Goal: Task Accomplishment & Management: Manage account settings

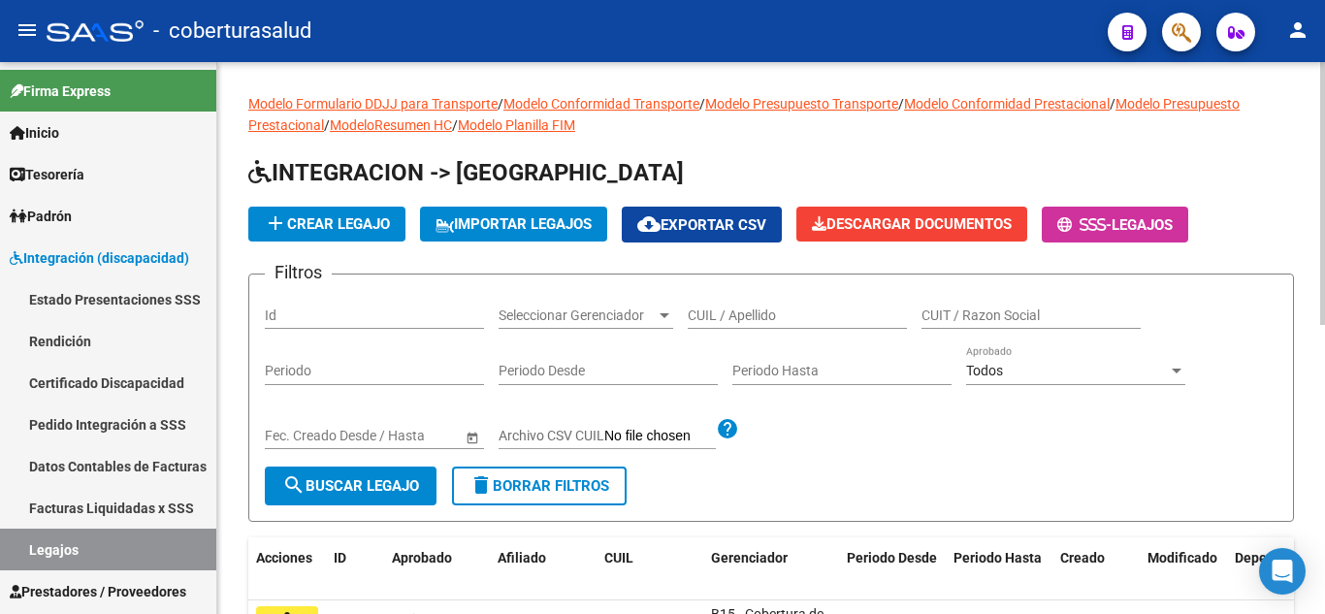
click at [793, 316] on input "CUIL / Apellido" at bounding box center [797, 315] width 219 height 16
paste input "20564548619"
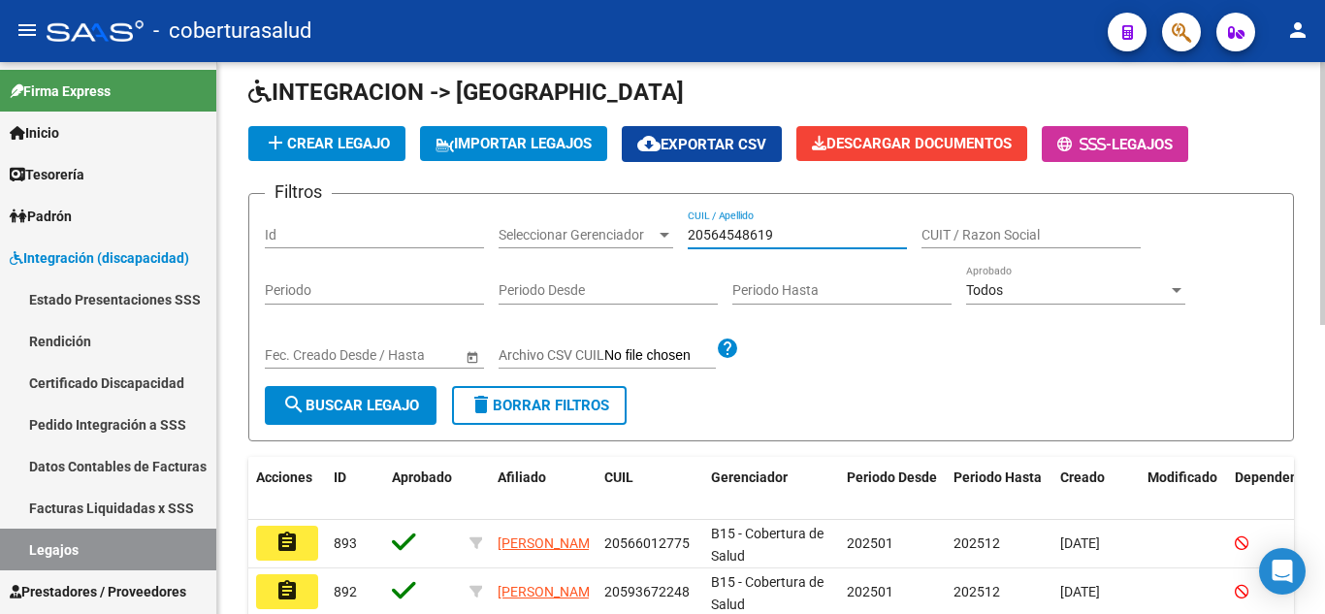
scroll to position [194, 0]
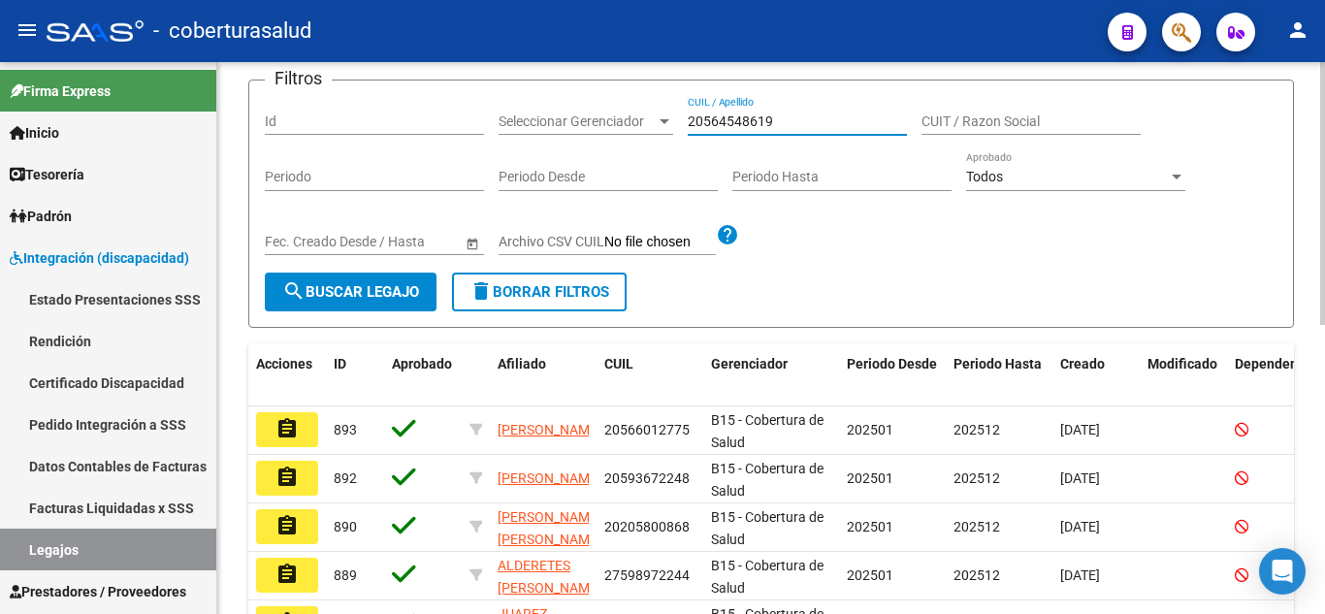
type input "20564548619"
click at [397, 285] on span "search Buscar Legajo" at bounding box center [350, 291] width 137 height 17
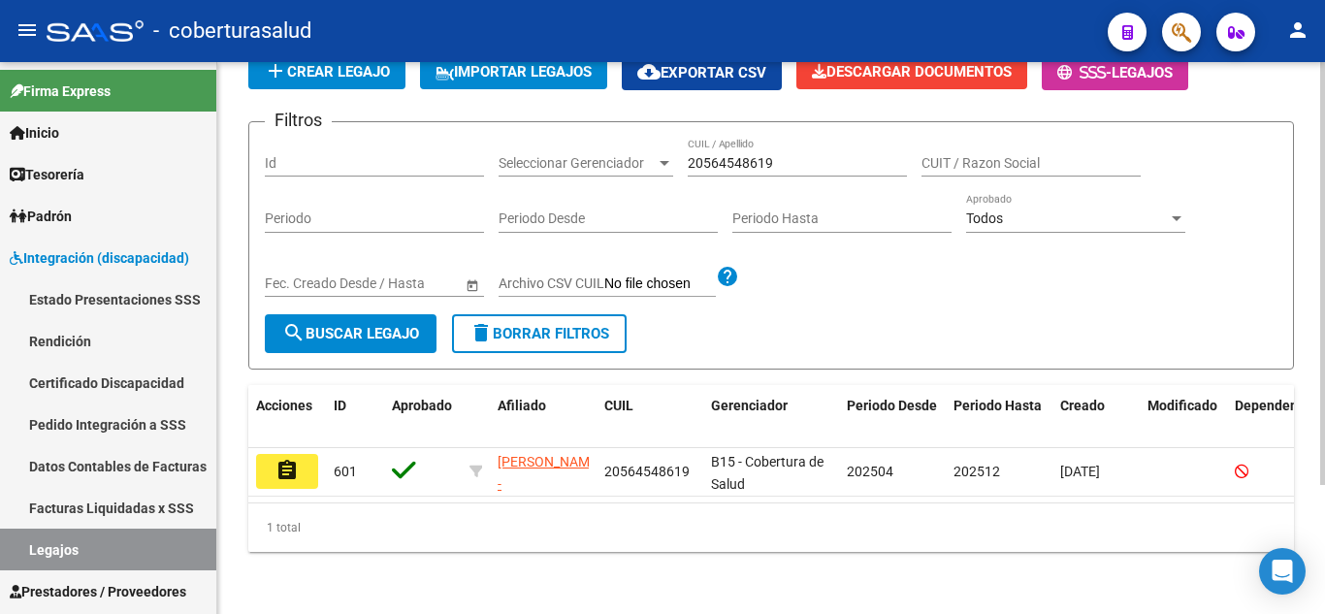
scroll to position [169, 0]
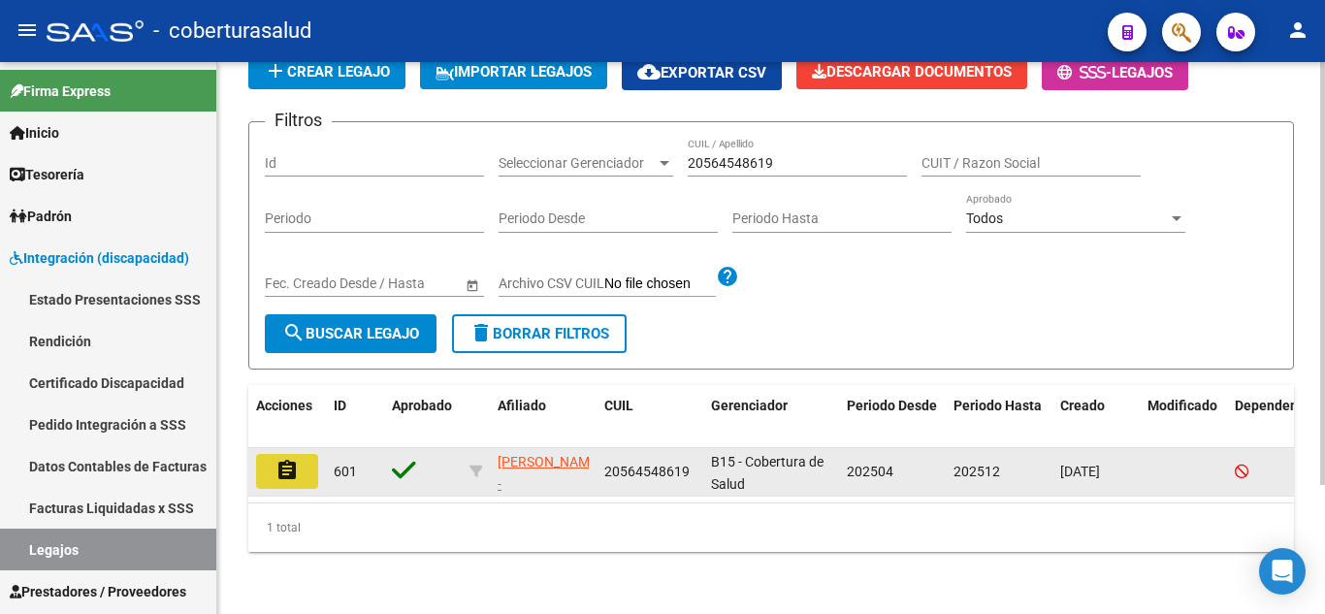
click at [283, 459] on mat-icon "assignment" at bounding box center [286, 470] width 23 height 23
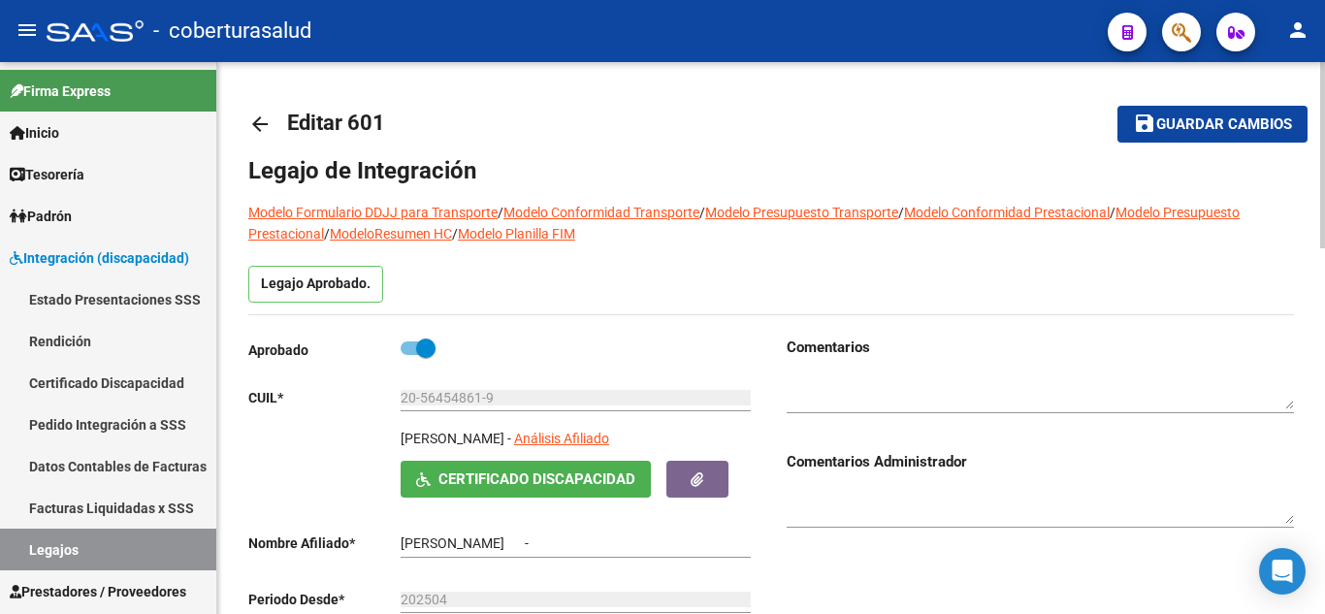
type input "[PERSON_NAME]"
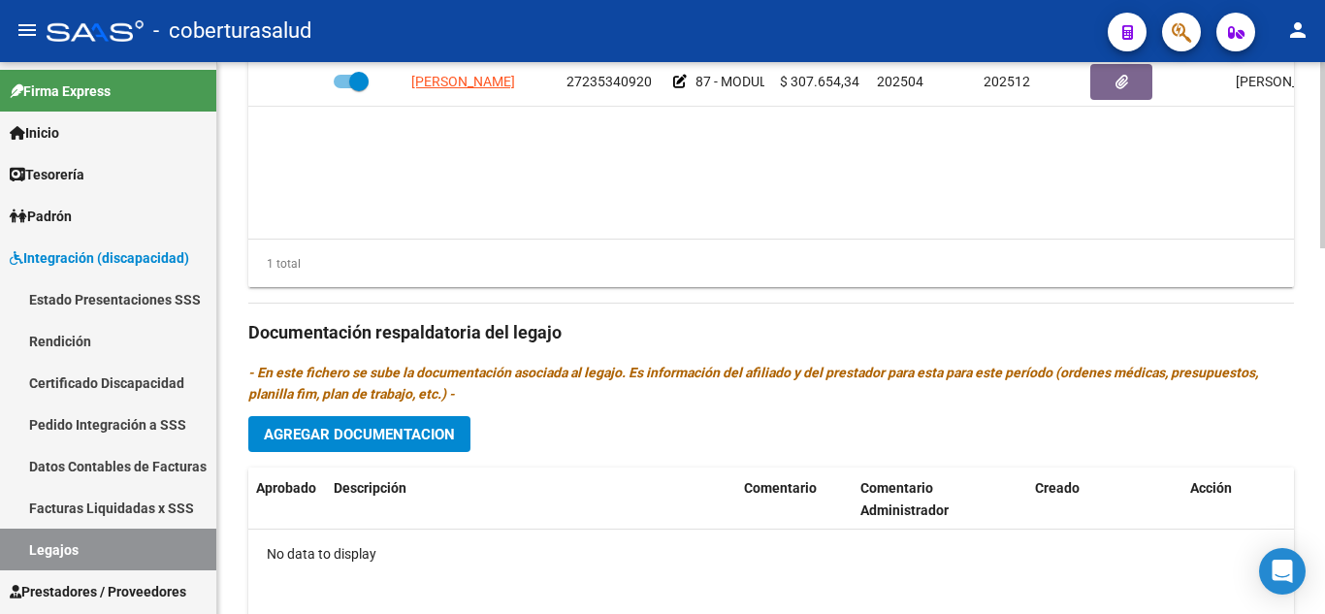
scroll to position [679, 0]
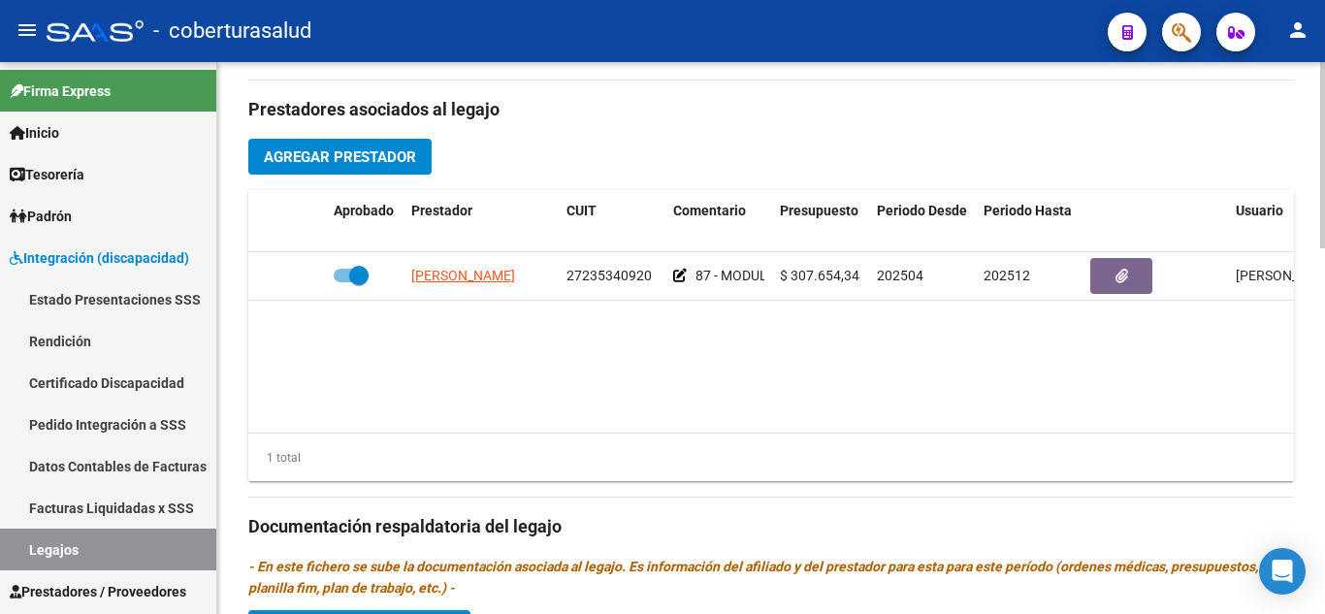
click at [353, 149] on span "Agregar Prestador" at bounding box center [340, 156] width 152 height 17
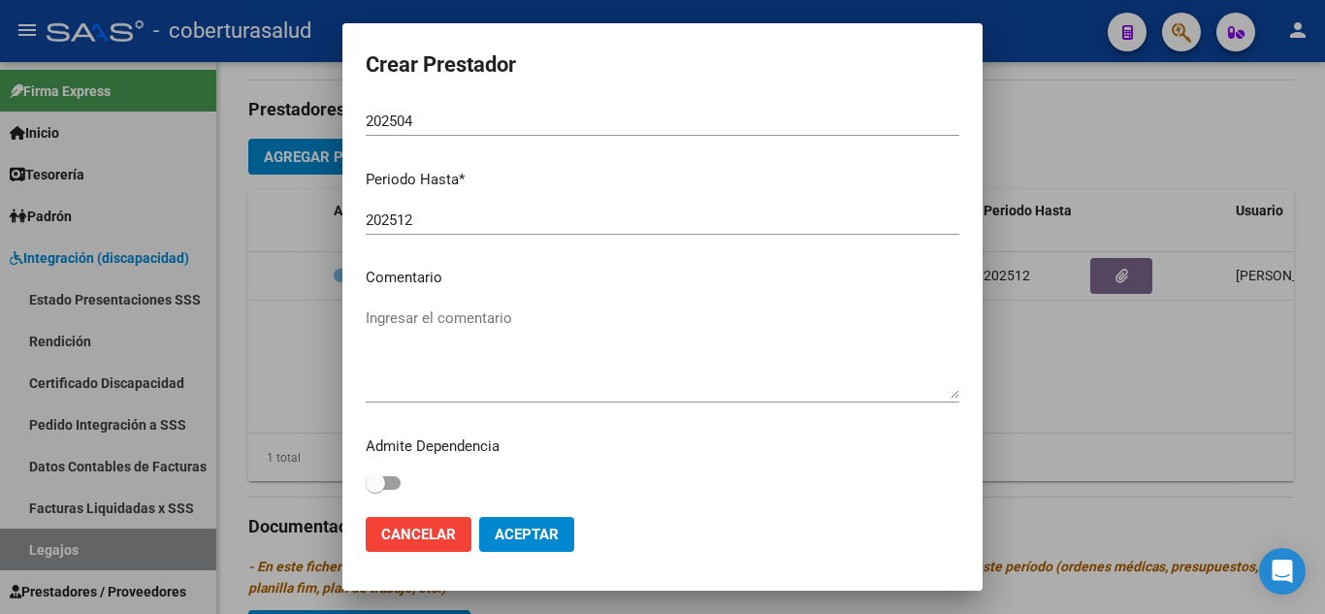
scroll to position [266, 0]
click at [434, 333] on textarea "Ingresar el comentario" at bounding box center [662, 351] width 593 height 91
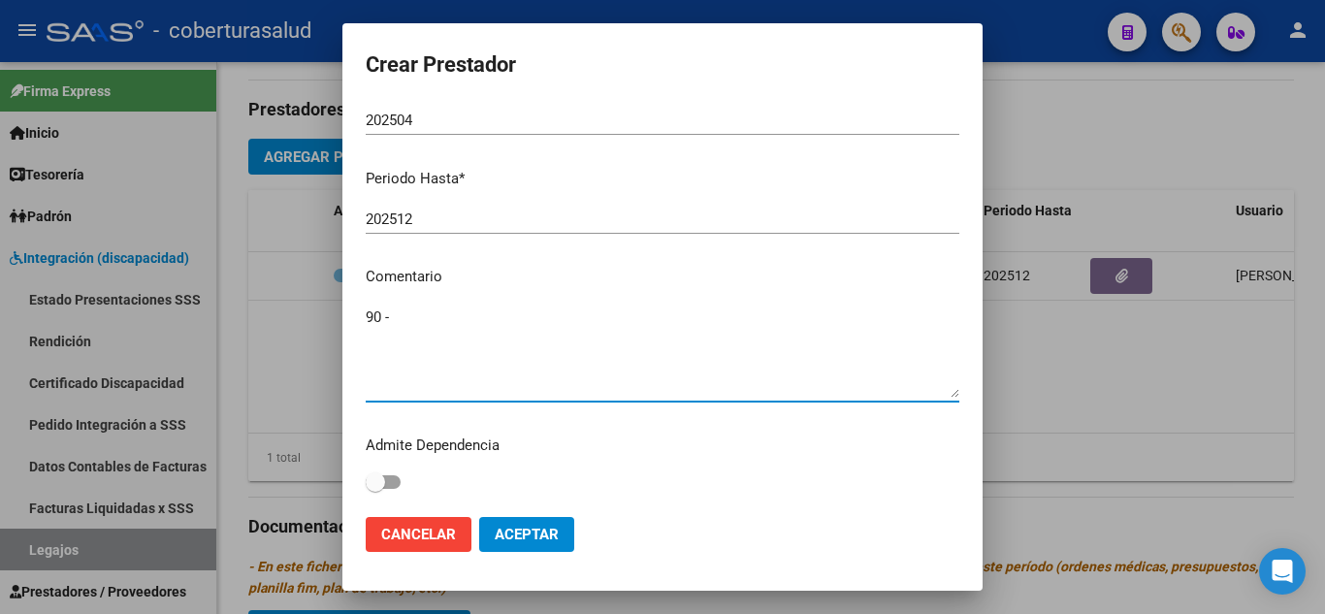
paste textarea "PRESTACION DE APOYO EN FONOAUDIOLOGIA"
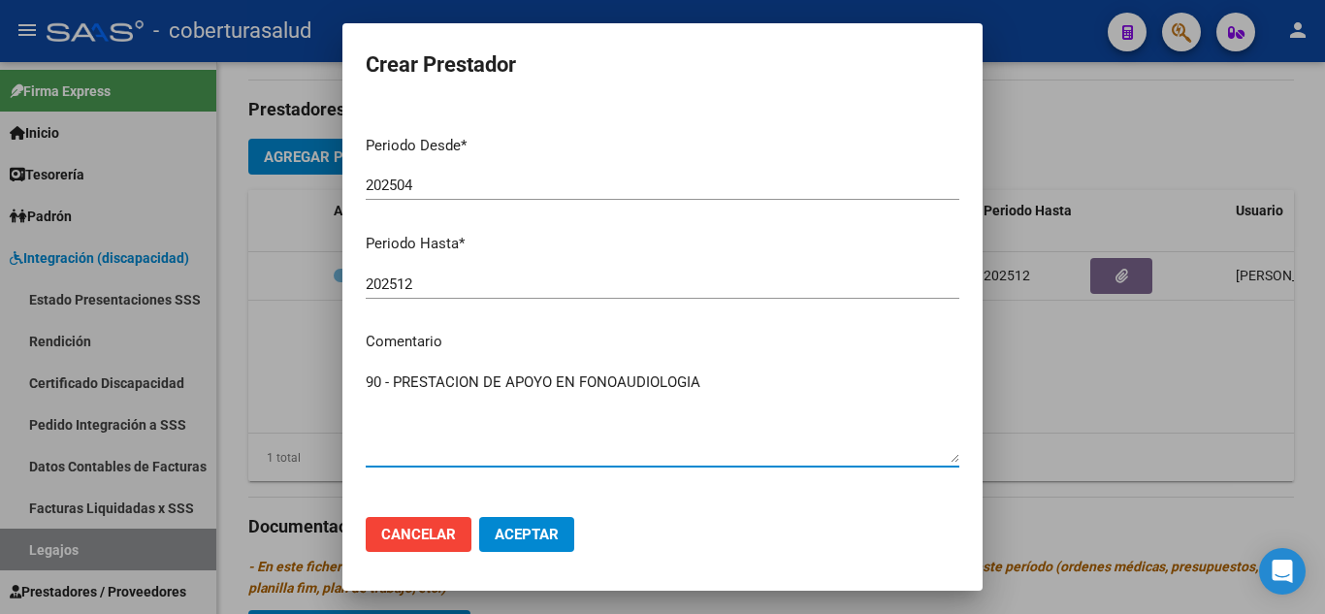
scroll to position [169, 0]
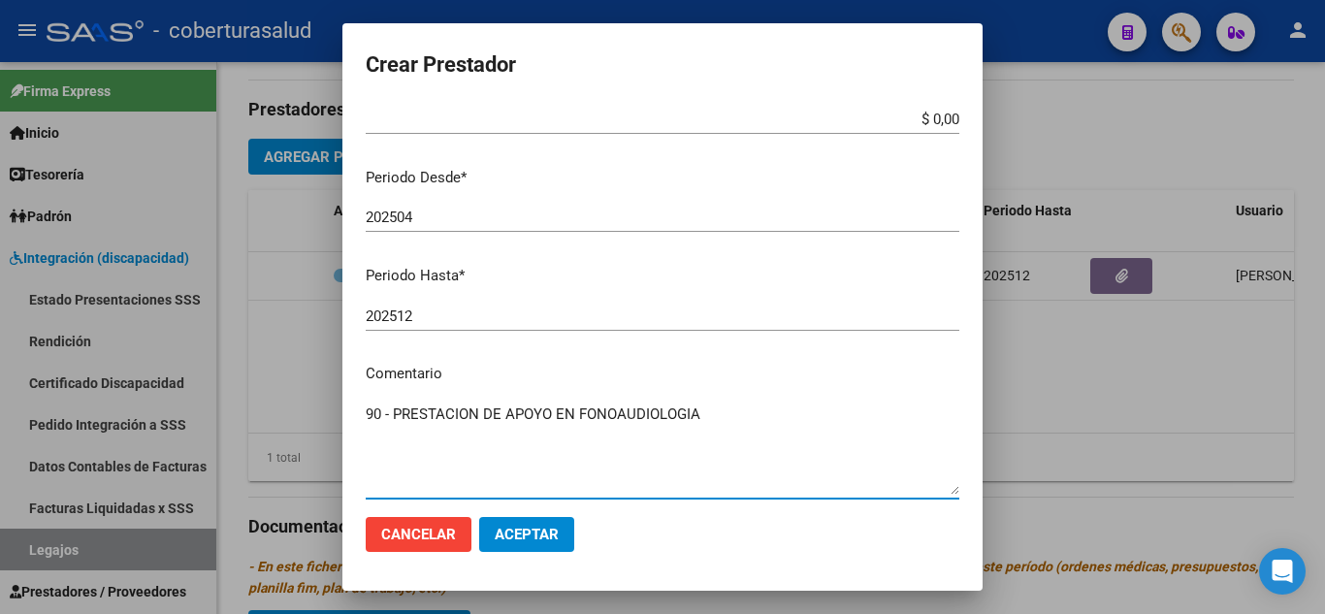
type textarea "90 - PRESTACION DE APOYO EN FONOAUDIOLOGIA"
click at [431, 208] on input "202504" at bounding box center [662, 216] width 593 height 17
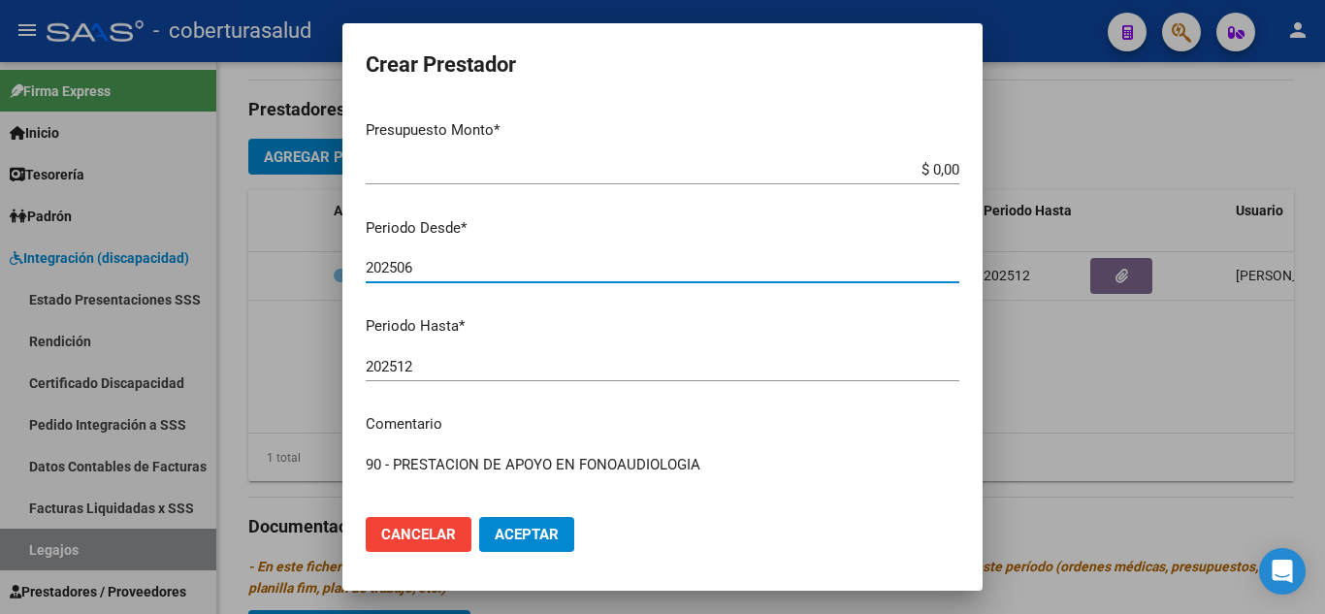
scroll to position [0, 0]
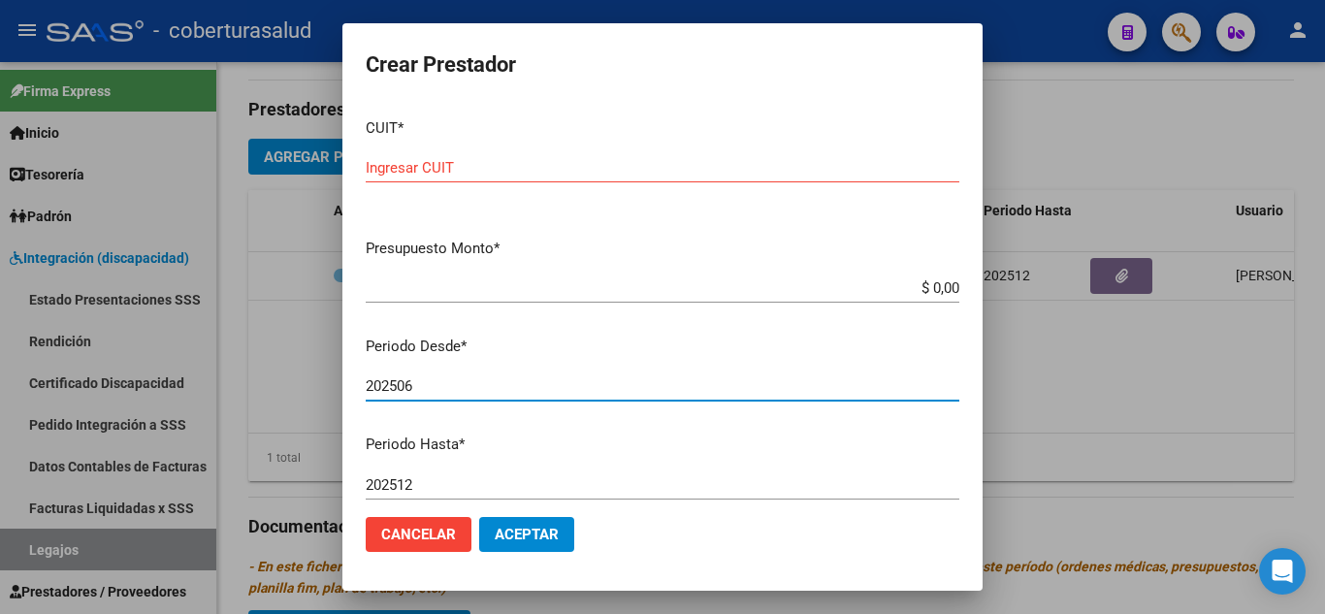
type input "202506"
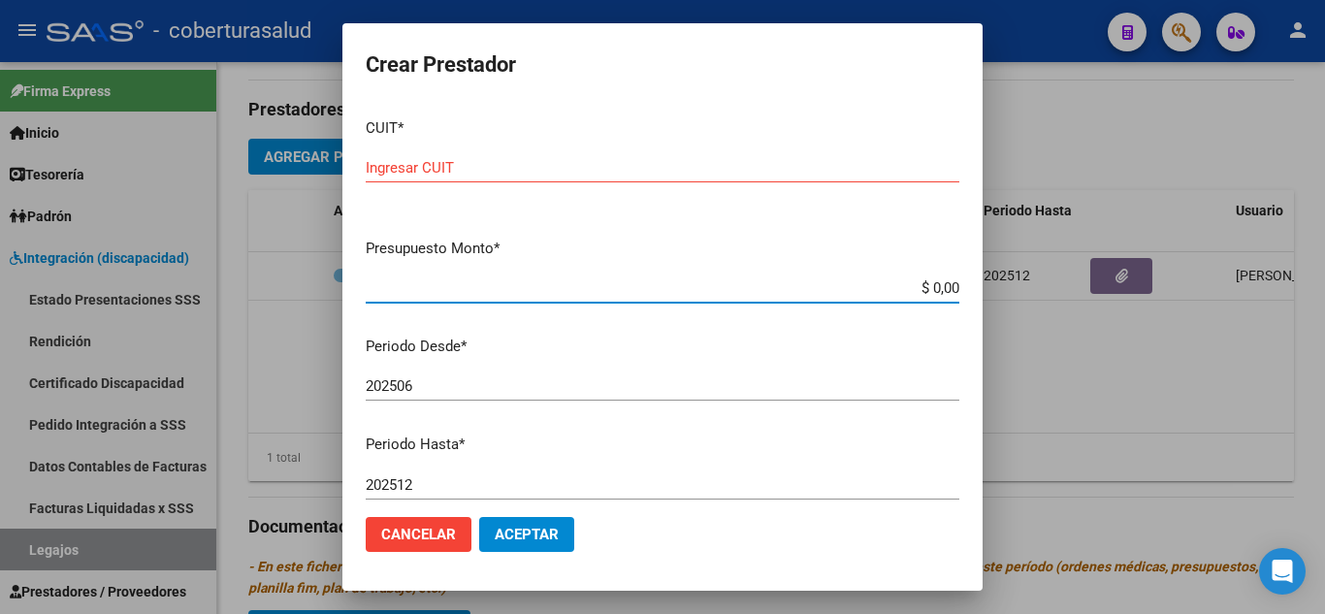
click at [943, 289] on input "$ 0,00" at bounding box center [662, 287] width 593 height 17
type input "$ 12.370,61"
click at [622, 170] on input "Ingresar CUIT" at bounding box center [662, 167] width 593 height 17
click at [496, 164] on input "Ingresar CUIT" at bounding box center [662, 167] width 593 height 17
paste input "27-40686460-5"
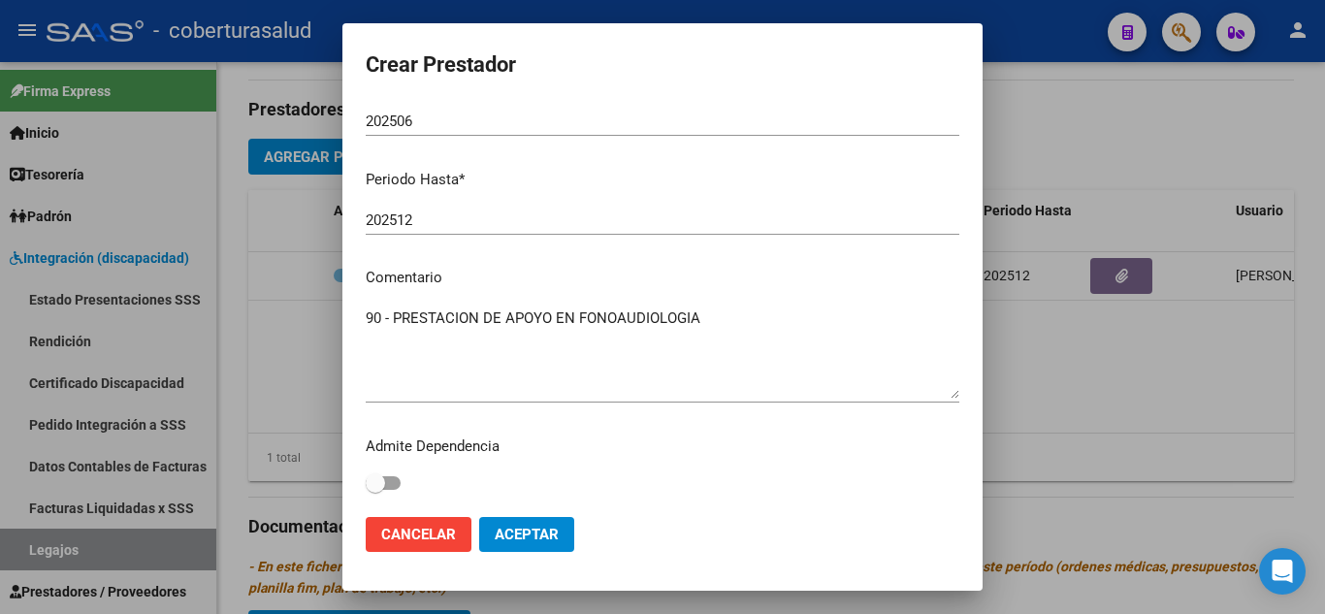
scroll to position [266, 0]
type input "27-40686460-5"
click at [566, 530] on button "Aceptar" at bounding box center [526, 534] width 95 height 35
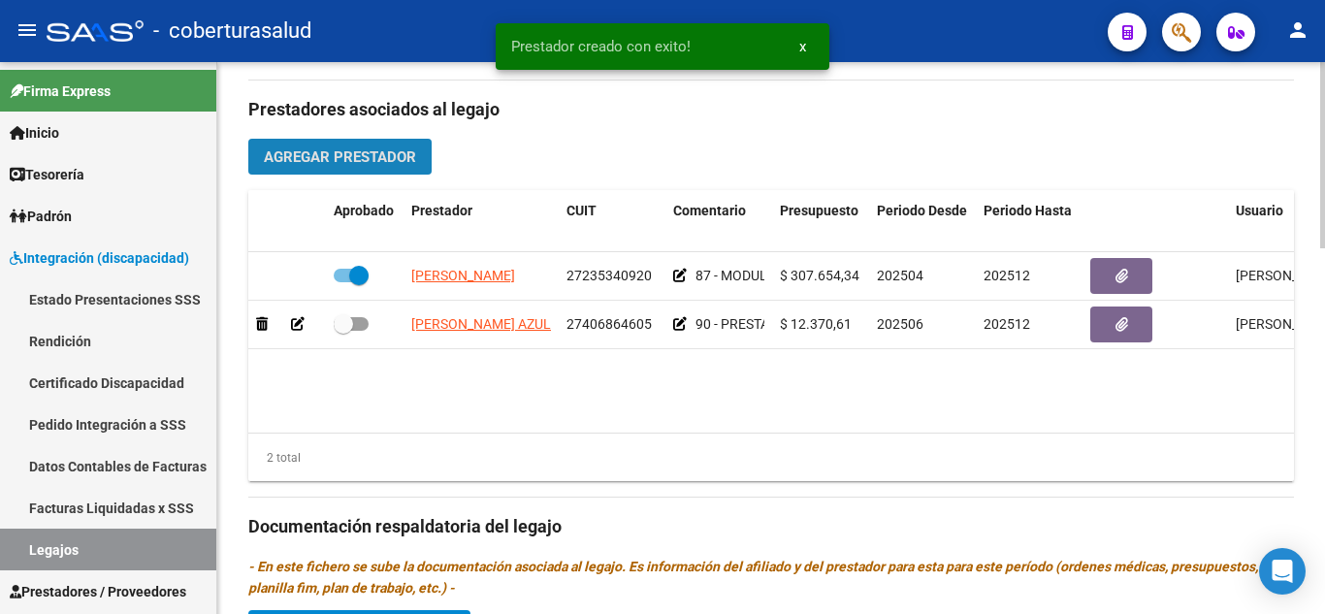
click at [339, 164] on span "Agregar Prestador" at bounding box center [340, 156] width 152 height 17
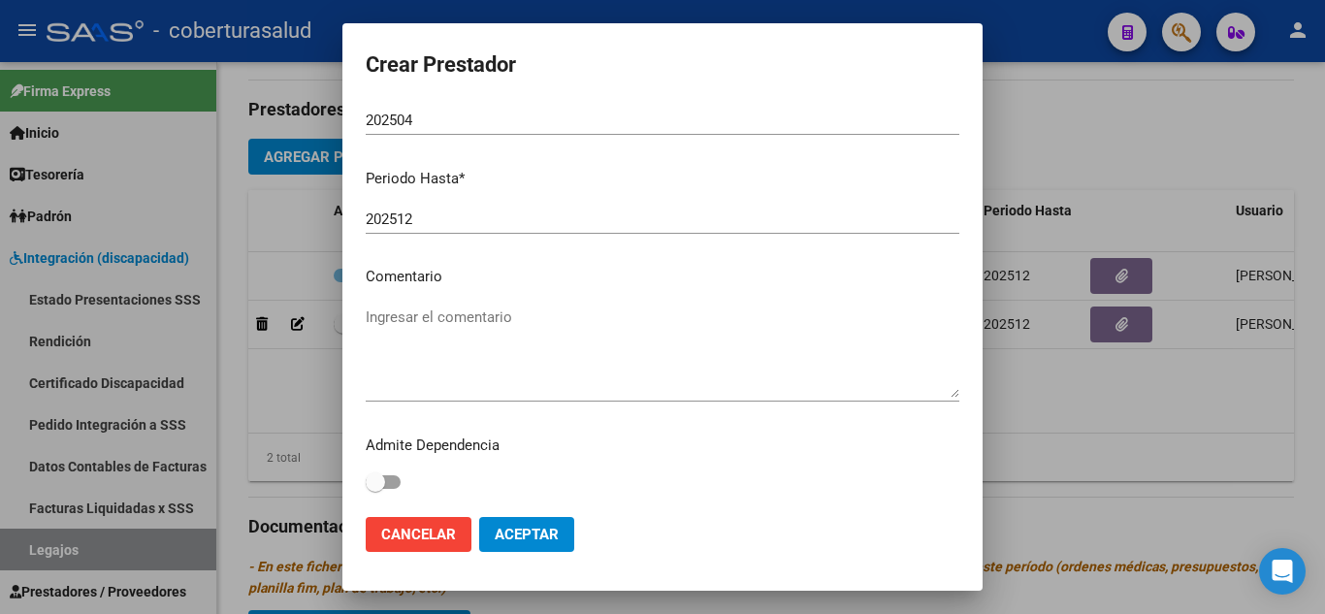
click at [442, 354] on textarea "Ingresar el comentario" at bounding box center [662, 351] width 593 height 91
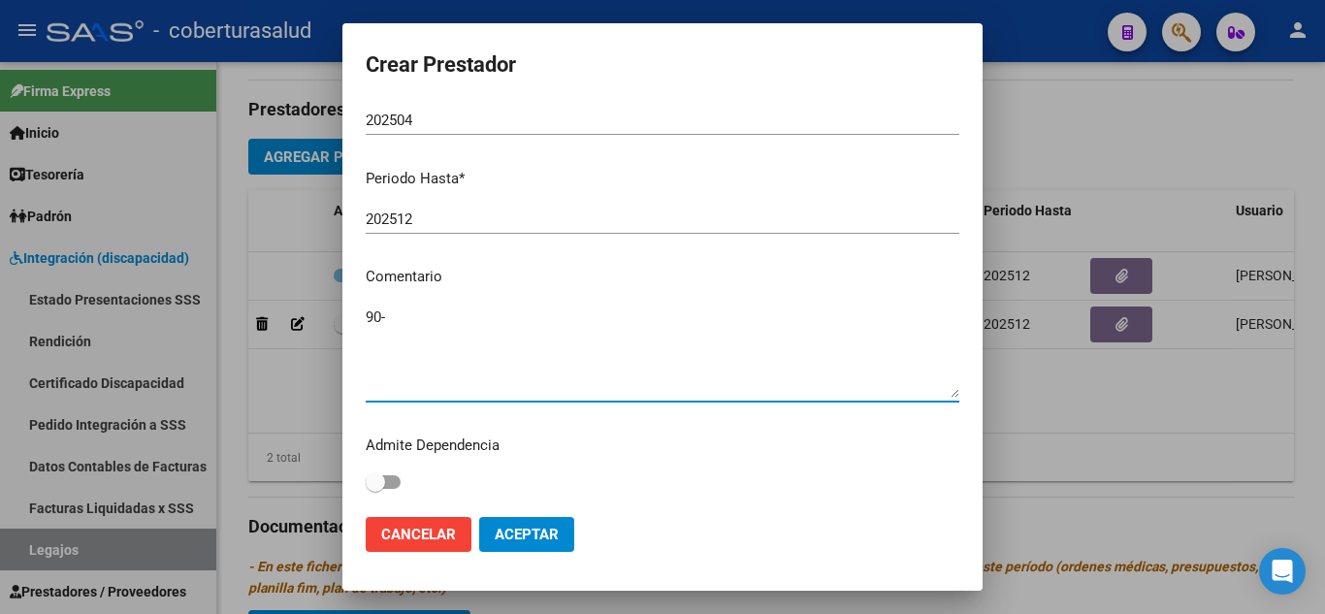
paste textarea "PRESTACION DE APOYO EN PSICOLOGIA"
type textarea "90- PRESTACION DE APOYO EN PSICOLOGIA"
click at [434, 115] on input "202504" at bounding box center [662, 120] width 593 height 17
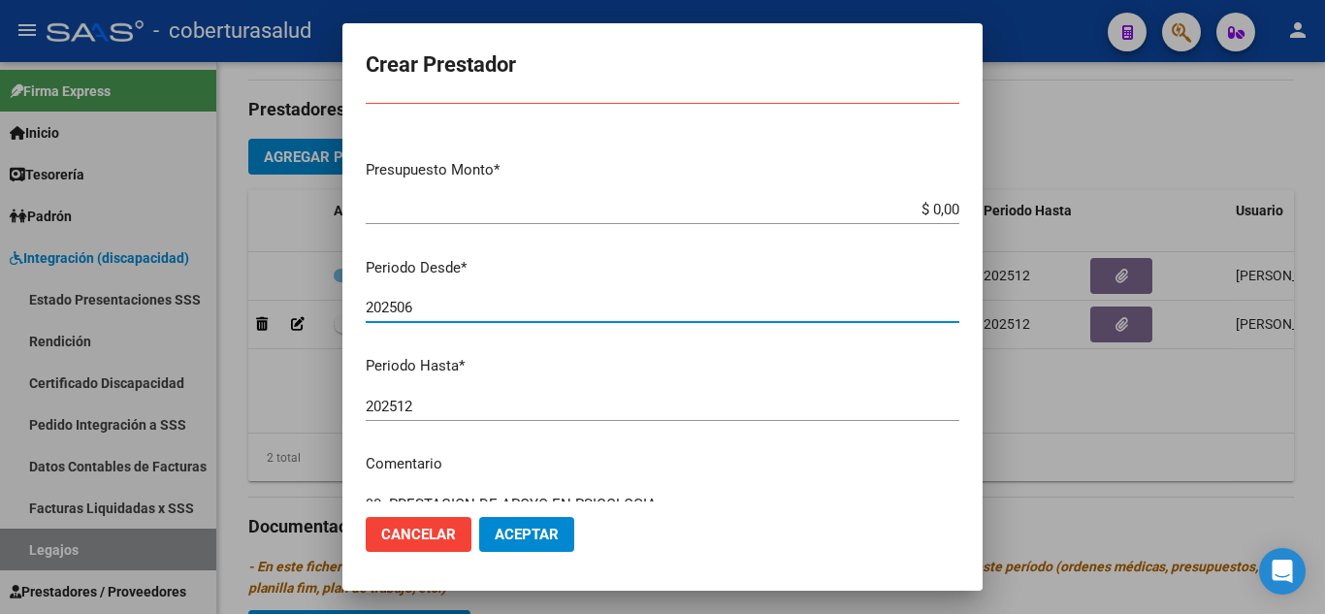
scroll to position [72, 0]
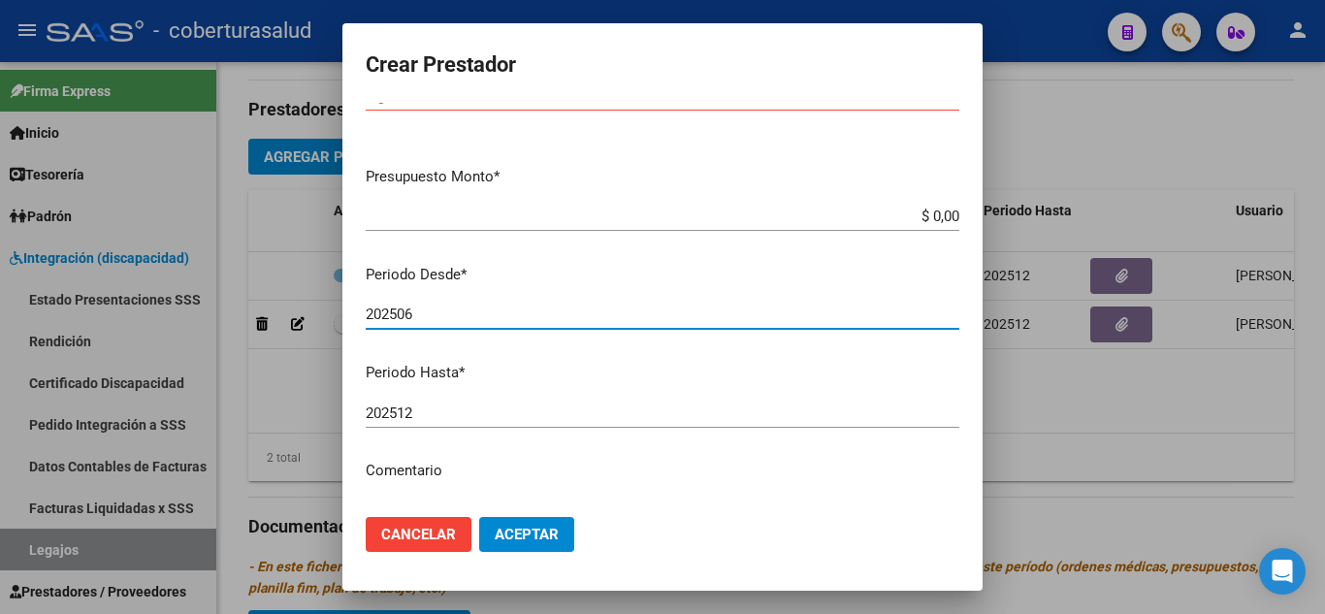
type input "202506"
click at [944, 220] on app-form-text-field "Presupuesto Monto * $ 0,00 Ingresar el monto" at bounding box center [670, 196] width 609 height 60
click at [945, 215] on app-form-text-field "Presupuesto Monto * $ 0,00 Ingresar el monto" at bounding box center [670, 196] width 609 height 60
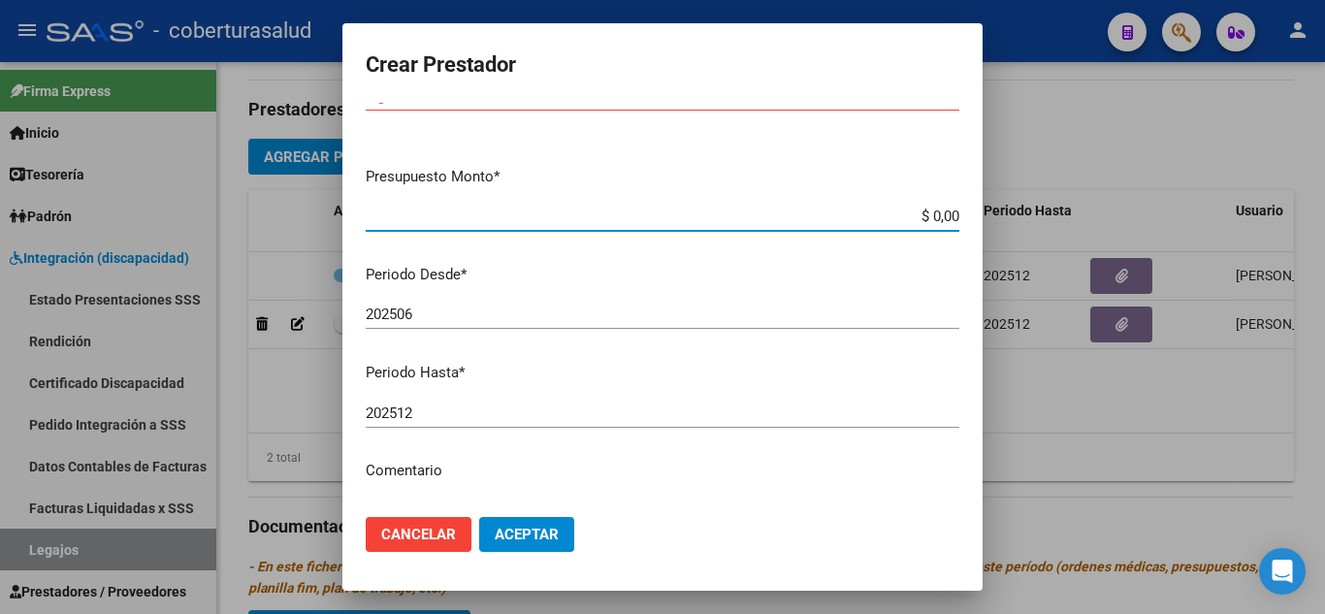
click at [940, 212] on input "$ 0,00" at bounding box center [662, 216] width 593 height 17
type input "$ 12.370,61"
click at [613, 90] on form "Crear Prestador CUIT * Ingresar CUIT Presupuesto Monto * $ 12.370,61 Ingresar e…" at bounding box center [662, 307] width 593 height 521
click at [592, 99] on form "Crear Prestador CUIT * Ingresar CUIT Presupuesto Monto * $ 12.370,61 Ingresar e…" at bounding box center [662, 307] width 593 height 521
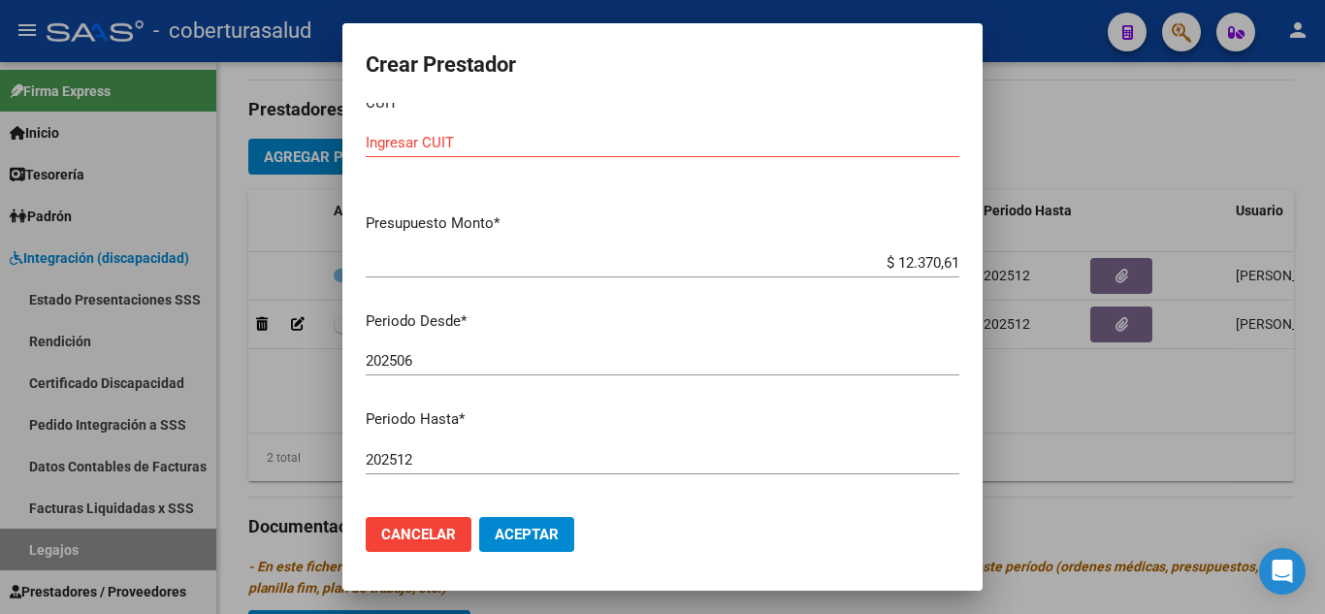
scroll to position [0, 0]
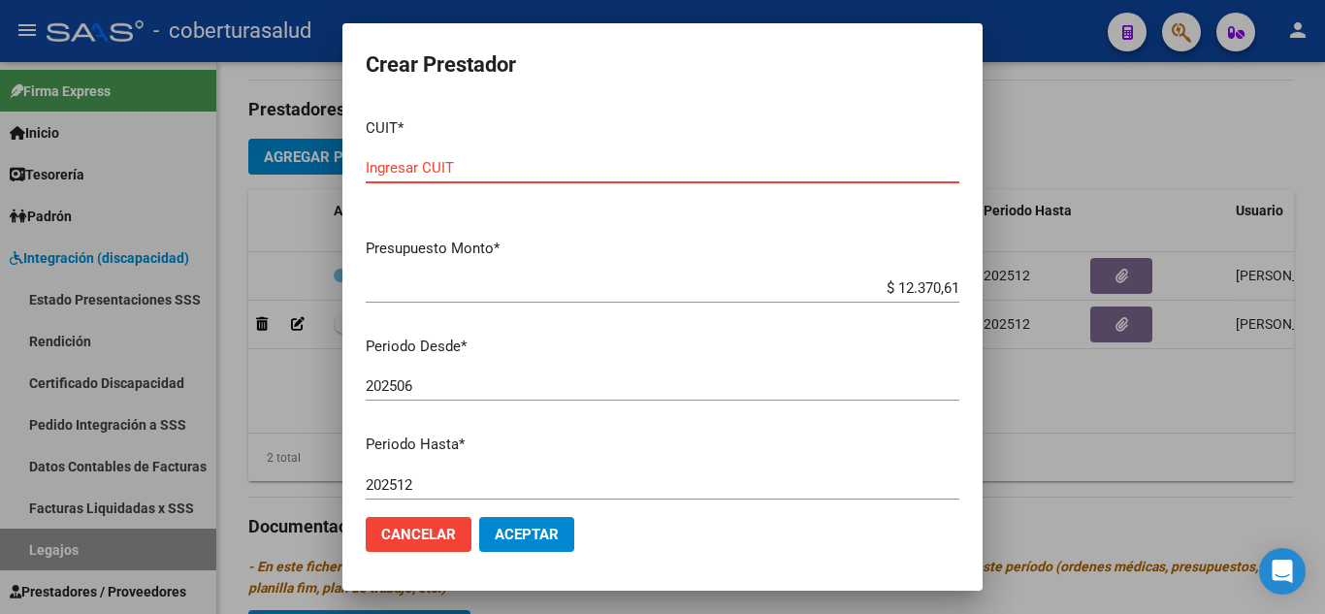
click at [410, 166] on input "Ingresar CUIT" at bounding box center [662, 167] width 593 height 17
paste input "27-41481001-8"
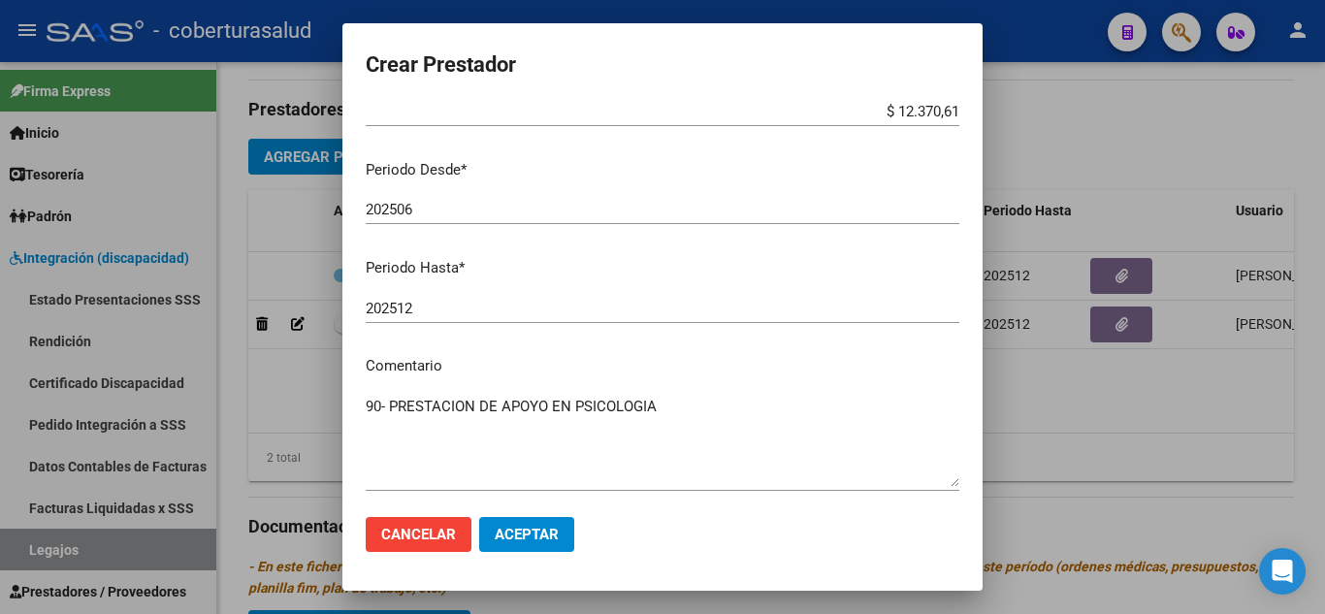
scroll to position [194, 0]
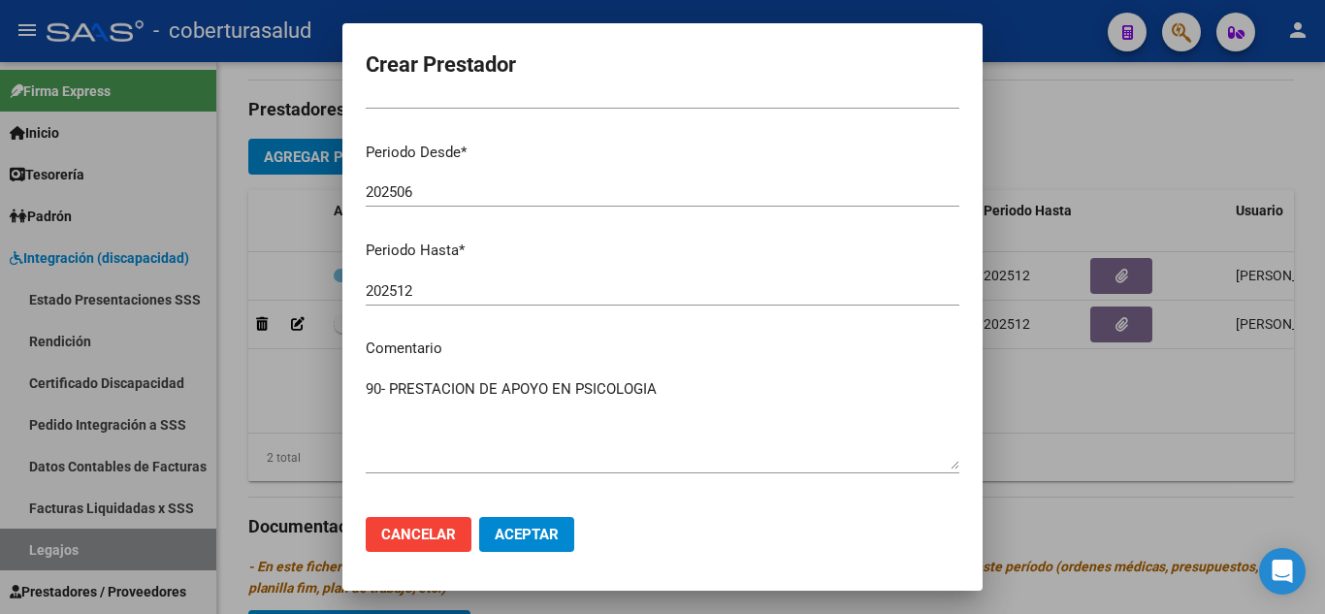
type input "27-41481001-8"
click at [430, 290] on input "202512" at bounding box center [662, 290] width 593 height 17
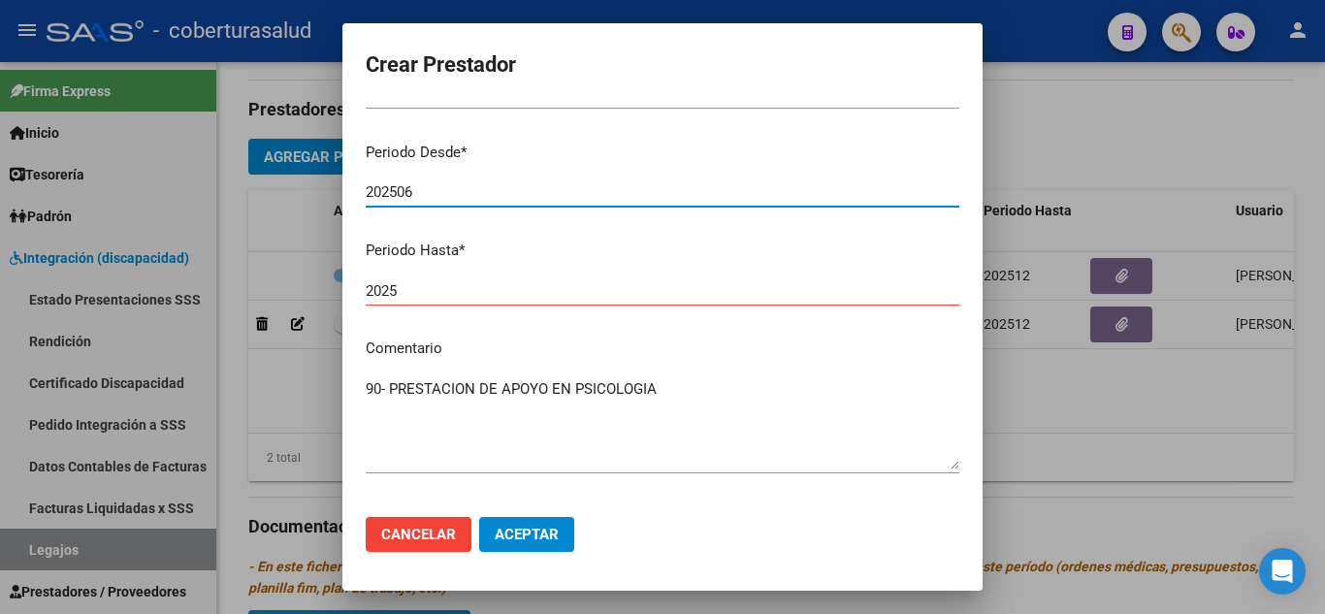
click at [424, 194] on input "202506" at bounding box center [662, 191] width 593 height 17
click at [415, 296] on input "2025" at bounding box center [662, 290] width 593 height 17
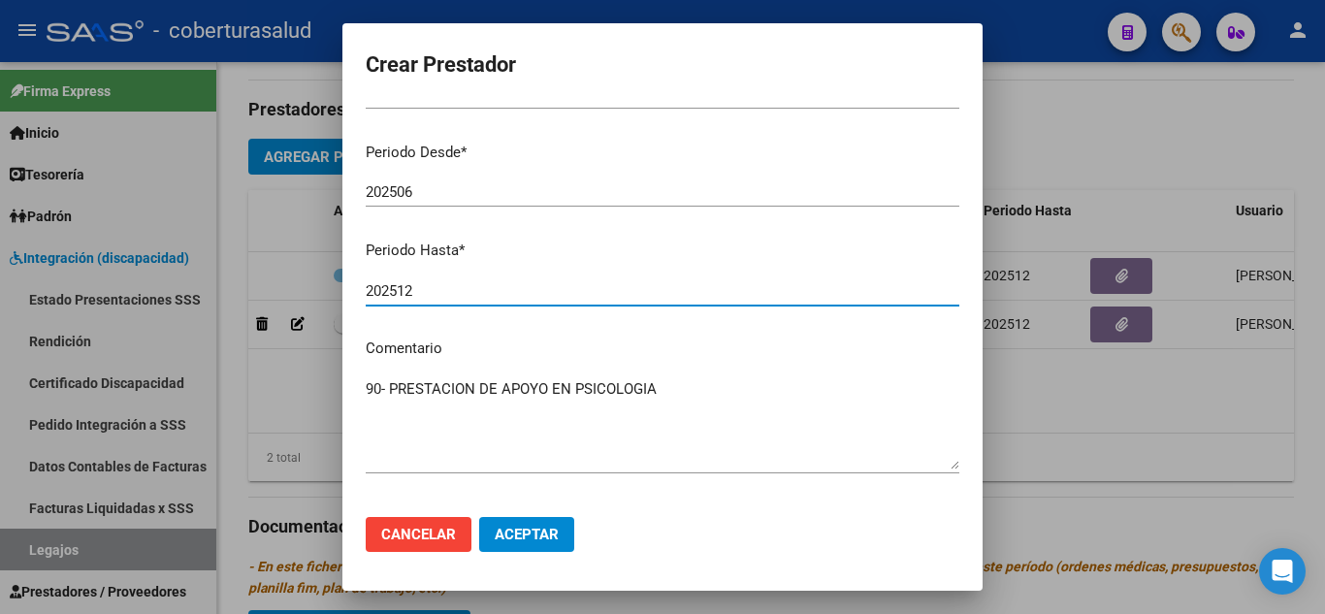
scroll to position [0, 0]
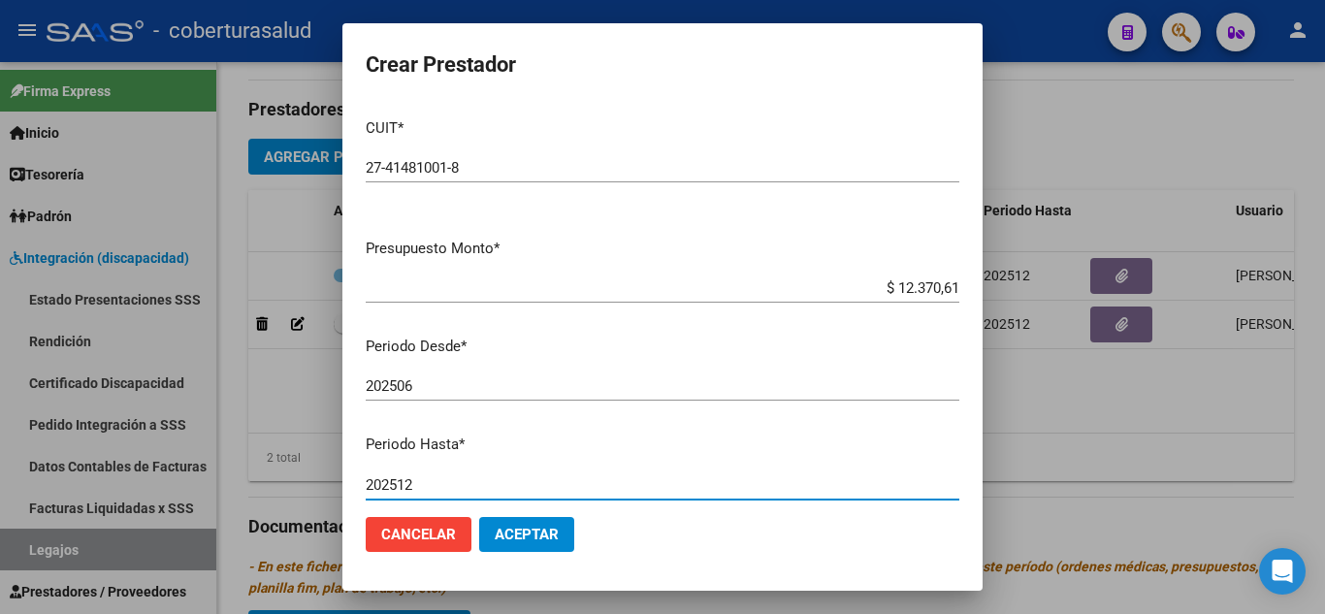
type input "202512"
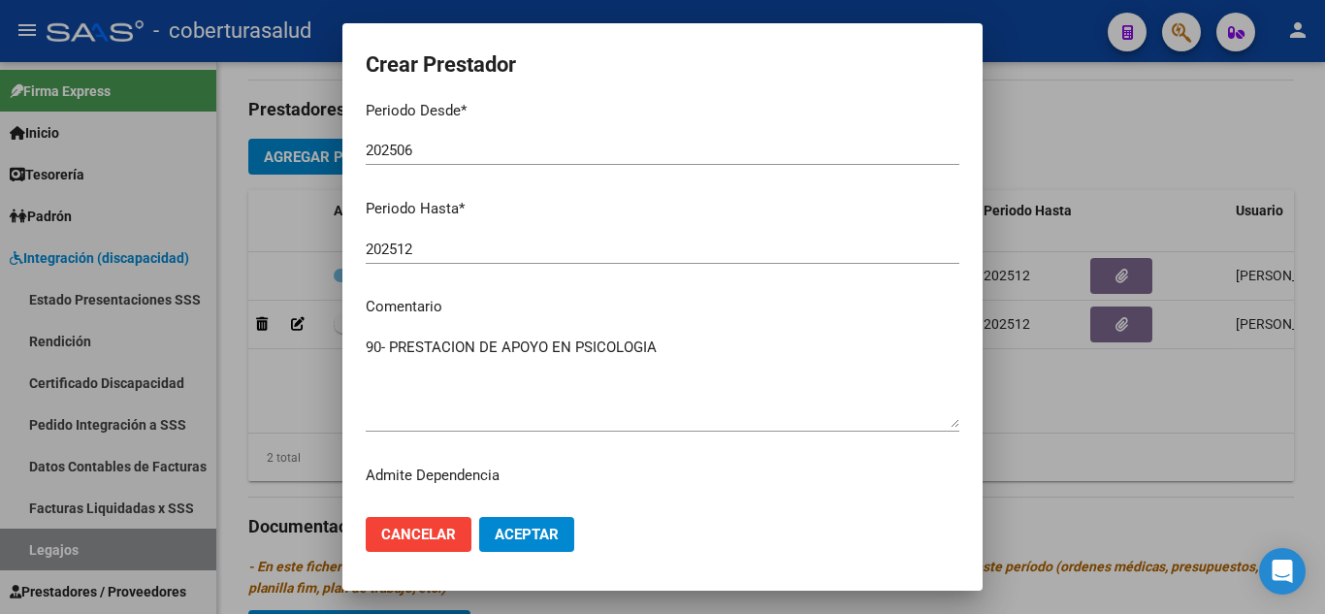
scroll to position [266, 0]
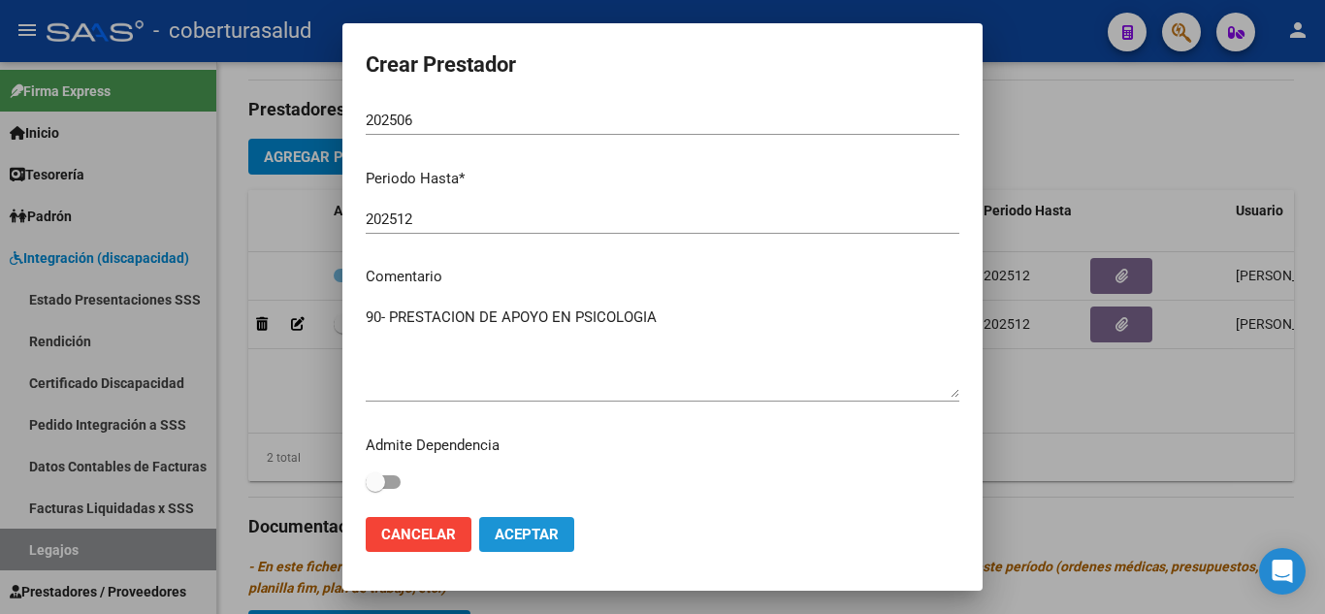
click at [535, 533] on span "Aceptar" at bounding box center [527, 534] width 64 height 17
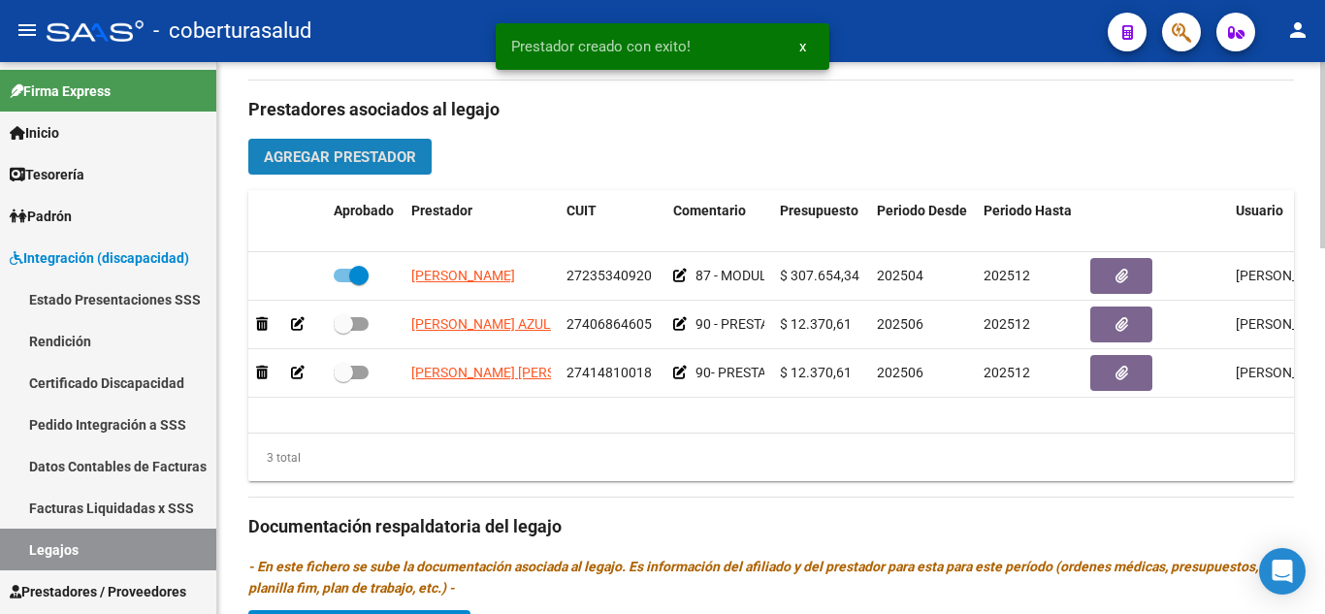
click at [385, 162] on span "Agregar Prestador" at bounding box center [340, 156] width 152 height 17
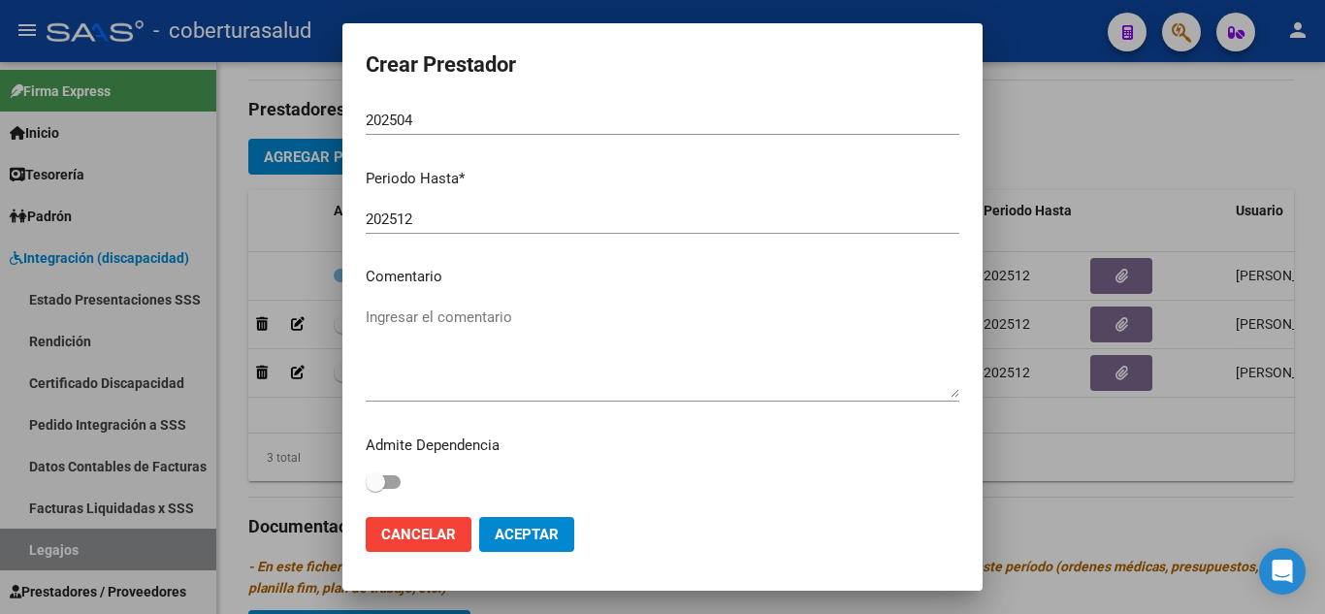
click at [441, 322] on textarea "Ingresar el comentario" at bounding box center [662, 351] width 593 height 91
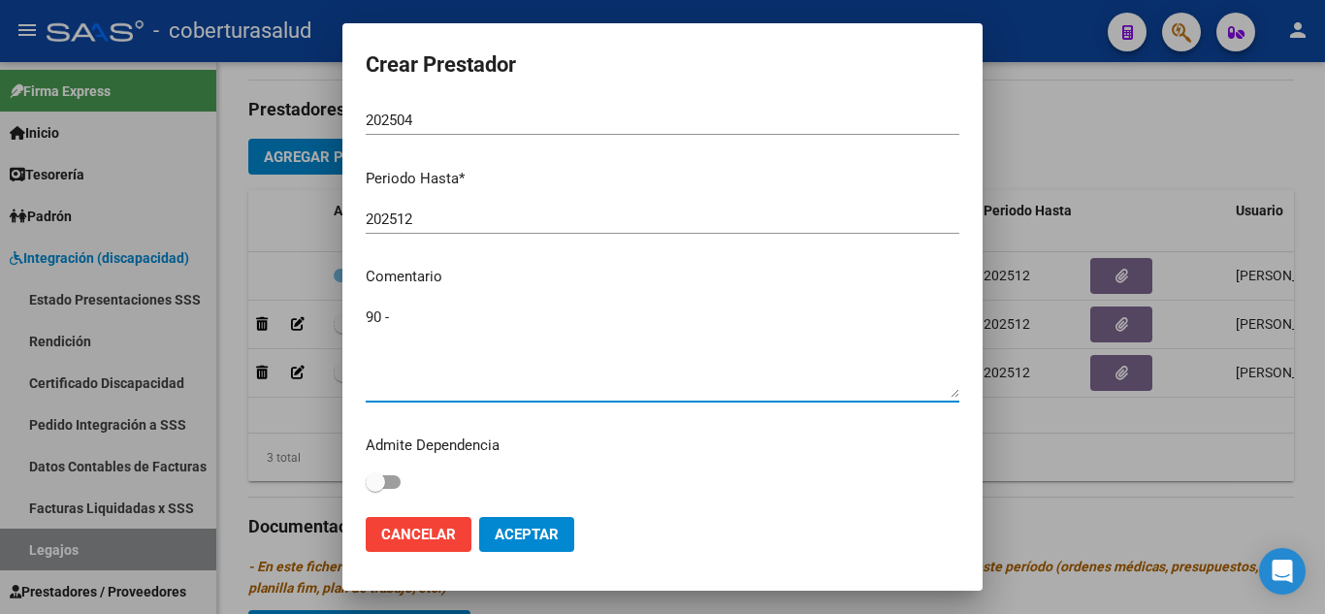
paste textarea "PRESTACION DE APOYO EN PSICOPEDAGOGIA"
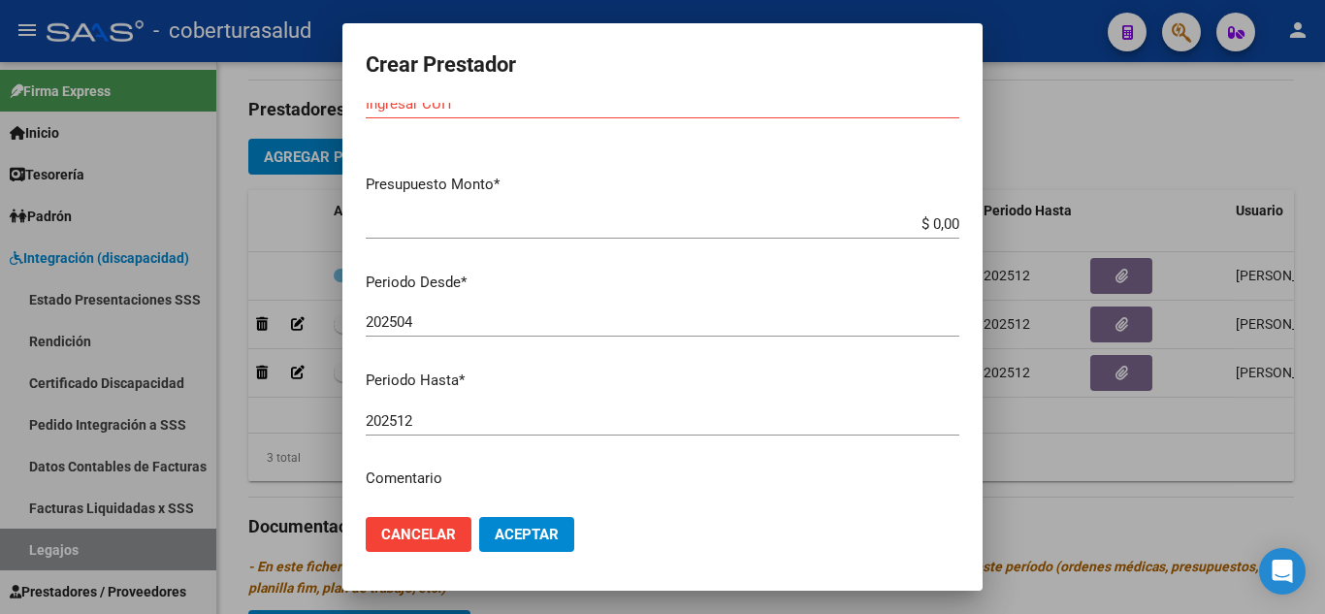
scroll to position [97, 0]
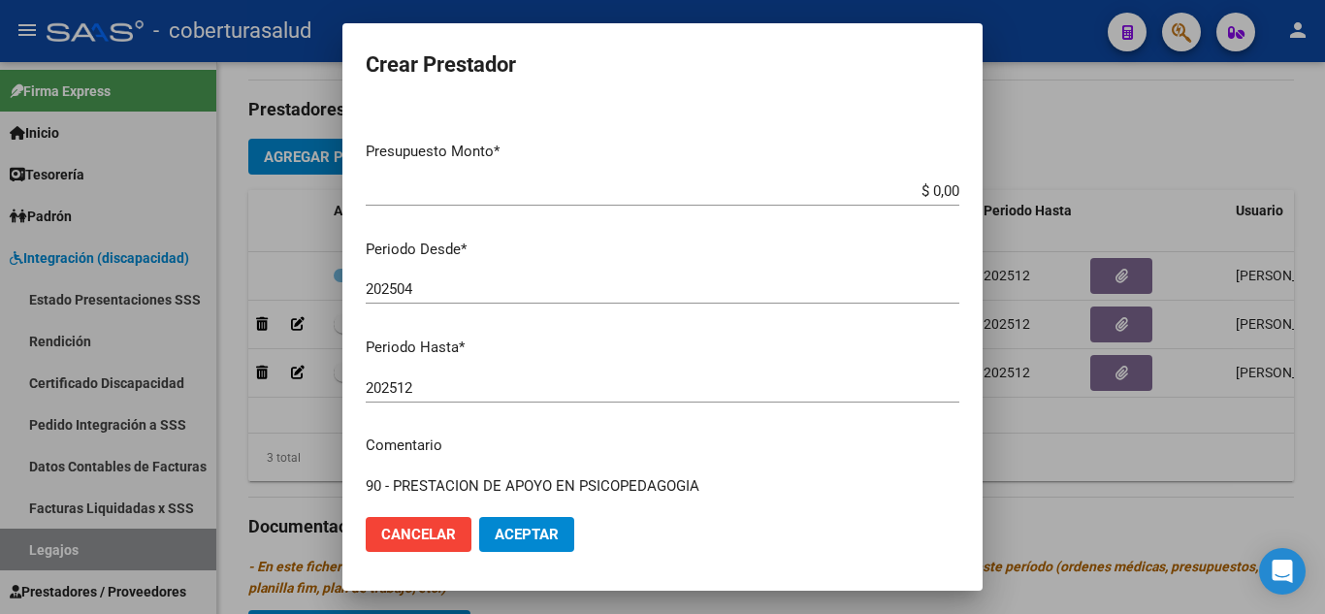
type textarea "90 - PRESTACION DE APOYO EN PSICOPEDAGOGIA"
click at [432, 277] on div "202504 Ingresar el periodo" at bounding box center [662, 288] width 593 height 29
type input "202506"
click at [941, 189] on input "$ 0,00" at bounding box center [662, 190] width 593 height 17
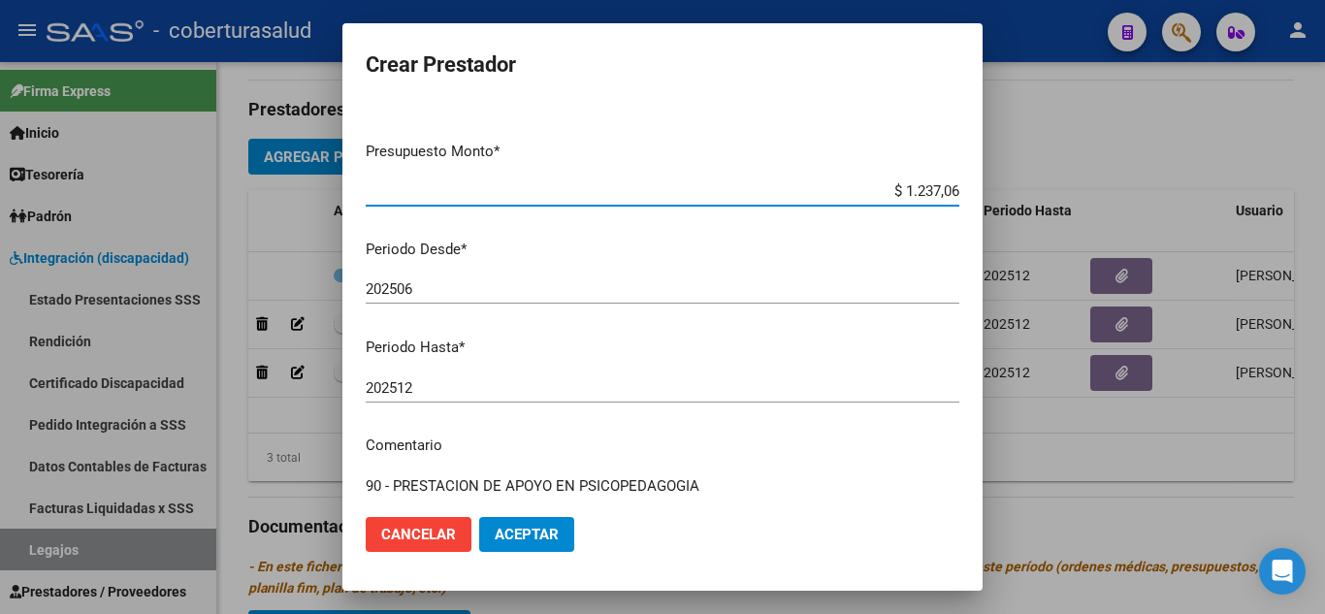
type input "$ 12.370,61"
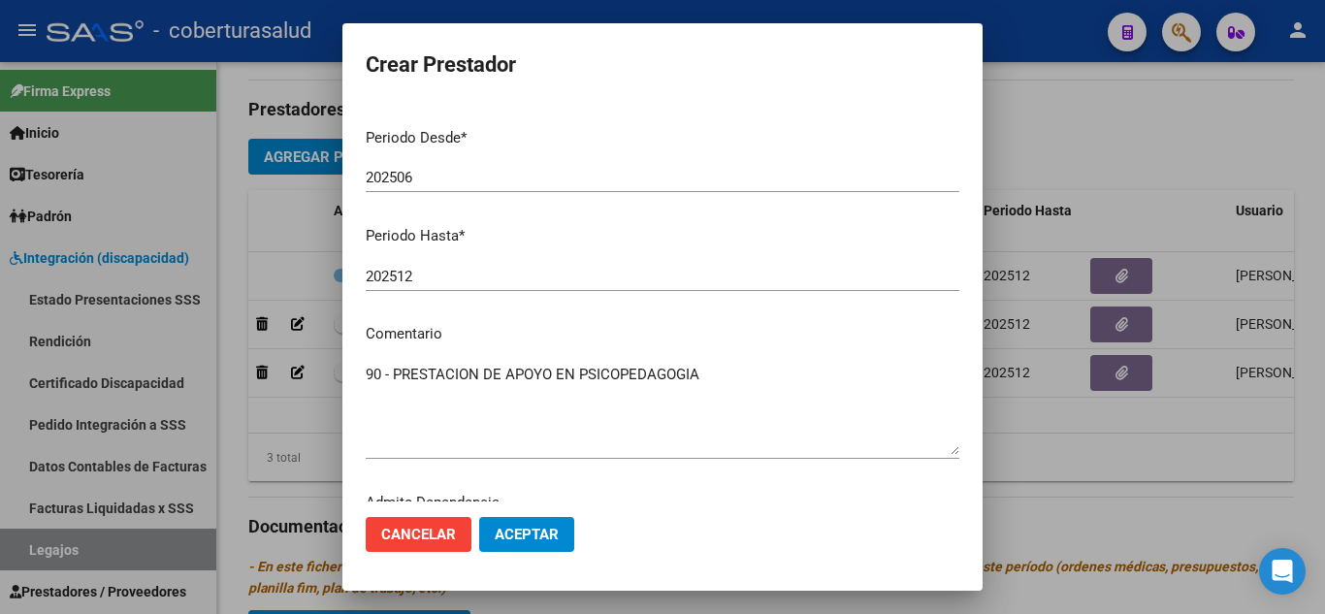
scroll to position [266, 0]
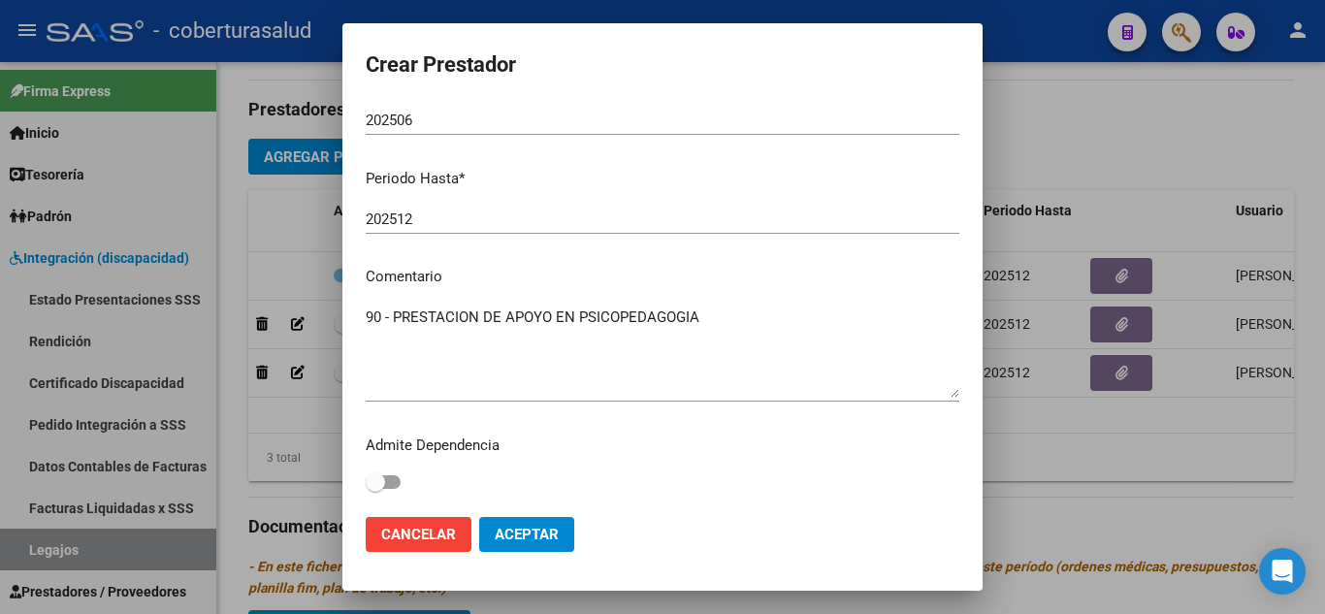
click at [534, 537] on span "Aceptar" at bounding box center [527, 534] width 64 height 17
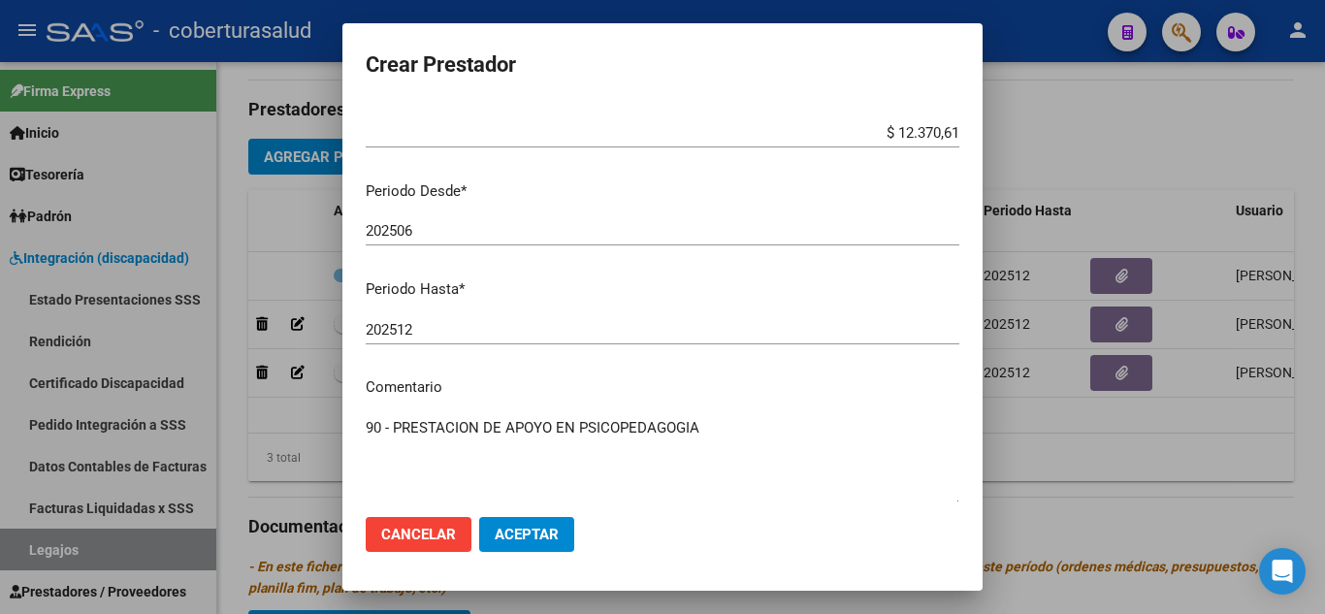
scroll to position [0, 0]
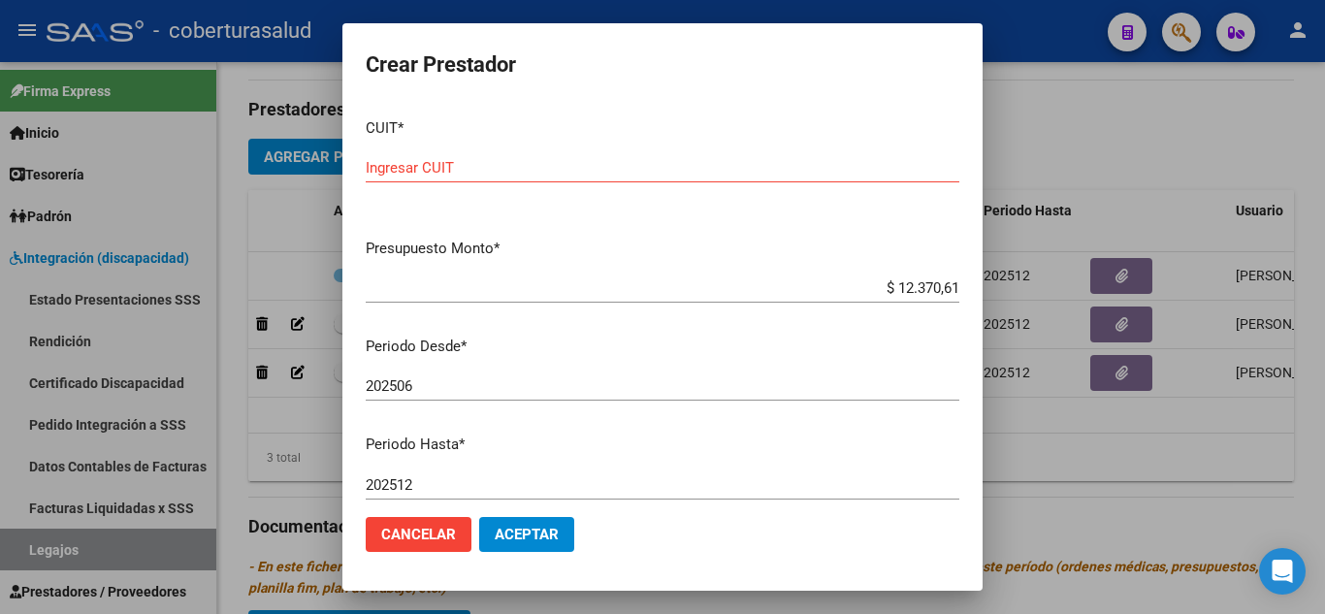
click at [561, 161] on input "Ingresar CUIT" at bounding box center [662, 167] width 593 height 17
paste input "27-29963755-2"
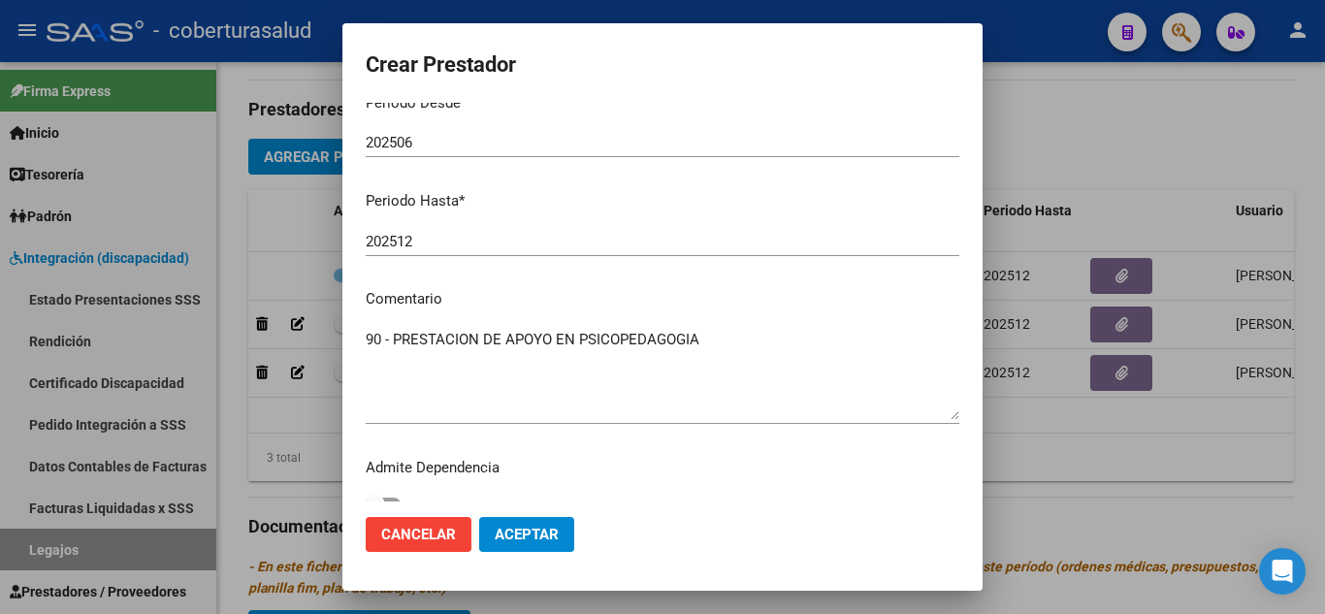
scroll to position [266, 0]
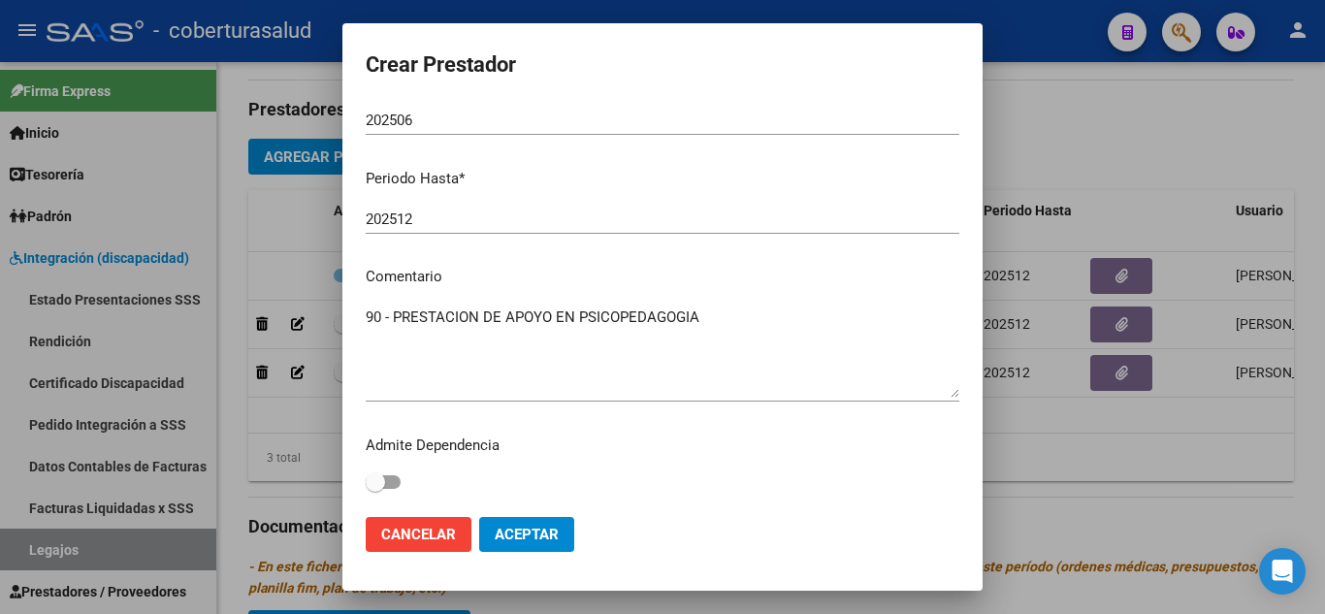
type input "27-29963755-2"
click at [541, 530] on span "Aceptar" at bounding box center [527, 534] width 64 height 17
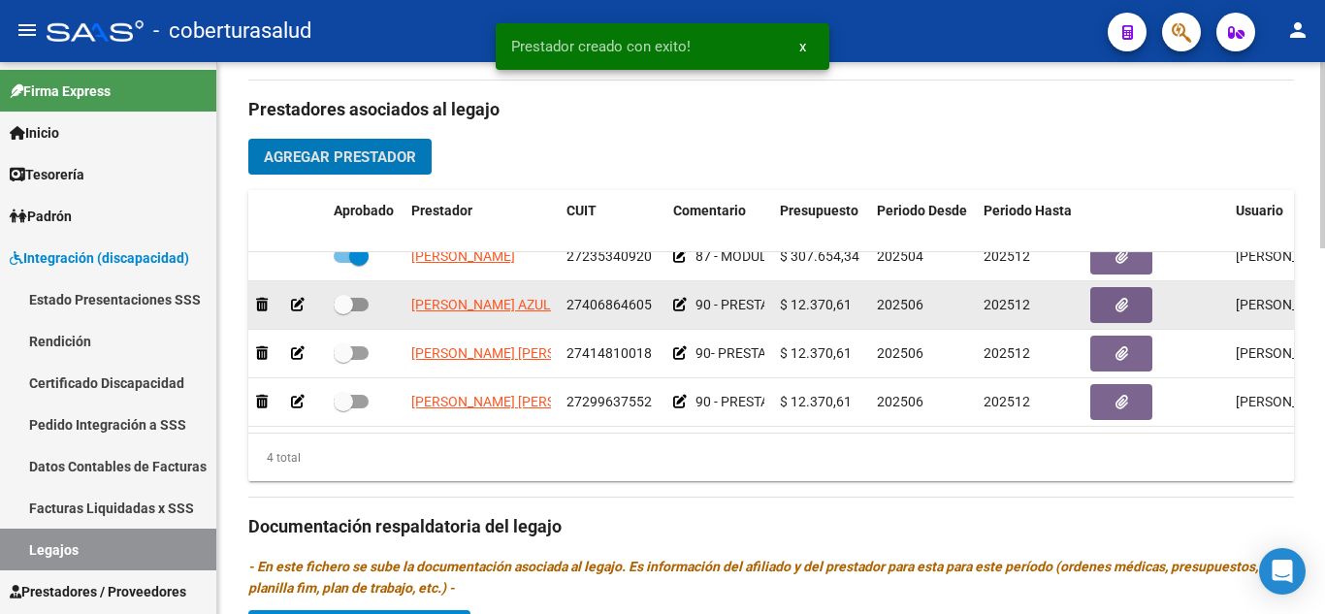
scroll to position [35, 0]
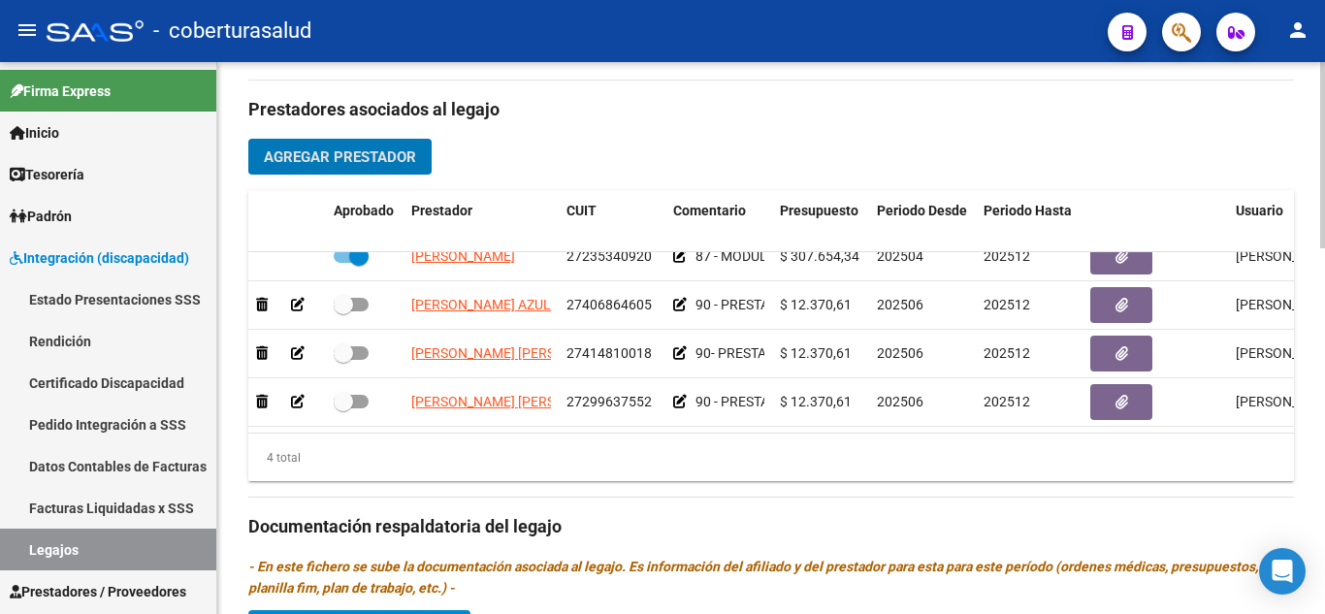
click at [397, 159] on span "Agregar Prestador" at bounding box center [340, 156] width 152 height 17
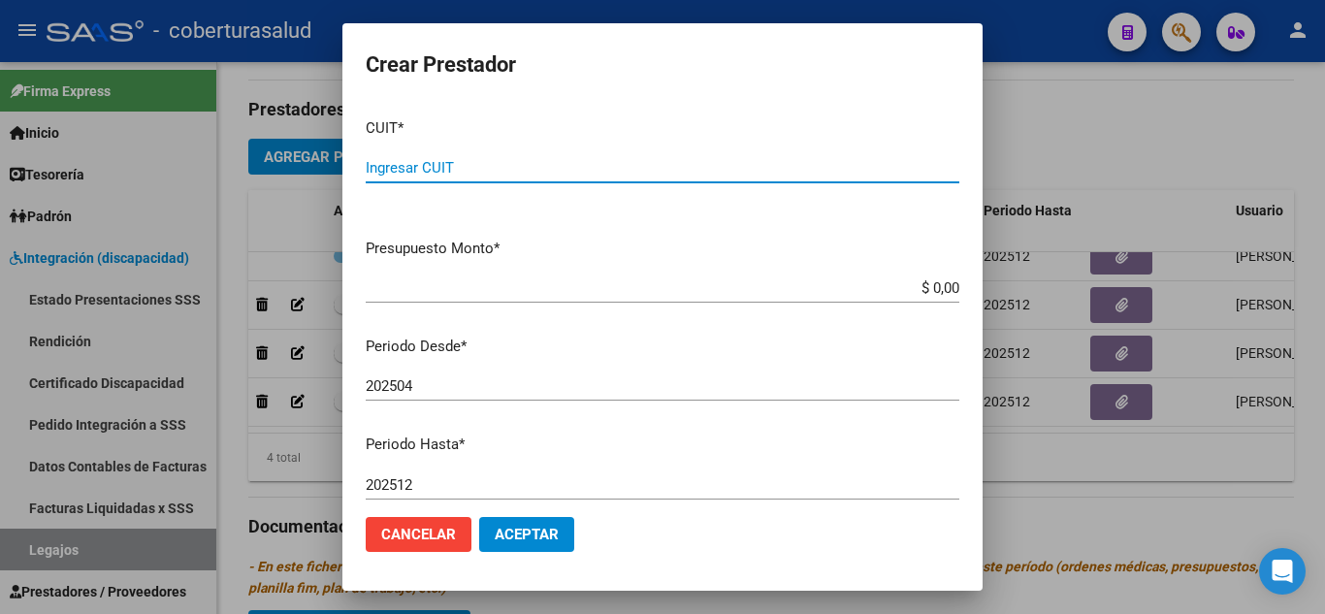
click at [415, 166] on input "Ingresar CUIT" at bounding box center [662, 167] width 593 height 17
paste input "20-27869448-9"
type input "20-27869448-9"
click at [944, 288] on input "$ 0,00" at bounding box center [662, 287] width 593 height 17
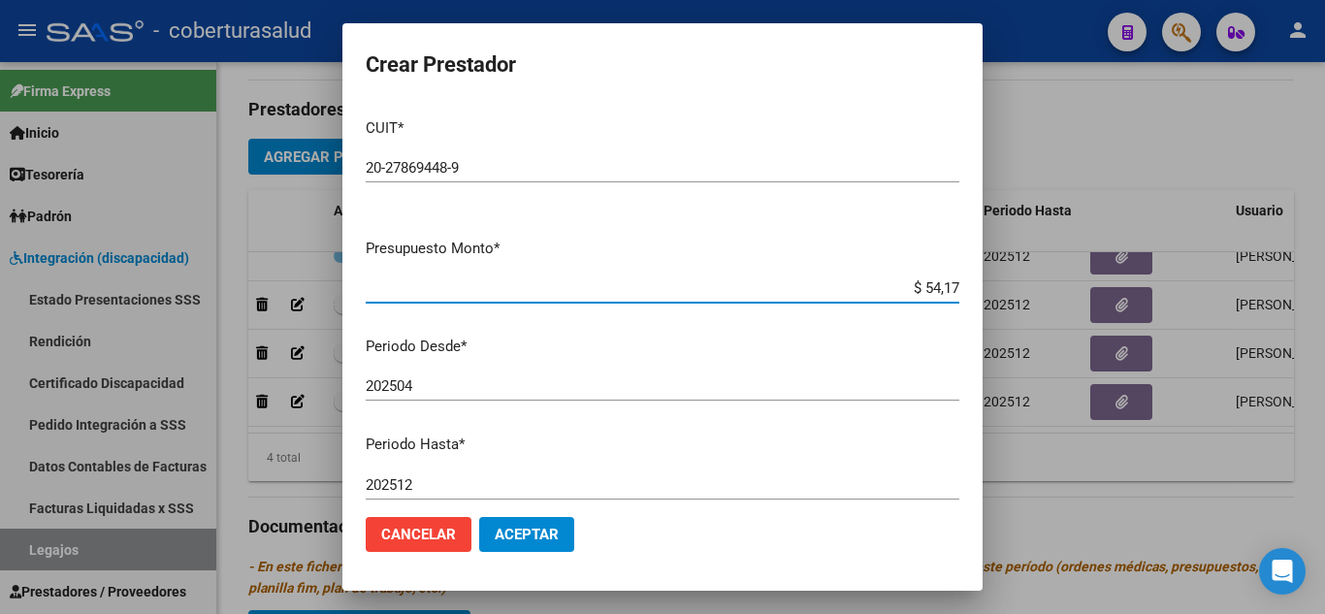
type input "$ 541,76"
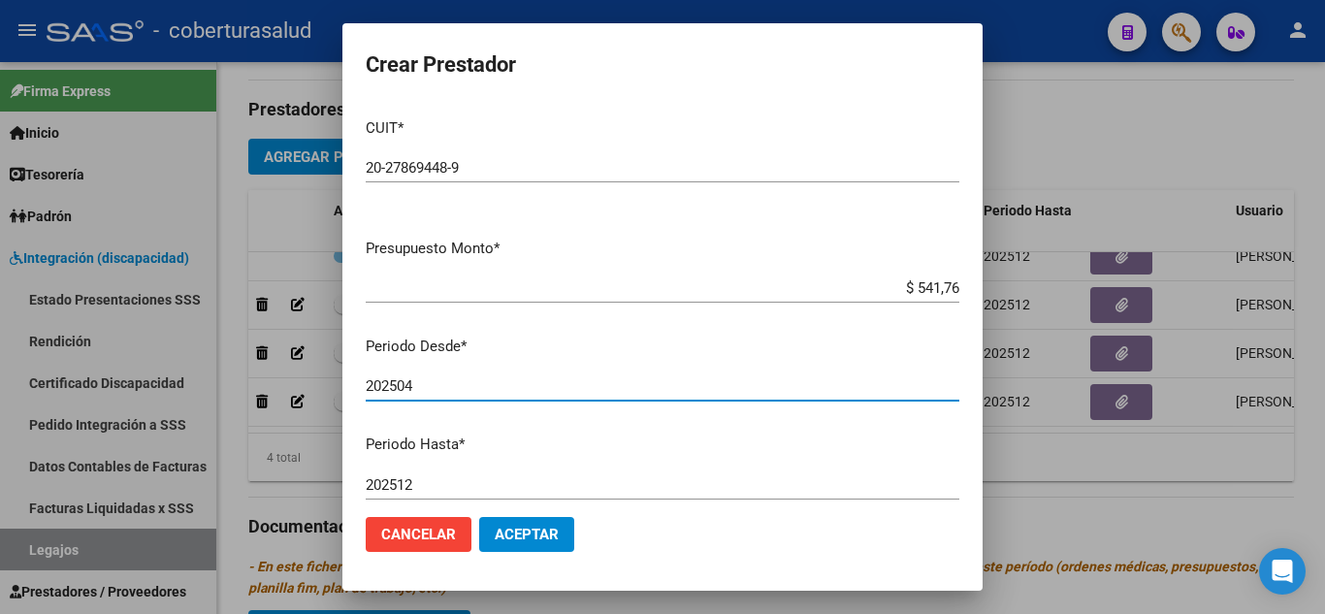
click at [448, 391] on input "202504" at bounding box center [662, 385] width 593 height 17
type input "202506"
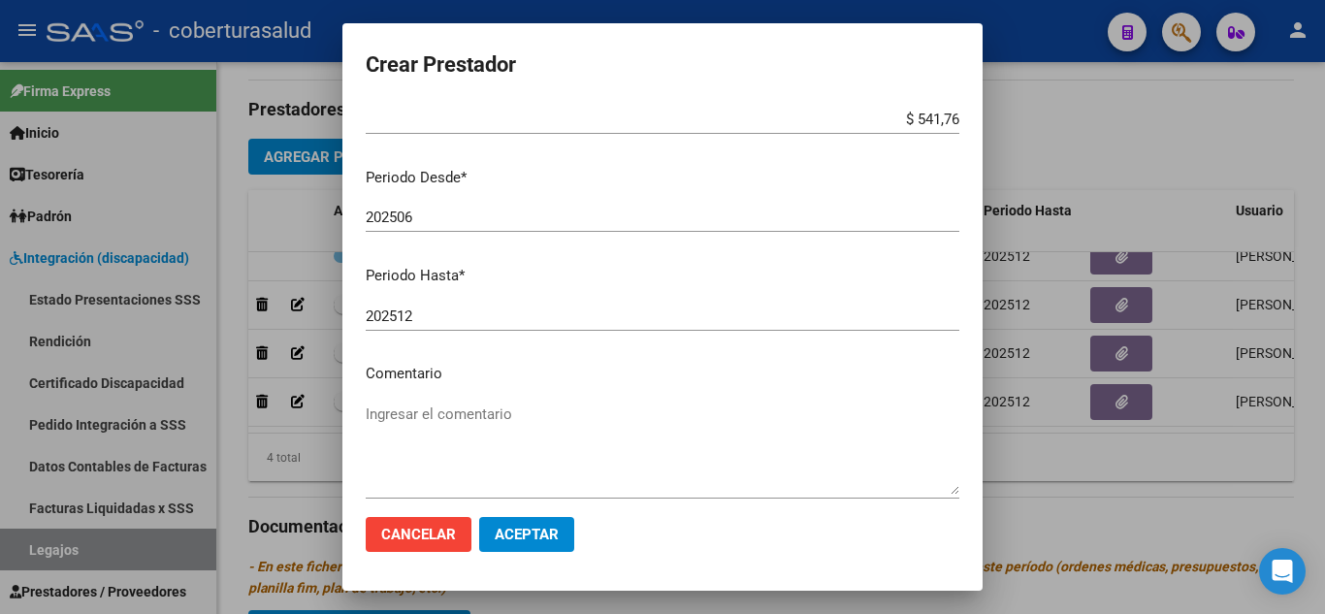
scroll to position [266, 0]
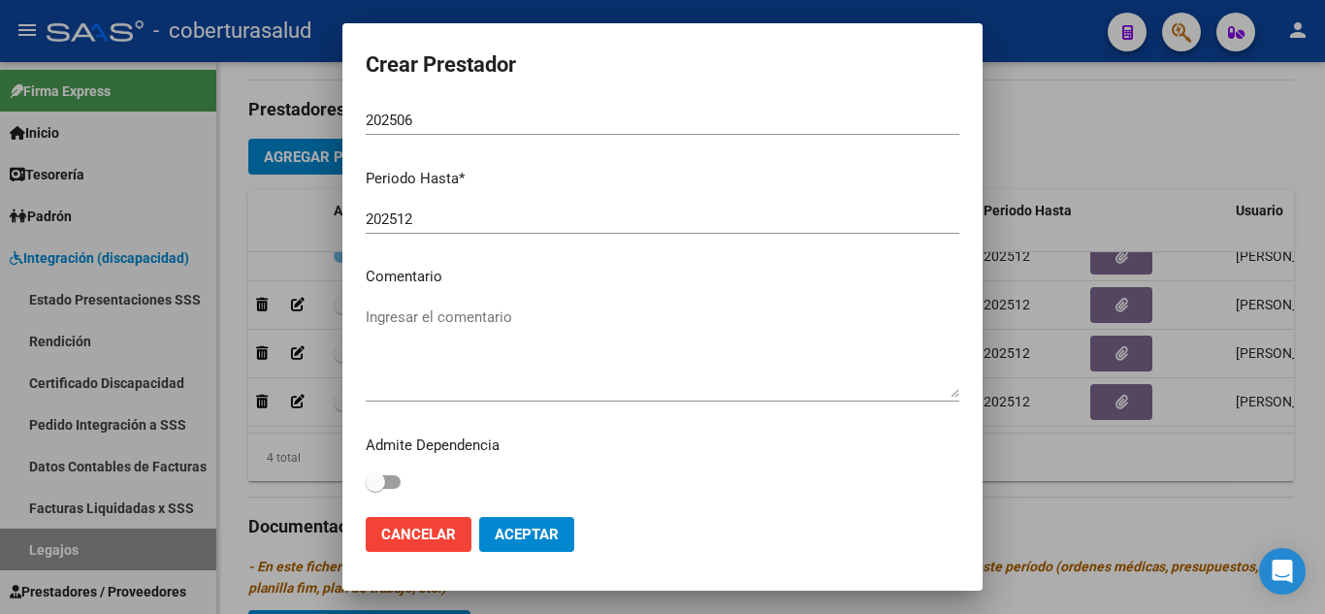
click at [420, 336] on textarea "Ingresar el comentario" at bounding box center [662, 351] width 593 height 91
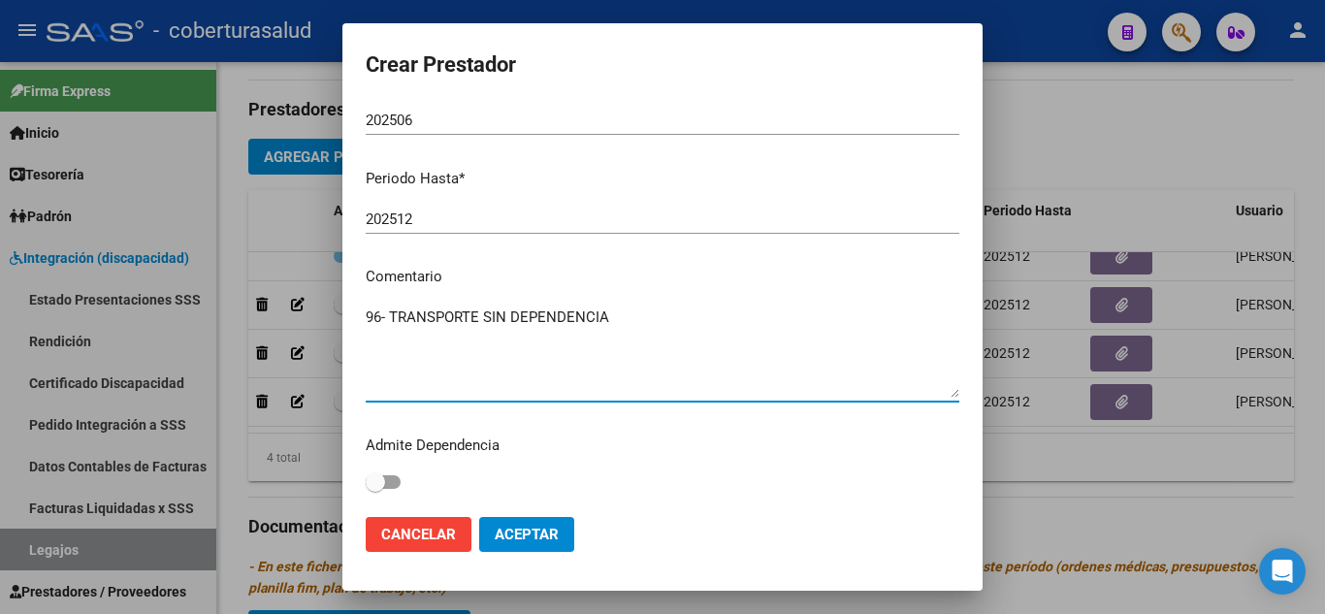
type textarea "96- TRANSPORTE SIN DEPENDENCIA"
click at [552, 541] on span "Aceptar" at bounding box center [527, 534] width 64 height 17
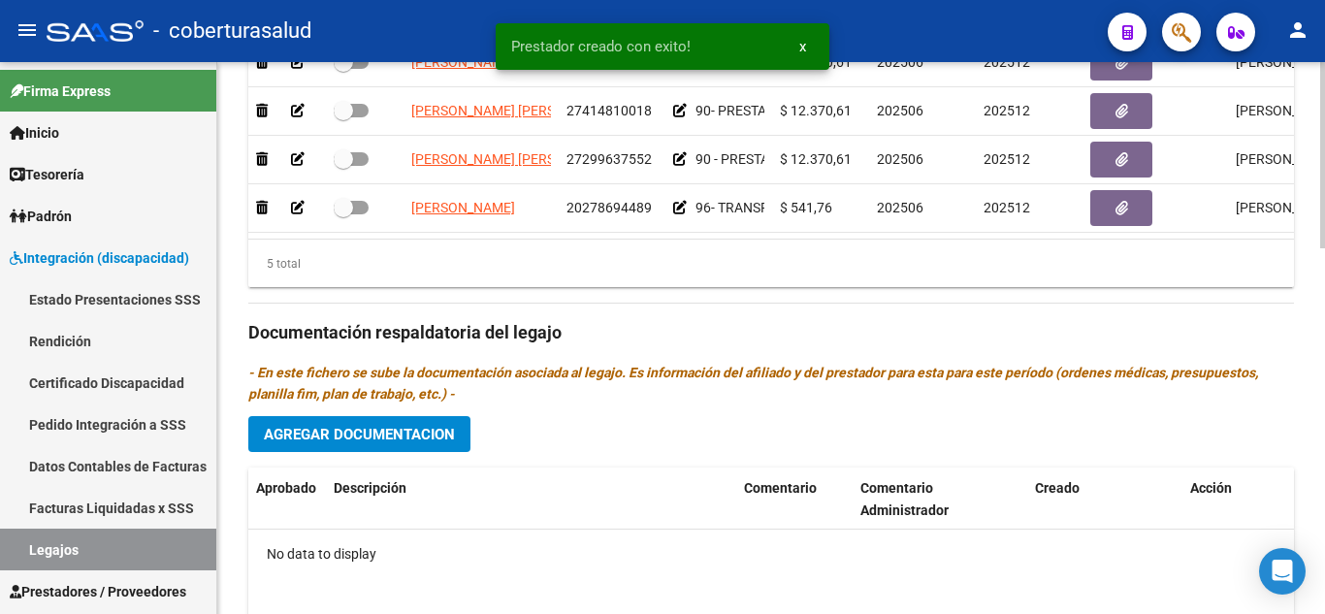
scroll to position [776, 0]
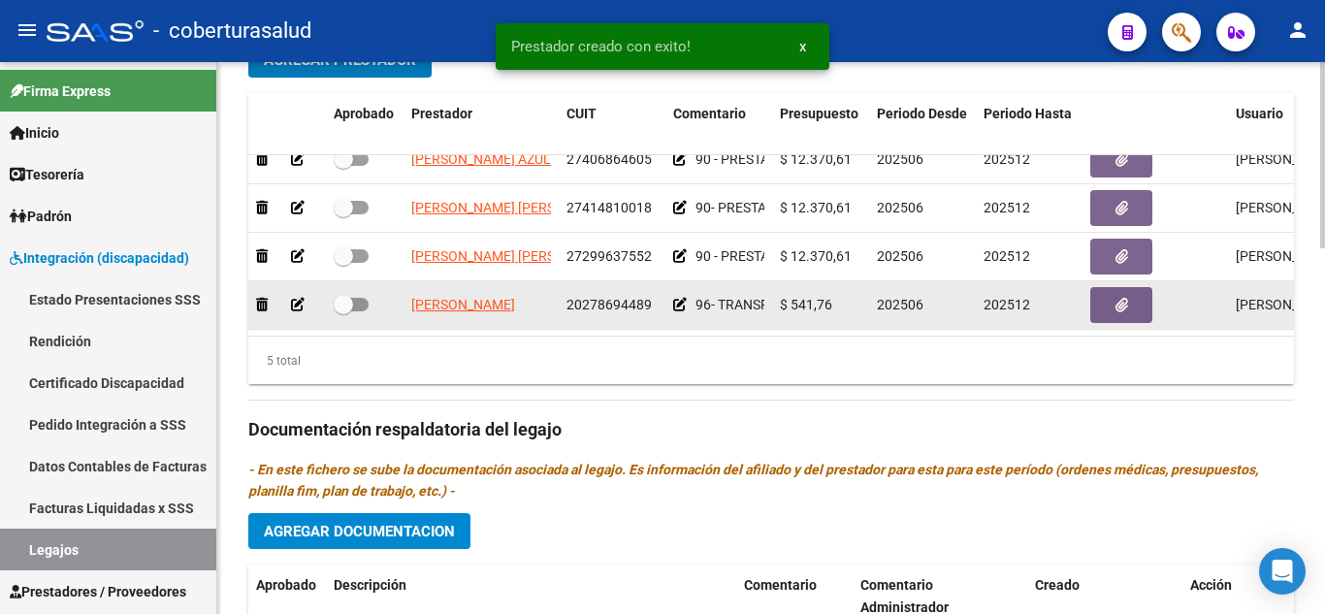
click at [348, 293] on label at bounding box center [351, 304] width 35 height 23
click at [343, 311] on input "checkbox" at bounding box center [342, 311] width 1 height 1
checkbox input "true"
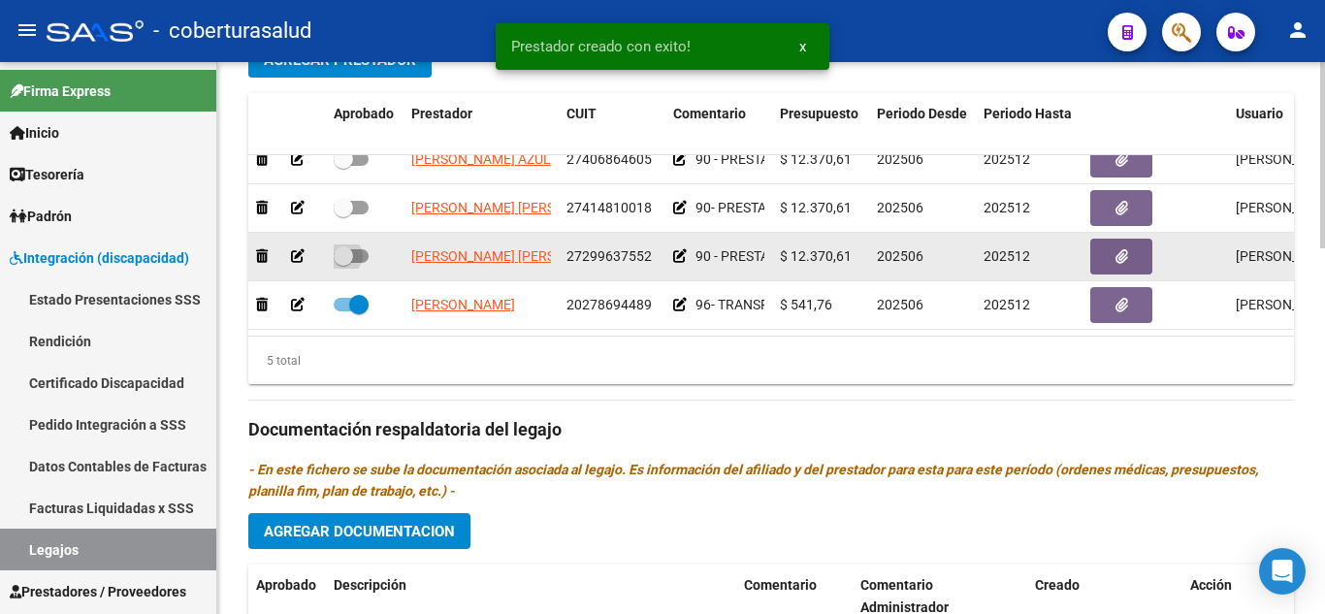
click at [353, 249] on span at bounding box center [351, 256] width 35 height 14
click at [343, 263] on input "checkbox" at bounding box center [342, 263] width 1 height 1
checkbox input "true"
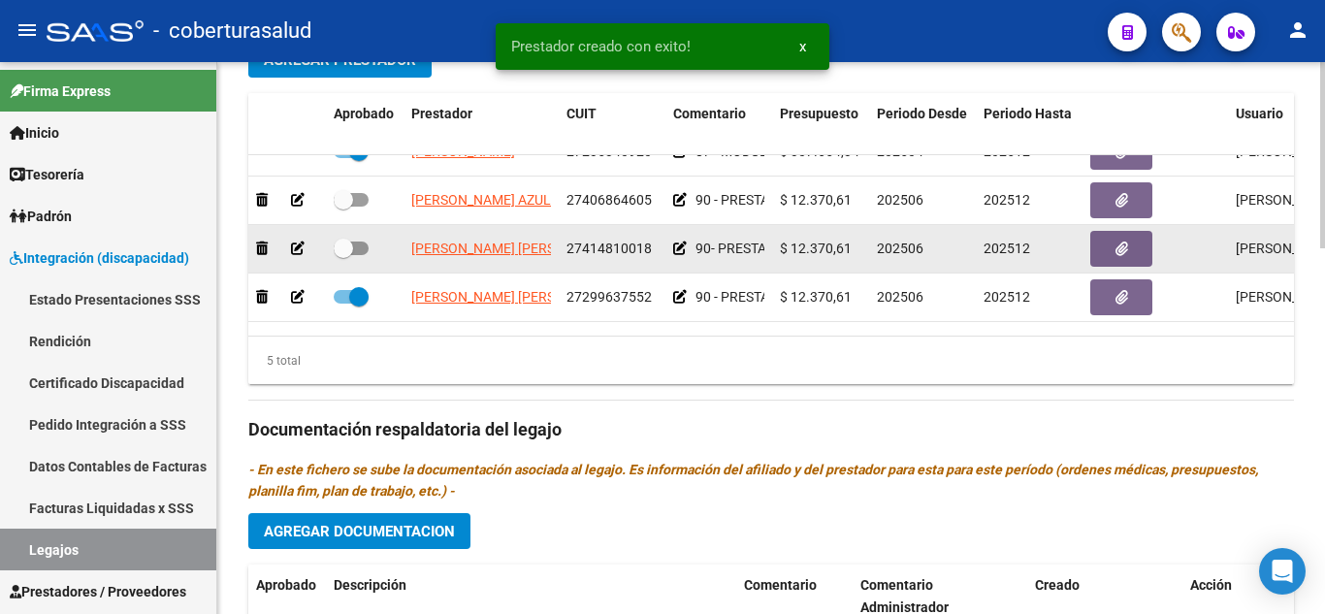
scroll to position [0, 0]
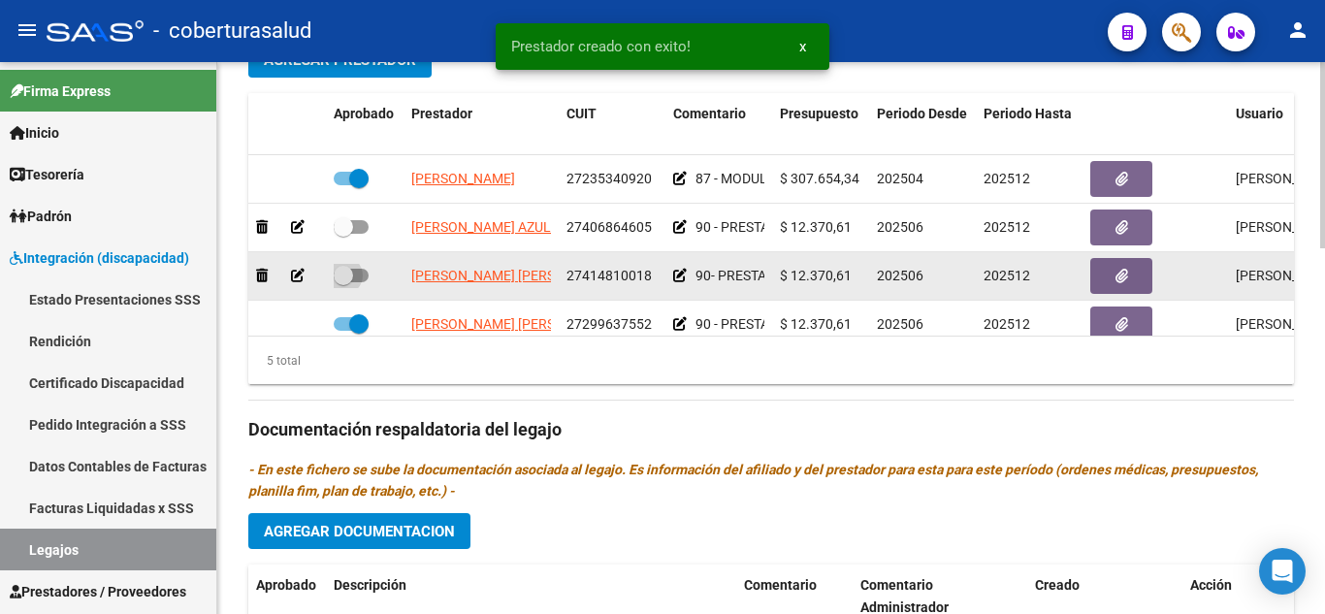
click at [352, 278] on span at bounding box center [343, 275] width 19 height 19
click at [343, 282] on input "checkbox" at bounding box center [342, 282] width 1 height 1
checkbox input "true"
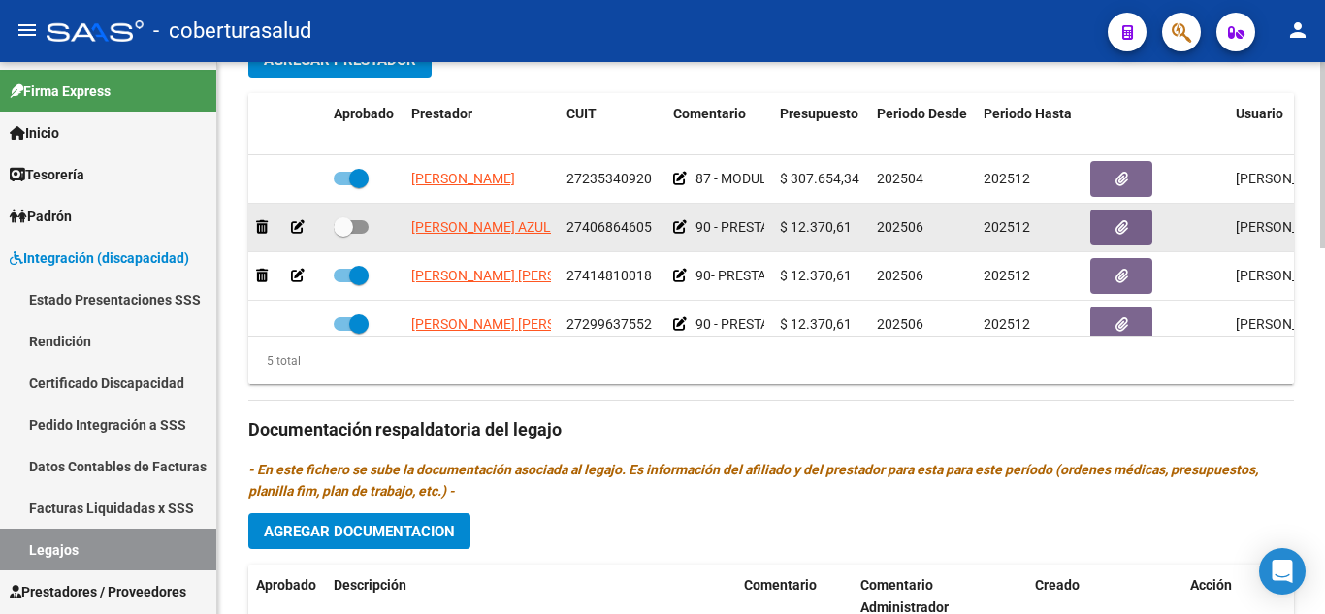
click at [361, 227] on span at bounding box center [351, 227] width 35 height 14
click at [343, 234] on input "checkbox" at bounding box center [342, 234] width 1 height 1
checkbox input "true"
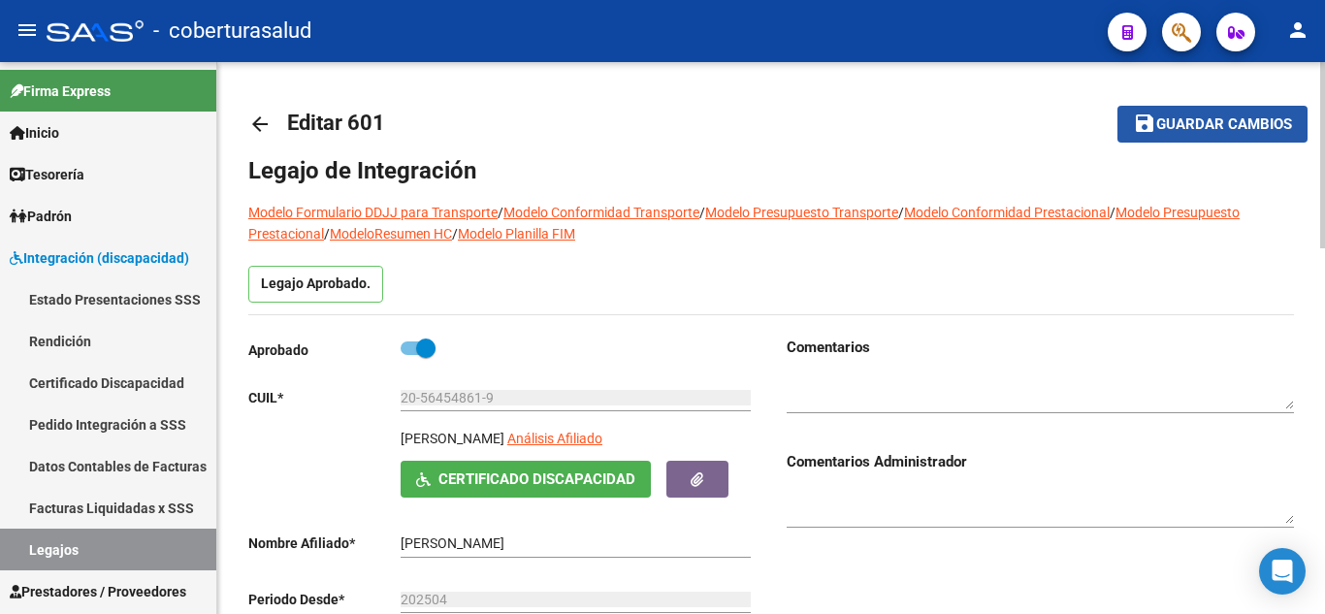
click at [1178, 124] on span "Guardar cambios" at bounding box center [1224, 124] width 136 height 17
click at [1179, 124] on span "Guardar cambios" at bounding box center [1224, 124] width 136 height 17
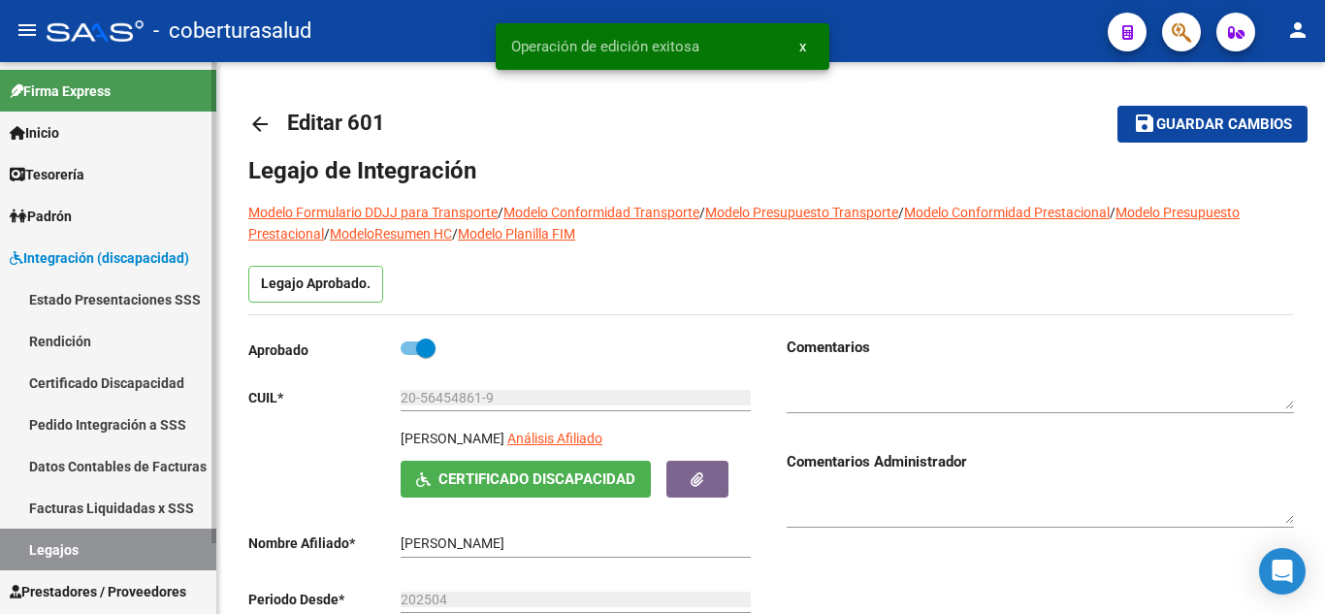
drag, startPoint x: 101, startPoint y: 549, endPoint x: 162, endPoint y: 534, distance: 62.8
click at [103, 549] on link "Legajos" at bounding box center [108, 549] width 216 height 42
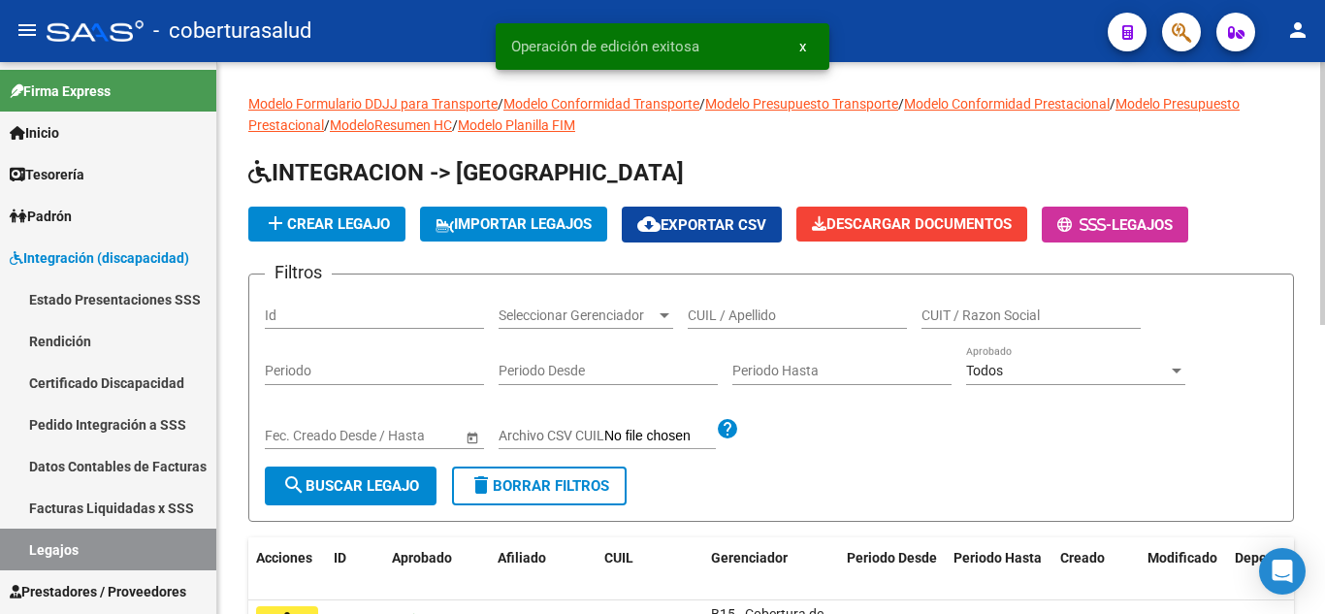
click at [724, 315] on input "CUIL / Apellido" at bounding box center [797, 315] width 219 height 16
paste input "20575007431"
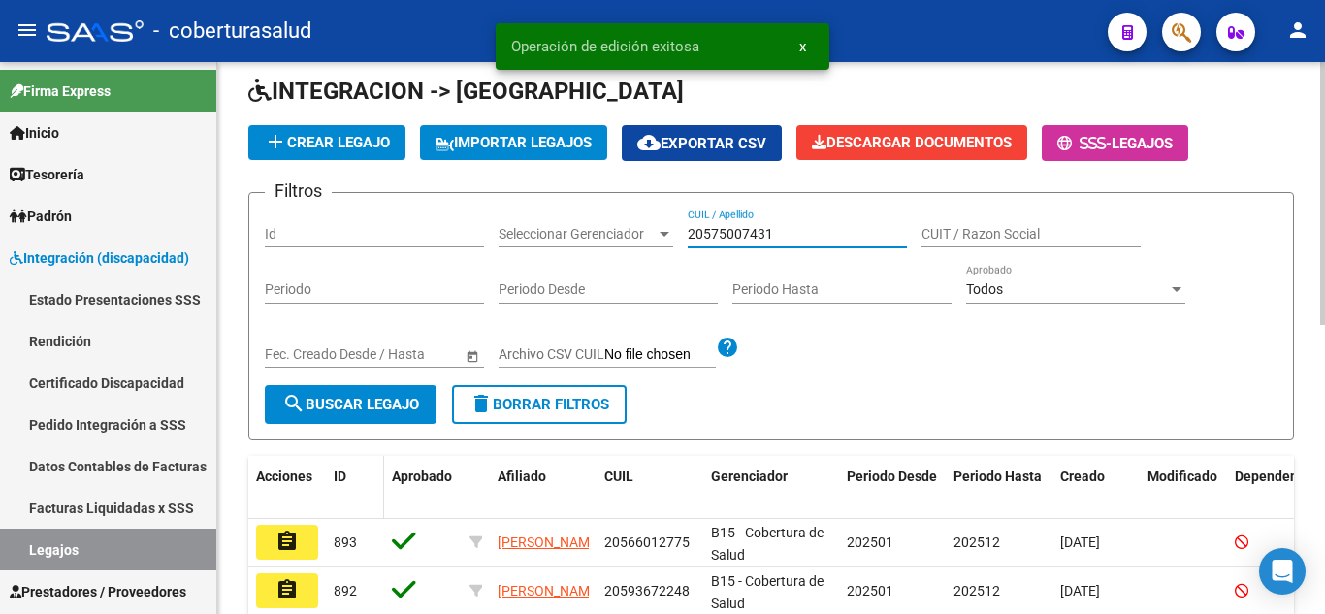
scroll to position [194, 0]
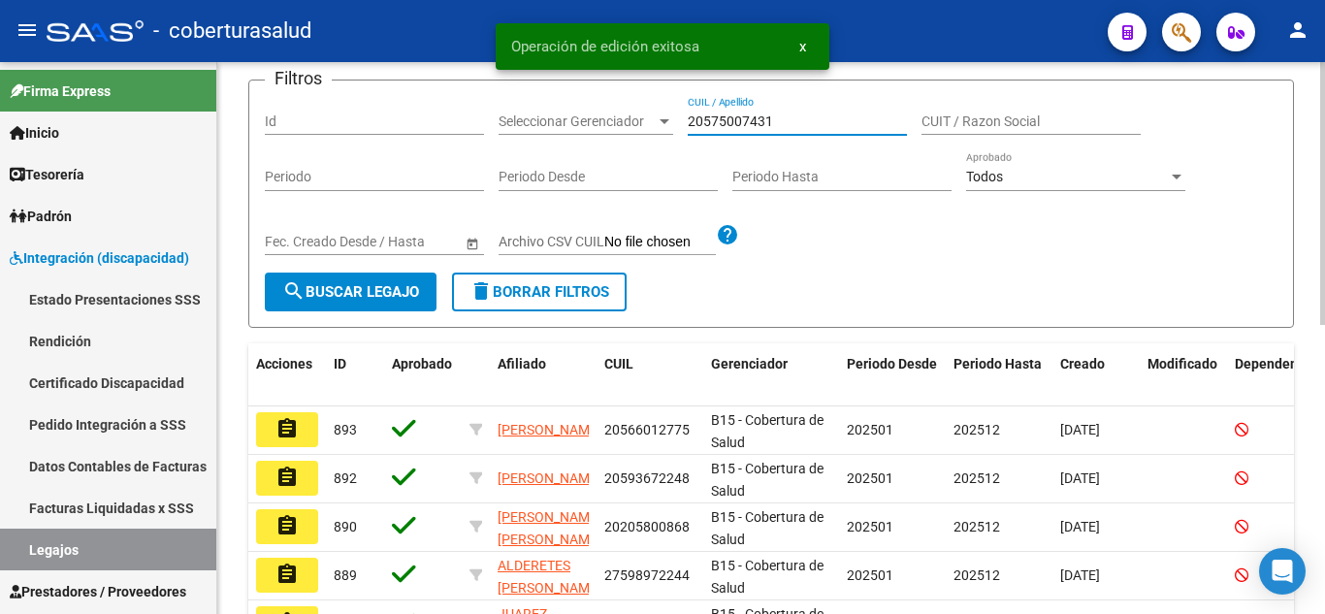
type input "20575007431"
click at [342, 292] on span "search Buscar Legajo" at bounding box center [350, 291] width 137 height 17
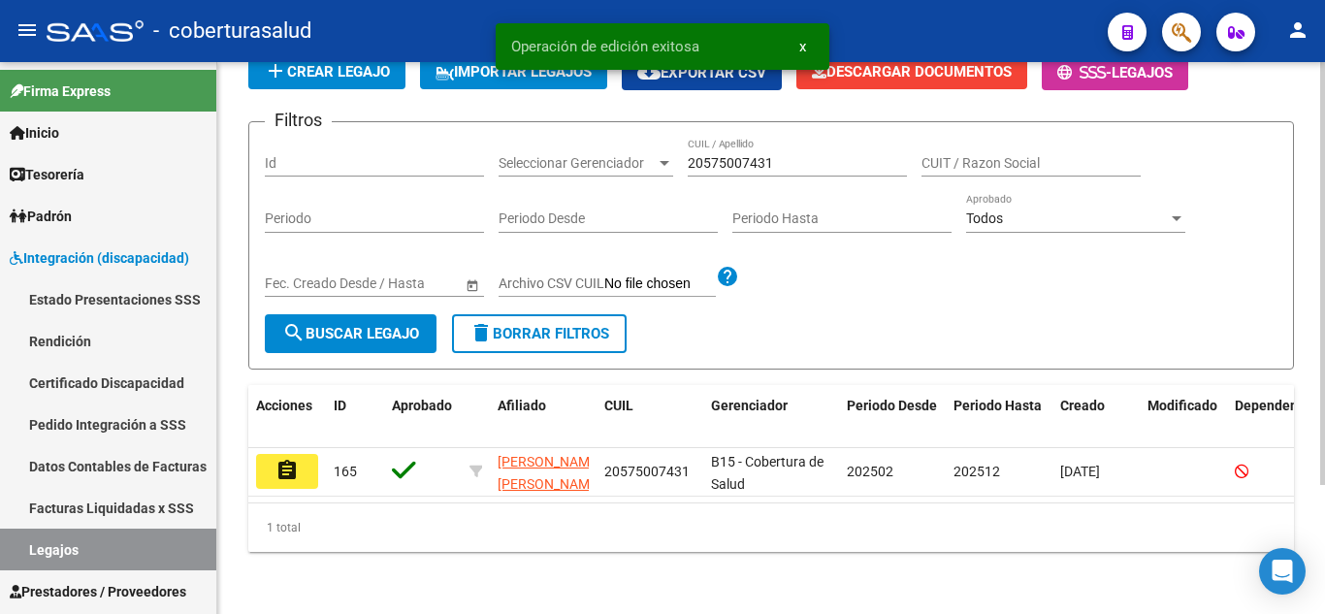
scroll to position [169, 0]
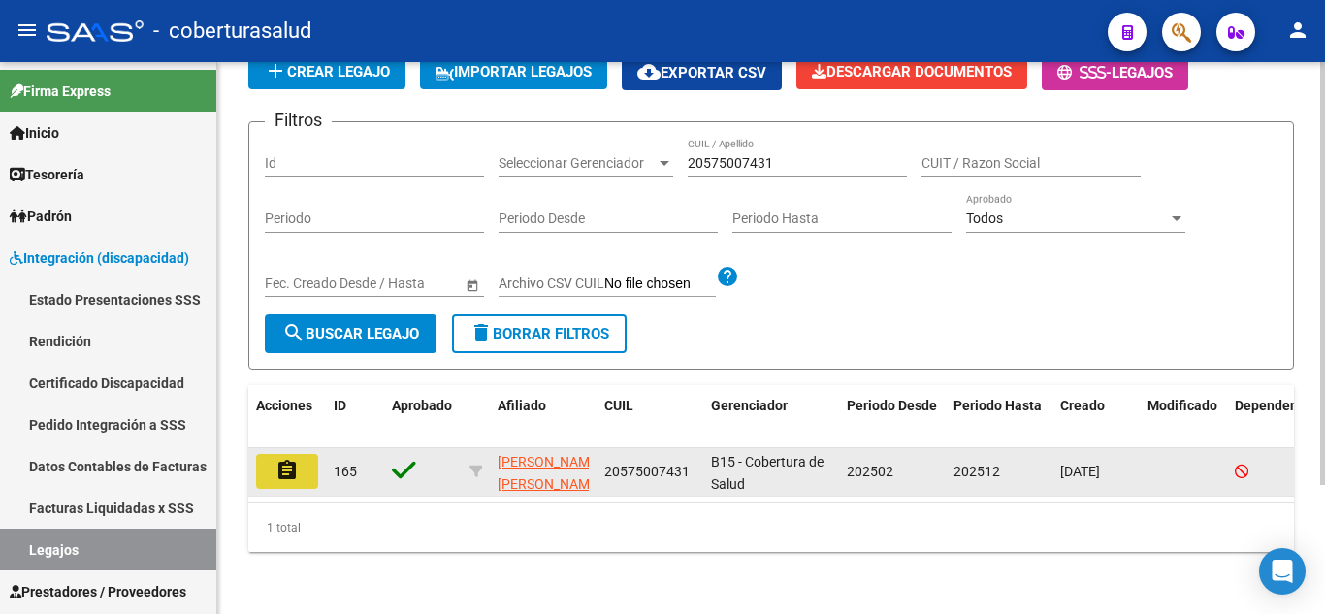
click at [290, 459] on mat-icon "assignment" at bounding box center [286, 470] width 23 height 23
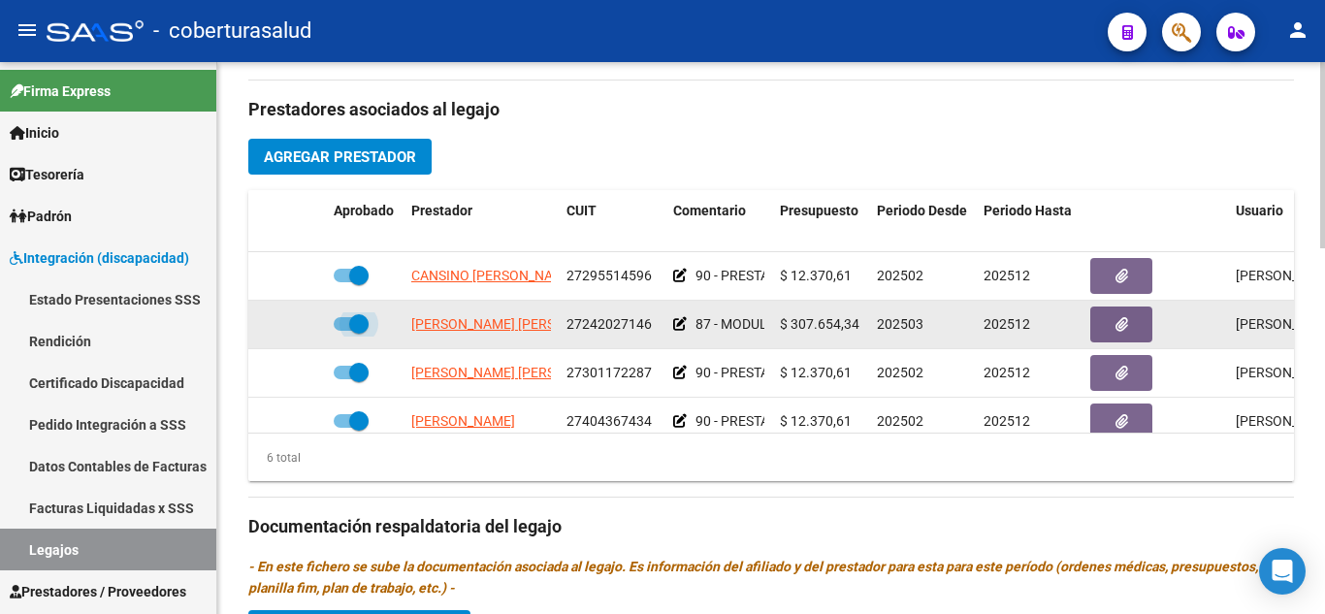
click at [362, 326] on span at bounding box center [358, 323] width 19 height 19
click at [343, 331] on input "checkbox" at bounding box center [342, 331] width 1 height 1
checkbox input "false"
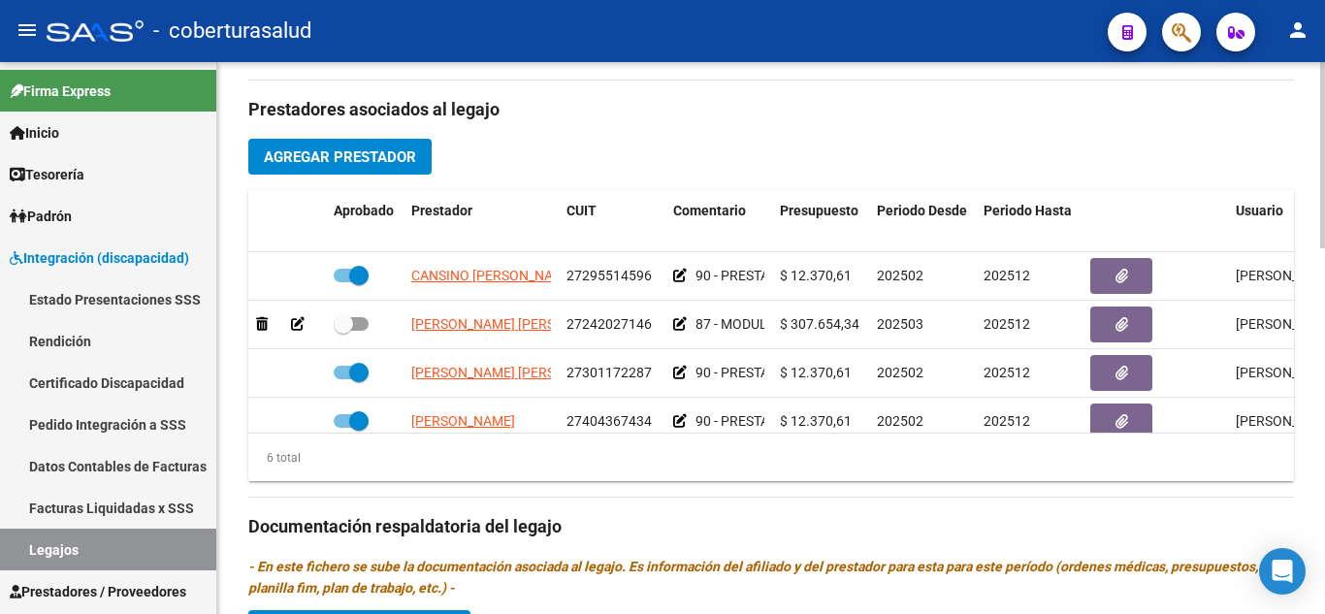
click at [380, 152] on span "Agregar Prestador" at bounding box center [340, 156] width 152 height 17
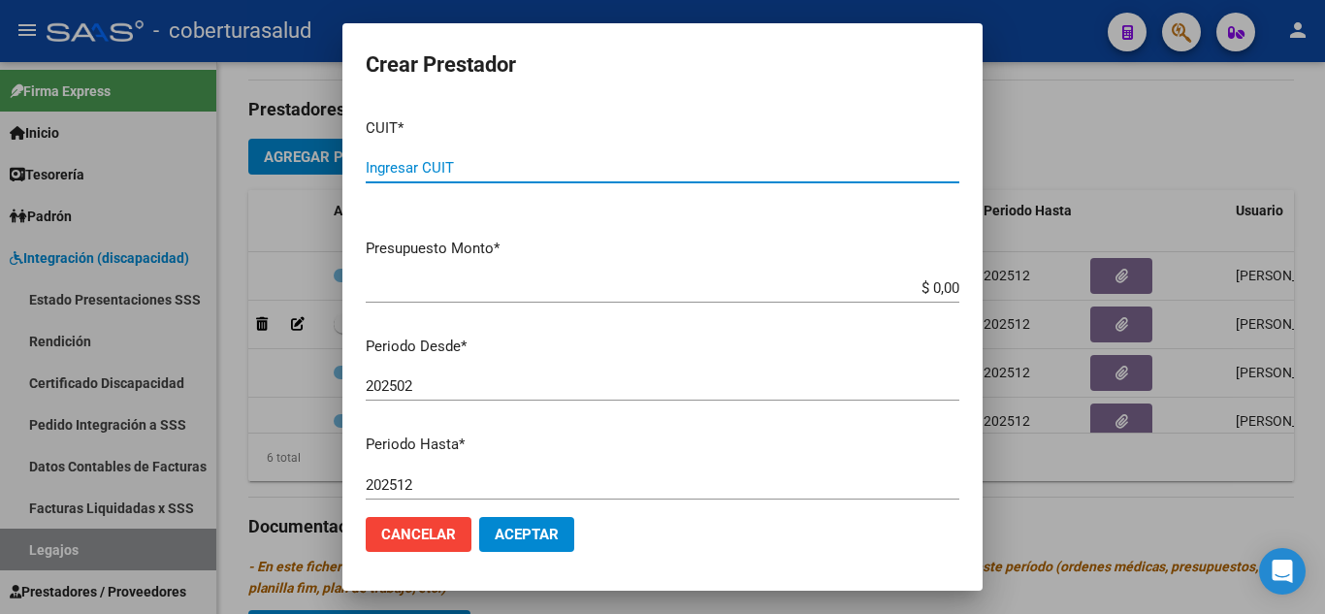
click at [421, 168] on input "Ingresar CUIT" at bounding box center [662, 167] width 593 height 17
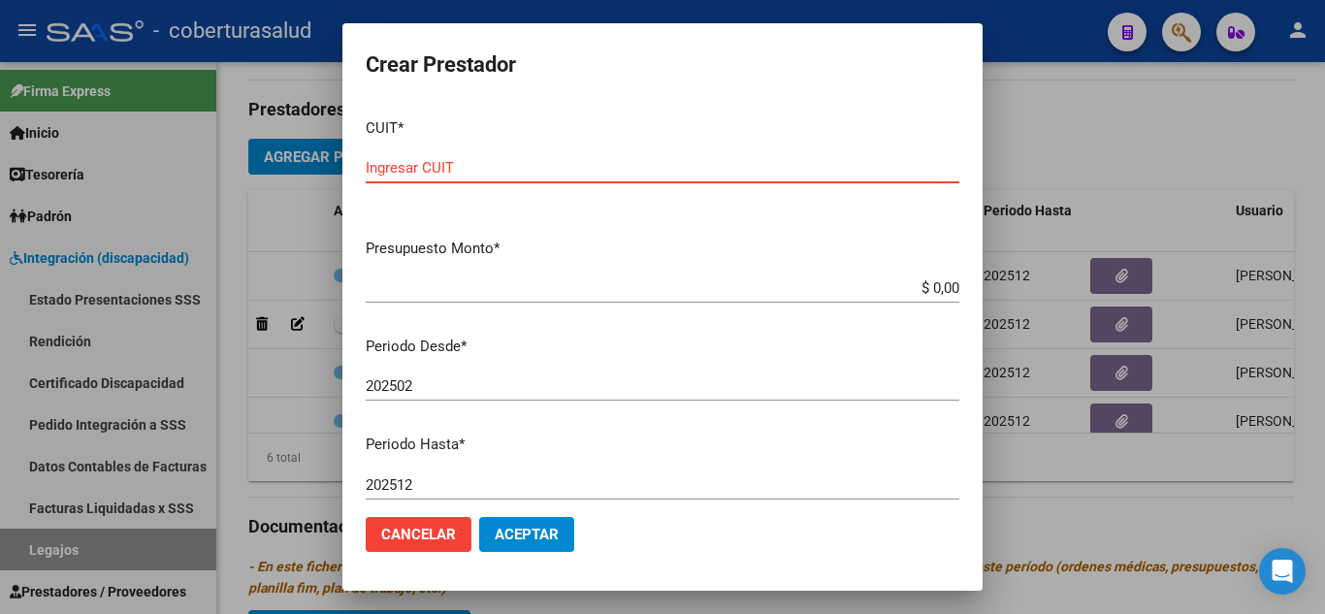
paste input "20-57500743-1"
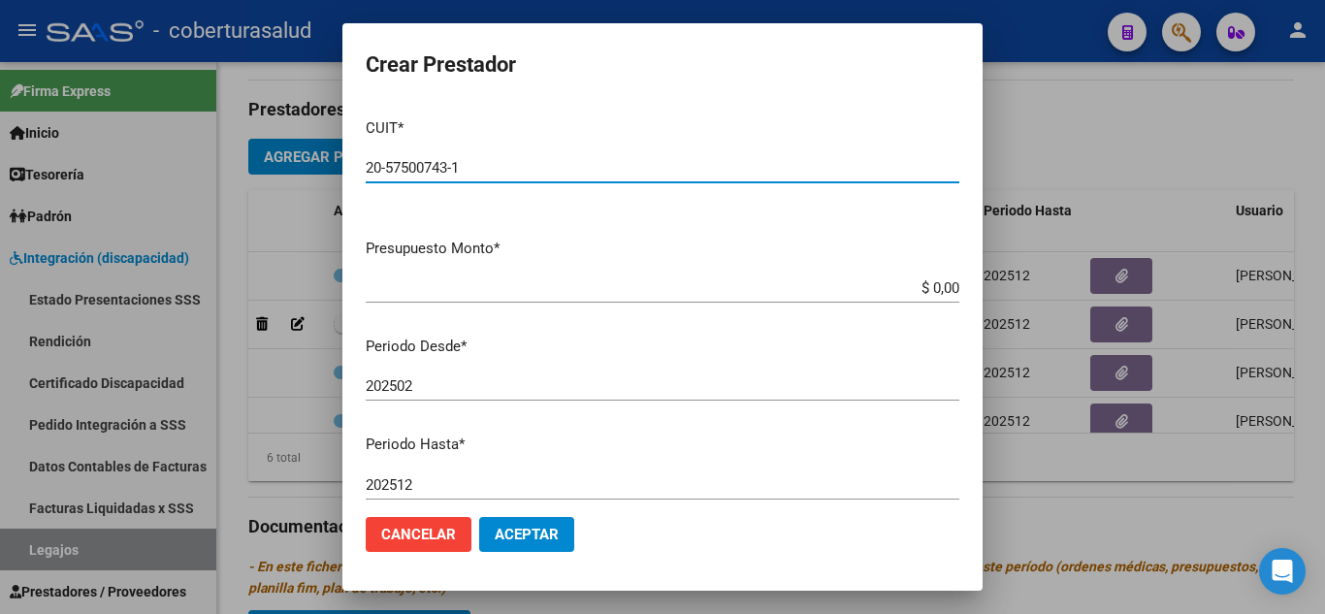
type input "20-57500743-1"
click at [944, 288] on app-form-text-field "Presupuesto Monto * $ 0,00 Ingresar el monto" at bounding box center [670, 268] width 609 height 60
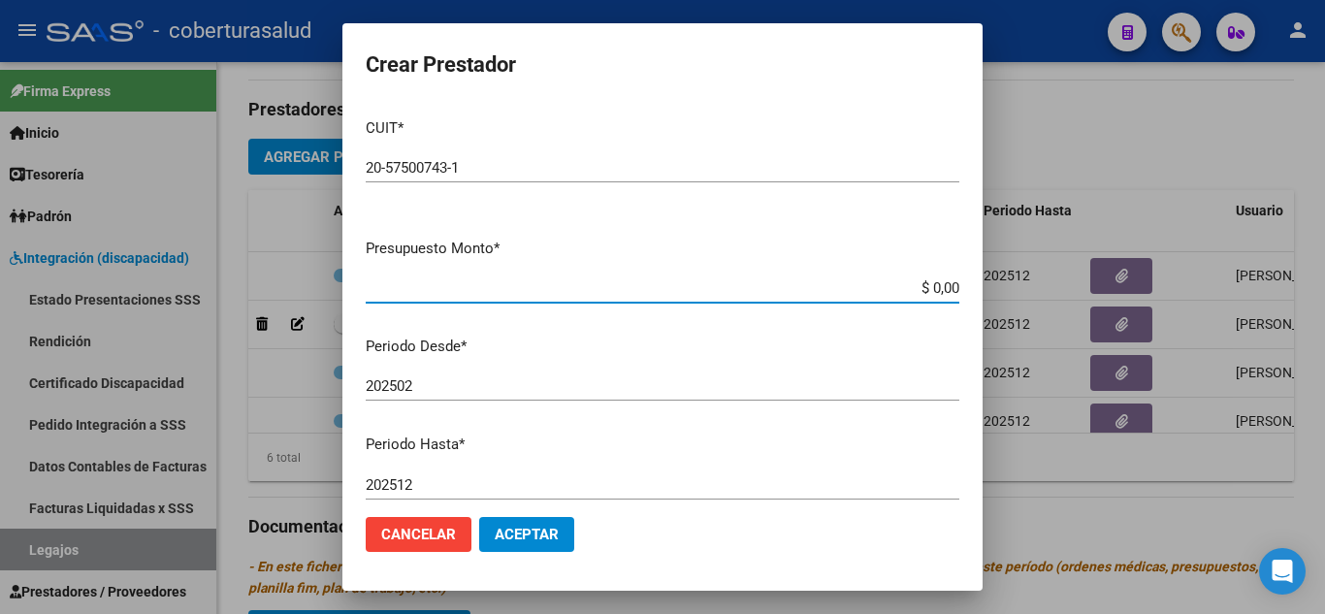
drag, startPoint x: 938, startPoint y: 291, endPoint x: 962, endPoint y: 296, distance: 24.7
click at [940, 292] on input "$ 0,00" at bounding box center [662, 287] width 593 height 17
type input "$ 307.654,34"
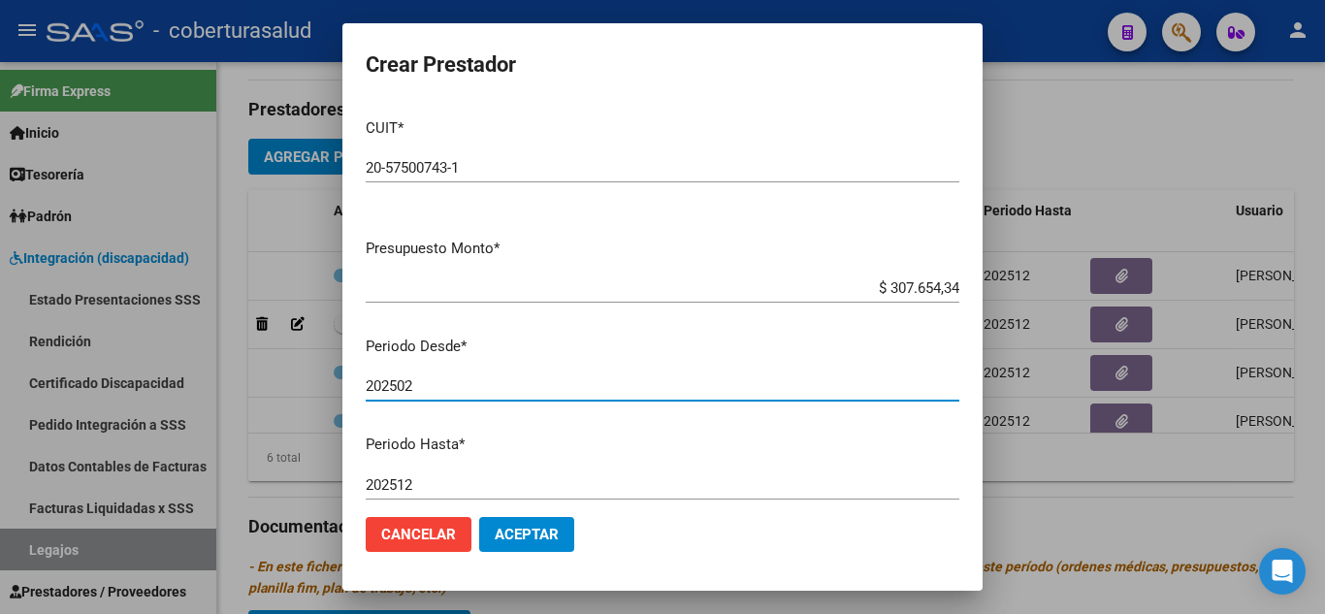
click at [431, 384] on input "202502" at bounding box center [662, 385] width 593 height 17
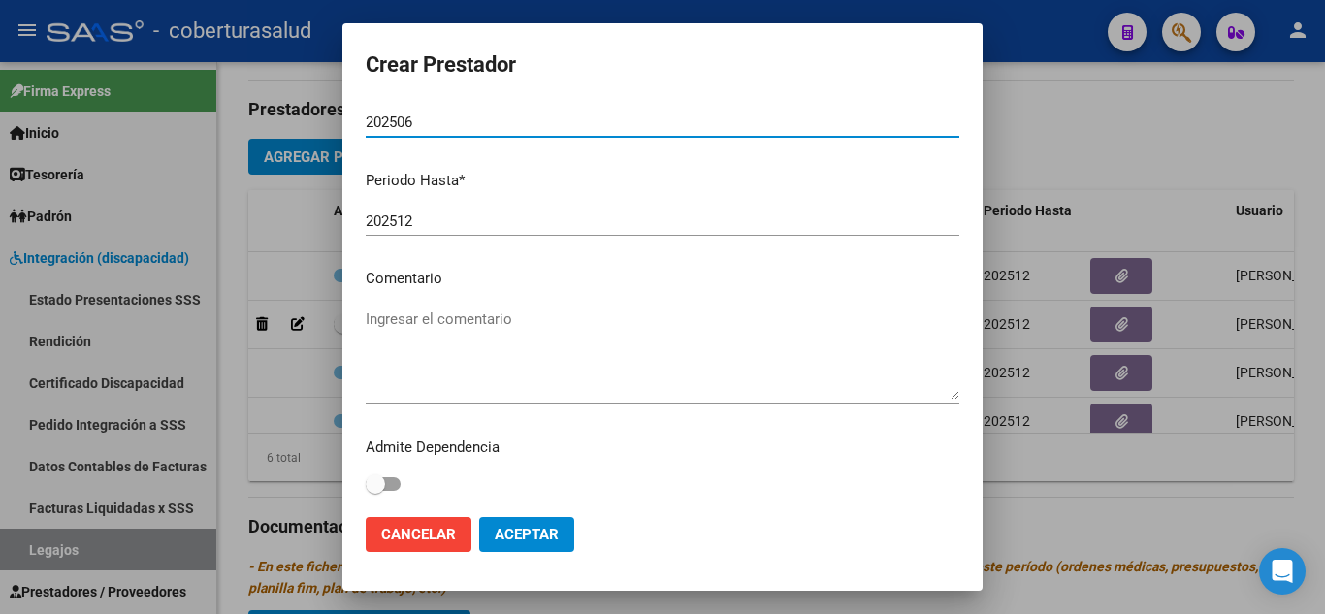
scroll to position [266, 0]
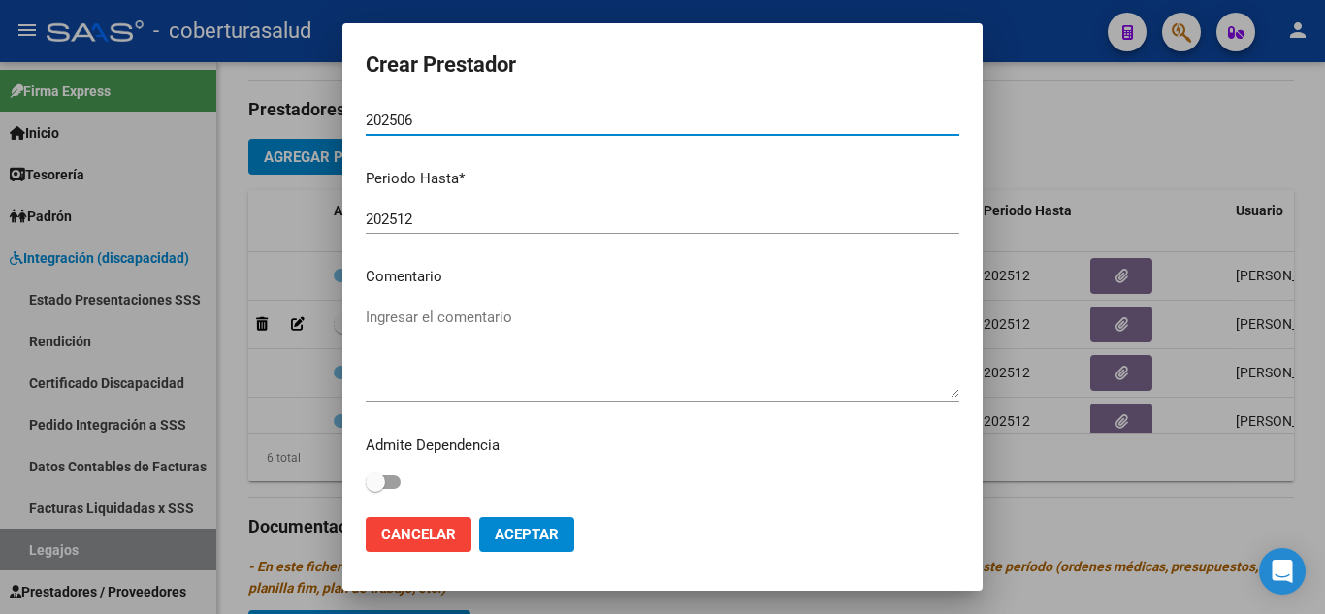
type input "202506"
click at [475, 313] on textarea "Ingresar el comentario" at bounding box center [662, 351] width 593 height 91
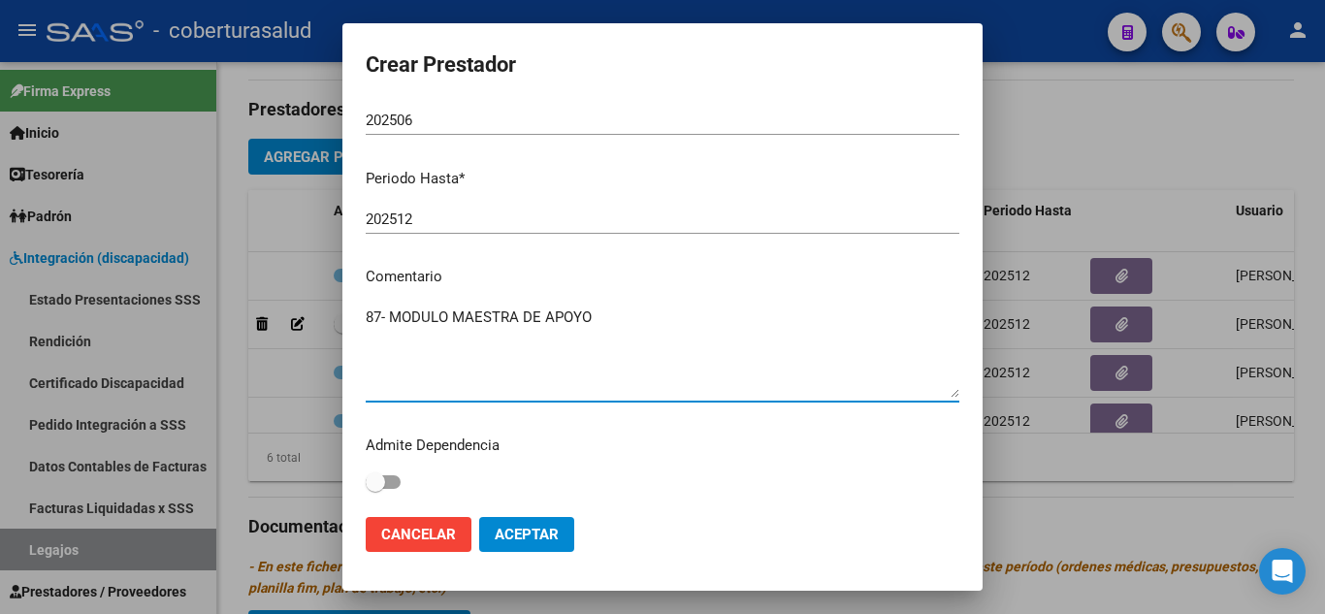
type textarea "87- MODULO MAESTRA DE APOYO"
click at [543, 533] on span "Aceptar" at bounding box center [527, 534] width 64 height 17
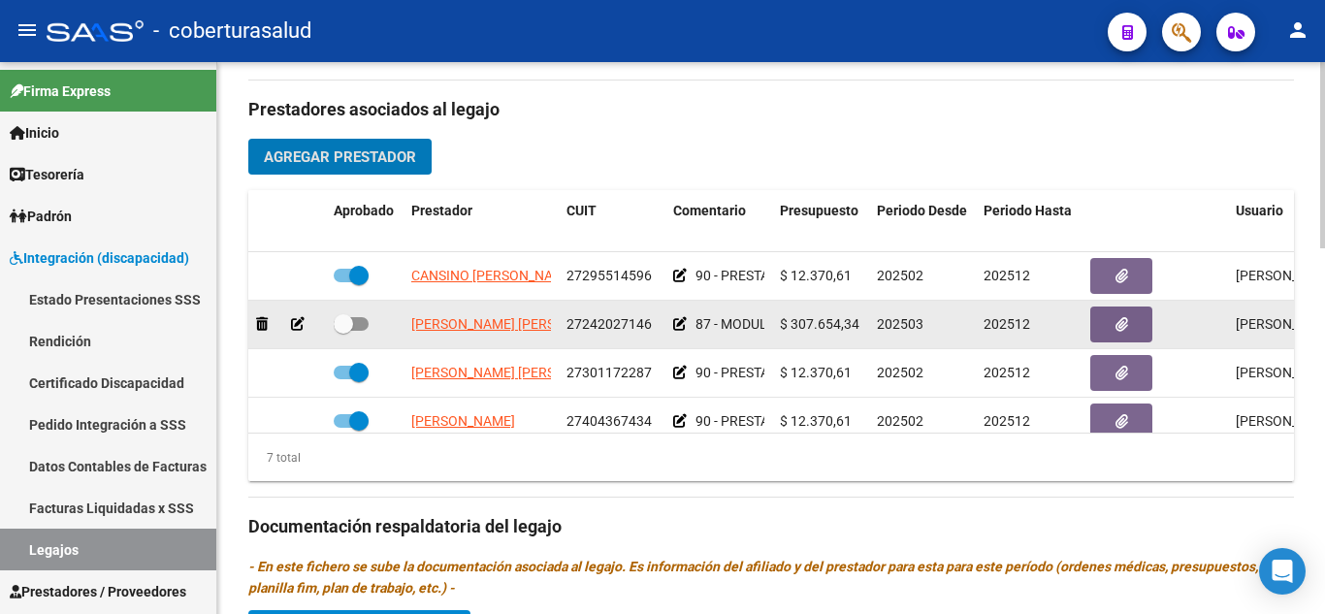
click at [296, 326] on icon at bounding box center [298, 324] width 14 height 14
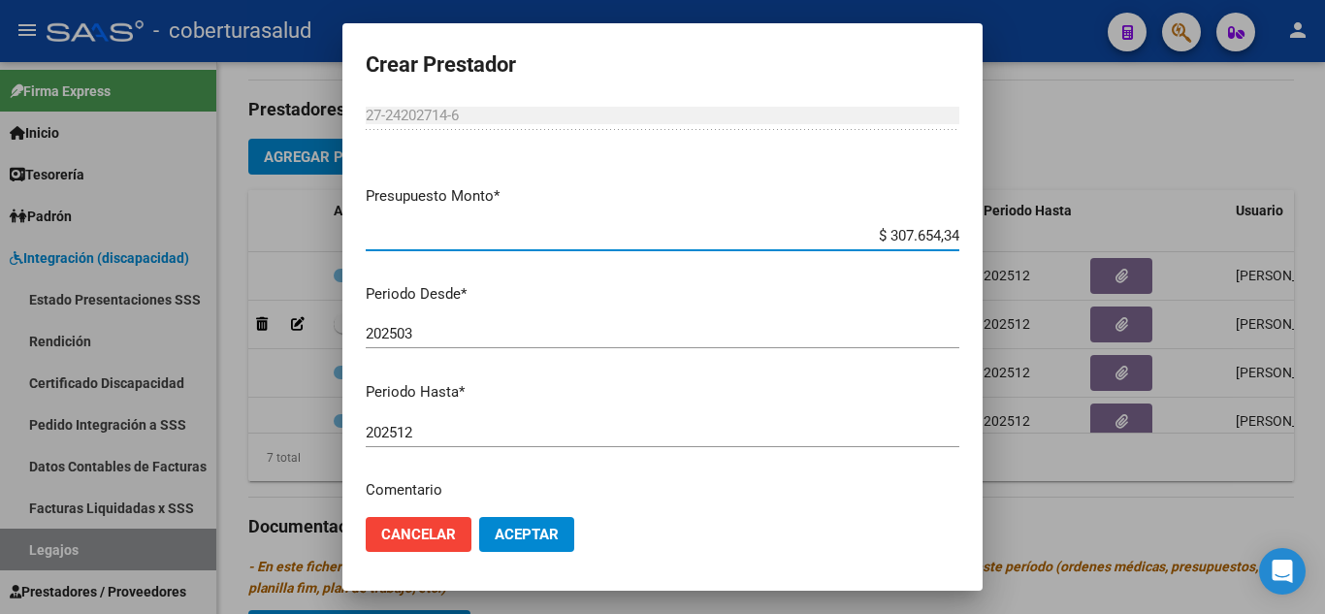
scroll to position [97, 0]
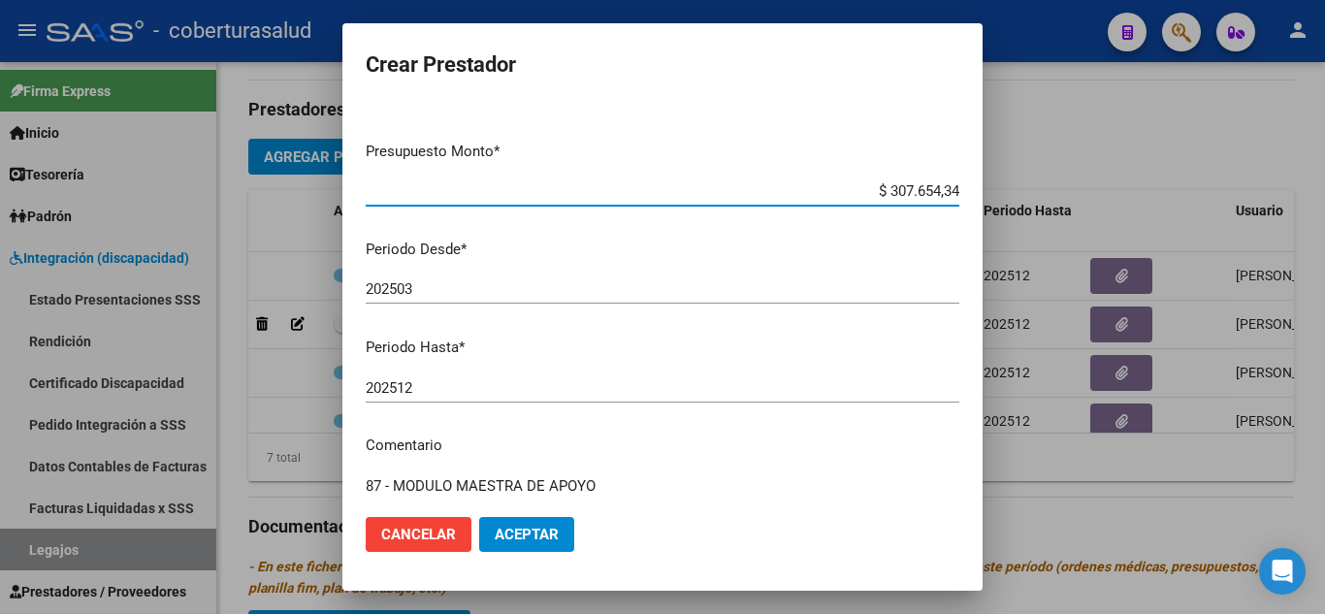
click at [425, 387] on input "202512" at bounding box center [662, 387] width 593 height 17
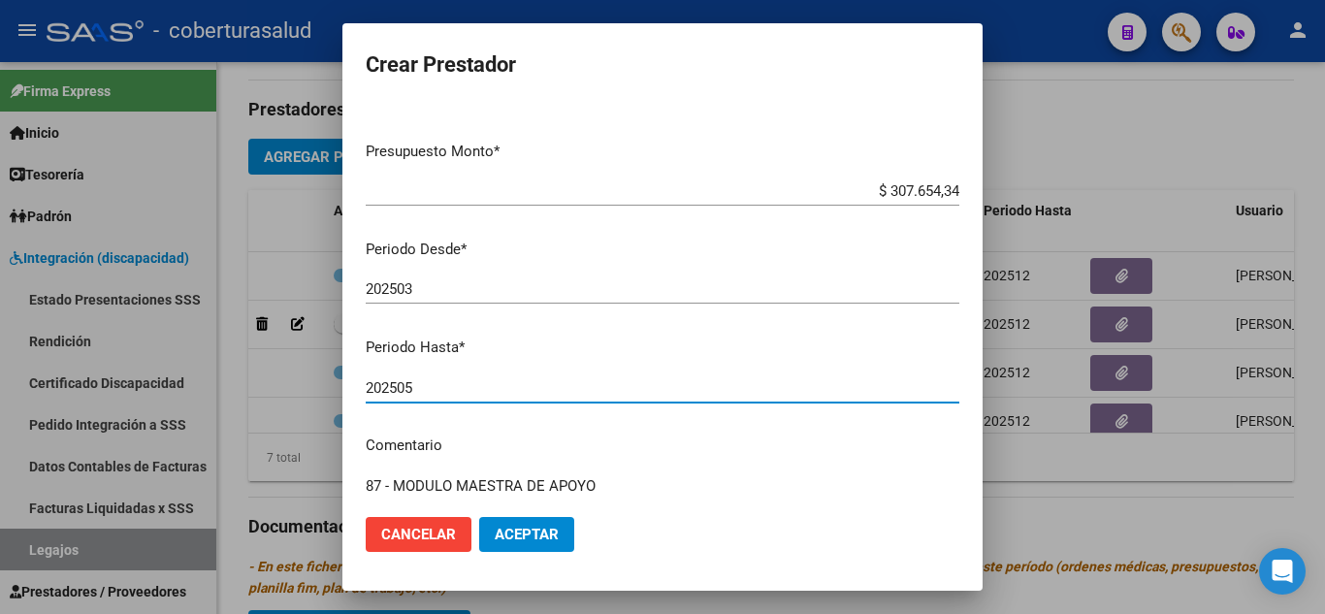
type input "202505"
click at [521, 535] on span "Aceptar" at bounding box center [527, 534] width 64 height 17
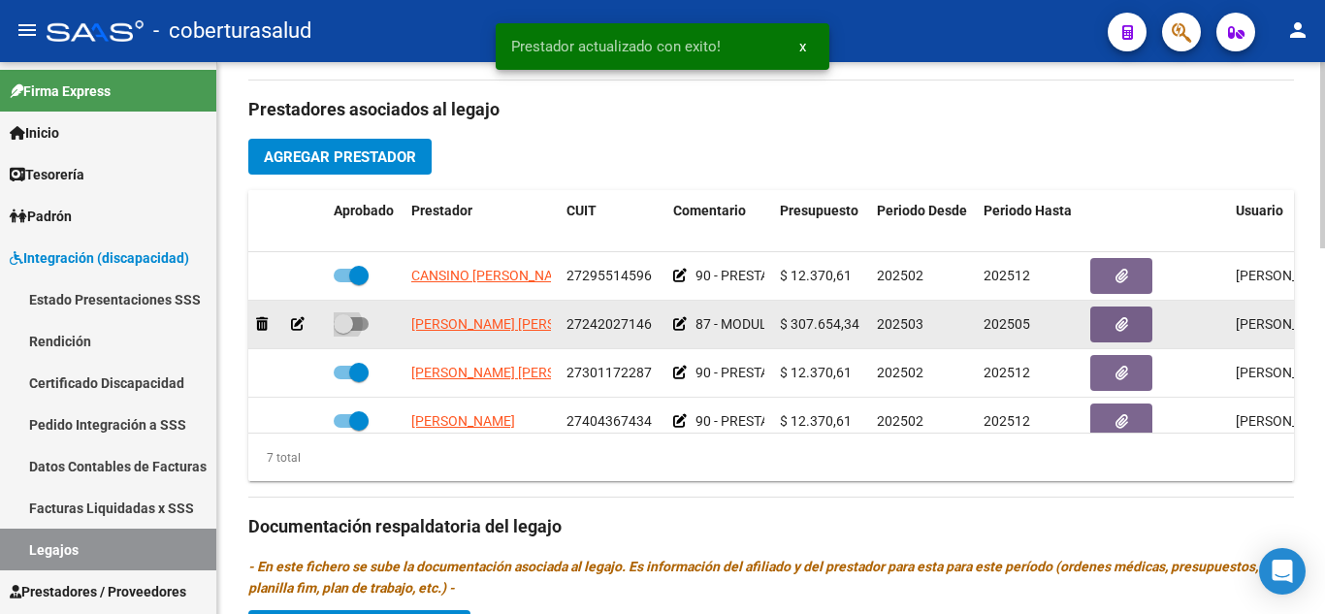
click at [345, 325] on span at bounding box center [343, 323] width 19 height 19
click at [343, 331] on input "checkbox" at bounding box center [342, 331] width 1 height 1
checkbox input "true"
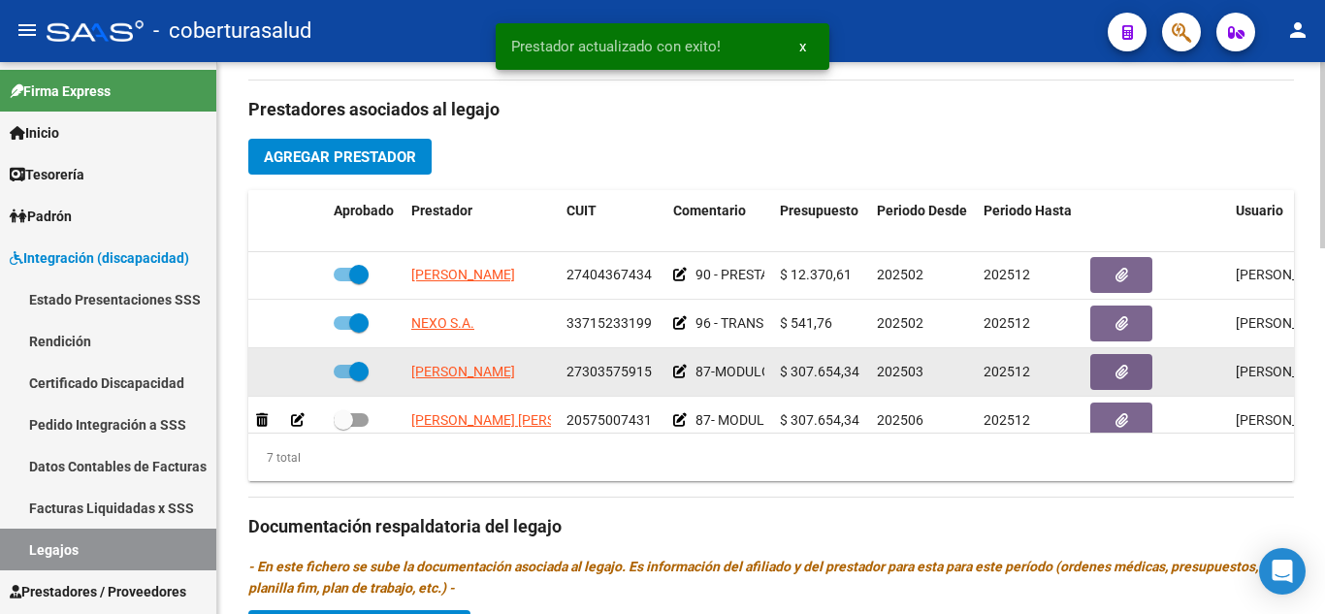
scroll to position [180, 0]
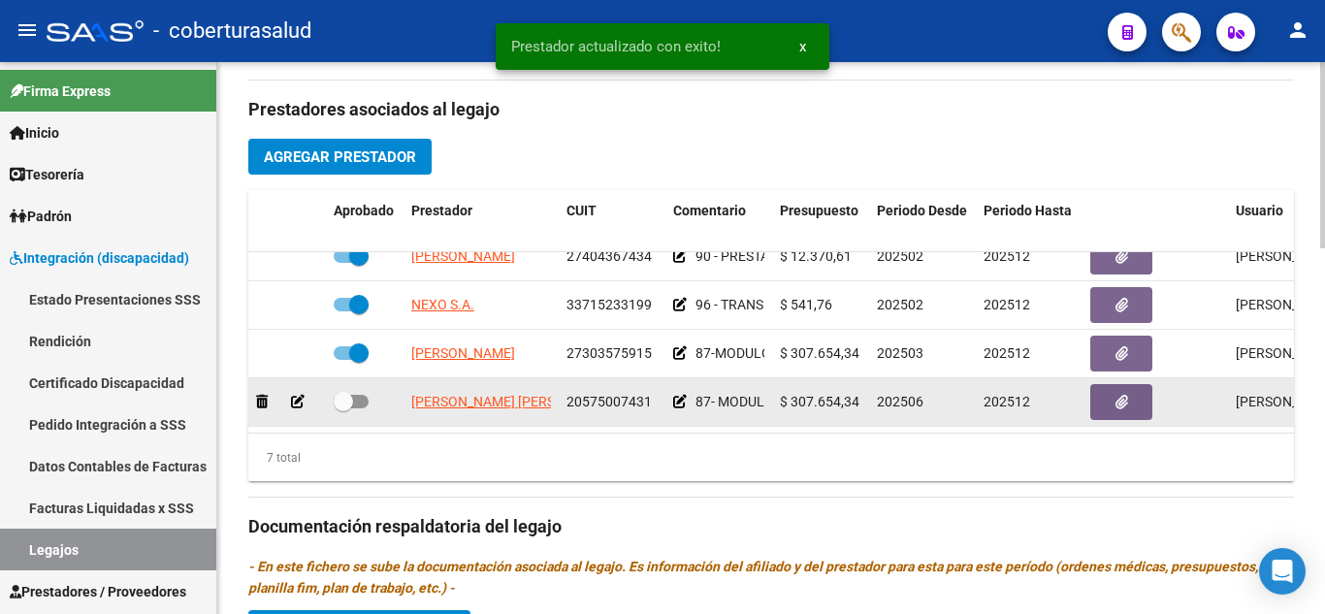
click at [353, 395] on span at bounding box center [351, 402] width 35 height 14
click at [343, 408] on input "checkbox" at bounding box center [342, 408] width 1 height 1
checkbox input "true"
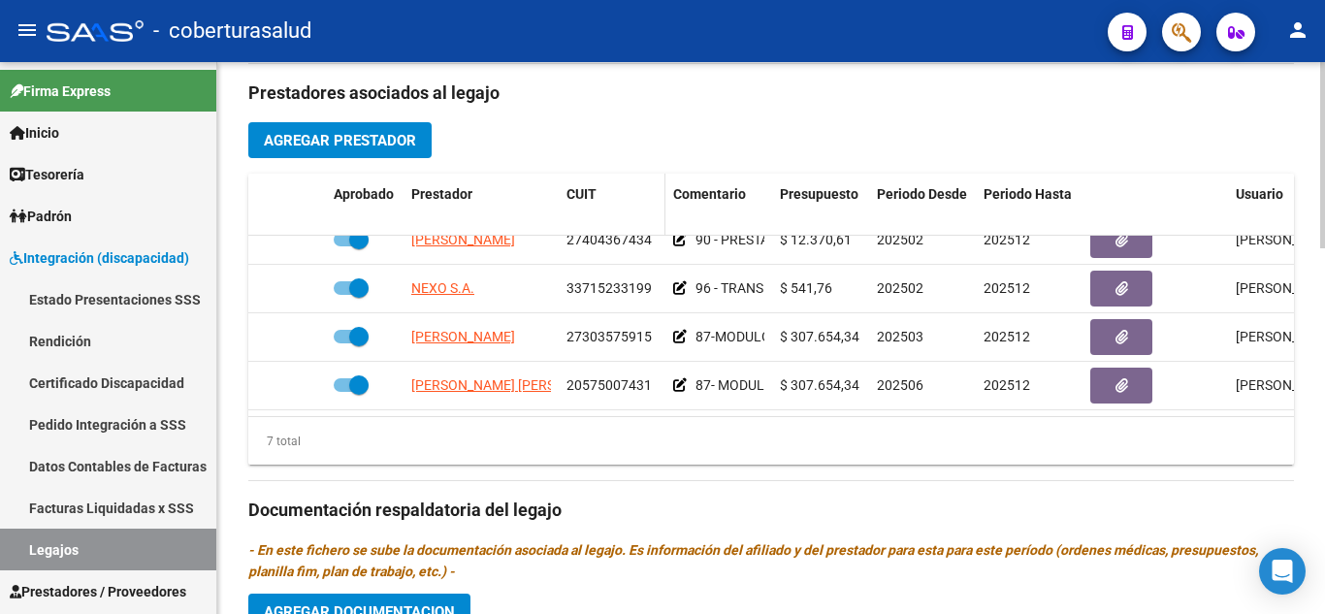
scroll to position [679, 0]
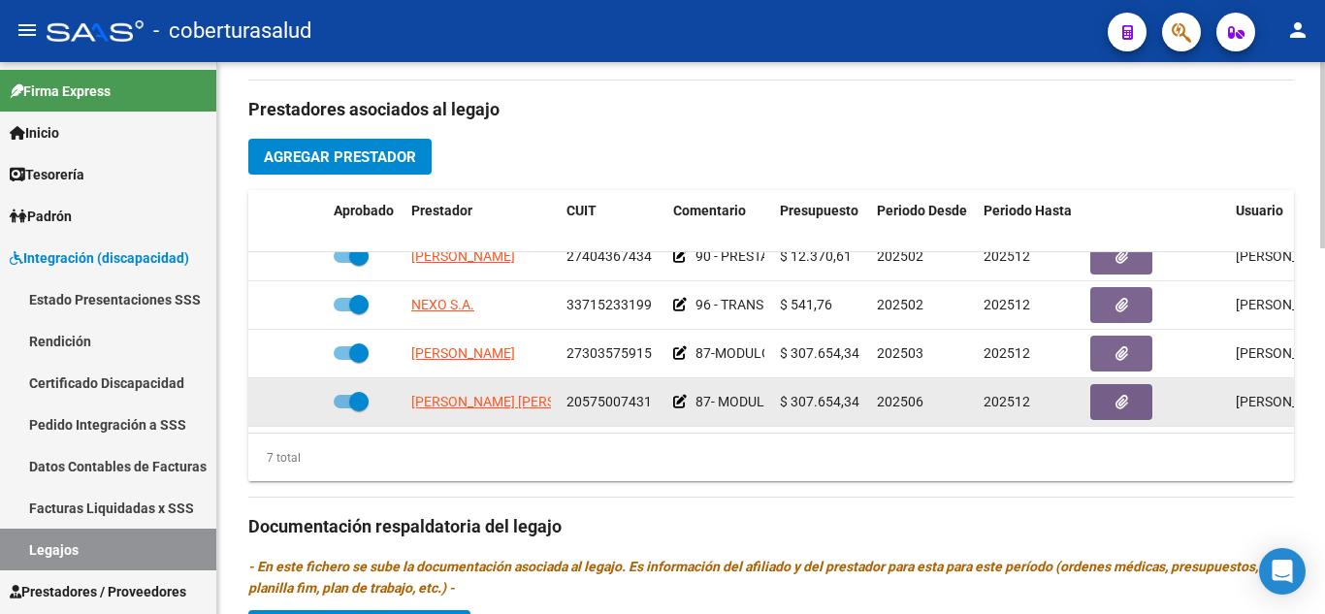
click at [368, 392] on span at bounding box center [358, 401] width 19 height 19
click at [343, 408] on input "checkbox" at bounding box center [342, 408] width 1 height 1
checkbox input "false"
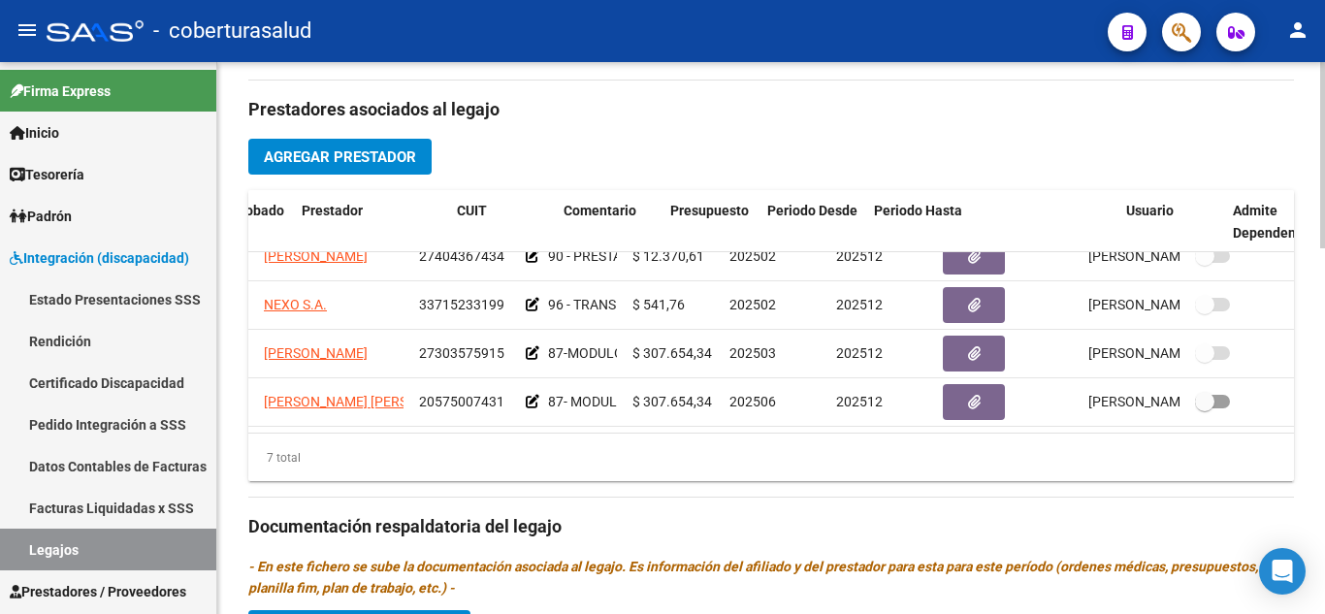
scroll to position [180, 0]
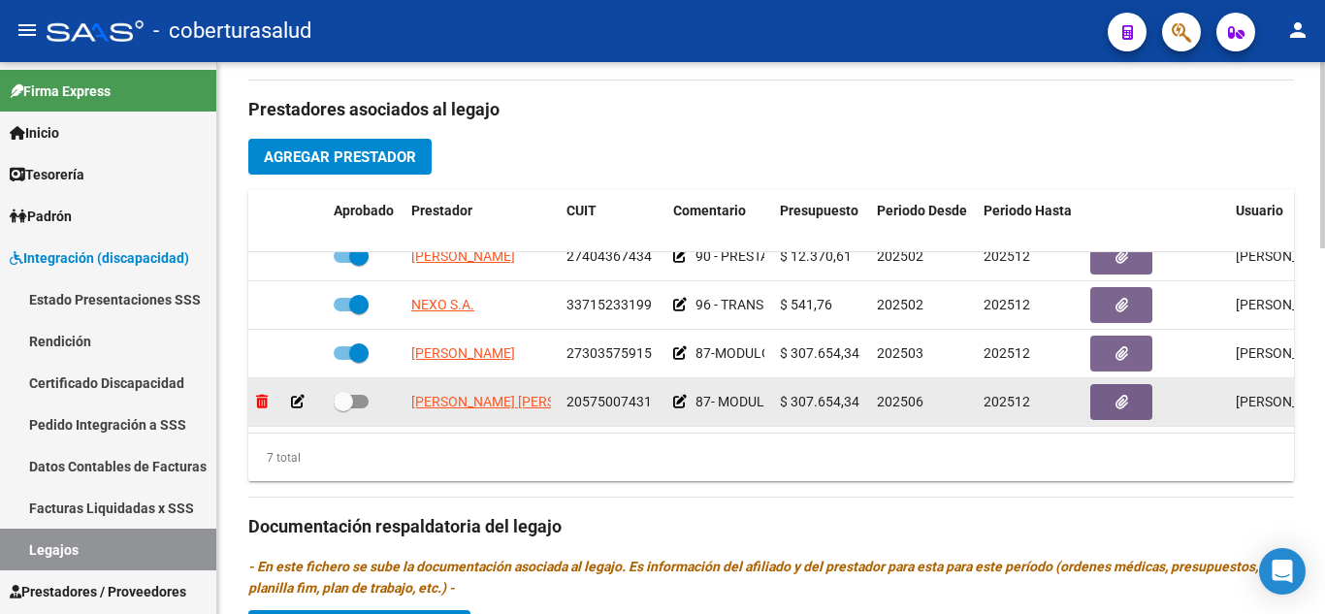
click at [259, 395] on icon at bounding box center [262, 402] width 12 height 14
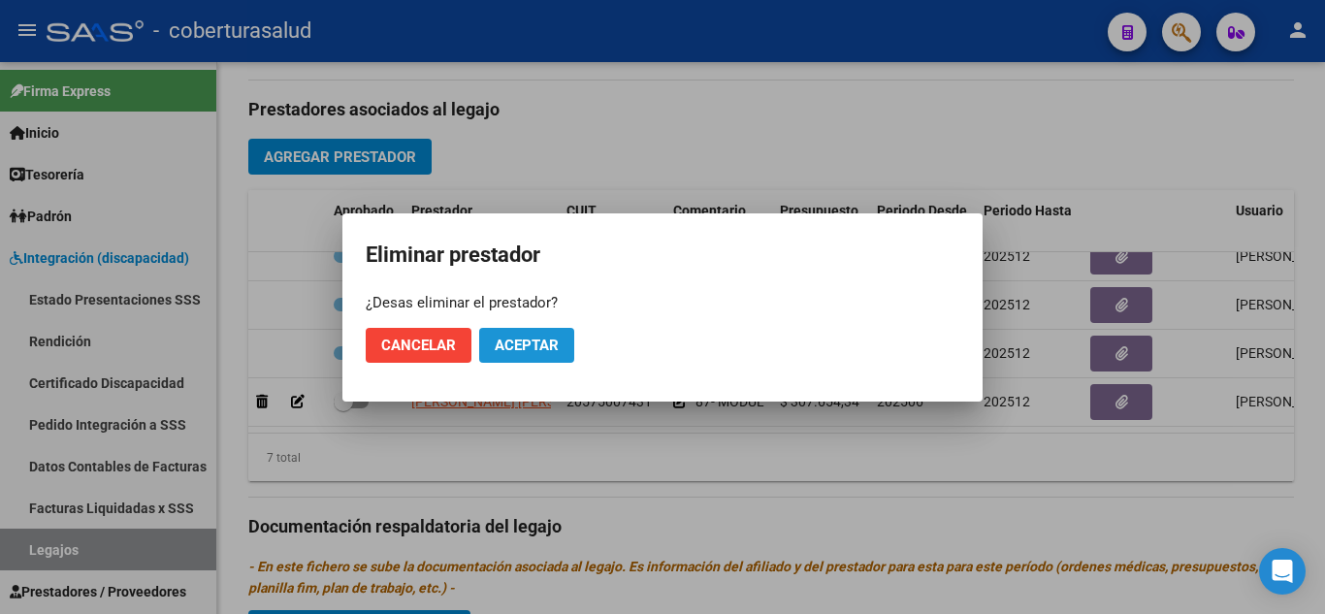
click at [520, 341] on span "Aceptar" at bounding box center [527, 344] width 64 height 17
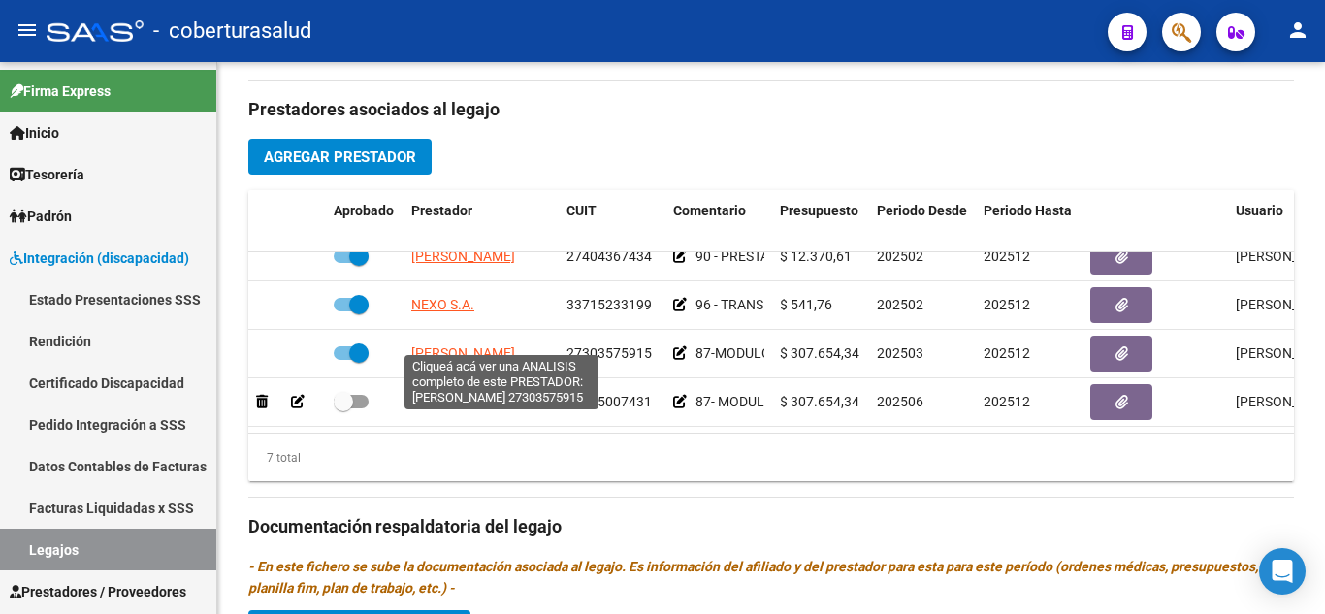
scroll to position [132, 0]
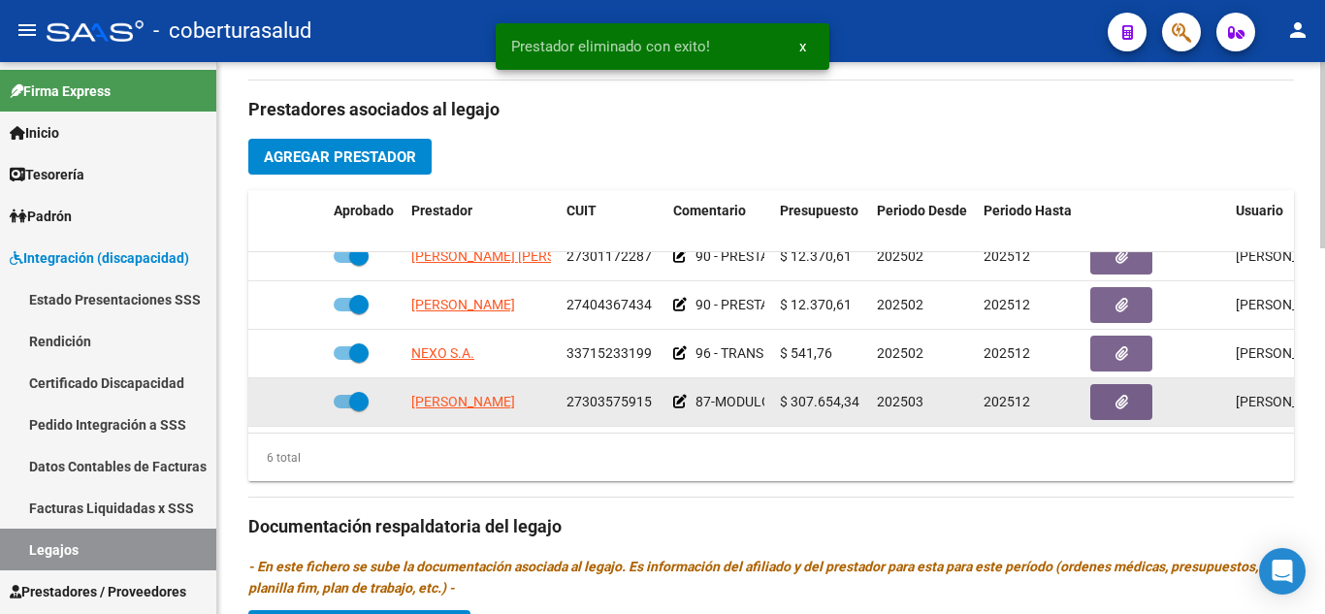
drag, startPoint x: 341, startPoint y: 387, endPoint x: 352, endPoint y: 387, distance: 10.7
click at [343, 395] on span at bounding box center [351, 402] width 35 height 14
click at [343, 408] on input "checkbox" at bounding box center [342, 408] width 1 height 1
checkbox input "false"
click at [300, 395] on icon at bounding box center [298, 402] width 14 height 14
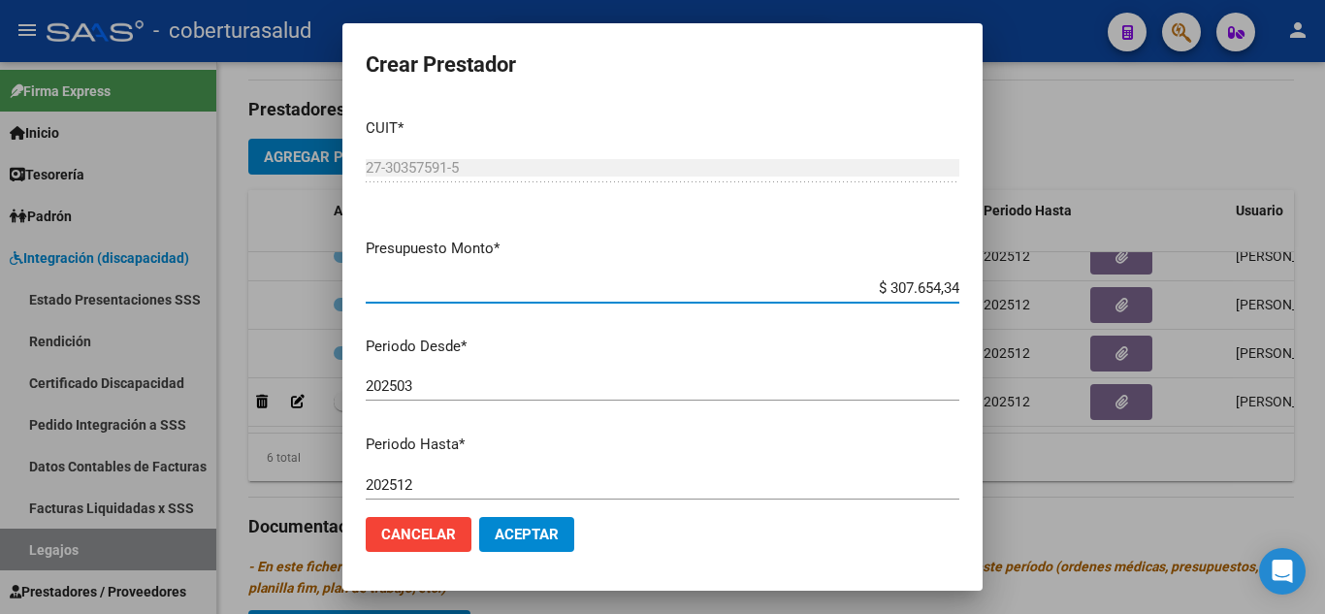
click at [447, 381] on input "202503" at bounding box center [662, 385] width 593 height 17
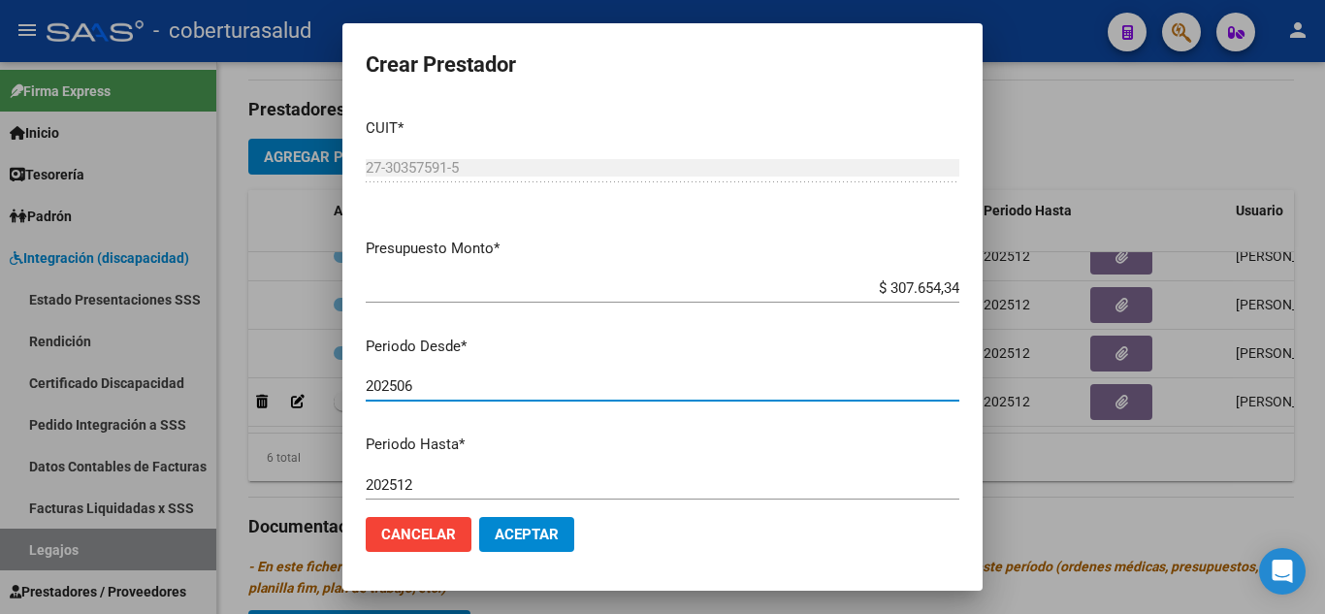
type input "202506"
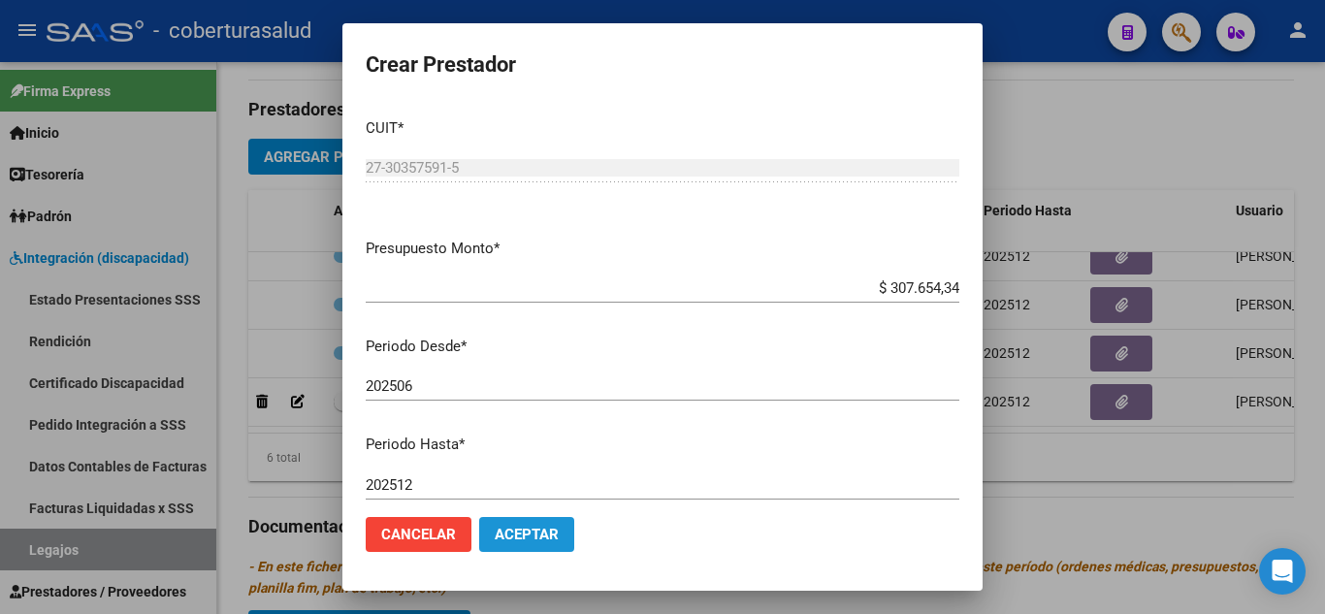
click at [553, 531] on span "Aceptar" at bounding box center [527, 534] width 64 height 17
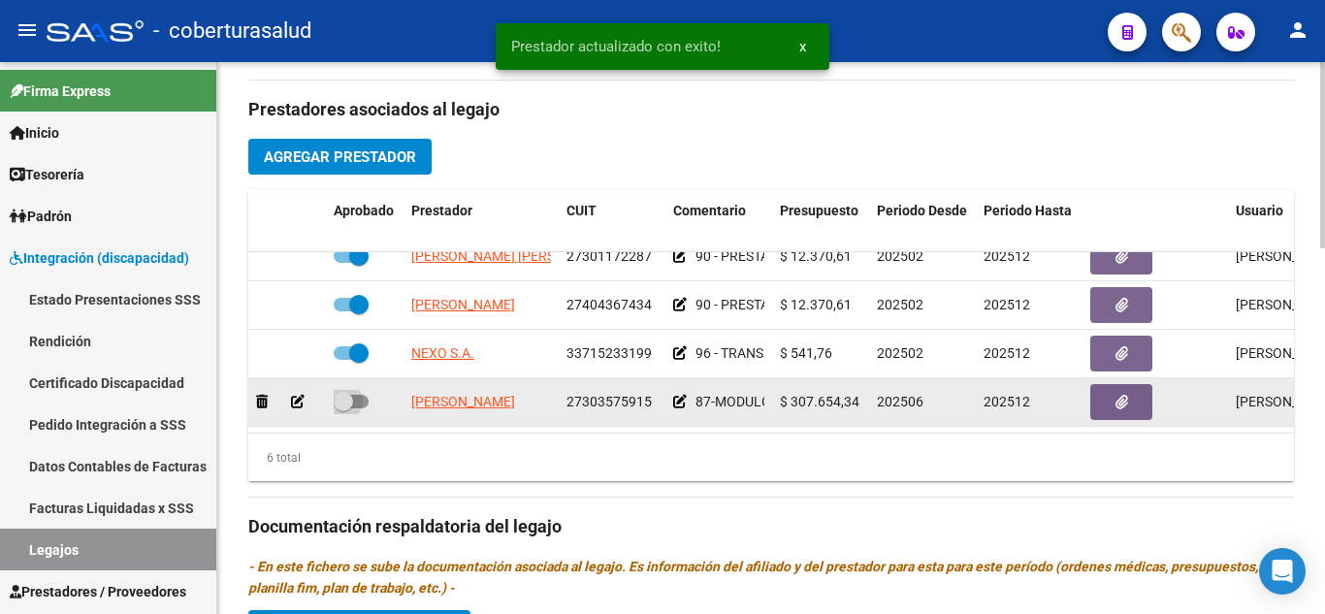
click at [349, 392] on span at bounding box center [343, 401] width 19 height 19
click at [343, 408] on input "checkbox" at bounding box center [342, 408] width 1 height 1
checkbox input "true"
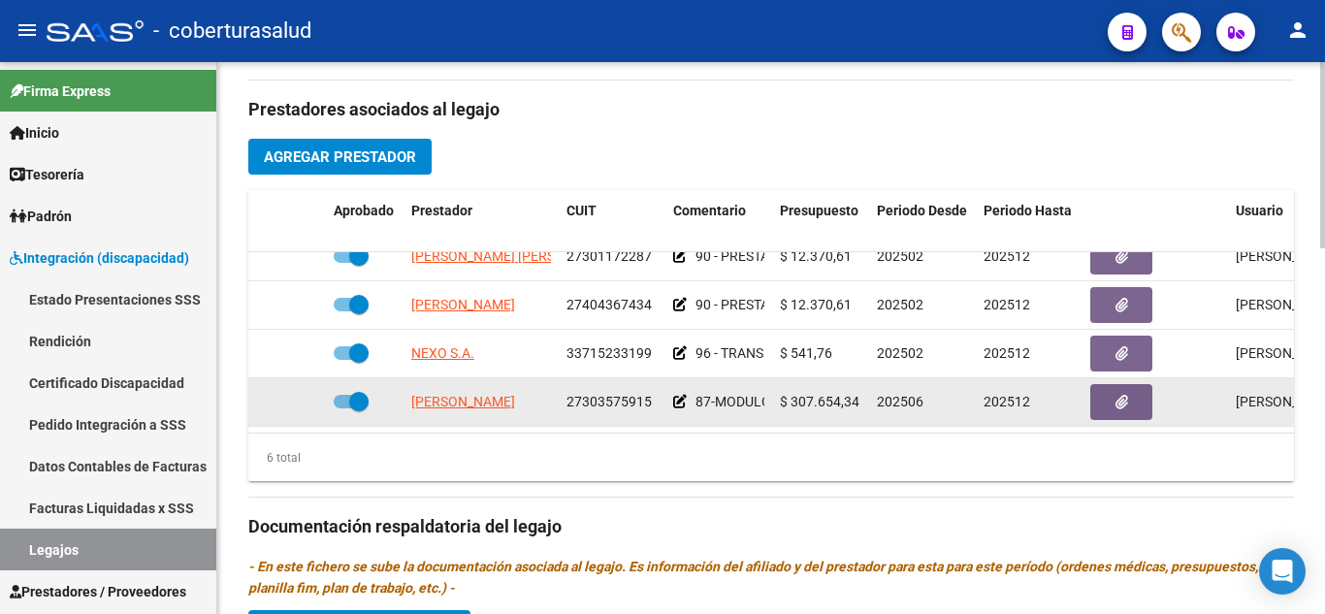
drag, startPoint x: 639, startPoint y: 419, endPoint x: 718, endPoint y: 410, distance: 79.0
click at [718, 410] on datatable-body "[PERSON_NAME] [PERSON_NAME] 27301172287 90 - PRESTACION DE APOYO EN PSICOLOGIA …" at bounding box center [770, 342] width 1045 height 180
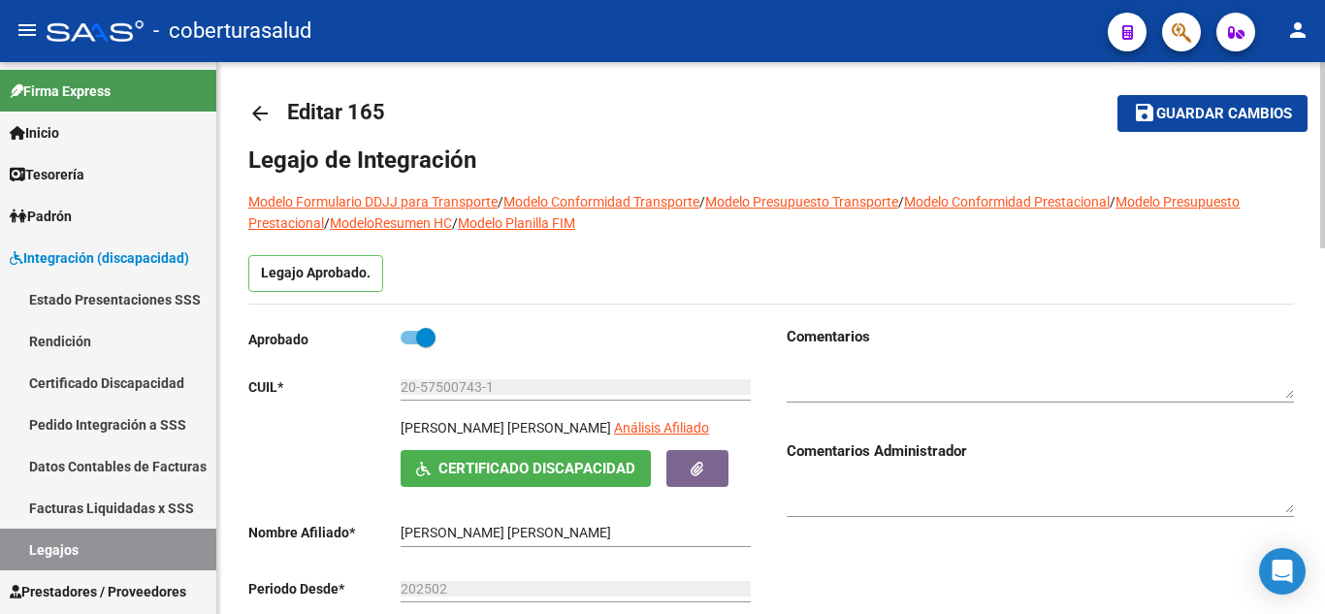
scroll to position [0, 0]
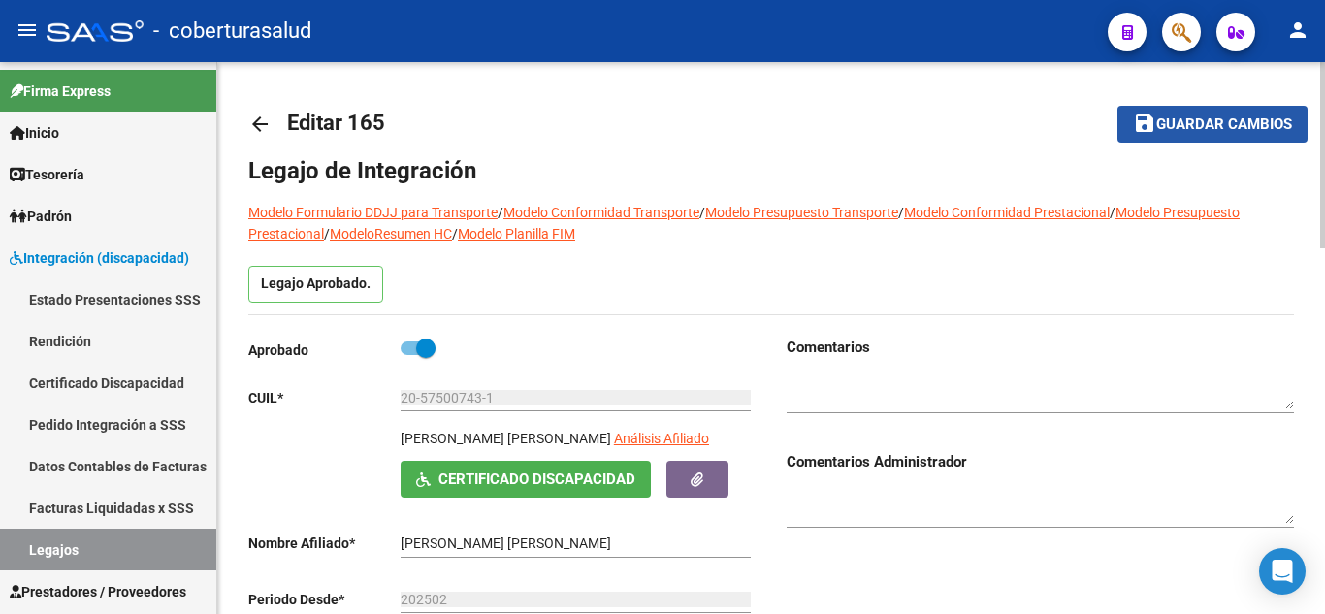
click at [1200, 134] on button "save Guardar cambios" at bounding box center [1212, 124] width 190 height 36
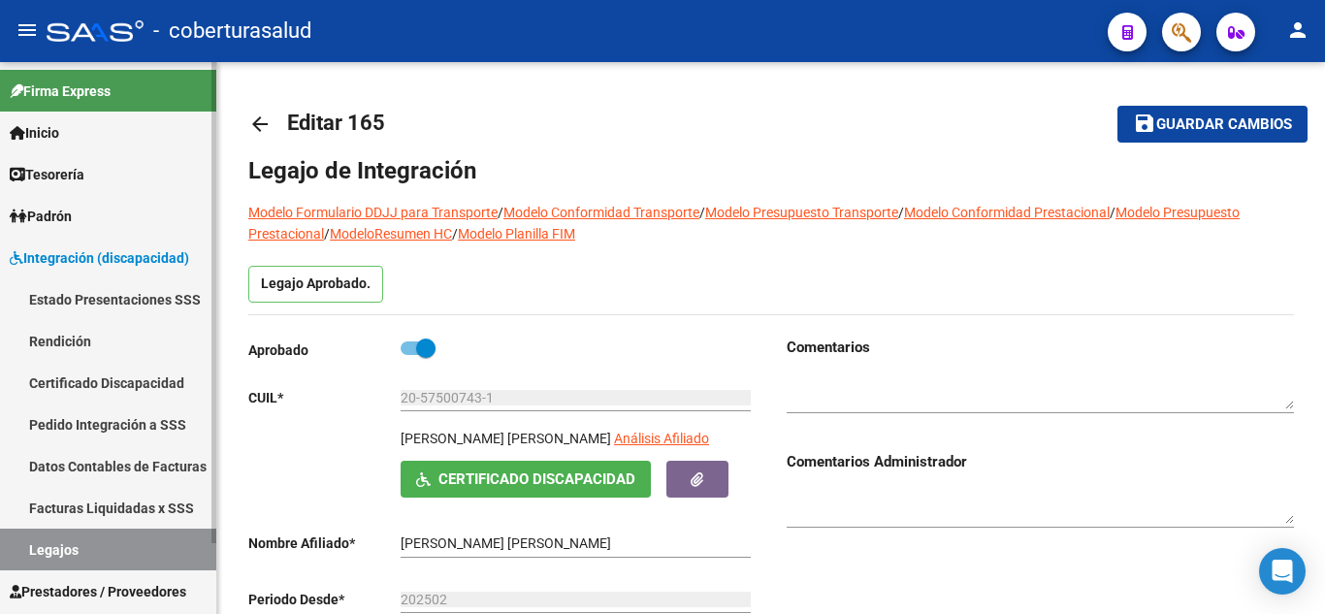
click at [55, 546] on link "Legajos" at bounding box center [108, 549] width 216 height 42
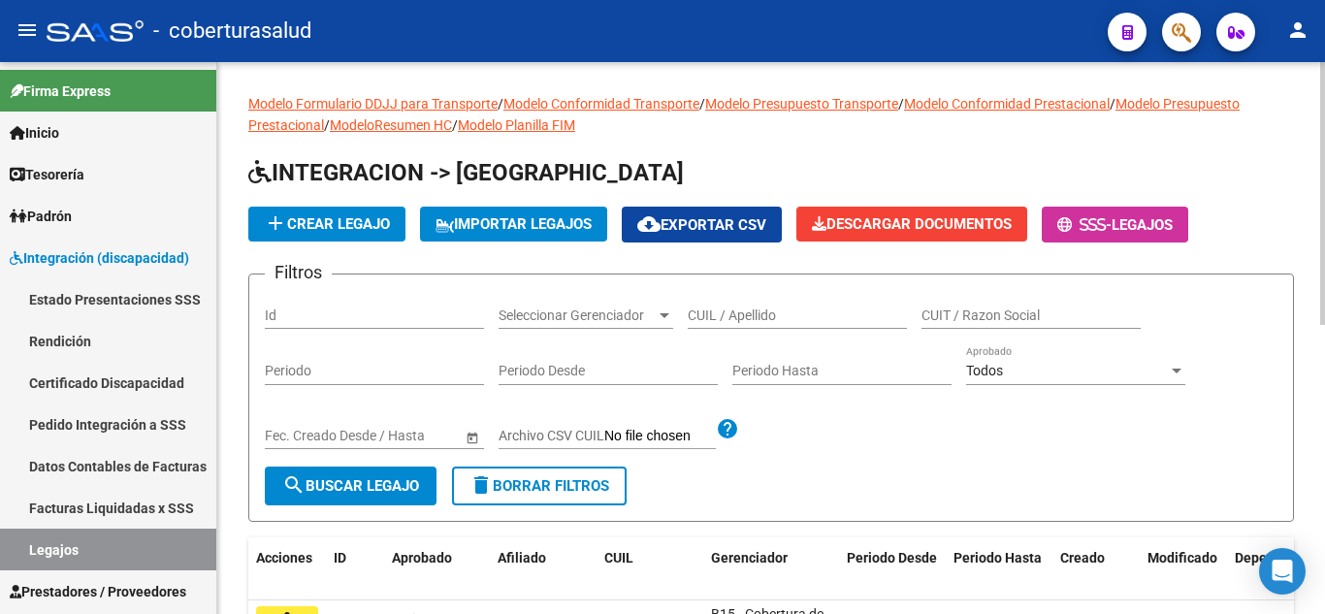
click at [767, 305] on div "CUIL / Apellido" at bounding box center [797, 309] width 219 height 39
paste input "27542401082"
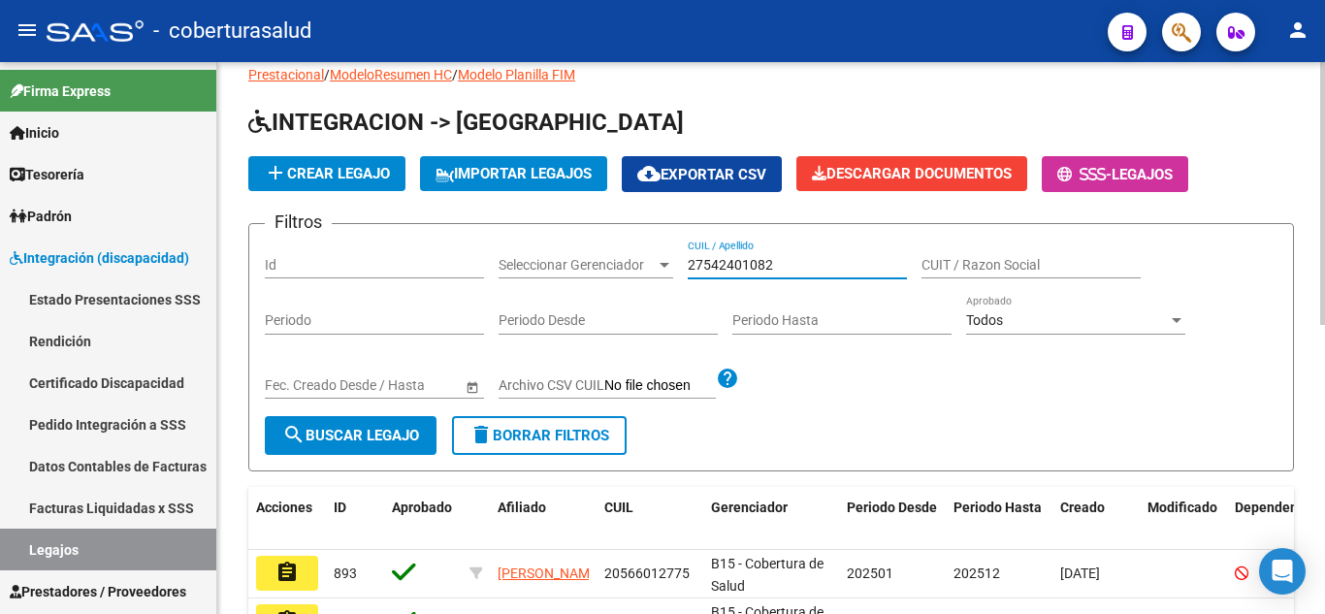
scroll to position [97, 0]
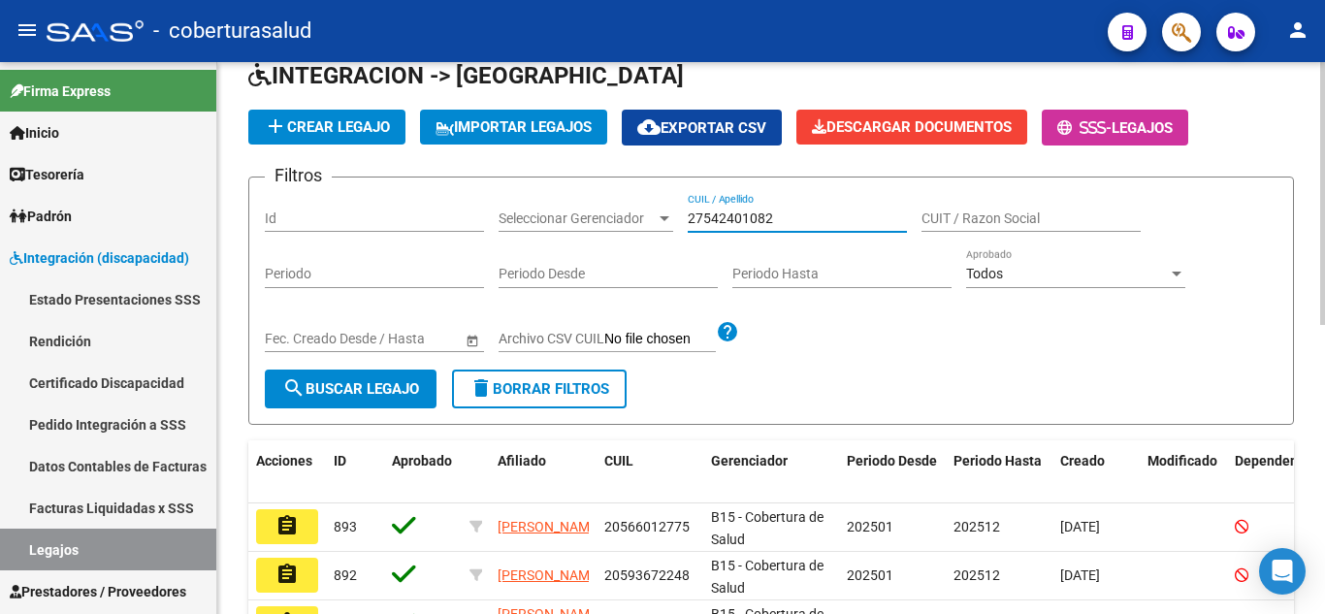
type input "27542401082"
click at [384, 394] on span "search Buscar Legajo" at bounding box center [350, 388] width 137 height 17
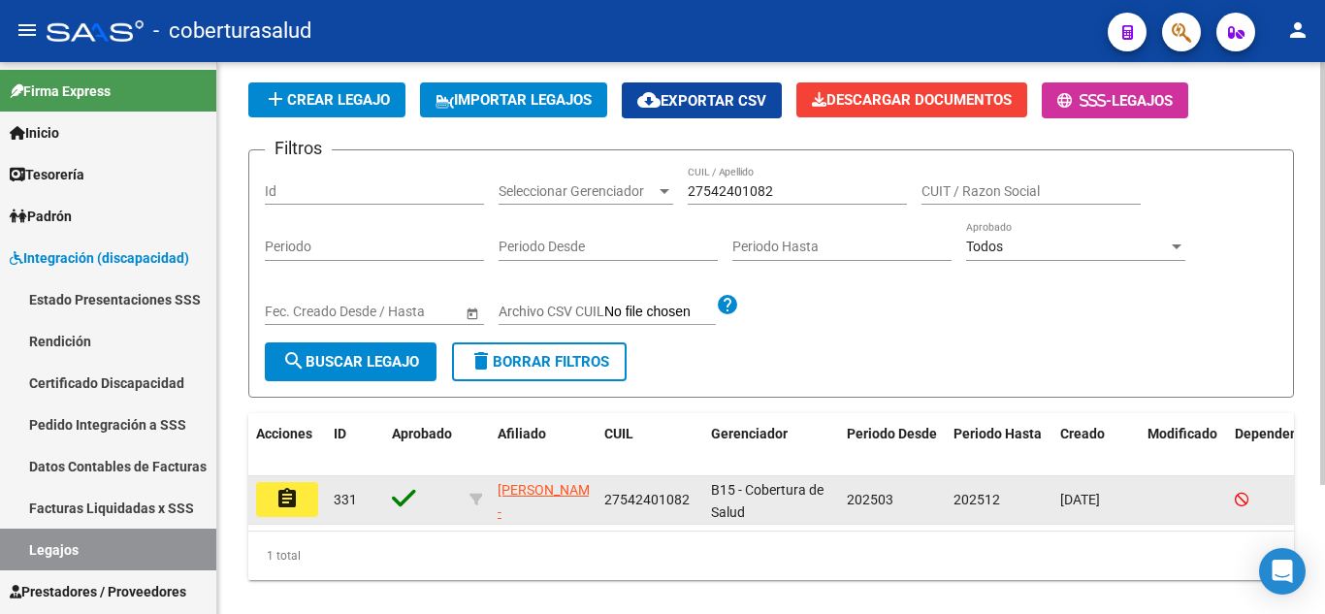
scroll to position [169, 0]
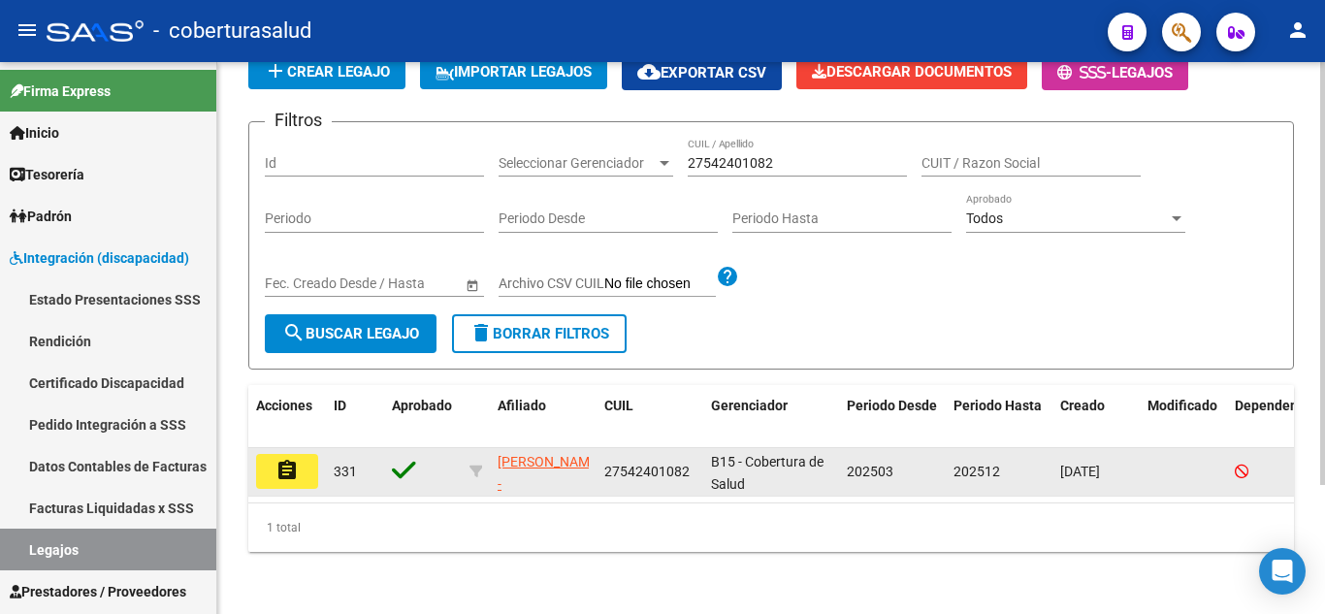
click at [299, 454] on button "assignment" at bounding box center [287, 471] width 62 height 35
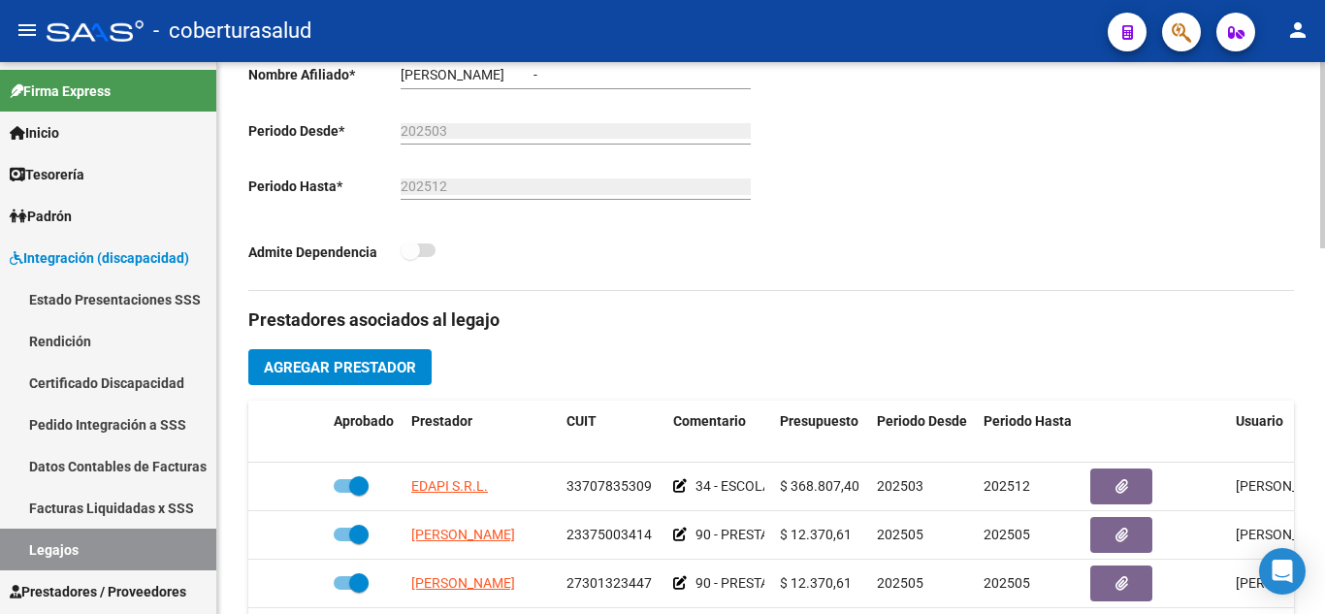
type input "[PERSON_NAME]"
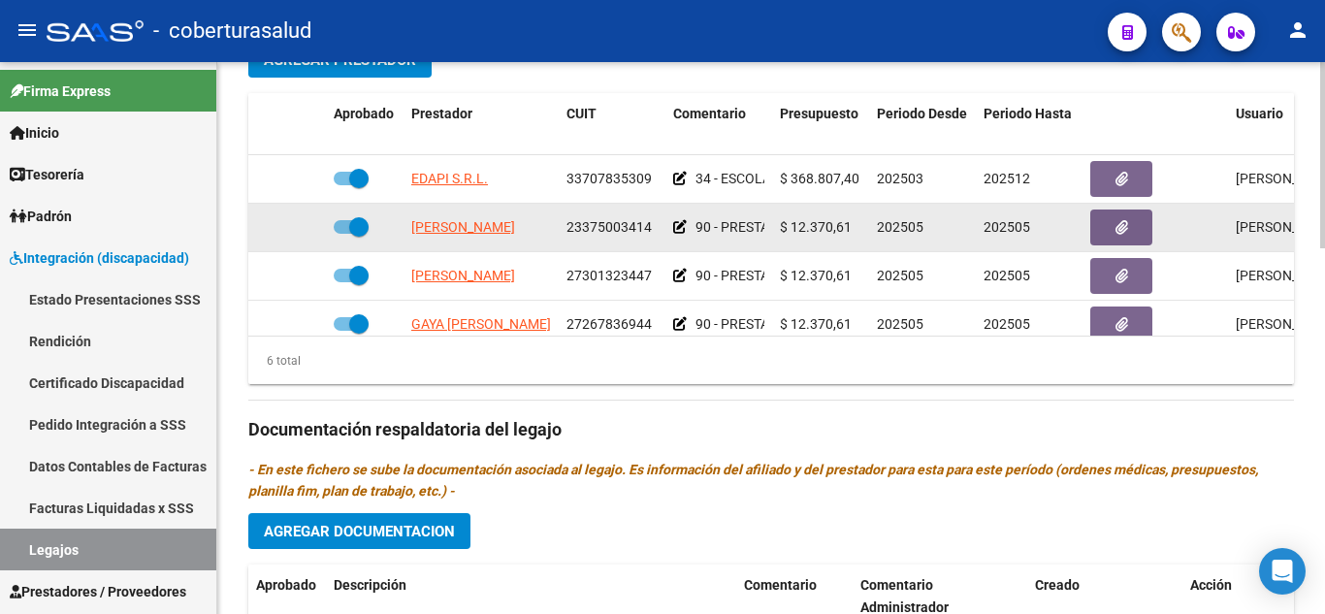
click at [355, 227] on span at bounding box center [358, 226] width 19 height 19
click at [343, 234] on input "checkbox" at bounding box center [342, 234] width 1 height 1
checkbox input "false"
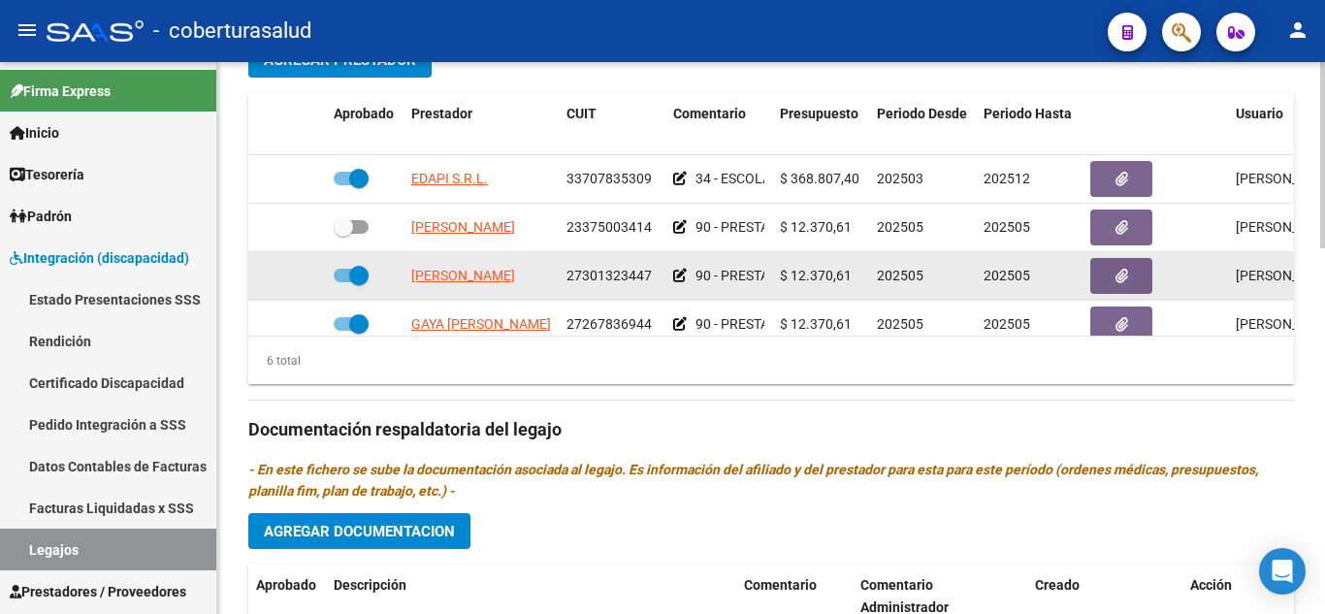
click at [362, 263] on datatable-body-cell at bounding box center [365, 276] width 78 height 48
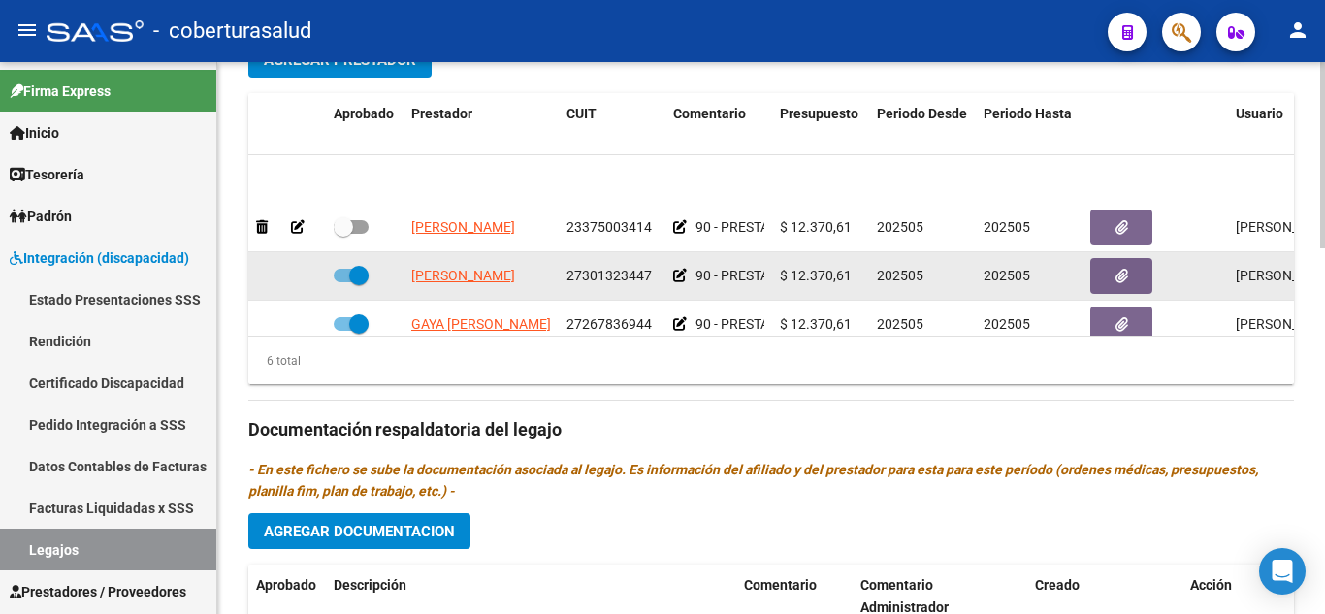
scroll to position [97, 0]
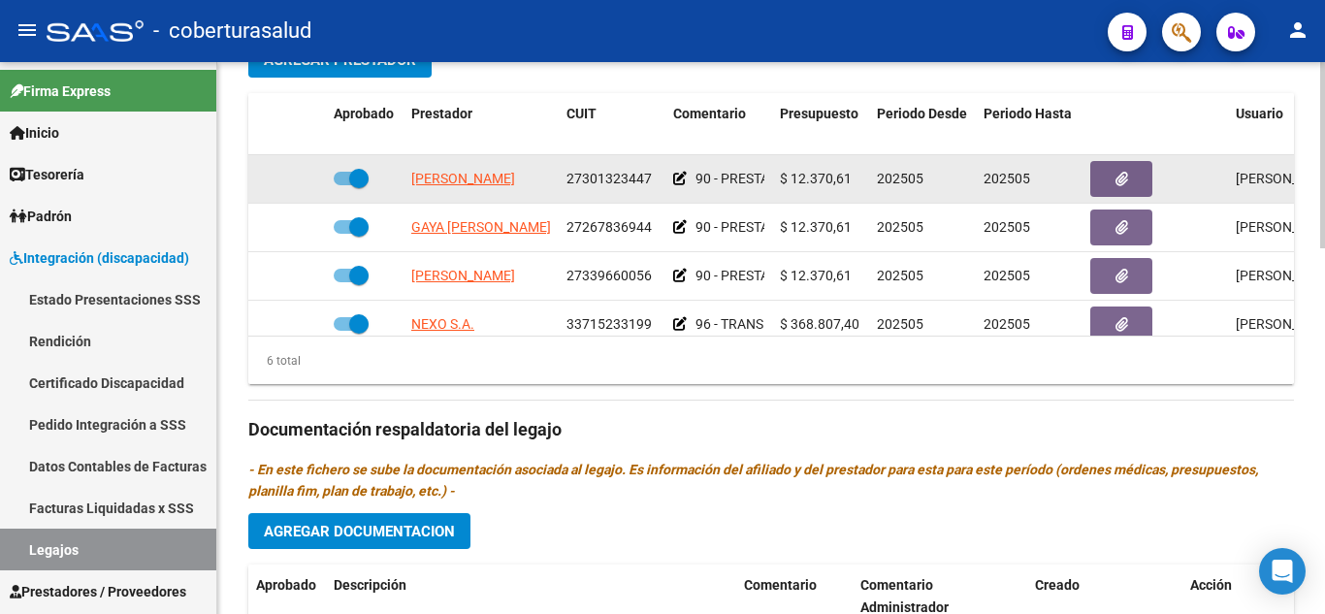
click at [361, 181] on span at bounding box center [358, 178] width 19 height 19
click at [343, 185] on input "checkbox" at bounding box center [342, 185] width 1 height 1
checkbox input "false"
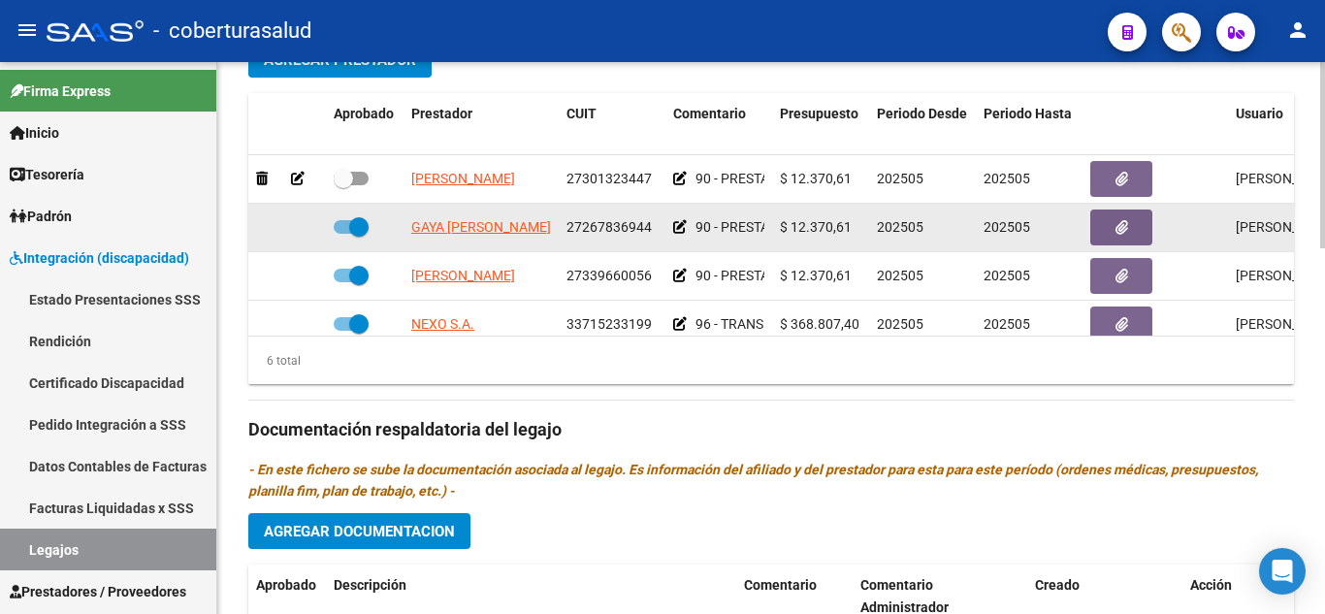
click at [355, 225] on span at bounding box center [358, 226] width 19 height 19
click at [343, 234] on input "checkbox" at bounding box center [342, 234] width 1 height 1
checkbox input "false"
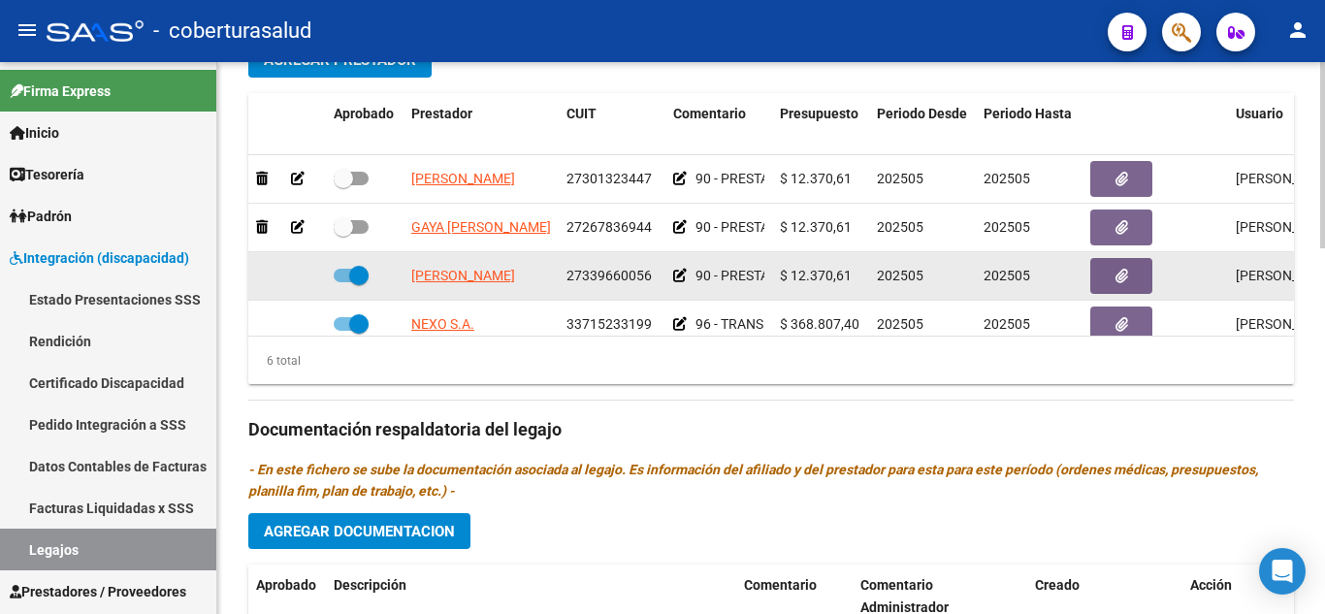
click at [366, 264] on datatable-body-cell at bounding box center [365, 276] width 78 height 48
click at [360, 270] on span at bounding box center [358, 275] width 19 height 19
click at [343, 282] on input "checkbox" at bounding box center [342, 282] width 1 height 1
checkbox input "false"
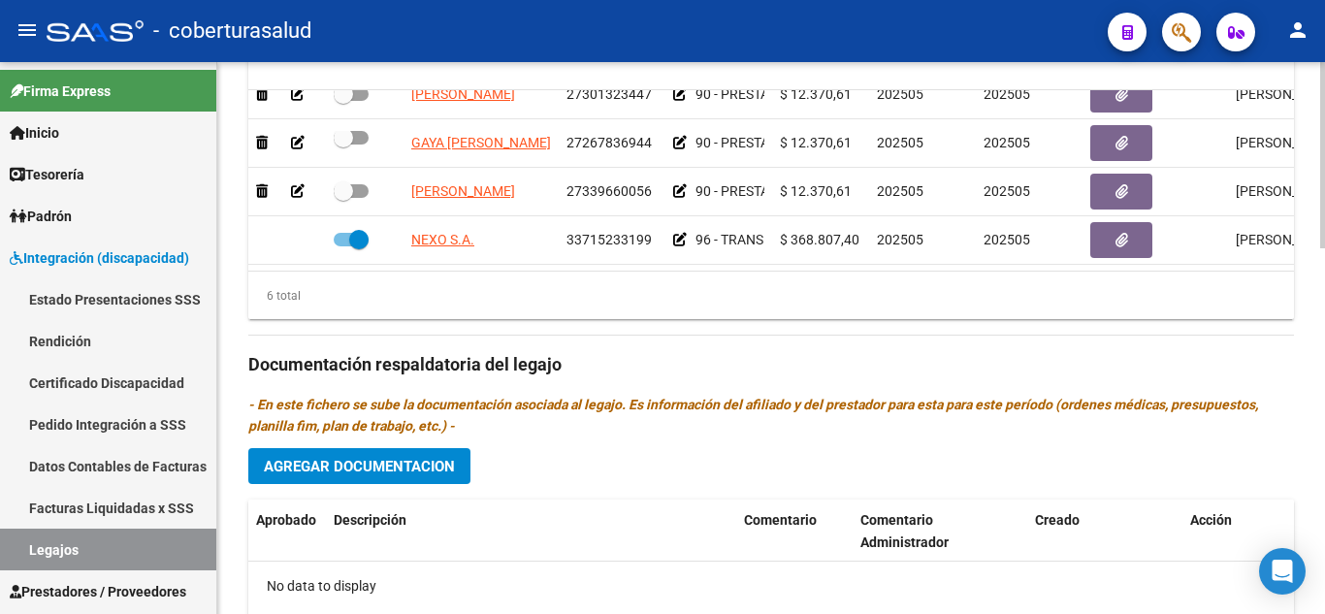
scroll to position [873, 0]
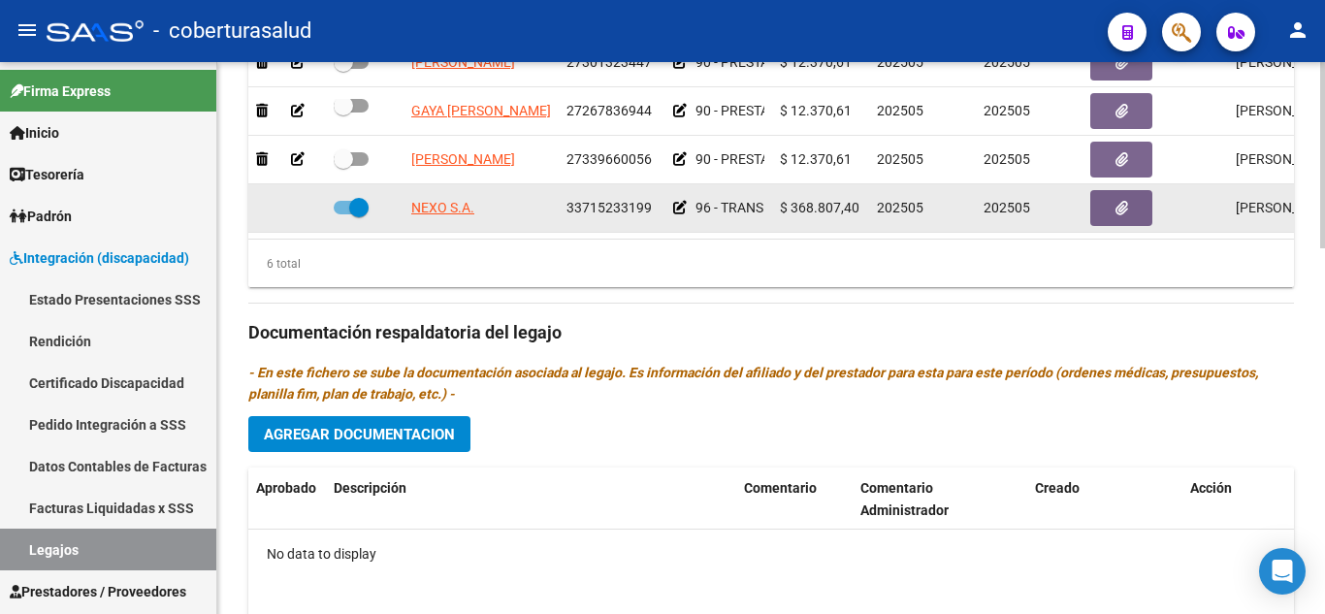
click at [368, 199] on span at bounding box center [358, 207] width 19 height 19
click at [343, 214] on input "checkbox" at bounding box center [342, 214] width 1 height 1
checkbox input "false"
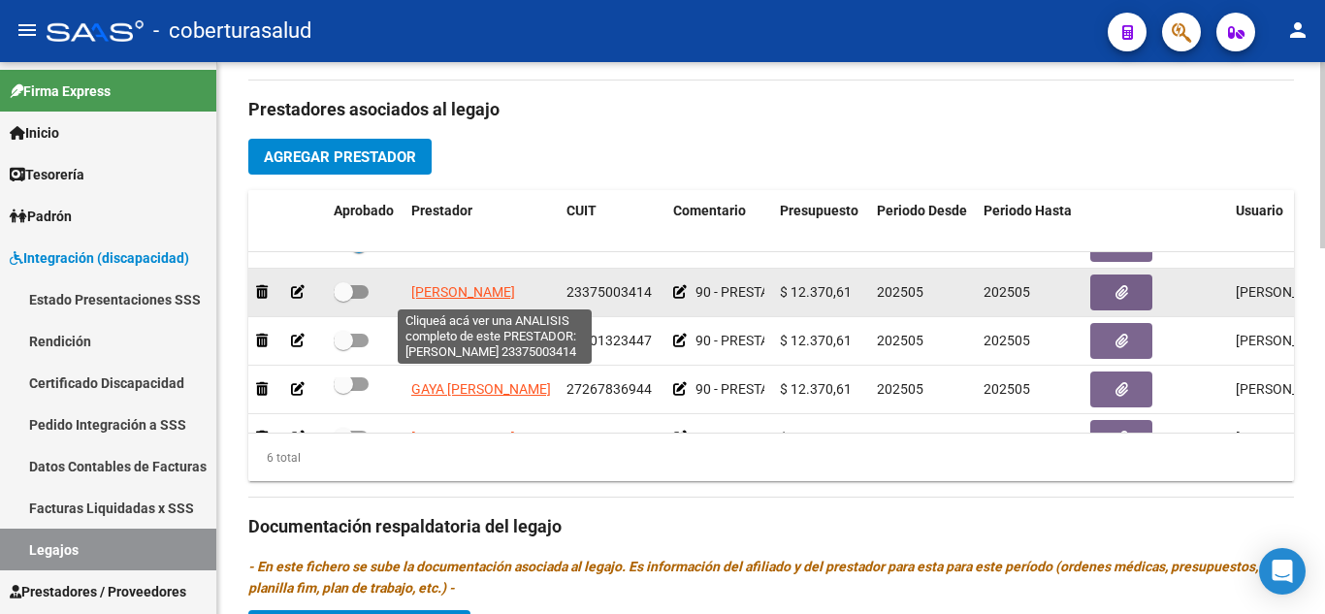
scroll to position [0, 0]
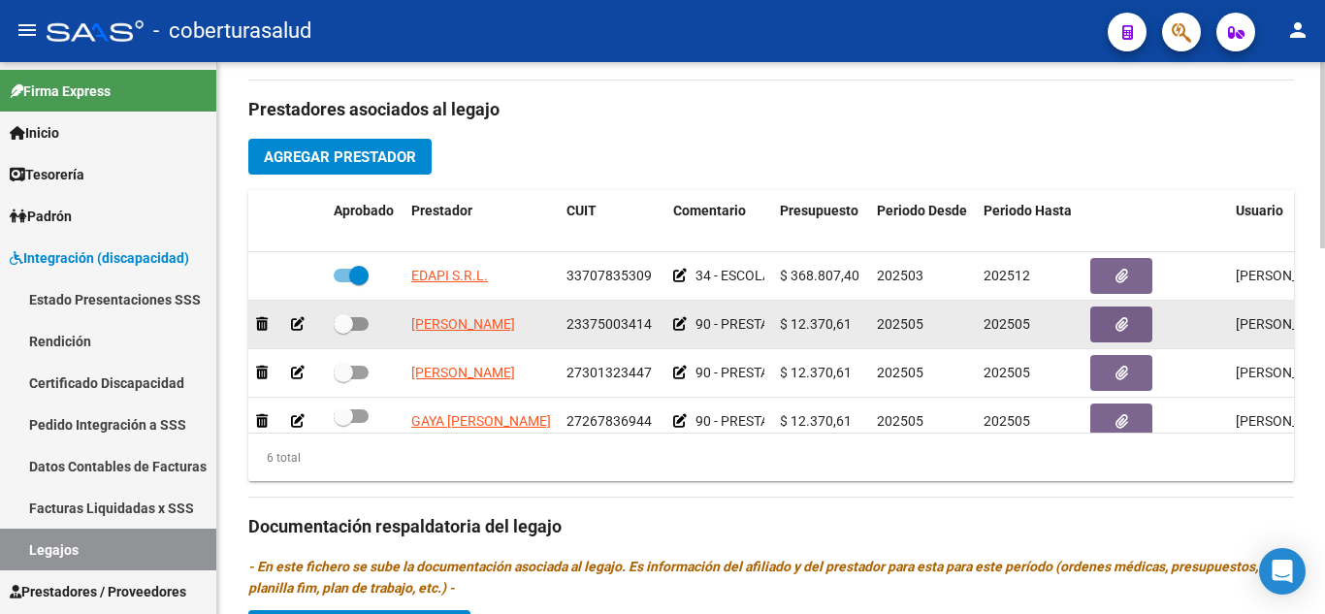
click at [304, 328] on icon at bounding box center [298, 324] width 14 height 14
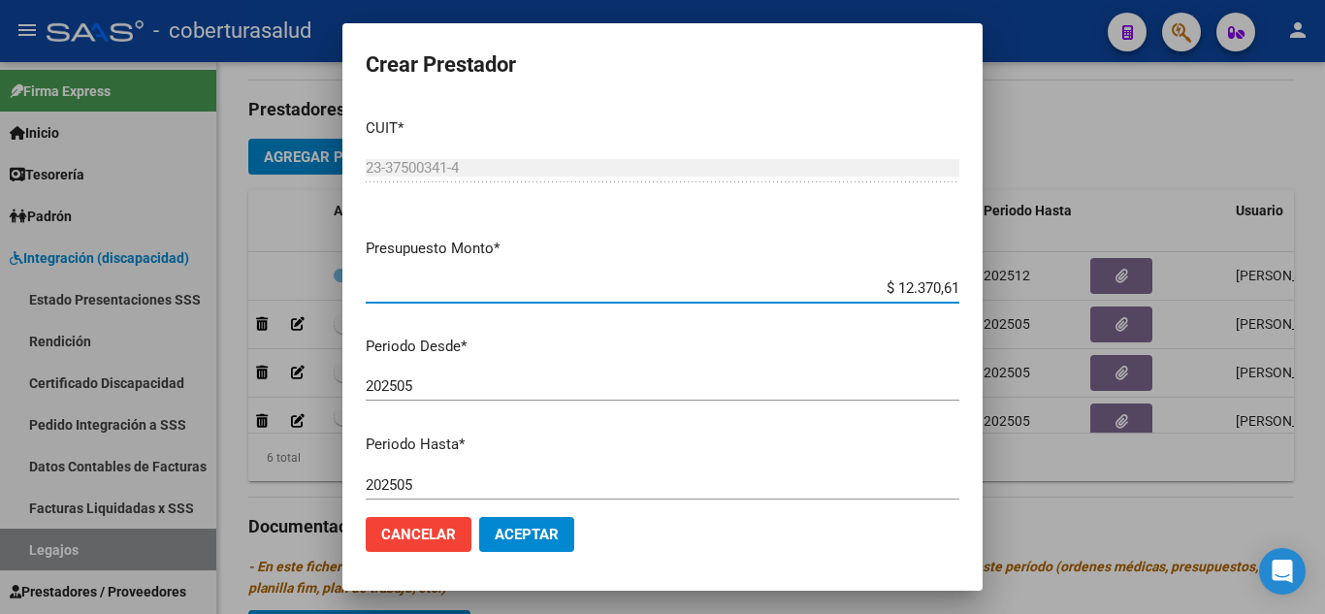
click at [419, 528] on span "Cancelar" at bounding box center [418, 534] width 75 height 17
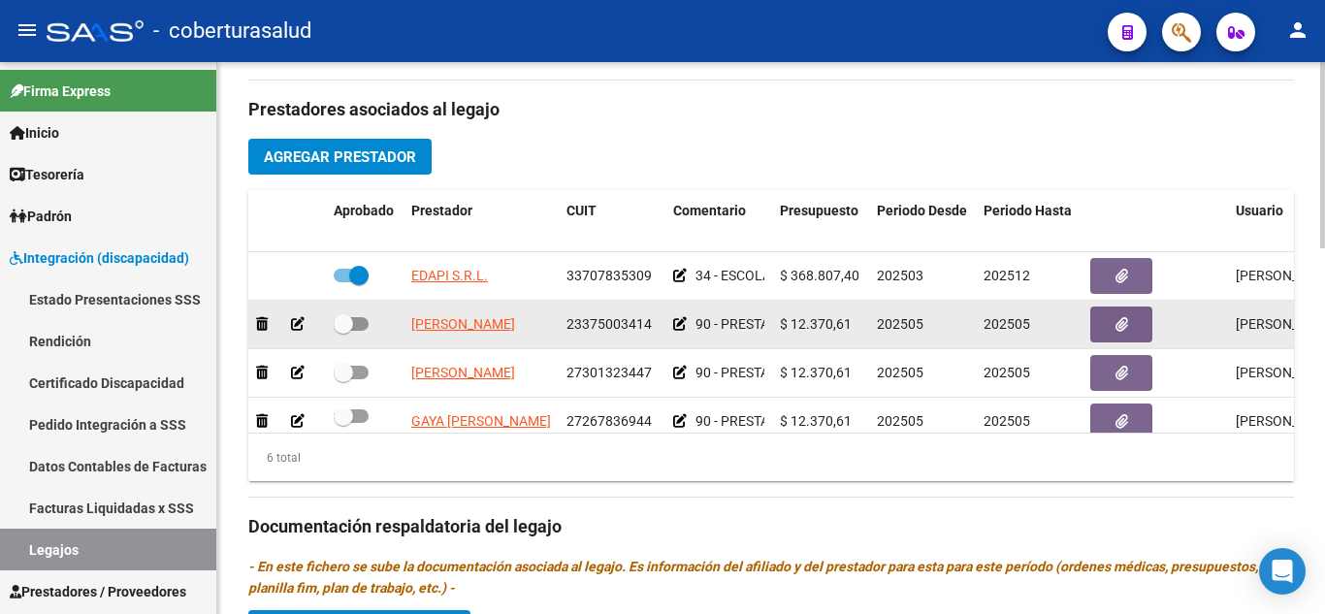
click at [295, 325] on icon at bounding box center [298, 324] width 14 height 14
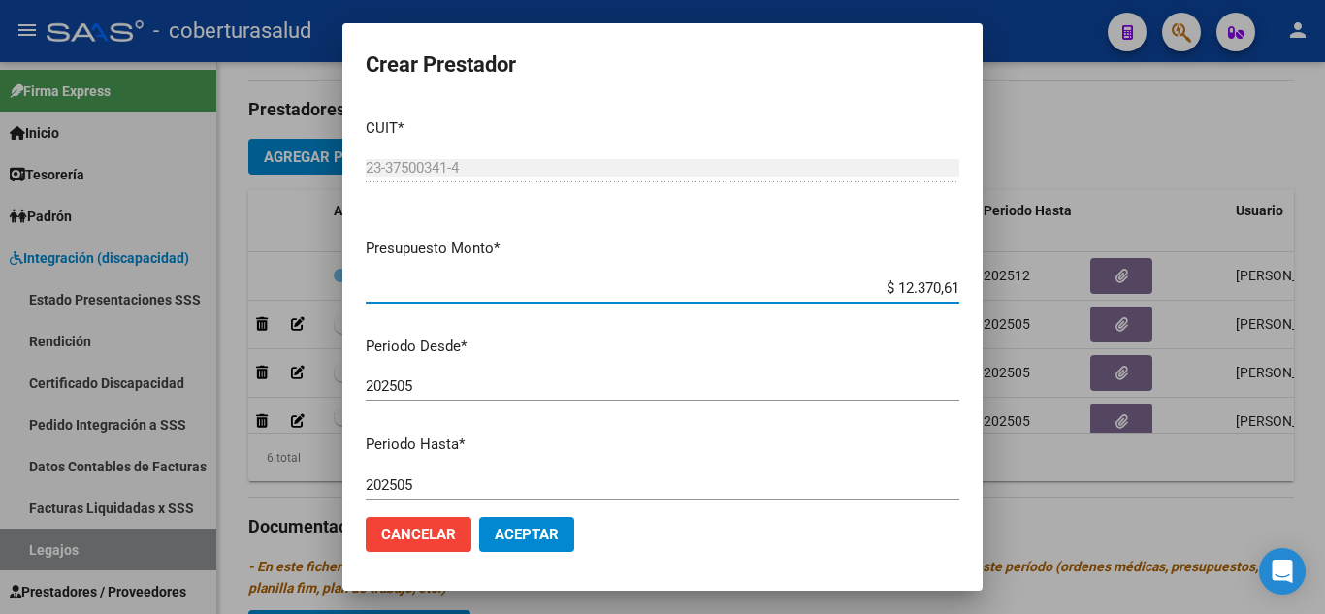
click at [432, 476] on input "202505" at bounding box center [662, 484] width 593 height 17
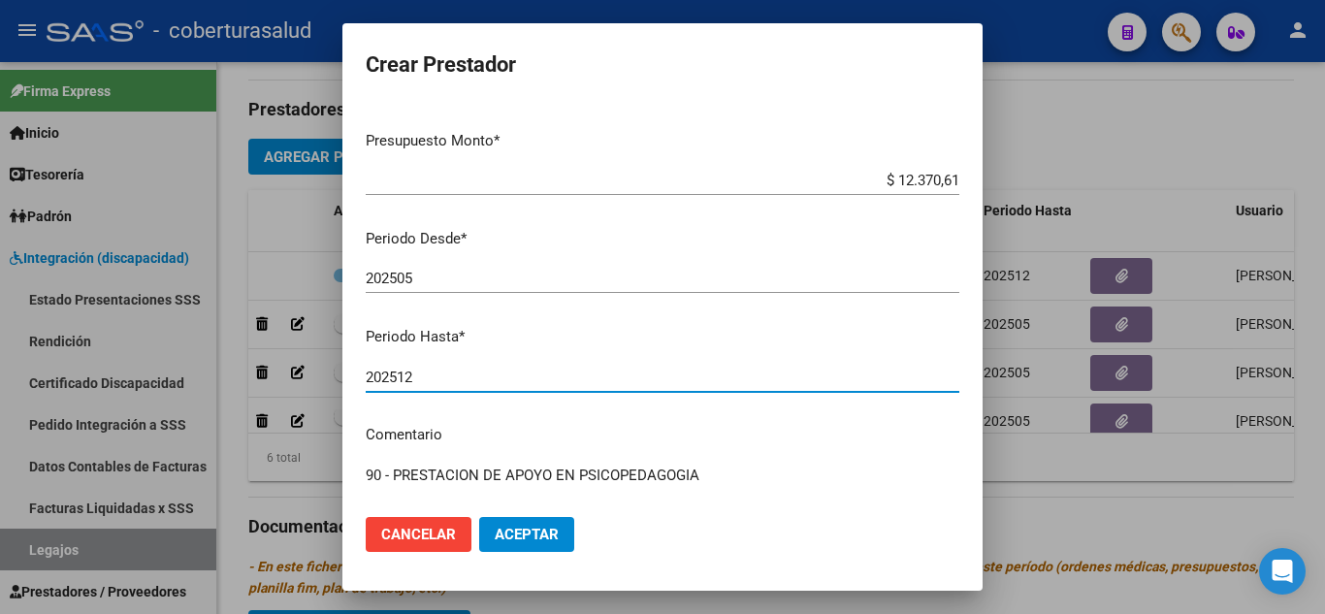
scroll to position [266, 0]
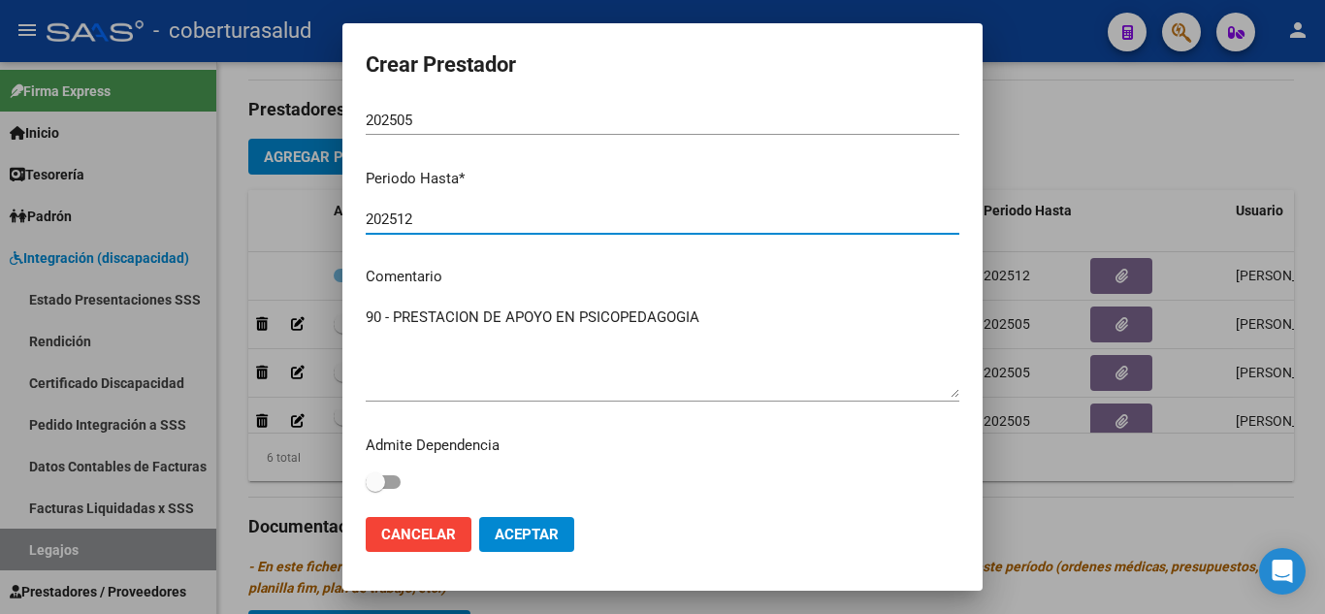
type input "202512"
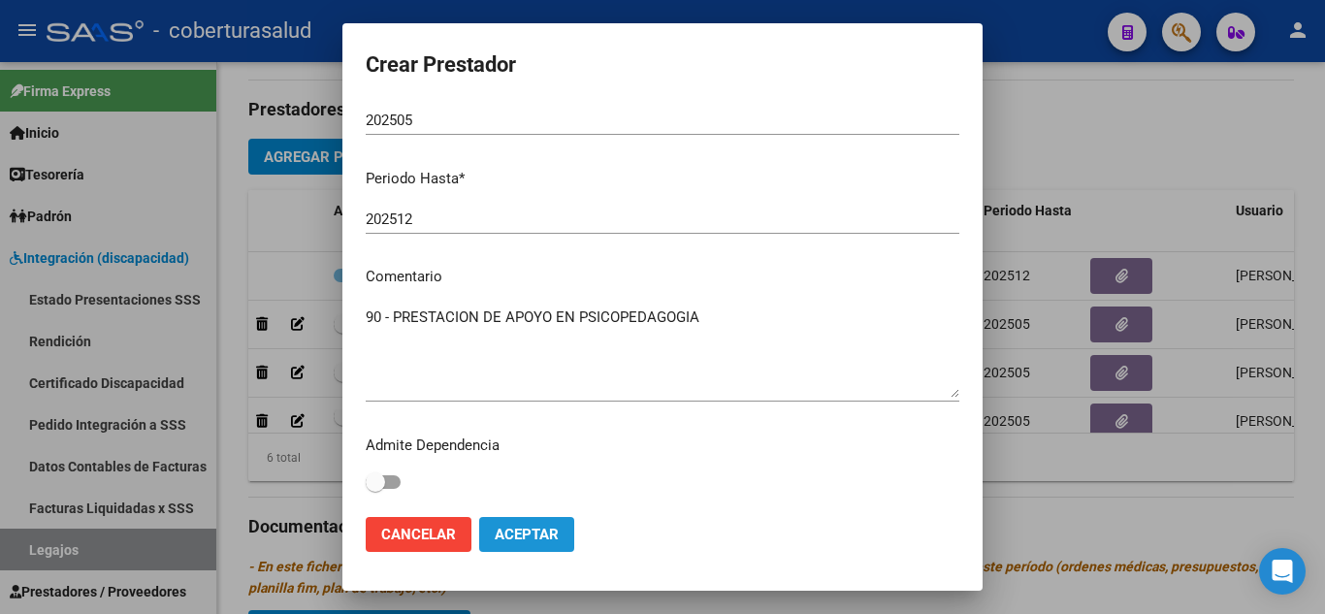
click at [545, 533] on span "Aceptar" at bounding box center [527, 534] width 64 height 17
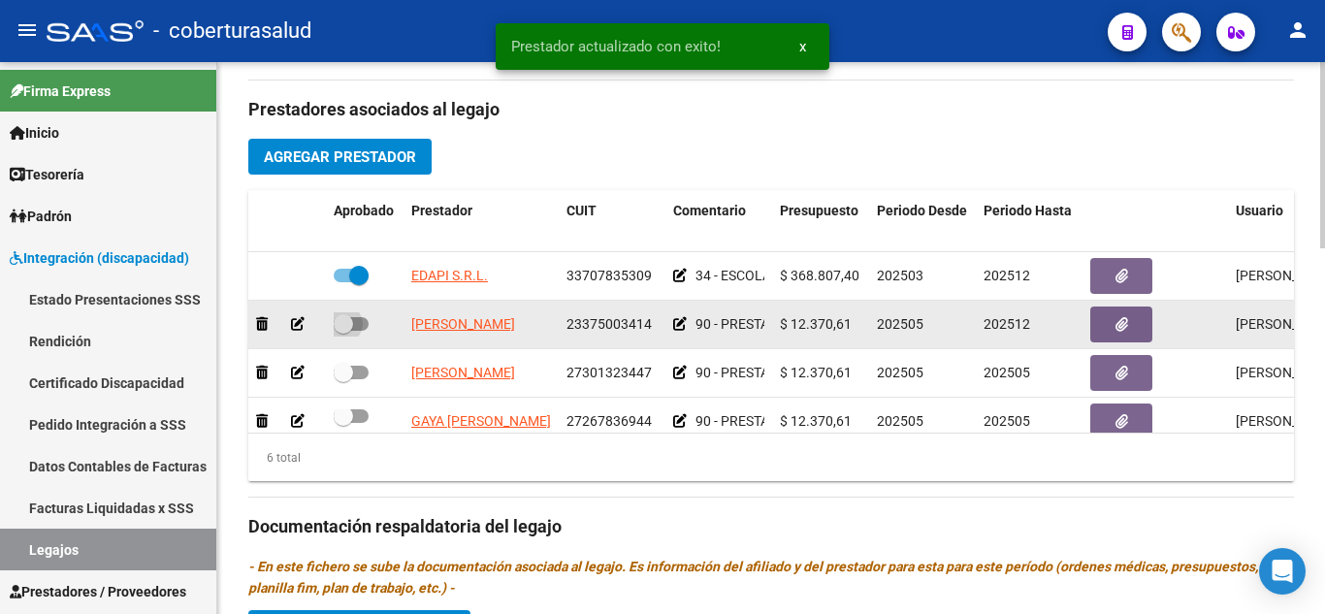
click at [351, 323] on span at bounding box center [343, 323] width 19 height 19
click at [343, 331] on input "checkbox" at bounding box center [342, 331] width 1 height 1
checkbox input "true"
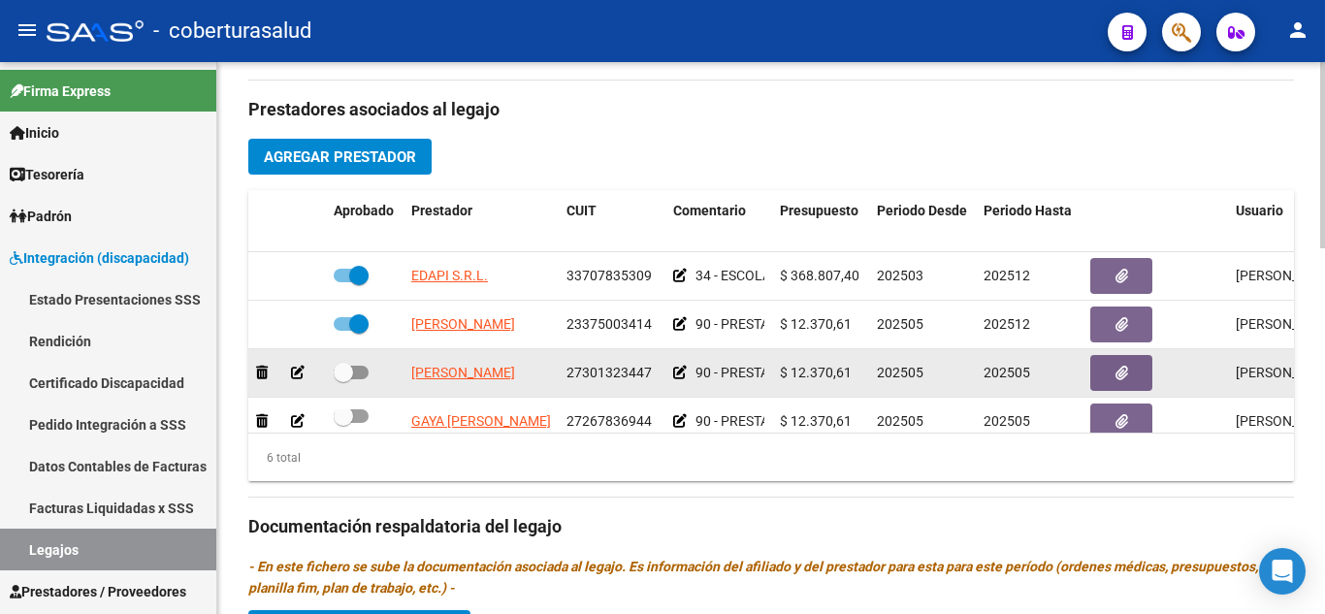
click at [301, 374] on icon at bounding box center [298, 373] width 14 height 14
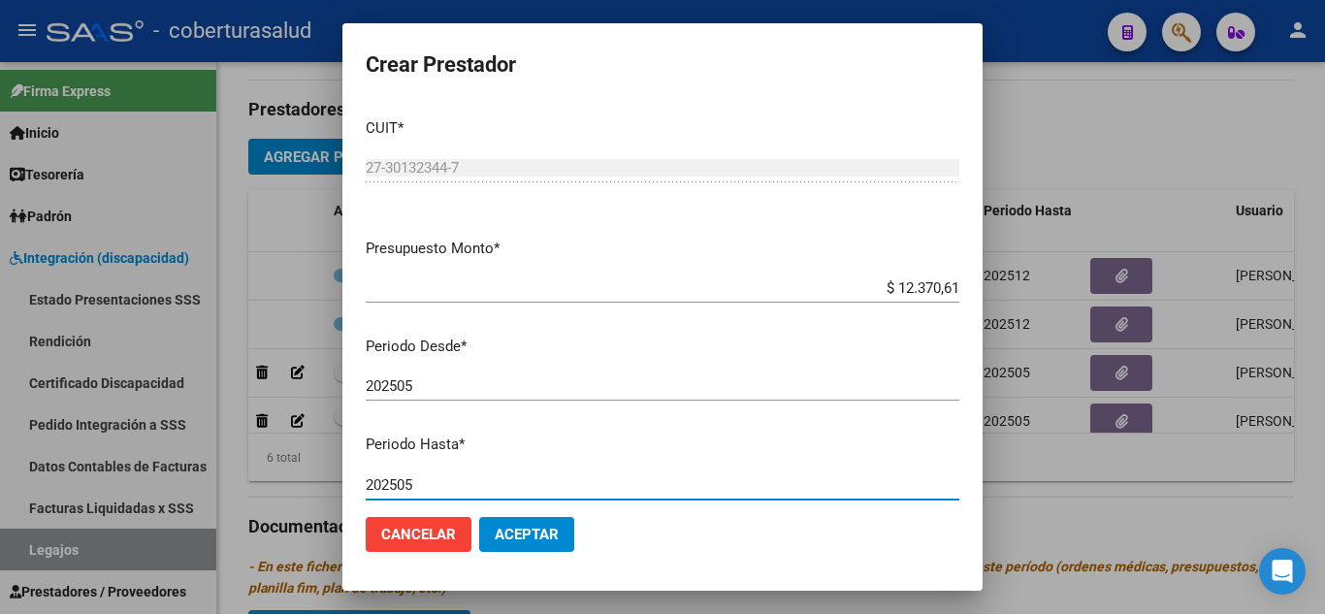
click at [425, 484] on input "202505" at bounding box center [662, 484] width 593 height 17
type input "202506"
click at [542, 538] on span "Aceptar" at bounding box center [527, 534] width 64 height 17
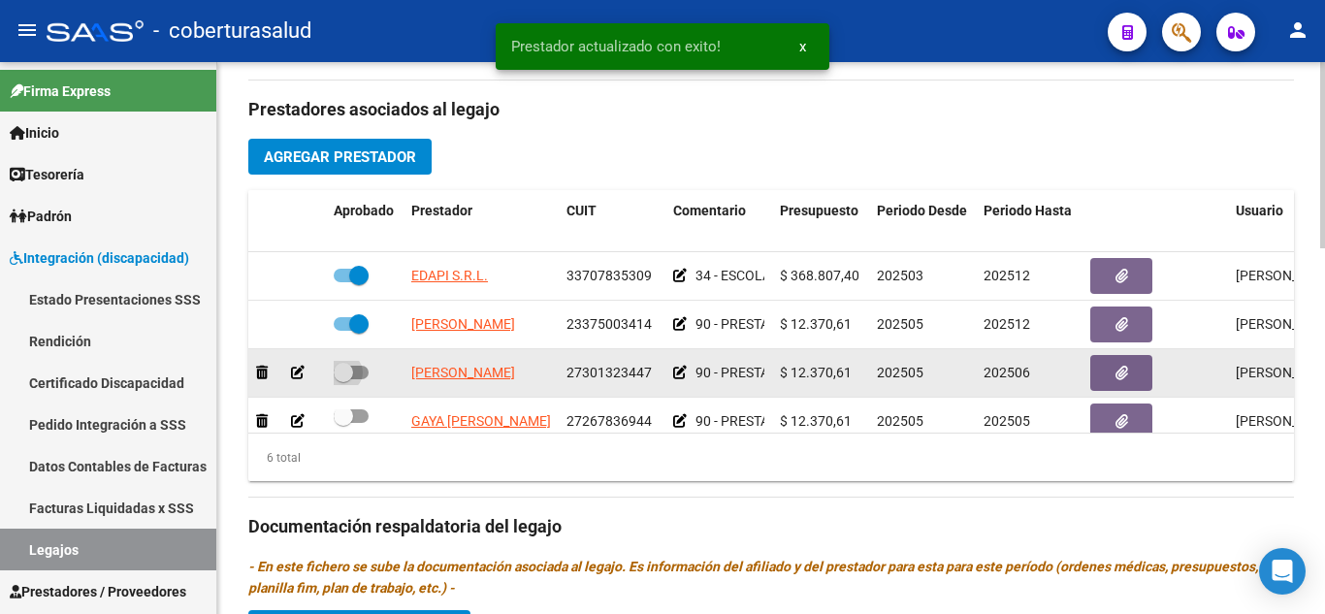
click at [343, 377] on span at bounding box center [343, 372] width 19 height 19
click at [343, 379] on input "checkbox" at bounding box center [342, 379] width 1 height 1
checkbox input "true"
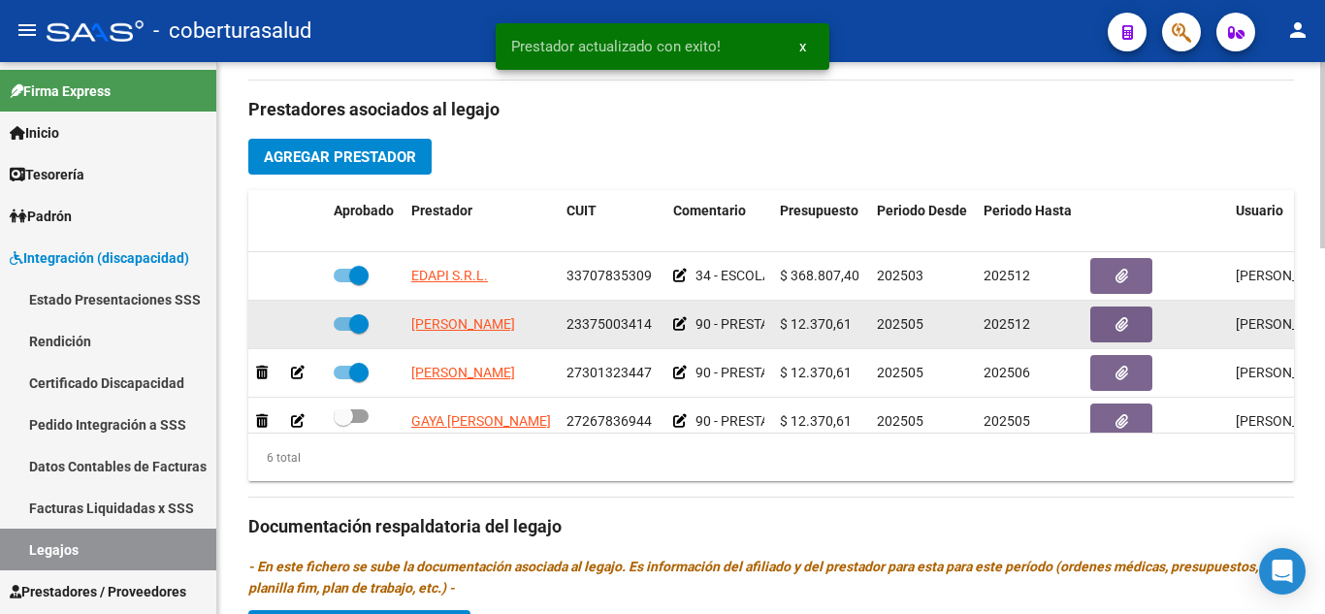
scroll to position [97, 0]
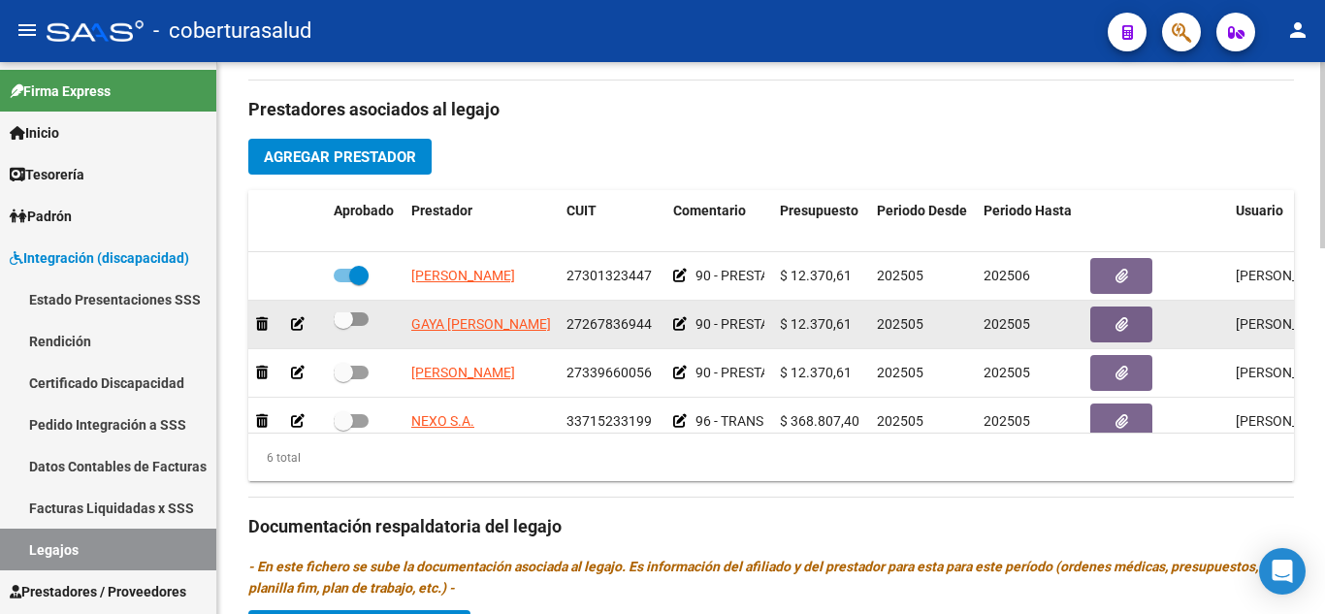
click at [298, 328] on icon at bounding box center [298, 324] width 14 height 14
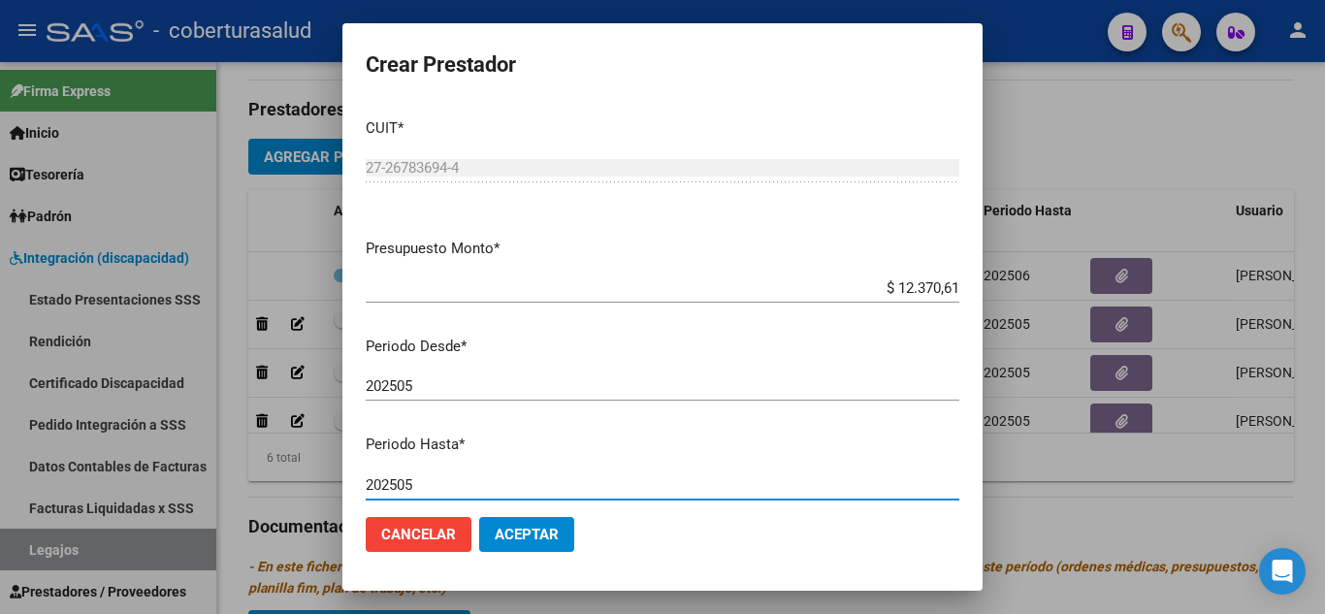
click at [415, 484] on input "202505" at bounding box center [662, 484] width 593 height 17
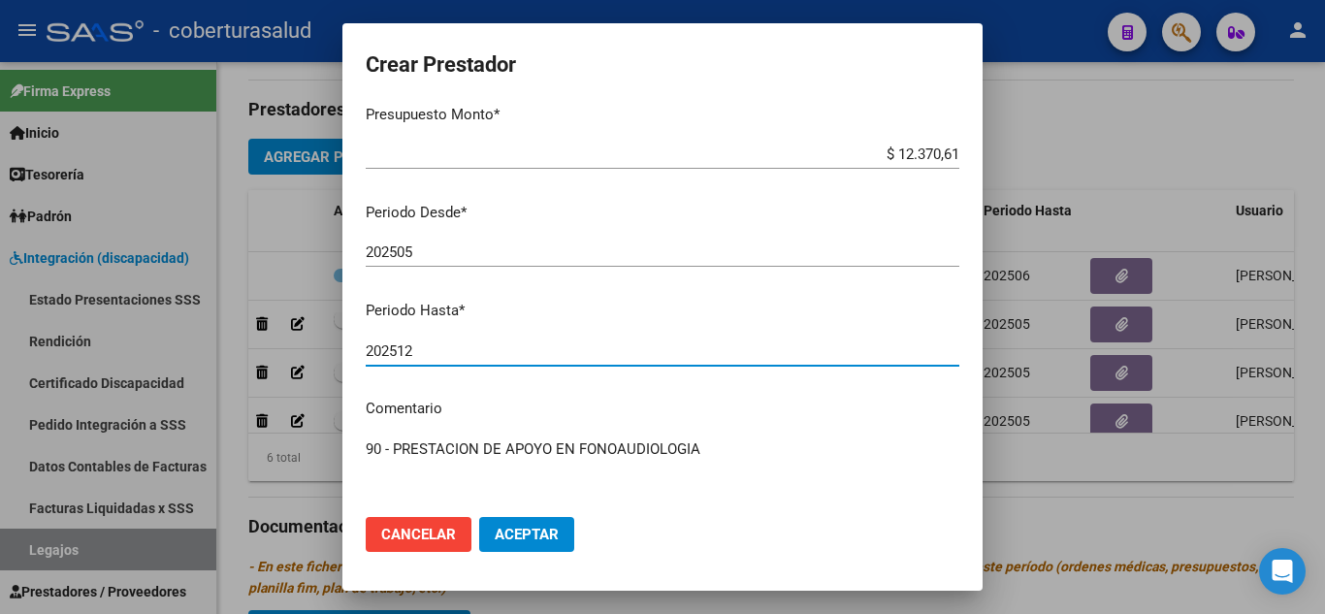
scroll to position [266, 0]
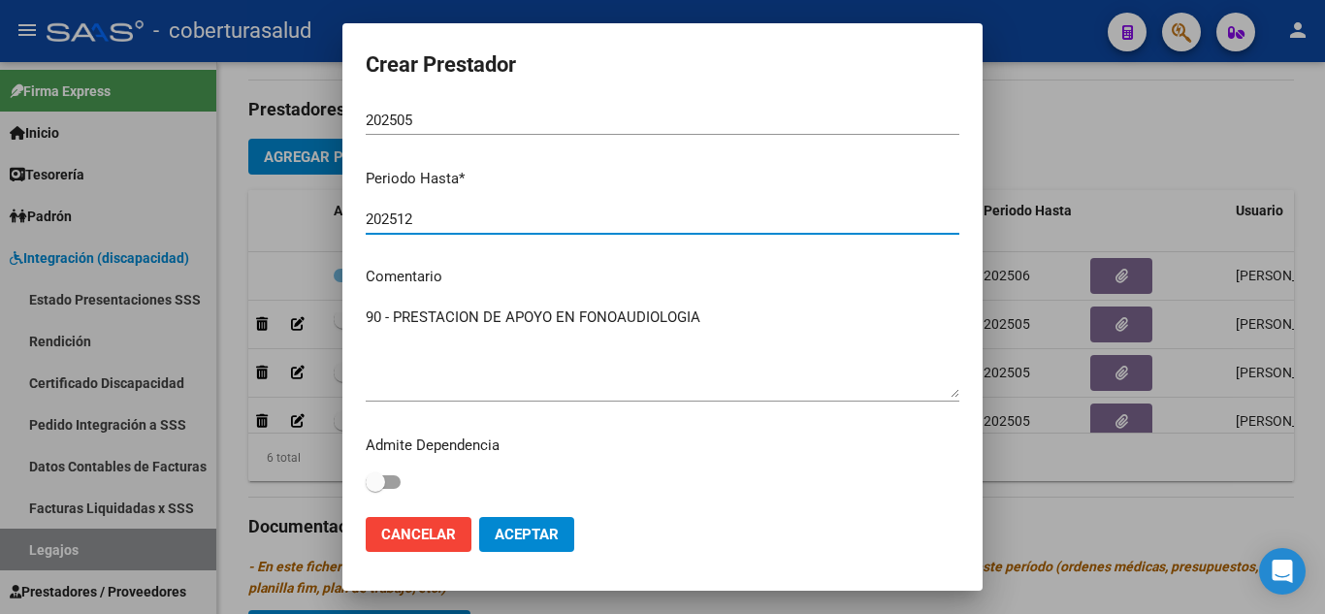
type input "202512"
click at [552, 535] on span "Aceptar" at bounding box center [527, 534] width 64 height 17
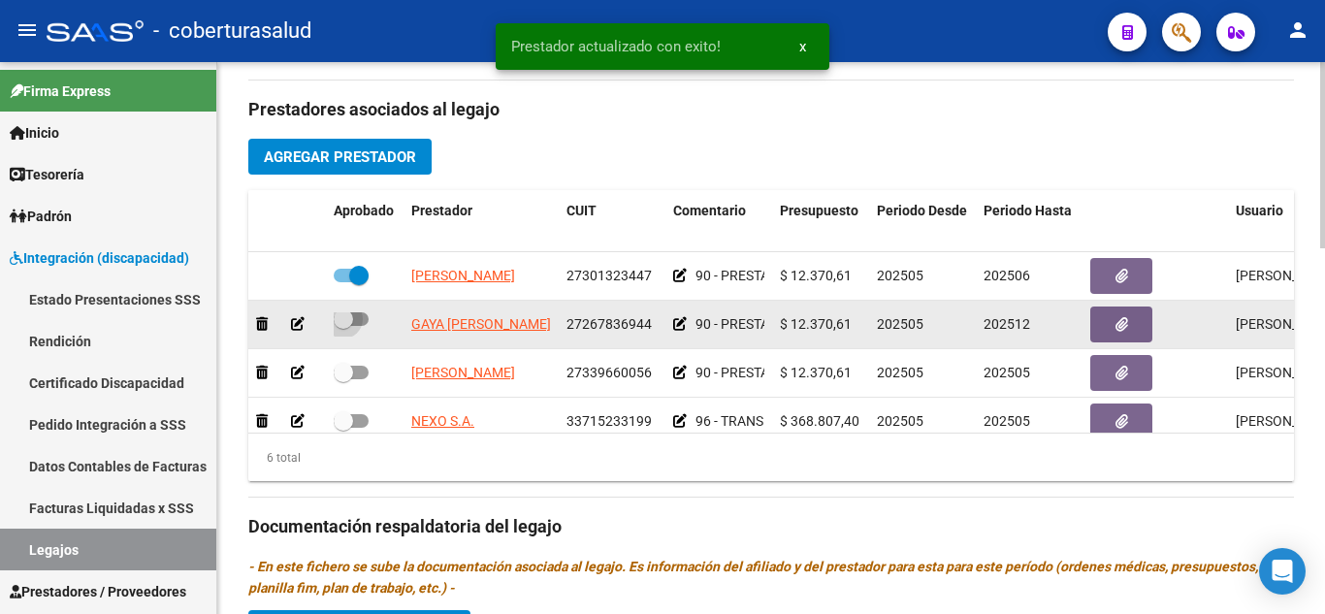
click at [345, 319] on span at bounding box center [343, 318] width 19 height 19
click at [343, 326] on input "checkbox" at bounding box center [342, 326] width 1 height 1
checkbox input "true"
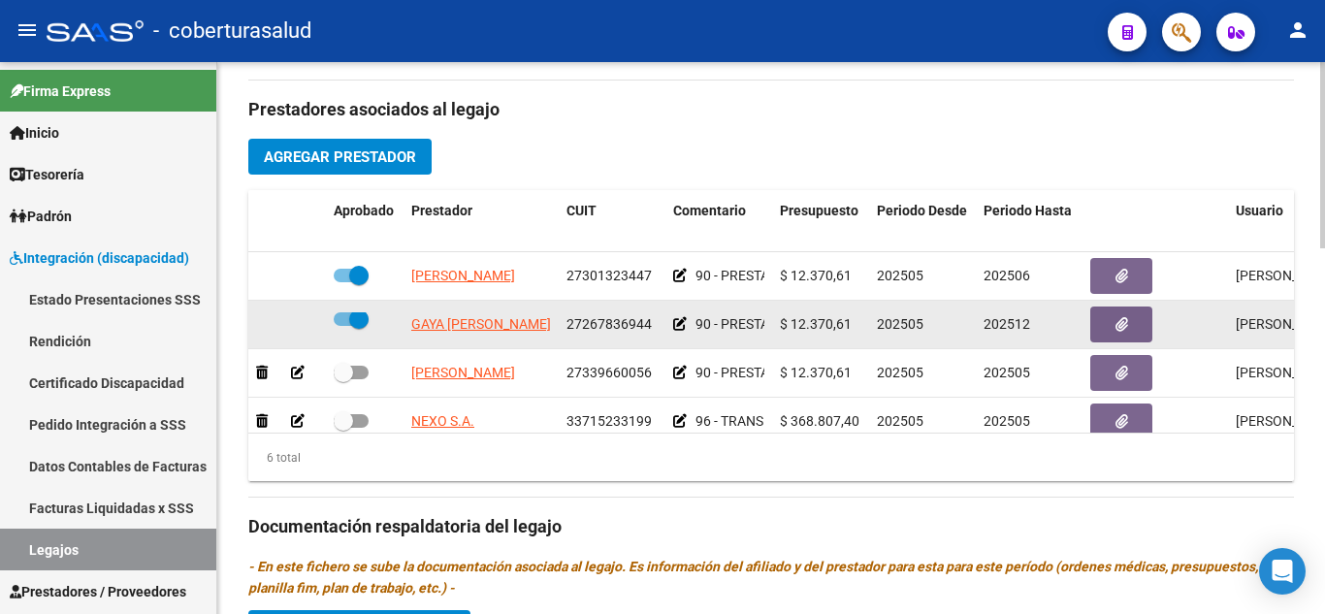
scroll to position [132, 0]
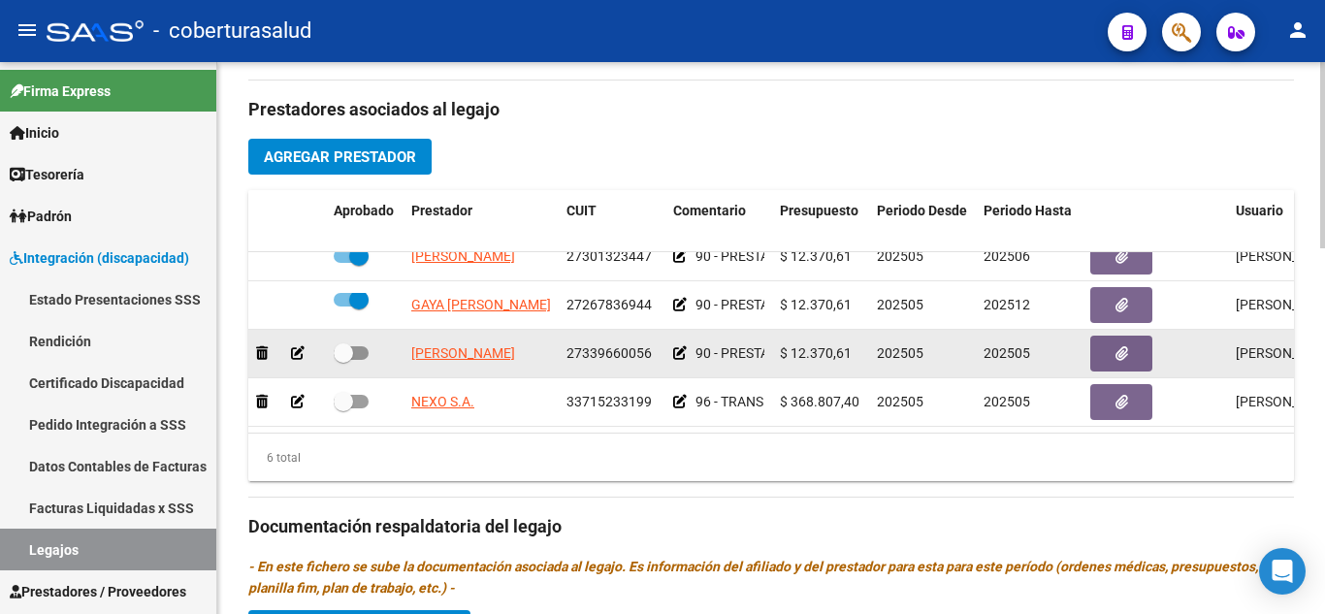
click at [294, 346] on icon at bounding box center [298, 353] width 14 height 14
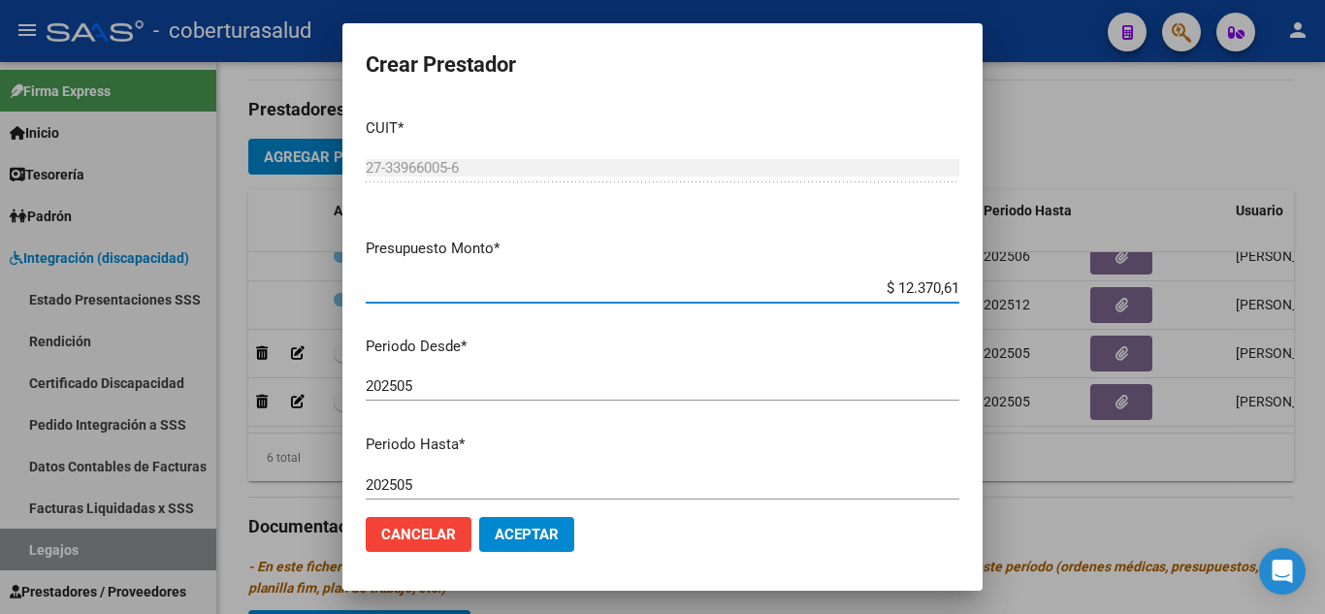
click at [423, 484] on input "202505" at bounding box center [662, 484] width 593 height 17
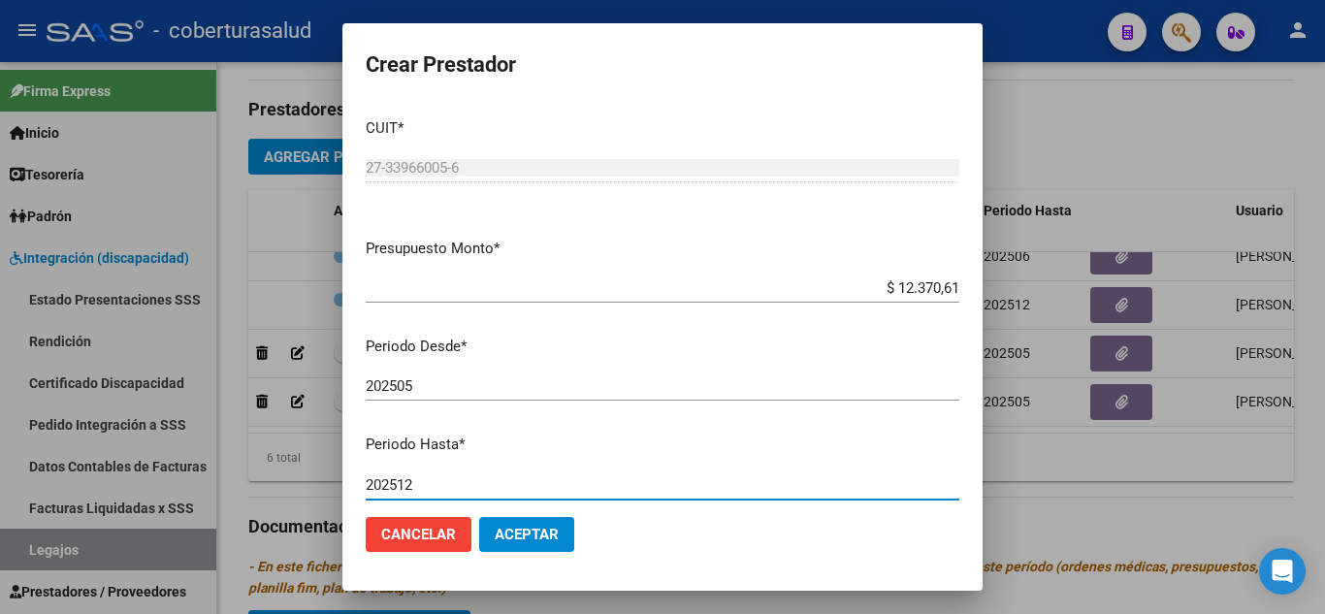
type input "202512"
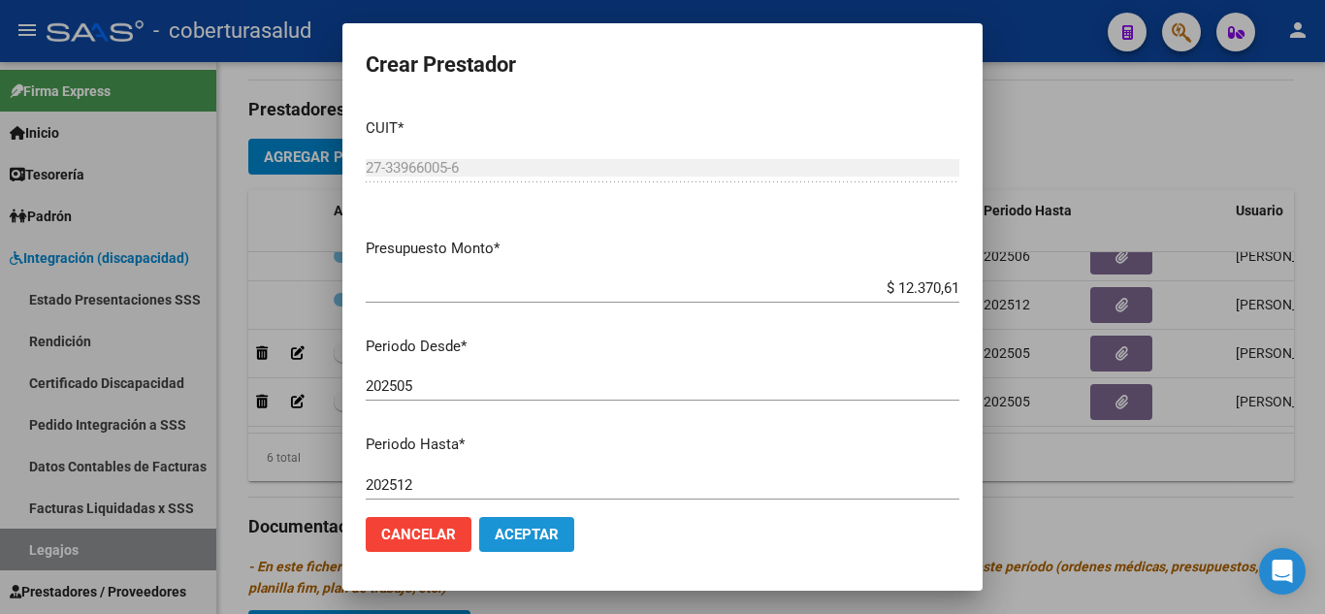
click at [526, 532] on span "Aceptar" at bounding box center [527, 534] width 64 height 17
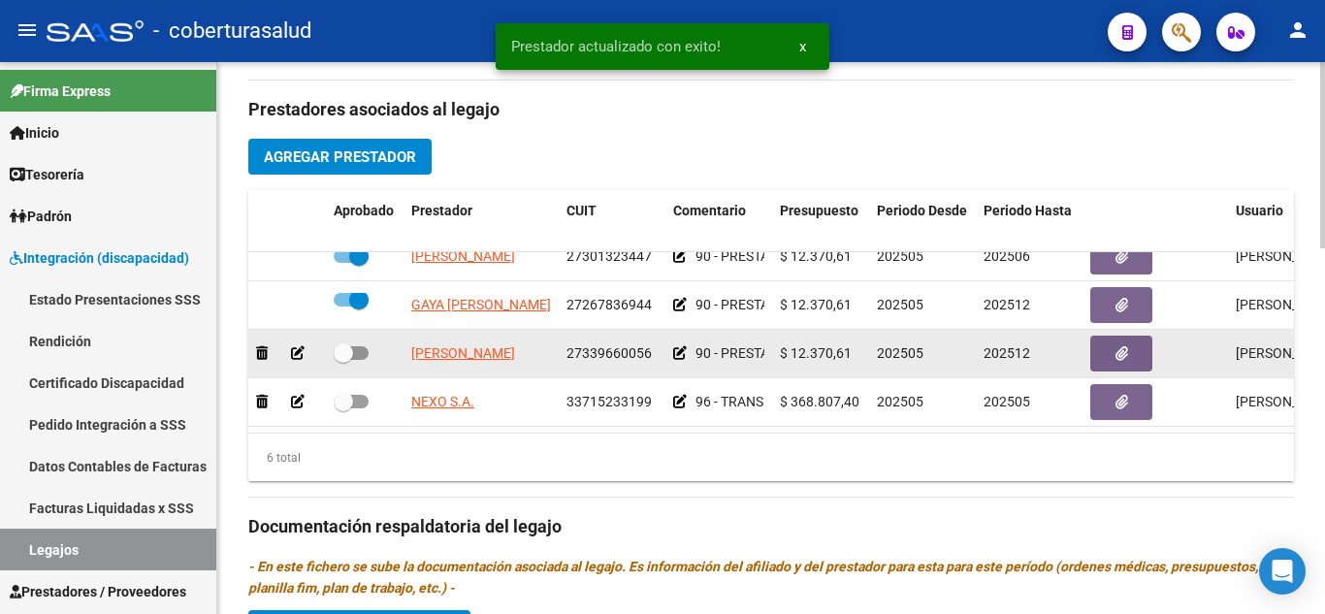
click at [356, 346] on span at bounding box center [351, 353] width 35 height 14
click at [343, 360] on input "checkbox" at bounding box center [342, 360] width 1 height 1
checkbox input "true"
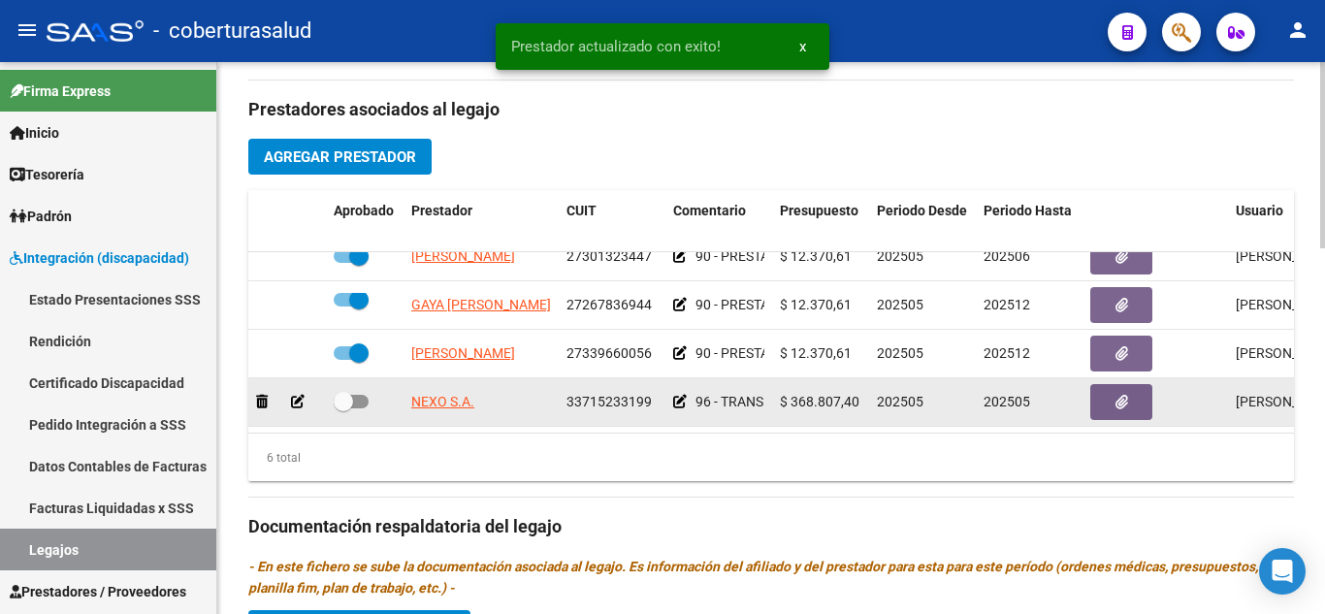
click at [297, 395] on icon at bounding box center [298, 402] width 14 height 14
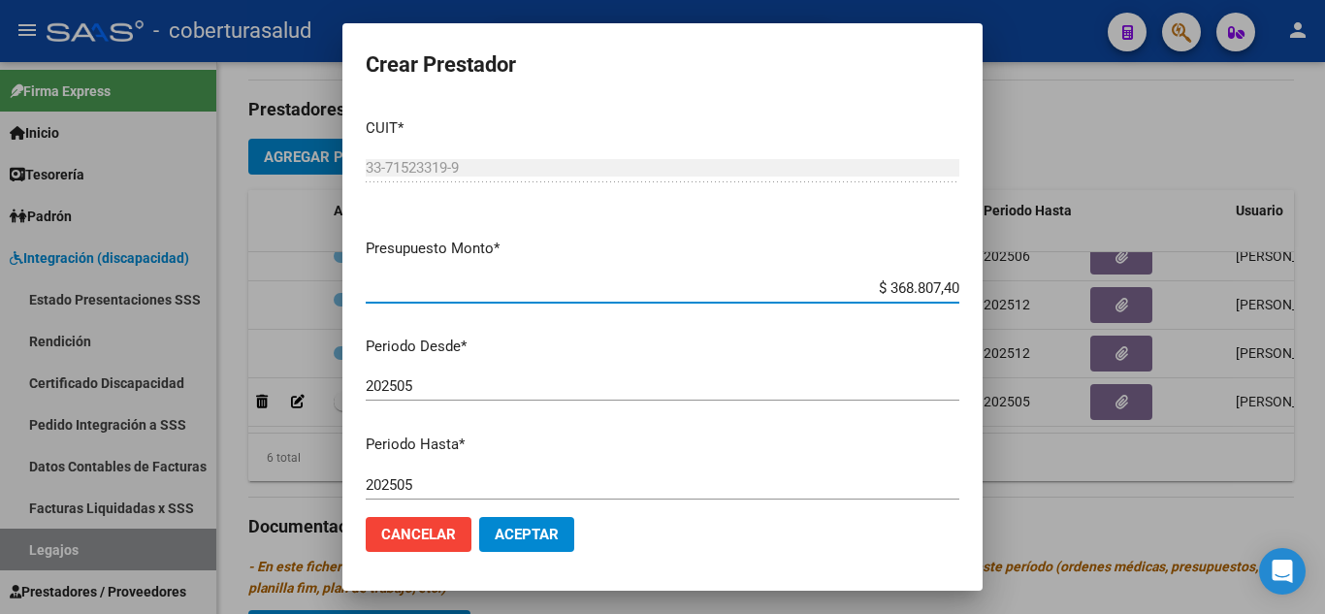
click at [421, 490] on input "202505" at bounding box center [662, 484] width 593 height 17
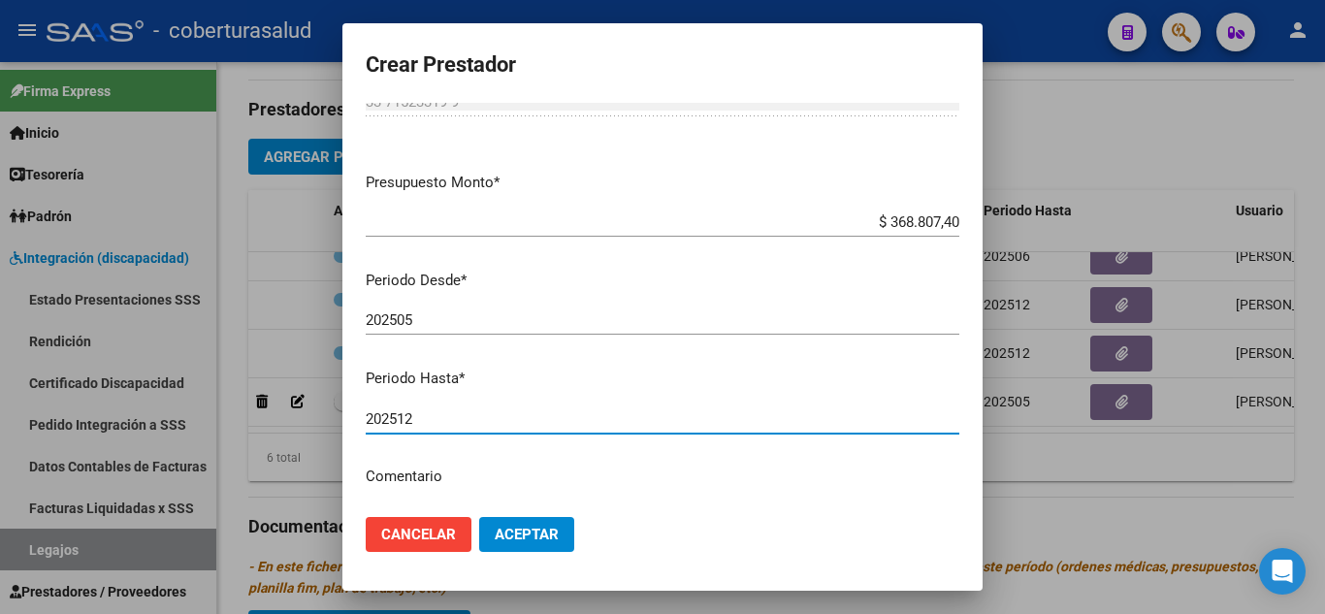
scroll to position [0, 0]
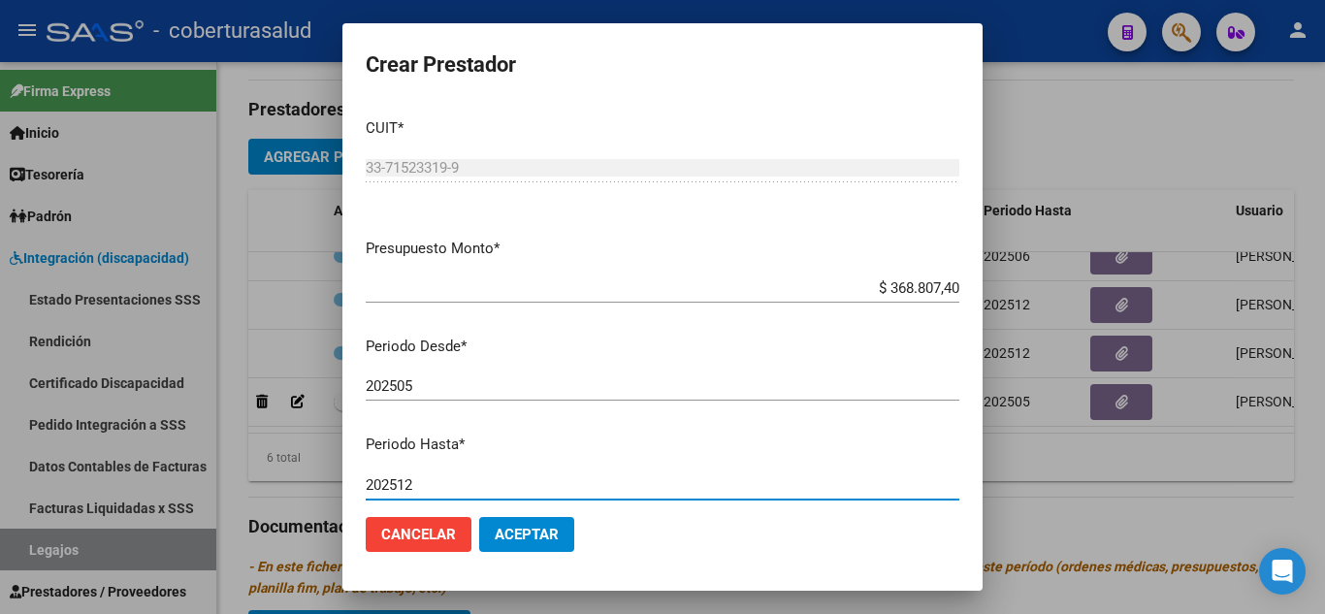
type input "202512"
click at [551, 536] on span "Aceptar" at bounding box center [527, 534] width 64 height 17
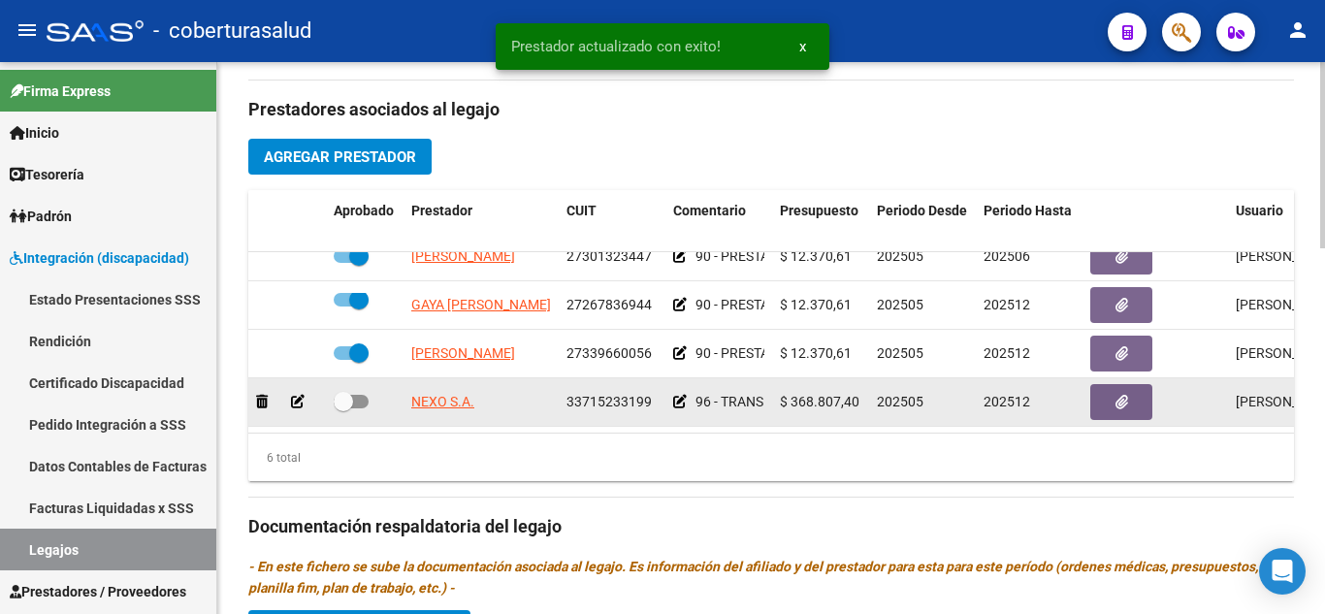
click at [372, 390] on div at bounding box center [365, 402] width 62 height 25
click at [357, 395] on span at bounding box center [351, 402] width 35 height 14
click at [343, 408] on input "checkbox" at bounding box center [342, 408] width 1 height 1
checkbox input "true"
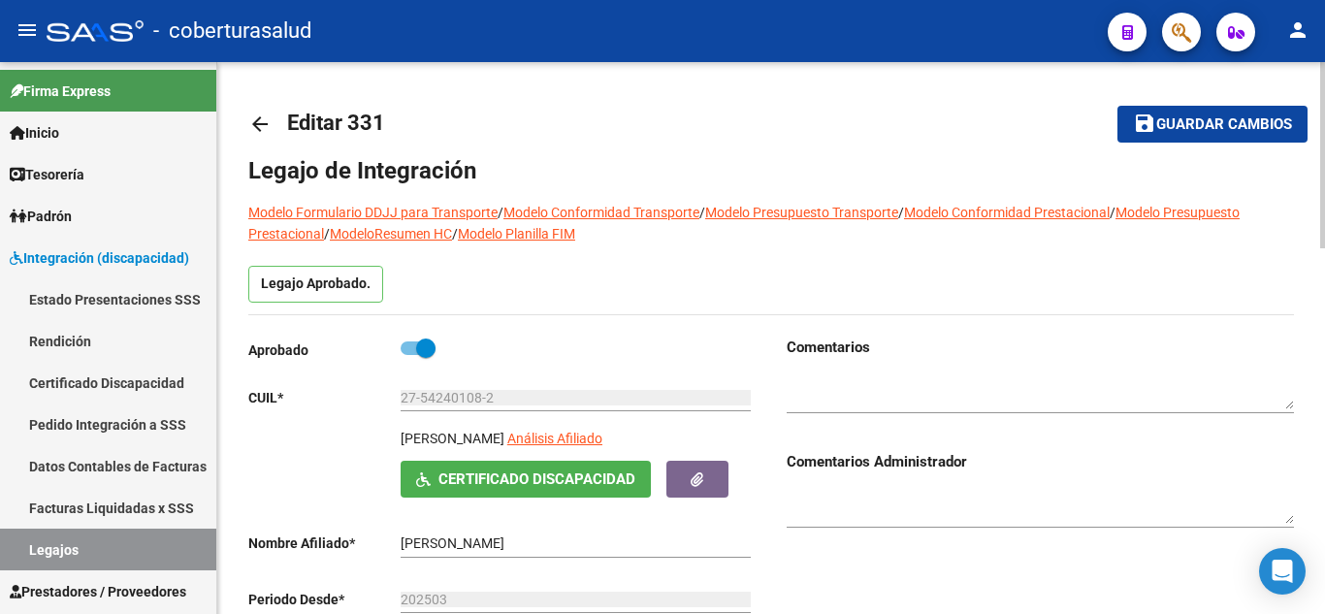
click at [1188, 112] on button "save Guardar cambios" at bounding box center [1212, 124] width 190 height 36
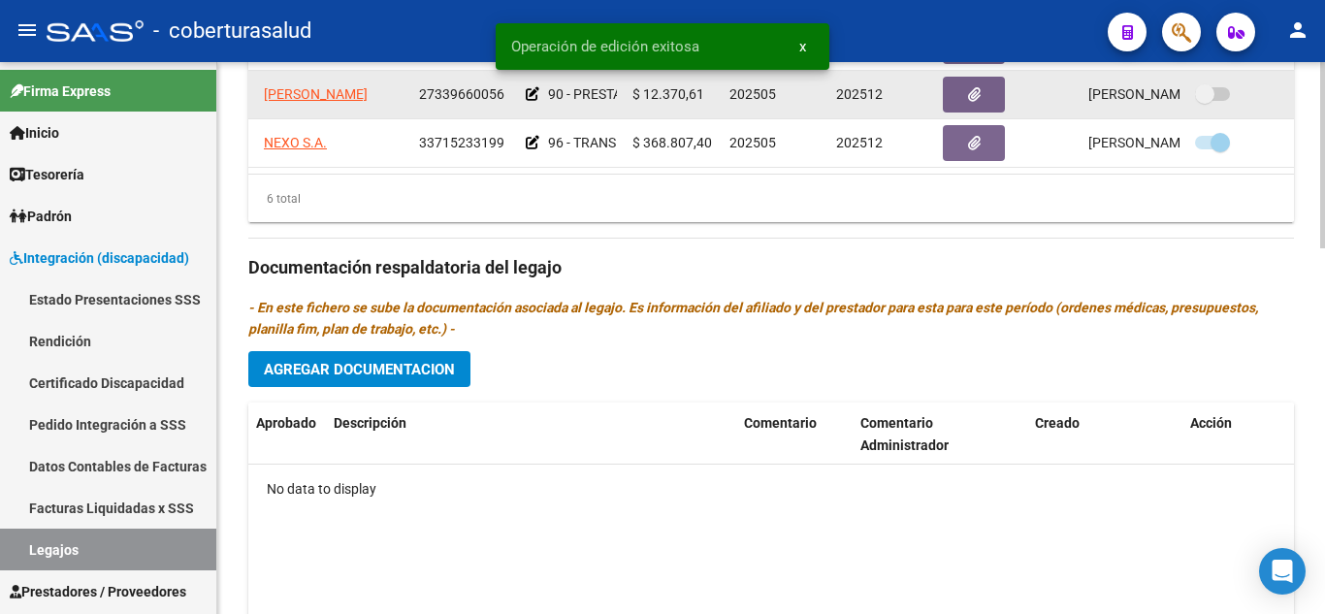
scroll to position [679, 0]
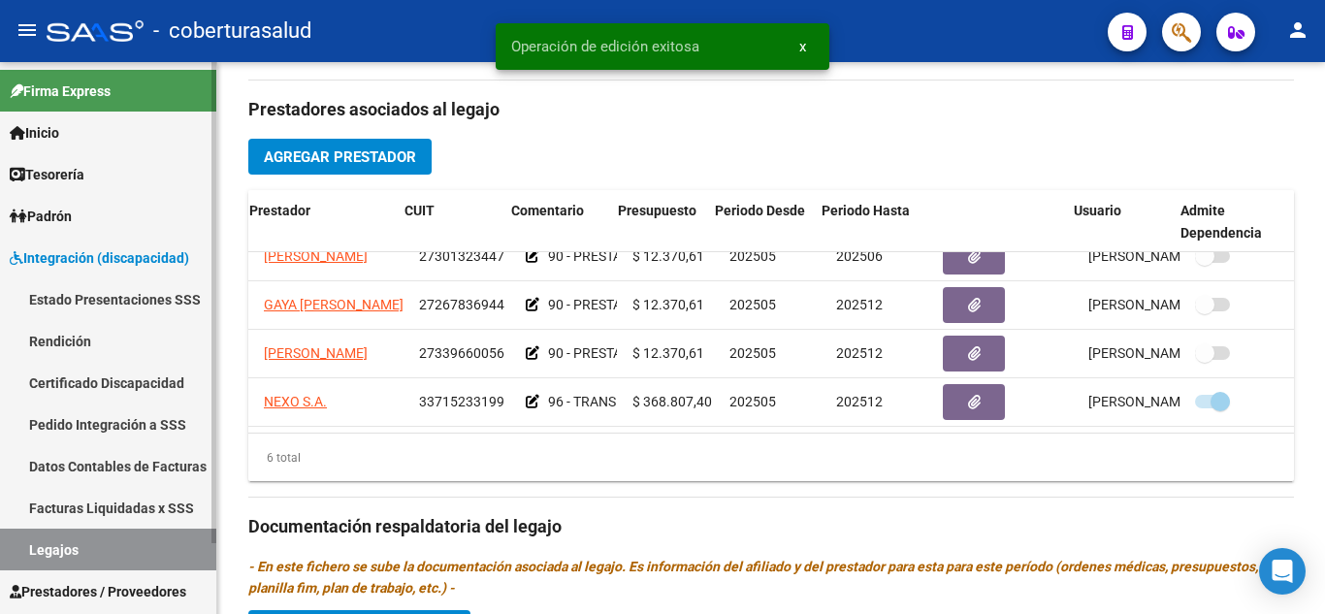
click at [85, 555] on link "Legajos" at bounding box center [108, 549] width 216 height 42
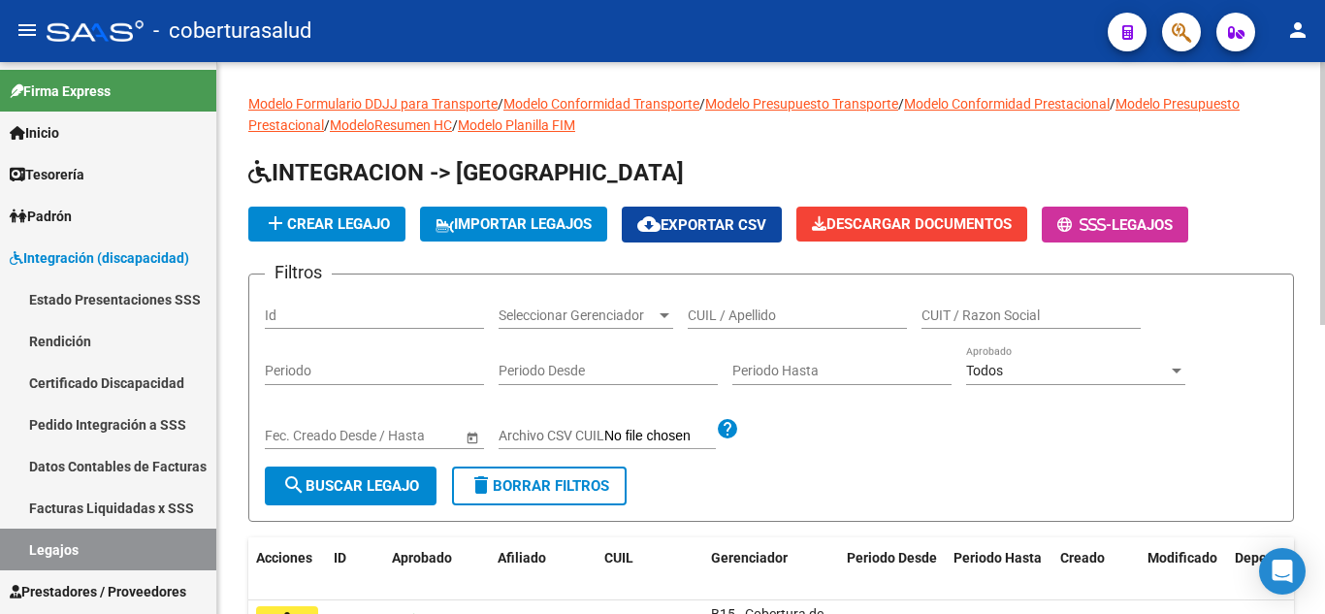
click at [785, 322] on input "CUIL / Apellido" at bounding box center [797, 315] width 219 height 16
paste input "20562186418"
type input "20562186418"
click at [382, 480] on span "search Buscar Legajo" at bounding box center [350, 485] width 137 height 17
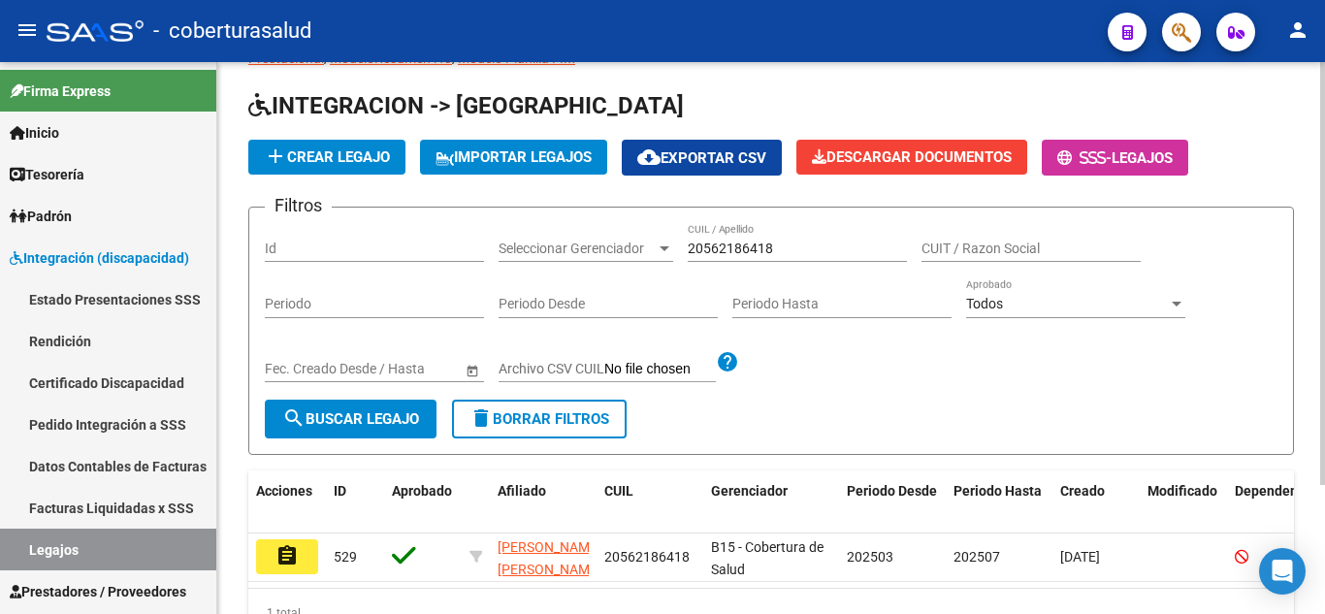
scroll to position [169, 0]
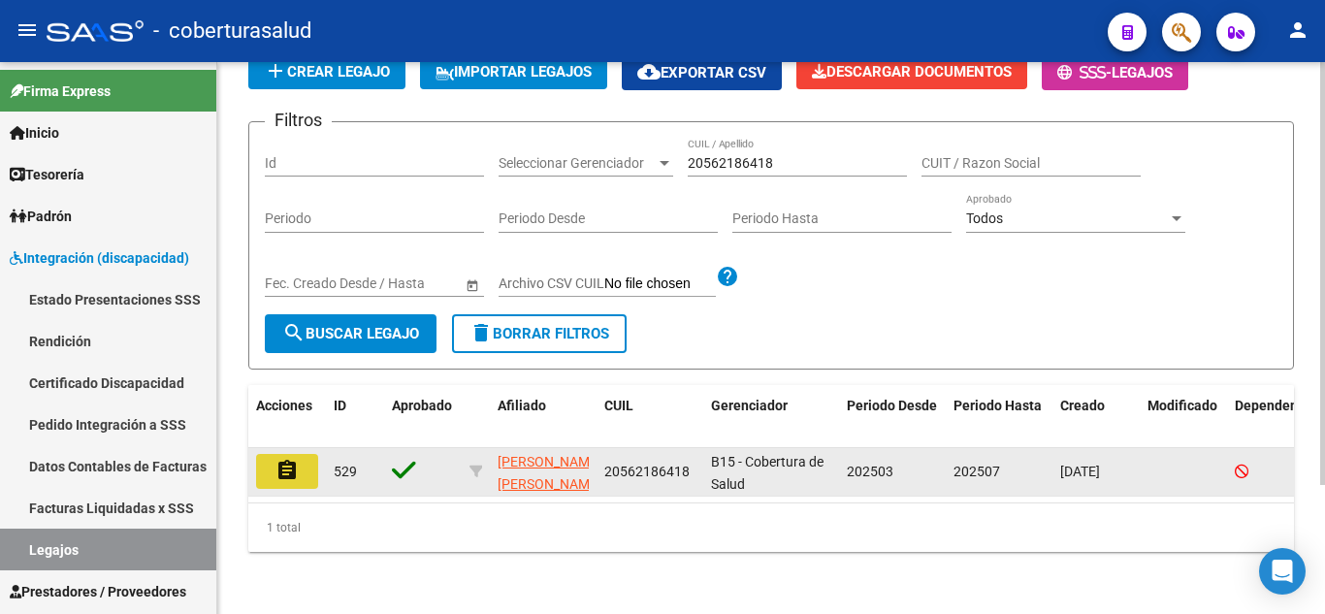
click at [295, 459] on mat-icon "assignment" at bounding box center [286, 470] width 23 height 23
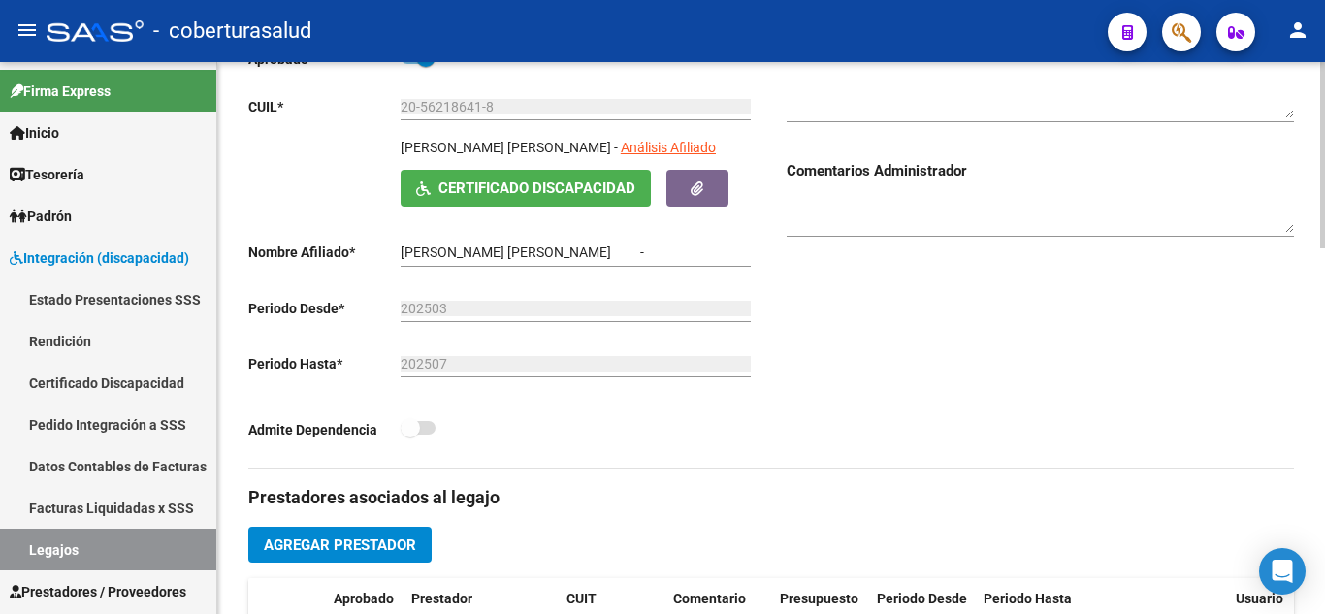
type input "[PERSON_NAME] [PERSON_NAME]"
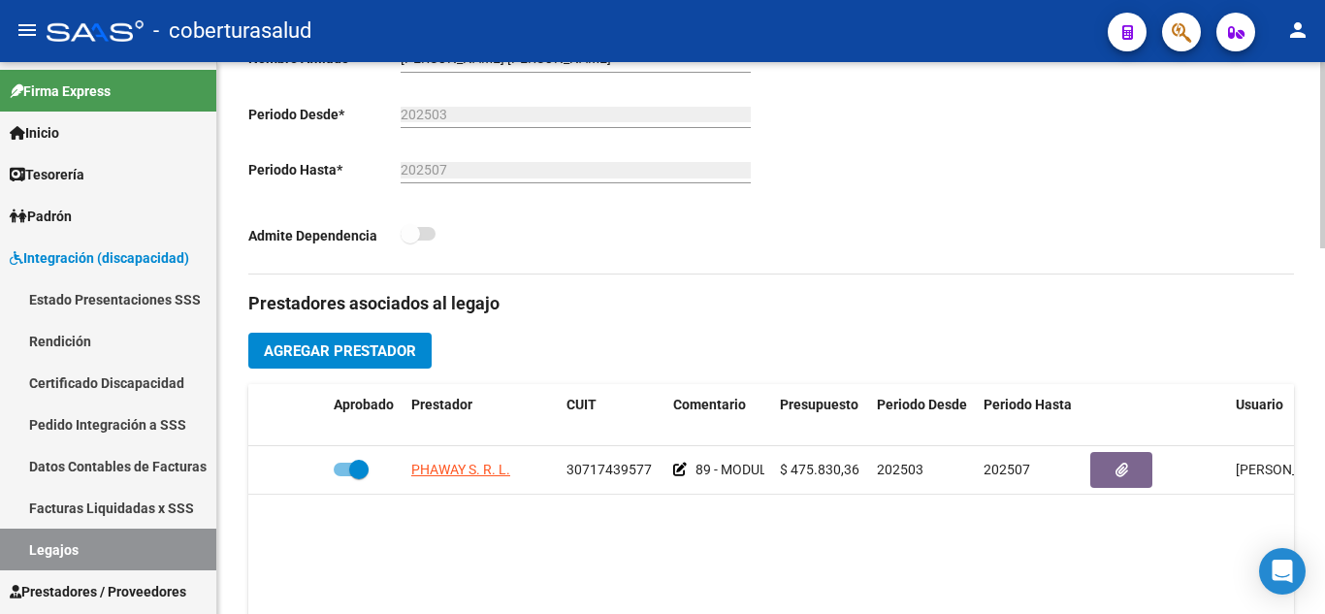
scroll to position [582, 0]
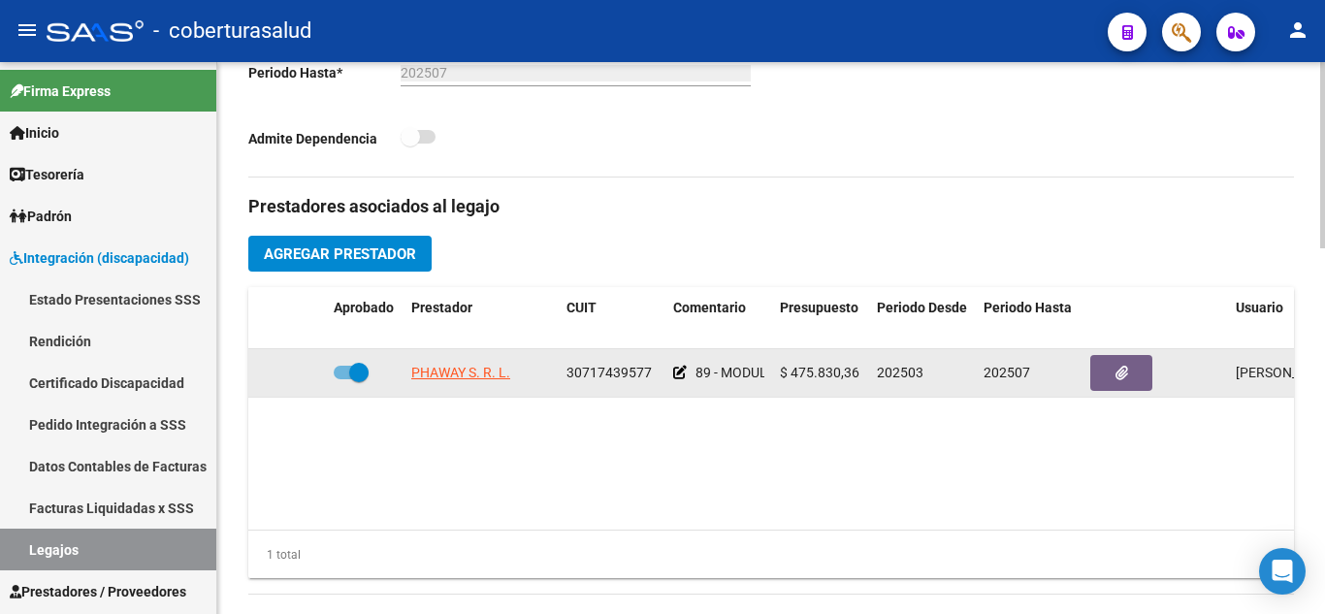
click at [344, 384] on label at bounding box center [351, 372] width 35 height 23
click at [343, 380] on input "checkbox" at bounding box center [342, 379] width 1 height 1
checkbox input "false"
click at [298, 372] on icon at bounding box center [298, 373] width 14 height 14
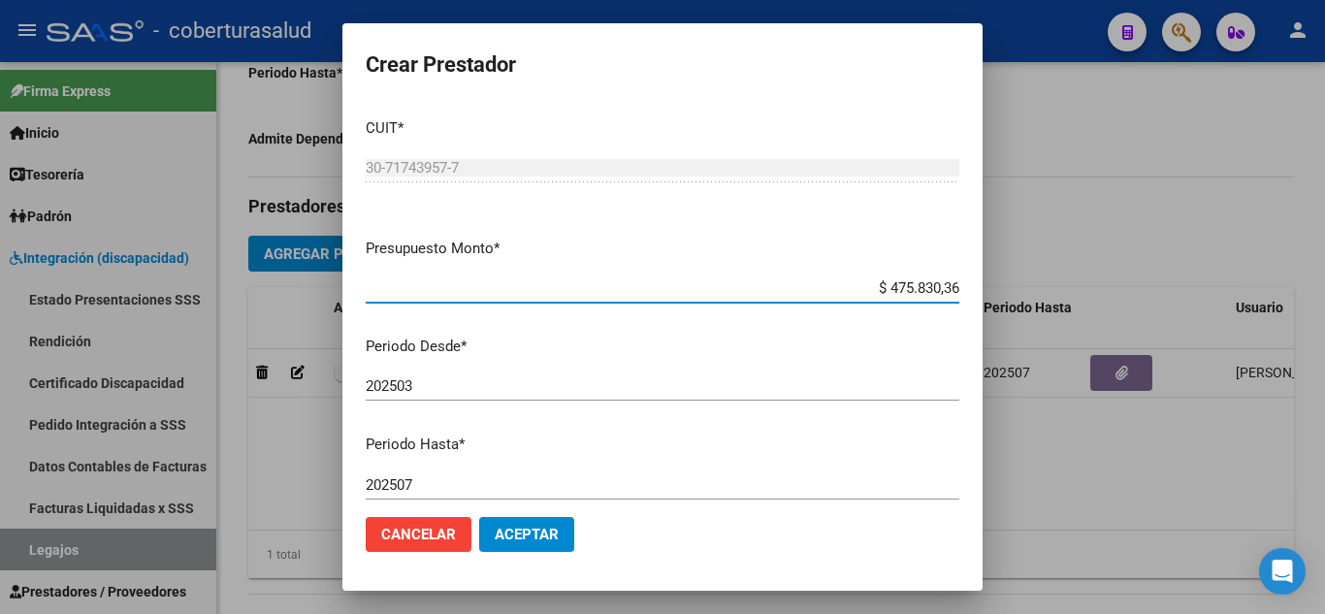
click at [429, 473] on div "202507 Ingresar el periodo" at bounding box center [662, 484] width 593 height 29
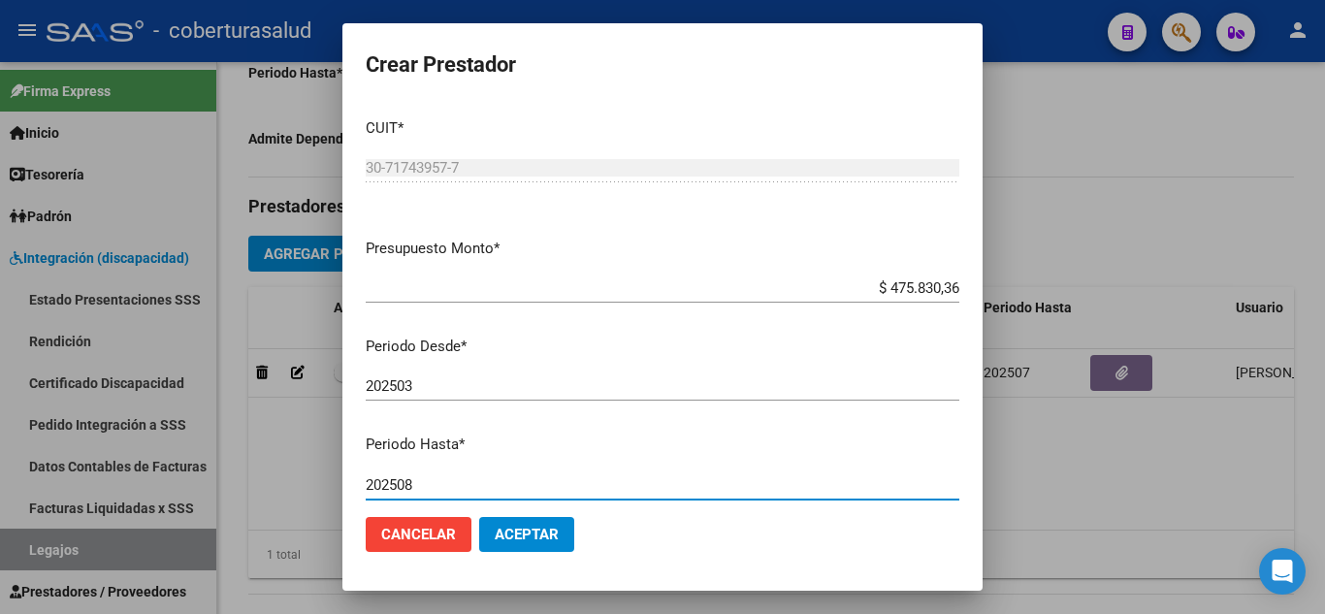
type input "202508"
click at [542, 535] on span "Aceptar" at bounding box center [527, 534] width 64 height 17
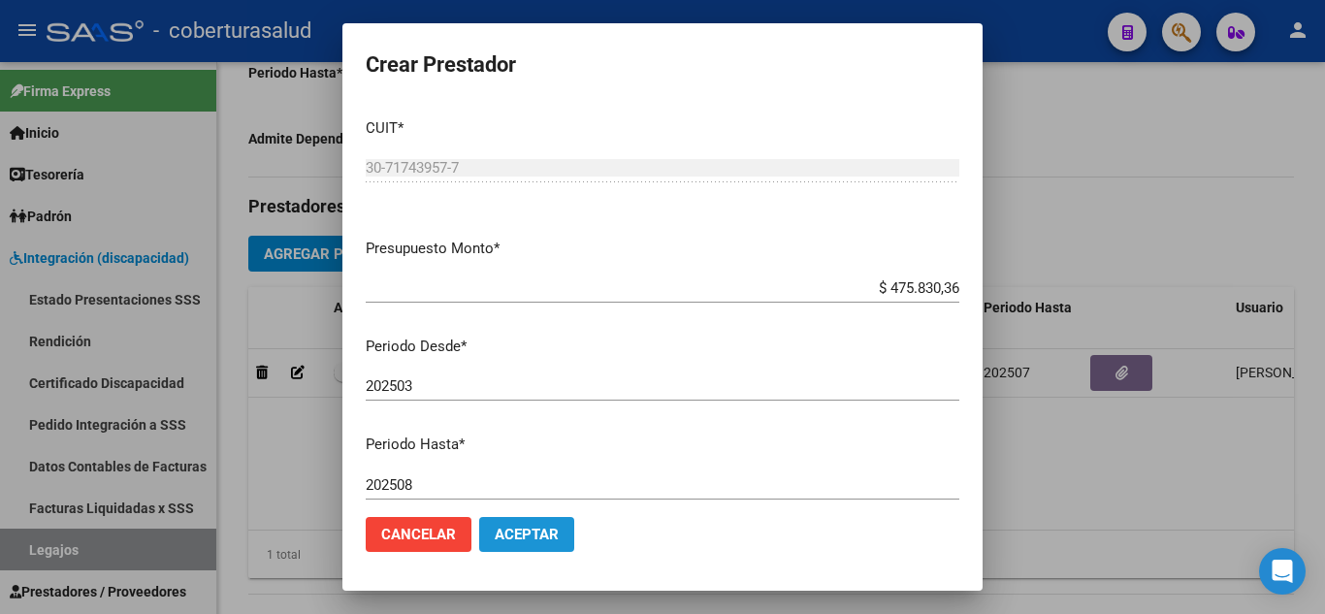
click at [518, 527] on span "Aceptar" at bounding box center [527, 534] width 64 height 17
click at [434, 537] on span "Cancelar" at bounding box center [418, 534] width 75 height 17
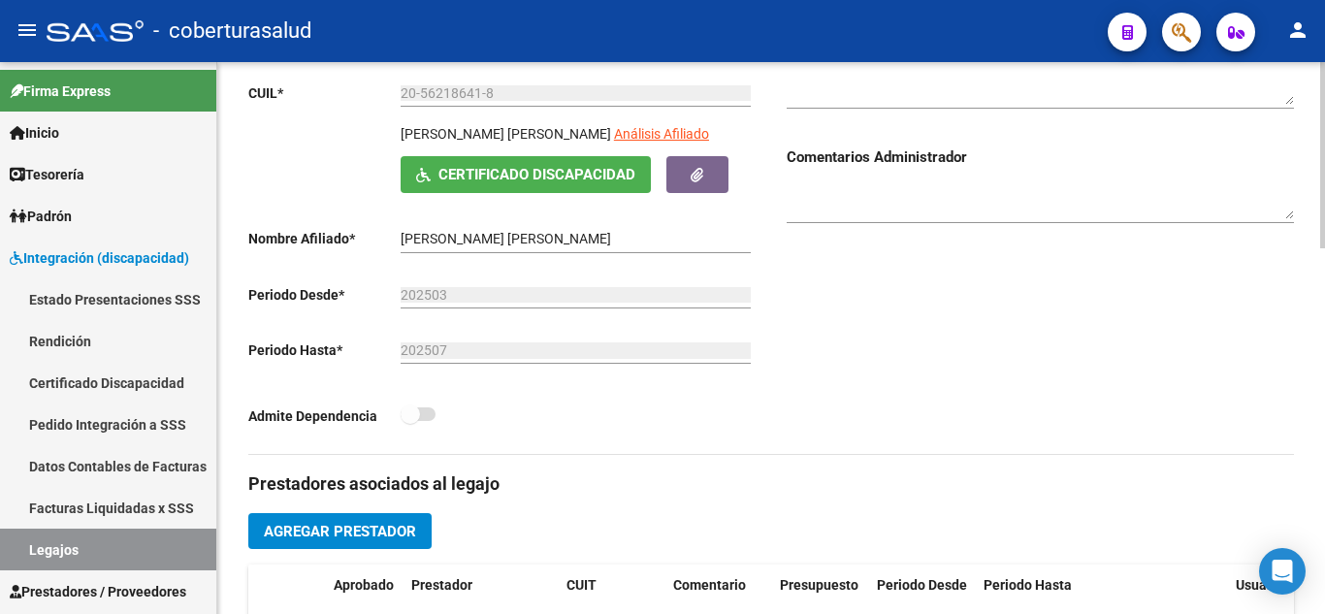
scroll to position [485, 0]
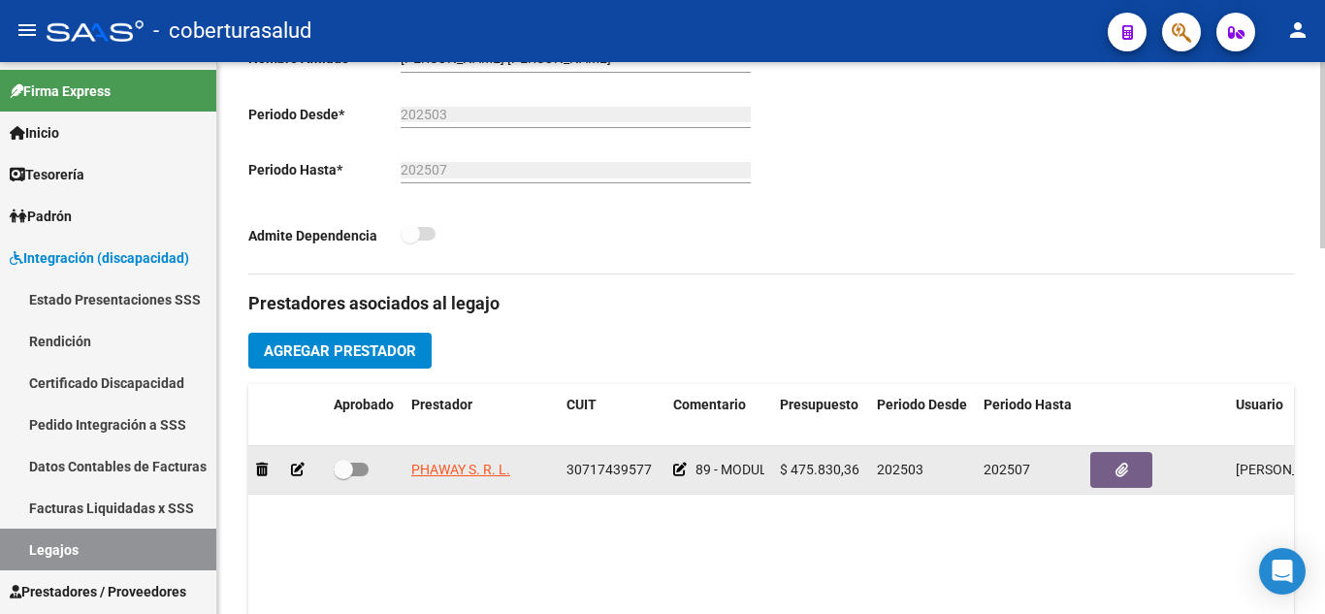
click at [357, 474] on span at bounding box center [351, 470] width 35 height 14
click at [343, 476] on input "checkbox" at bounding box center [342, 476] width 1 height 1
checkbox input "true"
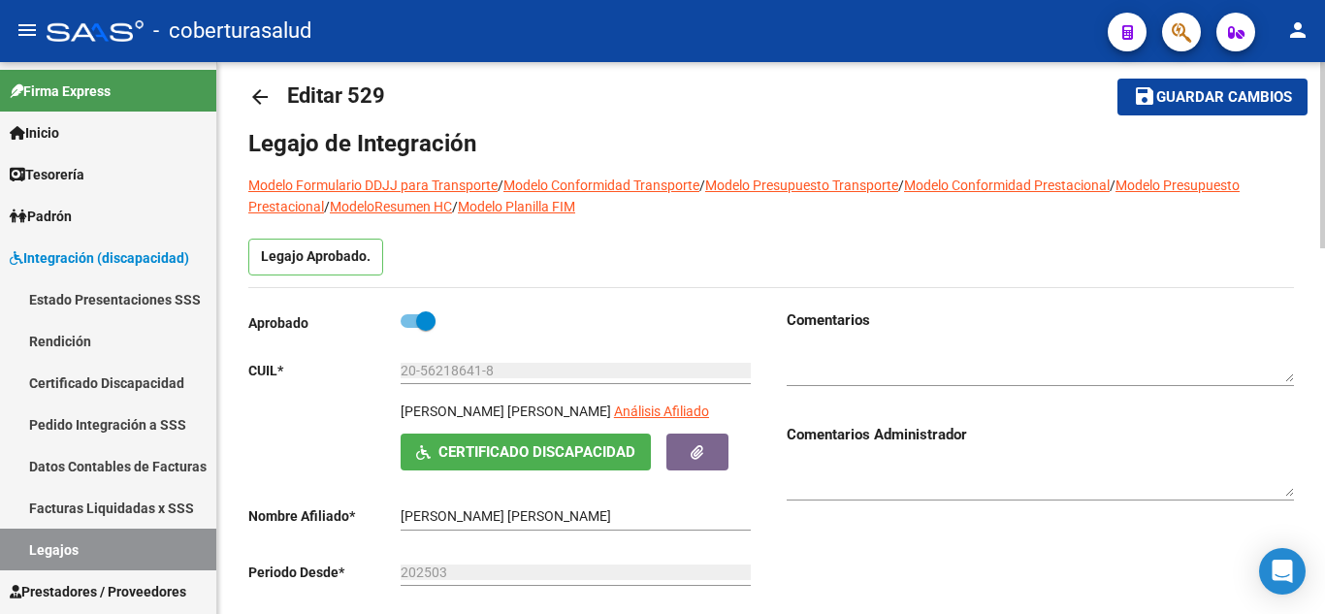
scroll to position [0, 0]
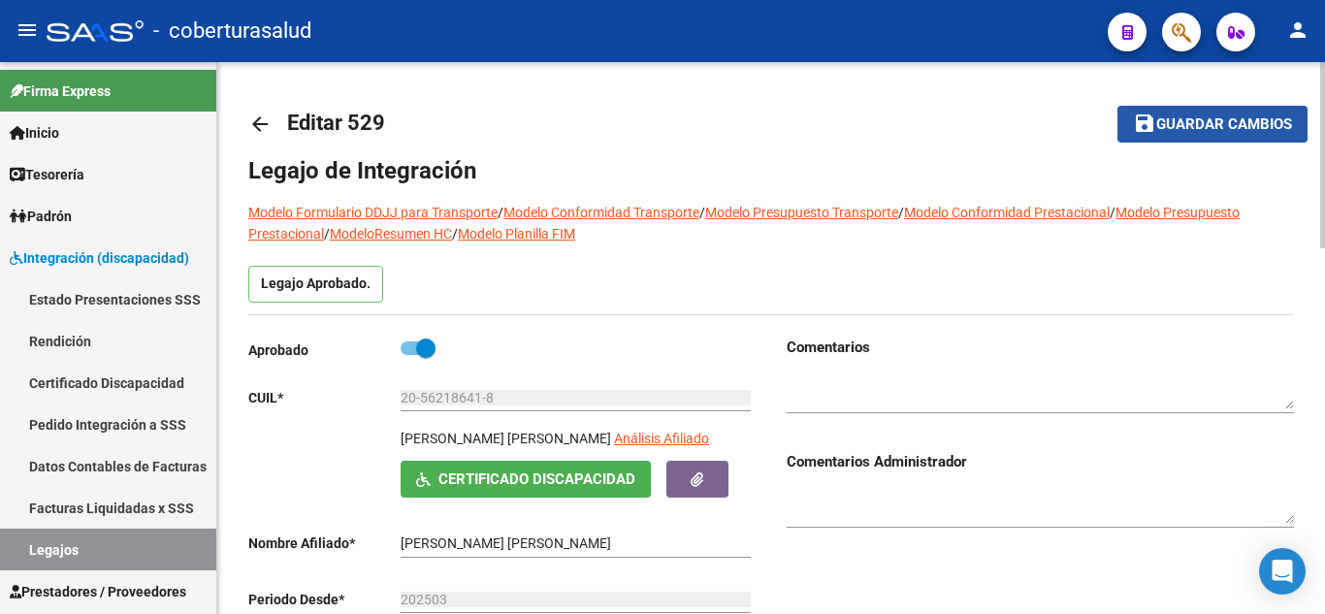
click at [1152, 115] on mat-icon "save" at bounding box center [1144, 123] width 23 height 23
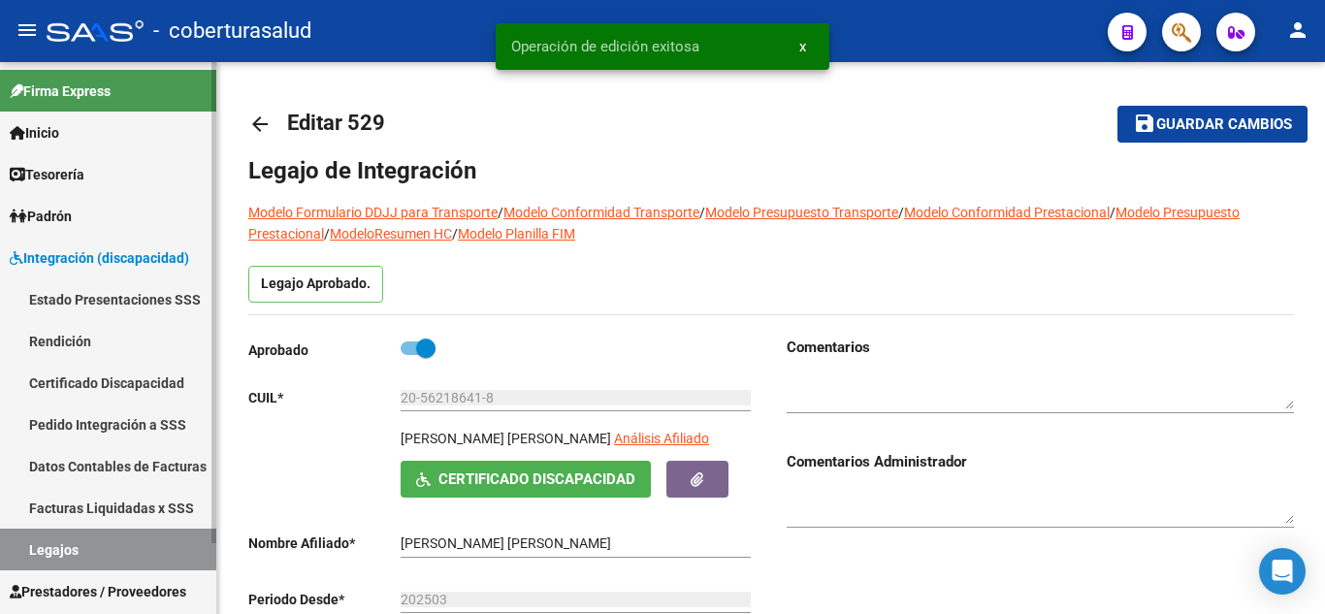
click at [88, 543] on link "Legajos" at bounding box center [108, 549] width 216 height 42
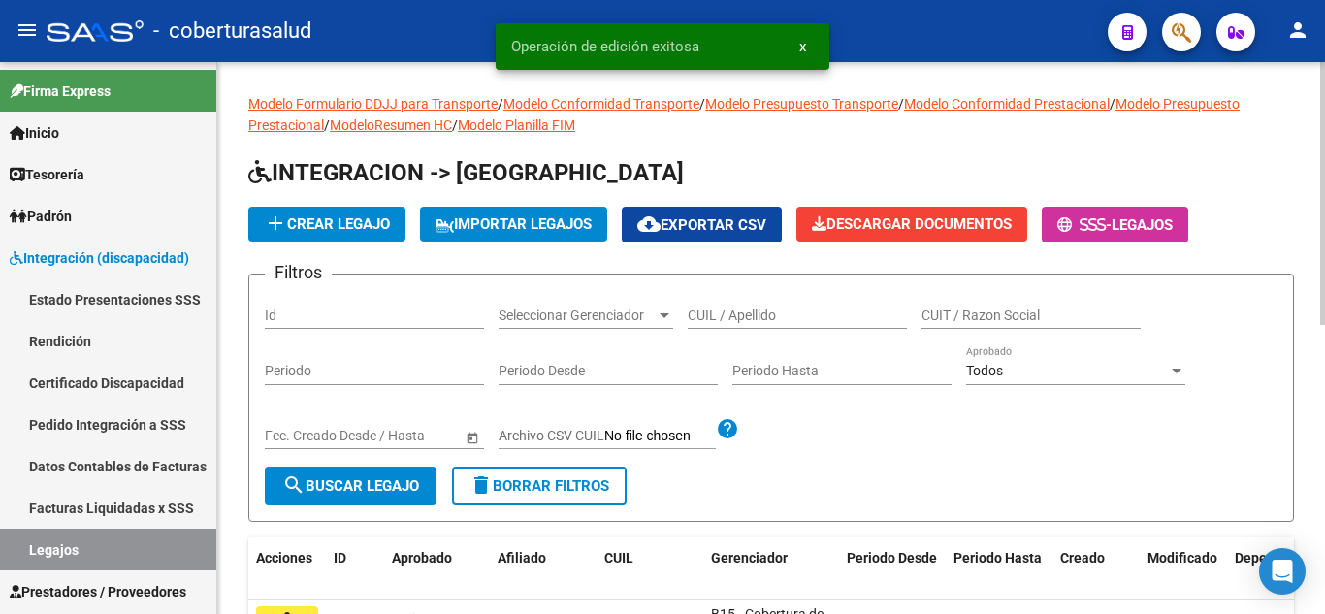
click at [711, 314] on input "CUIL / Apellido" at bounding box center [797, 315] width 219 height 16
paste input "20572863884"
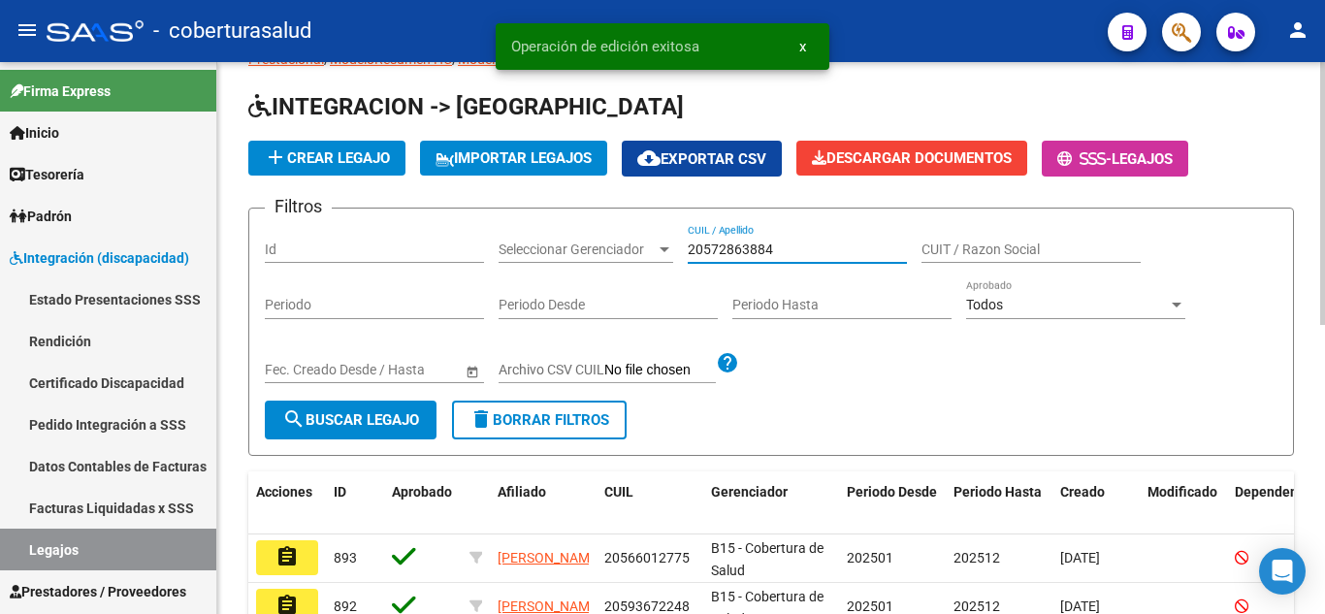
scroll to position [97, 0]
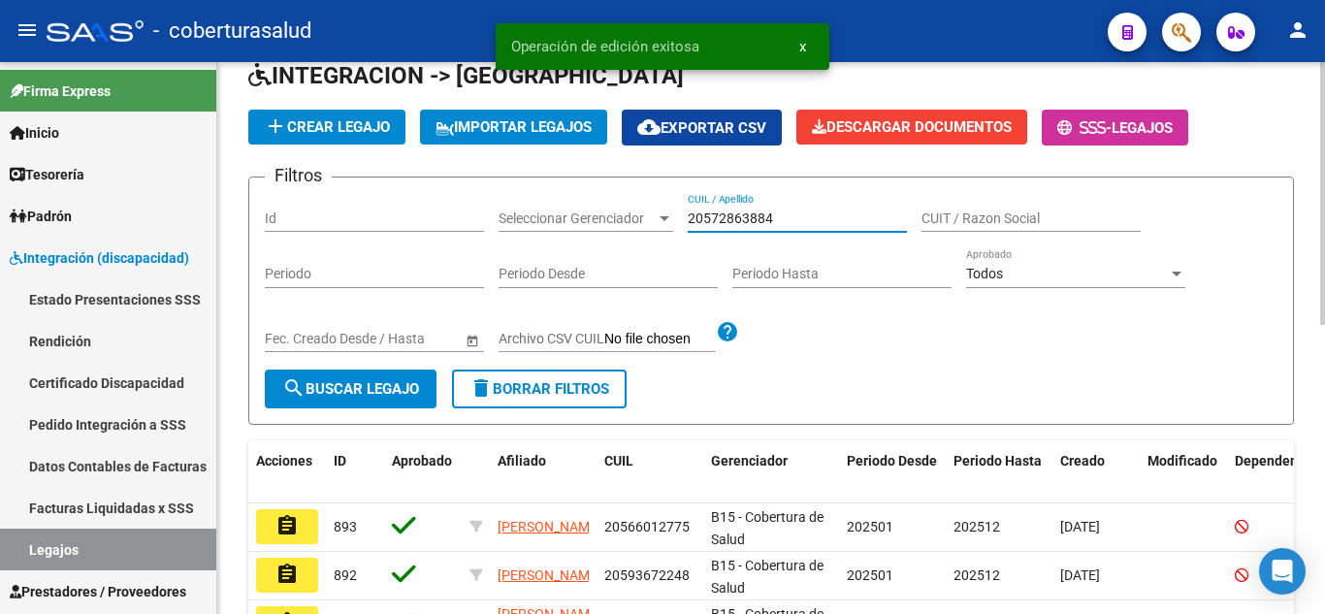
type input "20572863884"
click at [409, 399] on button "search Buscar Legajo" at bounding box center [351, 388] width 172 height 39
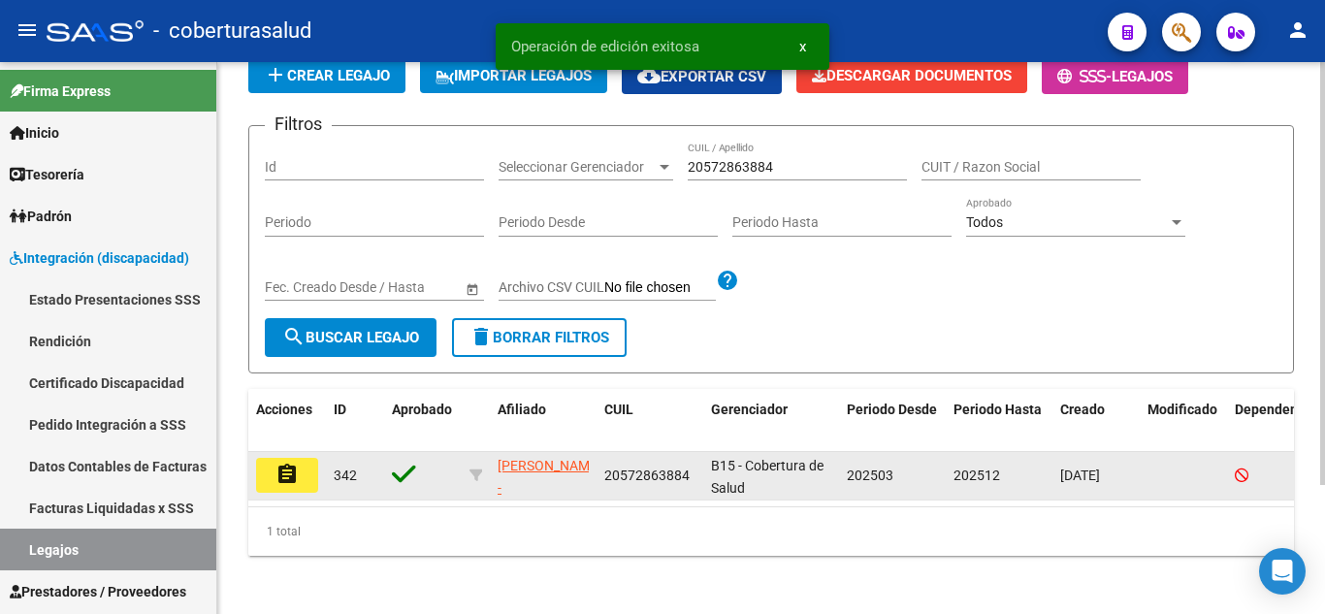
scroll to position [169, 0]
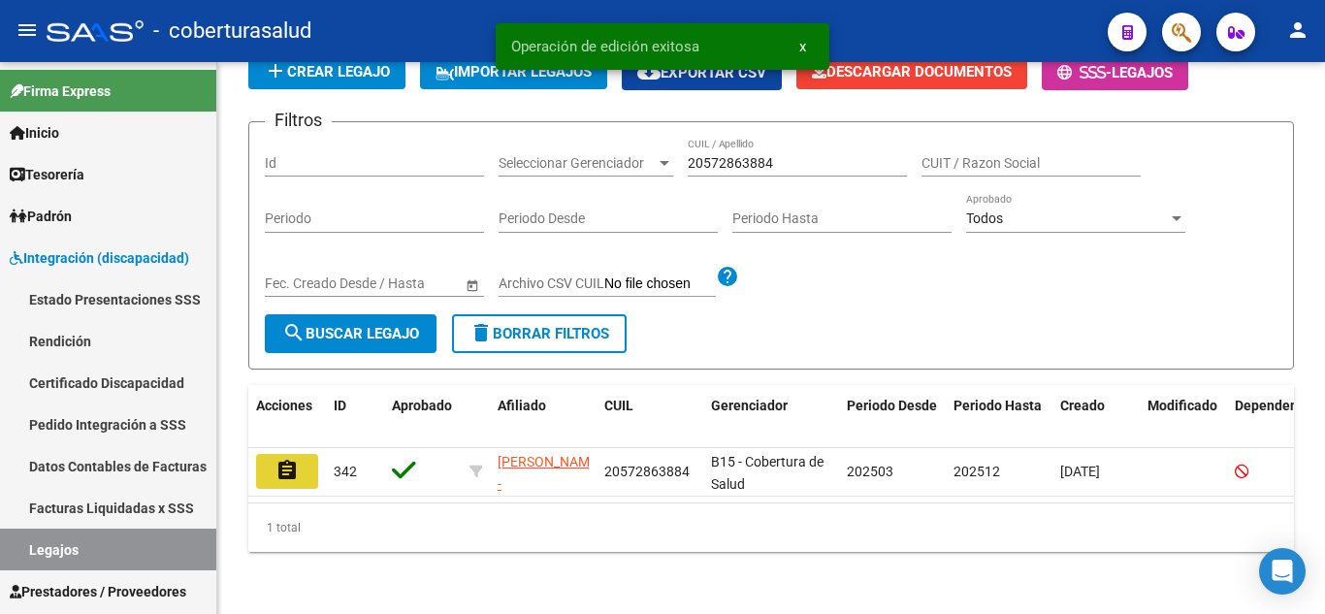
click at [292, 459] on mat-icon "assignment" at bounding box center [286, 470] width 23 height 23
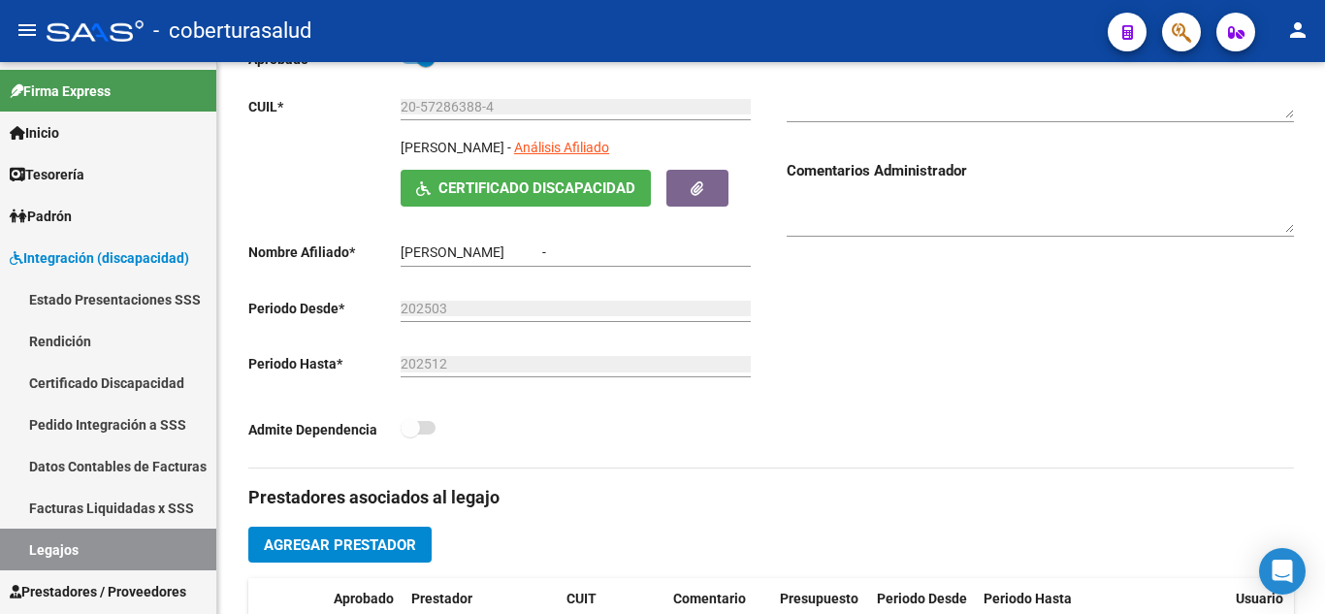
type input "[PERSON_NAME]"
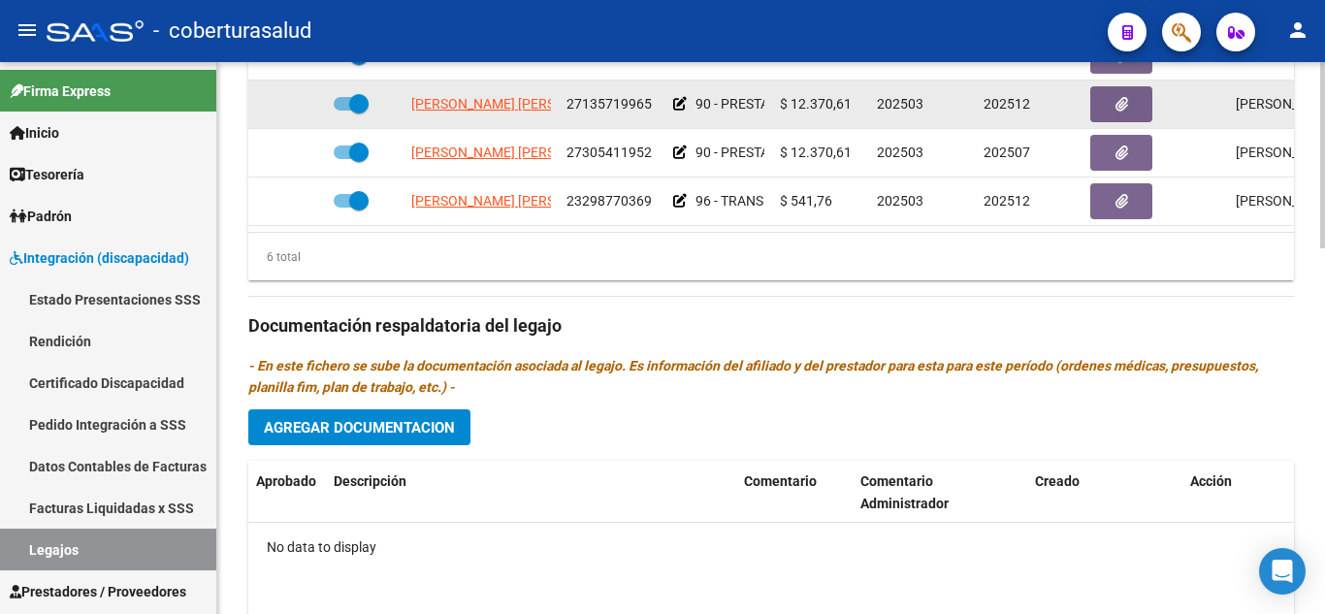
scroll to position [679, 0]
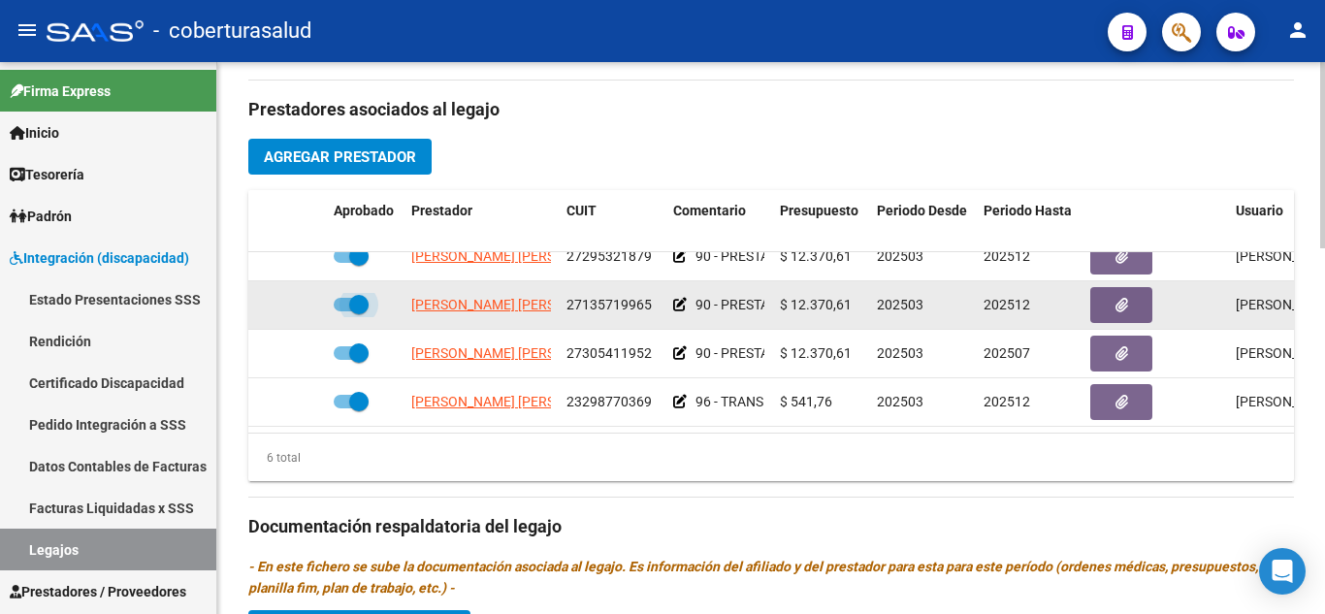
click at [361, 295] on span at bounding box center [358, 304] width 19 height 19
click at [343, 311] on input "checkbox" at bounding box center [342, 311] width 1 height 1
checkbox input "false"
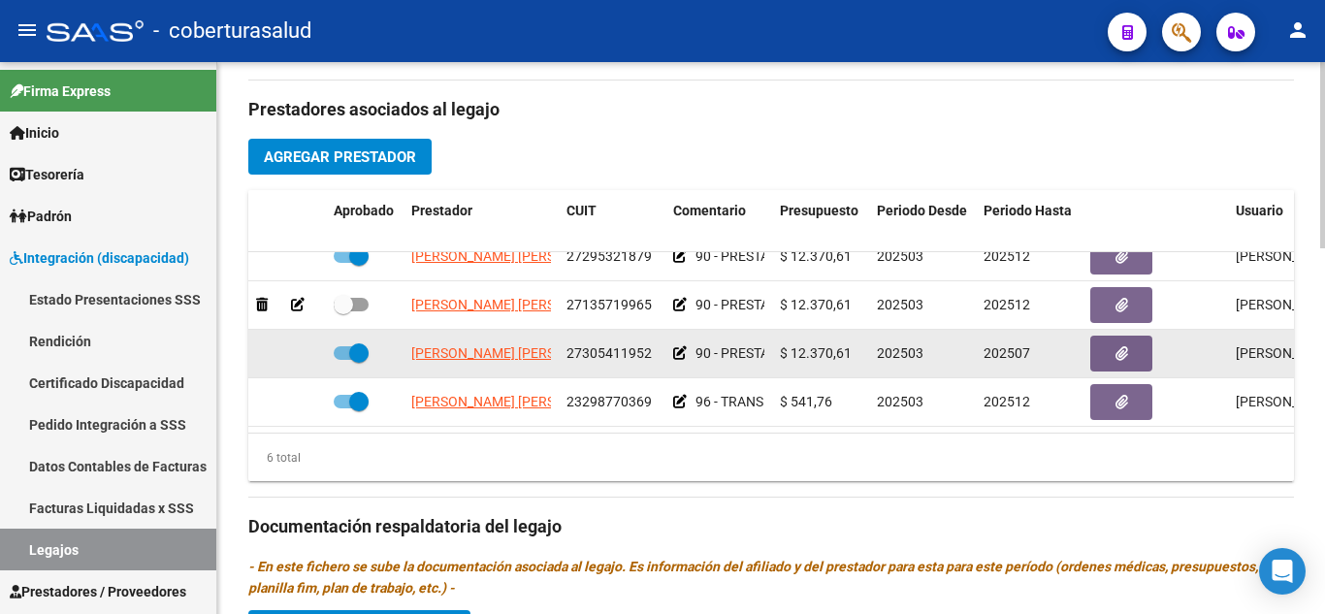
click at [350, 343] on span at bounding box center [358, 352] width 19 height 19
click at [343, 360] on input "checkbox" at bounding box center [342, 360] width 1 height 1
checkbox input "false"
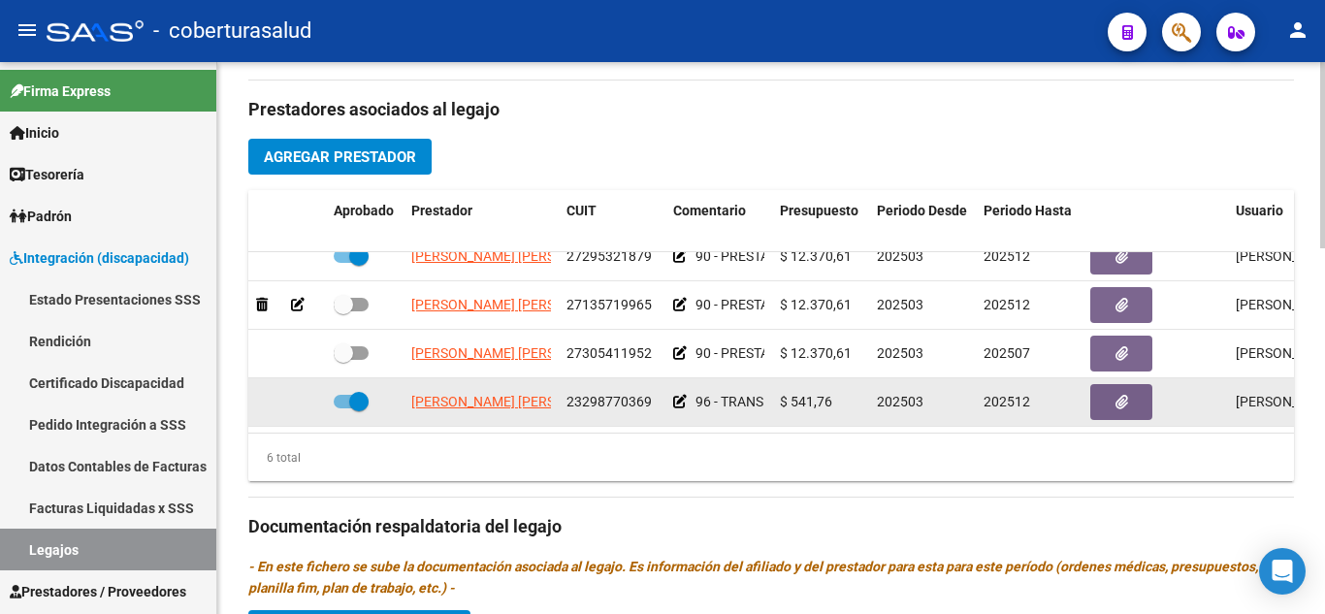
click at [362, 392] on span at bounding box center [358, 401] width 19 height 19
click at [343, 408] on input "checkbox" at bounding box center [342, 408] width 1 height 1
checkbox input "false"
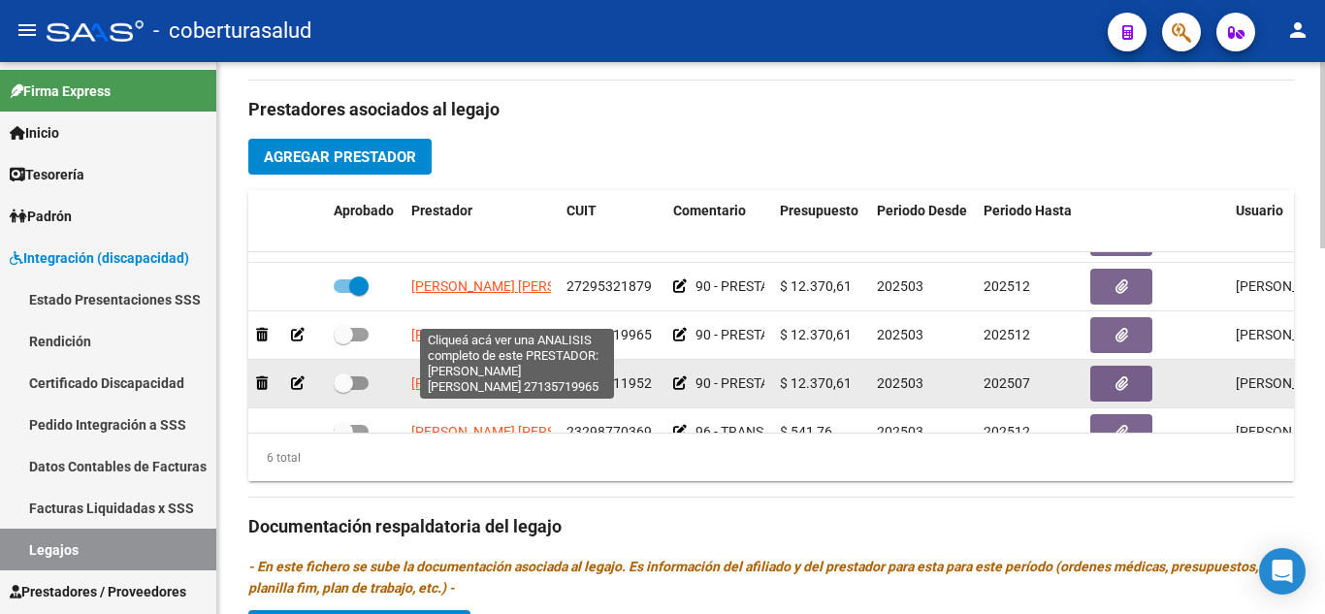
scroll to position [0, 0]
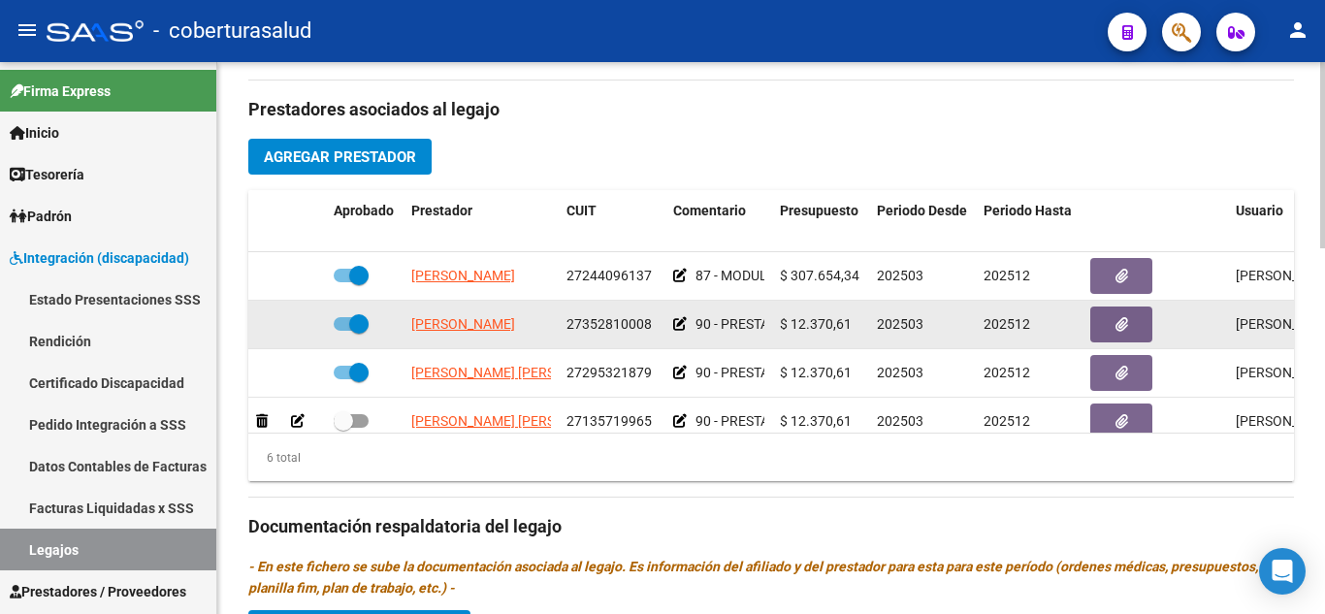
click at [365, 325] on span at bounding box center [358, 323] width 19 height 19
click at [343, 331] on input "checkbox" at bounding box center [342, 331] width 1 height 1
checkbox input "false"
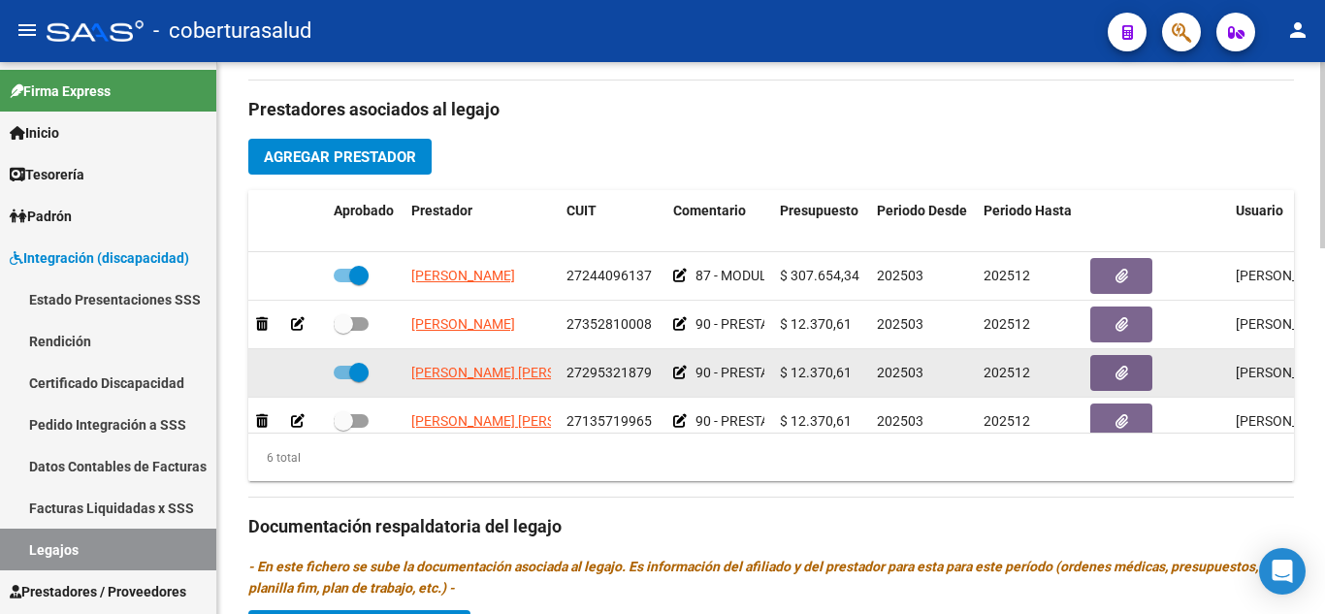
click at [363, 359] on datatable-body-cell at bounding box center [365, 373] width 78 height 48
click at [359, 370] on span at bounding box center [358, 372] width 19 height 19
click at [343, 379] on input "checkbox" at bounding box center [342, 379] width 1 height 1
checkbox input "false"
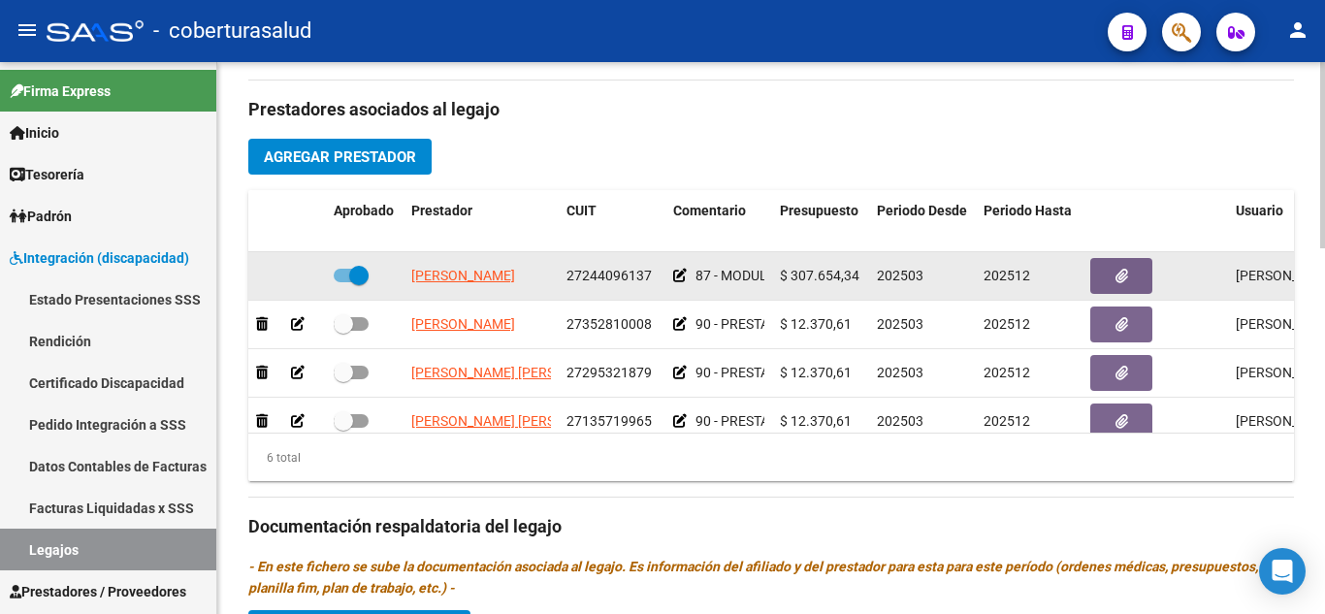
click at [356, 264] on datatable-body-cell at bounding box center [365, 276] width 78 height 48
click at [358, 274] on span at bounding box center [358, 275] width 19 height 19
click at [343, 282] on input "checkbox" at bounding box center [342, 282] width 1 height 1
checkbox input "false"
click at [296, 282] on icon at bounding box center [298, 276] width 14 height 14
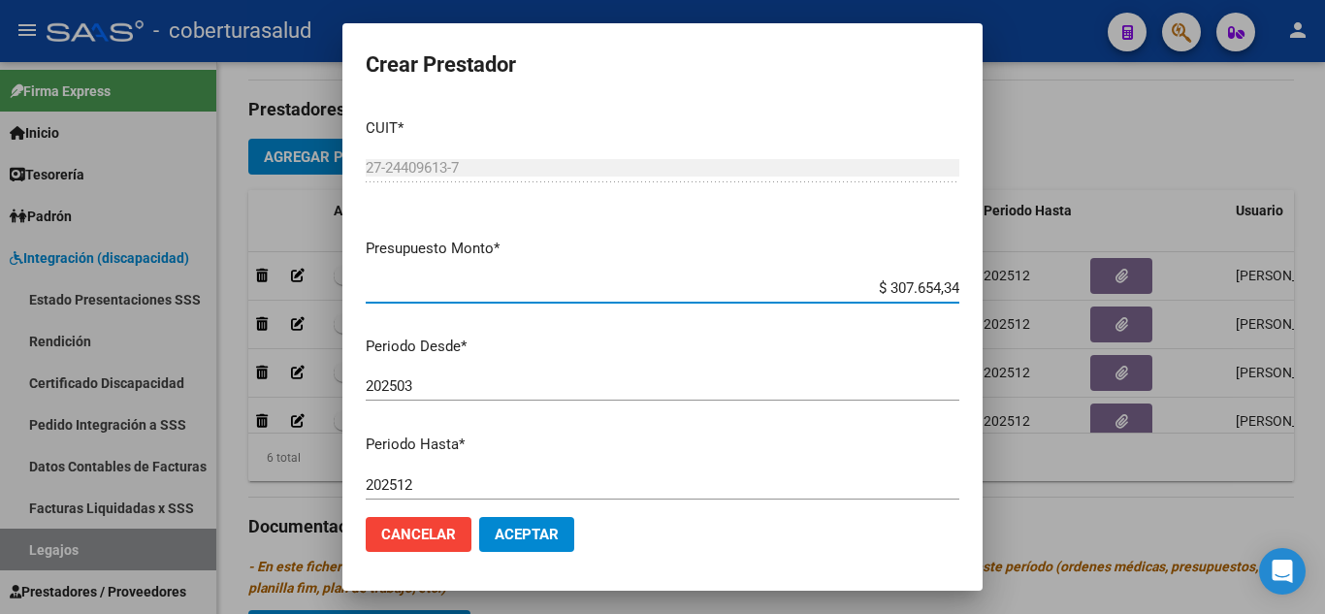
click at [444, 479] on input "202512" at bounding box center [662, 484] width 593 height 17
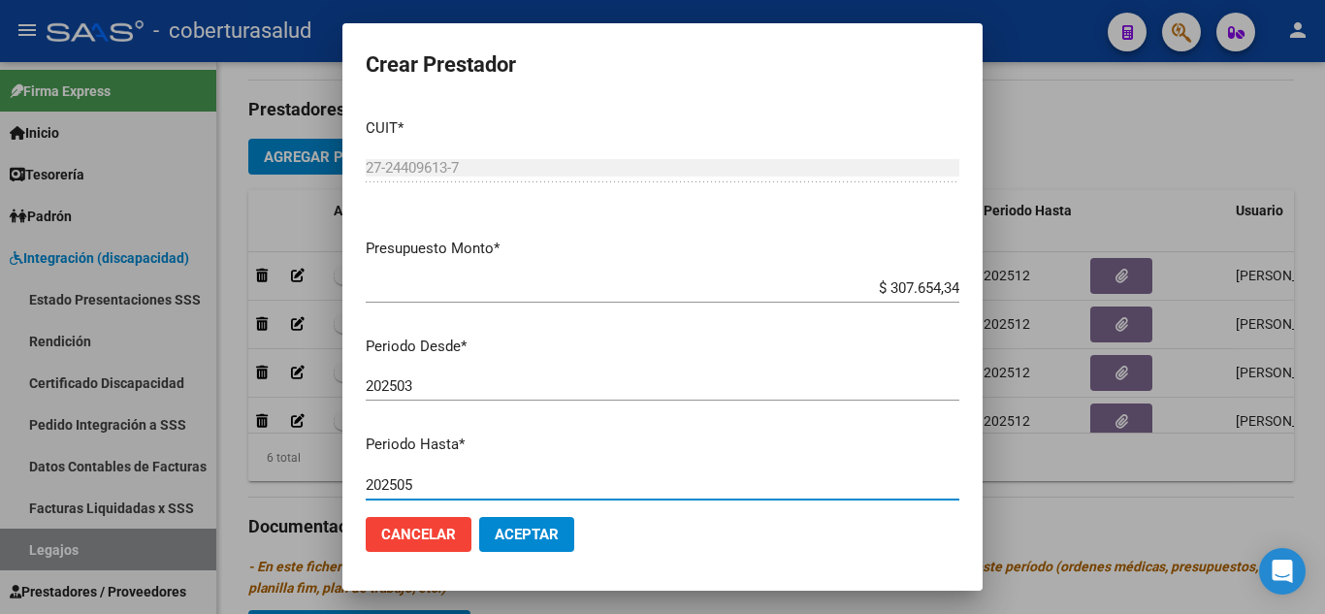
type input "202505"
click at [535, 536] on span "Aceptar" at bounding box center [527, 534] width 64 height 17
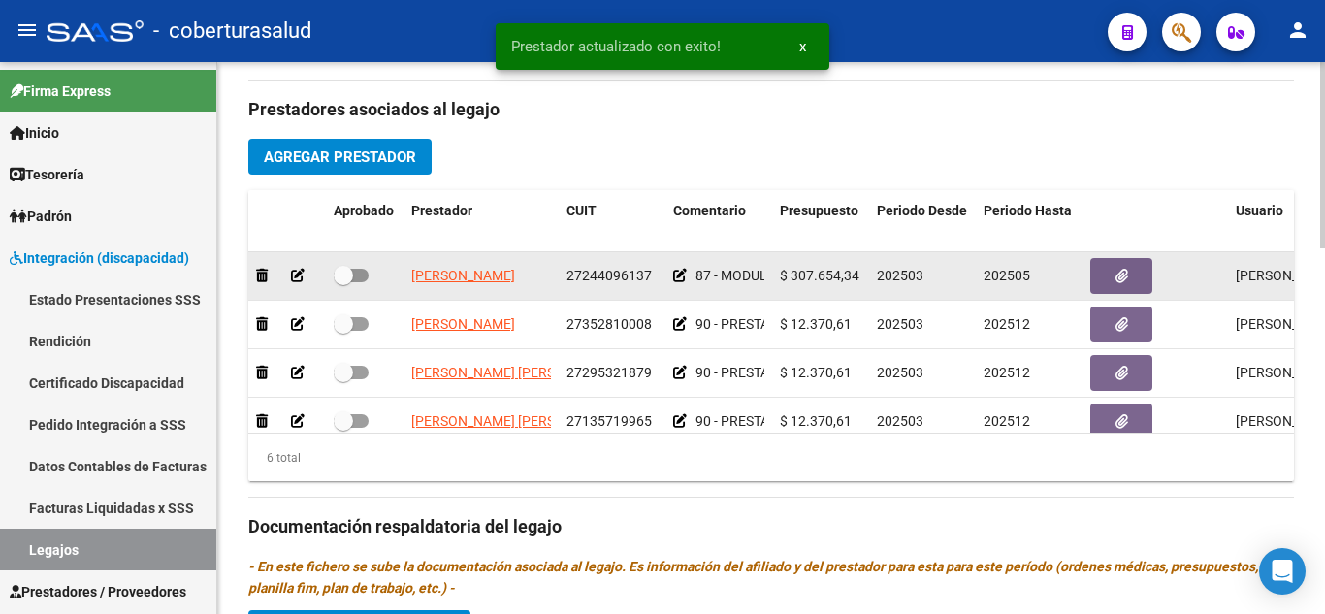
click at [347, 275] on span at bounding box center [343, 275] width 19 height 19
click at [343, 282] on input "checkbox" at bounding box center [342, 282] width 1 height 1
checkbox input "true"
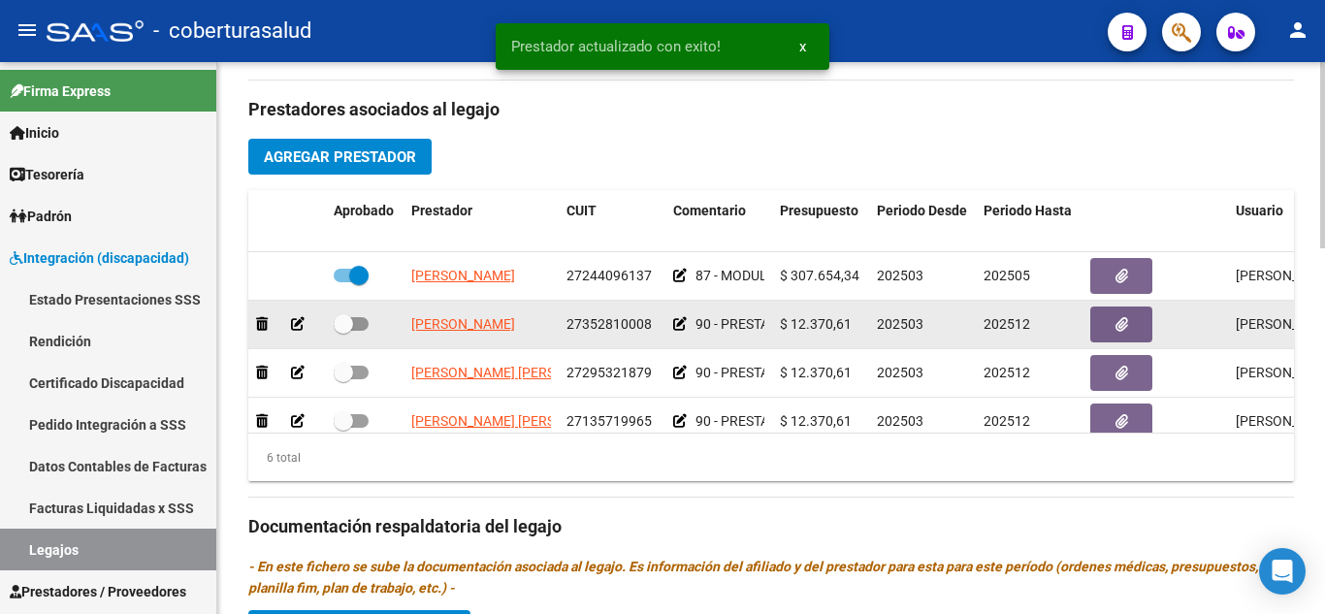
click at [300, 328] on icon at bounding box center [298, 324] width 14 height 14
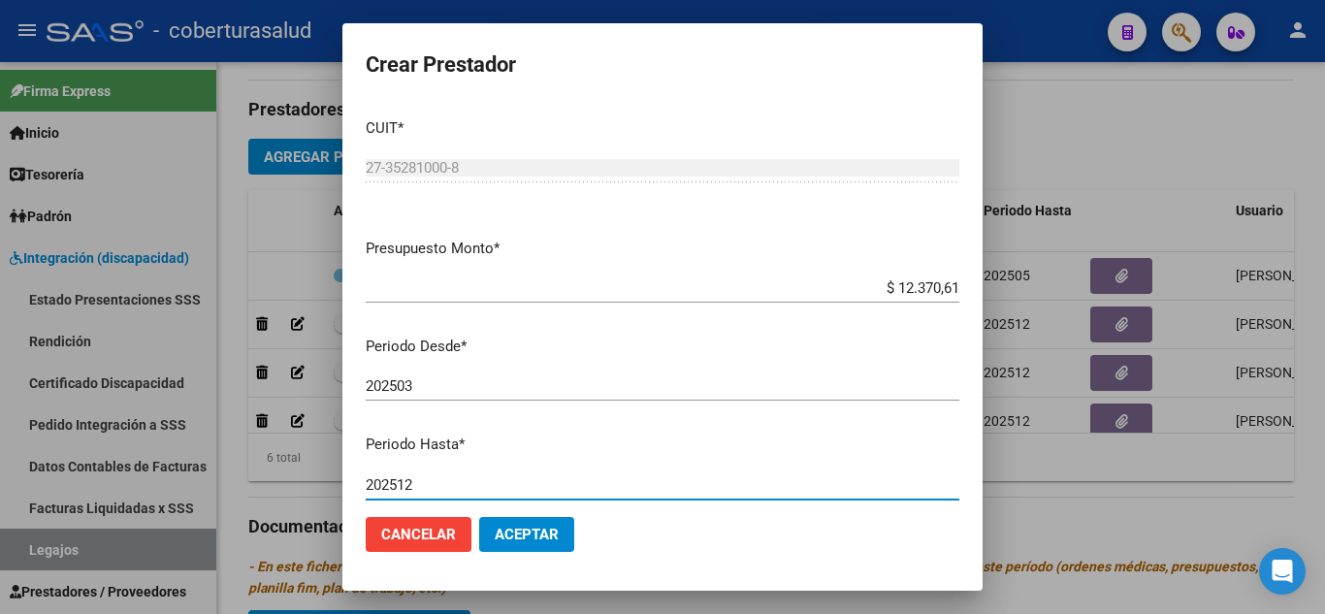
click at [422, 483] on input "202512" at bounding box center [662, 484] width 593 height 17
type input "202505"
click at [558, 535] on span "Aceptar" at bounding box center [527, 534] width 64 height 17
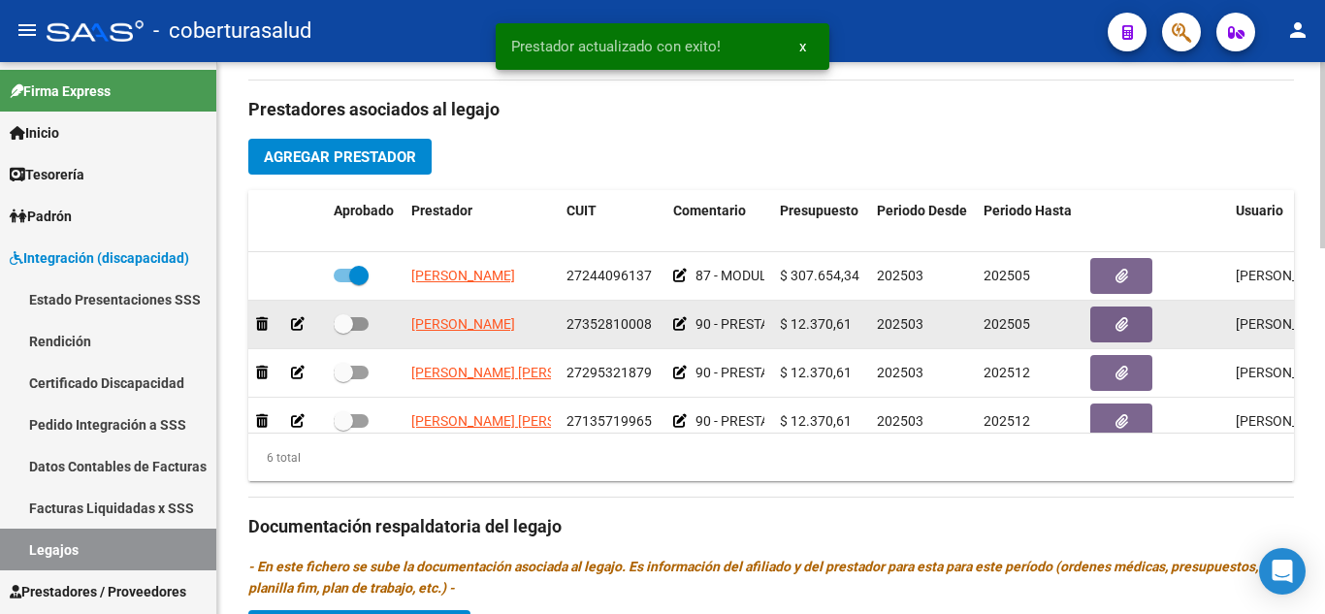
click at [357, 319] on span at bounding box center [351, 324] width 35 height 14
click at [343, 331] on input "checkbox" at bounding box center [342, 331] width 1 height 1
checkbox input "true"
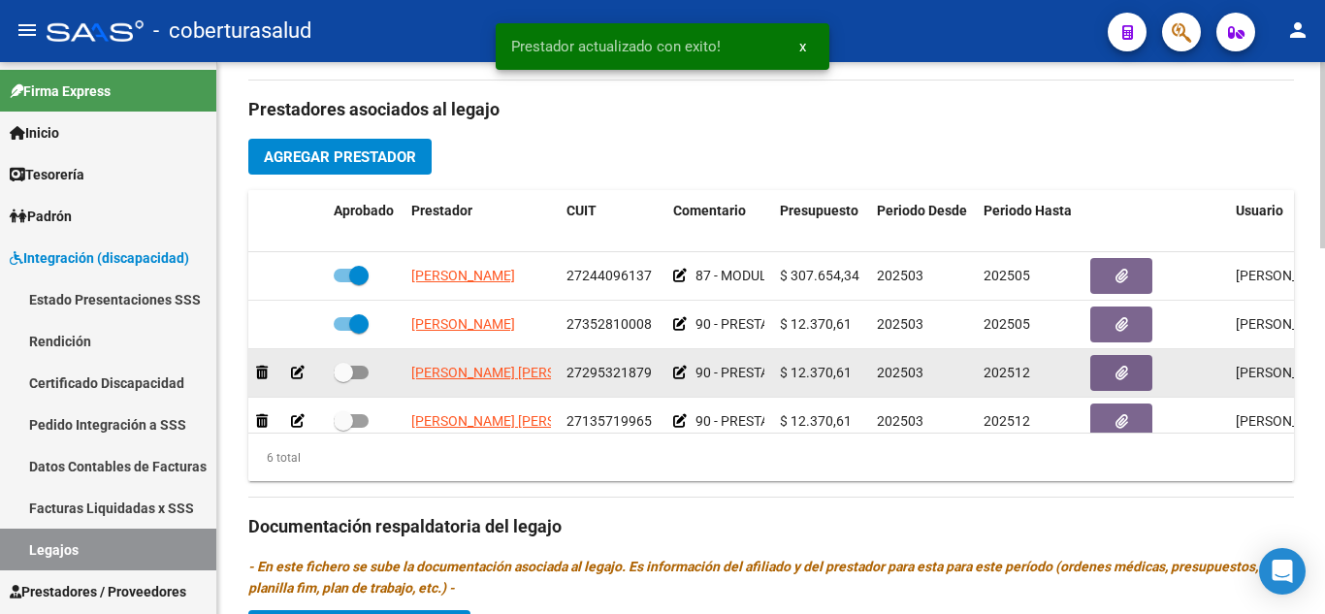
click at [301, 369] on icon at bounding box center [298, 373] width 14 height 14
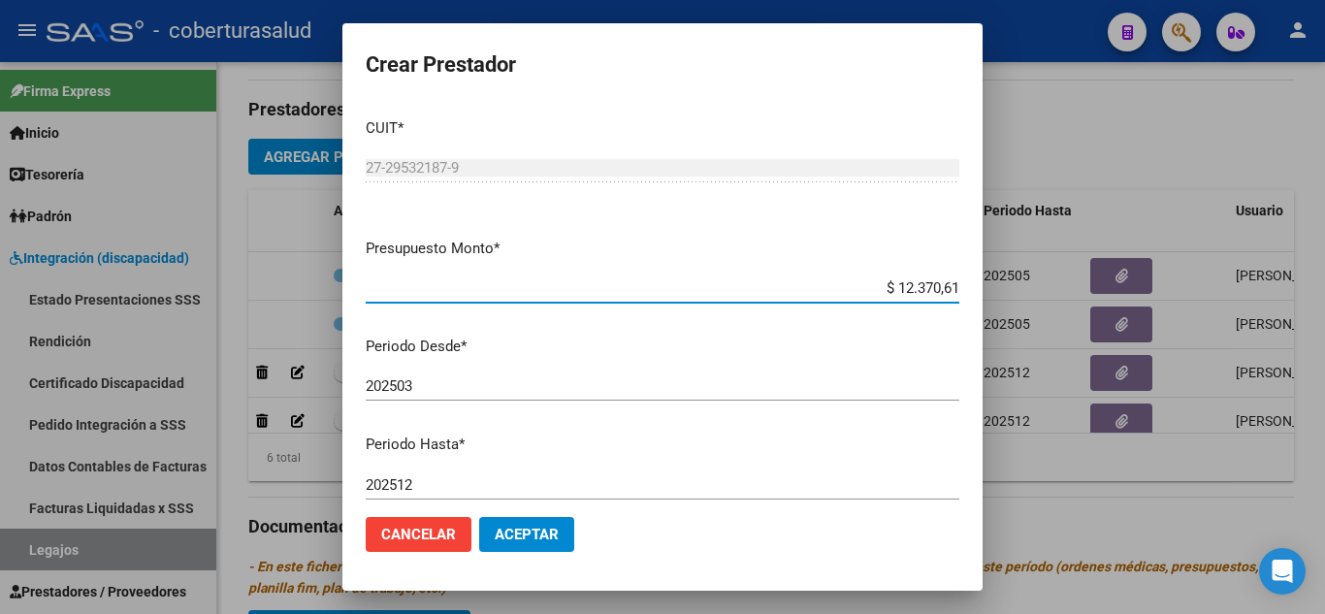
click at [435, 479] on input "202512" at bounding box center [662, 484] width 593 height 17
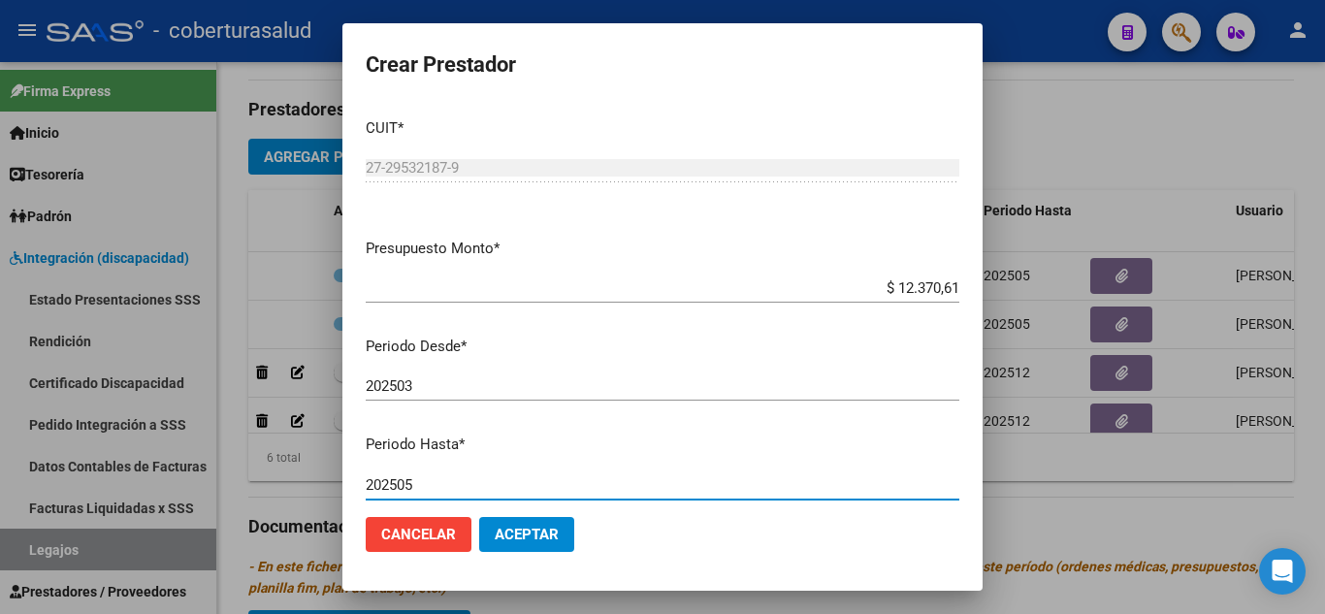
type input "202505"
click at [525, 528] on span "Aceptar" at bounding box center [527, 534] width 64 height 17
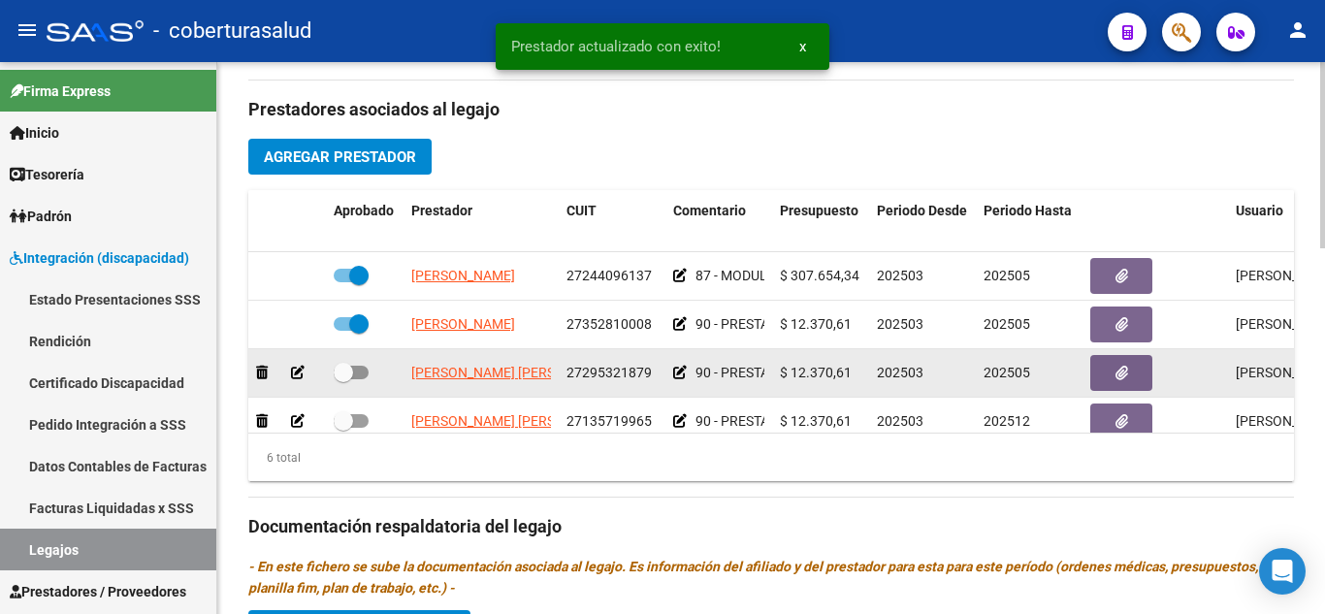
click at [362, 375] on span at bounding box center [351, 373] width 35 height 14
click at [343, 379] on input "checkbox" at bounding box center [342, 379] width 1 height 1
checkbox input "true"
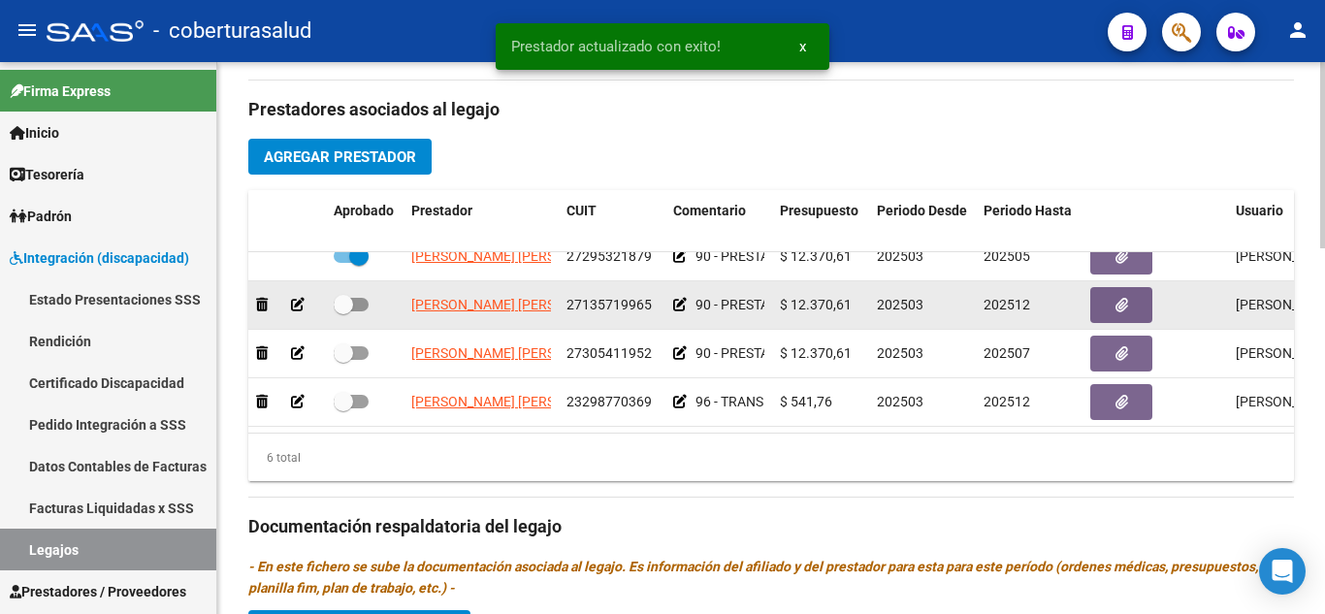
scroll to position [132, 0]
click at [295, 298] on icon at bounding box center [298, 305] width 14 height 14
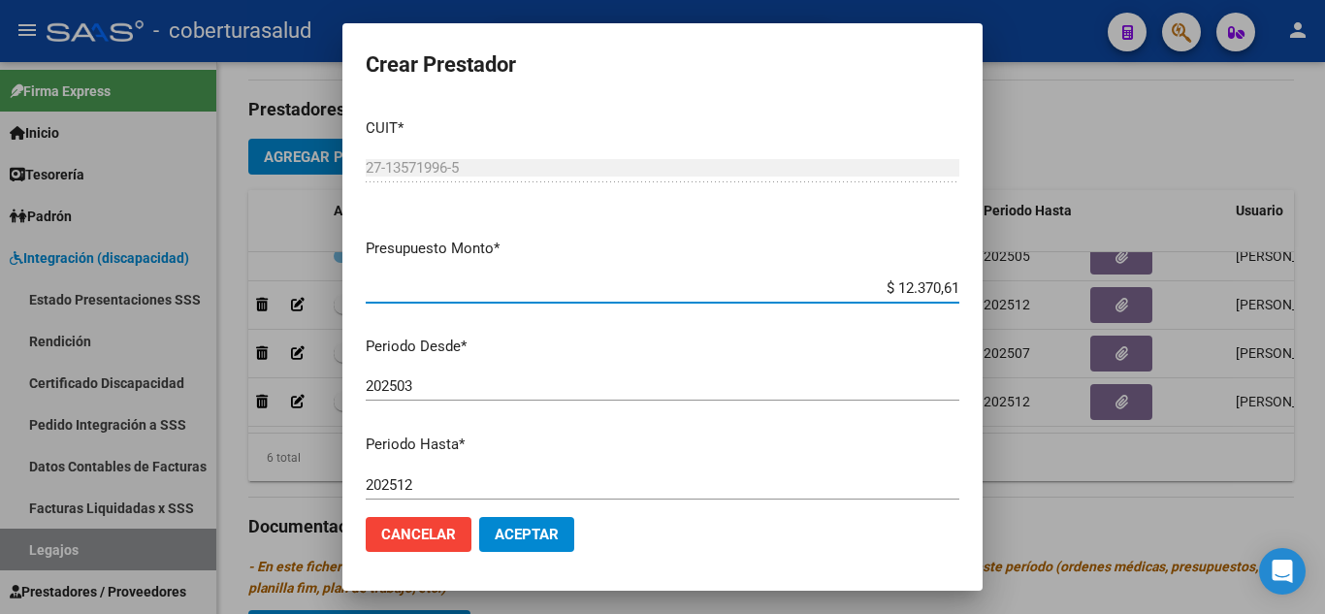
click at [426, 483] on input "202512" at bounding box center [662, 484] width 593 height 17
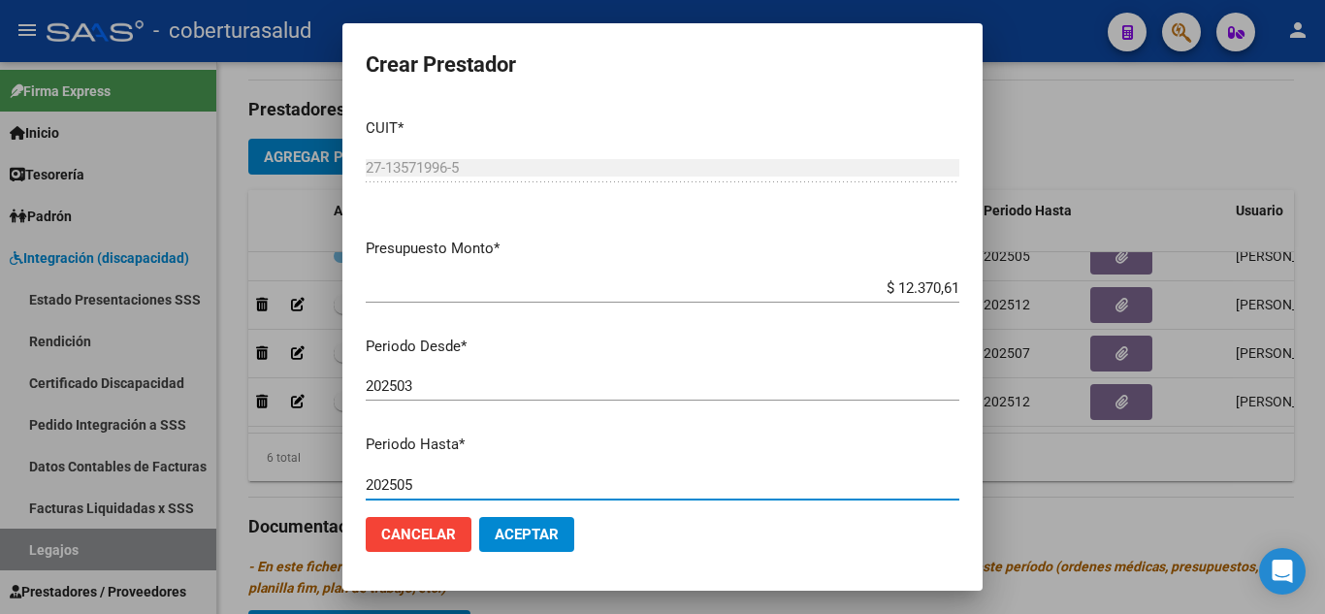
type input "202505"
click at [545, 529] on span "Aceptar" at bounding box center [527, 534] width 64 height 17
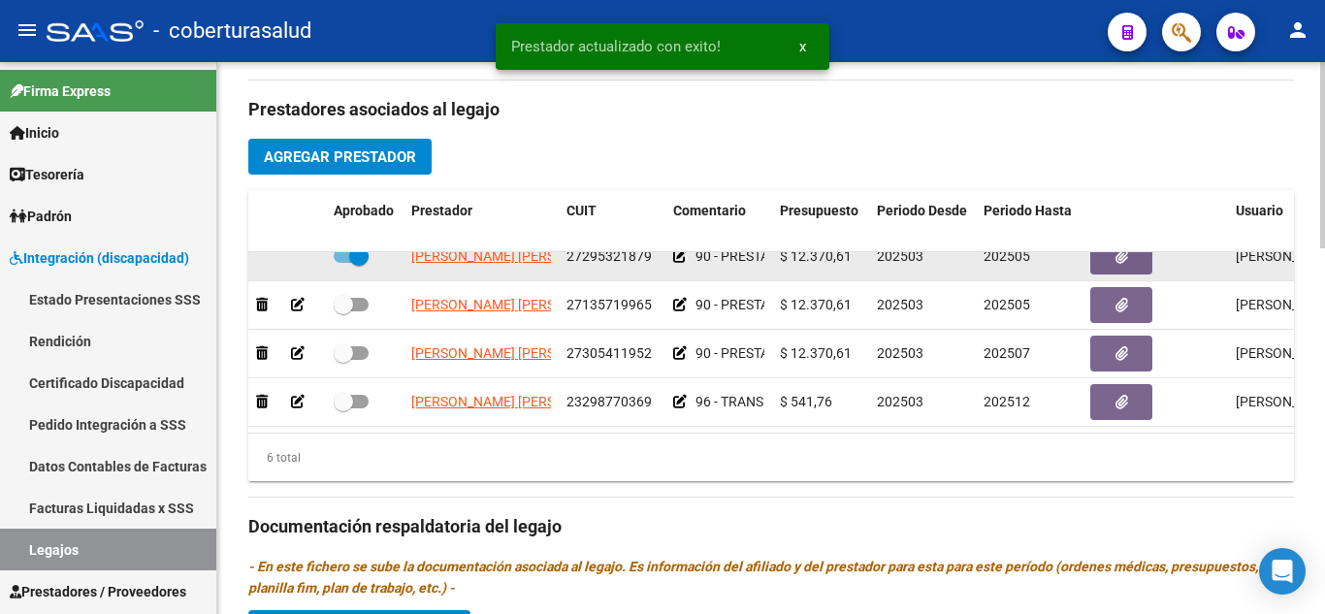
scroll to position [35, 0]
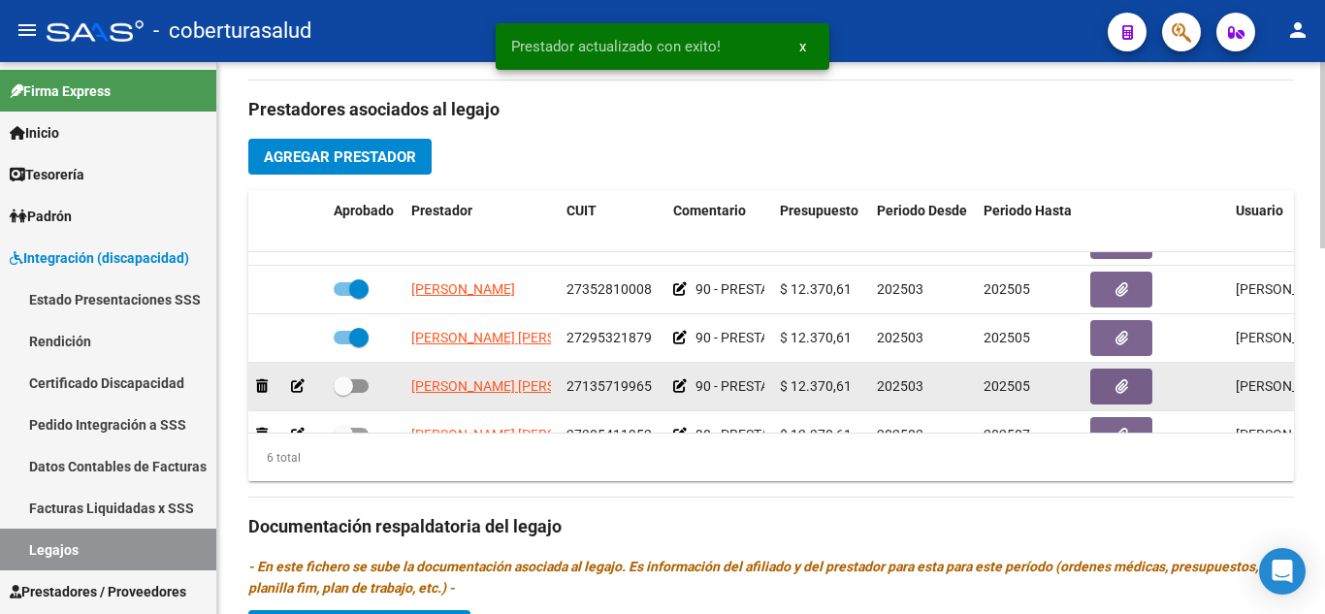
click at [354, 379] on label at bounding box center [351, 385] width 35 height 23
click at [343, 393] on input "checkbox" at bounding box center [342, 393] width 1 height 1
checkbox input "true"
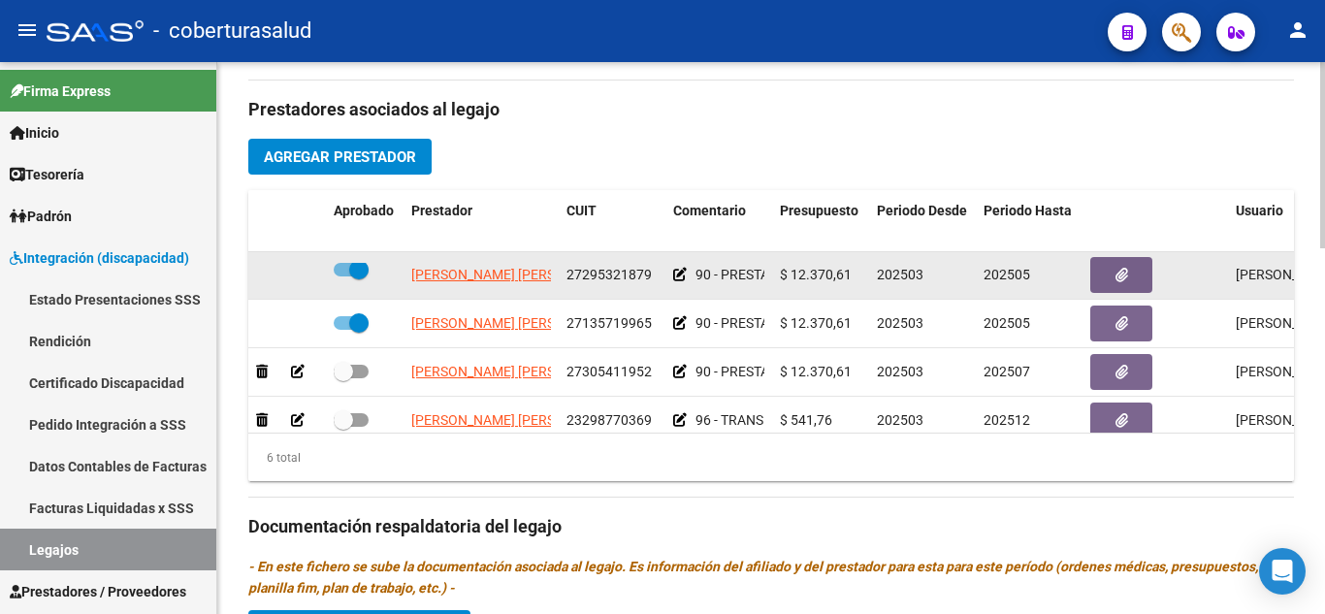
scroll to position [132, 0]
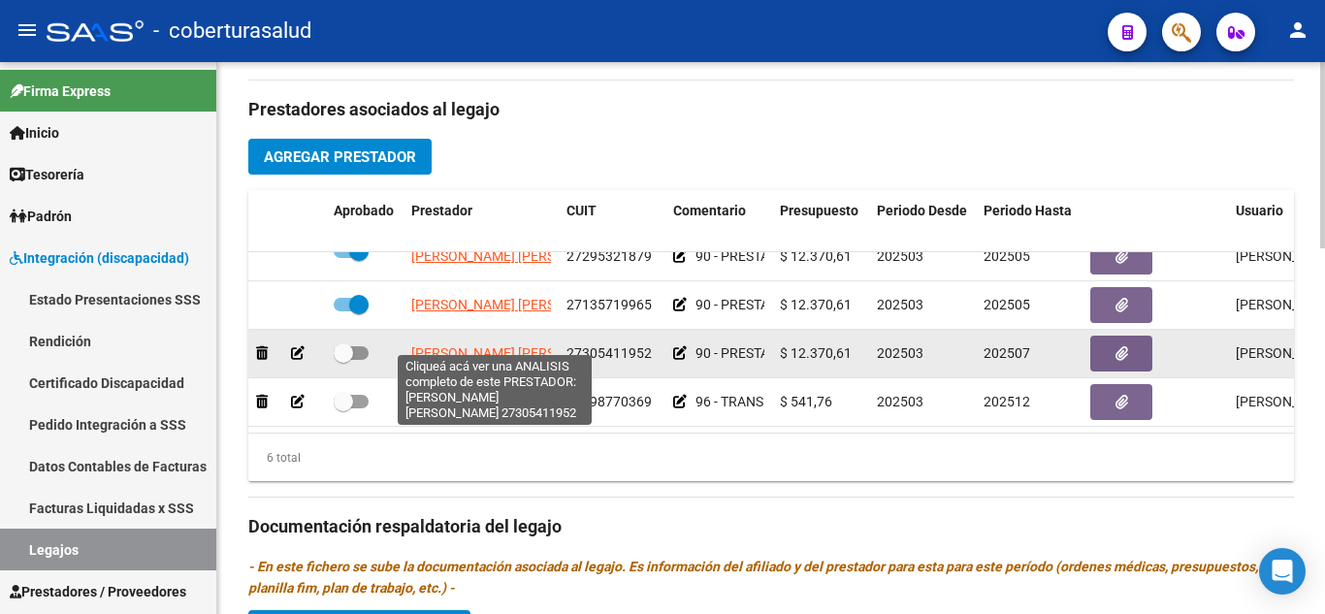
click at [461, 345] on span "[PERSON_NAME] [PERSON_NAME]" at bounding box center [516, 353] width 210 height 16
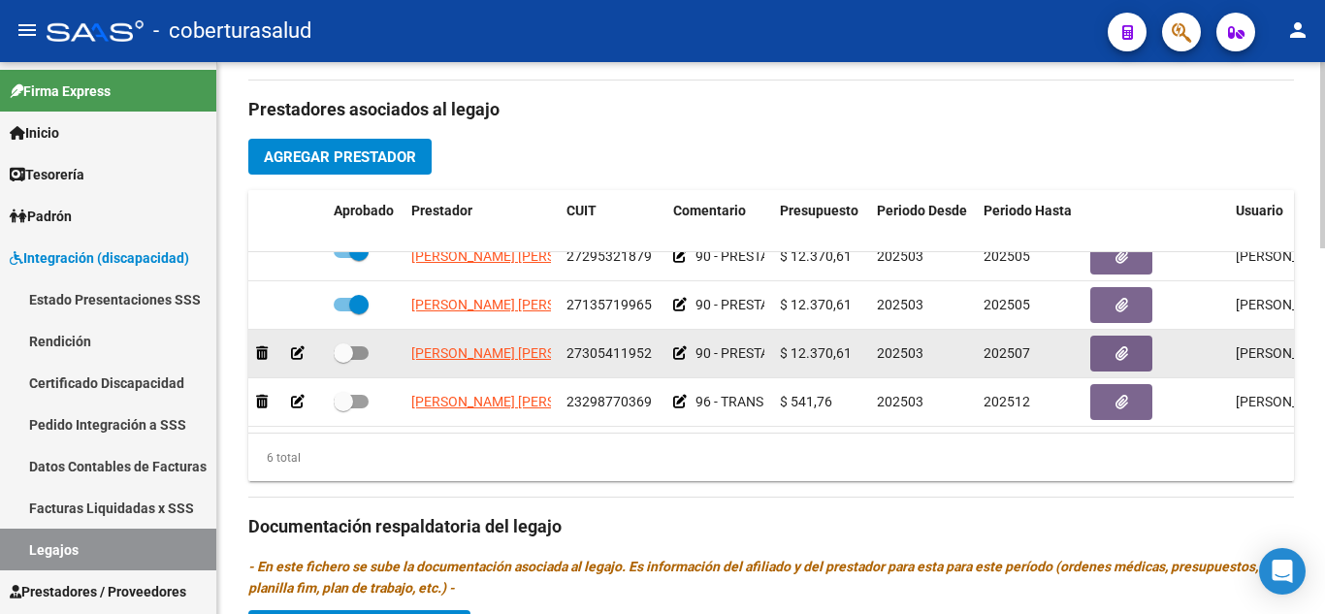
click at [289, 342] on div at bounding box center [287, 353] width 62 height 22
click at [304, 346] on icon at bounding box center [298, 353] width 14 height 14
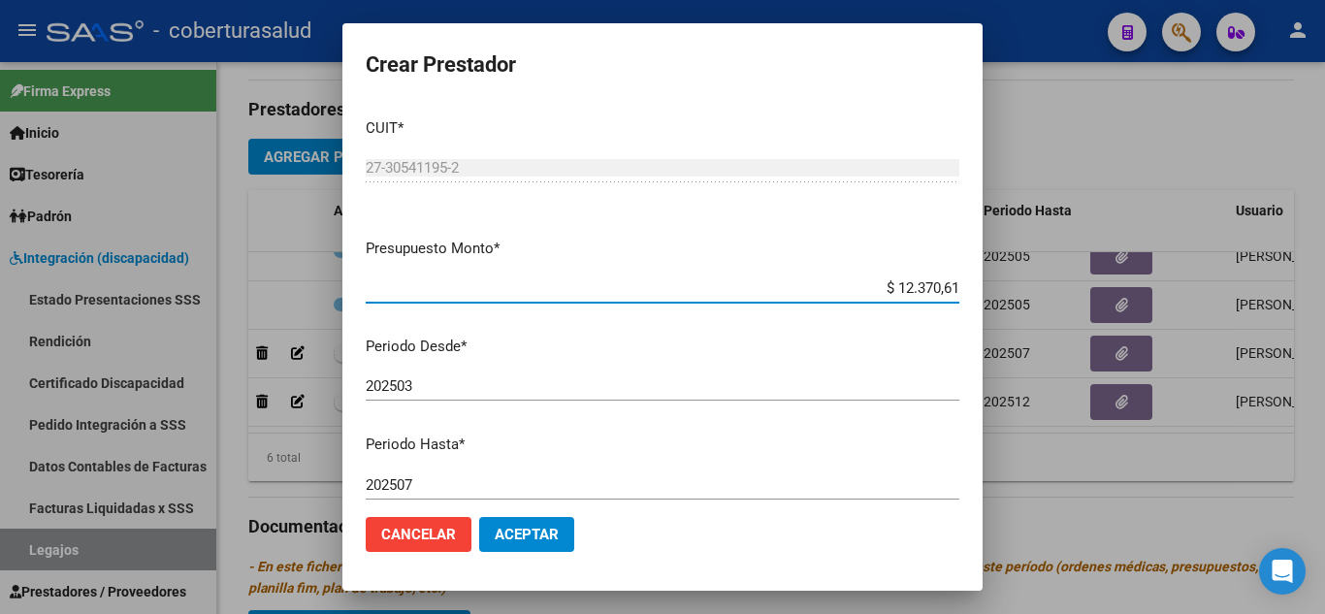
click at [422, 483] on input "202507" at bounding box center [662, 484] width 593 height 17
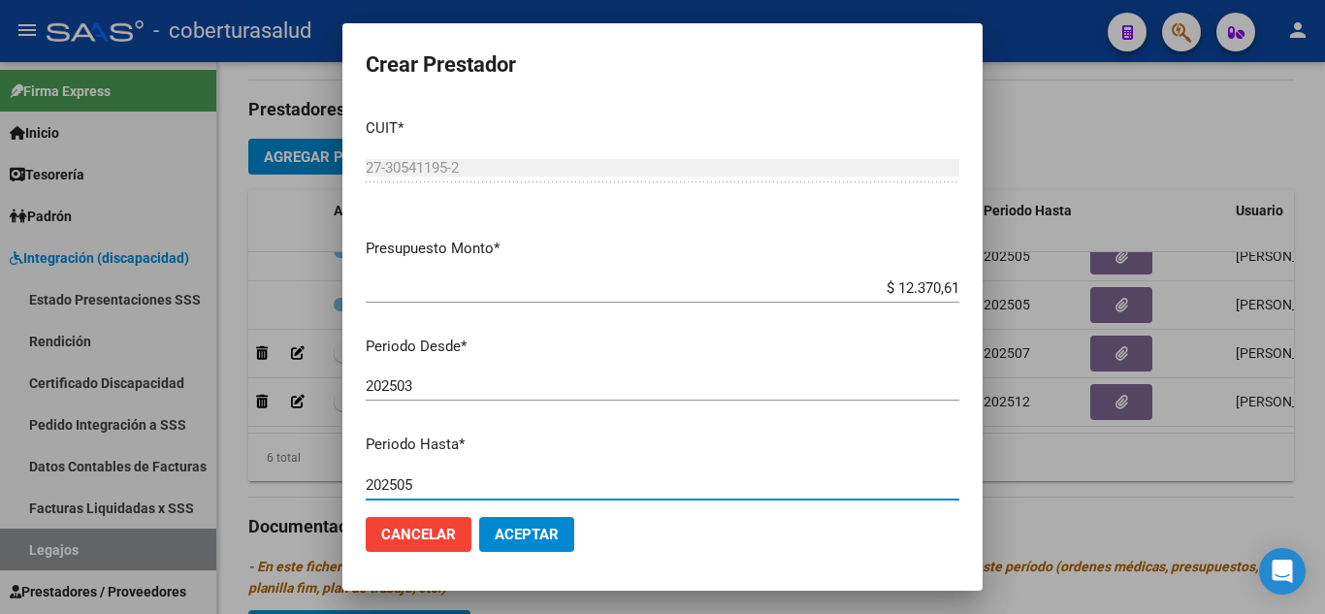
type input "202505"
click at [536, 545] on button "Aceptar" at bounding box center [526, 534] width 95 height 35
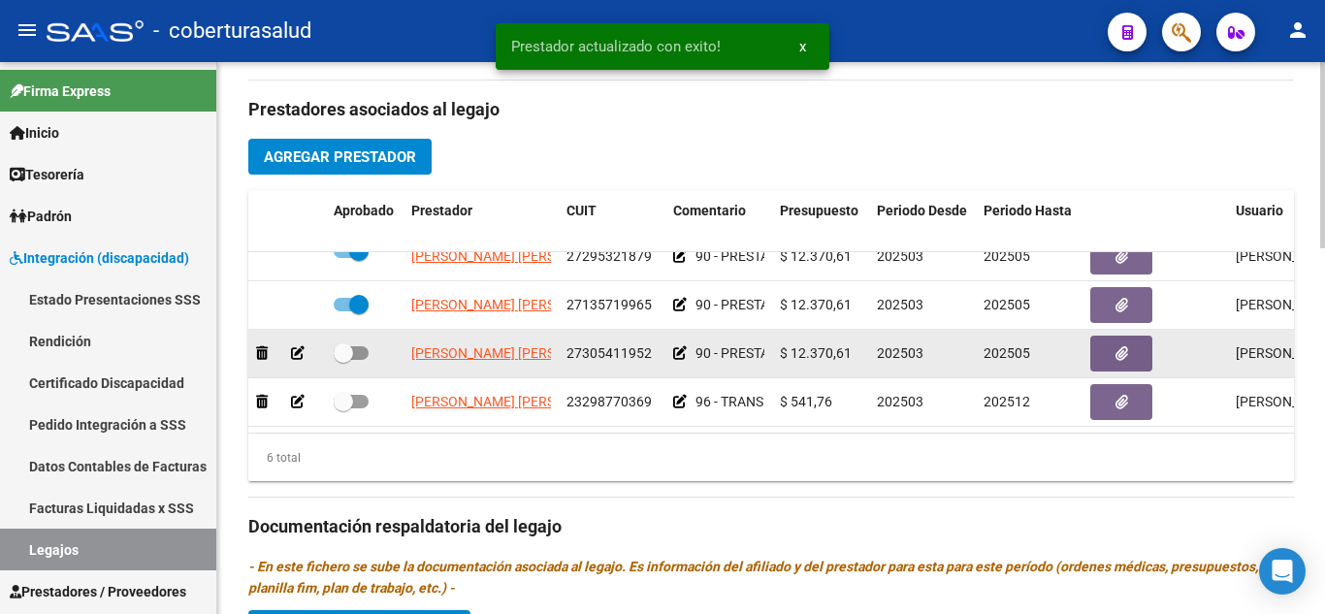
click at [350, 341] on label at bounding box center [351, 352] width 35 height 23
click at [343, 360] on input "checkbox" at bounding box center [342, 360] width 1 height 1
checkbox input "true"
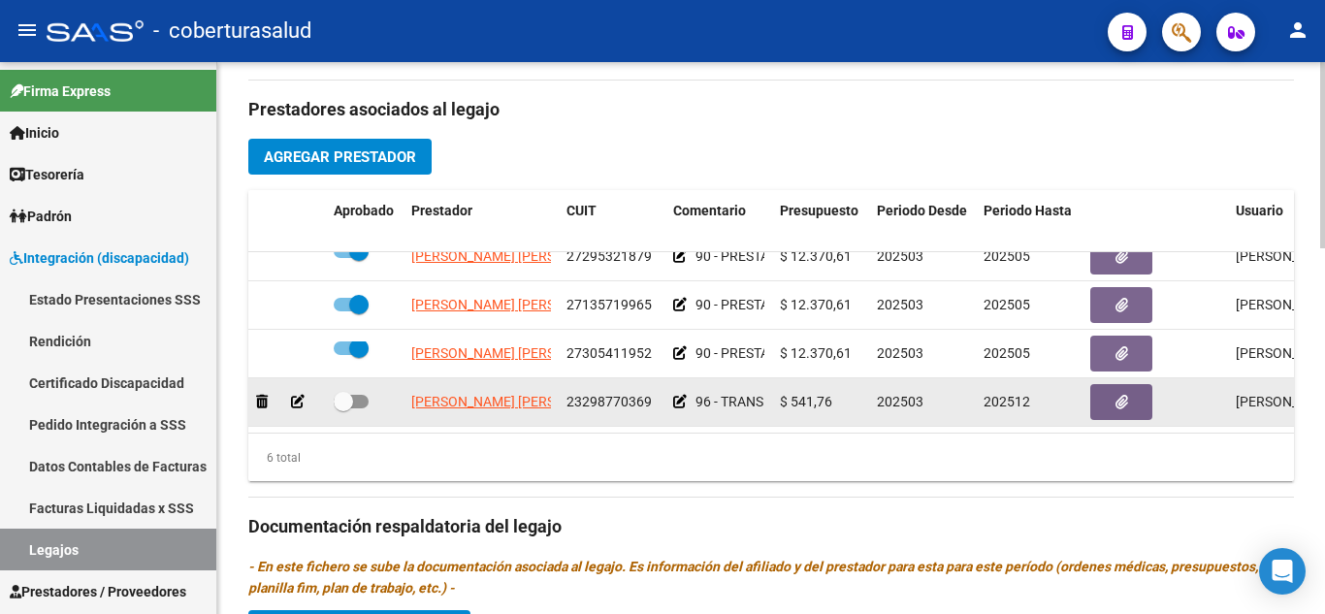
click at [294, 395] on icon at bounding box center [298, 402] width 14 height 14
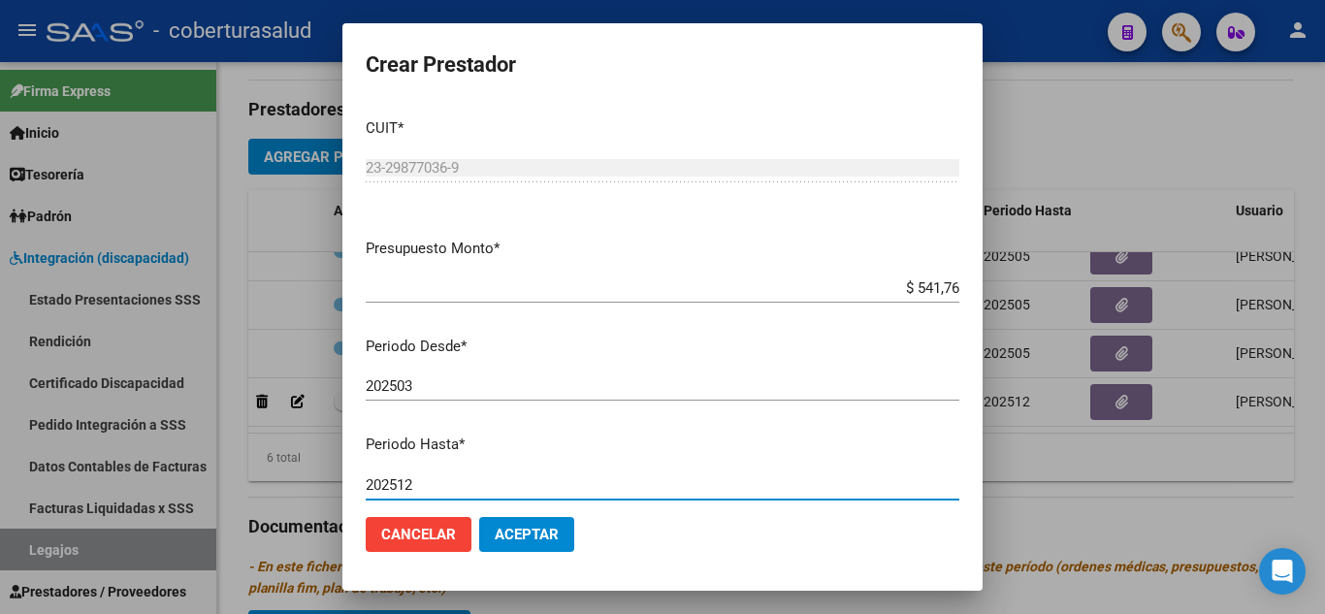
click at [436, 486] on input "202512" at bounding box center [662, 484] width 593 height 17
type input "202505"
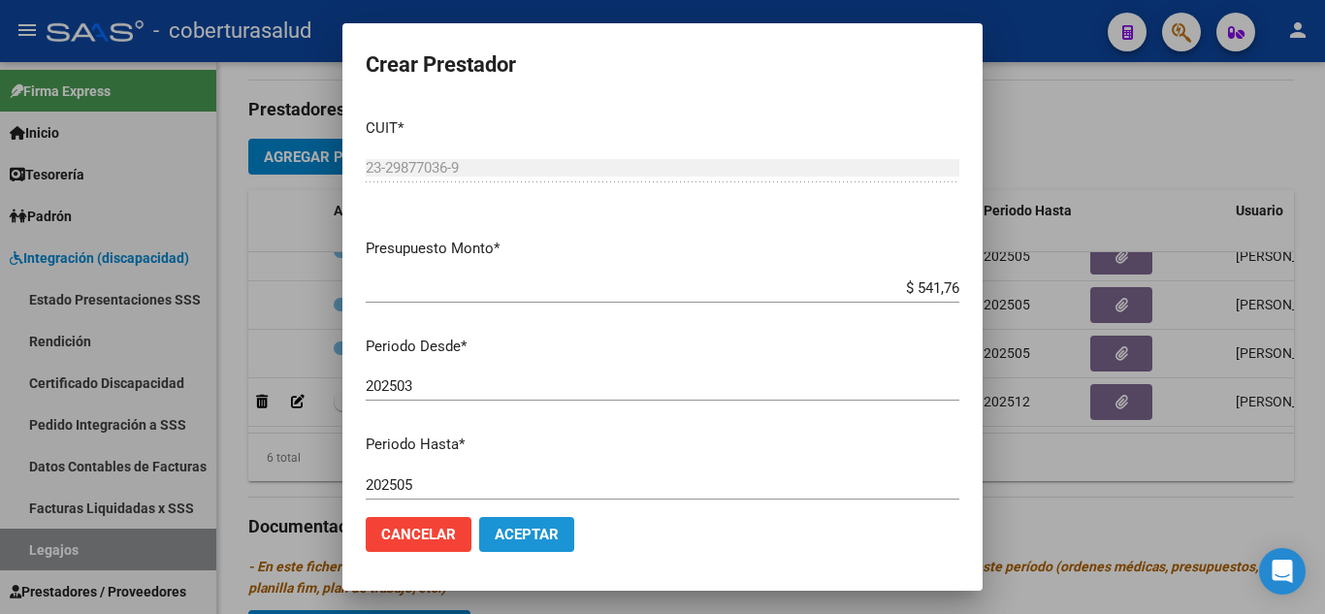
click at [515, 529] on span "Aceptar" at bounding box center [527, 534] width 64 height 17
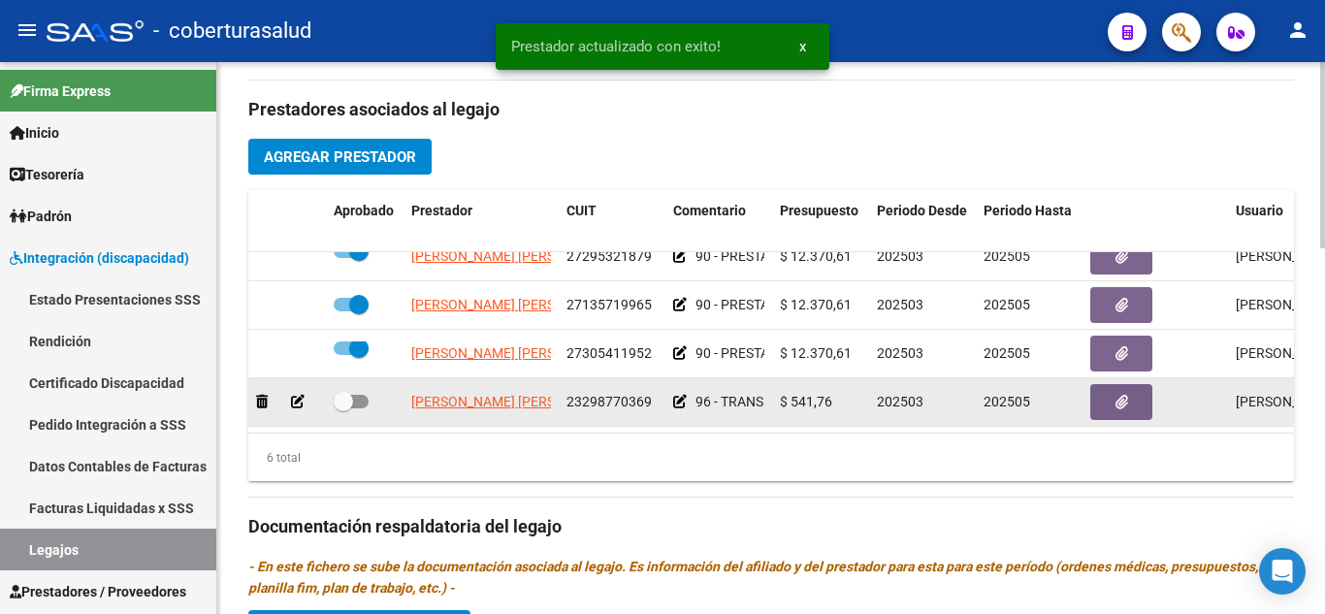
click at [344, 392] on span at bounding box center [343, 401] width 19 height 19
click at [343, 408] on input "checkbox" at bounding box center [342, 408] width 1 height 1
checkbox input "true"
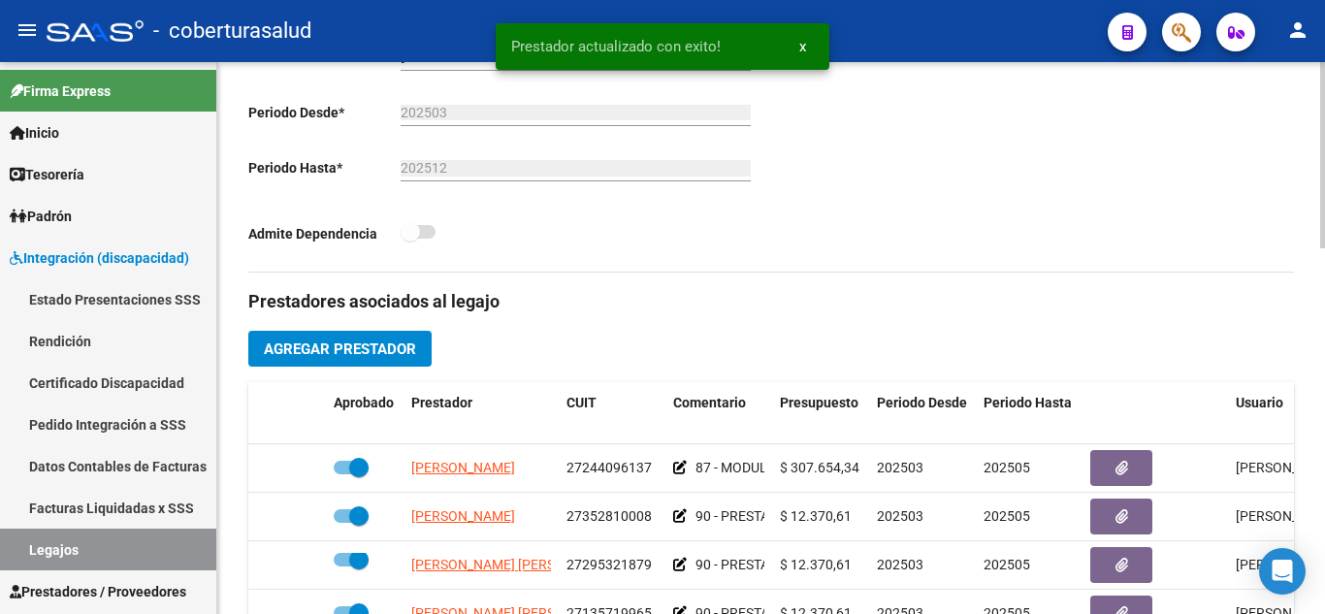
scroll to position [485, 0]
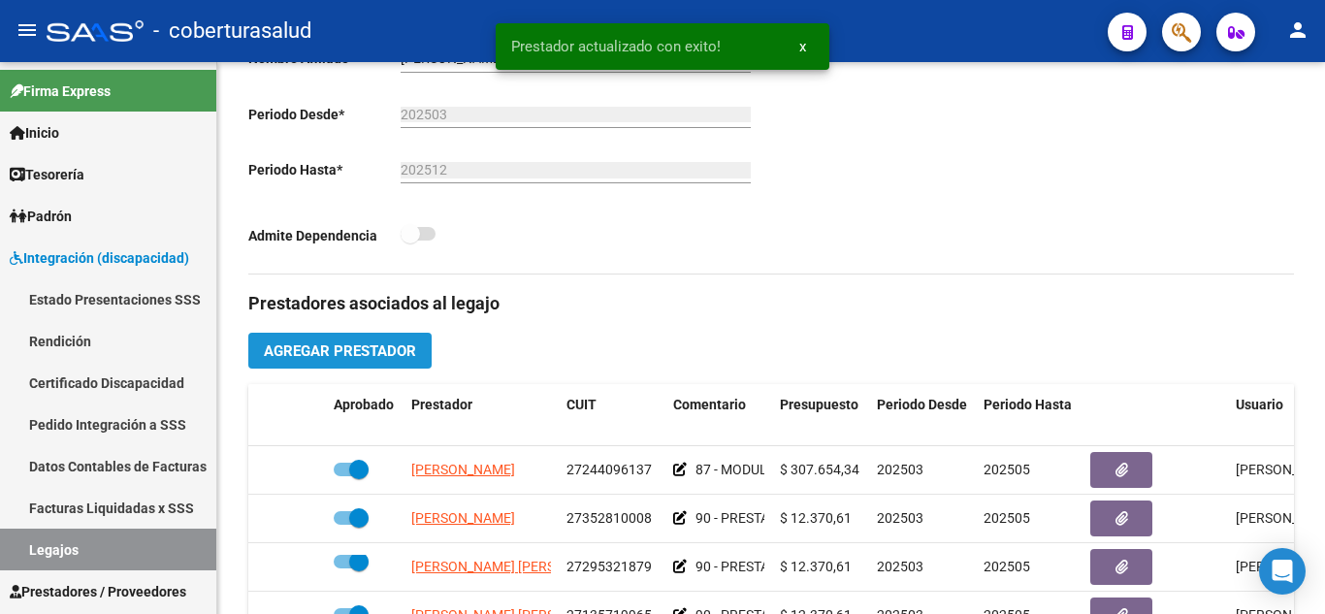
click at [358, 350] on span "Agregar Prestador" at bounding box center [340, 350] width 152 height 17
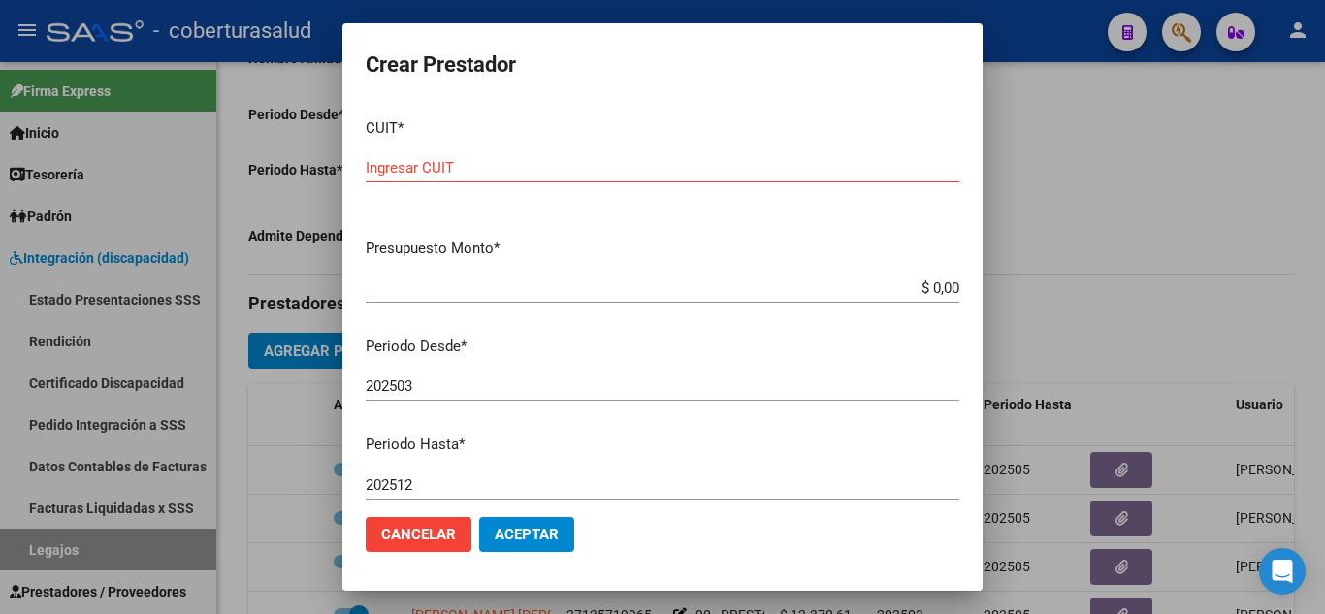
click at [512, 154] on div "Ingresar CUIT" at bounding box center [662, 167] width 593 height 29
paste input "30-71089918-1"
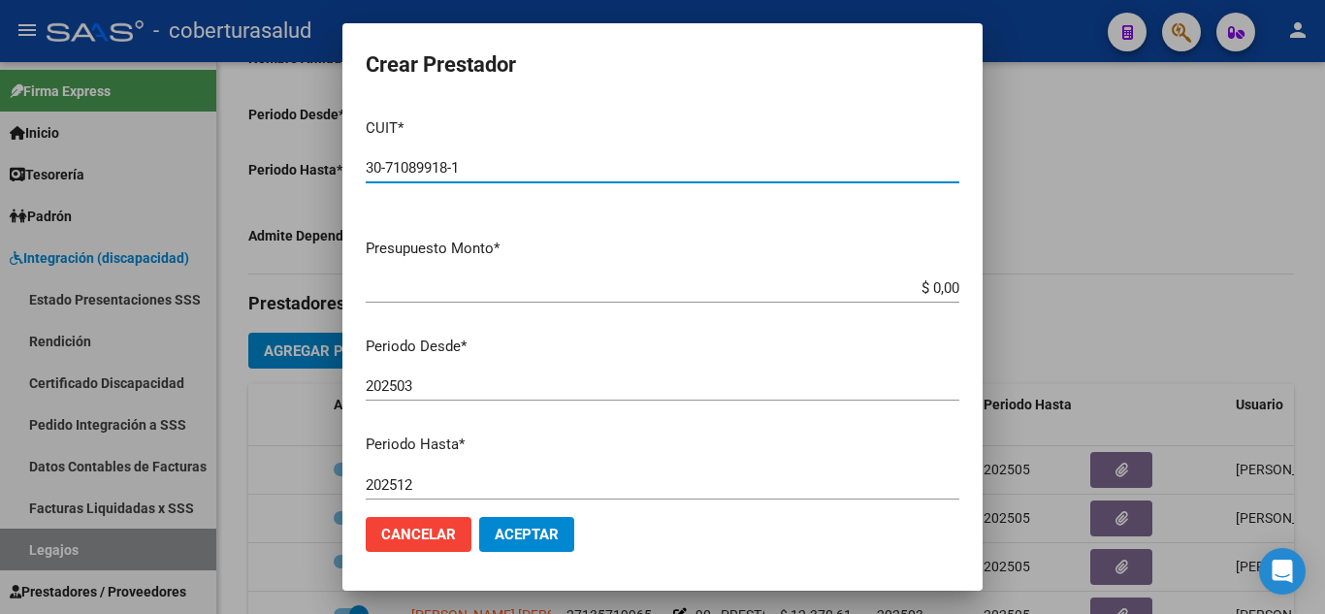
type input "30-71089918-1"
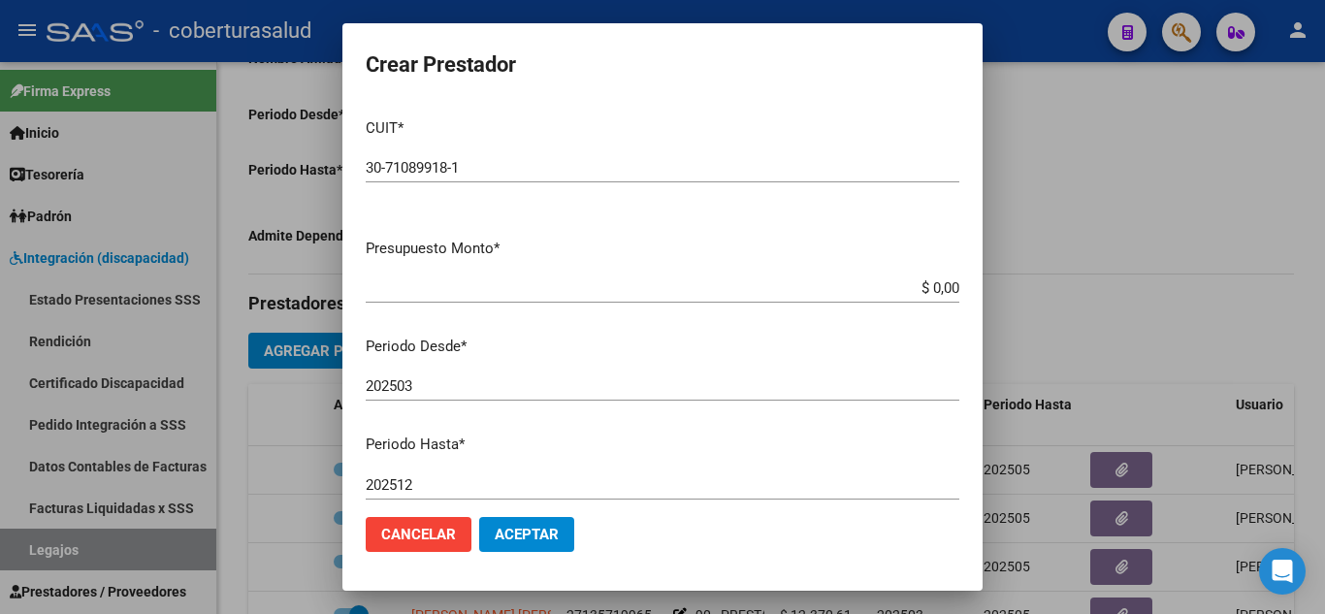
click at [948, 286] on app-form-text-field "Presupuesto Monto * $ 0,00 Ingresar el monto" at bounding box center [670, 268] width 609 height 60
click at [941, 286] on input "$ 0,00" at bounding box center [662, 287] width 593 height 17
type input "$ 0,00"
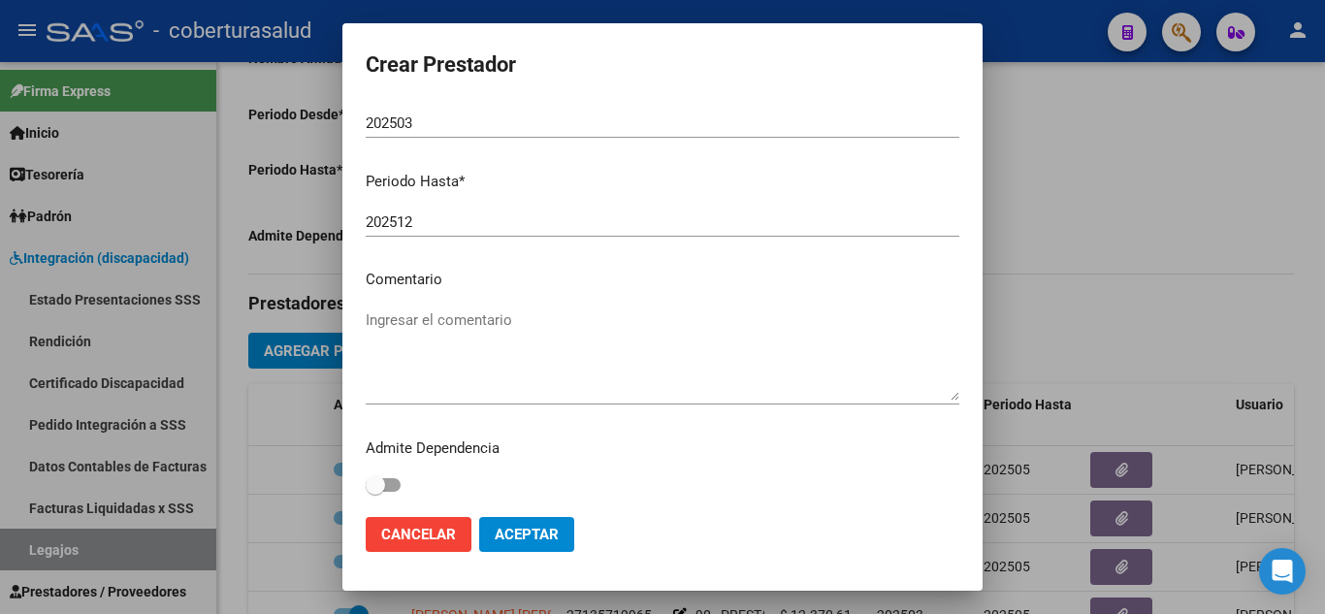
scroll to position [266, 0]
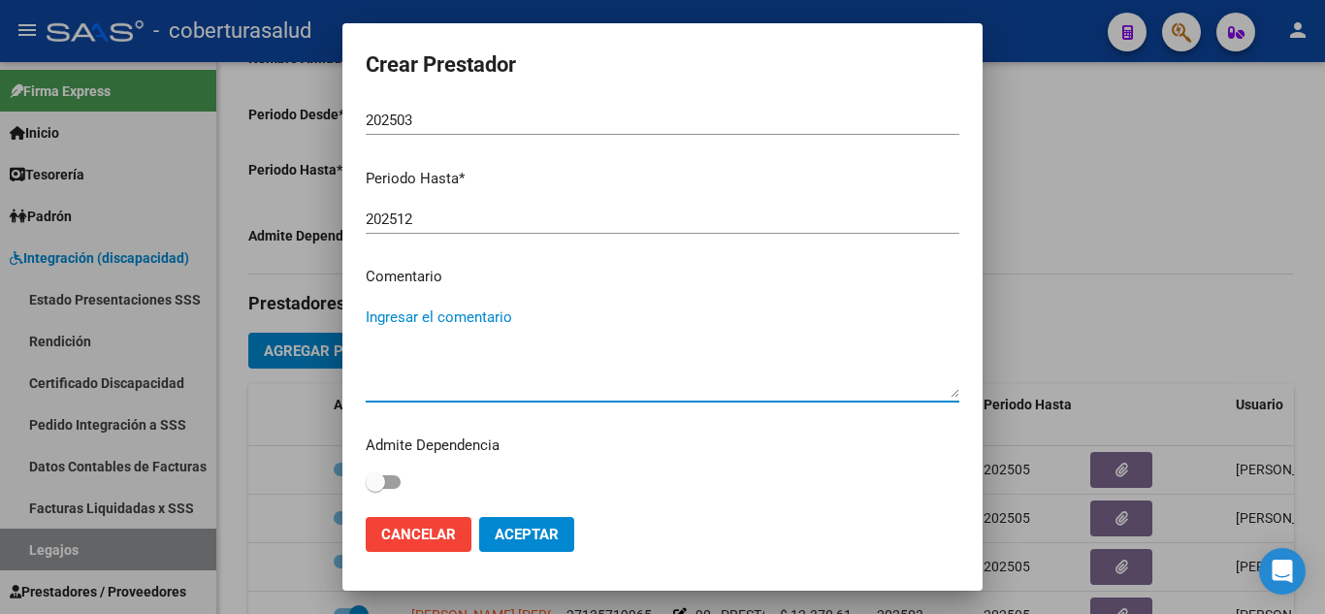
click at [407, 336] on textarea "Ingresar el comentario" at bounding box center [662, 351] width 593 height 91
paste textarea "CENTRO EDUCATIVO TERAPEUTICO JORNADA SIMPLE CAT A"
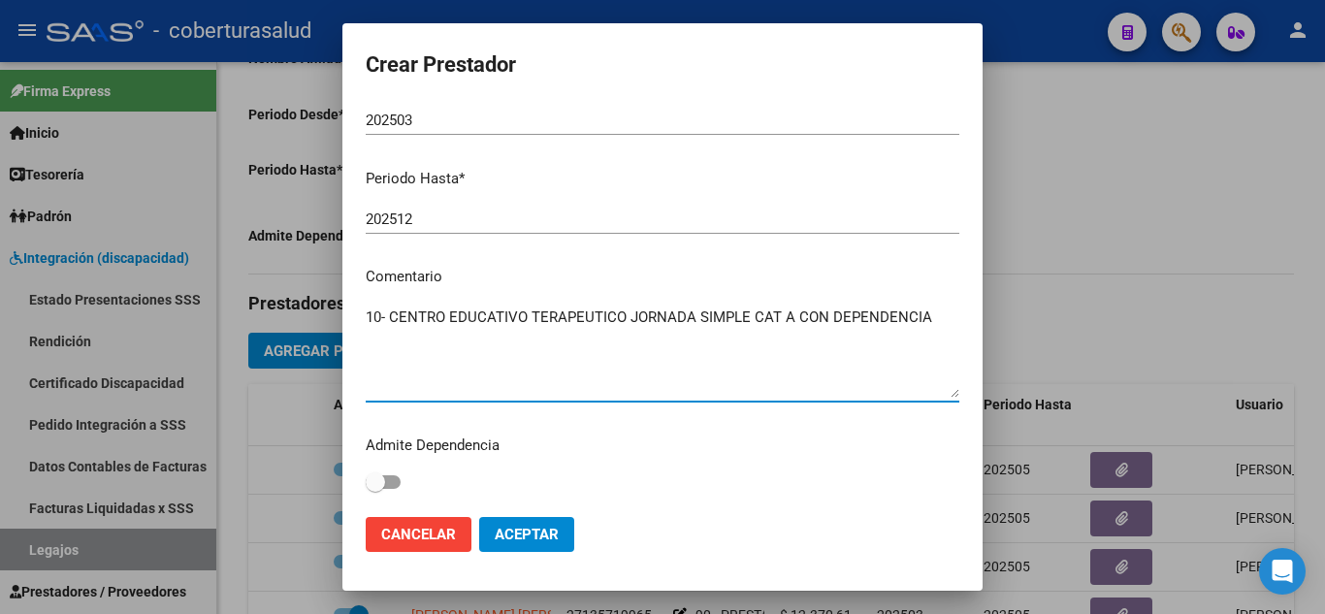
type textarea "10- CENTRO EDUCATIVO TERAPEUTICO JORNADA SIMPLE CAT A CON DEPENDENCIA"
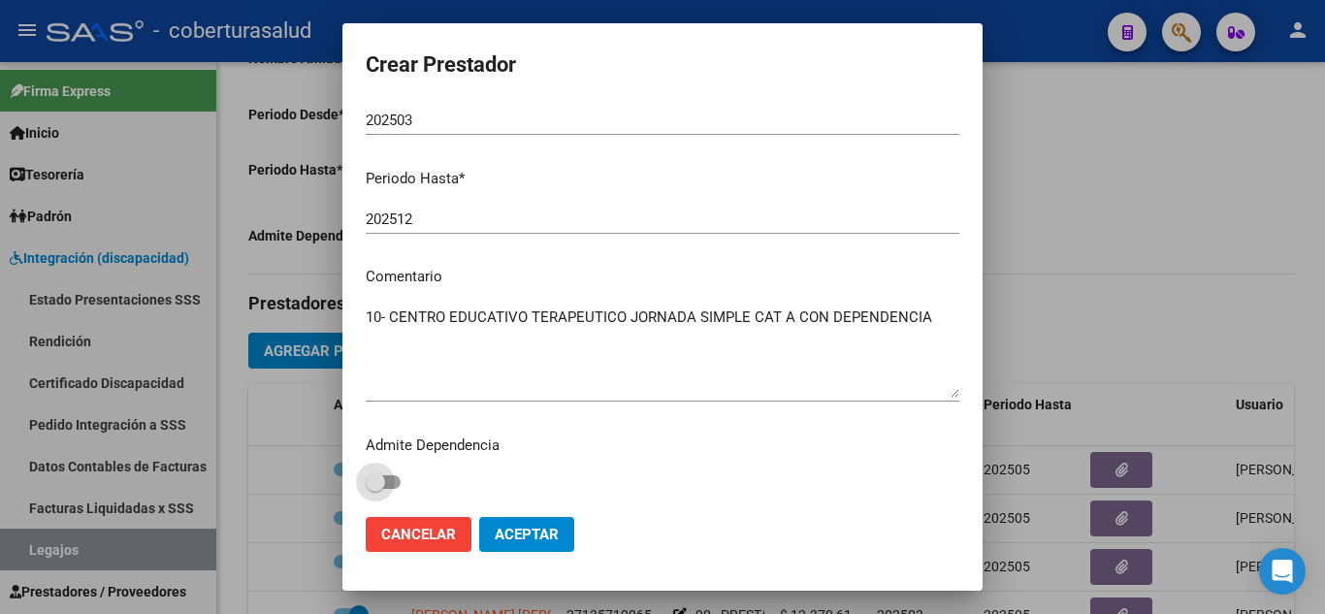
click at [376, 485] on span at bounding box center [375, 481] width 19 height 19
click at [375, 489] on input "checkbox" at bounding box center [374, 489] width 1 height 1
checkbox input "true"
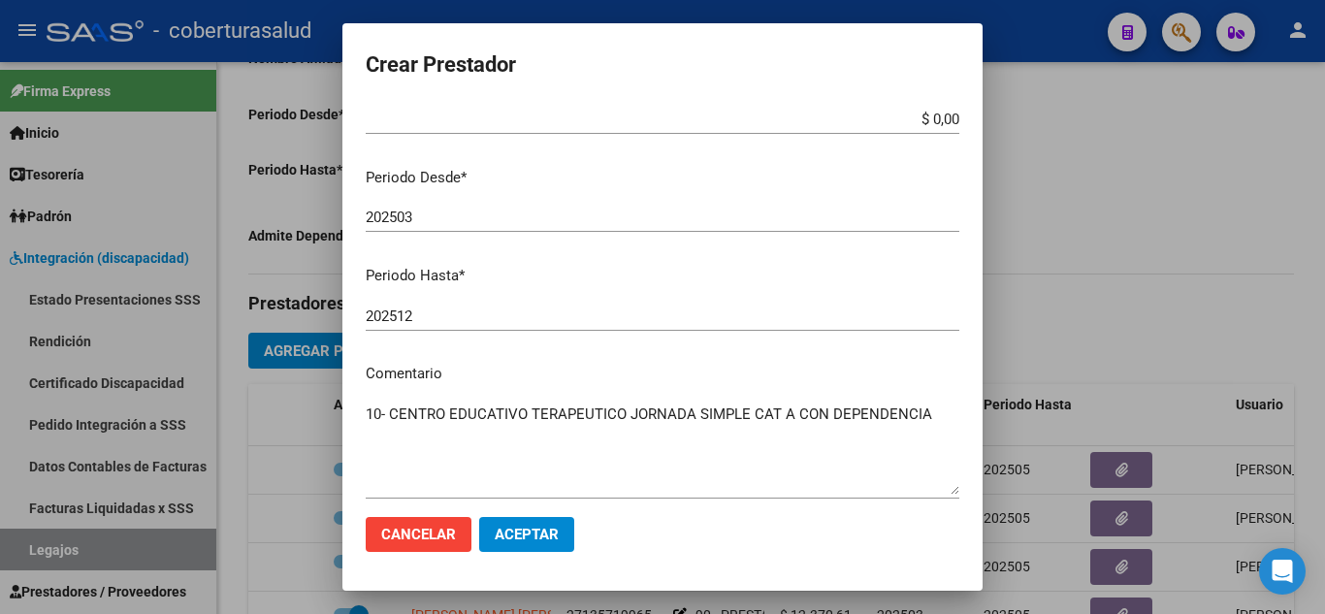
click at [432, 214] on input "202503" at bounding box center [662, 216] width 593 height 17
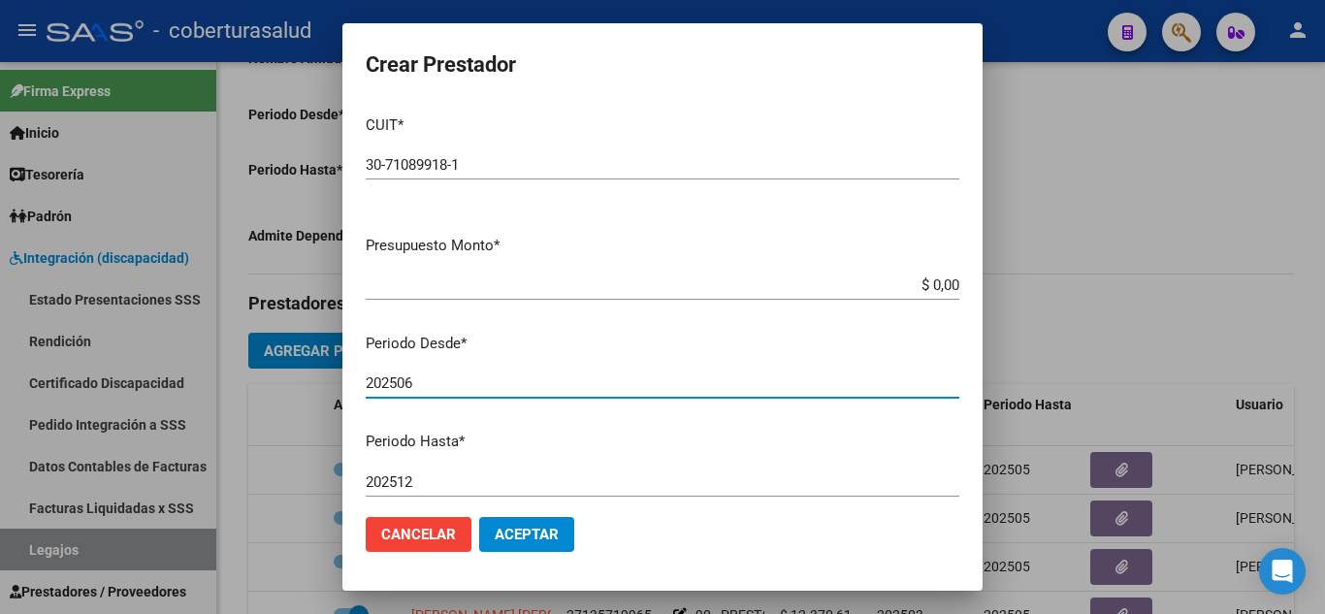
scroll to position [0, 0]
type input "202506"
click at [945, 286] on app-form-text-field "Presupuesto Monto * $ 0,00 Ingresar el monto" at bounding box center [670, 268] width 609 height 60
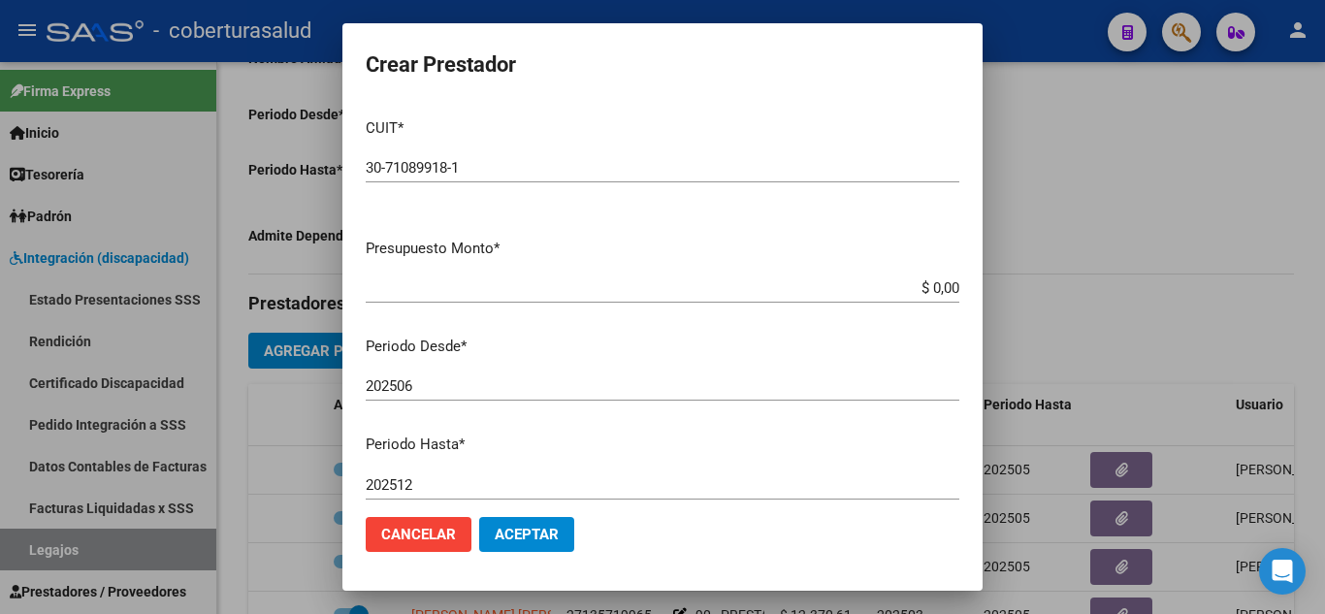
click at [943, 287] on input "$ 0,00" at bounding box center [662, 287] width 593 height 17
type input "$ 424.676,93"
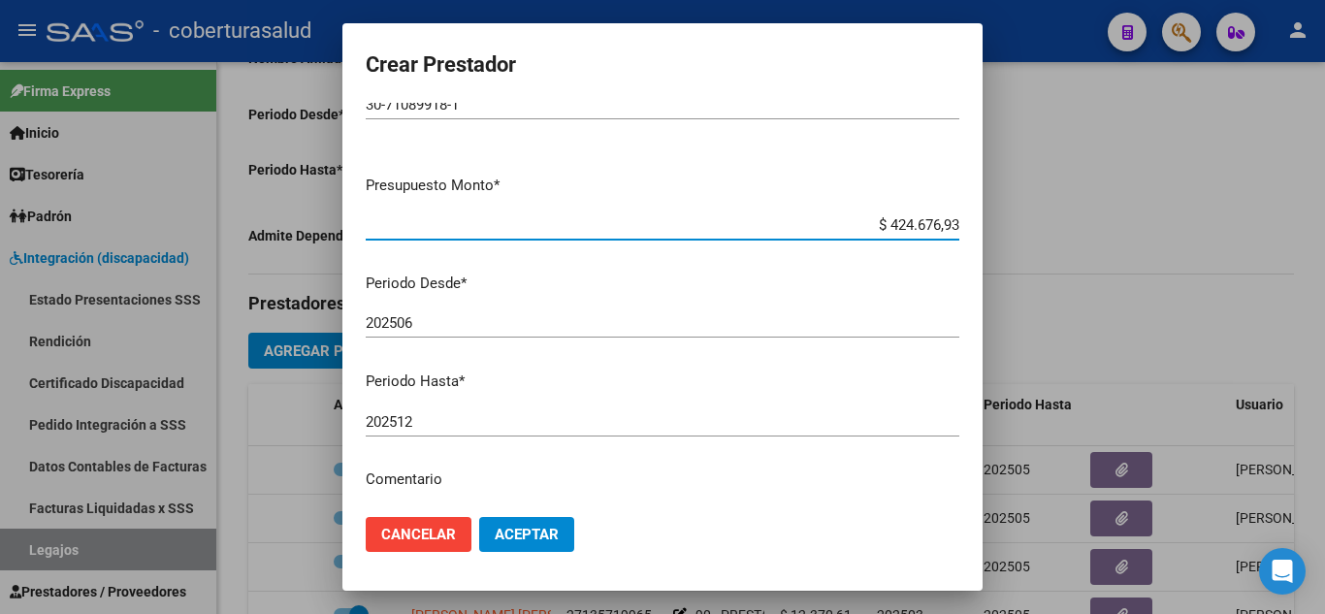
scroll to position [97, 0]
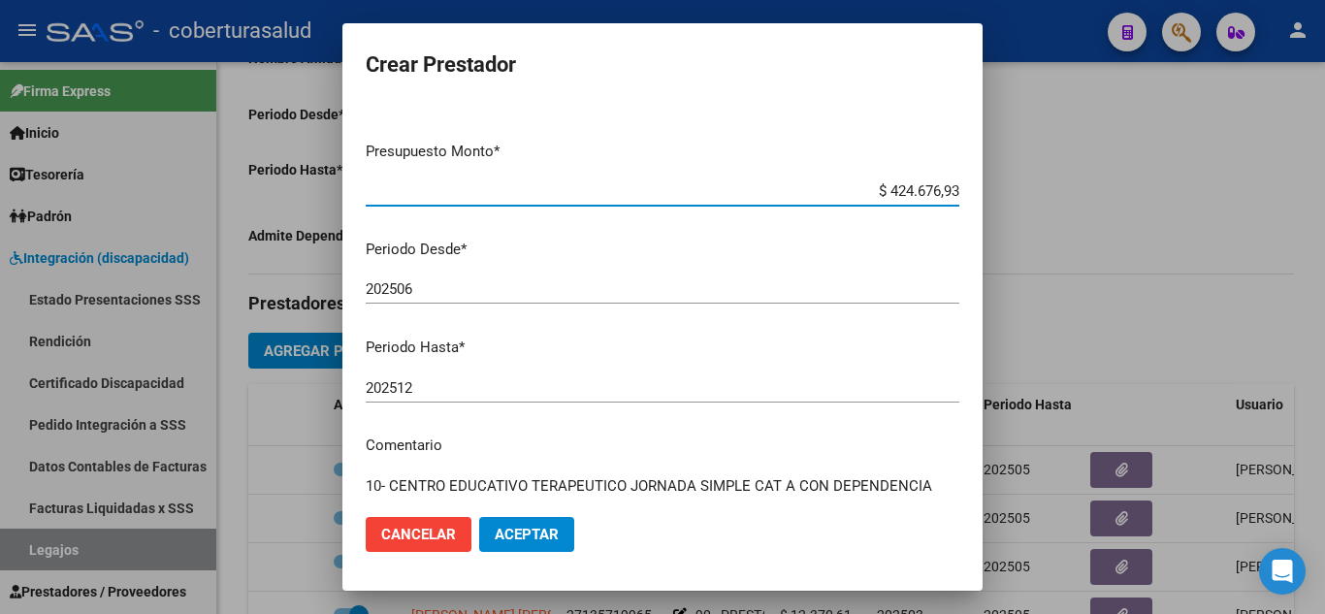
click at [536, 534] on span "Aceptar" at bounding box center [527, 534] width 64 height 17
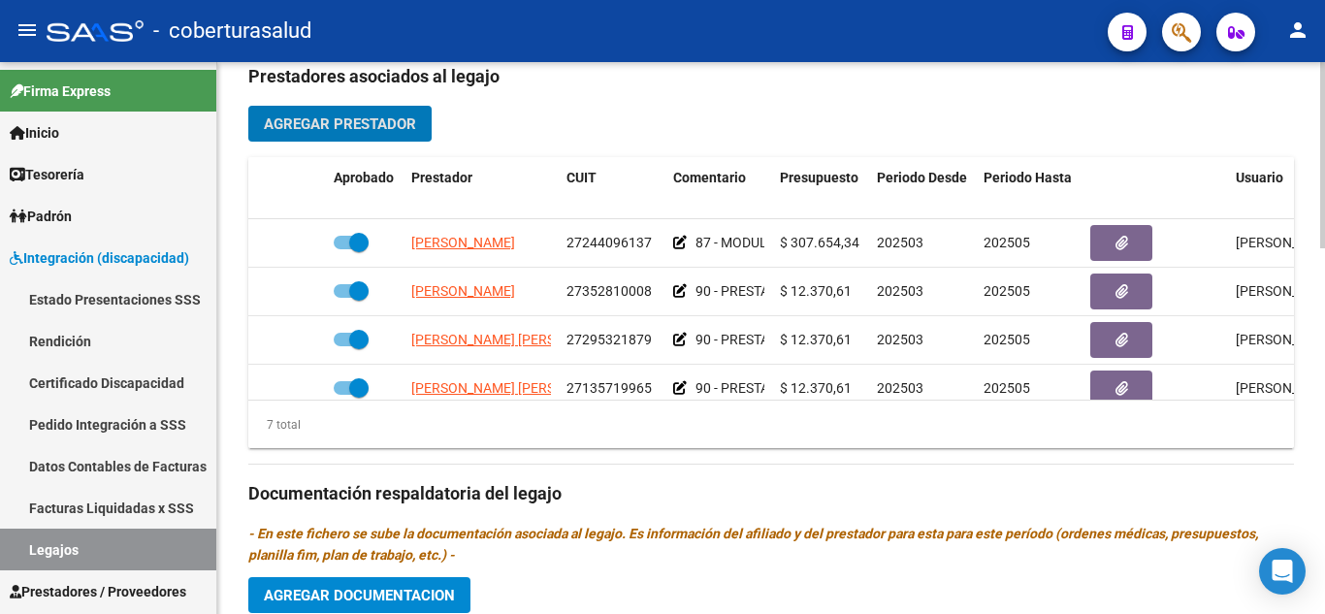
scroll to position [582, 0]
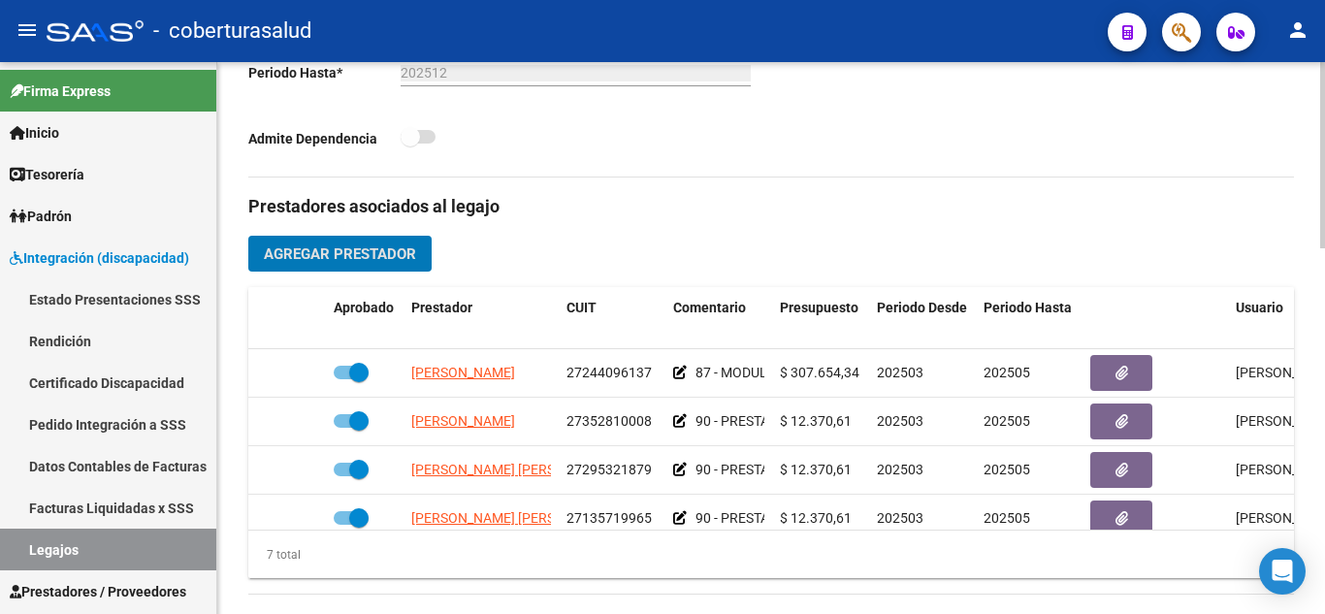
click at [340, 258] on span "Agregar Prestador" at bounding box center [340, 253] width 152 height 17
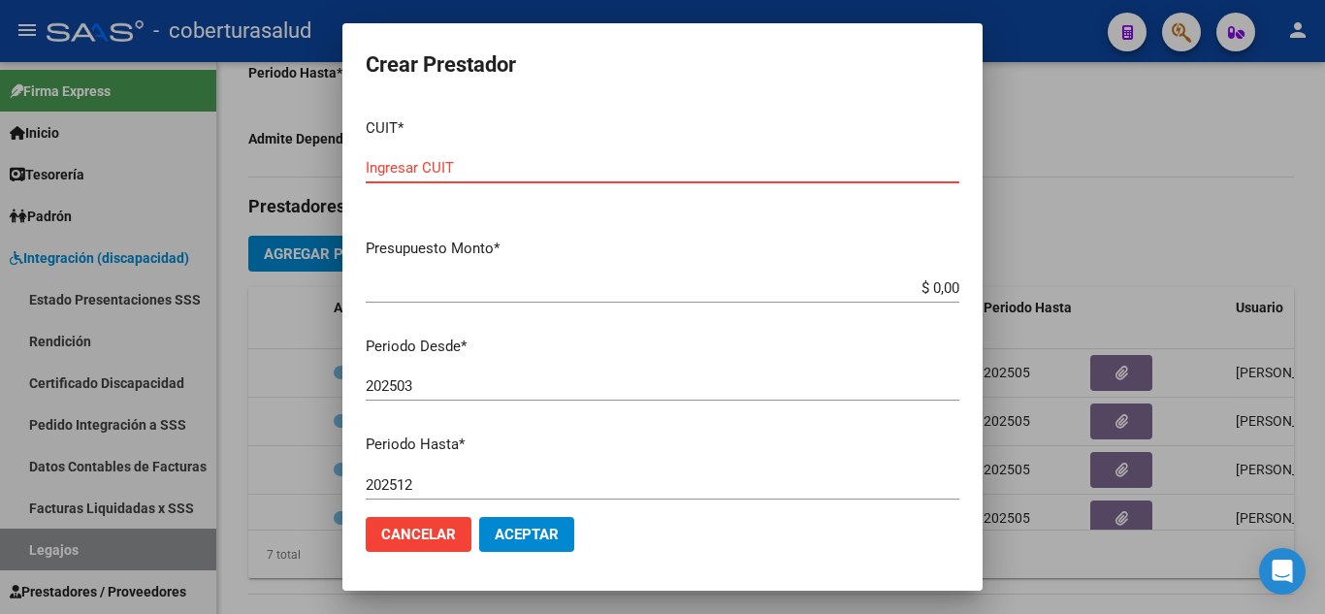
click at [450, 531] on span "Cancelar" at bounding box center [418, 534] width 75 height 17
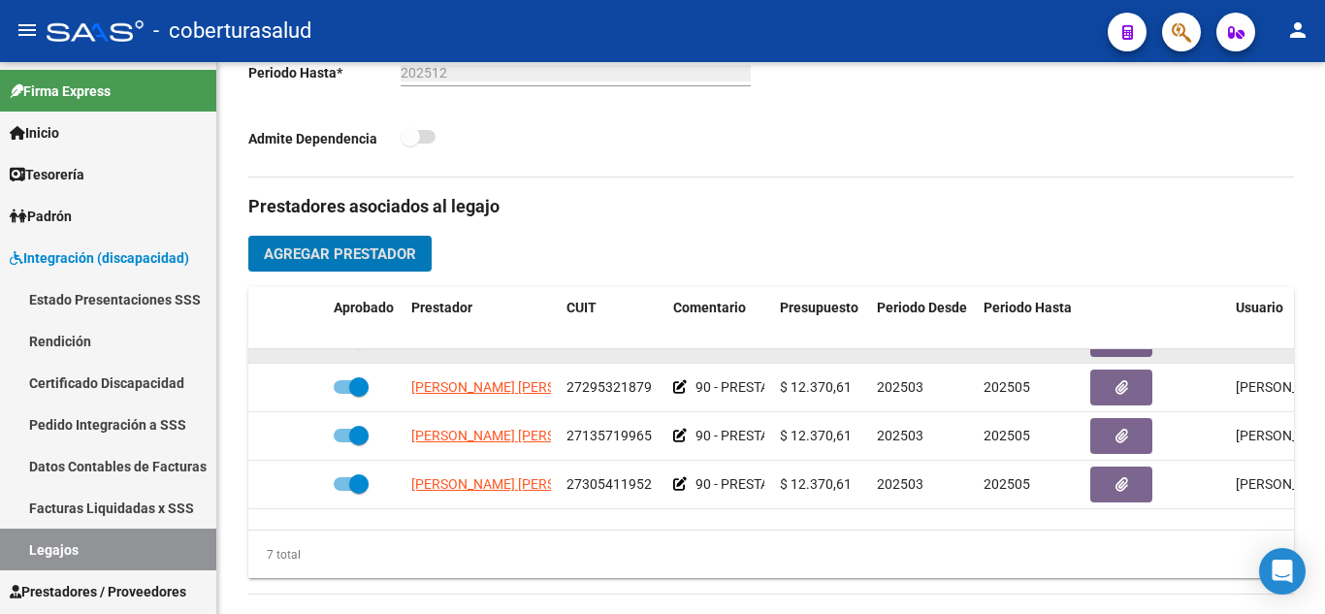
scroll to position [180, 0]
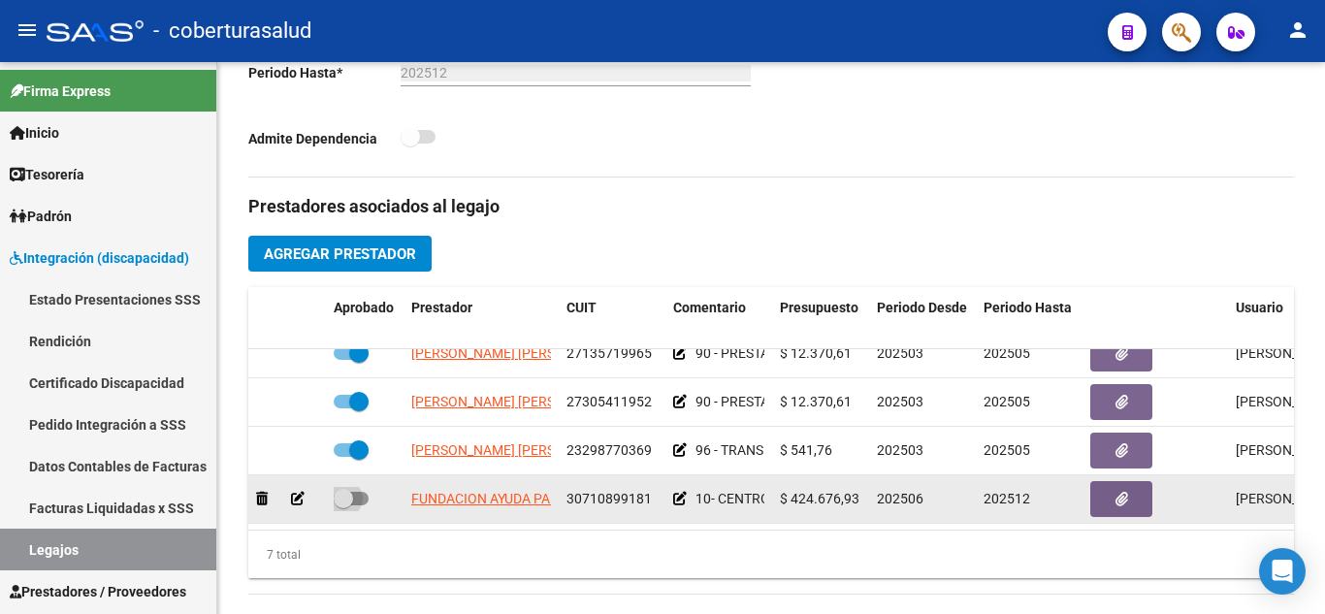
click at [350, 489] on span at bounding box center [343, 498] width 19 height 19
click at [343, 505] on input "checkbox" at bounding box center [342, 505] width 1 height 1
checkbox input "true"
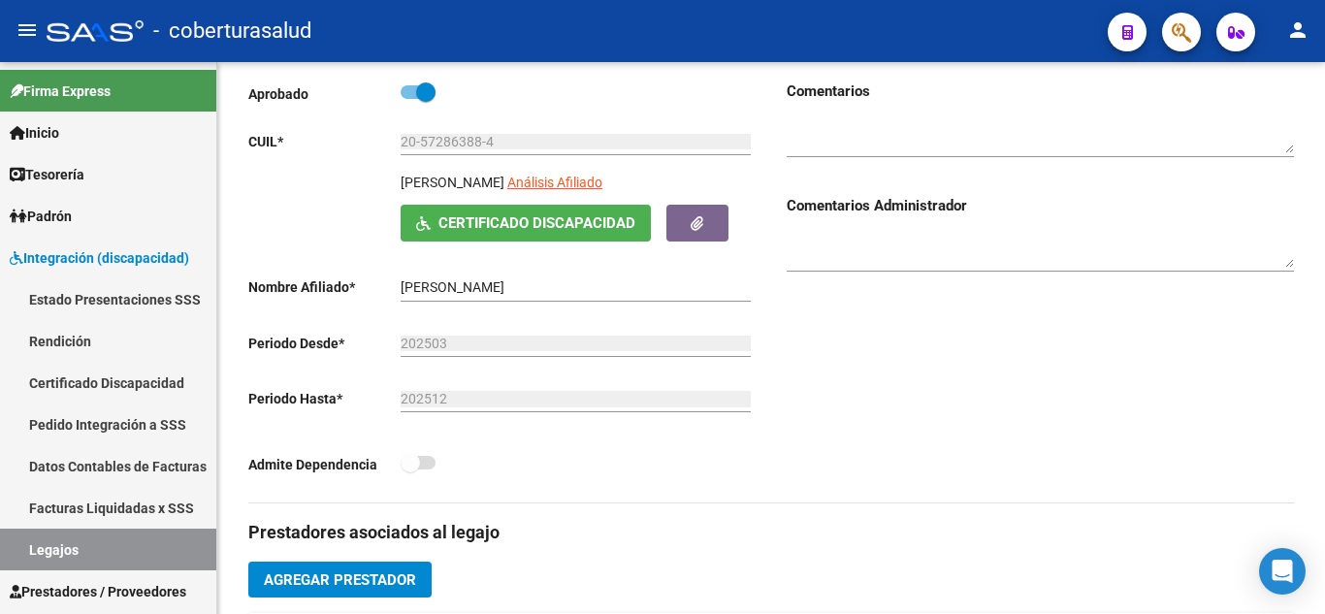
scroll to position [97, 0]
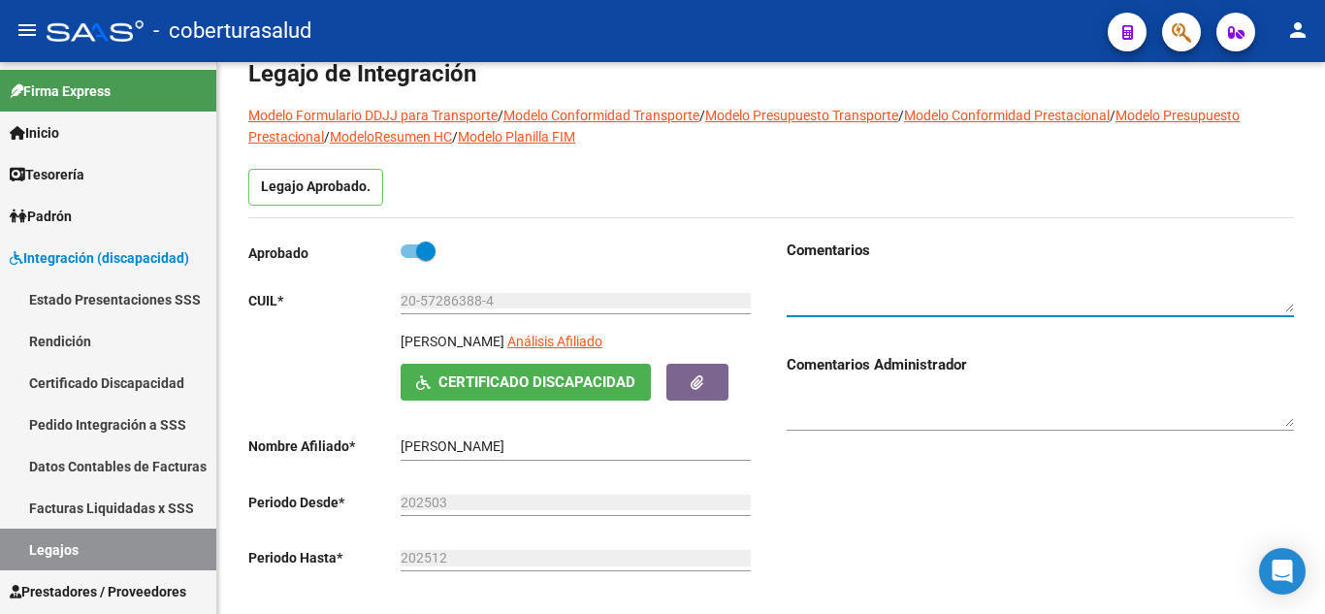
click at [848, 276] on textarea at bounding box center [1039, 294] width 507 height 37
type textarea "T"
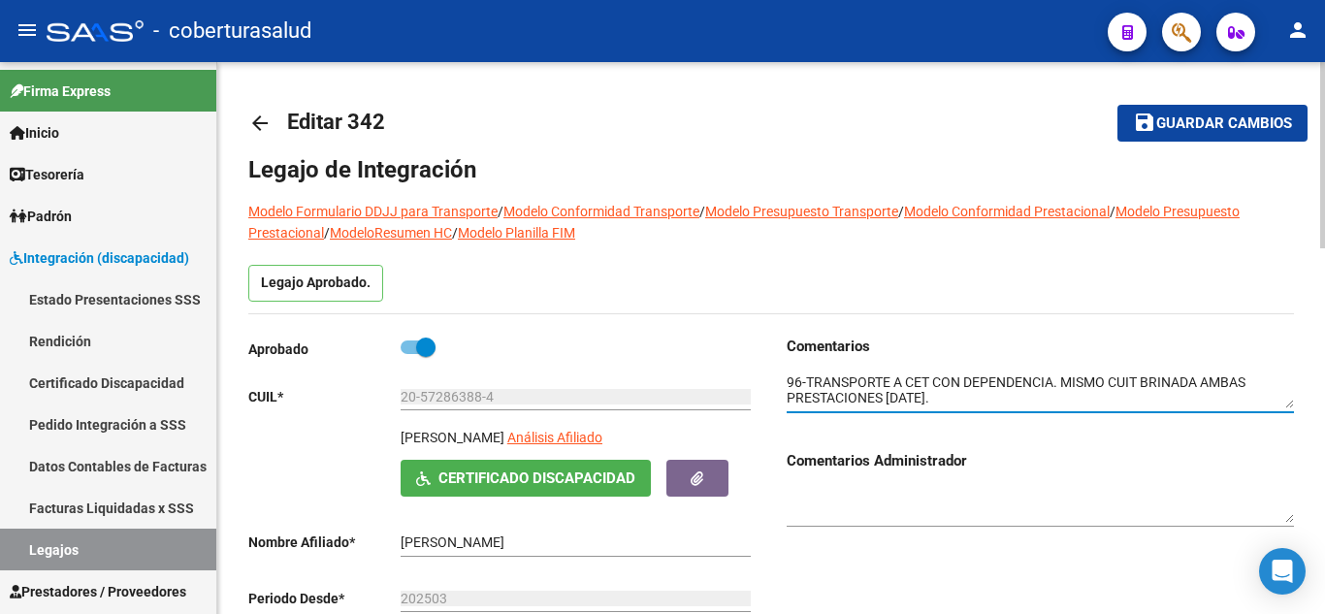
scroll to position [0, 0]
click at [1209, 118] on span "Guardar cambios" at bounding box center [1224, 124] width 136 height 17
click at [1129, 122] on button "save Guardar cambios" at bounding box center [1212, 124] width 190 height 36
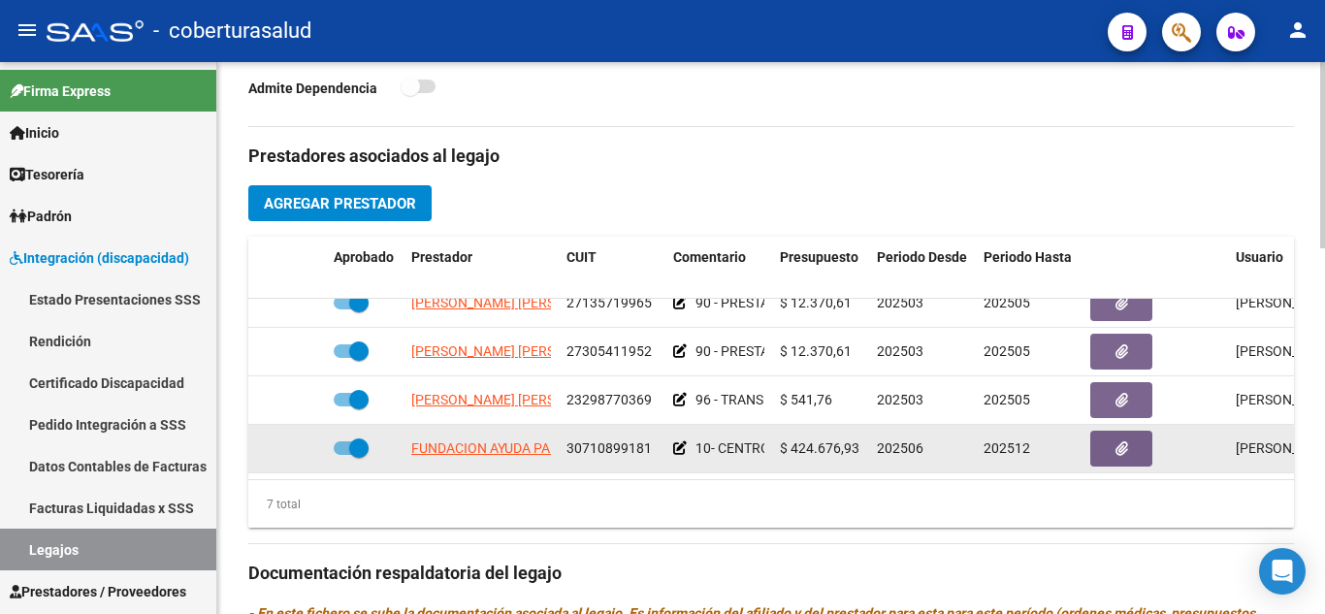
scroll to position [776, 0]
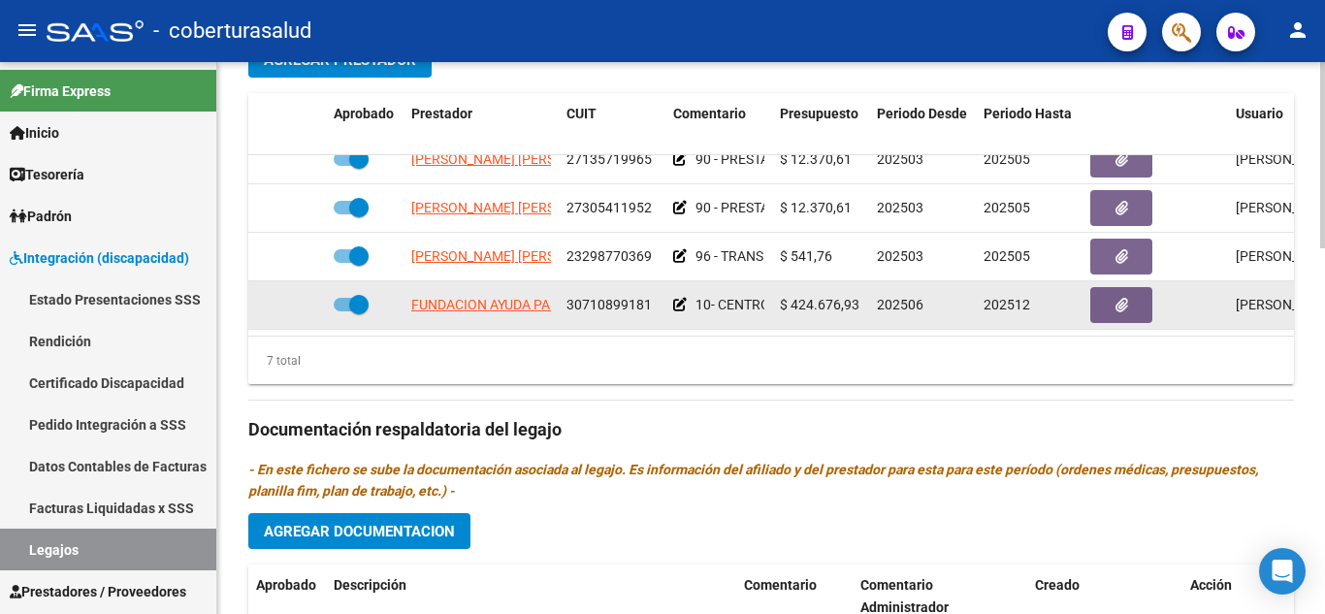
drag, startPoint x: 565, startPoint y: 291, endPoint x: 651, endPoint y: 305, distance: 86.6
click at [651, 305] on datatable-body-cell "30710899181" at bounding box center [612, 305] width 107 height 48
copy span "30710899181"
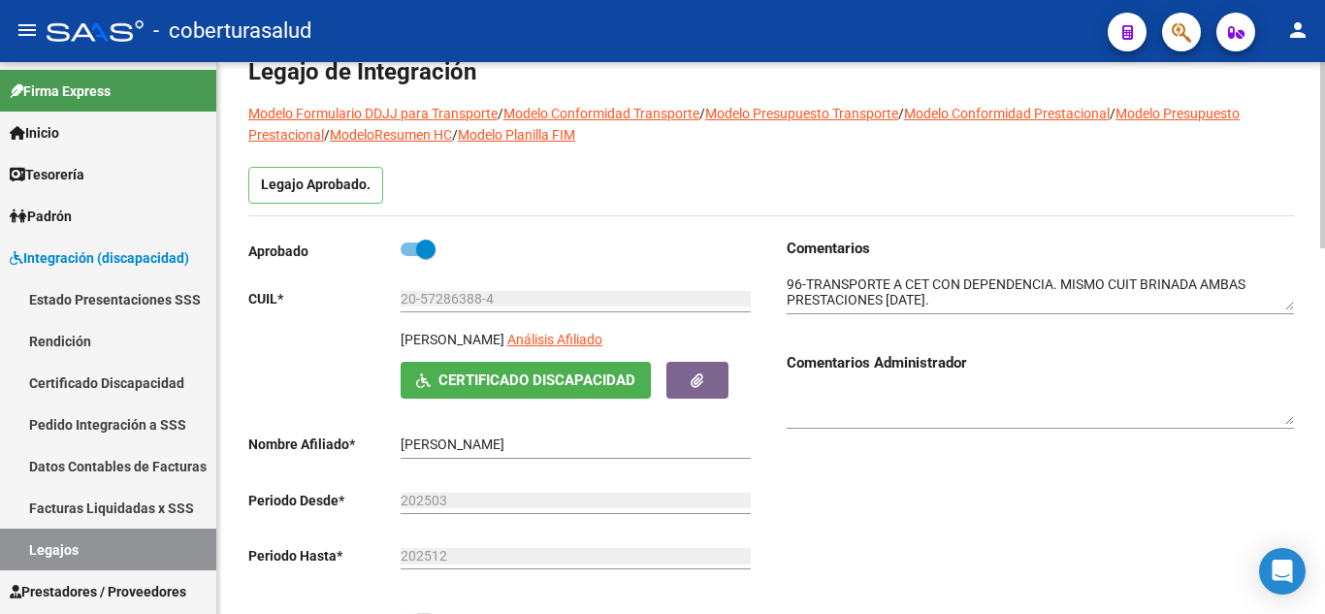
scroll to position [97, 0]
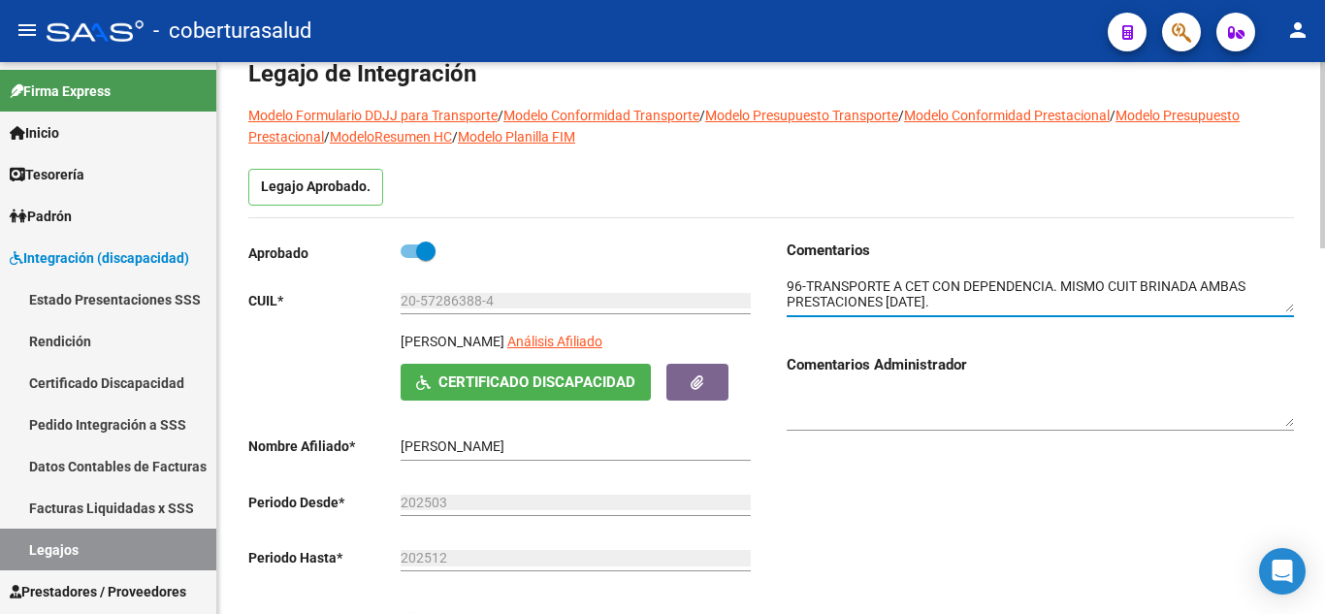
click at [1136, 283] on textarea at bounding box center [1039, 294] width 507 height 37
paste textarea "30710899181"
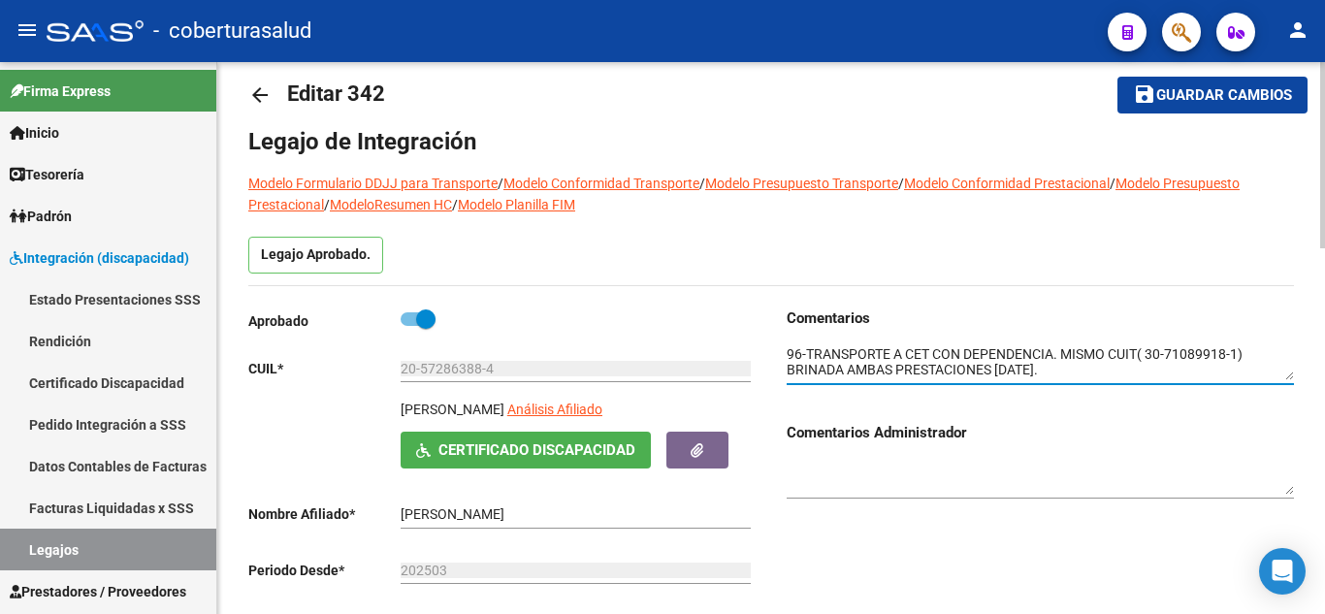
scroll to position [0, 0]
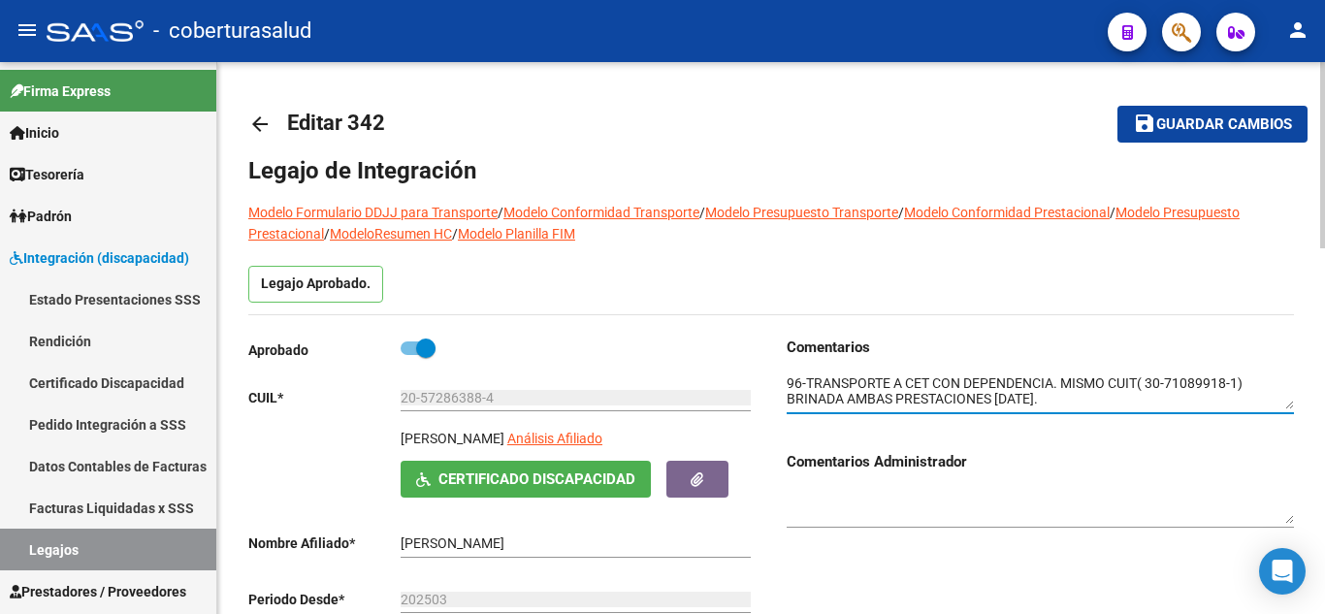
type textarea "96-TRANSPORTE A CET CON DEPENDENCIA. MISMO CUIT( 30-71089918-1) BRINADA AMBAS P…"
click at [1197, 127] on span "Guardar cambios" at bounding box center [1224, 124] width 136 height 17
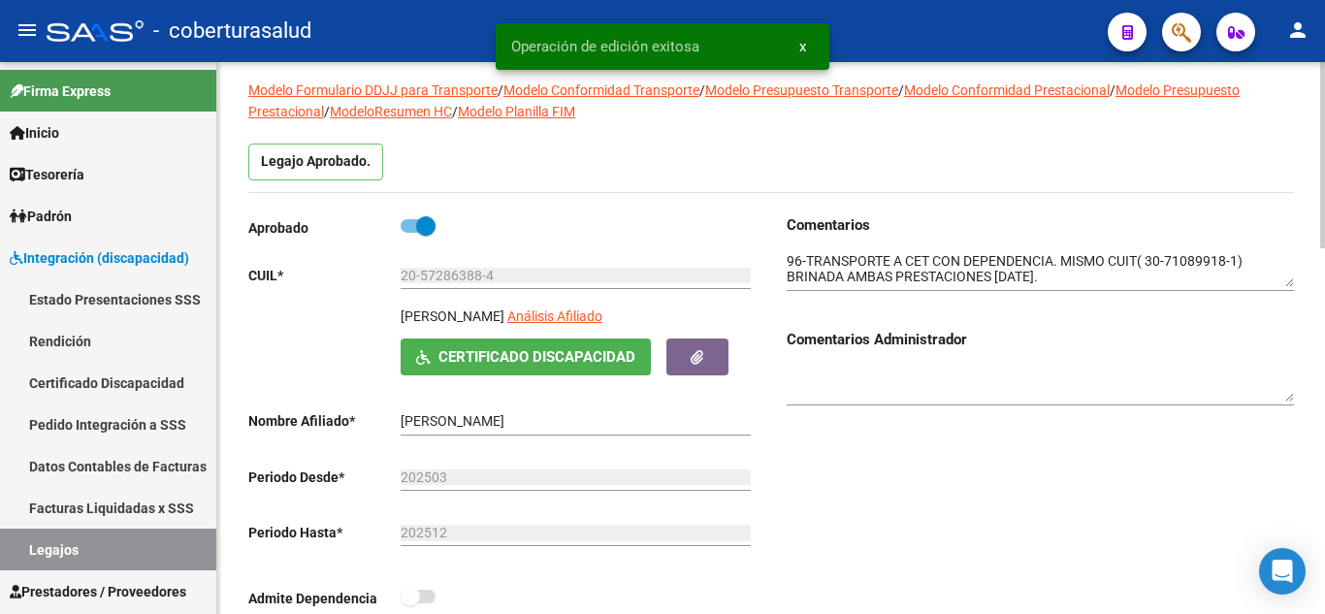
scroll to position [291, 0]
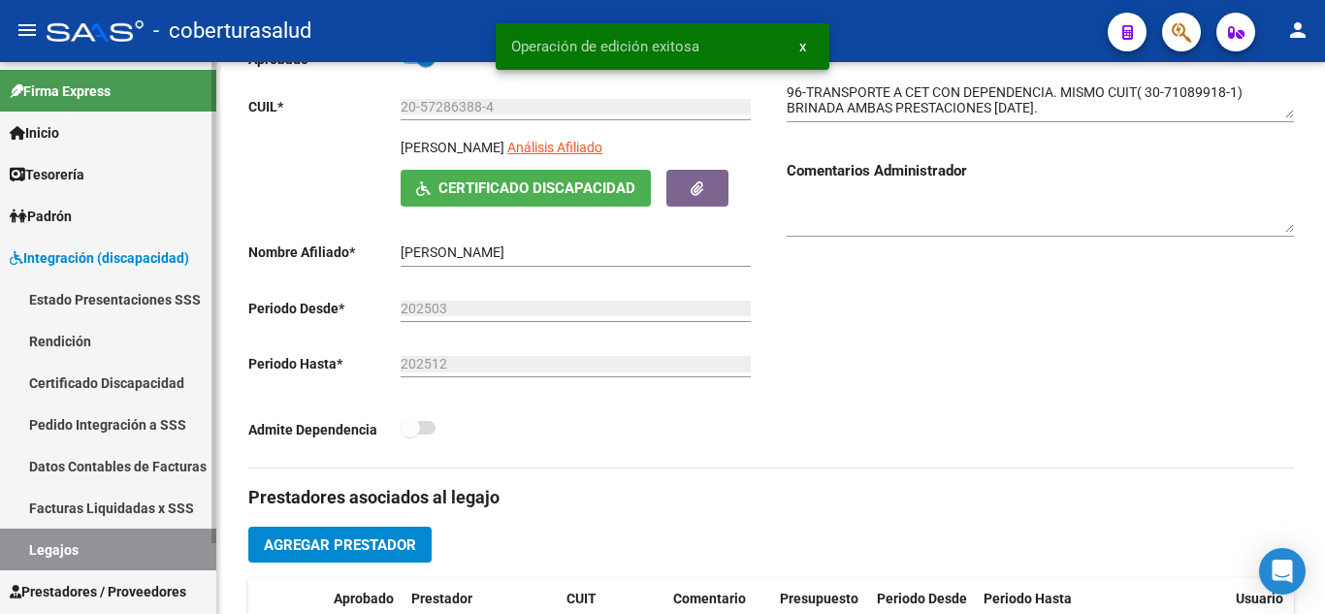
click at [130, 548] on link "Legajos" at bounding box center [108, 549] width 216 height 42
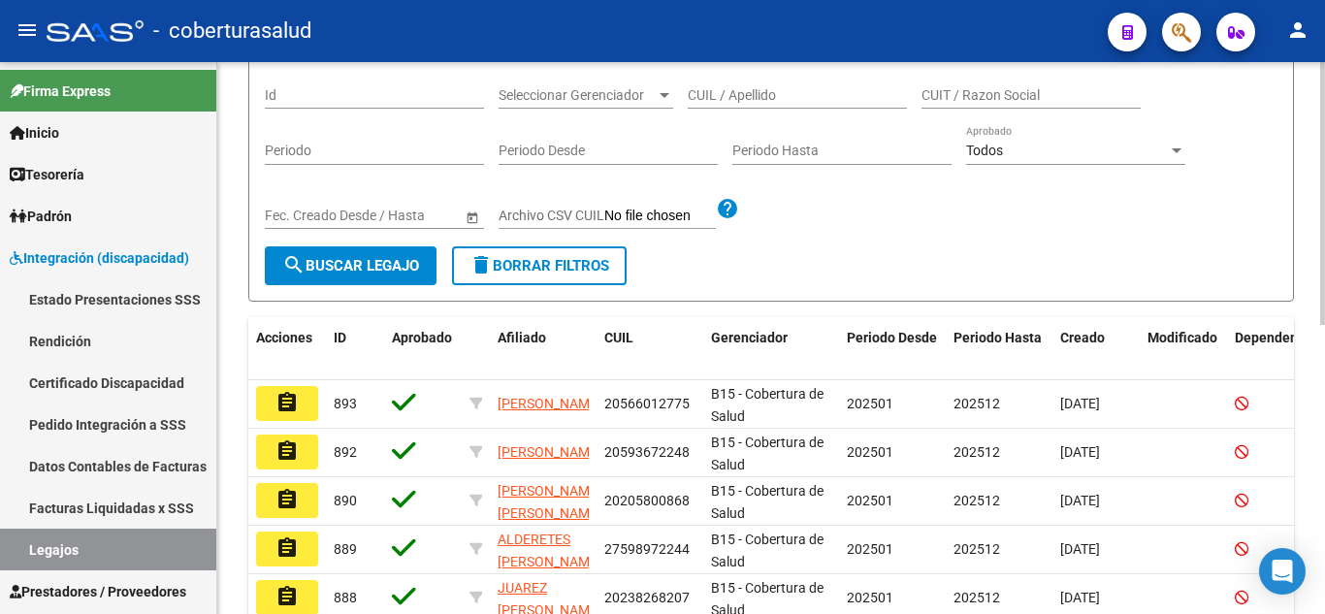
scroll to position [194, 0]
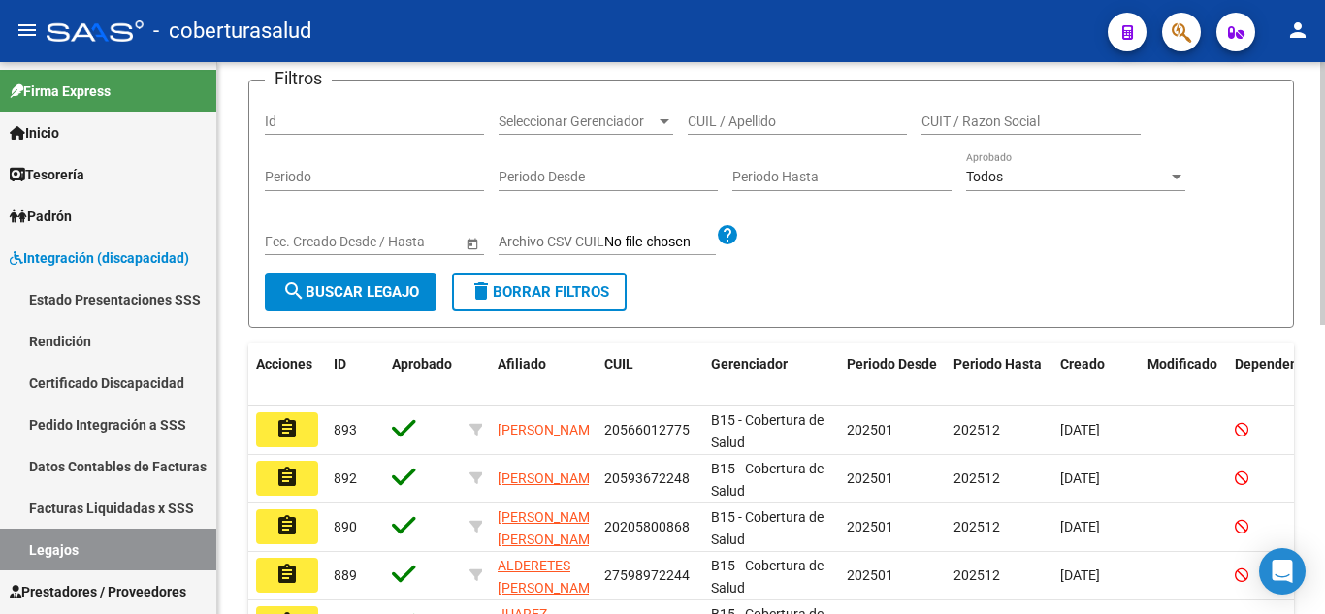
click at [764, 110] on div "CUIL / Apellido" at bounding box center [797, 115] width 219 height 39
paste input "20549791051"
type input "20549791051"
click at [378, 283] on span "search Buscar Legajo" at bounding box center [350, 291] width 137 height 17
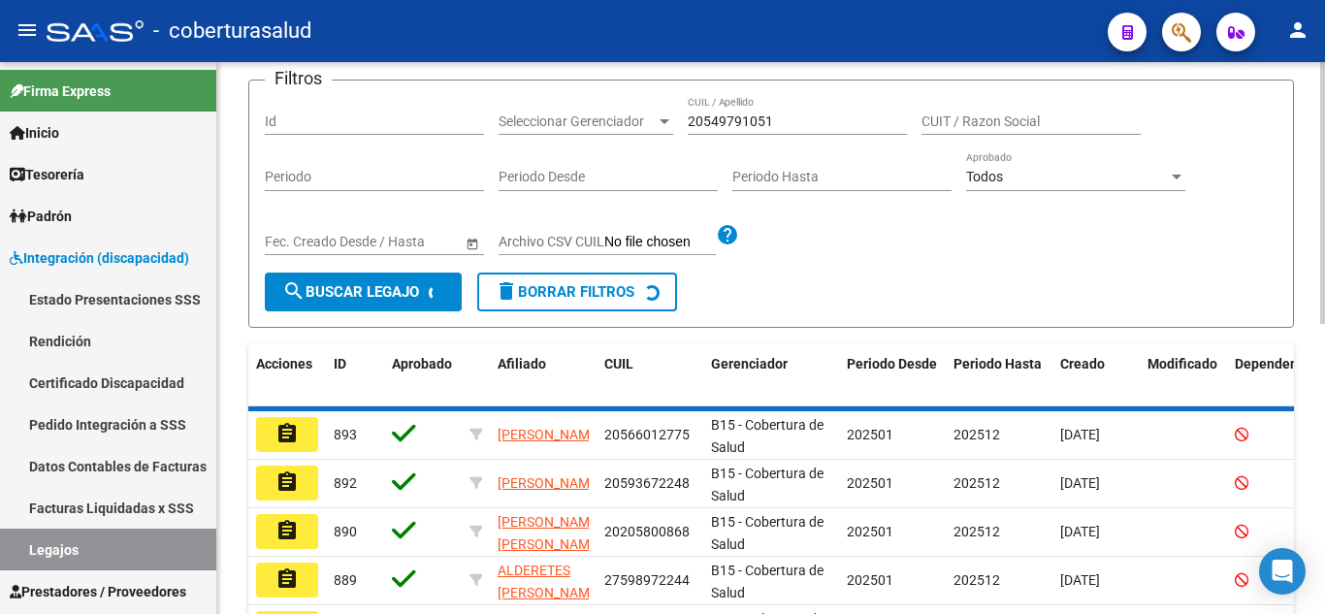
scroll to position [169, 0]
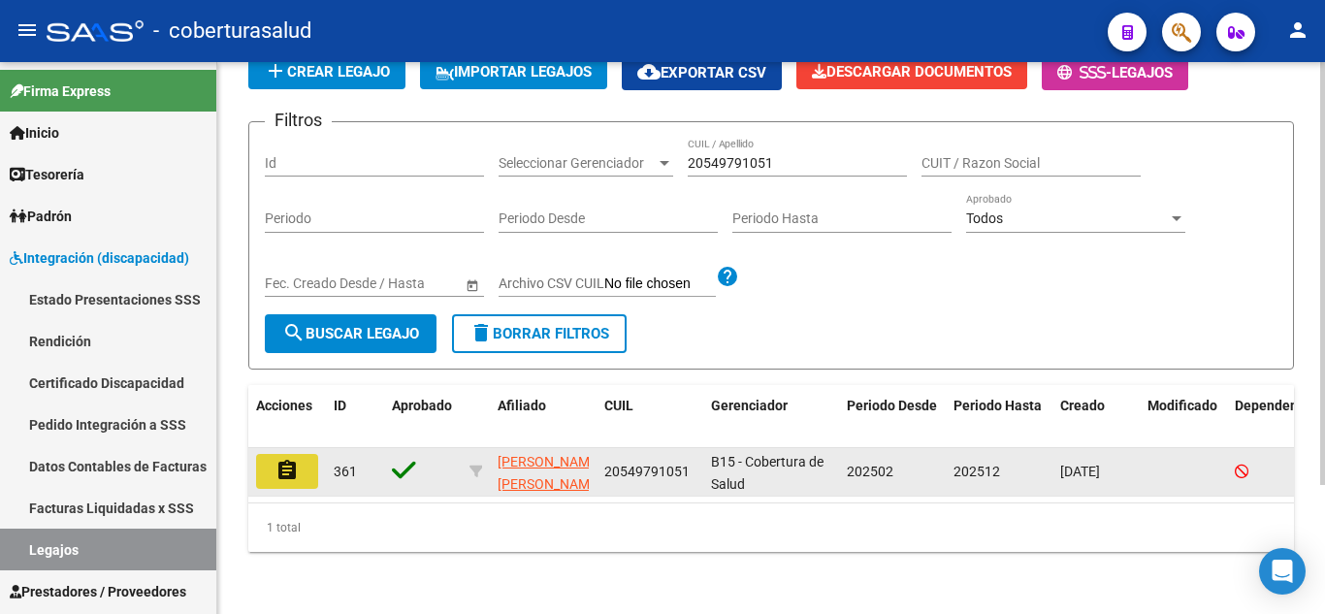
click at [279, 464] on mat-icon "assignment" at bounding box center [286, 470] width 23 height 23
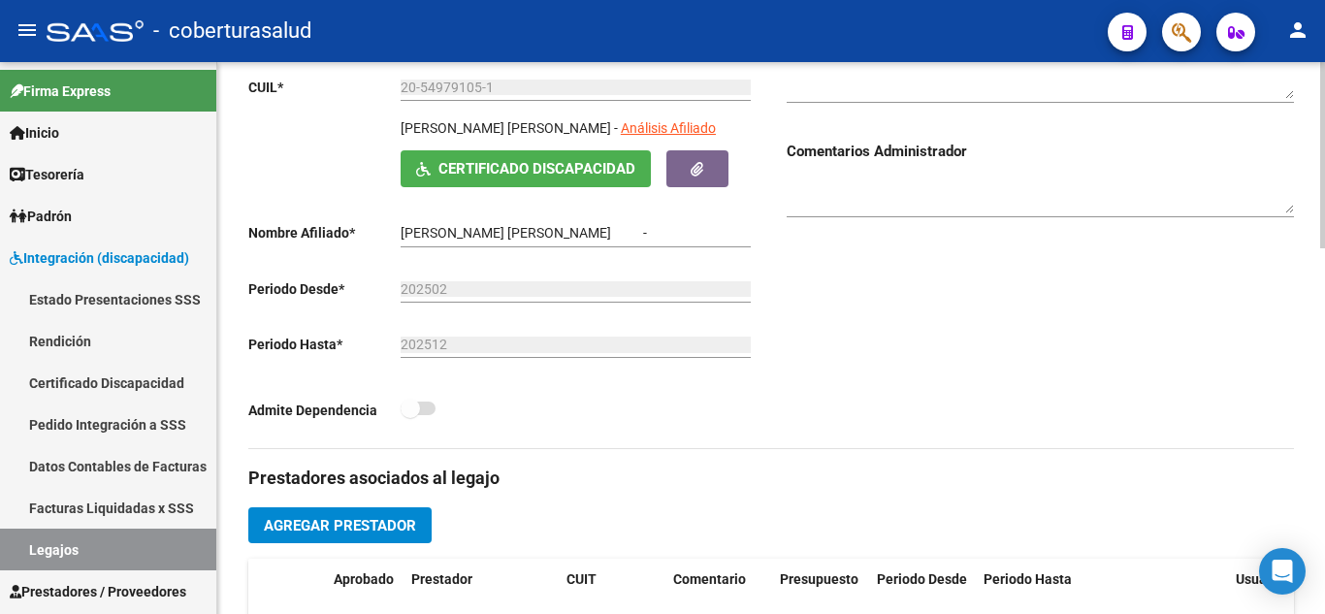
type input "[PERSON_NAME] [PERSON_NAME]"
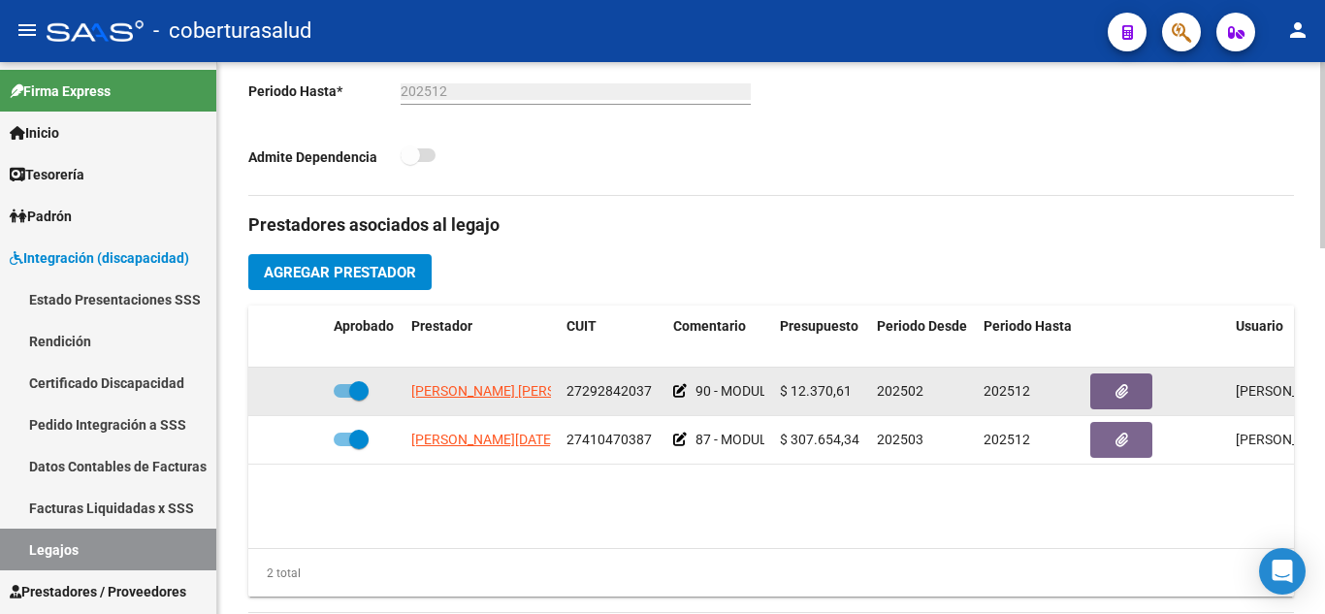
scroll to position [582, 0]
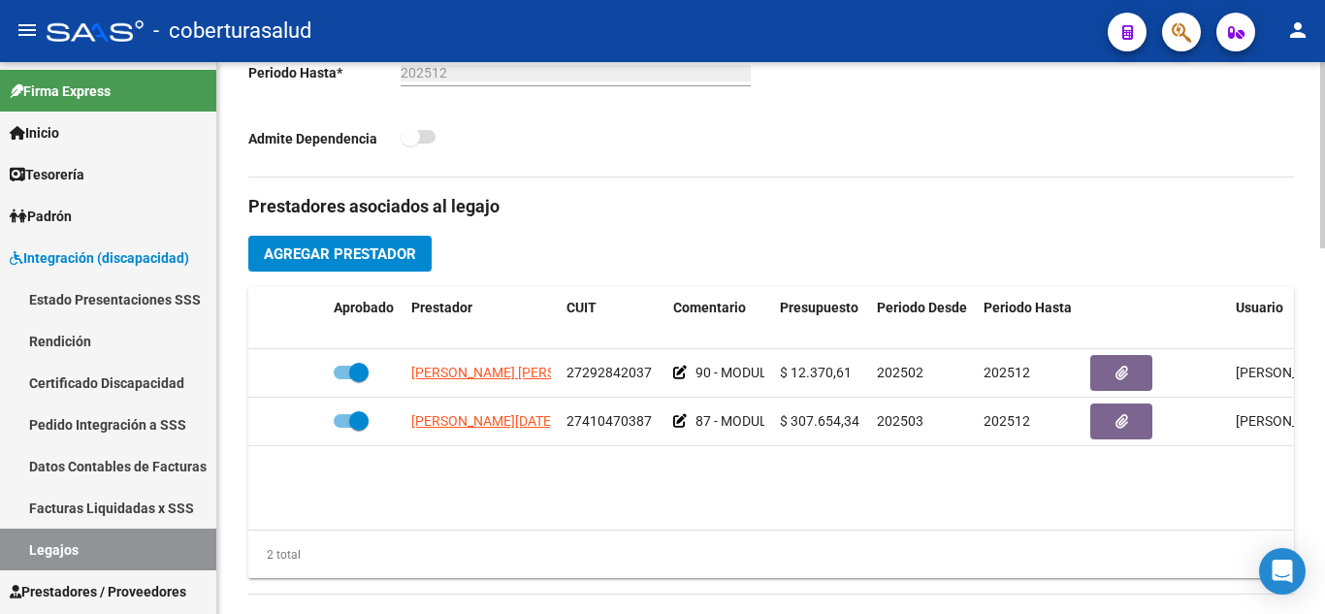
click at [368, 254] on span "Agregar Prestador" at bounding box center [340, 253] width 152 height 17
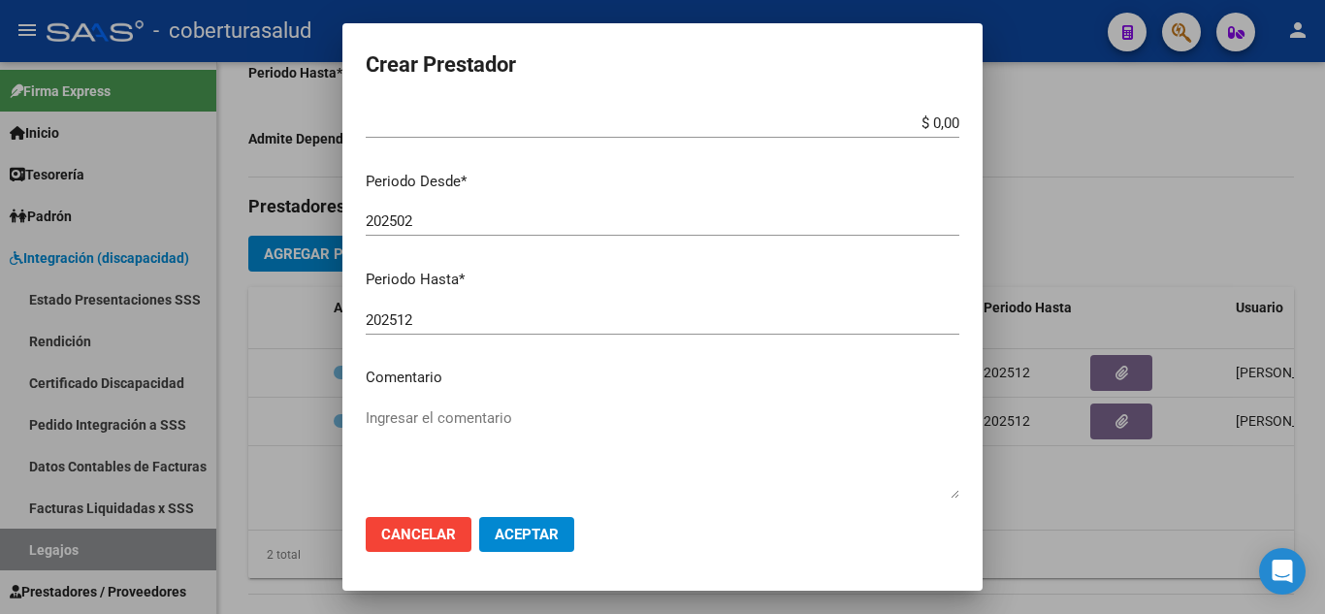
scroll to position [266, 0]
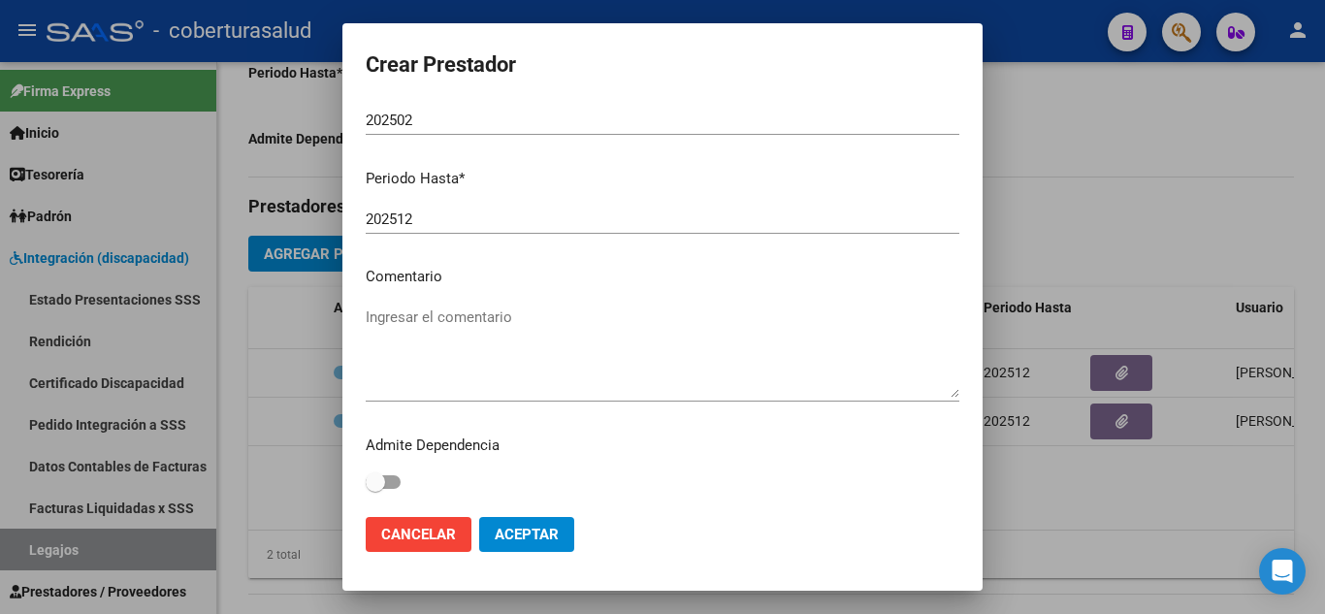
click at [425, 337] on textarea "Ingresar el comentario" at bounding box center [662, 351] width 593 height 91
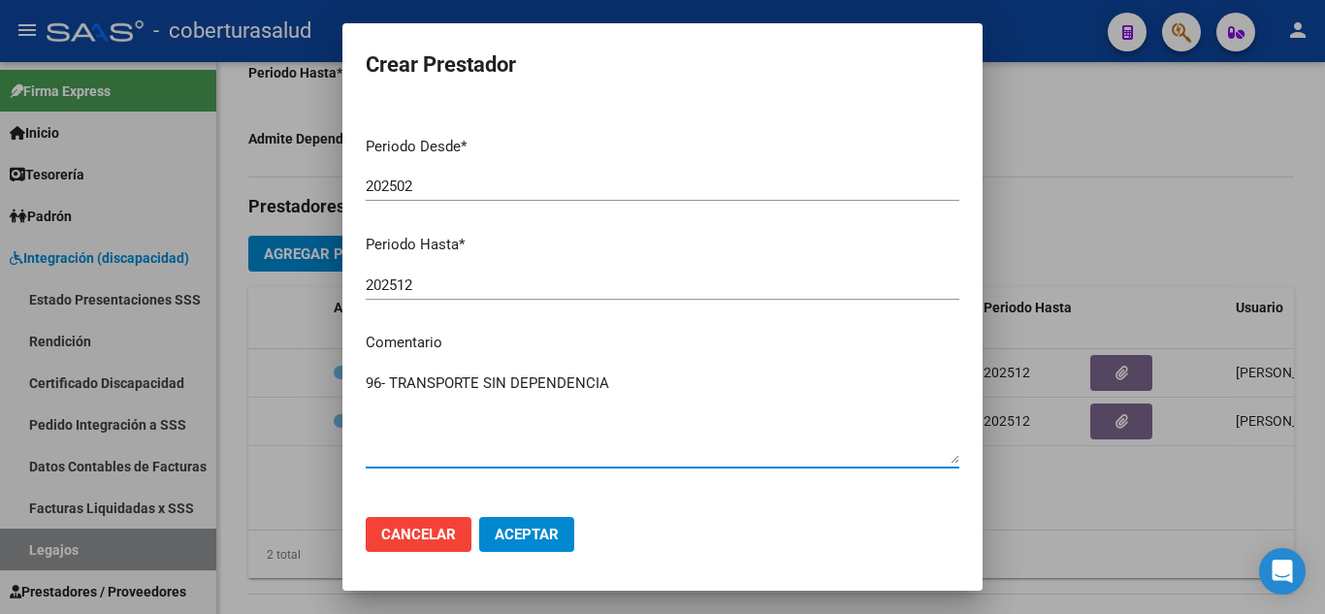
scroll to position [169, 0]
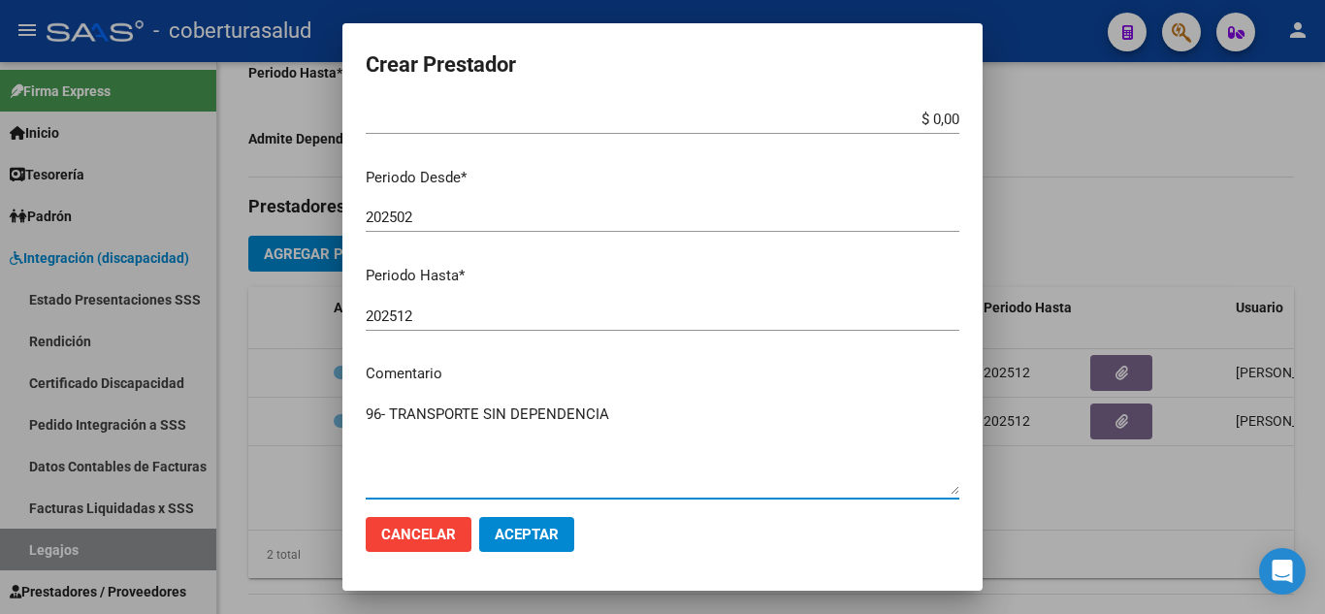
type textarea "96- TRANSPORTE SIN DEPENDENCIA"
click at [442, 216] on input "202502" at bounding box center [662, 216] width 593 height 17
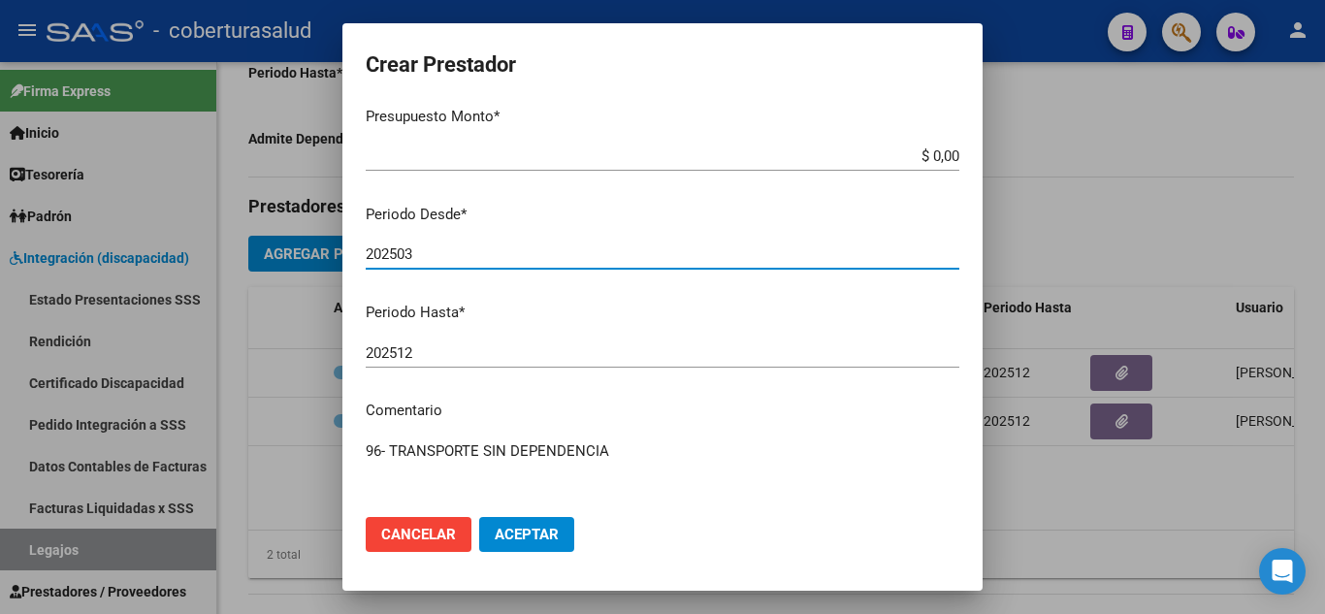
scroll to position [72, 0]
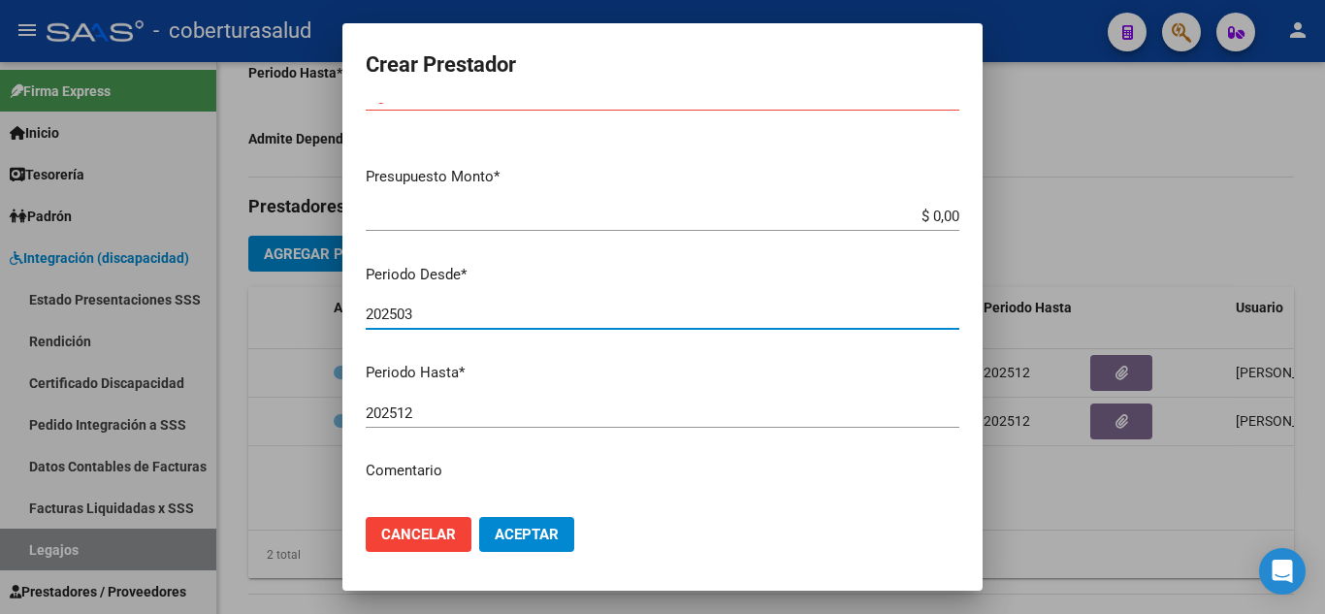
type input "202503"
click at [950, 214] on app-form-text-field "Presupuesto Monto * $ 0,00 Ingresar el monto" at bounding box center [670, 196] width 609 height 60
click at [944, 214] on app-form-text-field "Presupuesto Monto * $ 0,00 Ingresar el monto" at bounding box center [670, 196] width 609 height 60
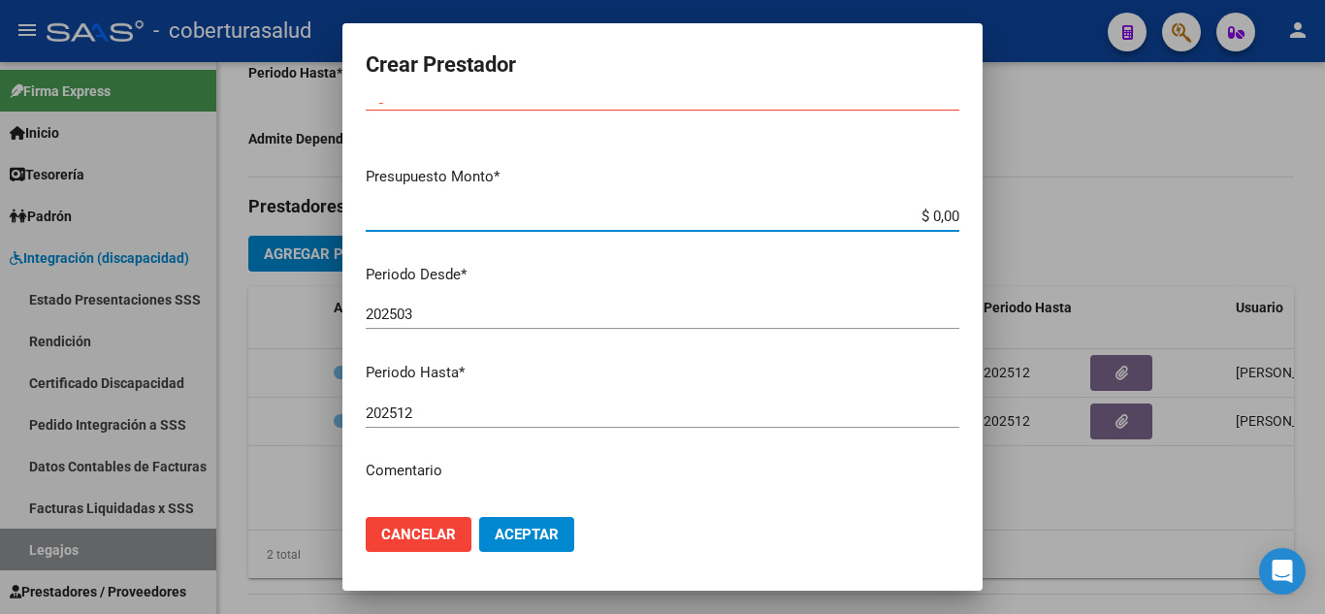
click at [943, 214] on input "$ 0,00" at bounding box center [662, 216] width 593 height 17
type input "$ 541,76"
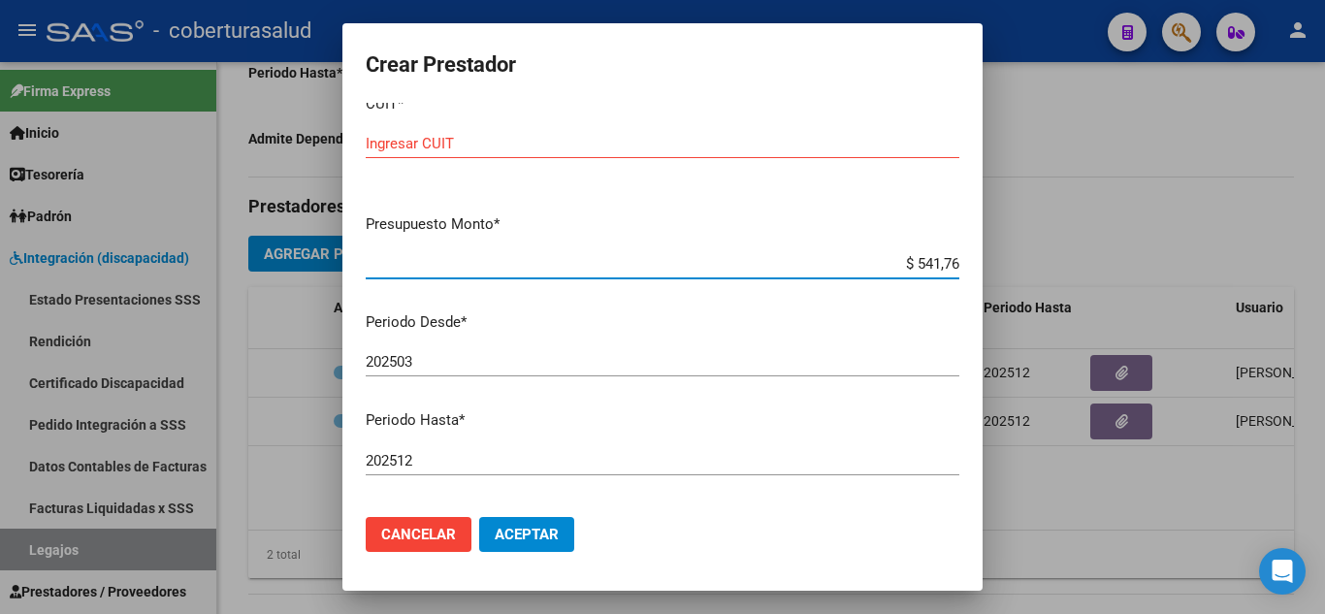
scroll to position [0, 0]
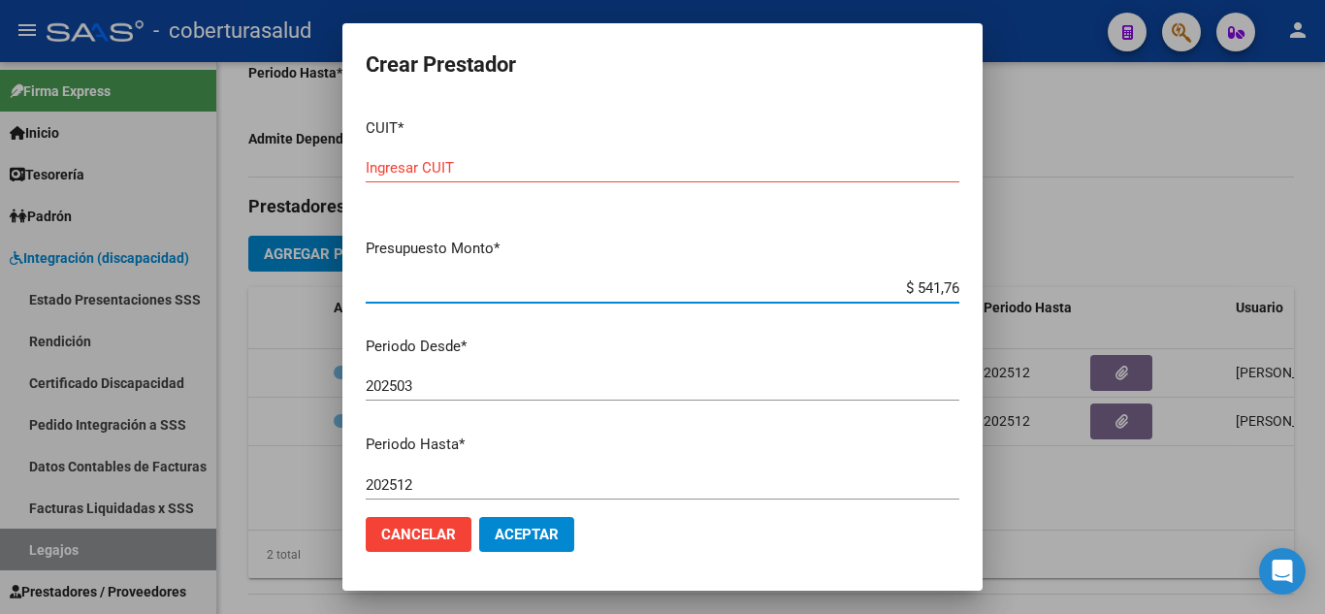
click at [528, 153] on div "Ingresar CUIT" at bounding box center [662, 167] width 593 height 29
click at [518, 166] on input "Ingresar CUIT" at bounding box center [662, 167] width 593 height 17
paste input "27-23660418-2"
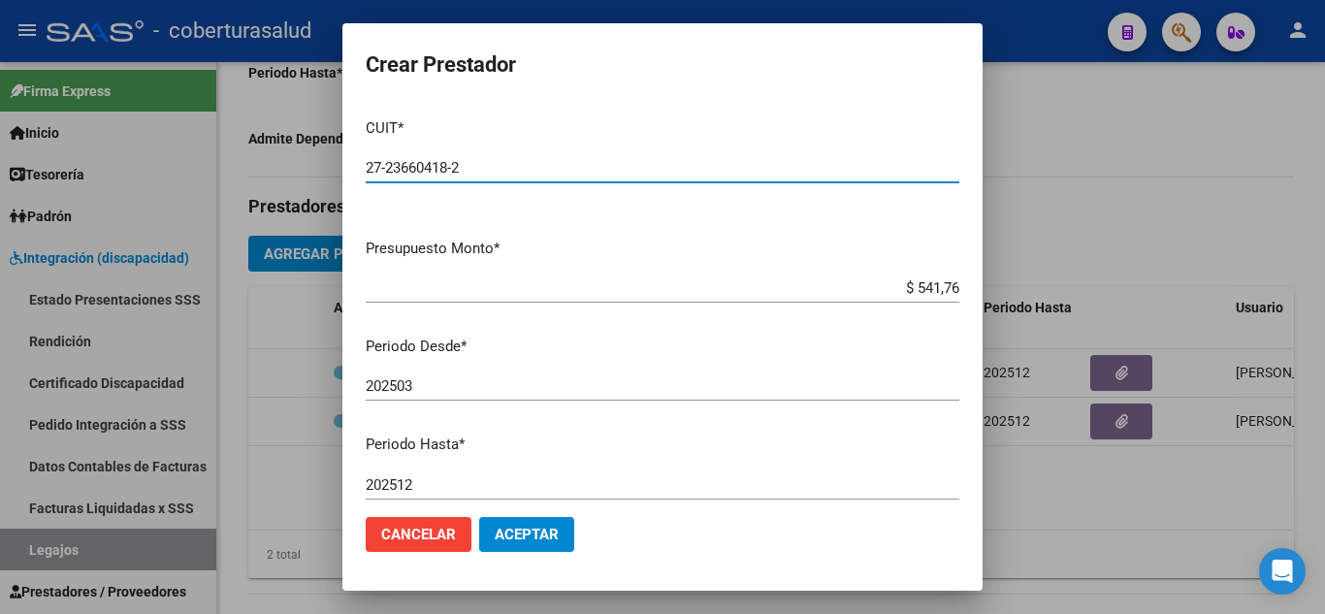
type input "27-23660418-2"
click at [542, 530] on span "Aceptar" at bounding box center [527, 534] width 64 height 17
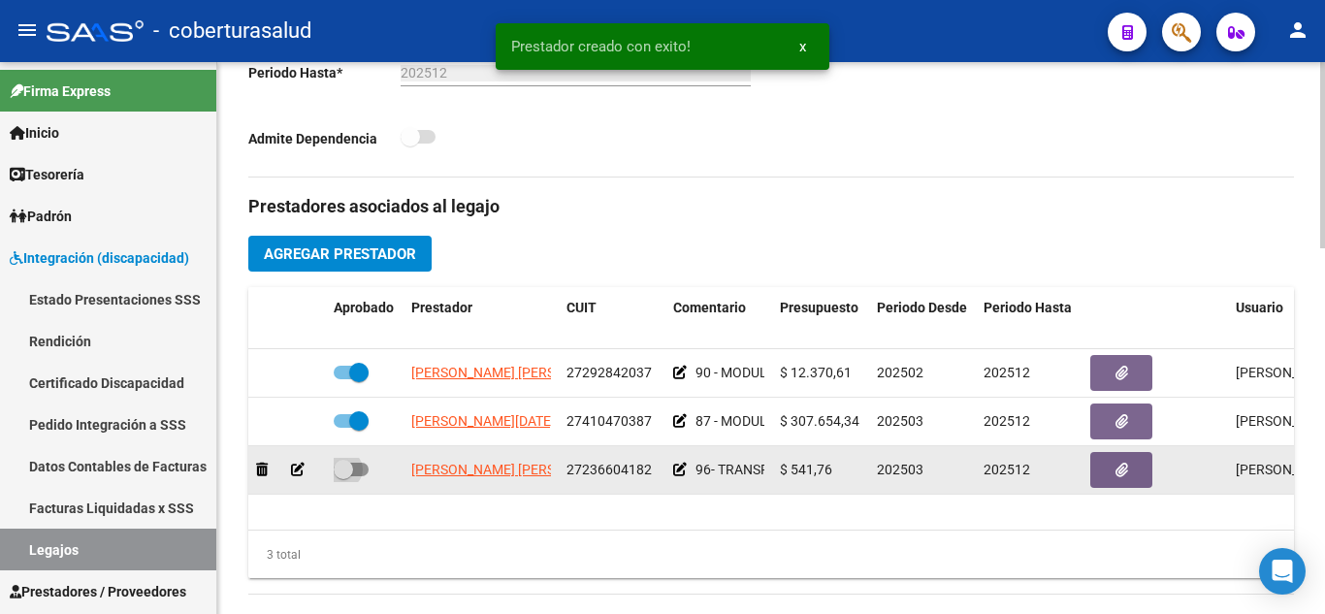
click at [348, 466] on span at bounding box center [343, 469] width 19 height 19
click at [343, 476] on input "checkbox" at bounding box center [342, 476] width 1 height 1
checkbox input "true"
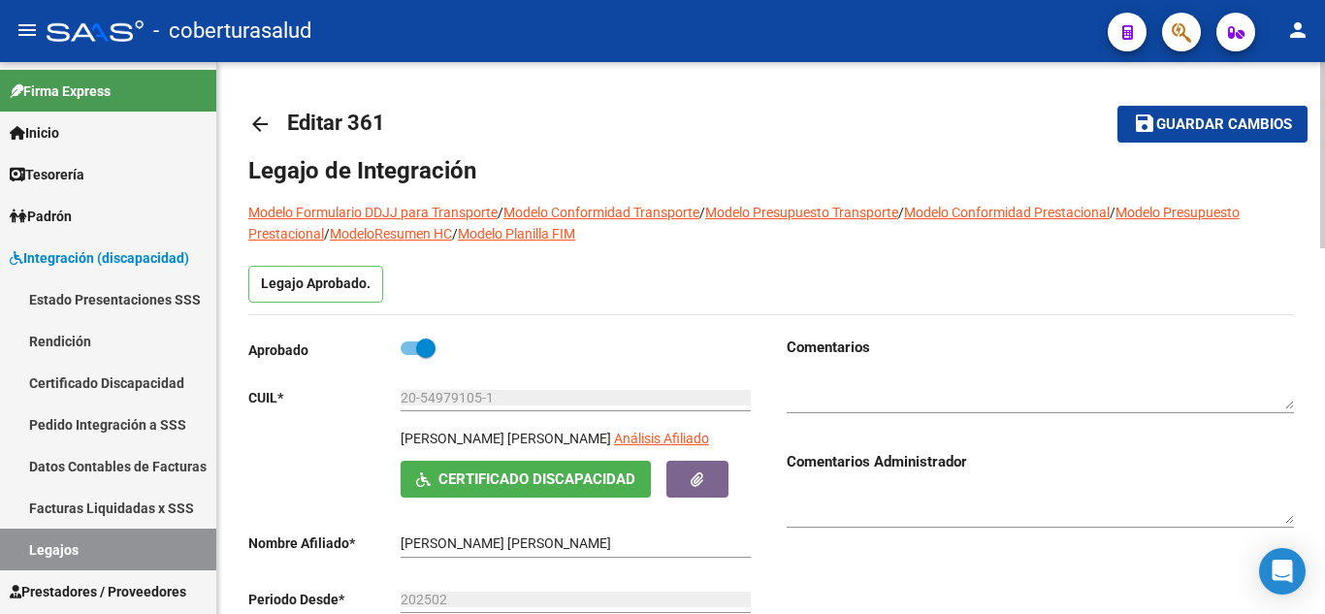
click at [1258, 123] on span "Guardar cambios" at bounding box center [1224, 124] width 136 height 17
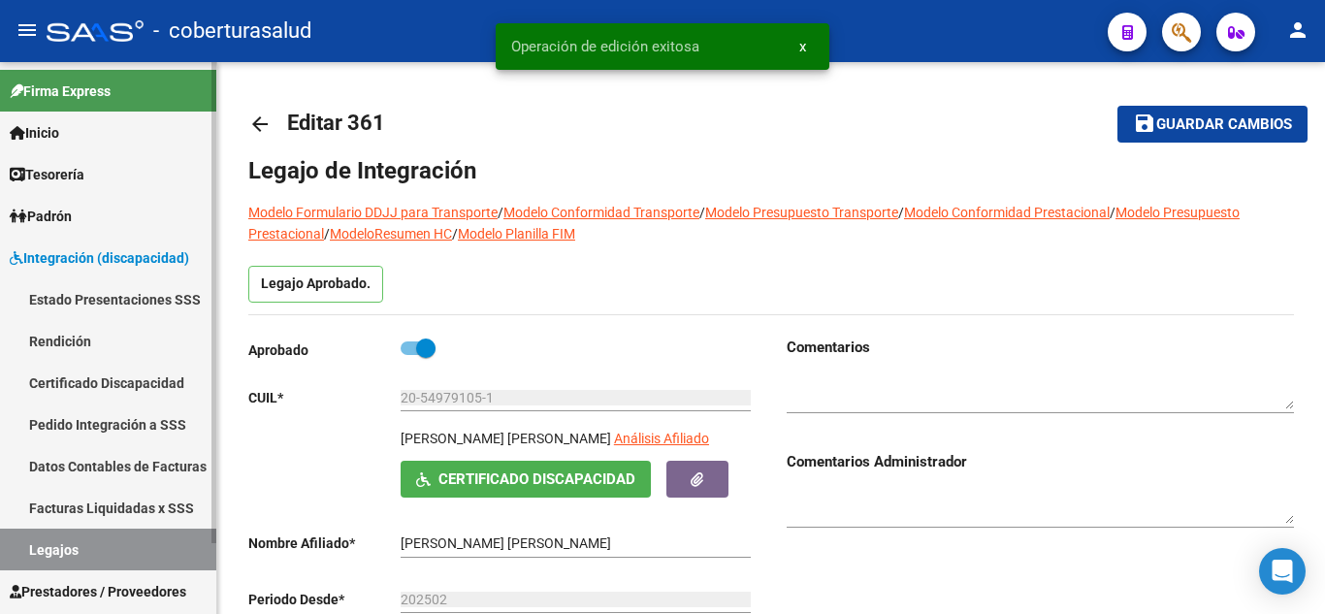
click at [109, 554] on link "Legajos" at bounding box center [108, 549] width 216 height 42
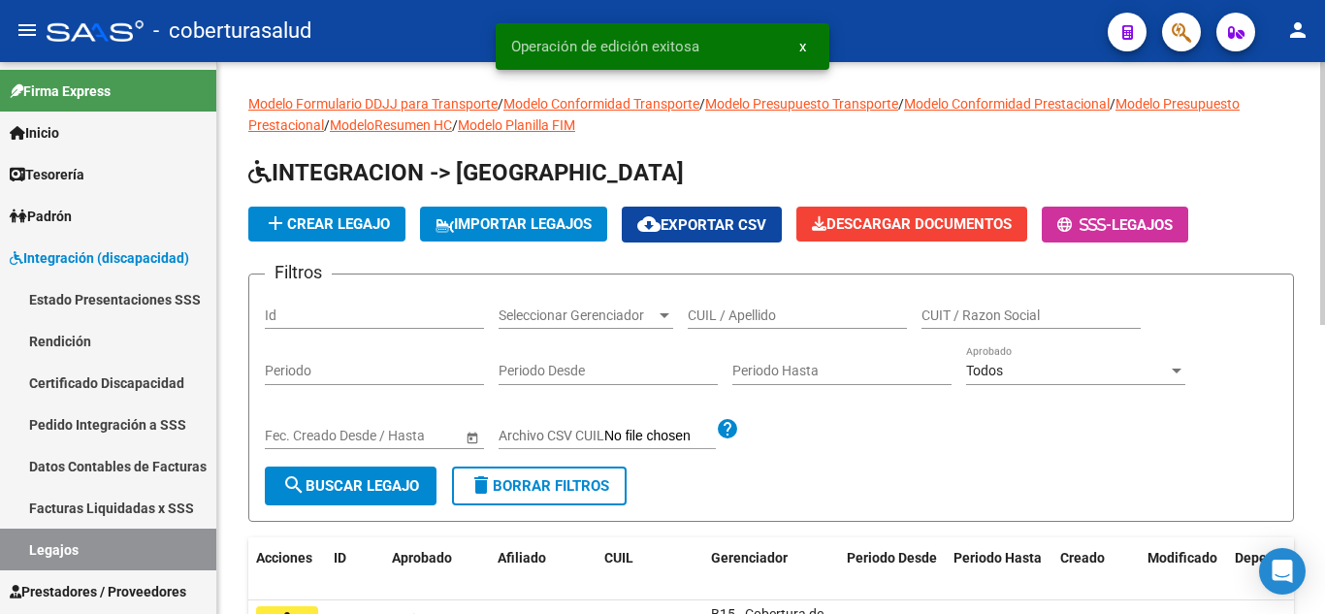
click at [717, 316] on input "CUIL / Apellido" at bounding box center [797, 315] width 219 height 16
paste input "20556438219"
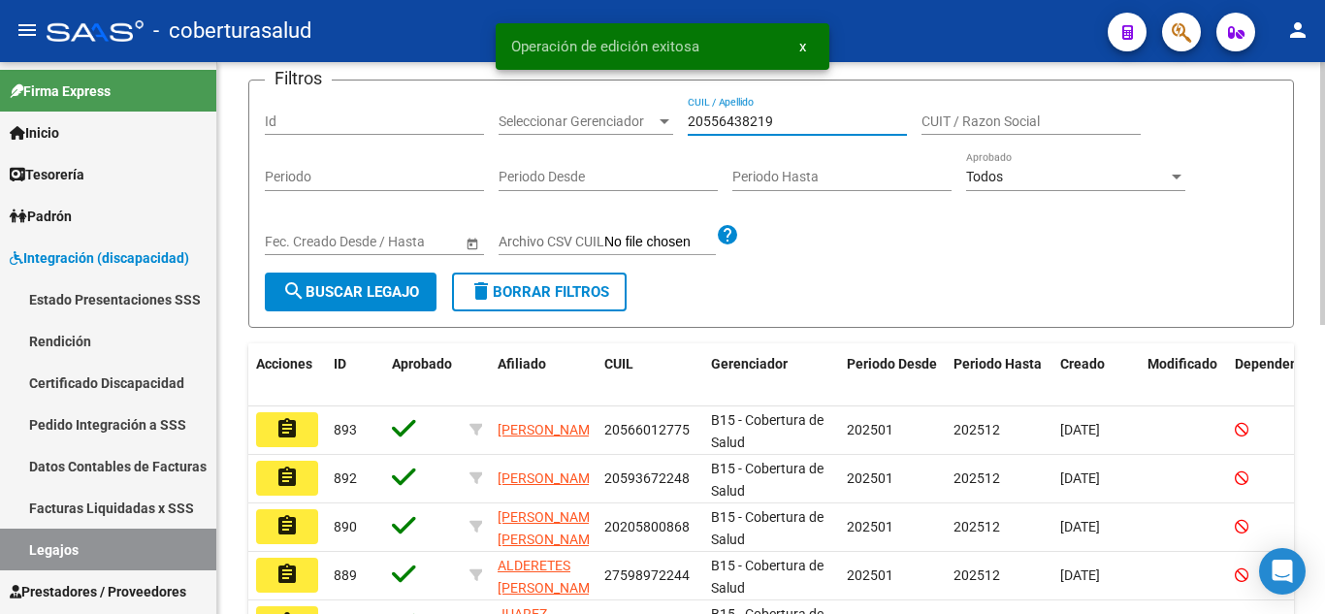
type input "20556438219"
click at [402, 299] on span "search Buscar Legajo" at bounding box center [350, 291] width 137 height 17
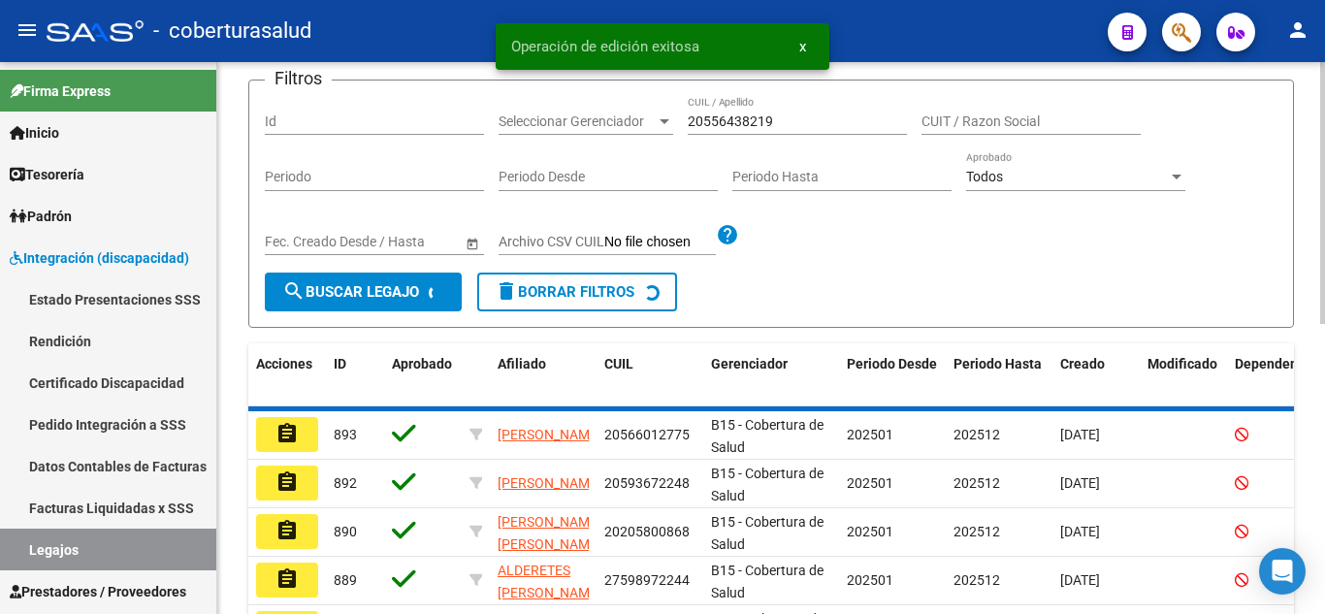
scroll to position [169, 0]
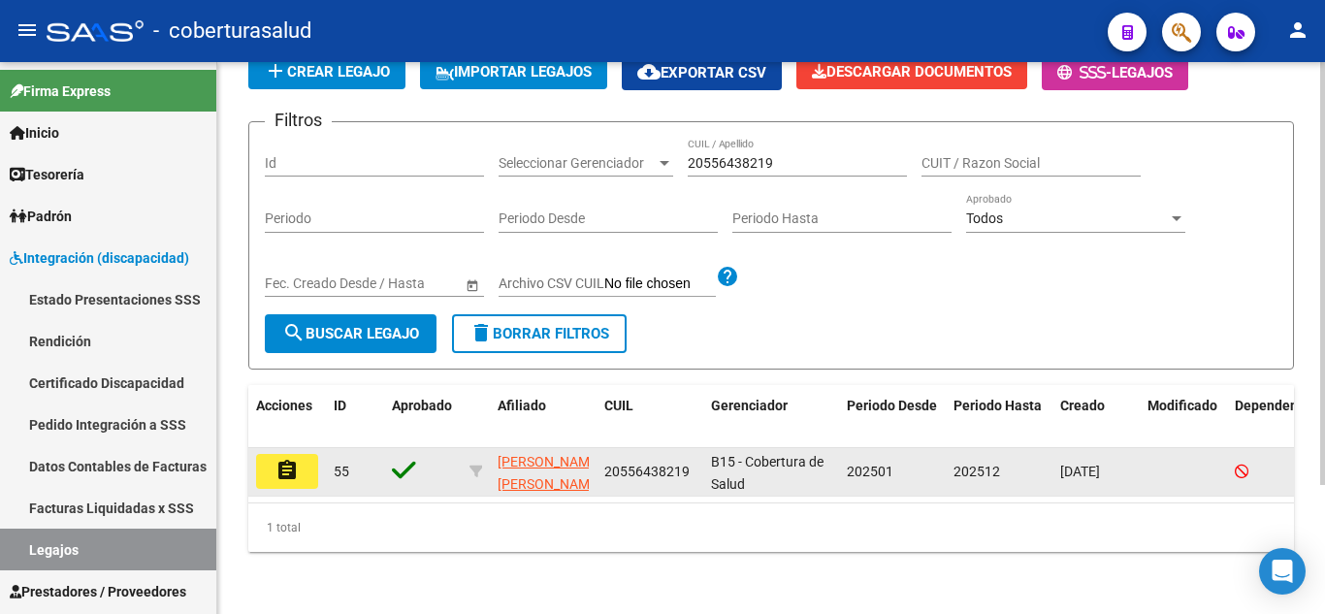
click at [297, 460] on mat-icon "assignment" at bounding box center [286, 470] width 23 height 23
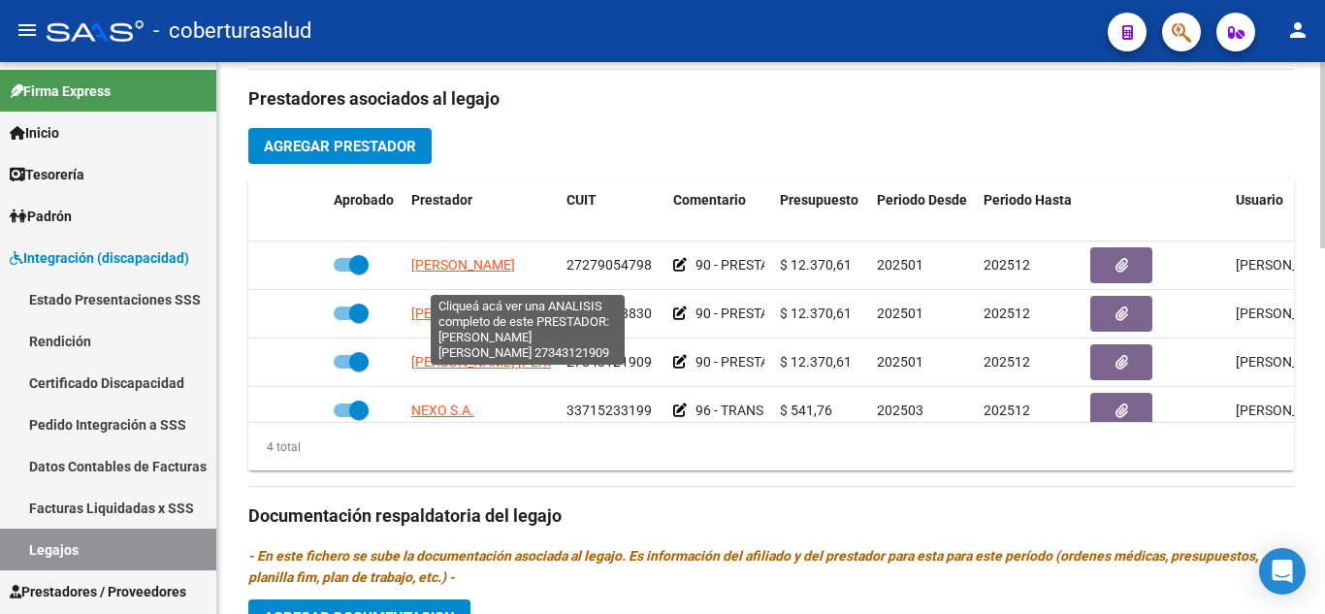
scroll to position [582, 0]
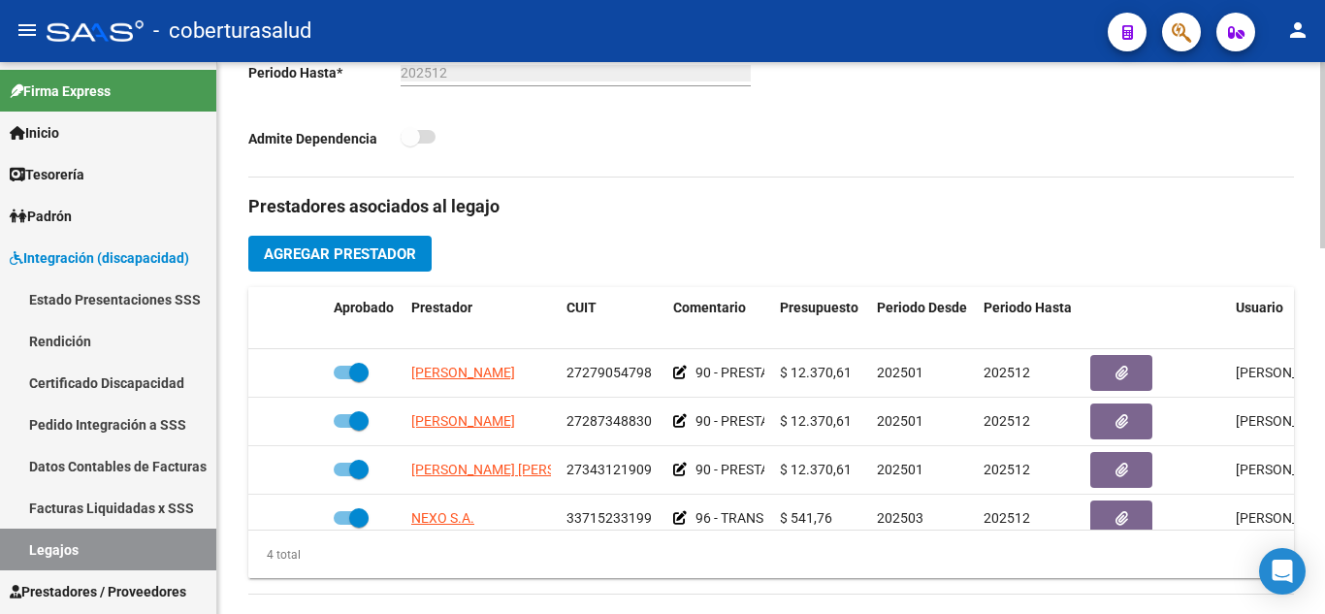
click at [400, 260] on span "Agregar Prestador" at bounding box center [340, 253] width 152 height 17
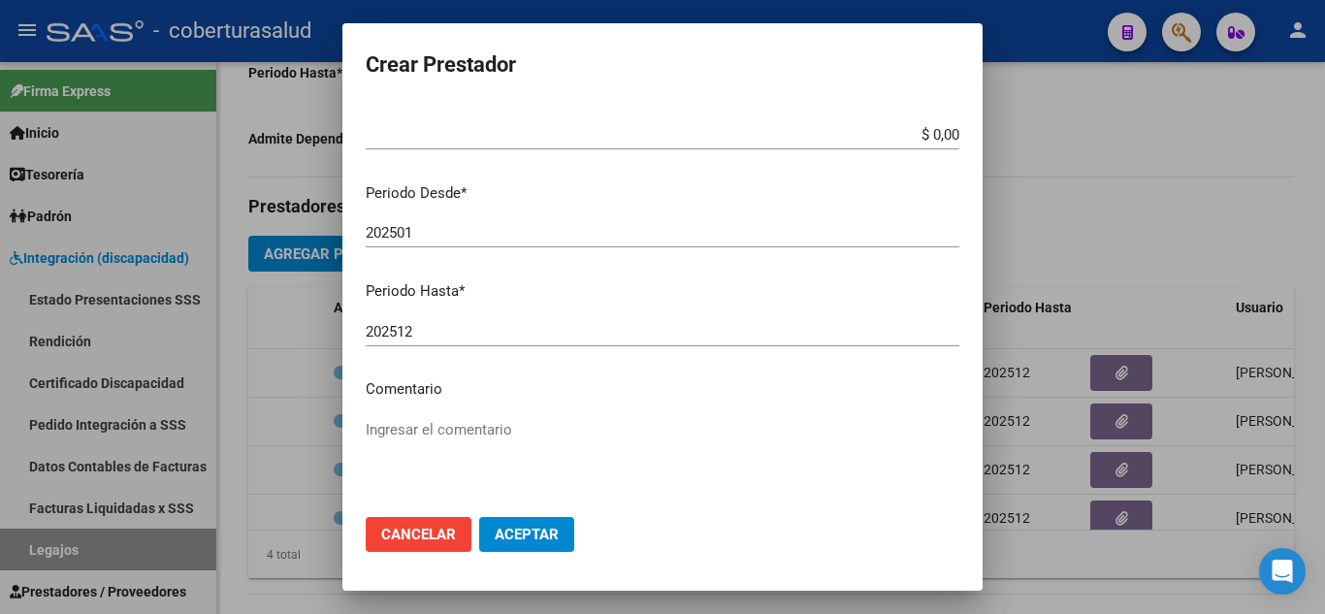
scroll to position [266, 0]
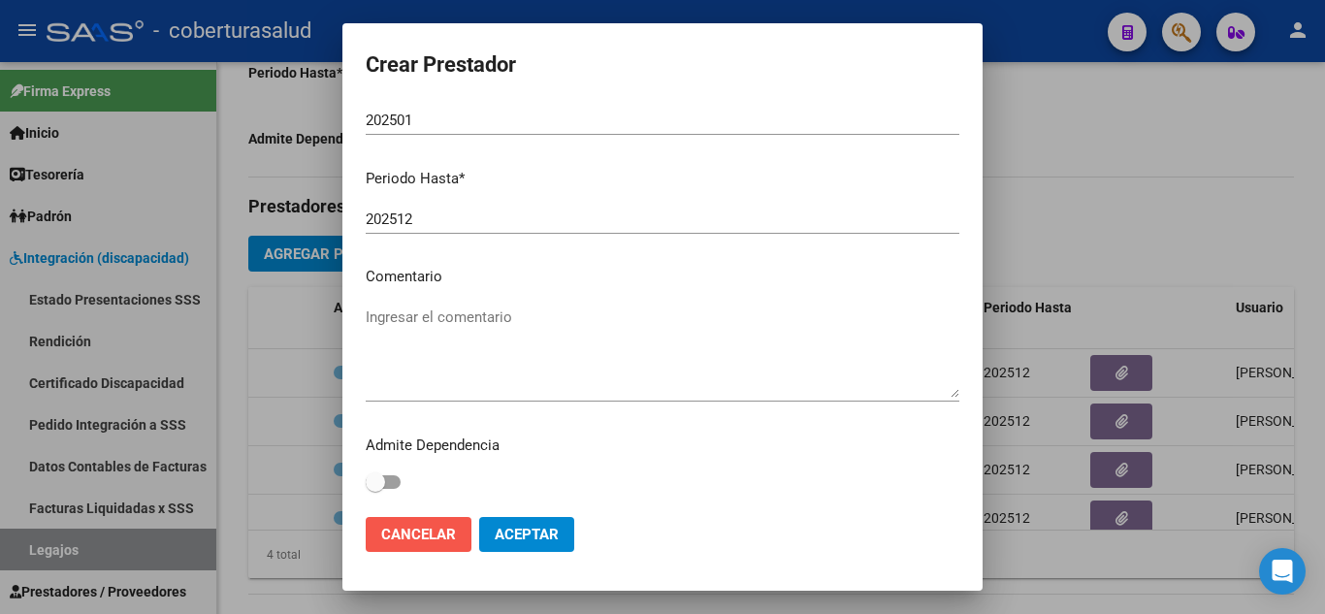
click at [433, 534] on span "Cancelar" at bounding box center [418, 534] width 75 height 17
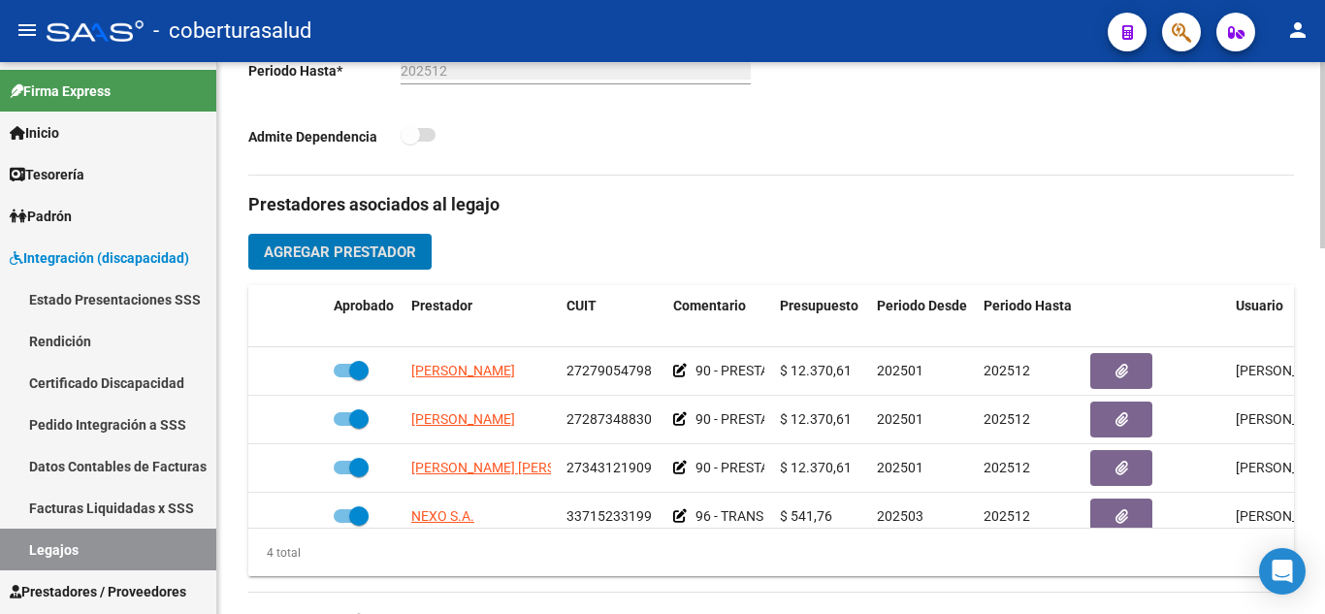
scroll to position [582, 0]
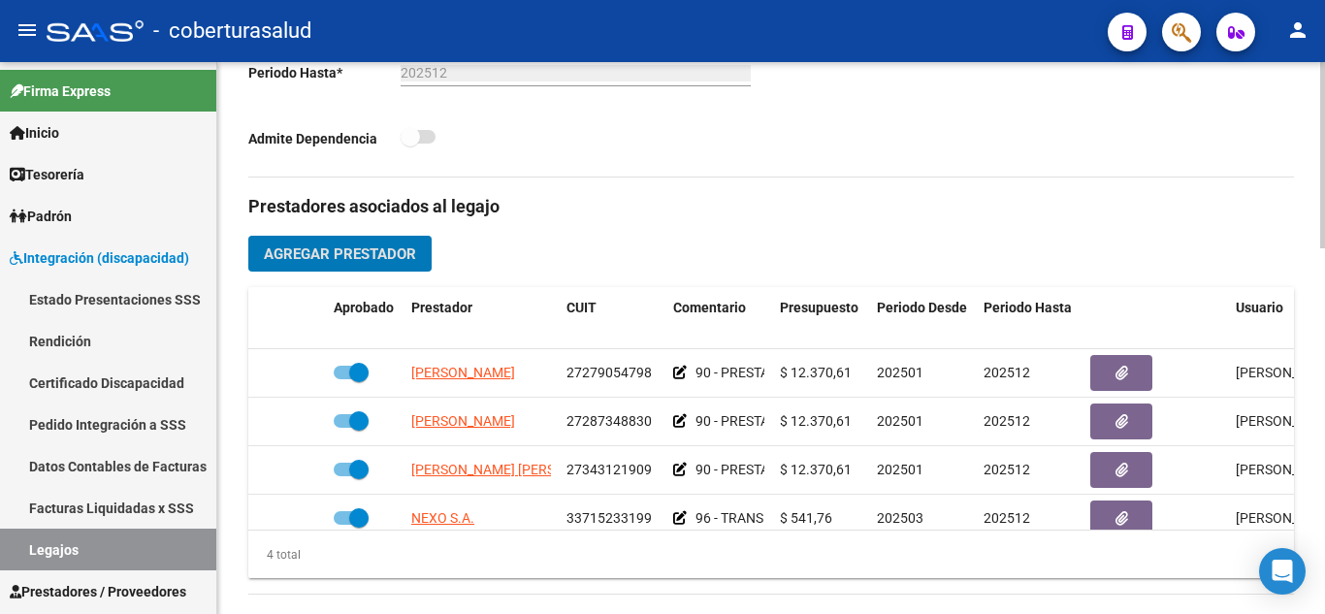
click at [341, 253] on span "Agregar Prestador" at bounding box center [340, 253] width 152 height 17
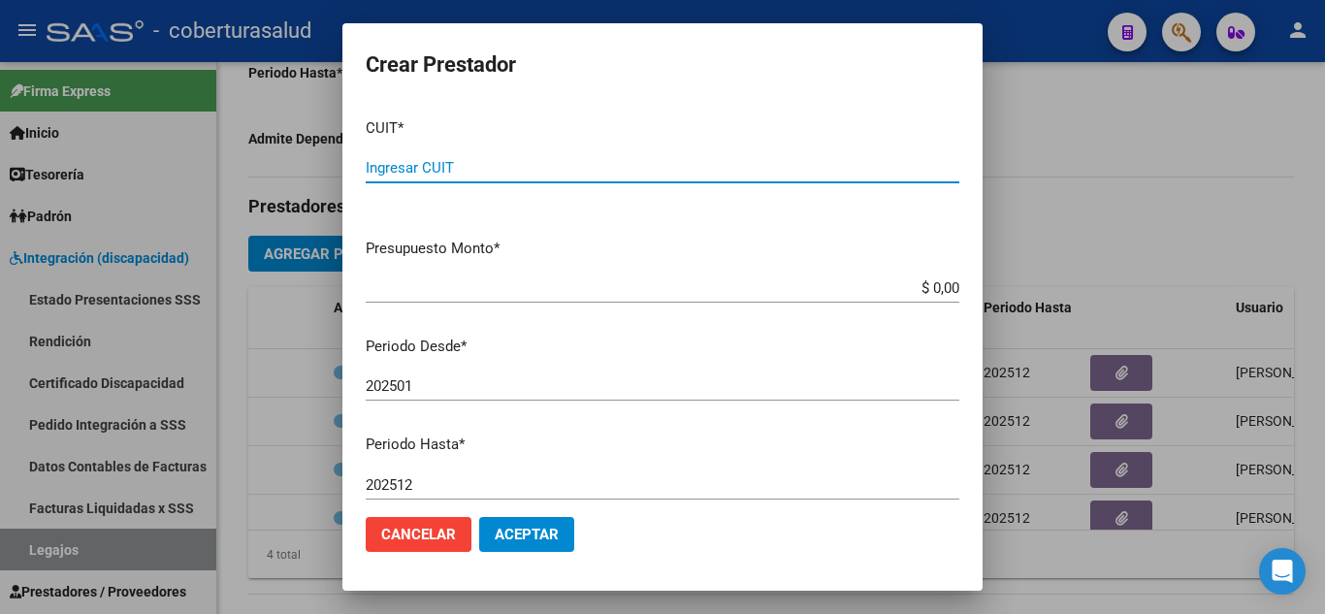
click at [528, 162] on input "Ingresar CUIT" at bounding box center [662, 167] width 593 height 17
paste input "20-55643821-9"
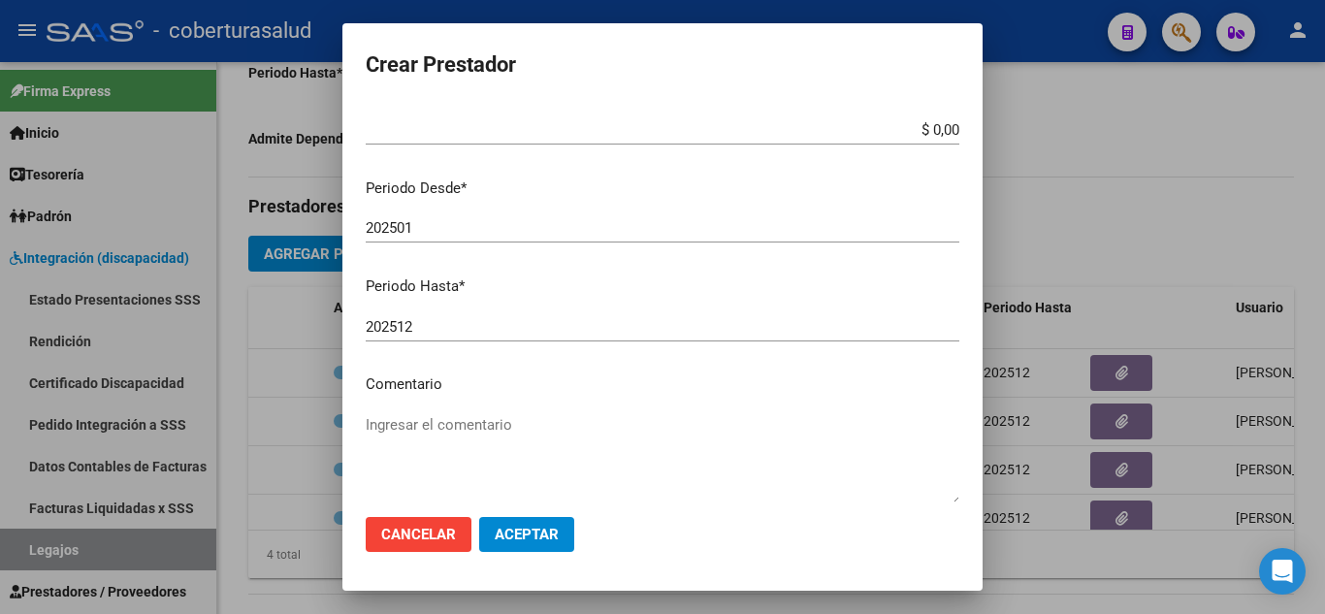
scroll to position [266, 0]
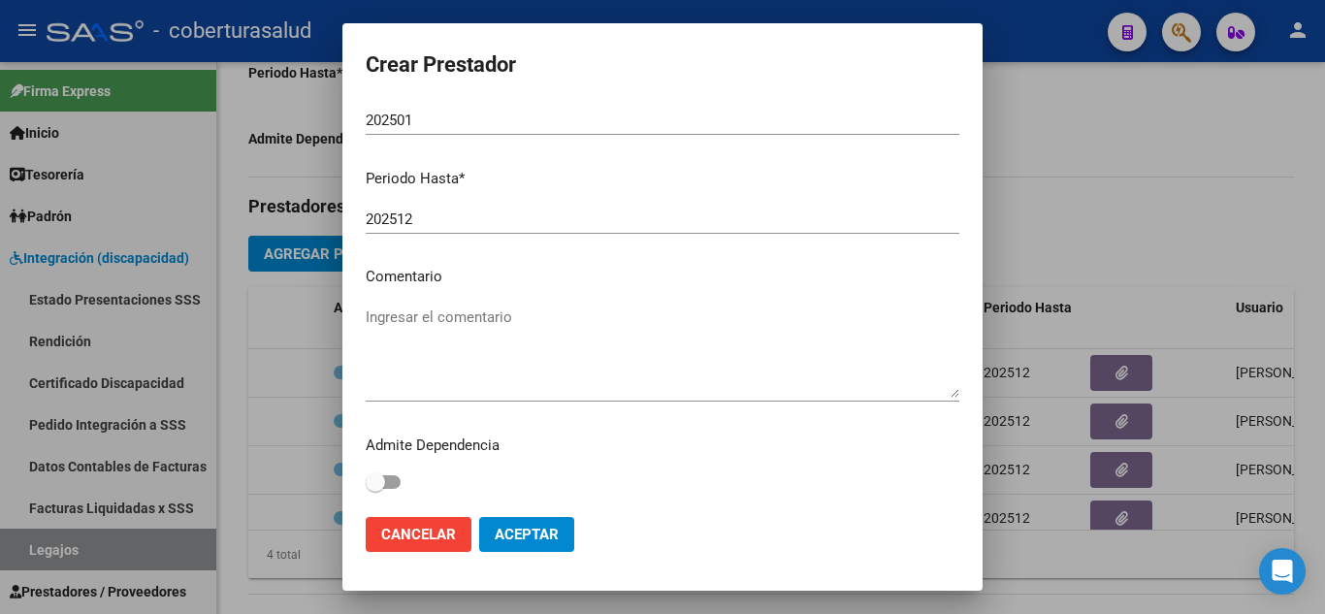
type input "20-55643821-9"
click at [430, 386] on textarea "Ingresar el comentario" at bounding box center [662, 351] width 593 height 91
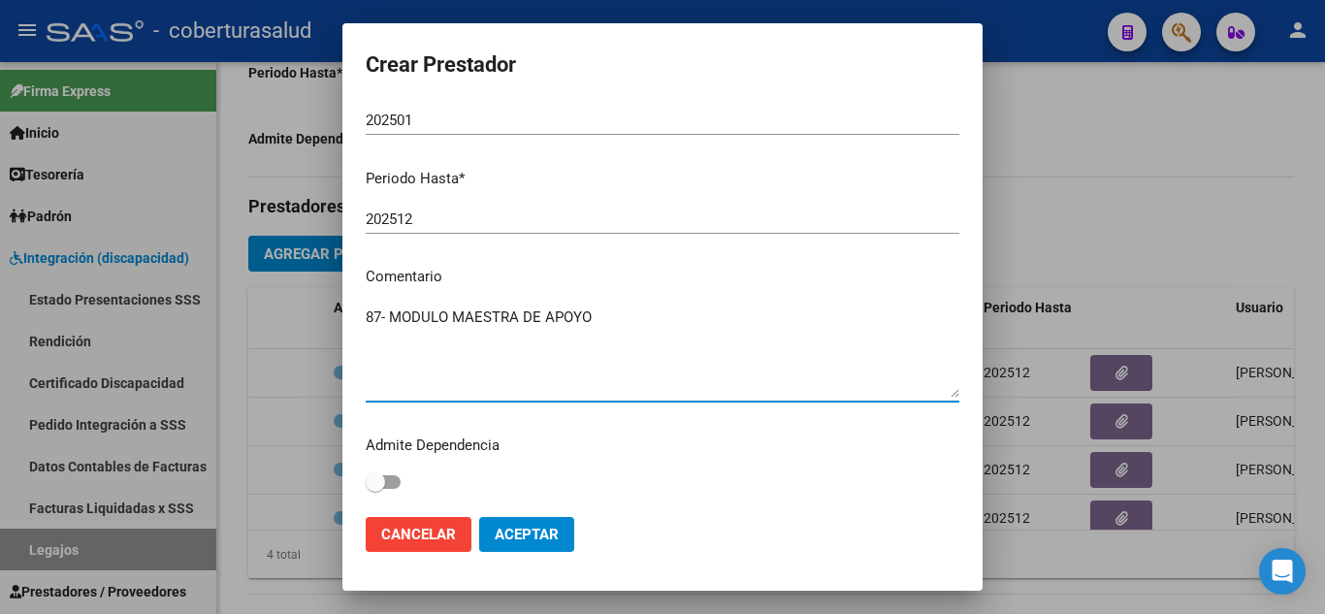
type textarea "87- MODULO MAESTRA DE APOYO"
click at [411, 117] on input "202501" at bounding box center [662, 120] width 593 height 17
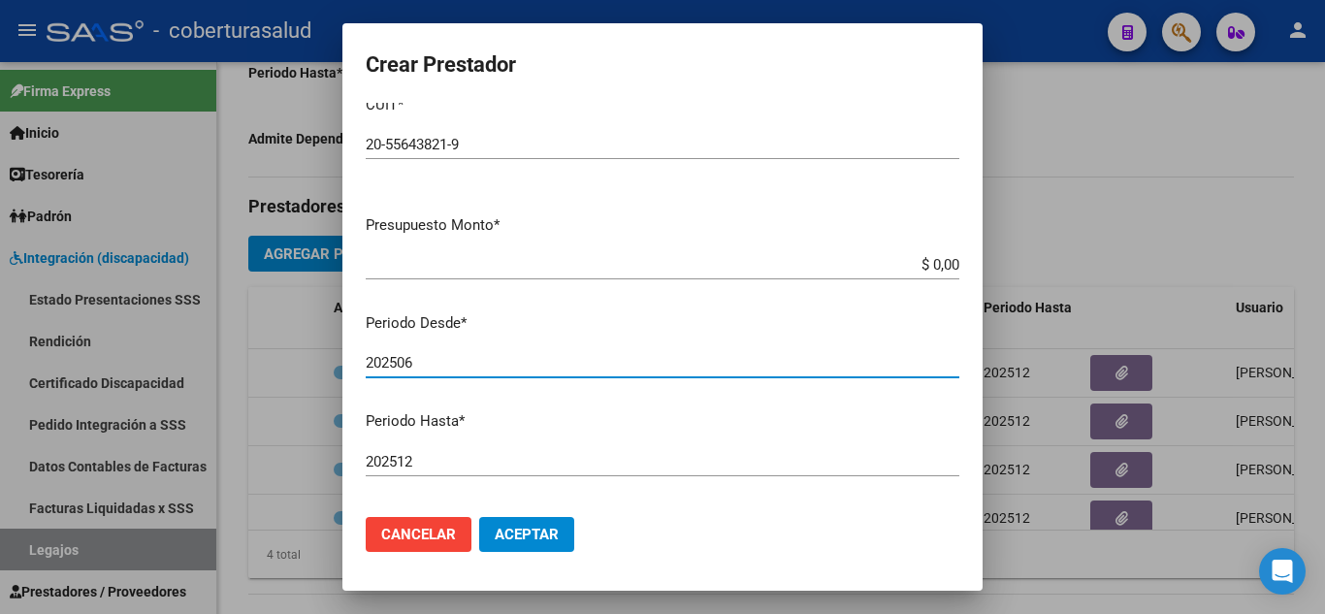
scroll to position [0, 0]
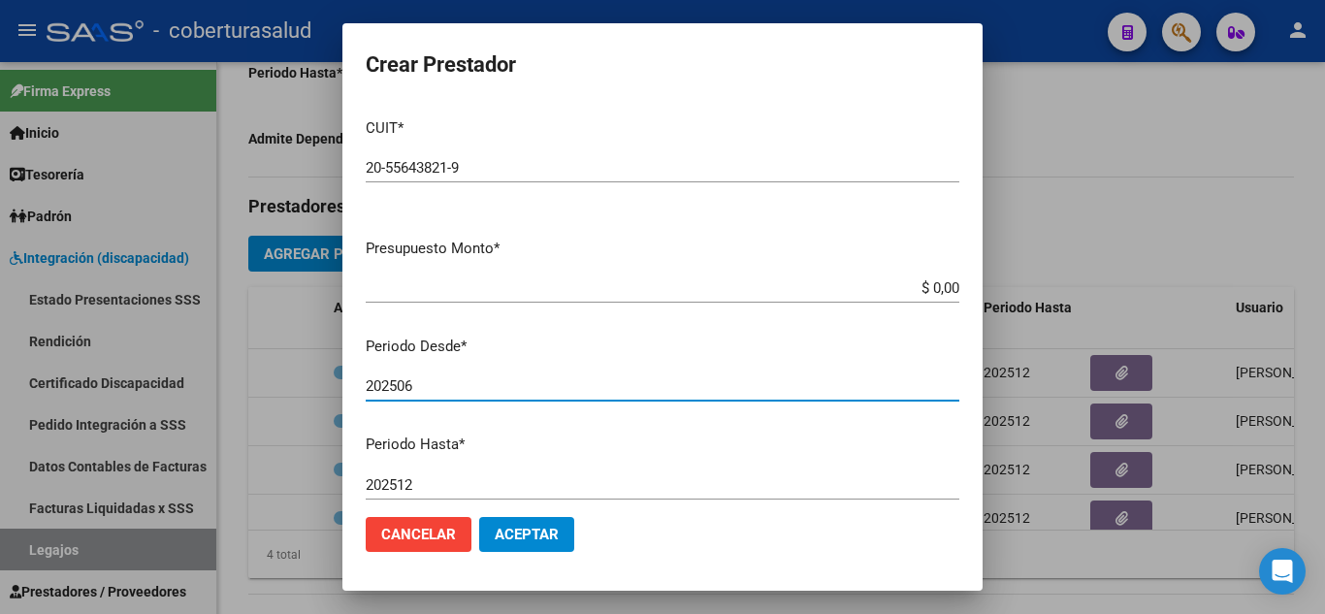
type input "202506"
click at [954, 285] on app-form-text-field "Presupuesto Monto * $ 0,00 Ingresar el monto" at bounding box center [670, 268] width 609 height 60
click at [946, 284] on app-form-text-field "Presupuesto Monto * $ 0,00 Ingresar el monto" at bounding box center [670, 268] width 609 height 60
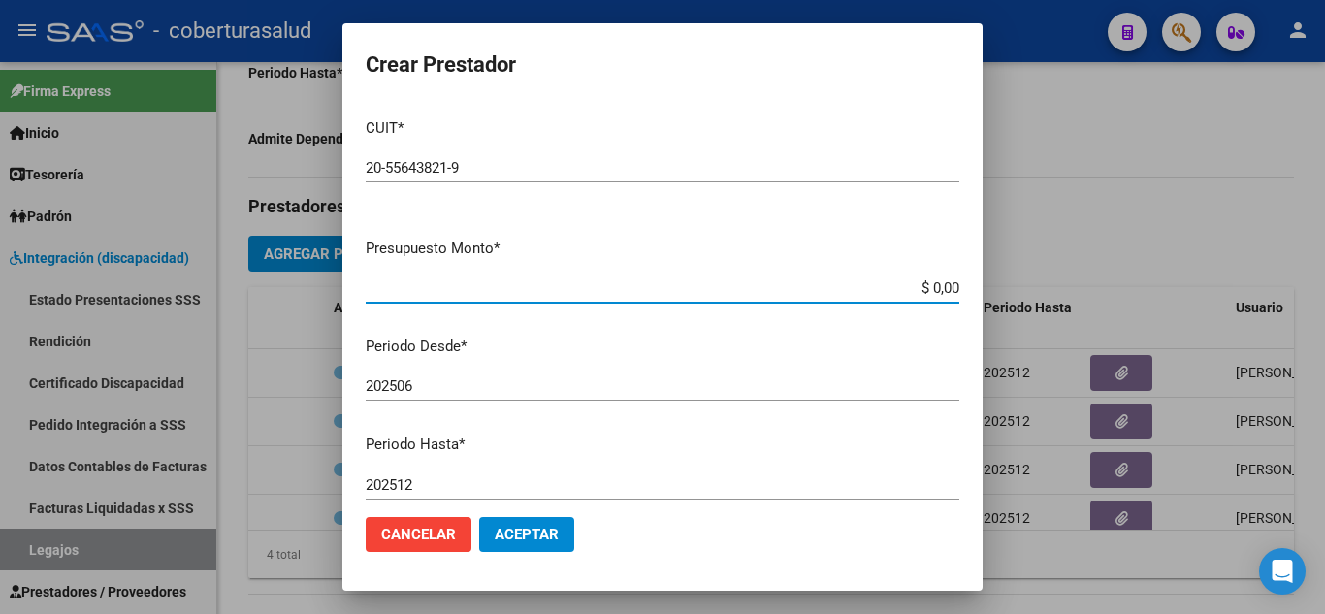
click at [943, 287] on input "$ 0,00" at bounding box center [662, 287] width 593 height 17
type input "$ 307.654,34"
click at [541, 536] on span "Aceptar" at bounding box center [527, 534] width 64 height 17
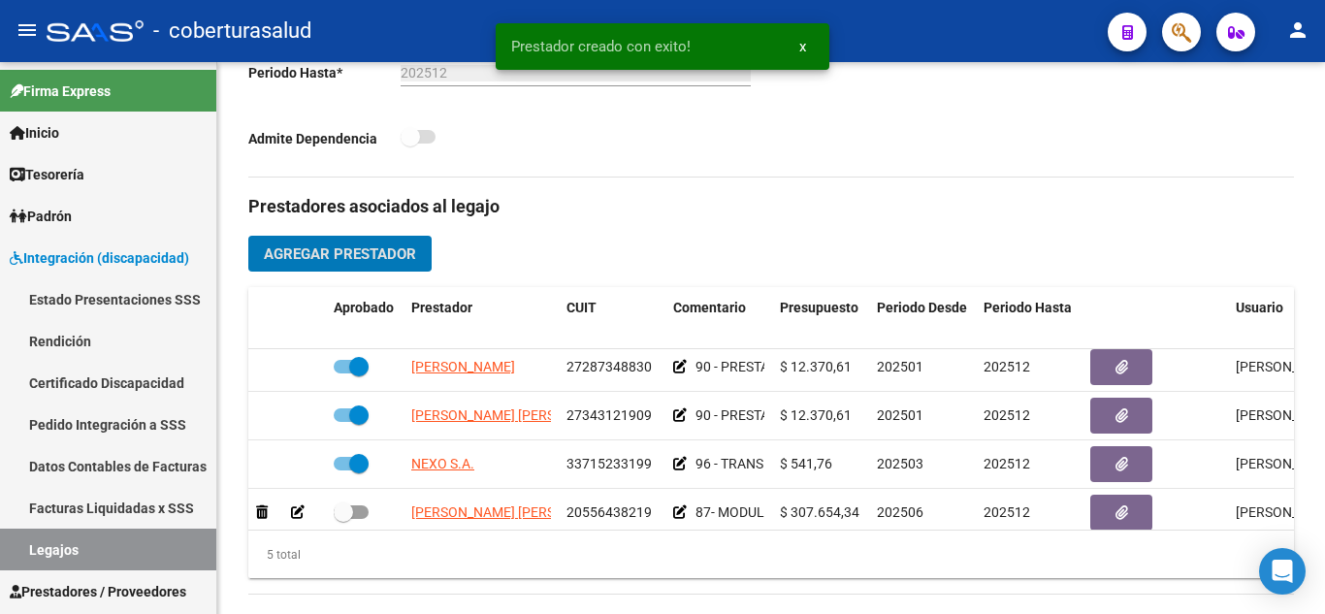
scroll to position [83, 0]
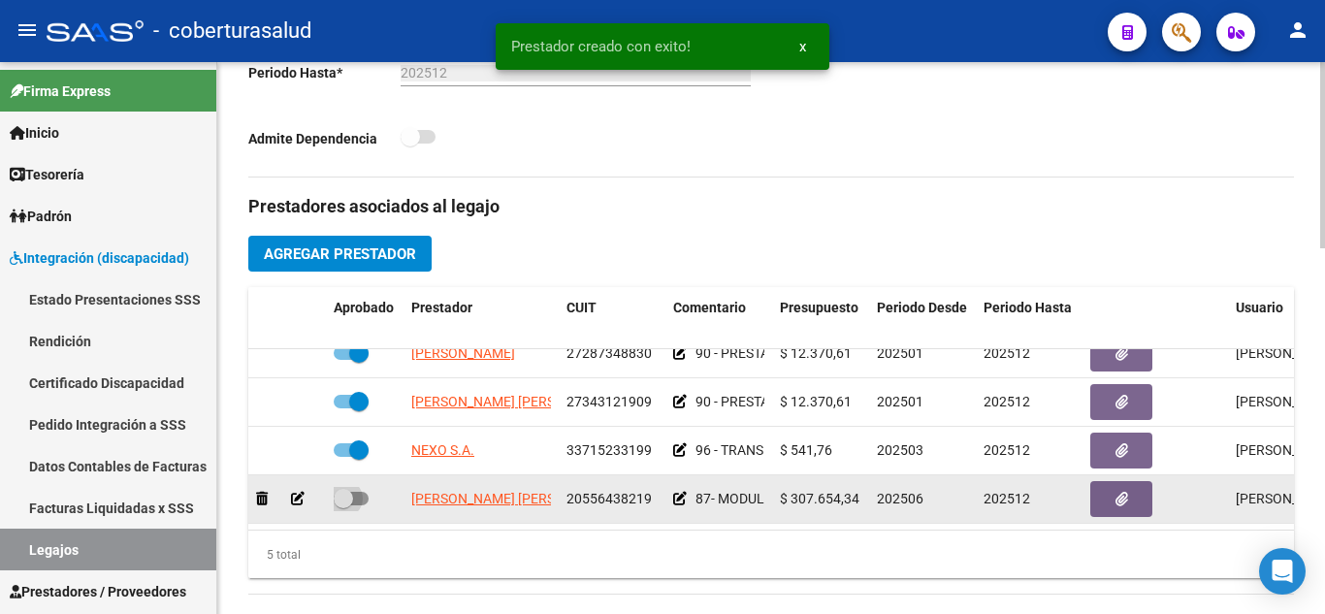
click at [350, 489] on span at bounding box center [343, 498] width 19 height 19
click at [343, 505] on input "checkbox" at bounding box center [342, 505] width 1 height 1
checkbox input "true"
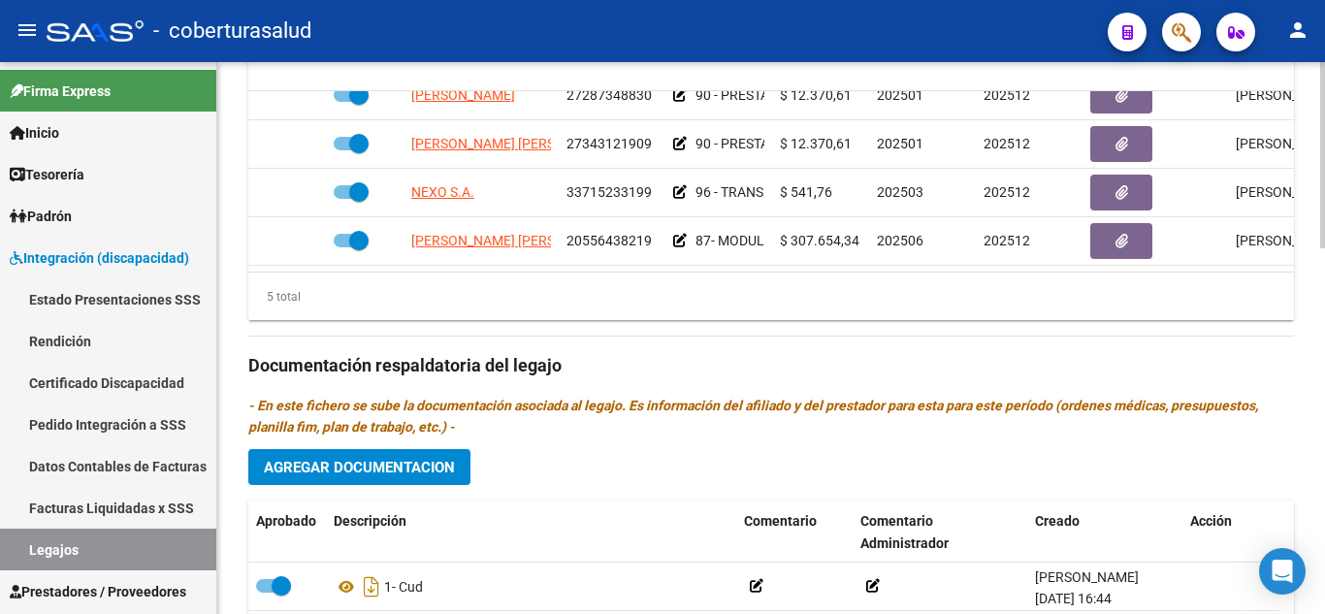
scroll to position [873, 0]
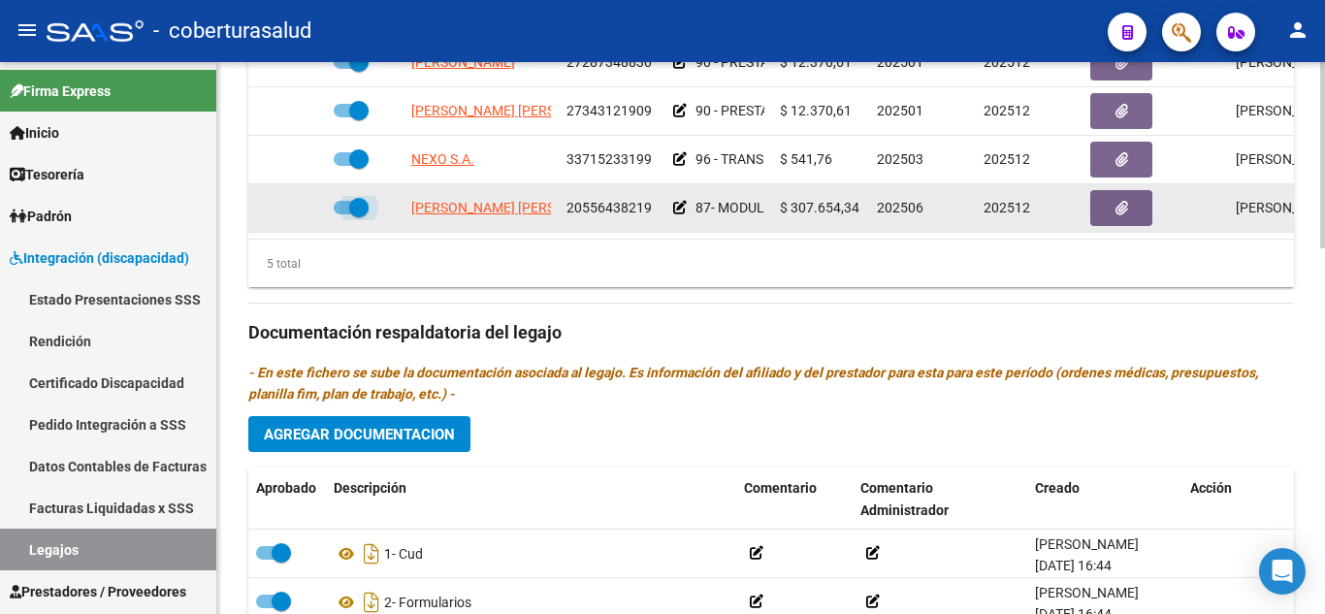
click at [350, 198] on span at bounding box center [358, 207] width 19 height 19
click at [343, 214] on input "checkbox" at bounding box center [342, 214] width 1 height 1
checkbox input "false"
click at [304, 201] on icon at bounding box center [298, 208] width 14 height 14
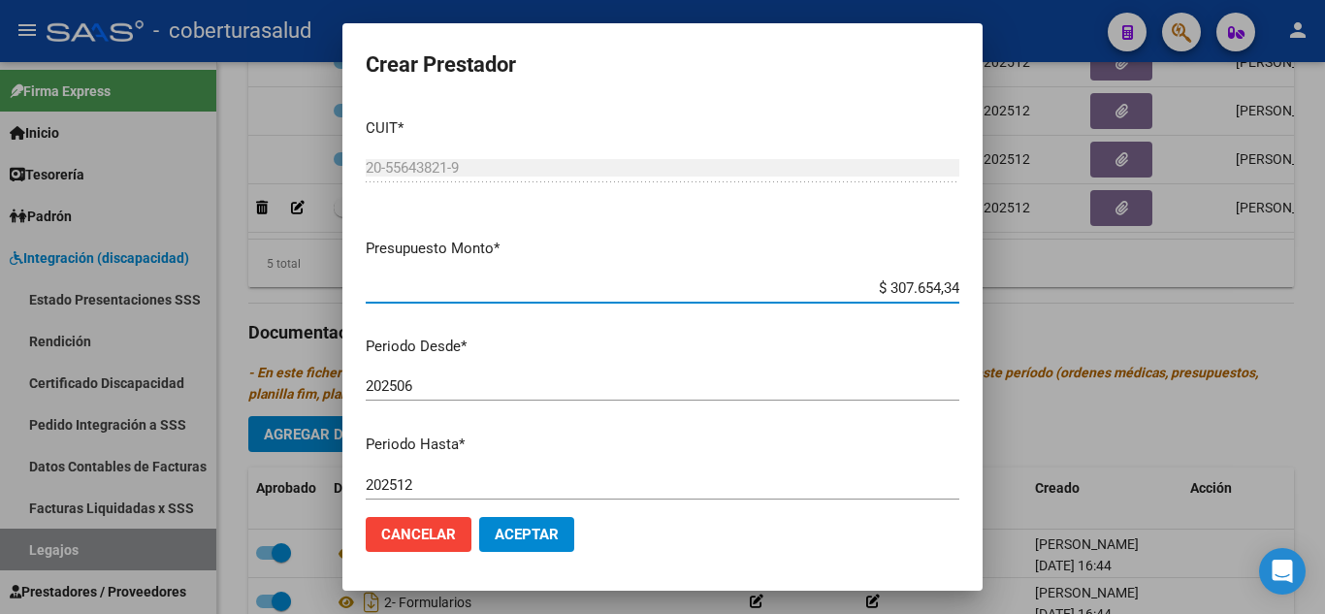
click at [433, 540] on span "Cancelar" at bounding box center [418, 534] width 75 height 17
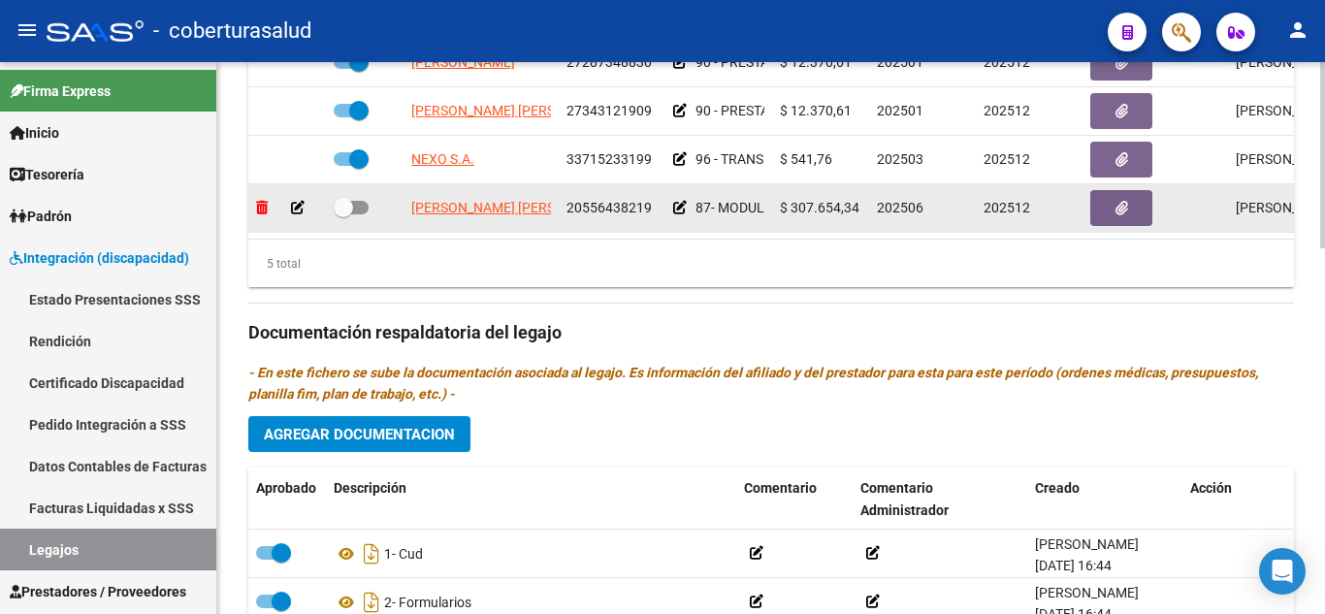
click at [256, 201] on icon at bounding box center [262, 208] width 12 height 14
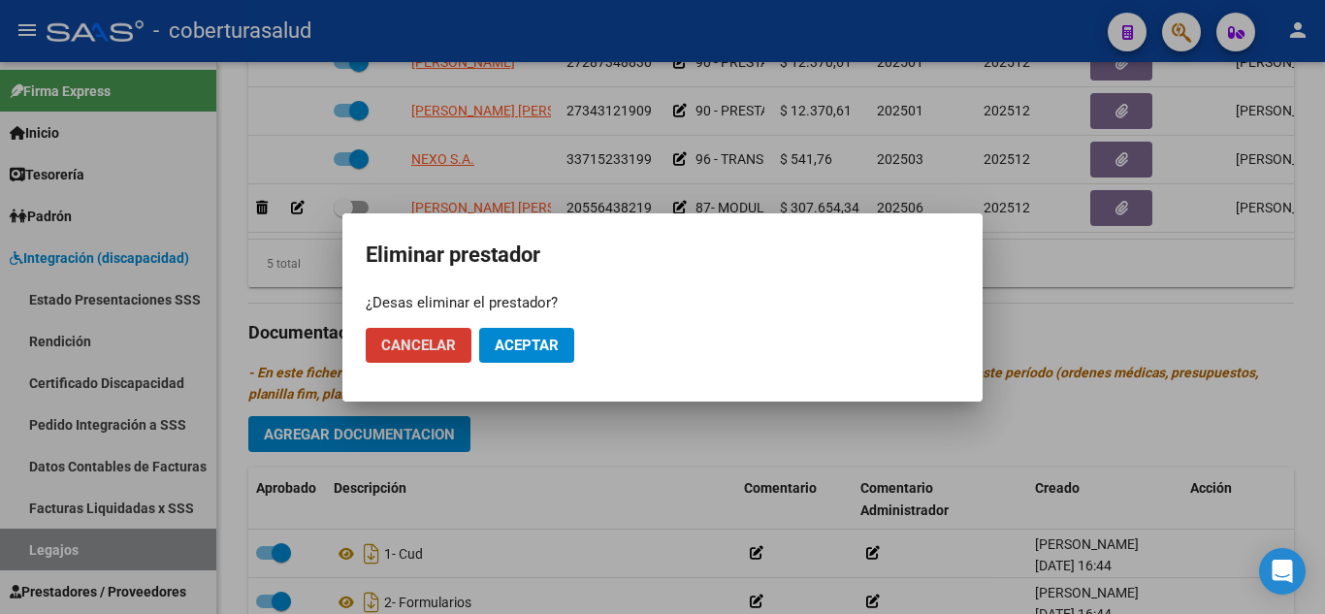
click at [526, 345] on span "Aceptar" at bounding box center [527, 344] width 64 height 17
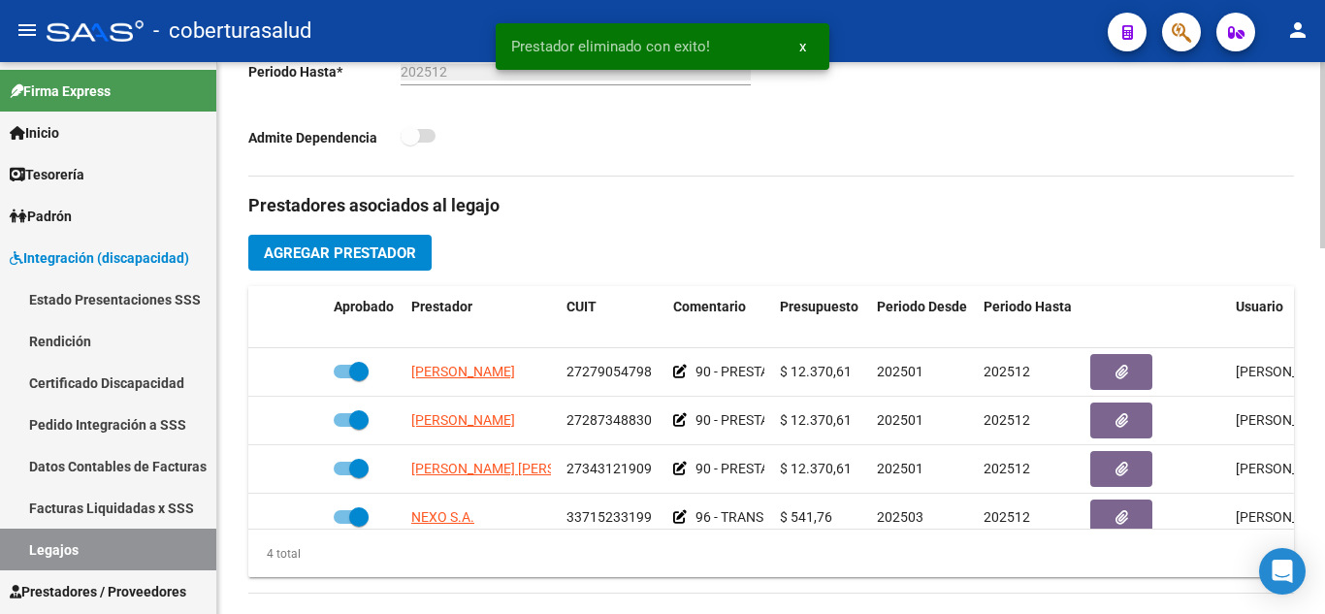
scroll to position [582, 0]
click at [394, 255] on span "Agregar Prestador" at bounding box center [340, 253] width 152 height 17
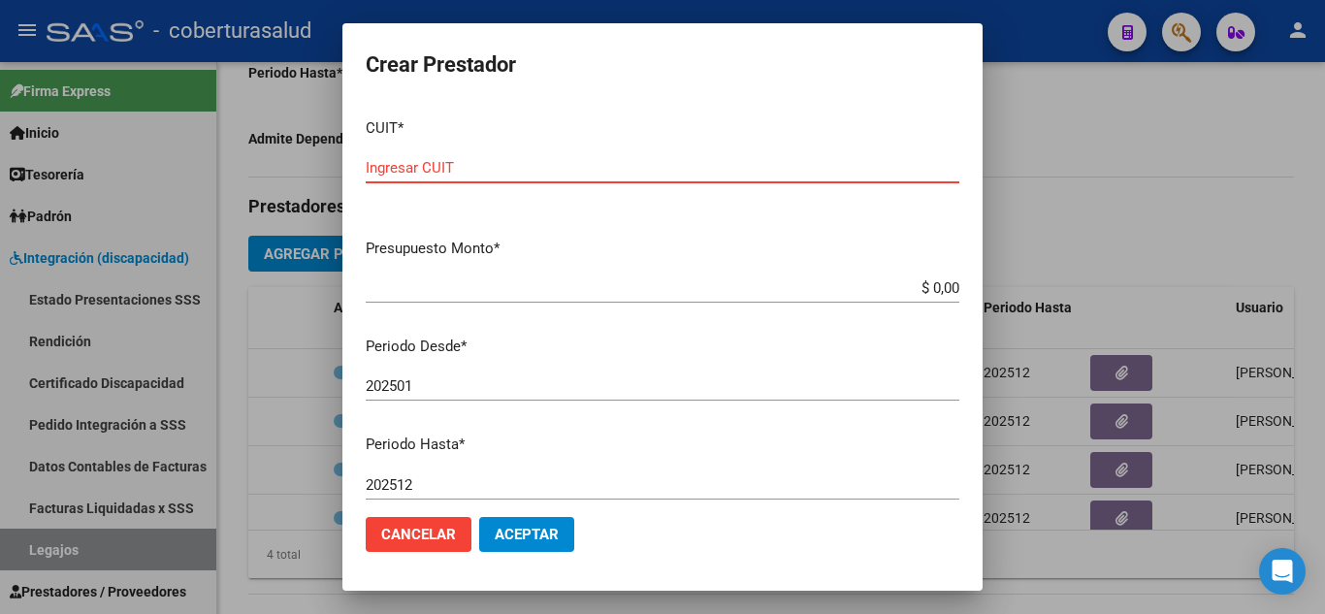
click at [573, 164] on input "Ingresar CUIT" at bounding box center [662, 167] width 593 height 17
paste input "27-40516422-7"
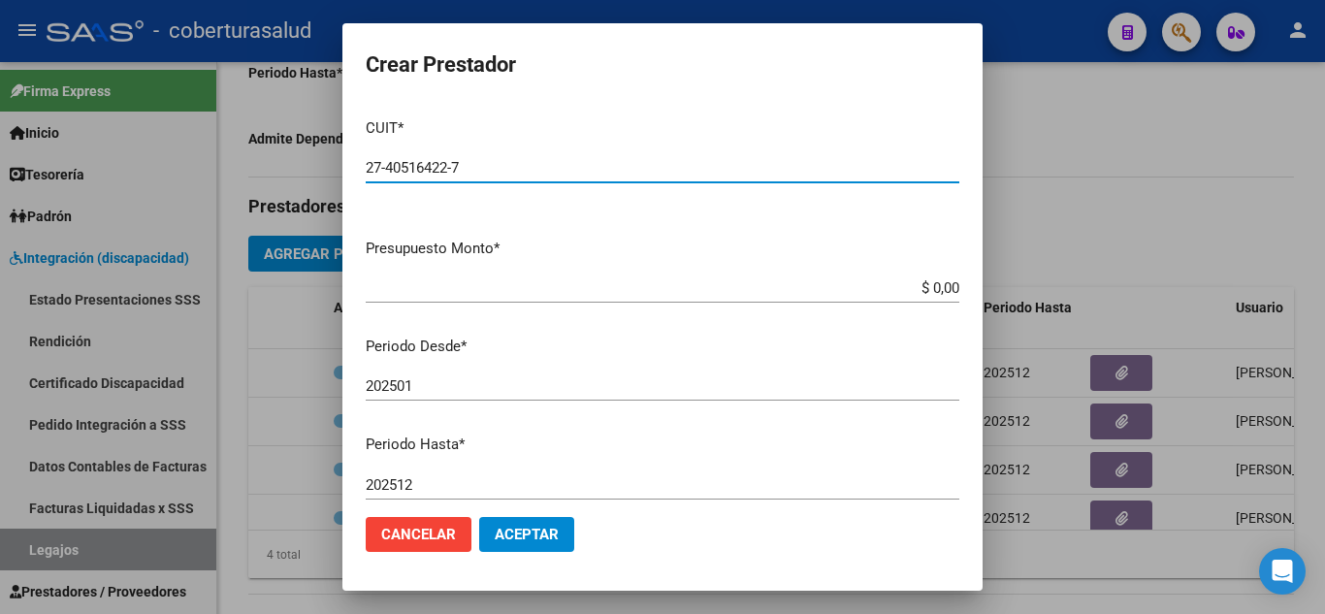
scroll to position [266, 0]
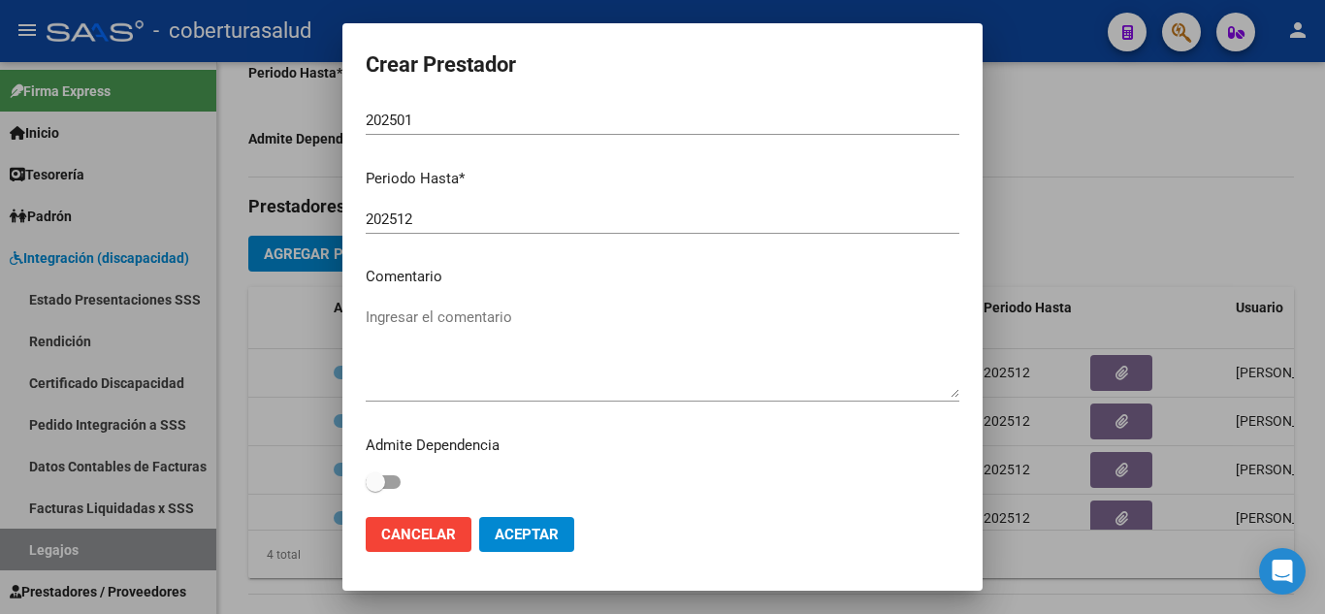
type input "27-40516422-7"
click at [428, 112] on input "202501" at bounding box center [662, 120] width 593 height 17
type input "202506"
click at [432, 345] on textarea "Ingresar el comentario" at bounding box center [662, 351] width 593 height 91
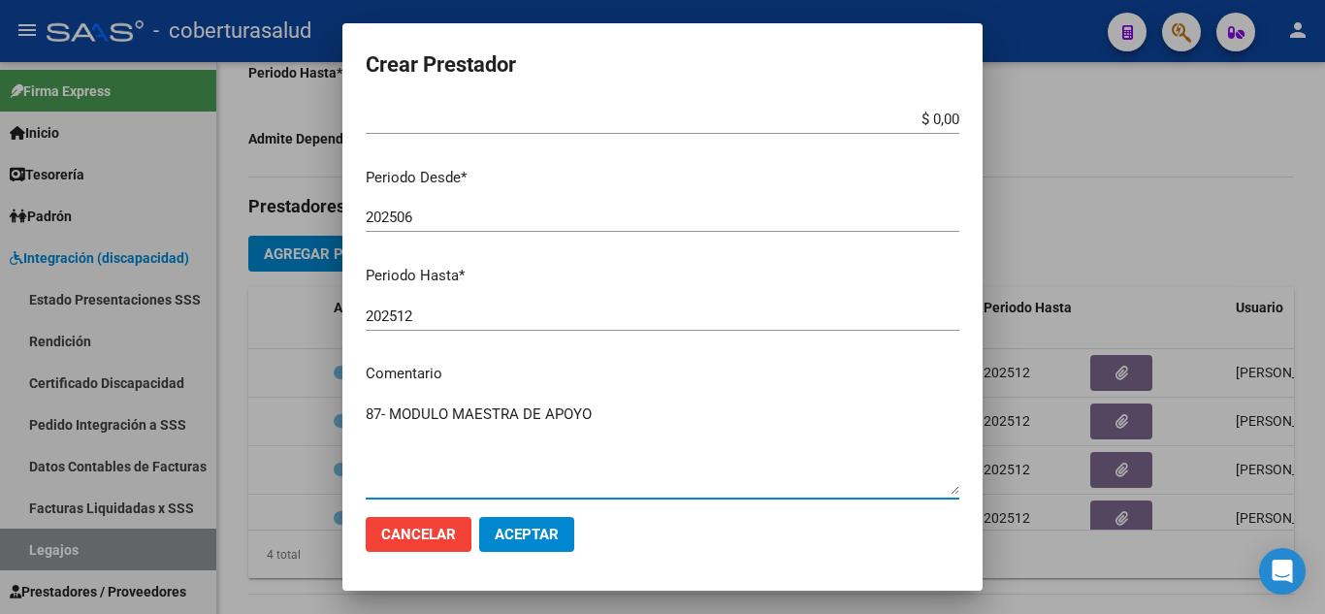
scroll to position [0, 0]
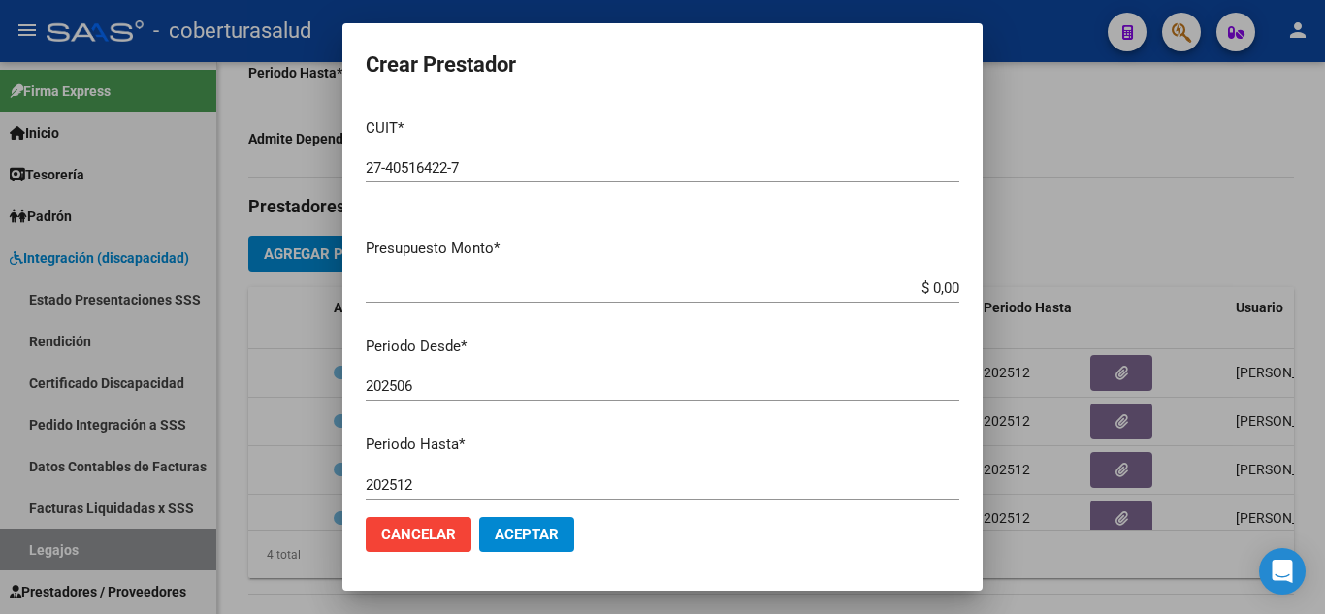
type textarea "87- MODULO MAESTRA DE APOYO"
click at [943, 285] on input "$ 0,00" at bounding box center [662, 287] width 593 height 17
type input "$ 307.654,34"
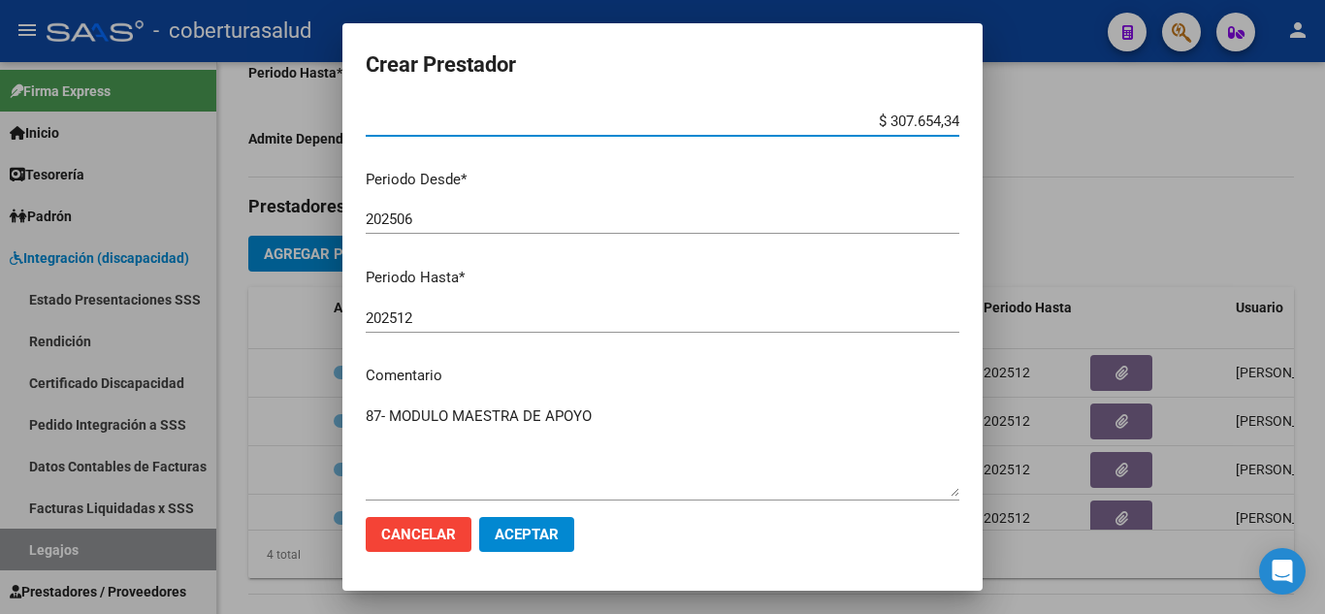
scroll to position [266, 0]
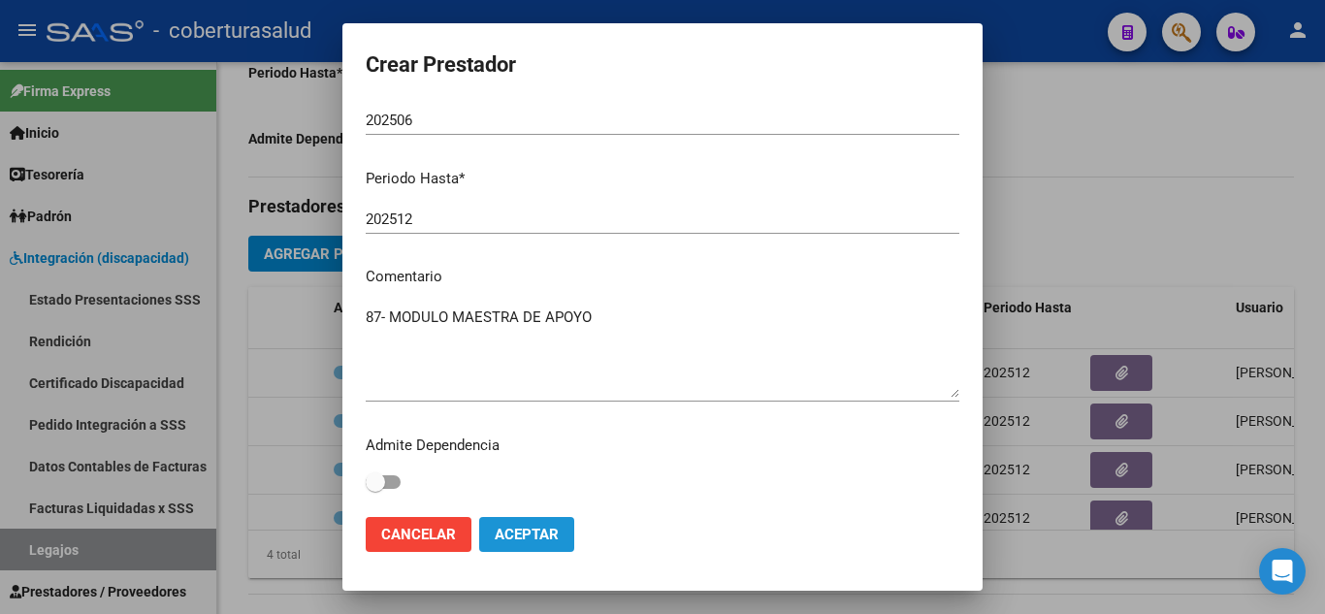
click at [535, 528] on span "Aceptar" at bounding box center [527, 534] width 64 height 17
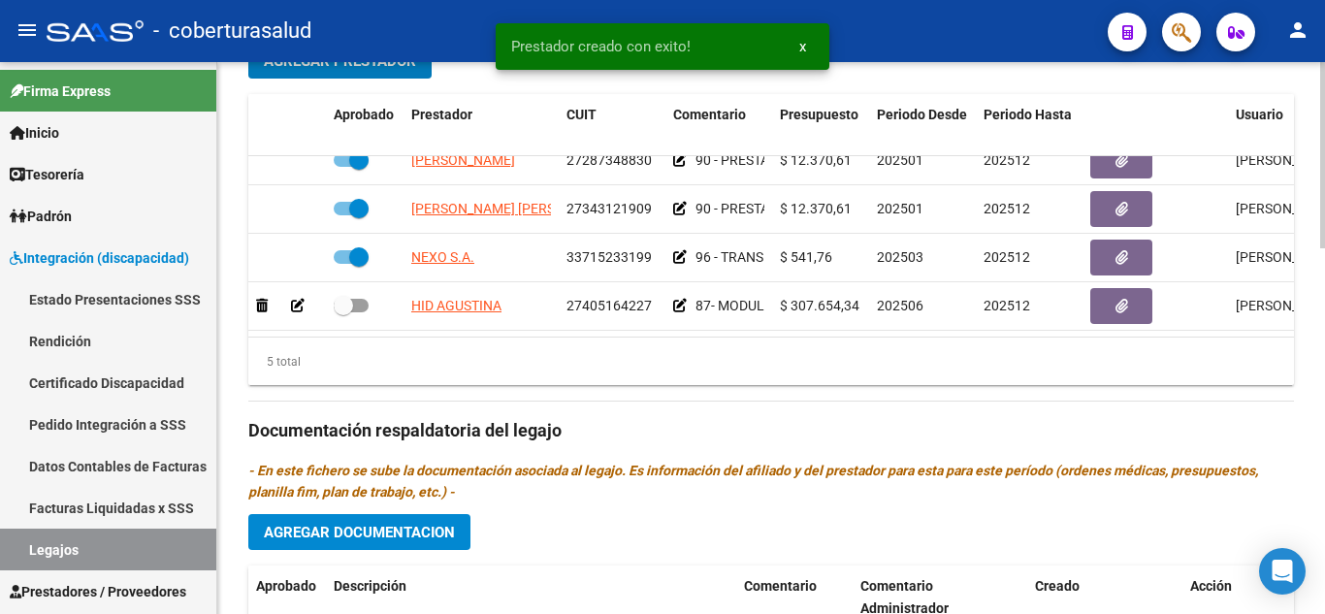
scroll to position [776, 0]
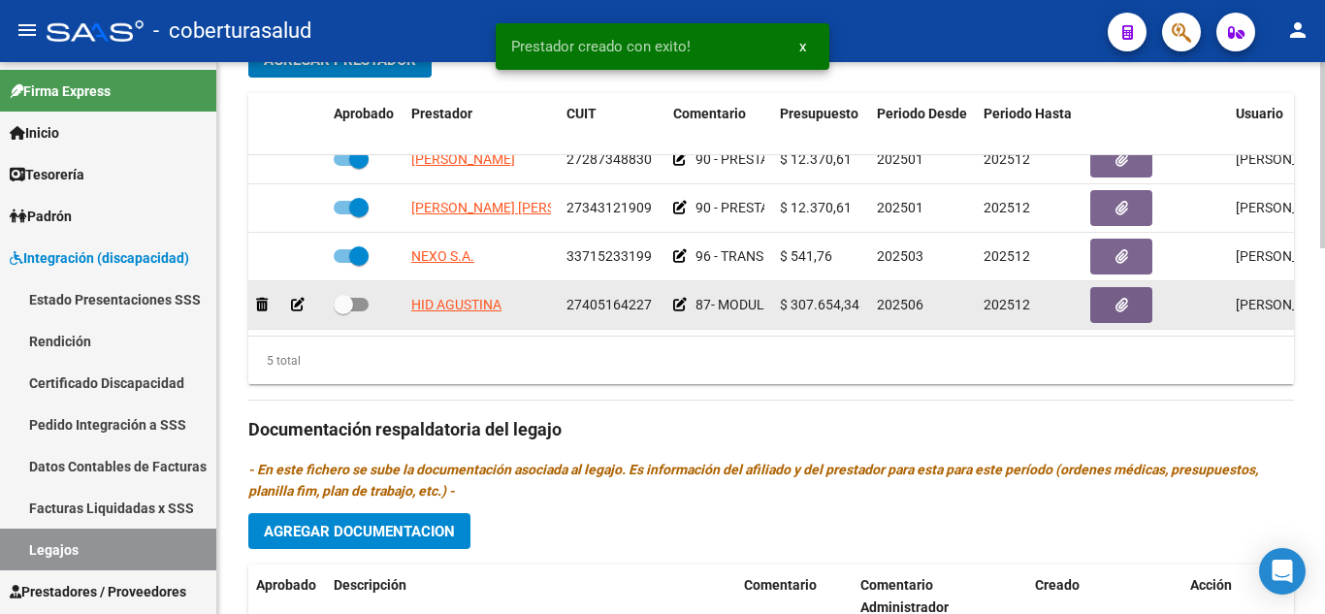
click at [348, 295] on span at bounding box center [343, 304] width 19 height 19
click at [343, 311] on input "checkbox" at bounding box center [342, 311] width 1 height 1
checkbox input "true"
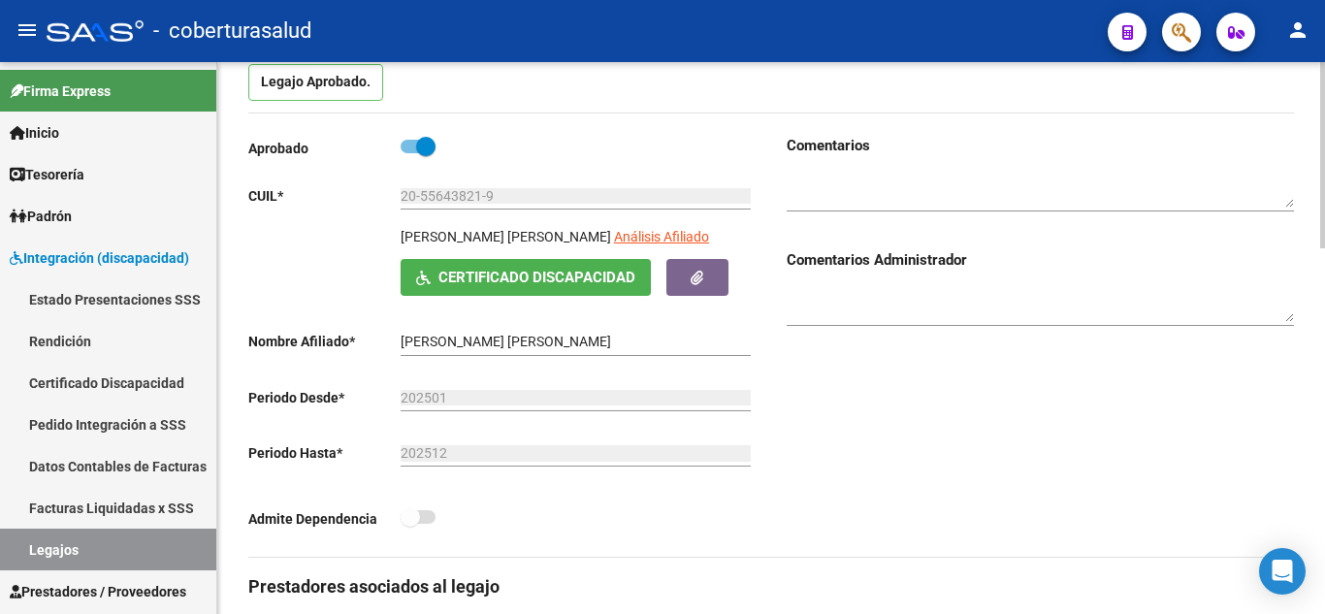
scroll to position [0, 0]
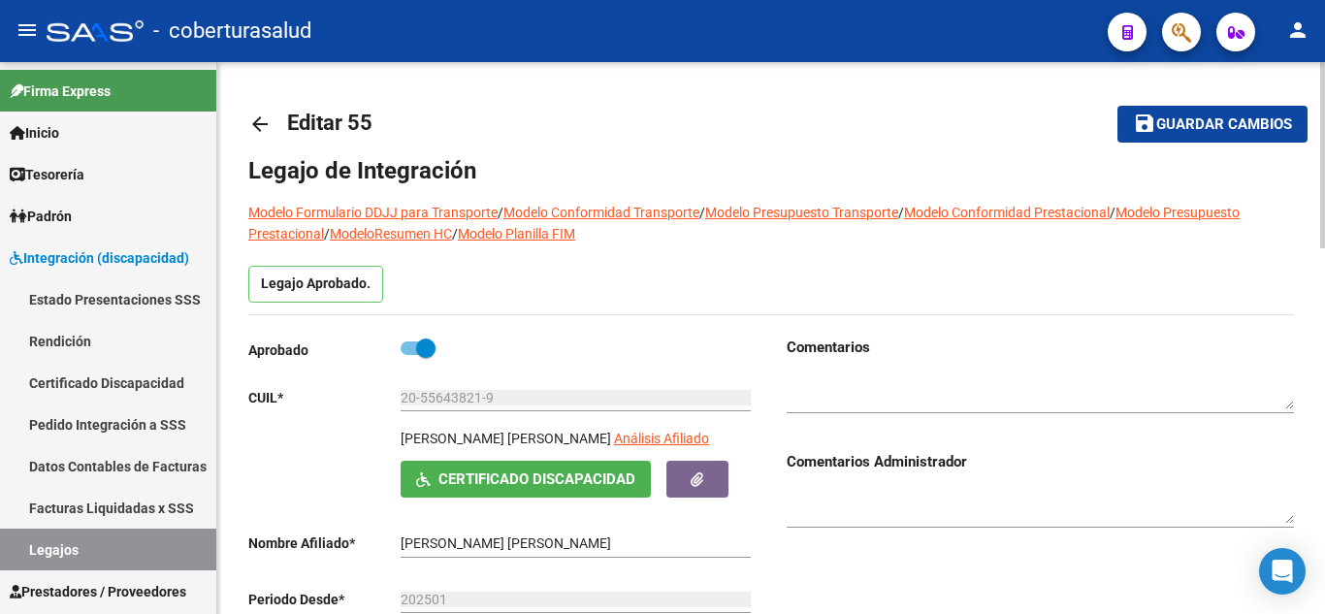
click at [1293, 107] on button "save Guardar cambios" at bounding box center [1212, 124] width 190 height 36
click at [1231, 121] on span "Guardar cambios" at bounding box center [1224, 124] width 136 height 17
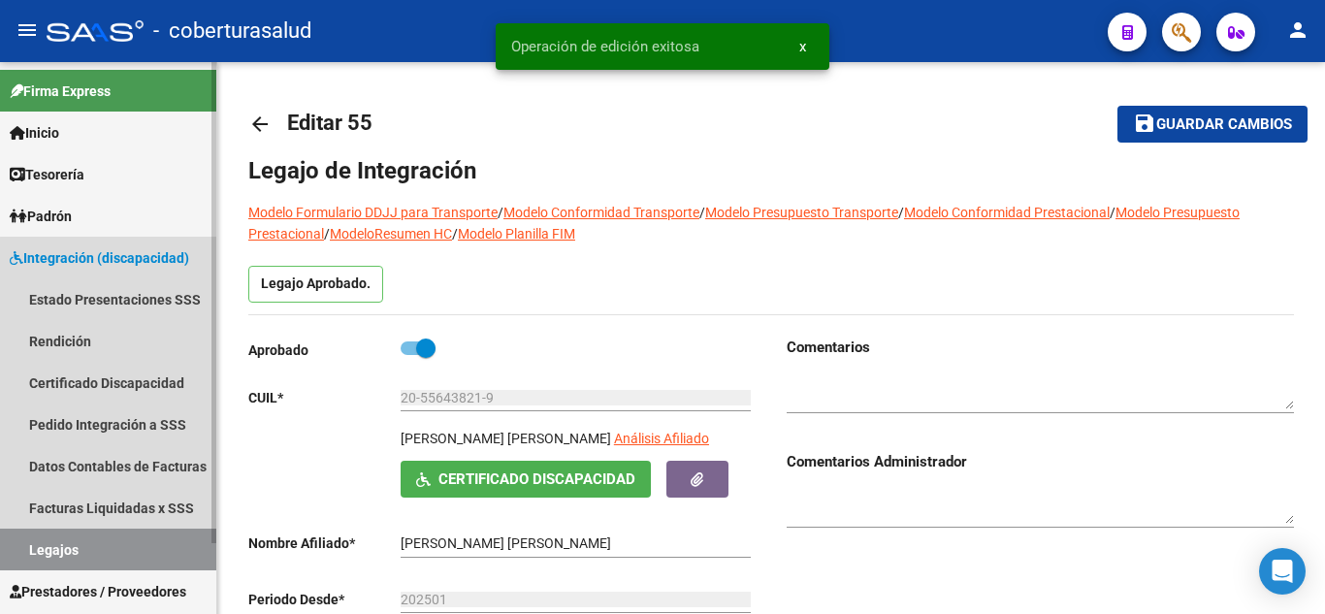
click at [152, 551] on link "Legajos" at bounding box center [108, 549] width 216 height 42
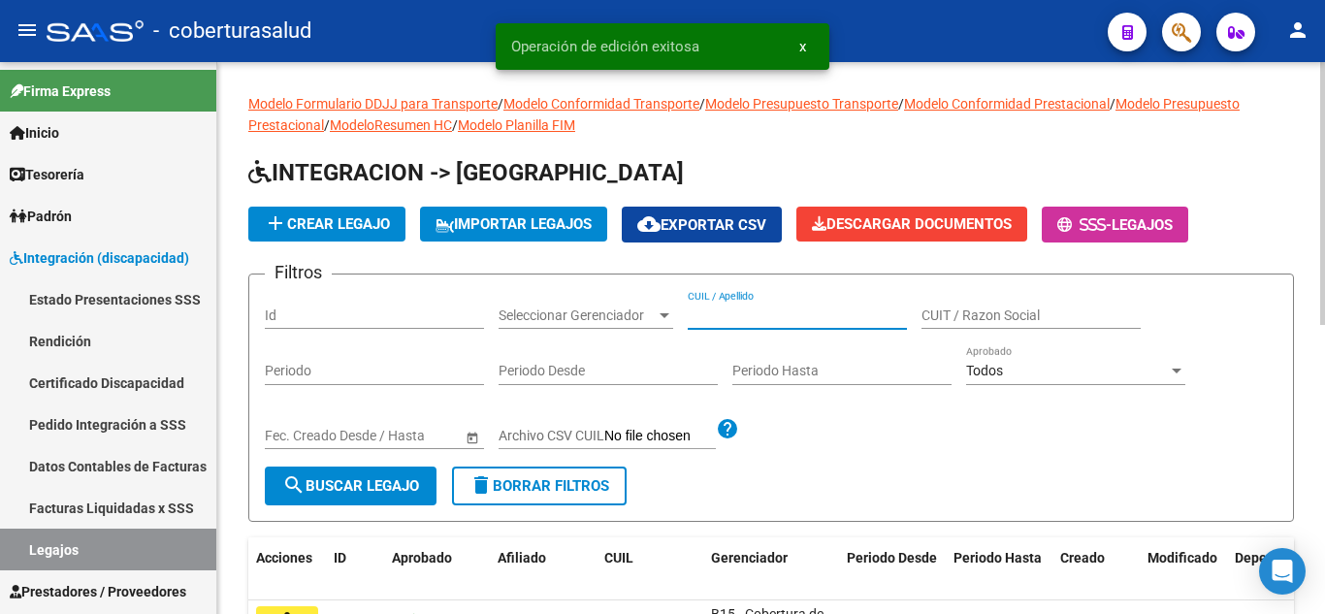
click at [805, 312] on input "CUIL / Apellido" at bounding box center [797, 315] width 219 height 16
paste input "27593035277"
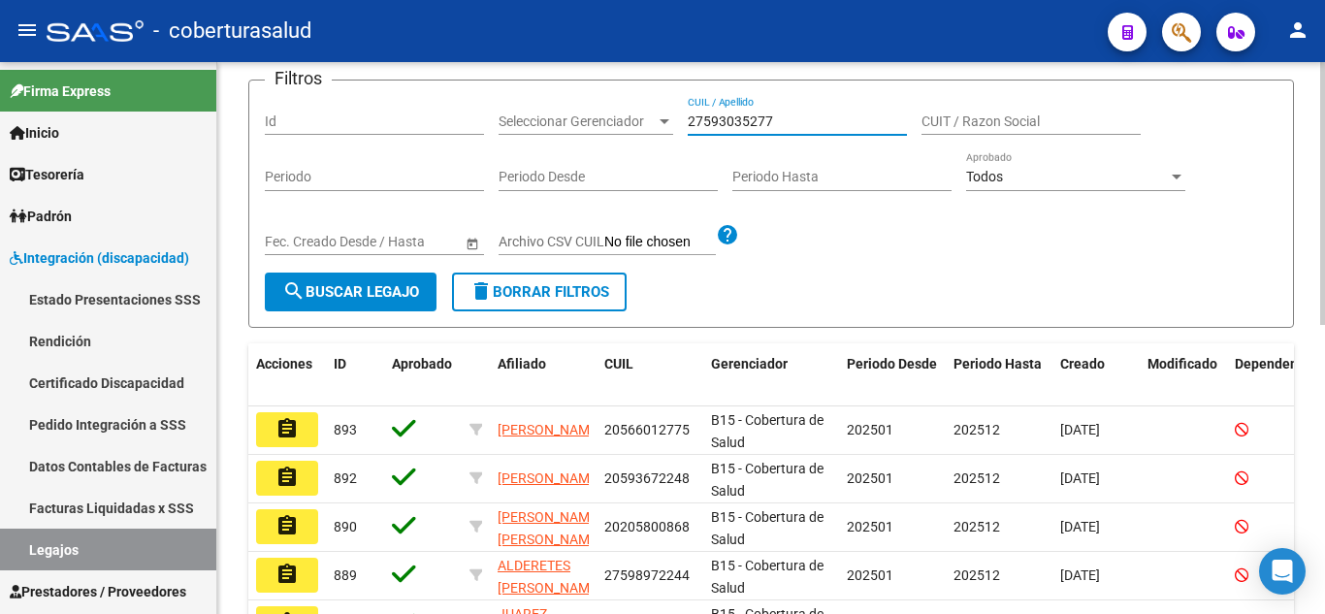
type input "27593035277"
click at [411, 289] on span "search Buscar Legajo" at bounding box center [350, 291] width 137 height 17
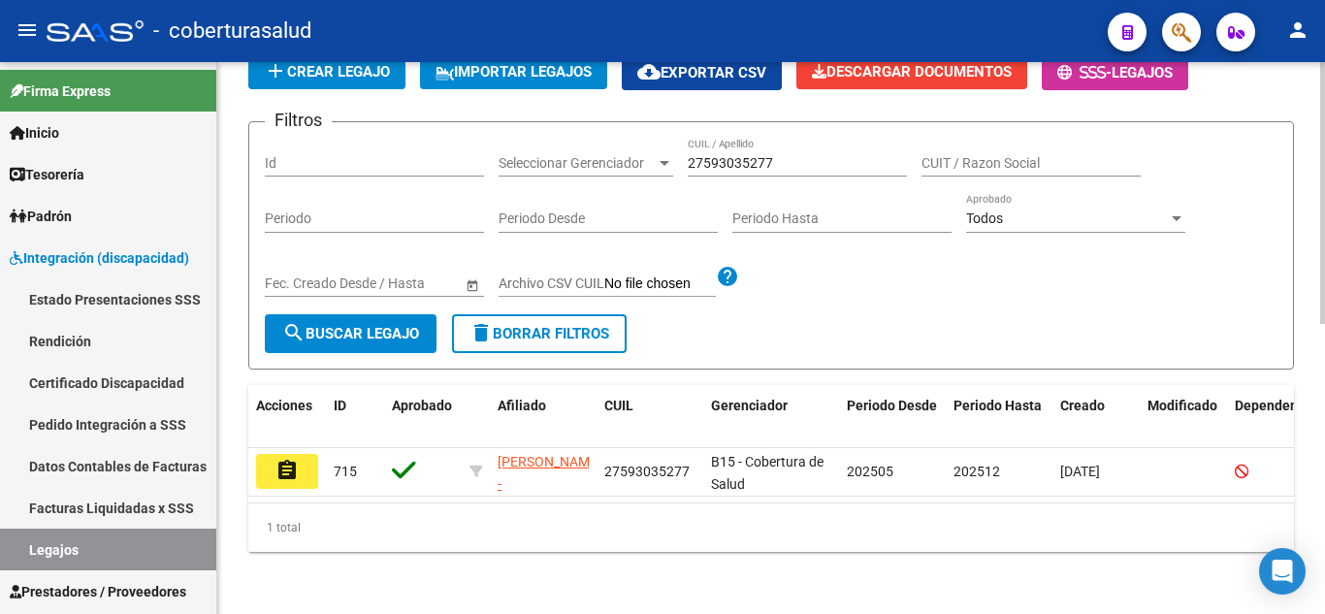
scroll to position [169, 0]
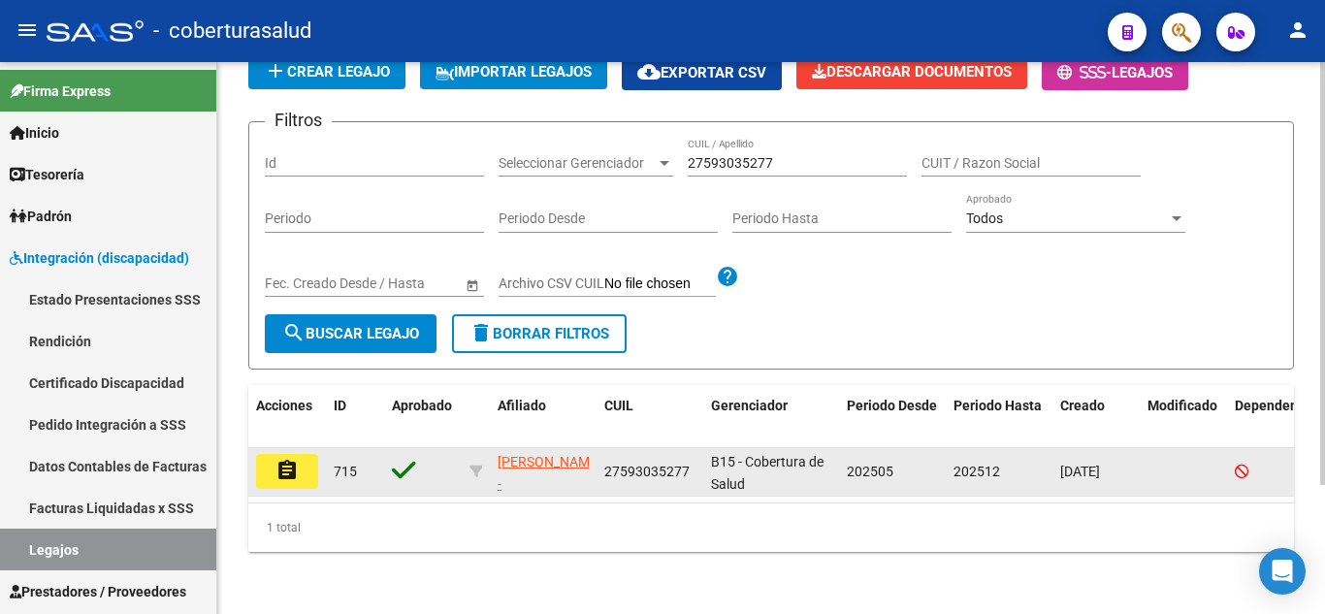
click at [275, 459] on mat-icon "assignment" at bounding box center [286, 470] width 23 height 23
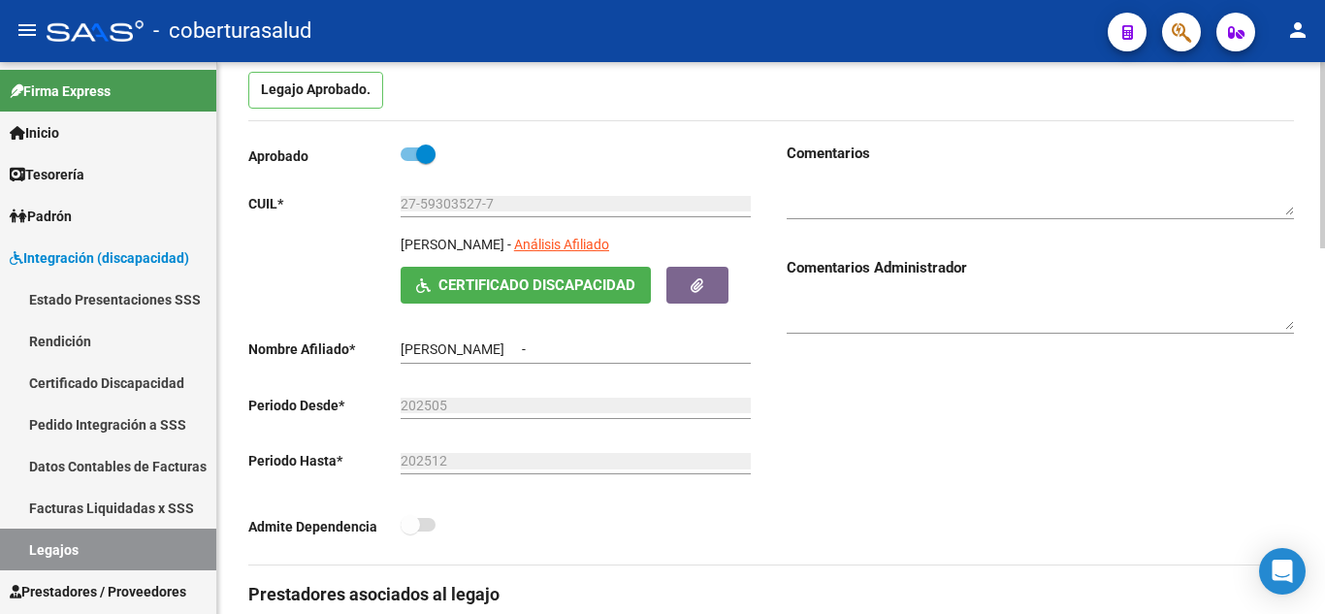
type input "[PERSON_NAME]"
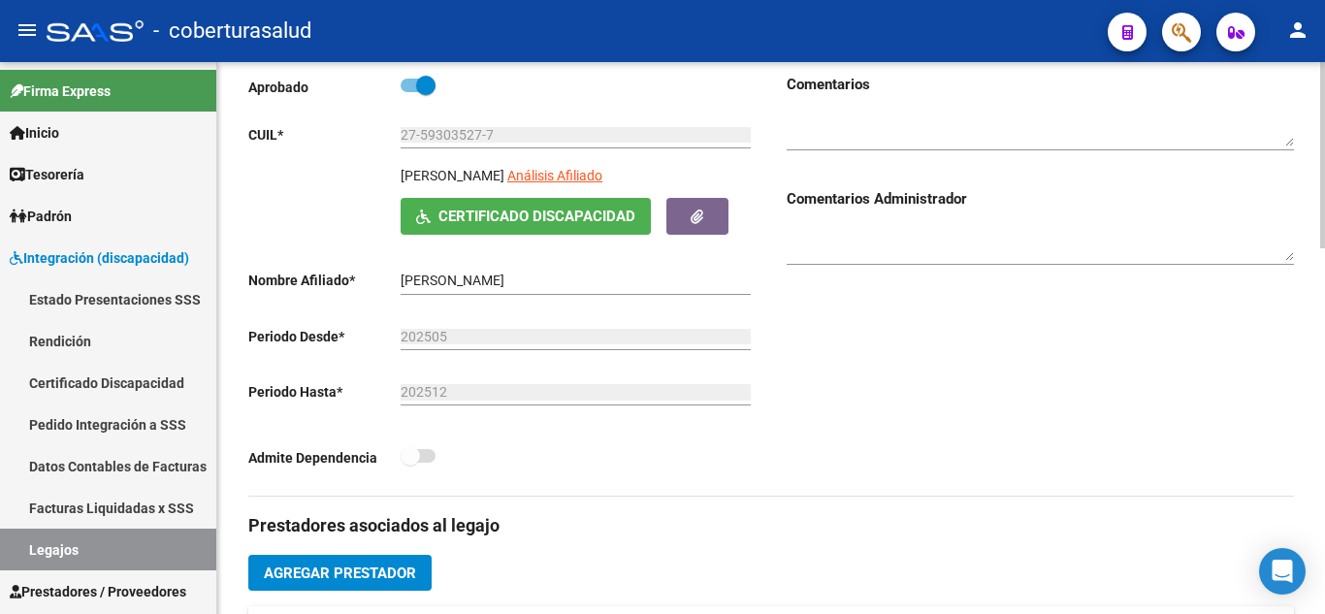
scroll to position [582, 0]
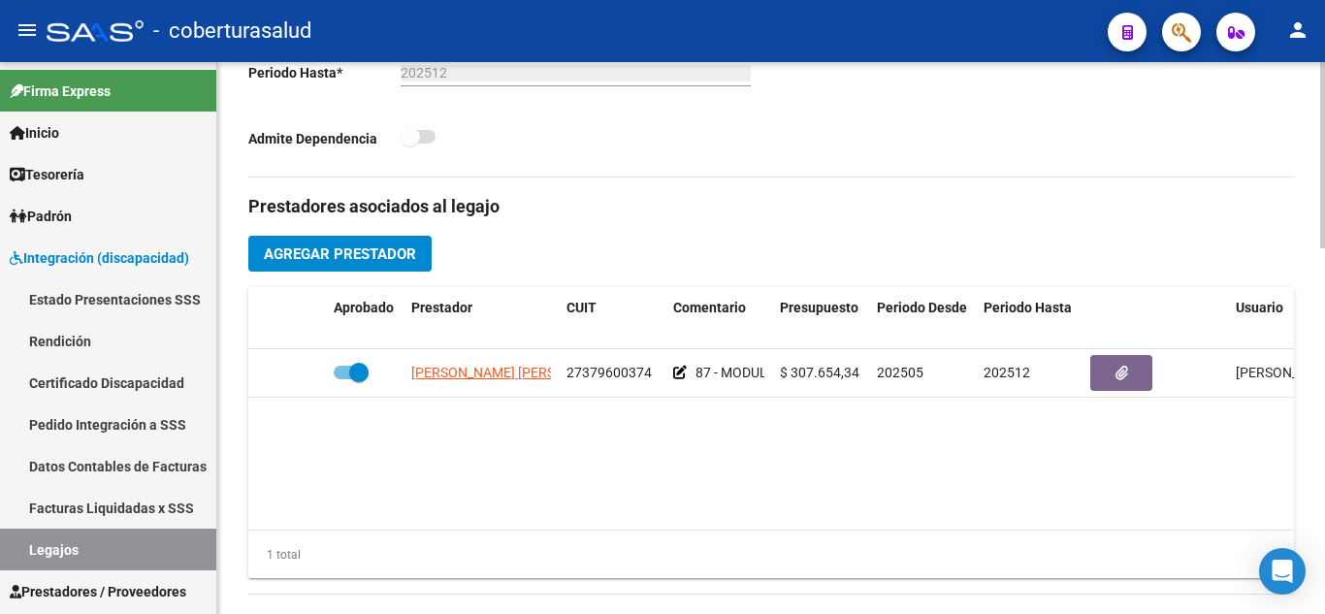
click at [346, 244] on button "Agregar Prestador" at bounding box center [339, 254] width 183 height 36
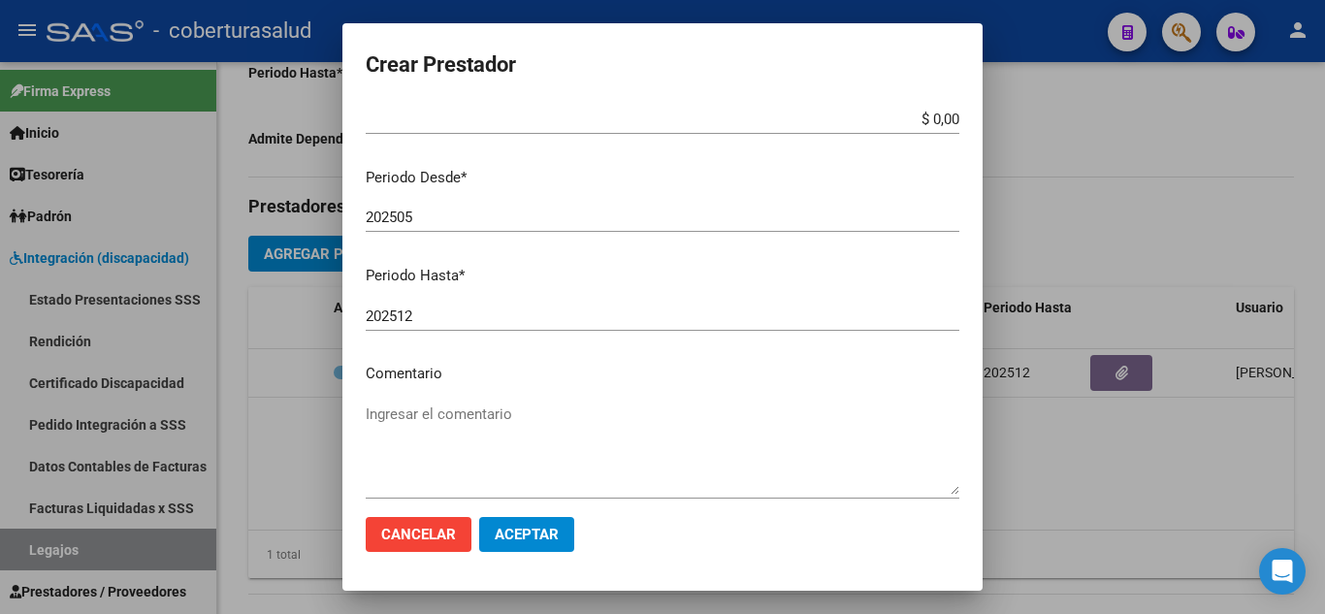
scroll to position [266, 0]
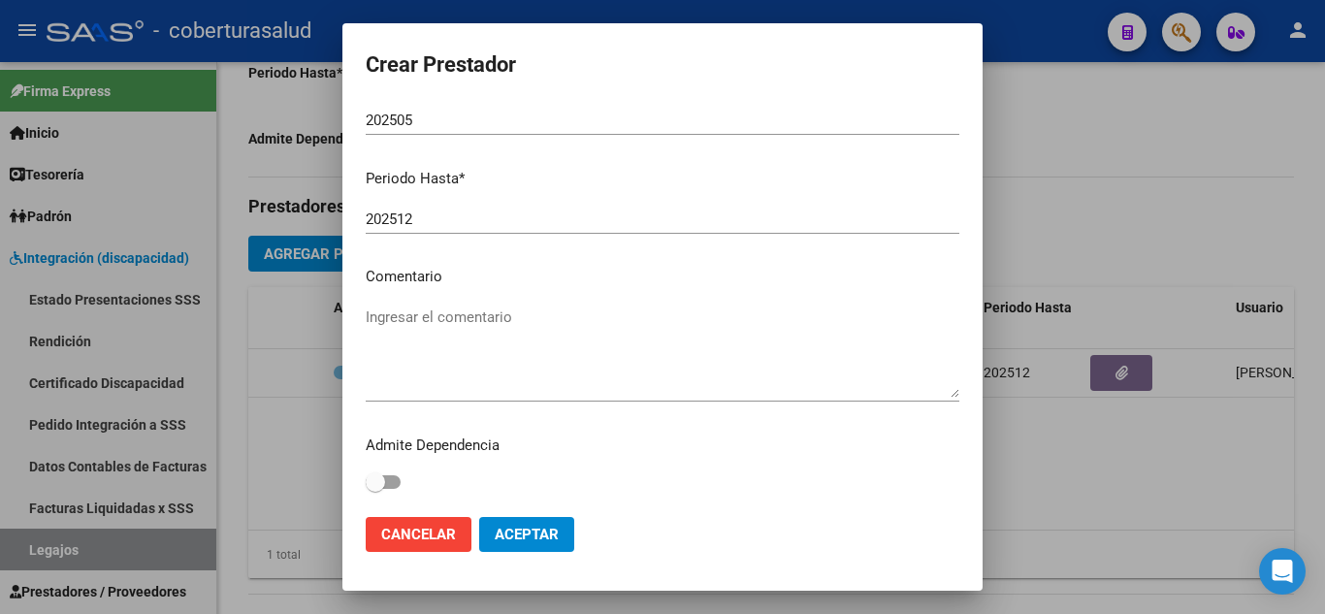
click at [464, 327] on textarea "Ingresar el comentario" at bounding box center [662, 351] width 593 height 91
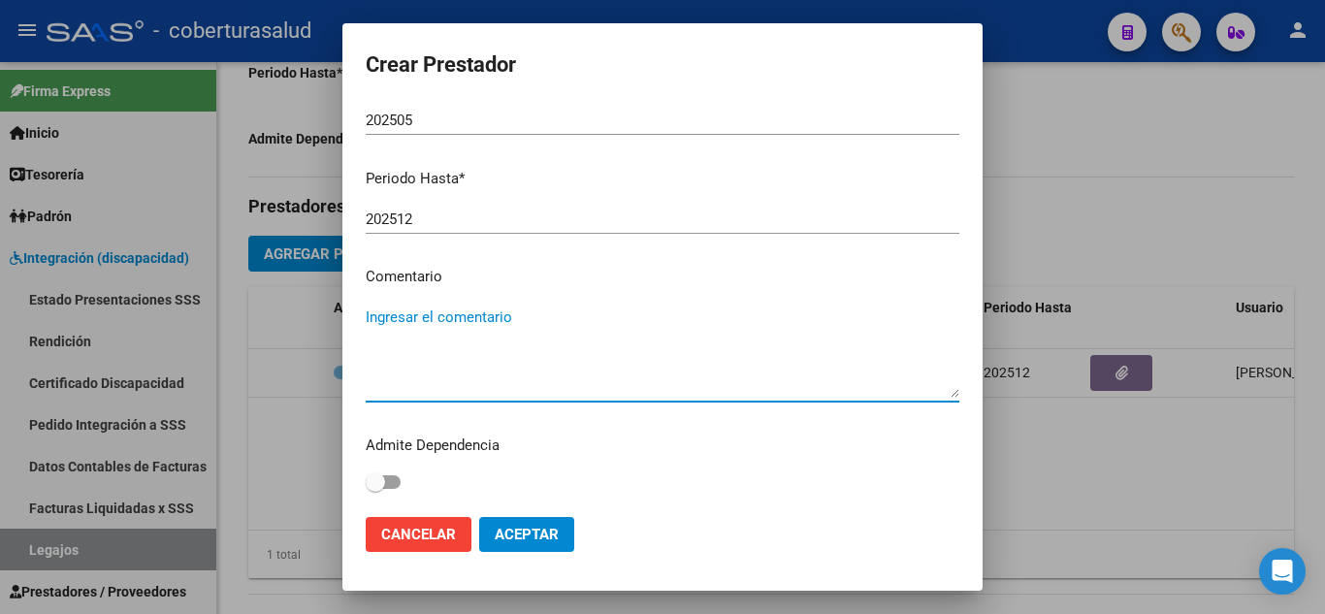
click at [437, 533] on span "Cancelar" at bounding box center [418, 534] width 75 height 17
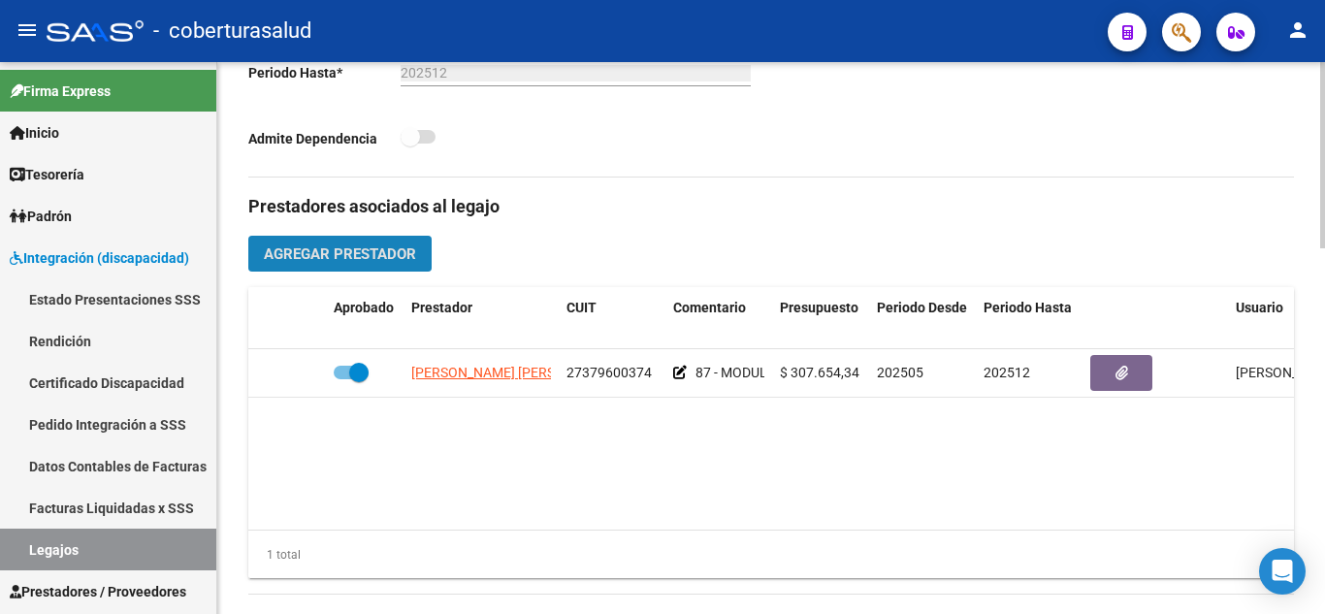
click at [370, 250] on span "Agregar Prestador" at bounding box center [340, 253] width 152 height 17
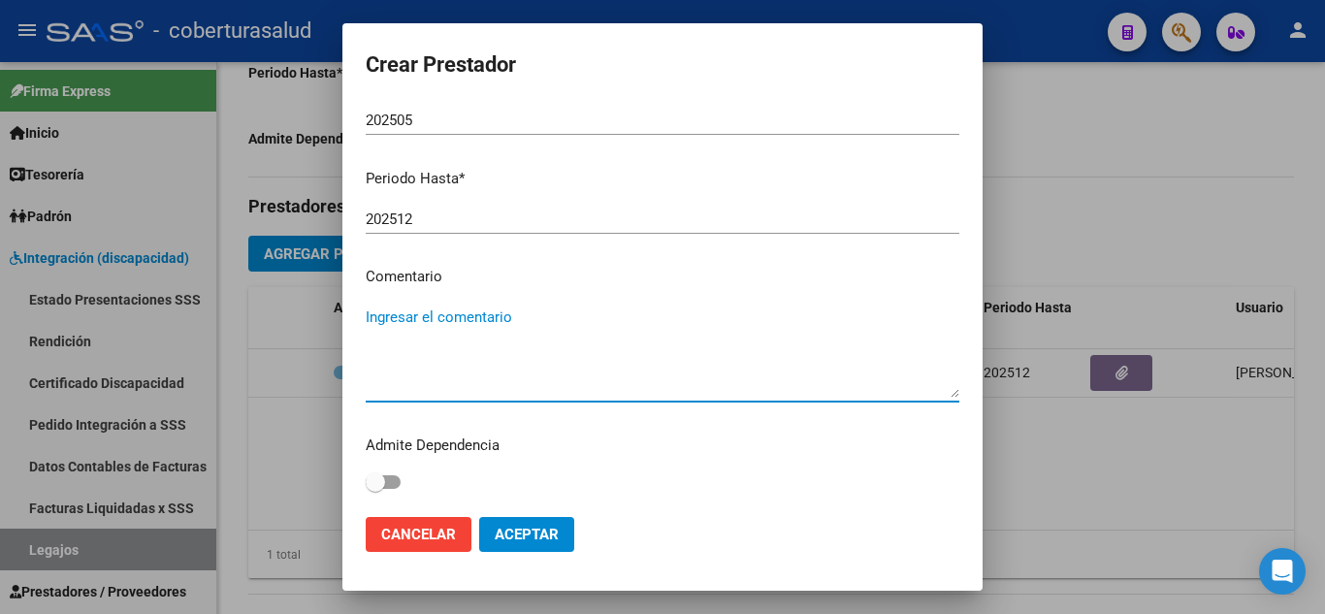
click at [524, 325] on textarea "Ingresar el comentario" at bounding box center [662, 351] width 593 height 91
paste textarea "PRESTACION DE APOYO EN FONOAUDIOLOGIA"
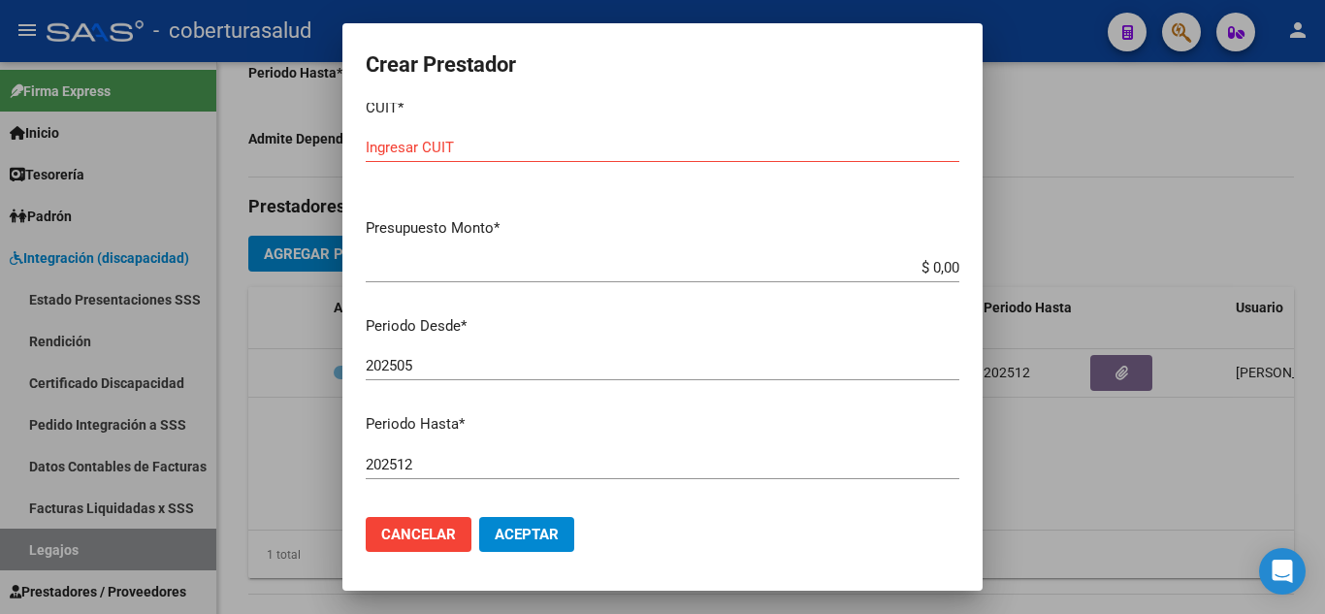
scroll to position [0, 0]
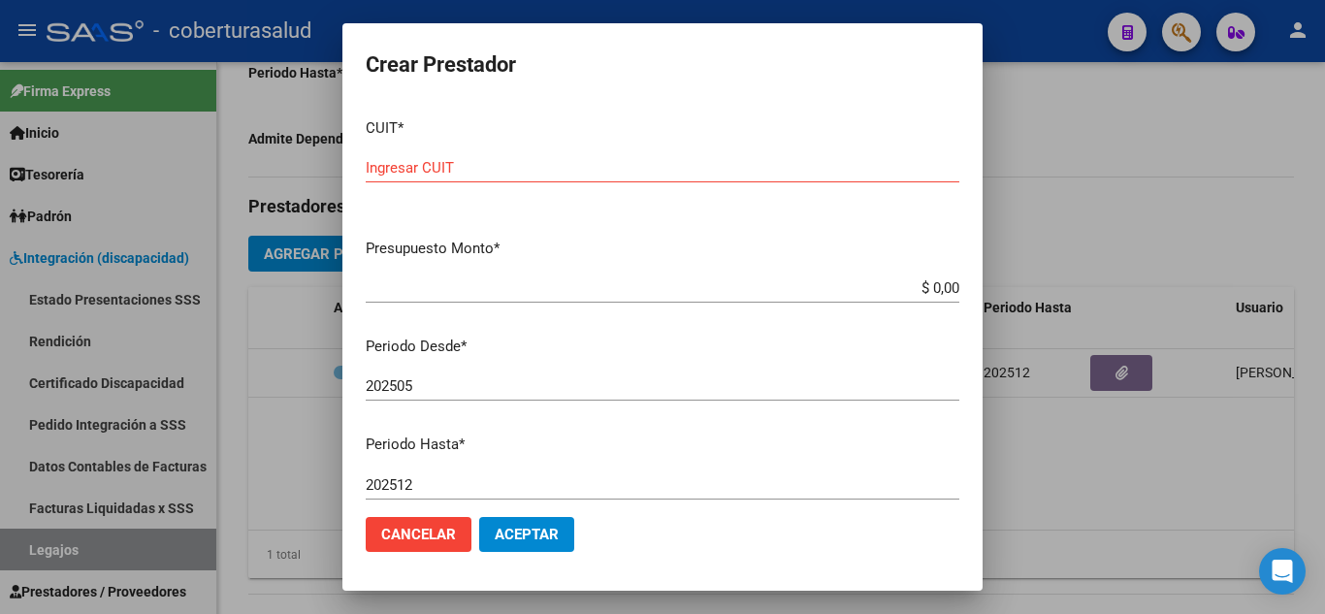
type textarea "85 - PRESTACION DE APOYO EN FONOAUDIOLOGIA"
click at [427, 384] on input "202505" at bounding box center [662, 385] width 593 height 17
click at [473, 174] on input "Ingresar CUIT" at bounding box center [662, 167] width 593 height 17
paste input "27-22777467-9"
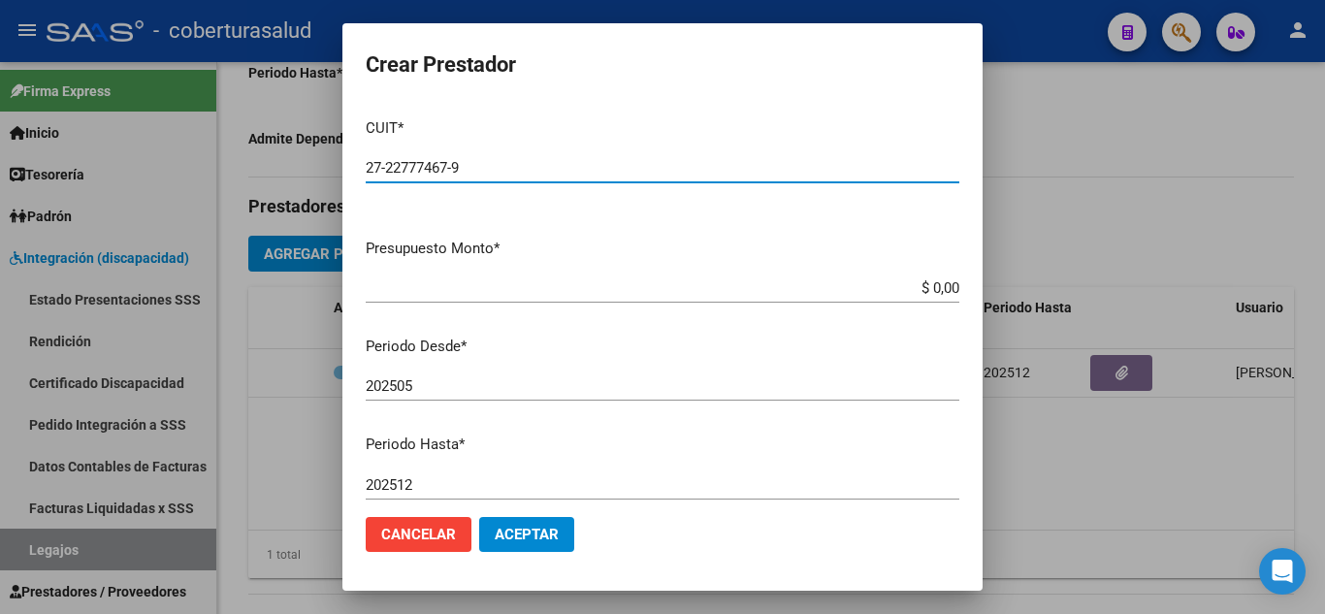
type input "27-22777467-9"
click at [941, 287] on input "$ 0,00" at bounding box center [662, 287] width 593 height 17
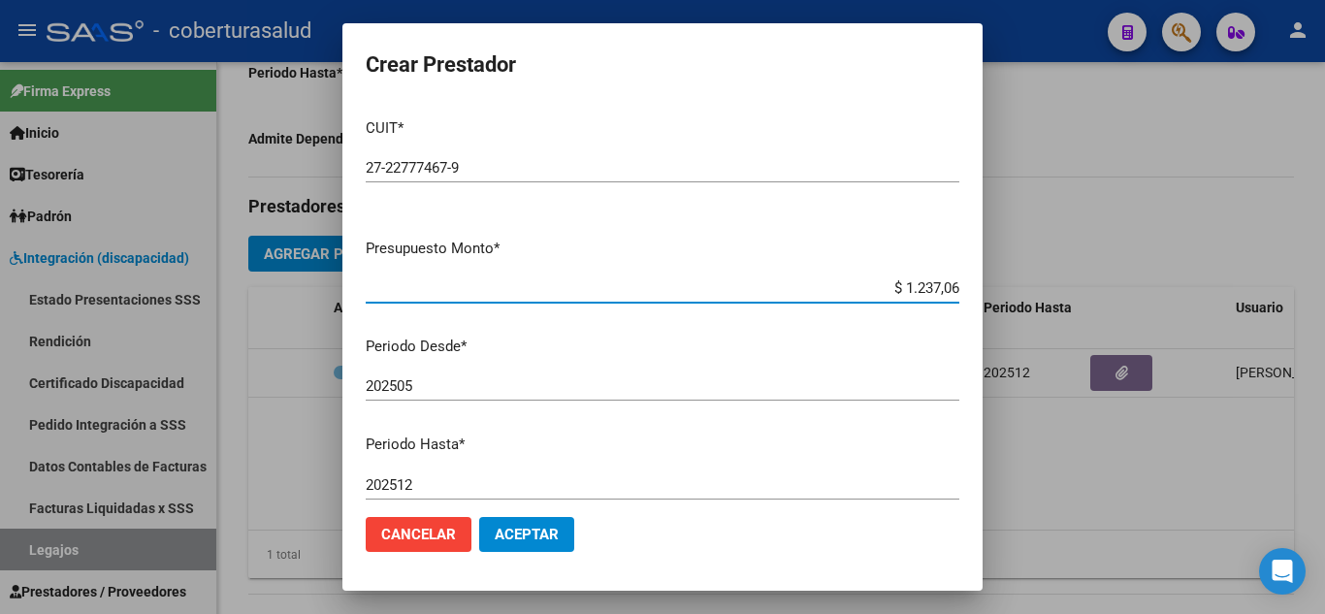
type input "$ 12.370,61"
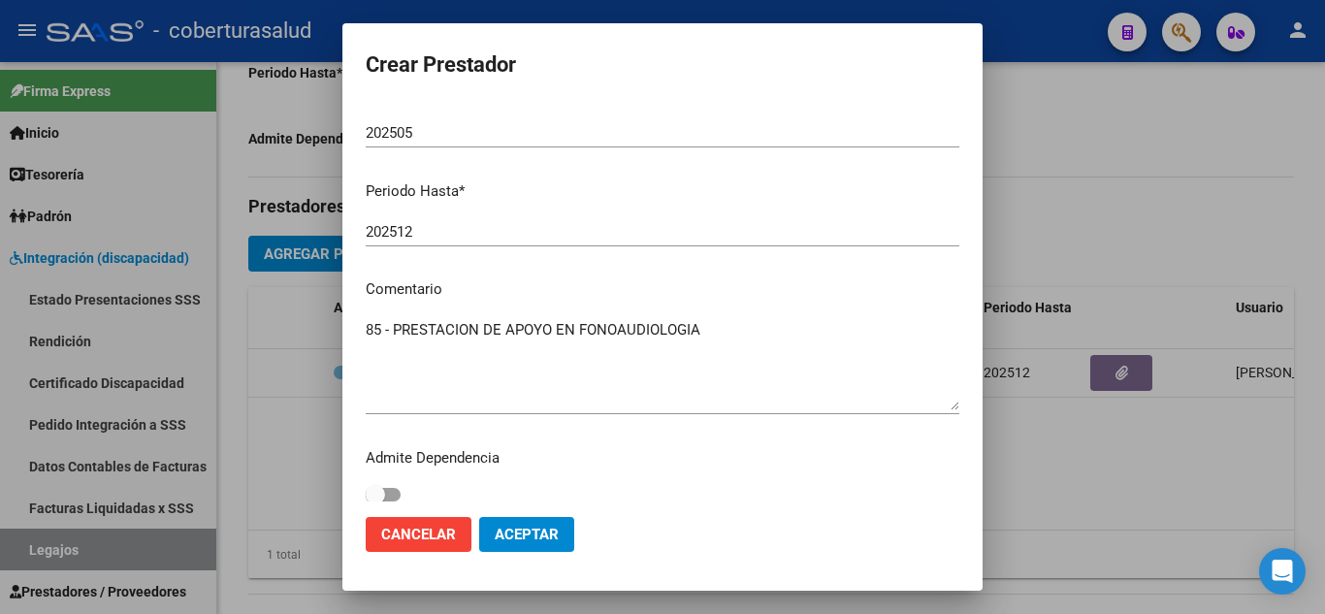
scroll to position [266, 0]
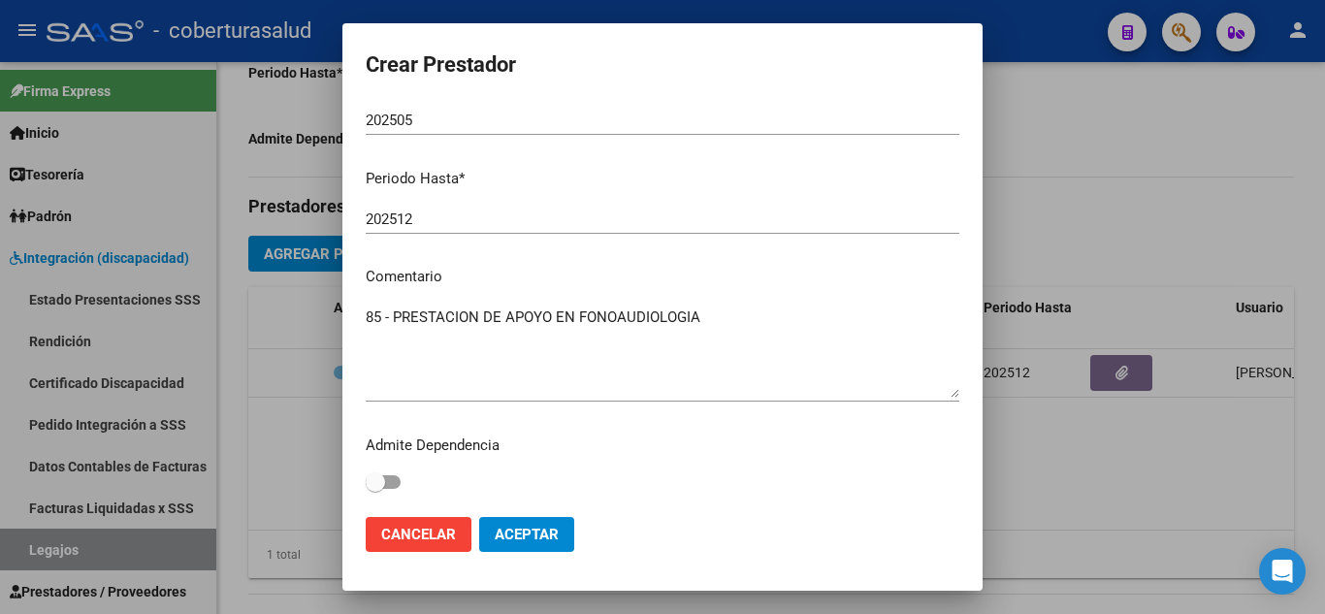
click at [522, 538] on span "Aceptar" at bounding box center [527, 534] width 64 height 17
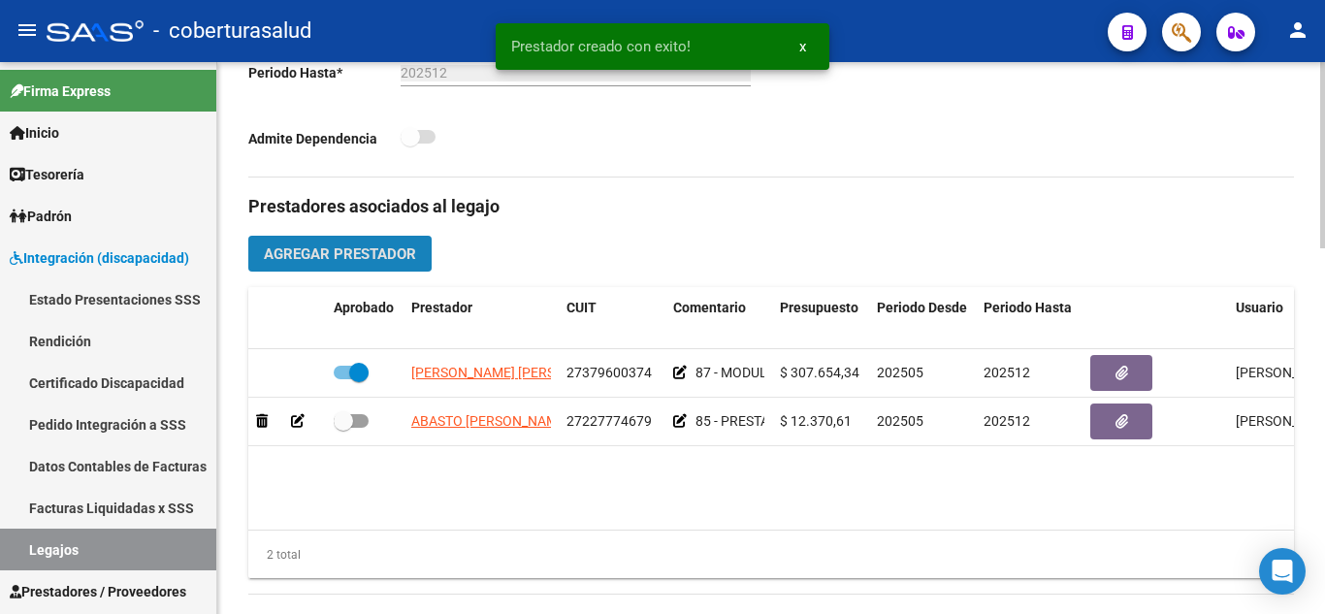
click at [375, 263] on span "Agregar Prestador" at bounding box center [340, 253] width 152 height 17
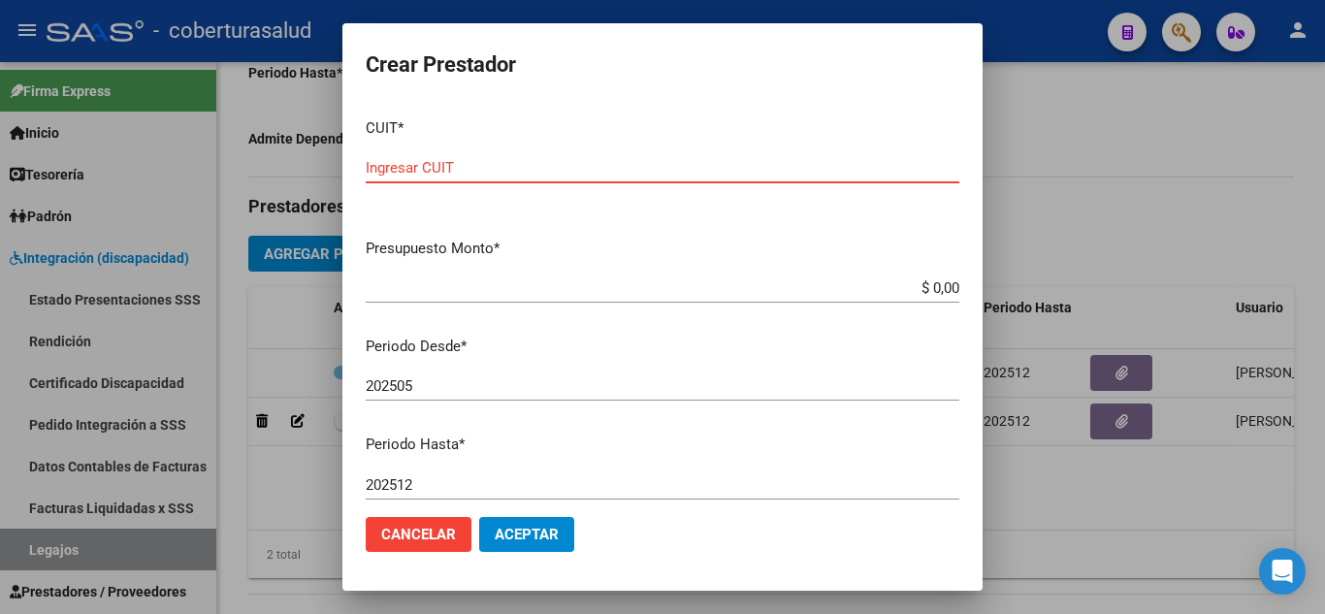
paste input "27-38032687-1"
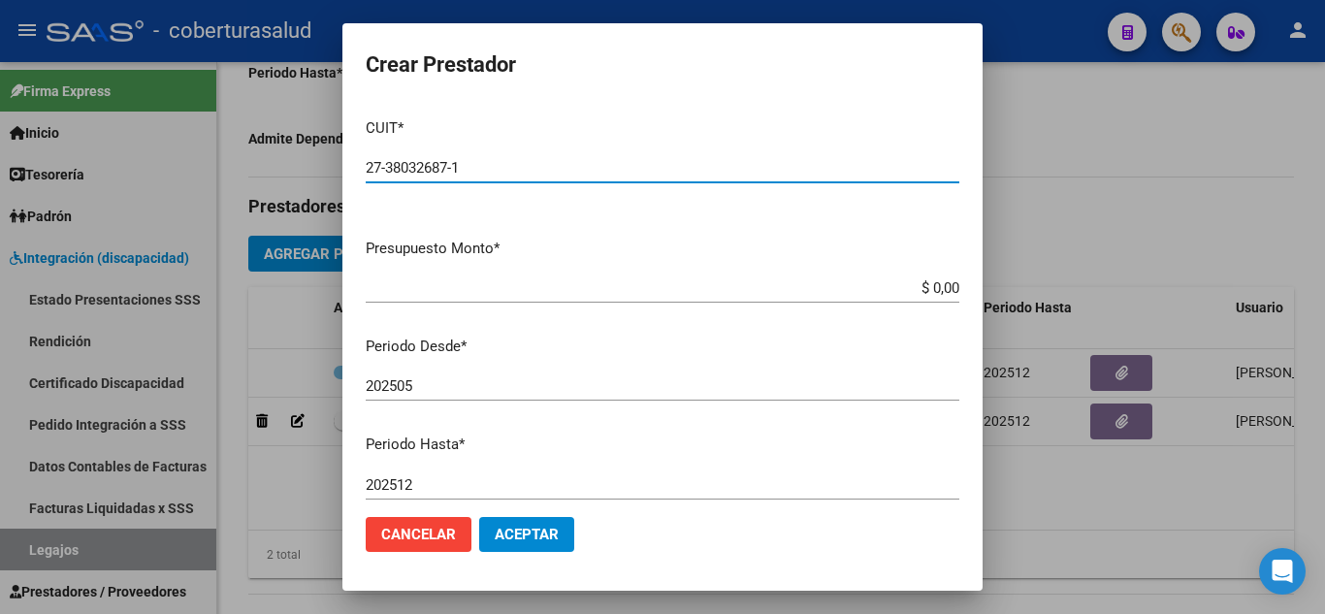
type input "27-38032687-1"
click at [941, 288] on input "$ 0,00" at bounding box center [662, 287] width 593 height 17
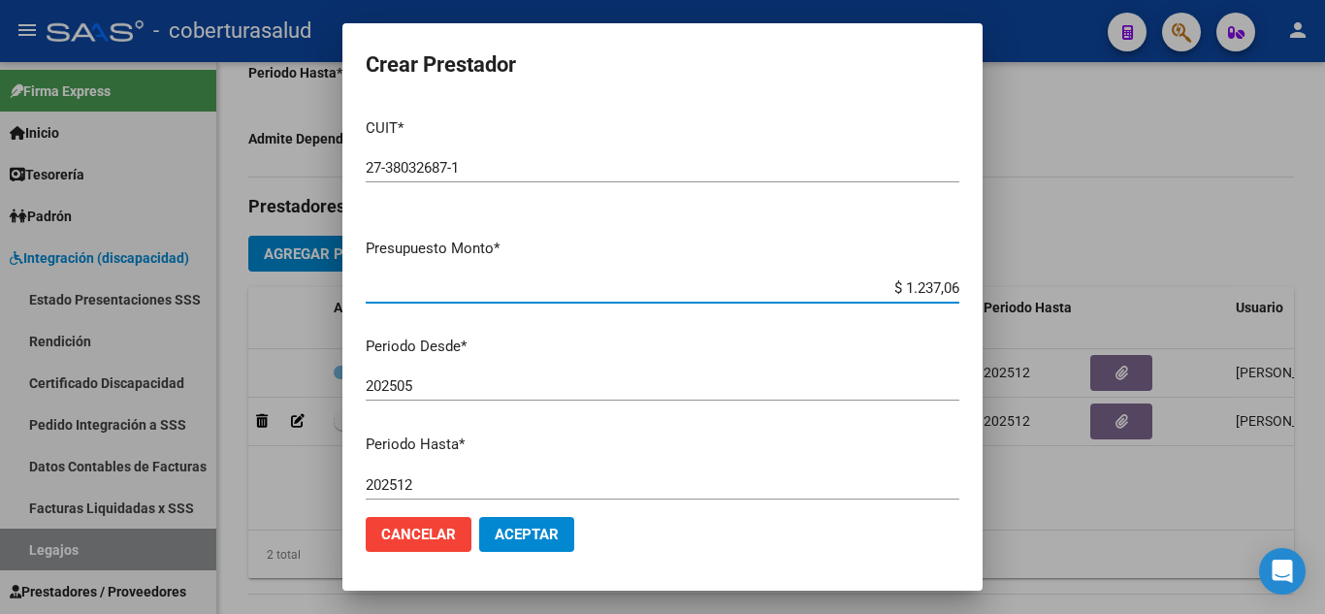
type input "$ 12.370,61"
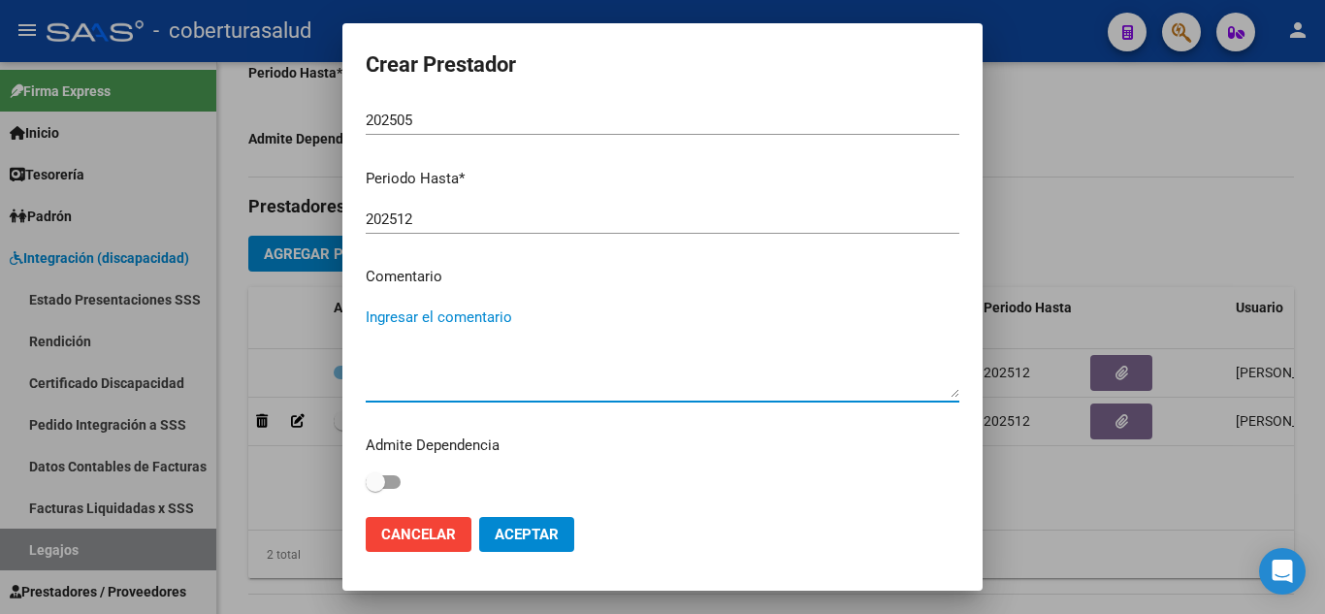
click at [454, 325] on textarea "Ingresar el comentario" at bounding box center [662, 351] width 593 height 91
paste textarea "PRESTACION DE APOYO EN [MEDICAL_DATA]"
type textarea "85- PRESTACION DE APOYO EN [MEDICAL_DATA]"
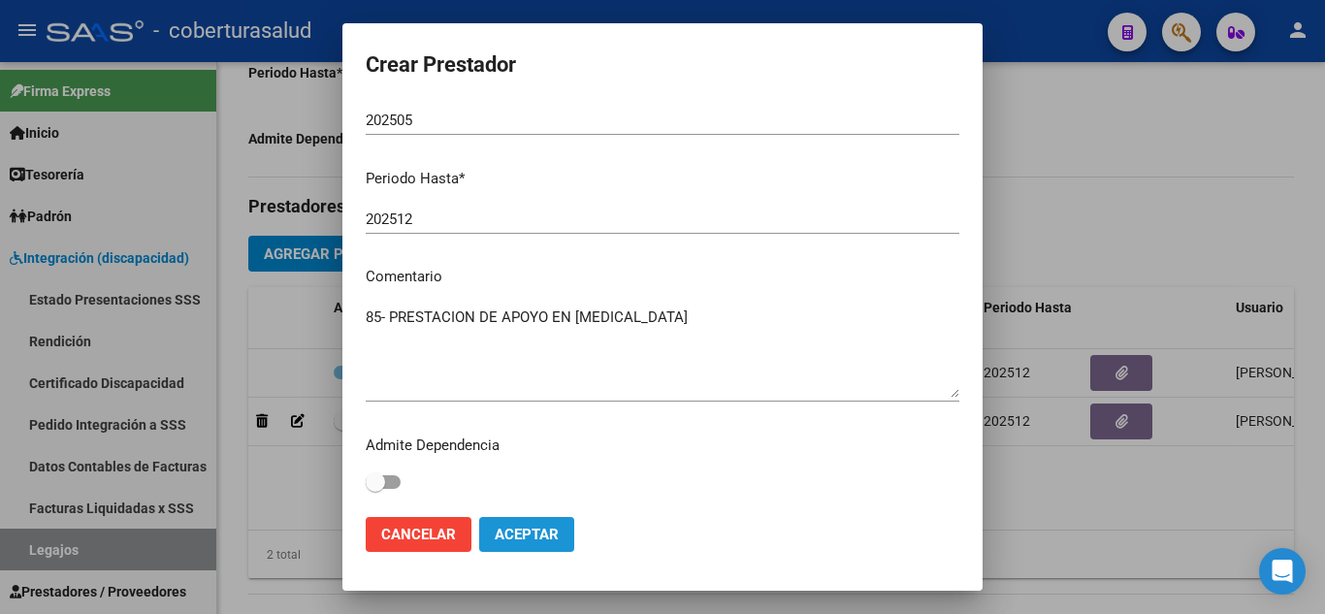
click at [547, 527] on span "Aceptar" at bounding box center [527, 534] width 64 height 17
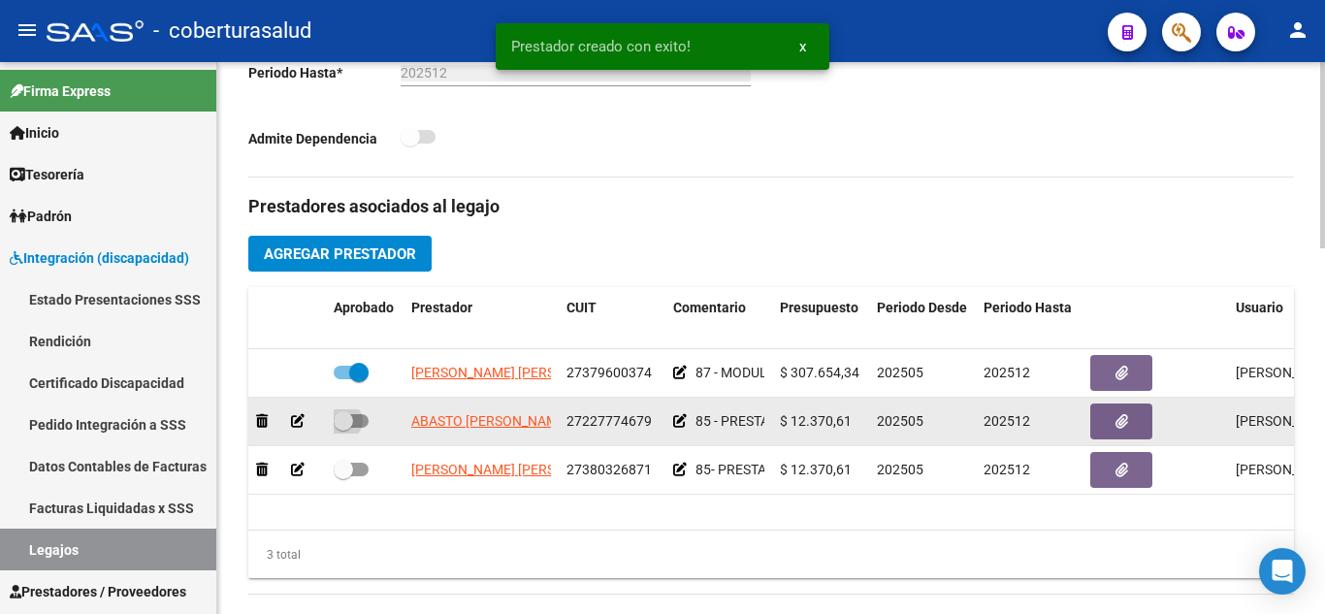
click at [348, 424] on span at bounding box center [343, 420] width 19 height 19
click at [343, 428] on input "checkbox" at bounding box center [342, 428] width 1 height 1
checkbox input "true"
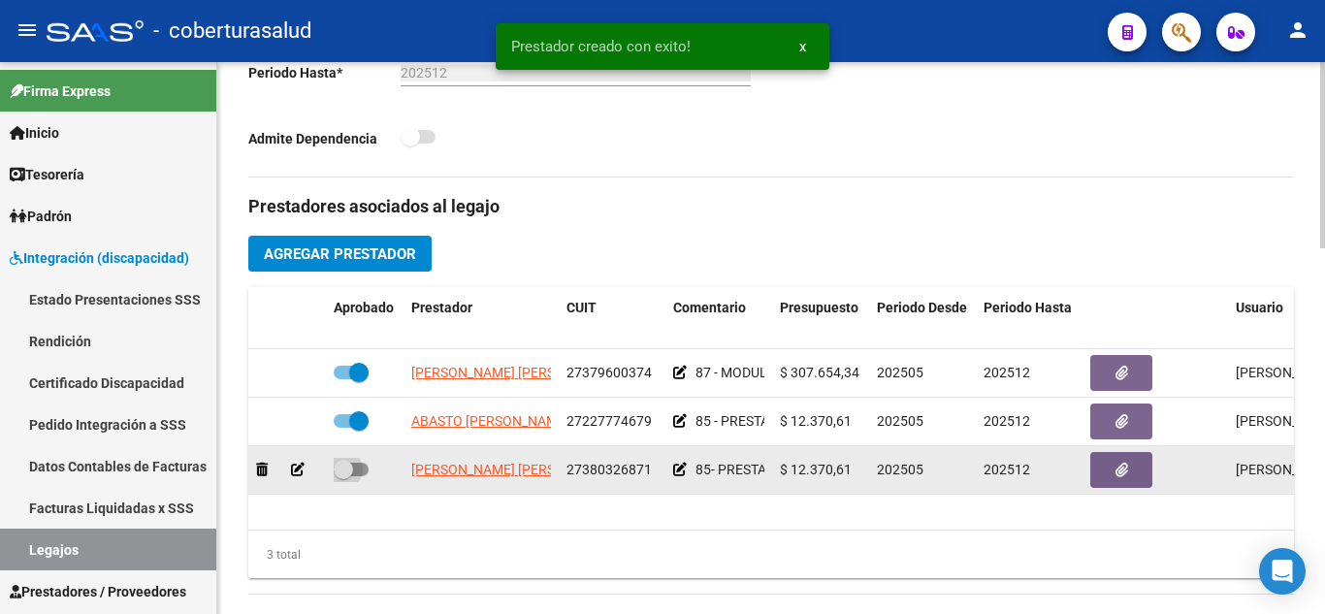
click at [365, 473] on span at bounding box center [351, 470] width 35 height 14
click at [343, 476] on input "checkbox" at bounding box center [342, 476] width 1 height 1
checkbox input "true"
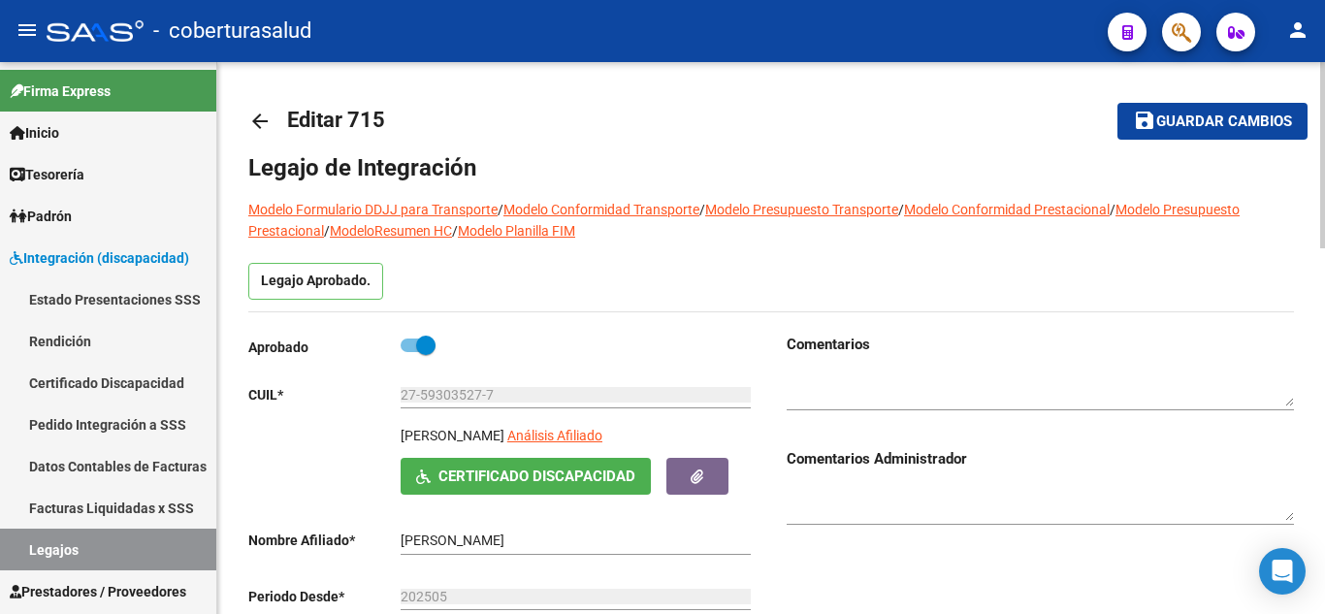
scroll to position [0, 0]
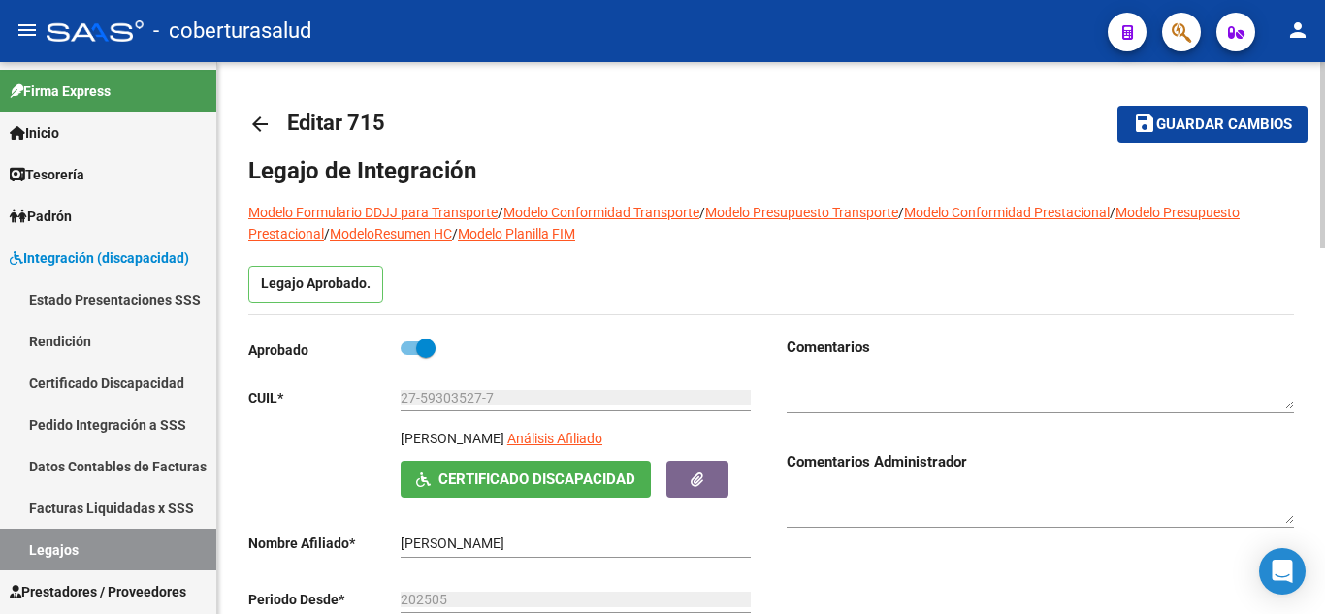
click at [1168, 120] on span "Guardar cambios" at bounding box center [1224, 124] width 136 height 17
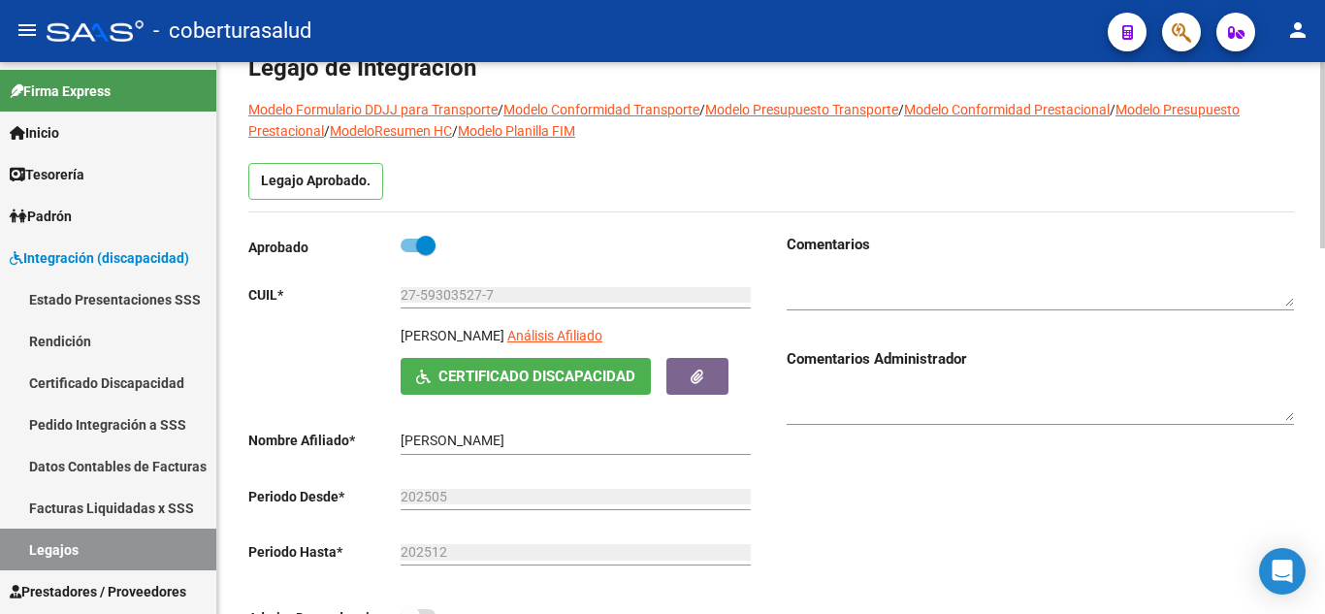
scroll to position [291, 0]
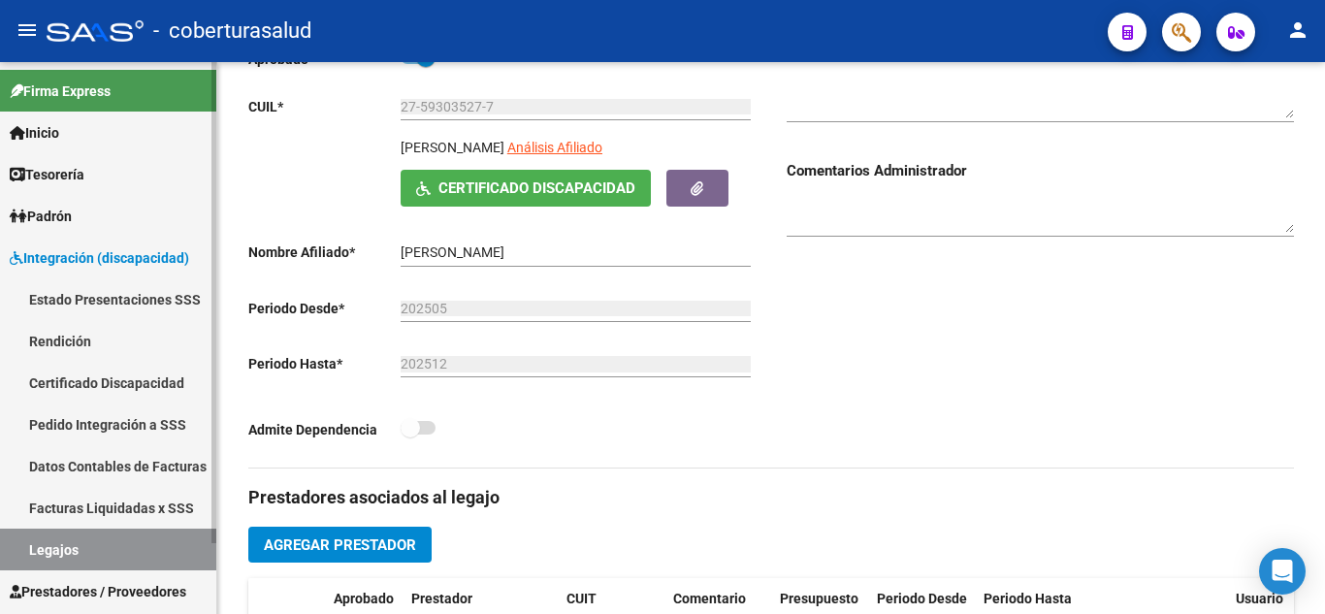
click at [84, 552] on link "Legajos" at bounding box center [108, 549] width 216 height 42
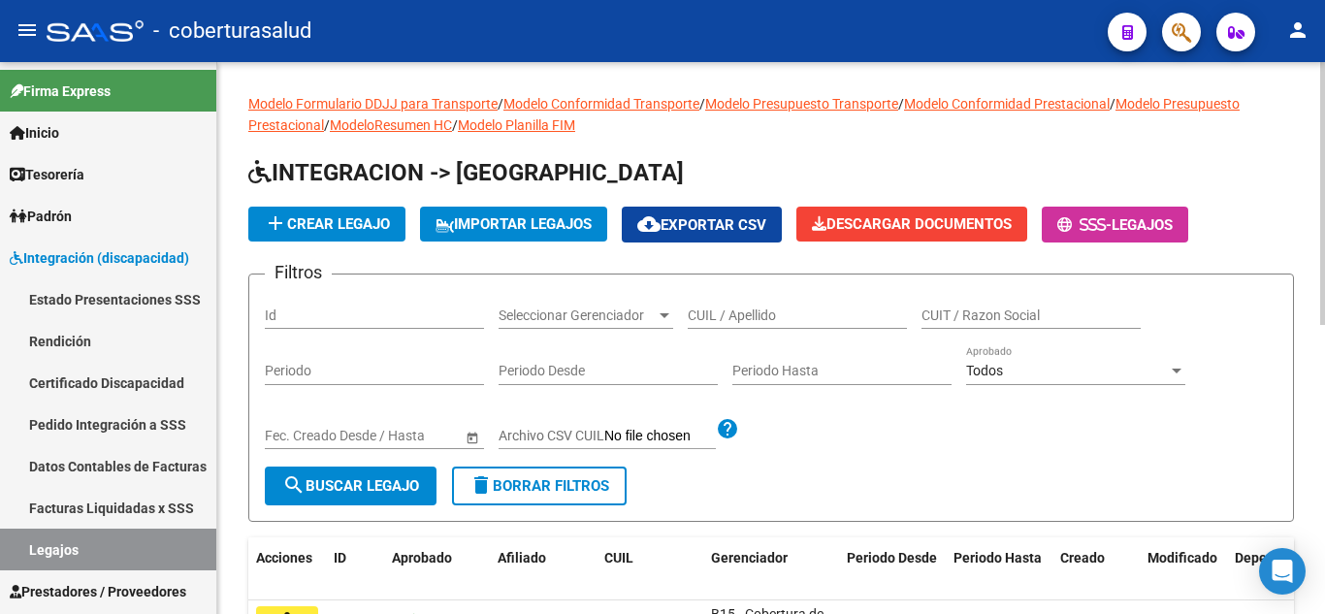
click at [767, 299] on div "CUIL / Apellido" at bounding box center [797, 309] width 219 height 39
click at [768, 318] on input "CUIL / Apellido" at bounding box center [797, 315] width 219 height 16
paste input "27533201348"
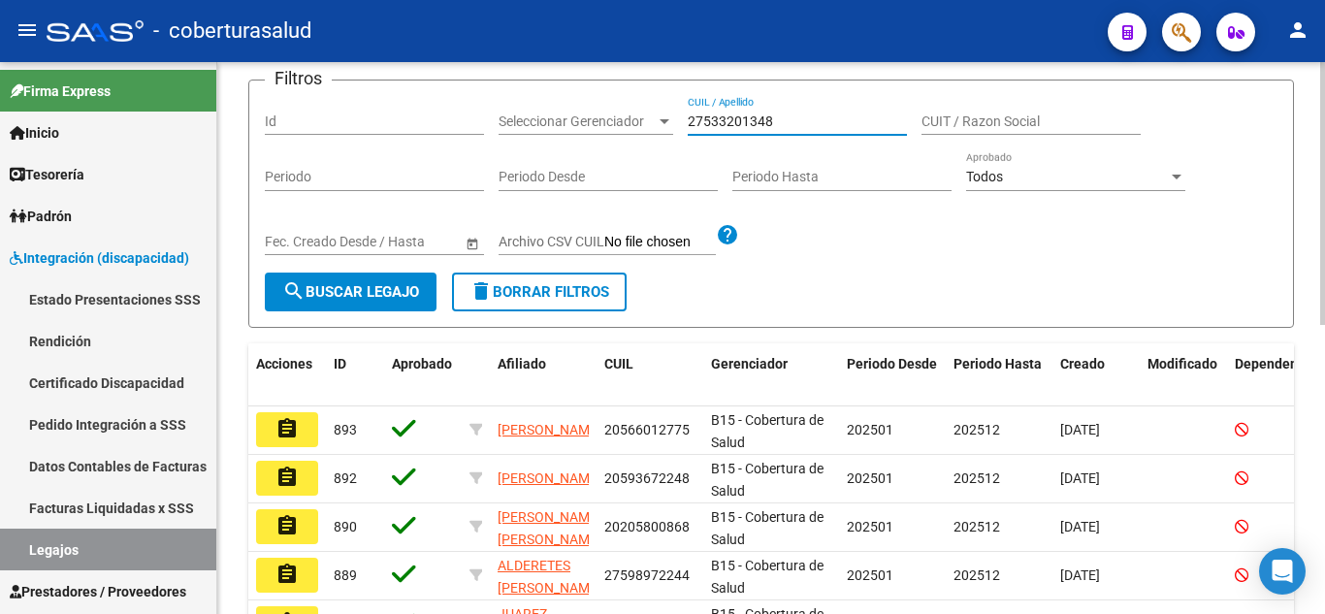
type input "27533201348"
click at [407, 271] on div "Fecha inicio – Fecha fin Fec. Creado Desde / Hasta" at bounding box center [374, 243] width 219 height 55
click at [409, 283] on span "search Buscar Legajo" at bounding box center [350, 291] width 137 height 17
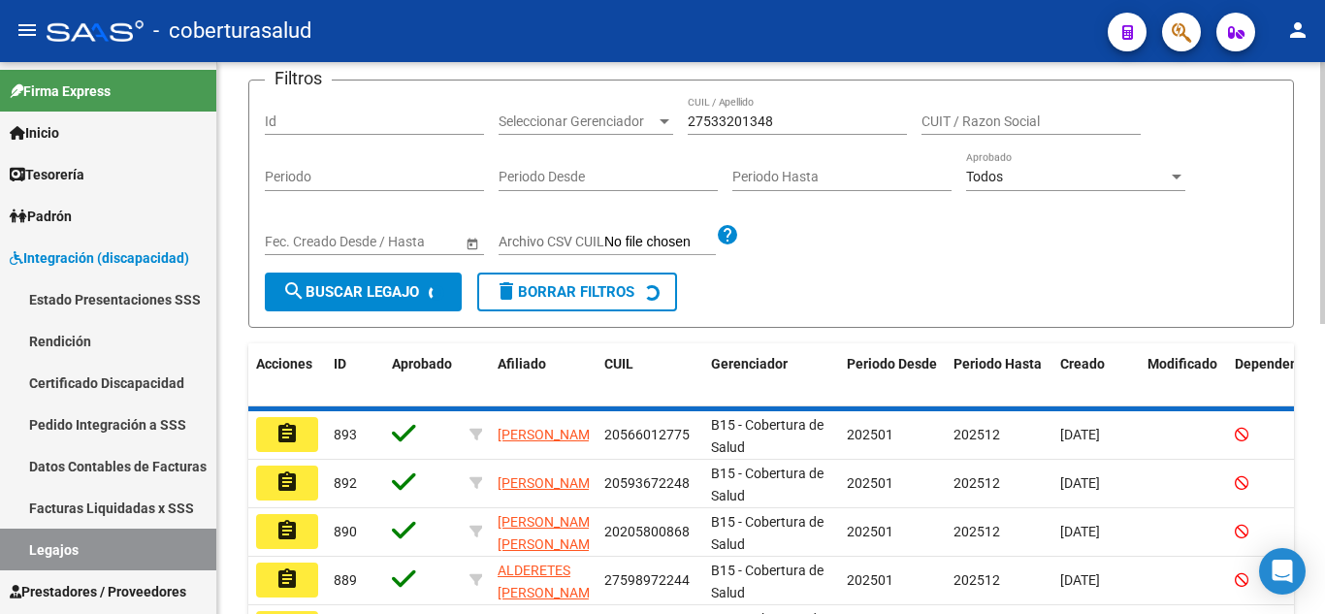
scroll to position [169, 0]
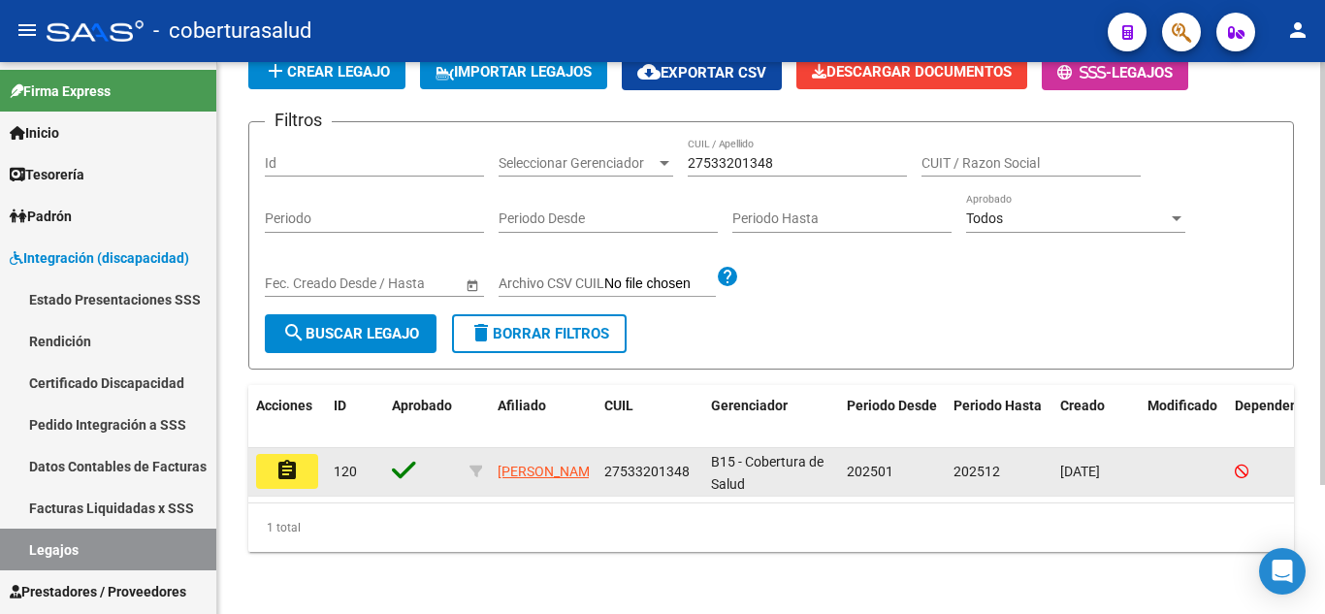
click at [288, 459] on mat-icon "assignment" at bounding box center [286, 470] width 23 height 23
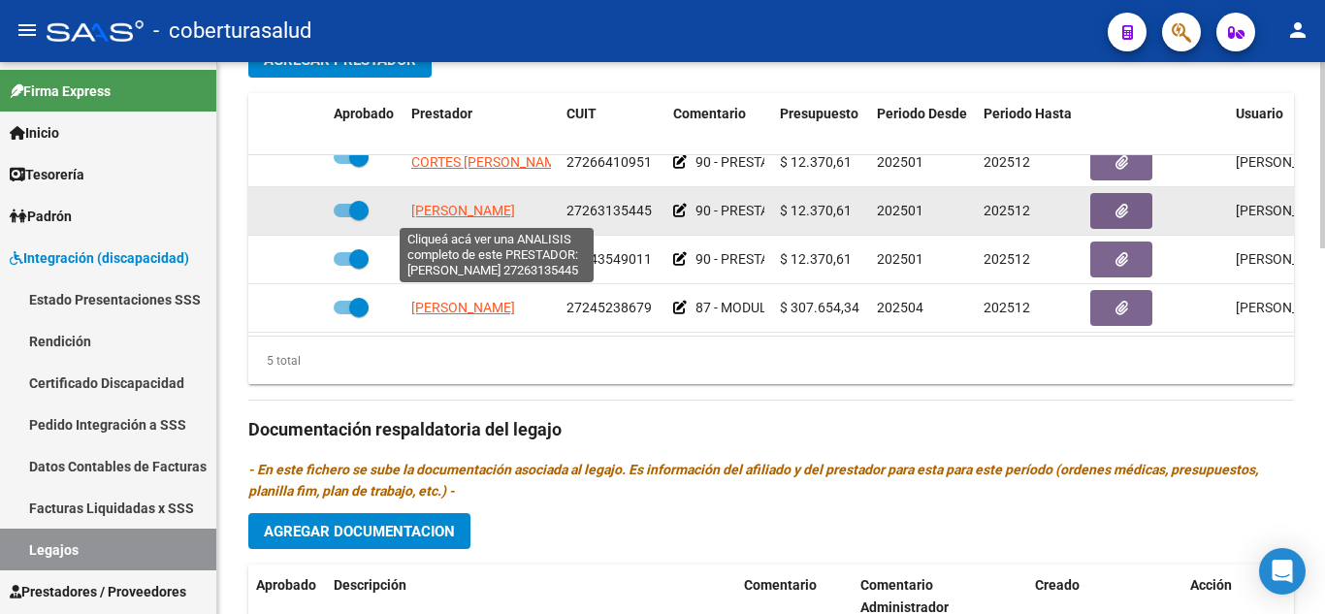
scroll to position [83, 0]
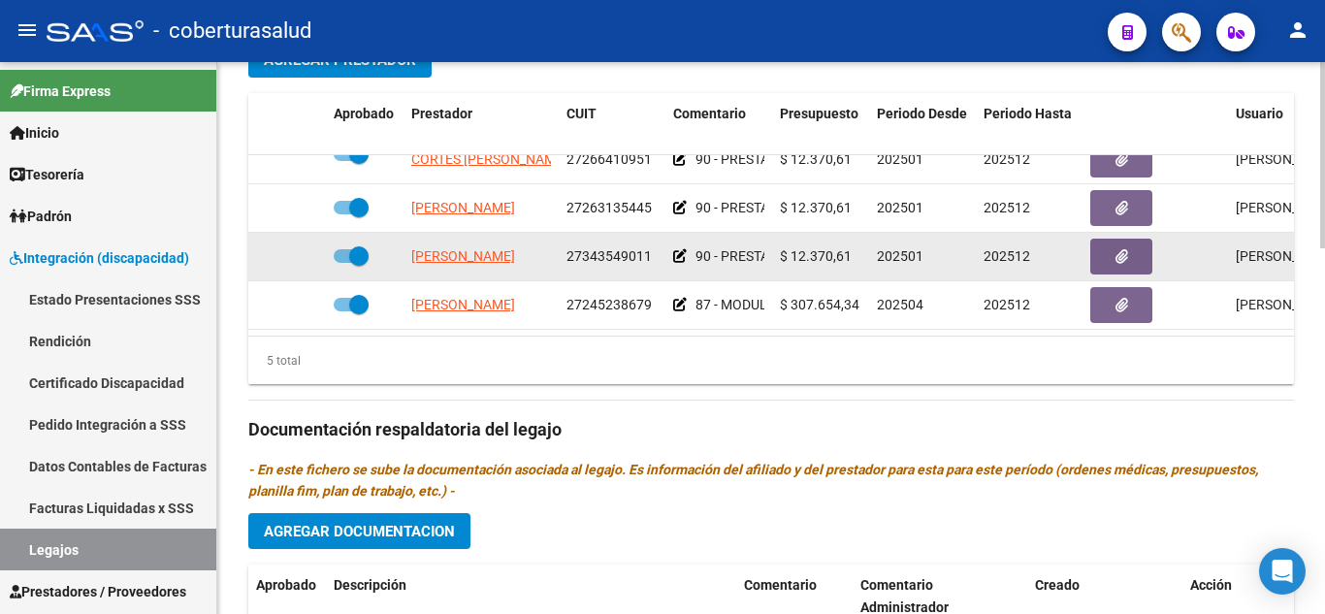
click at [357, 246] on span at bounding box center [358, 255] width 19 height 19
click at [343, 263] on input "checkbox" at bounding box center [342, 263] width 1 height 1
checkbox input "false"
click at [295, 249] on icon at bounding box center [298, 256] width 14 height 14
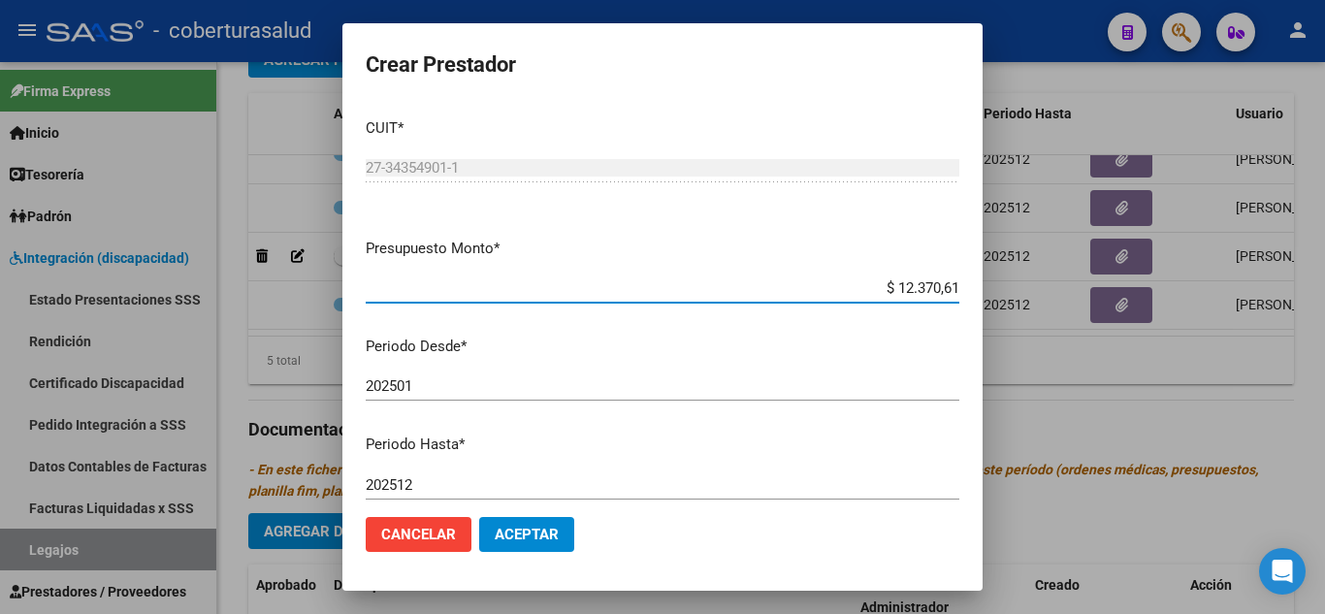
click at [422, 485] on input "202512" at bounding box center [662, 484] width 593 height 17
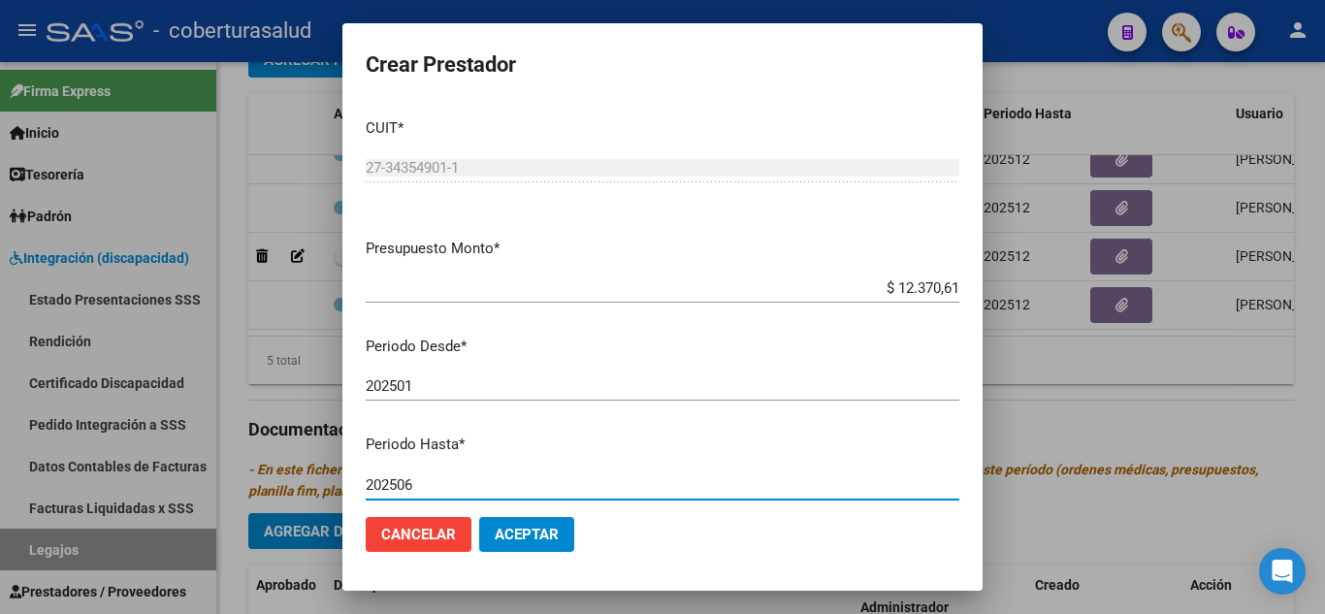
type input "202506"
click at [545, 531] on span "Aceptar" at bounding box center [527, 534] width 64 height 17
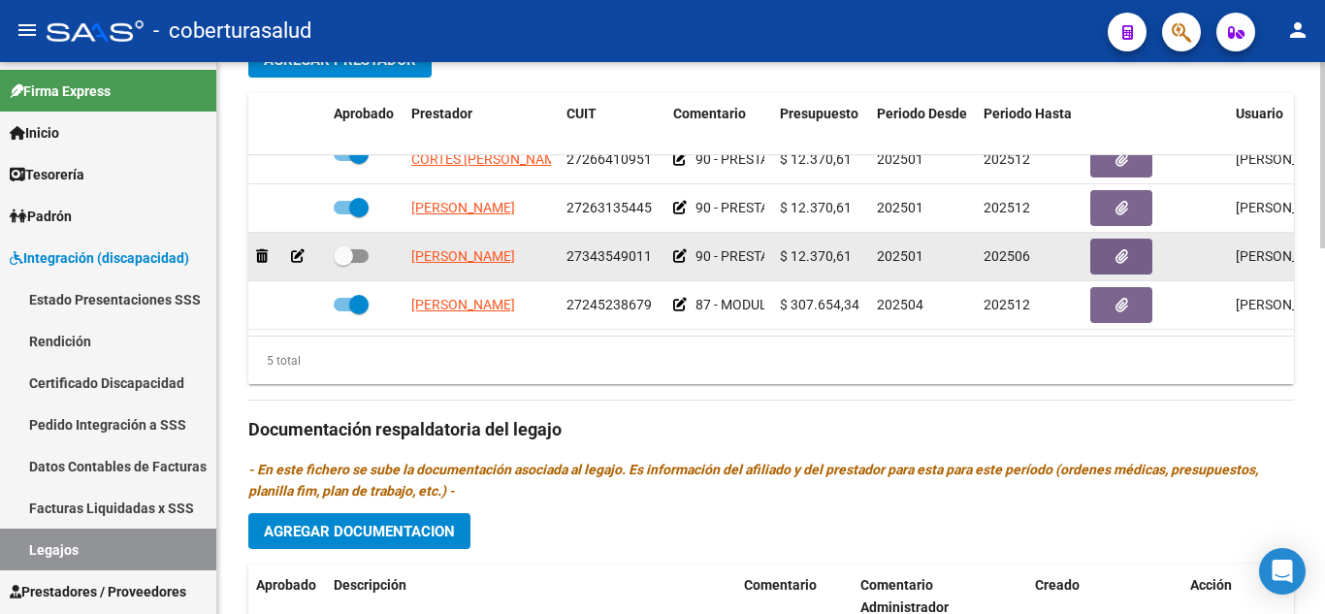
click at [338, 246] on span at bounding box center [343, 255] width 19 height 19
click at [342, 263] on input "checkbox" at bounding box center [342, 263] width 1 height 1
checkbox input "true"
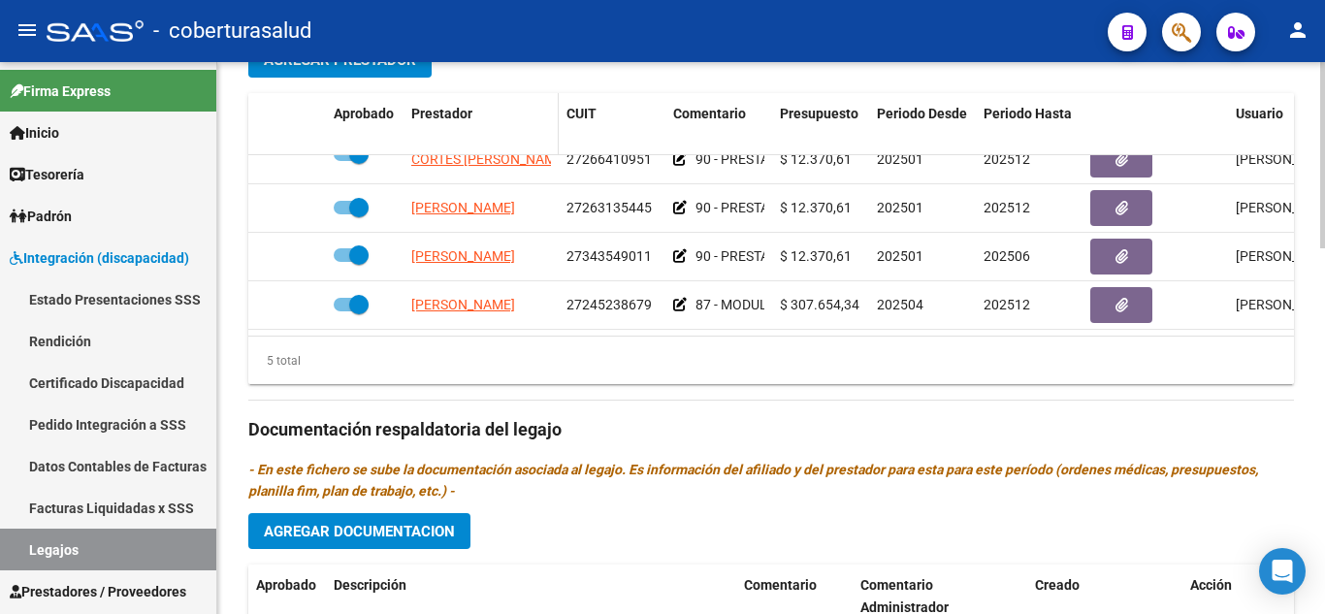
scroll to position [0, 0]
click at [409, 68] on span "Agregar Prestador" at bounding box center [340, 59] width 152 height 17
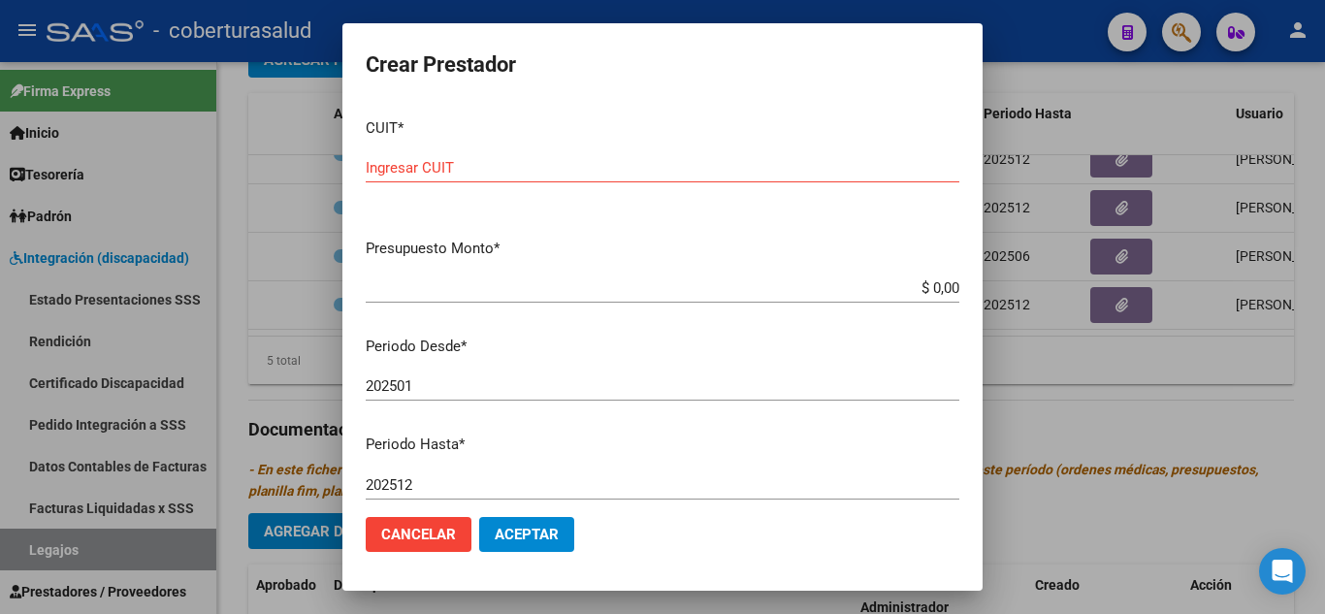
click at [607, 152] on div "CUIT * Ingresar CUIT" at bounding box center [662, 163] width 593 height 120
click at [558, 167] on input "Ingresar CUIT" at bounding box center [662, 167] width 593 height 17
paste input "27-30310740-7"
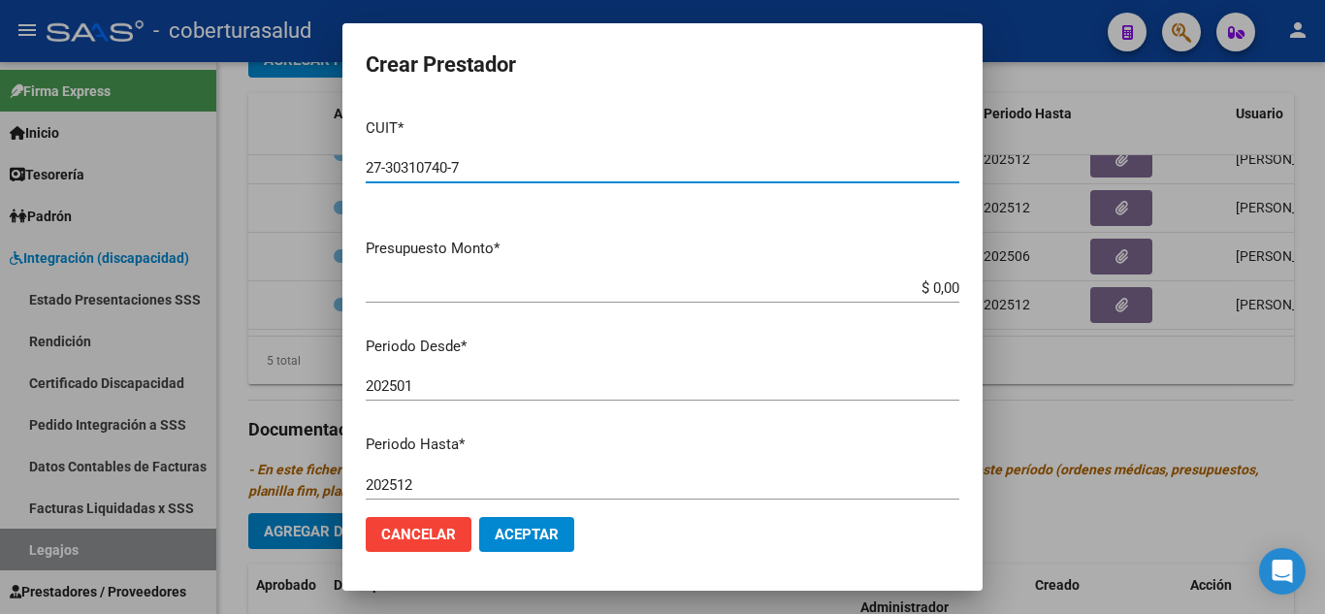
type input "27-30310740-7"
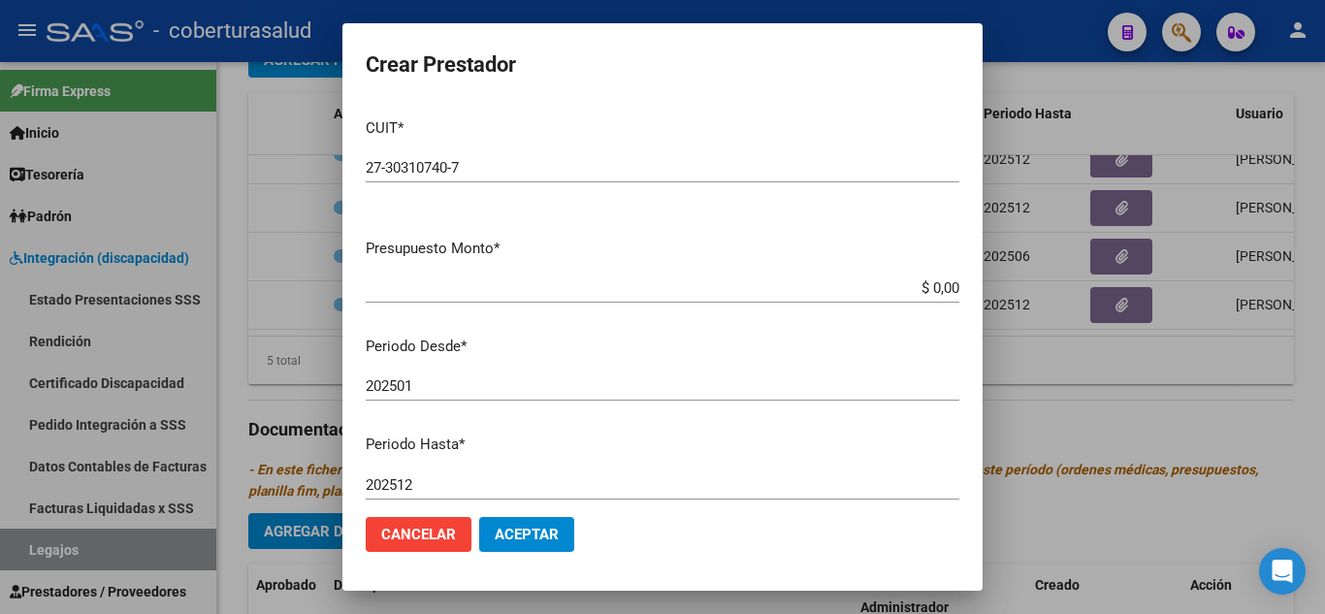
click at [944, 287] on app-form-text-field "Presupuesto Monto * $ 0,00 Ingresar el monto" at bounding box center [670, 268] width 609 height 60
click at [935, 290] on input "$ 0,00" at bounding box center [662, 287] width 593 height 17
type input "$ 12.370,61"
click at [426, 376] on div "202501 Ingresar el periodo" at bounding box center [662, 385] width 593 height 29
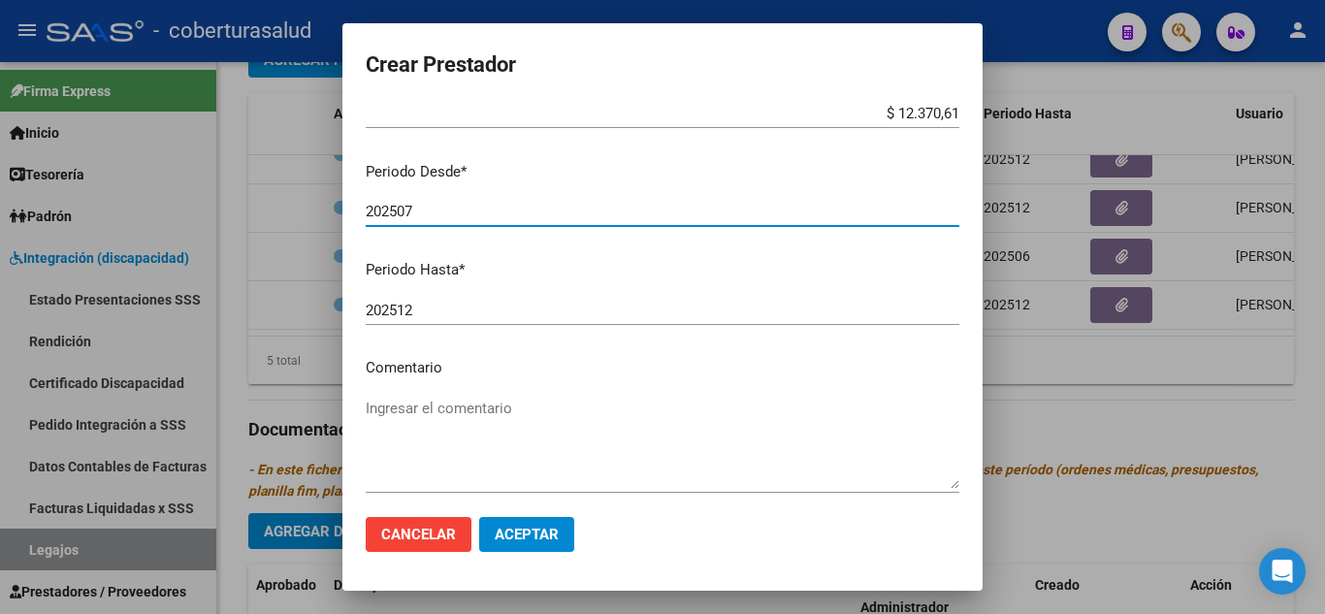
scroll to position [266, 0]
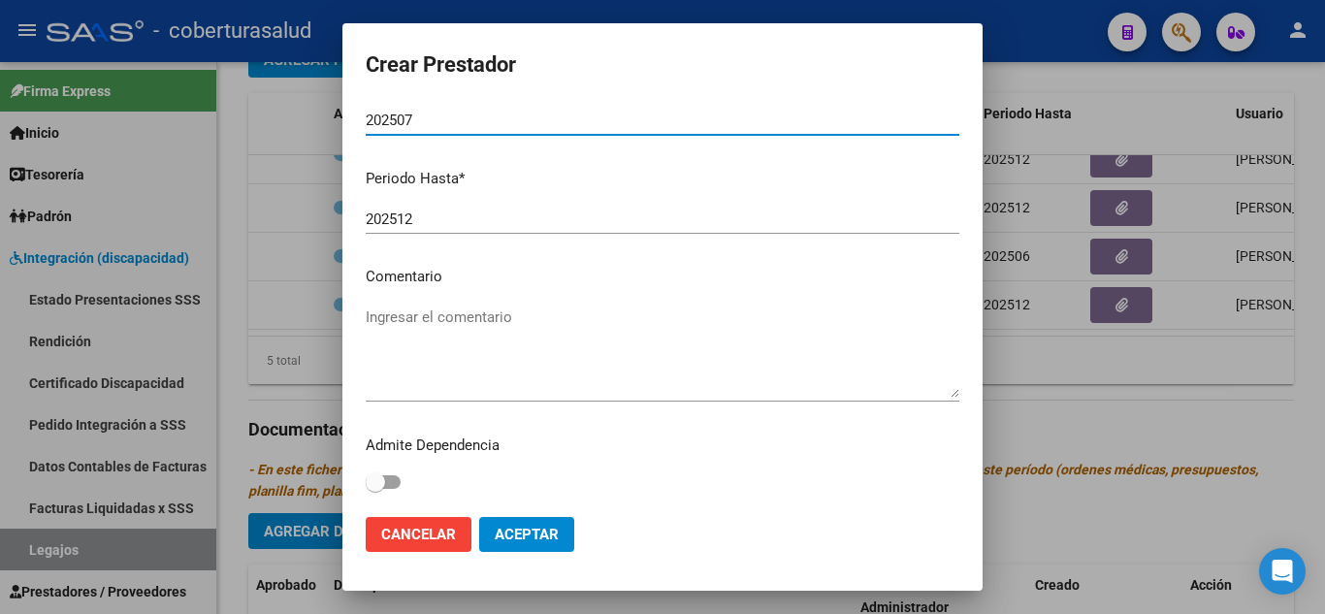
type input "202507"
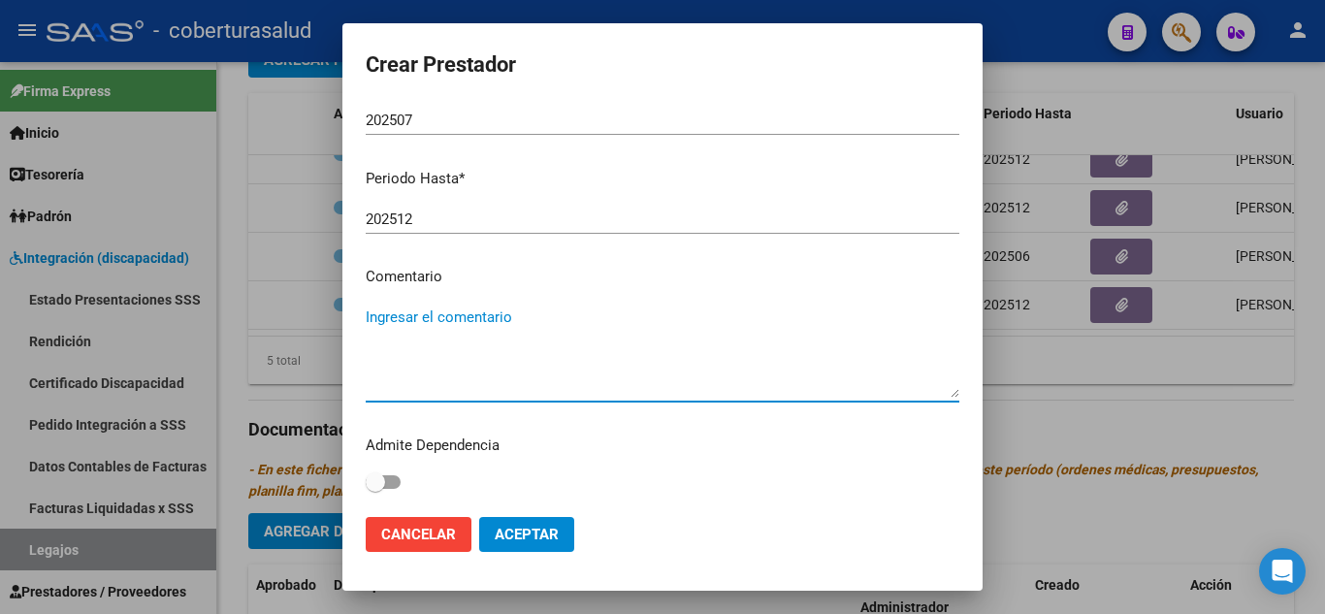
click at [442, 338] on textarea "Ingresar el comentario" at bounding box center [662, 351] width 593 height 91
paste textarea "PRESTACION DE APOYO EN PSICOPEDAGOGIA"
type textarea "90- PRESTACION DE APOYO EN PSICOPEDAGOGIA"
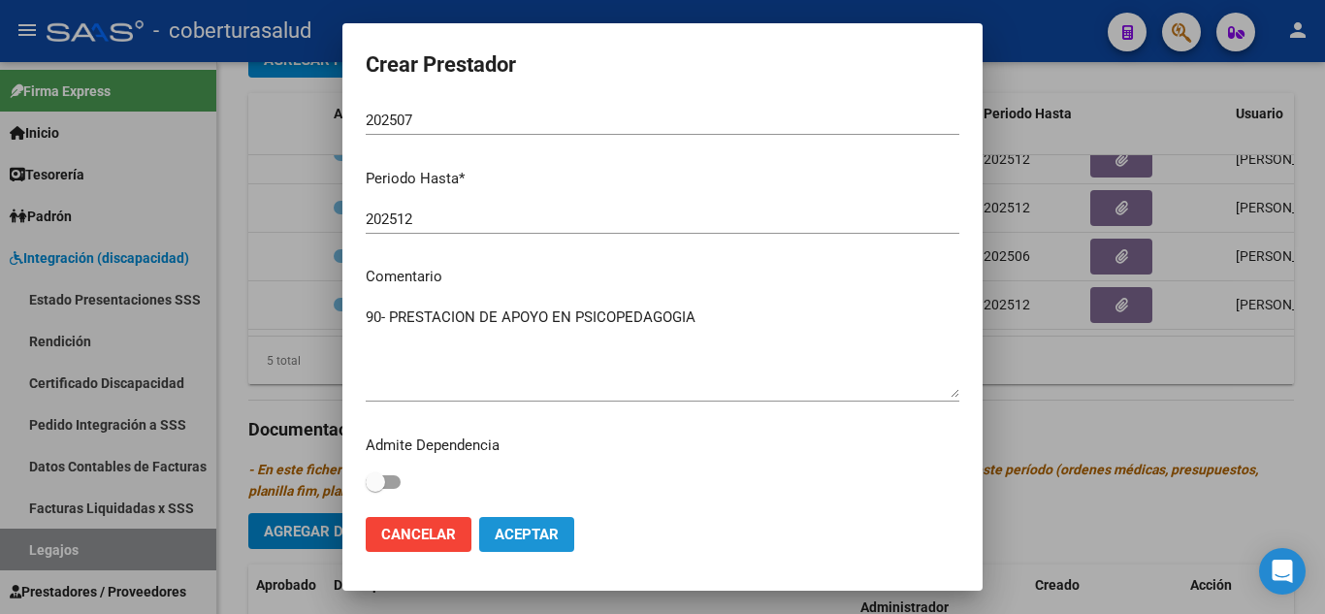
click at [523, 528] on span "Aceptar" at bounding box center [527, 534] width 64 height 17
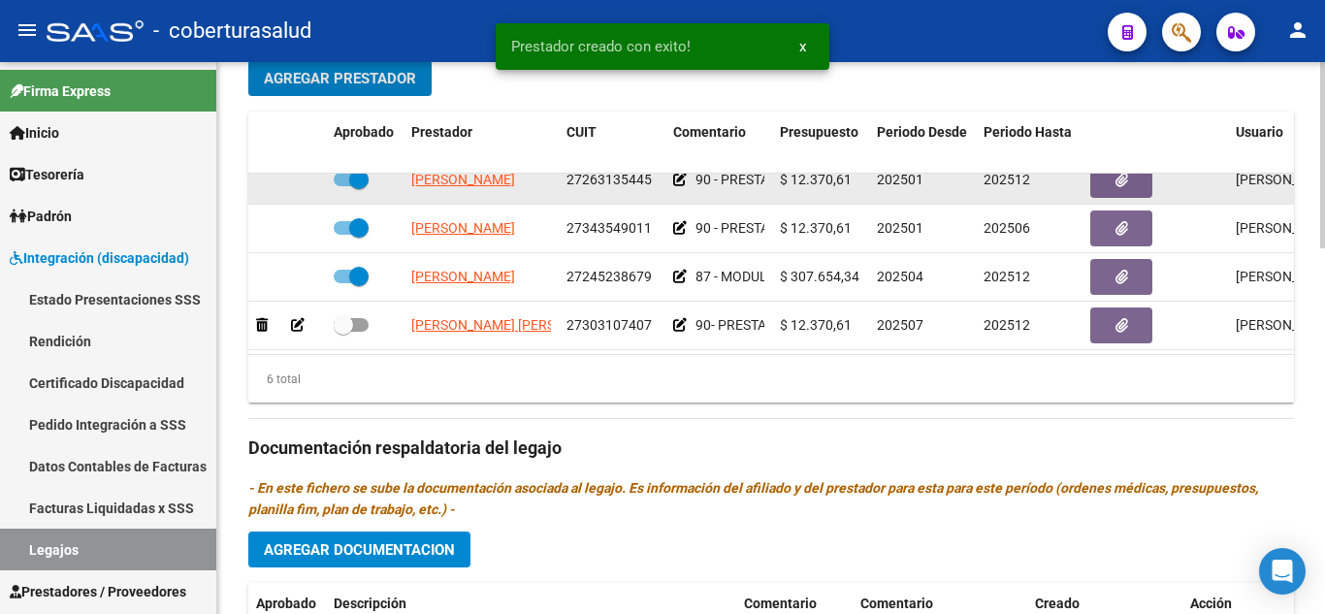
scroll to position [132, 0]
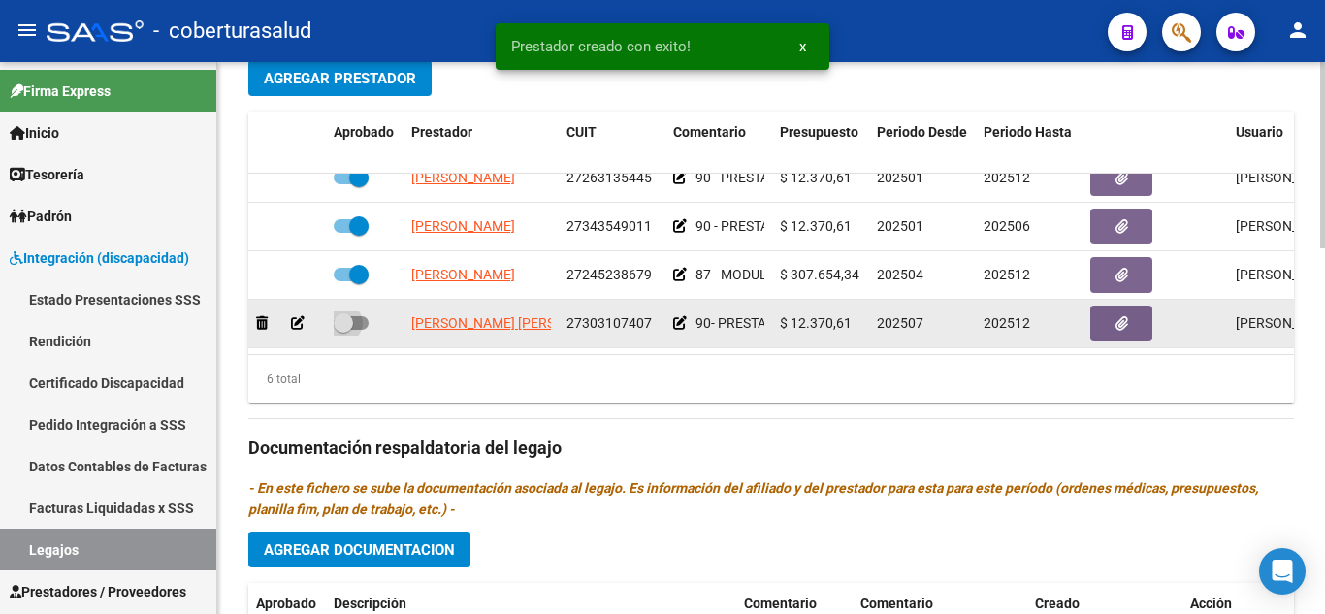
click at [357, 316] on span at bounding box center [351, 323] width 35 height 14
click at [343, 330] on input "checkbox" at bounding box center [342, 330] width 1 height 1
checkbox input "true"
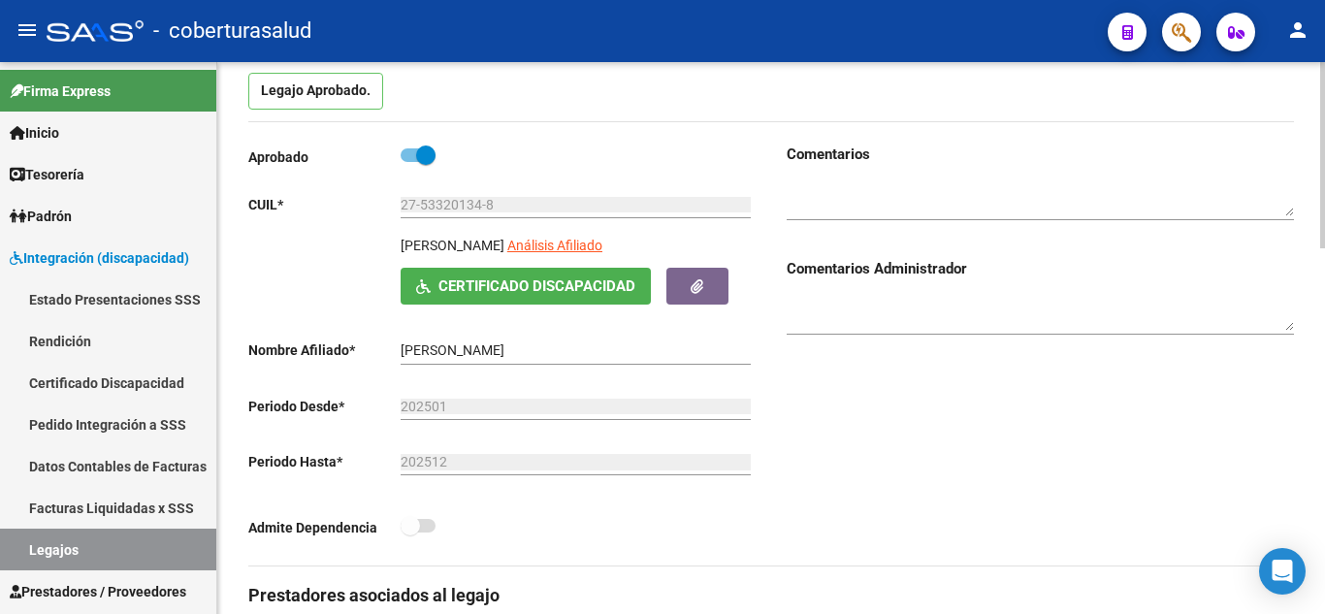
scroll to position [0, 0]
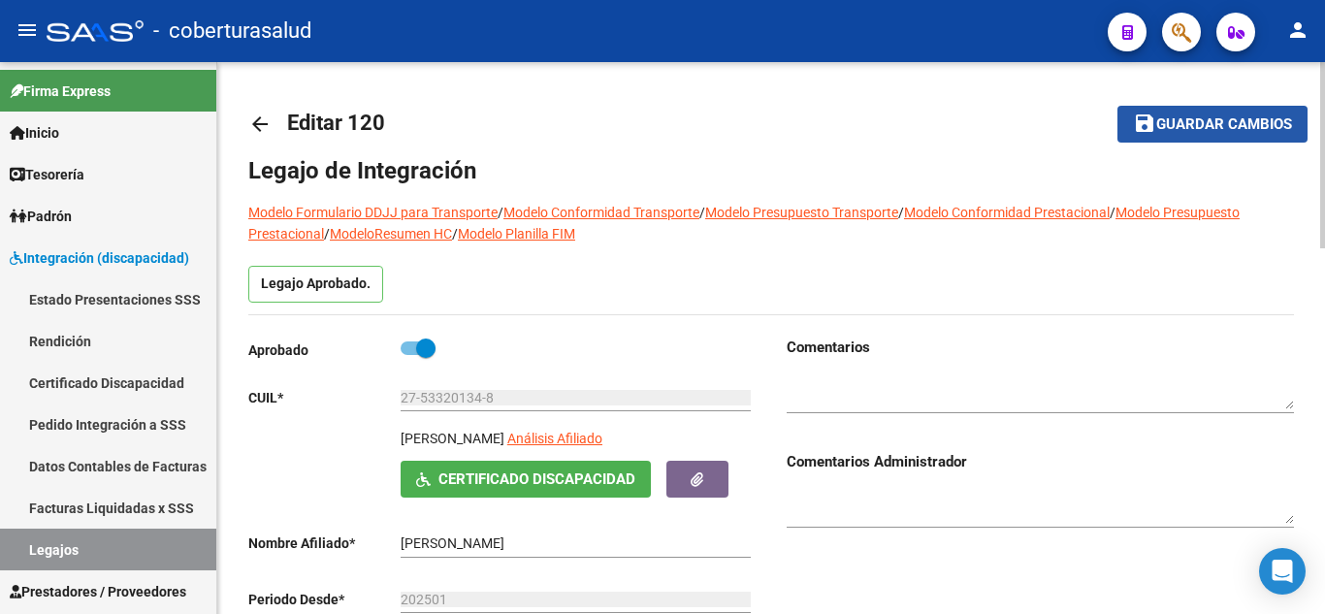
click at [1200, 131] on span "Guardar cambios" at bounding box center [1224, 124] width 136 height 17
click at [1251, 117] on span "Guardar cambios" at bounding box center [1224, 124] width 136 height 17
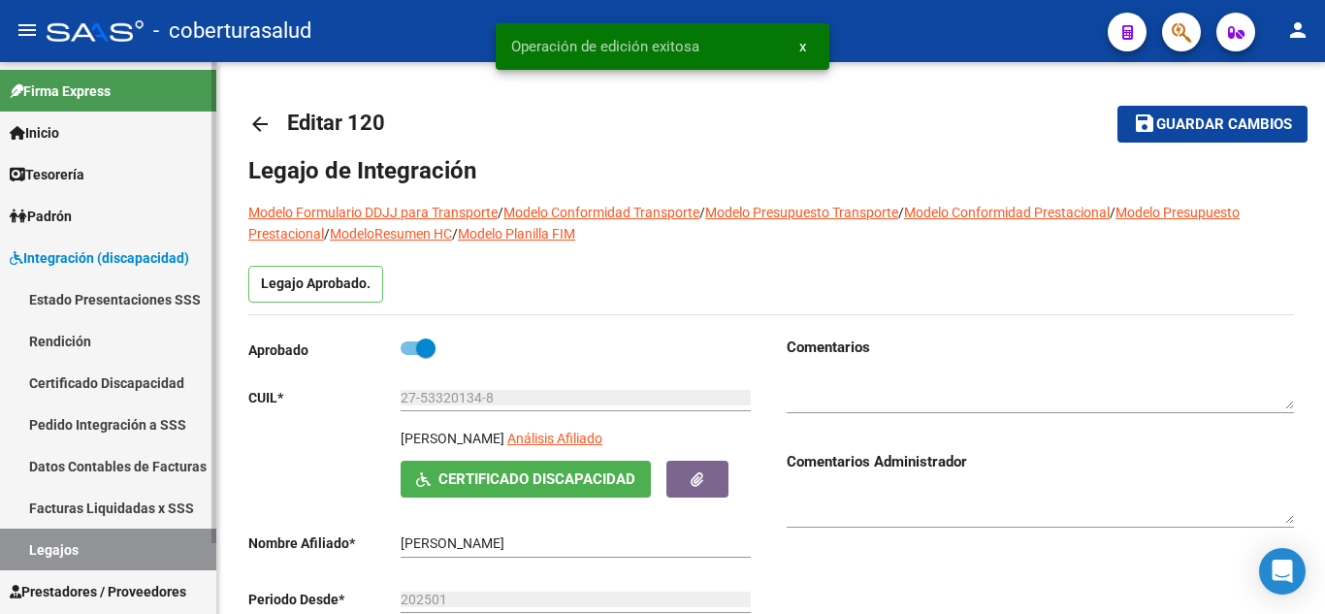
click at [52, 548] on link "Legajos" at bounding box center [108, 549] width 216 height 42
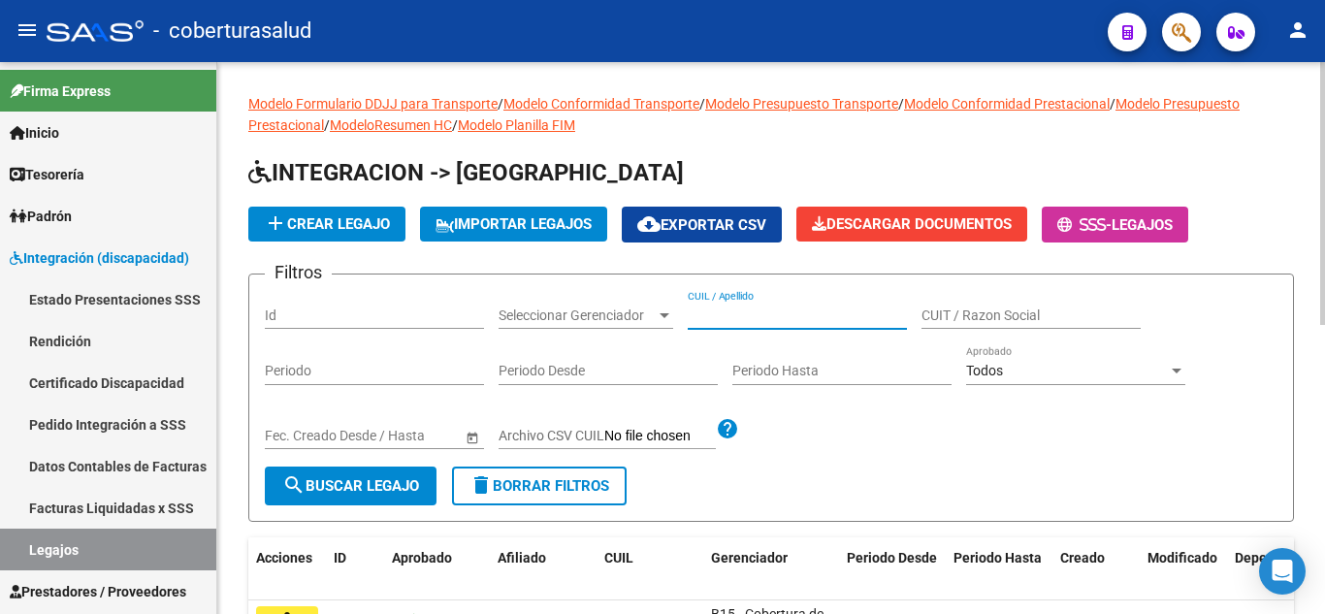
click at [794, 310] on input "CUIL / Apellido" at bounding box center [797, 315] width 219 height 16
paste input "20589568517"
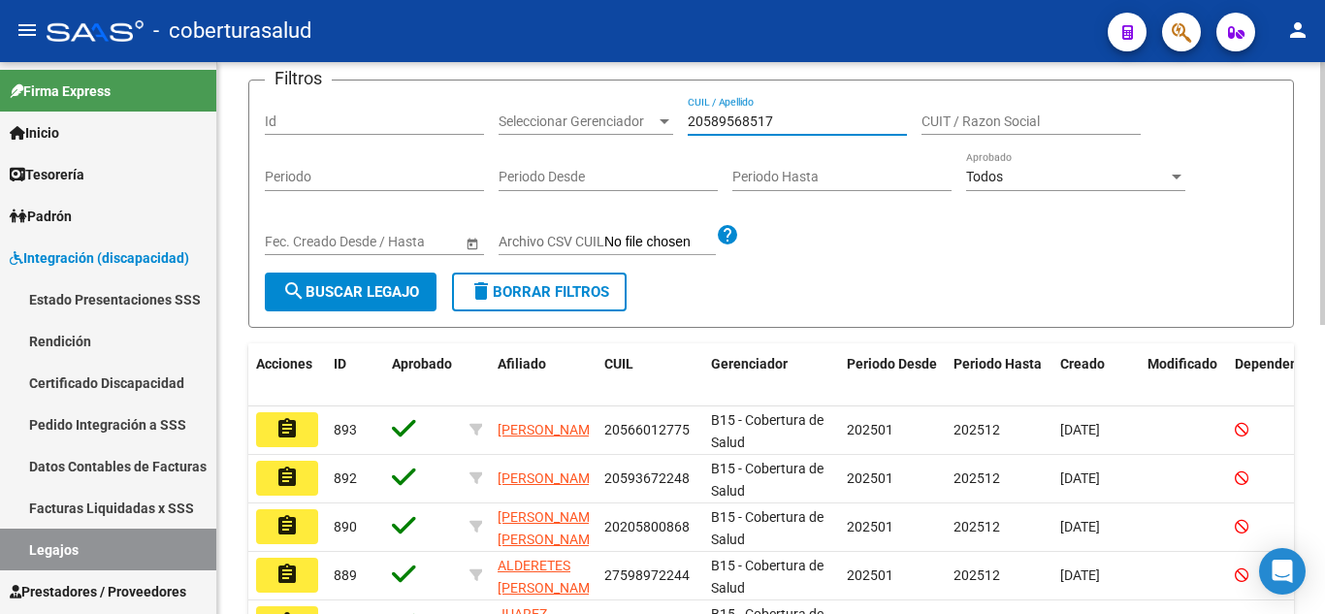
type input "20589568517"
click at [402, 280] on button "search Buscar Legajo" at bounding box center [351, 291] width 172 height 39
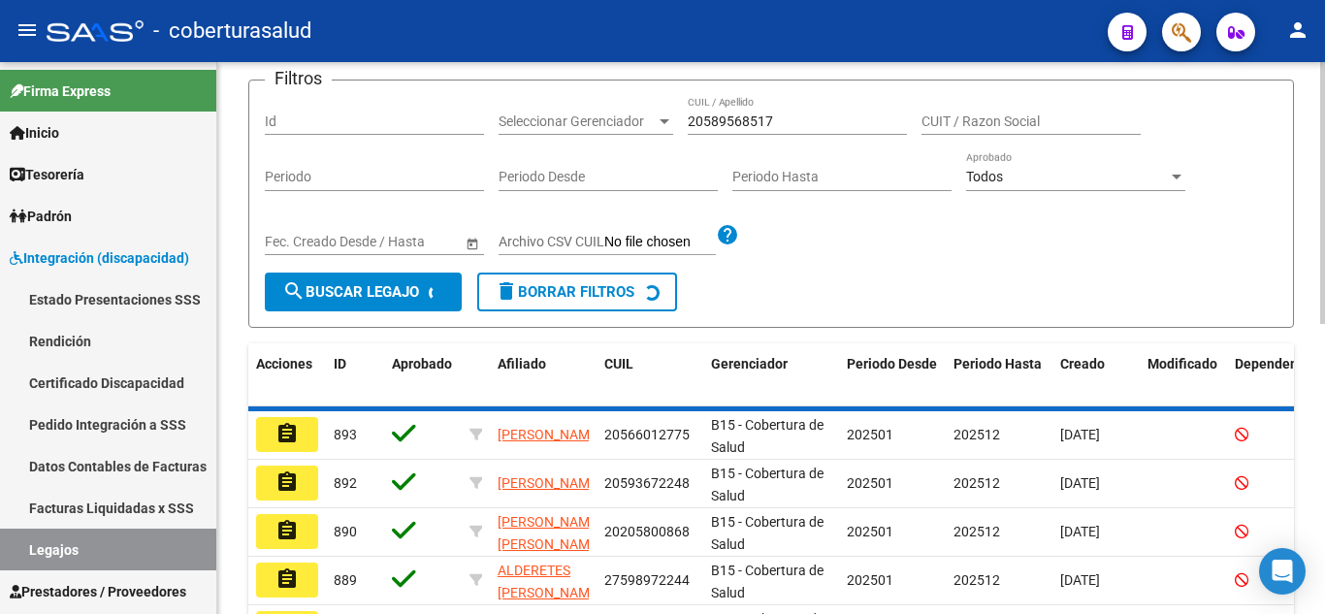
scroll to position [169, 0]
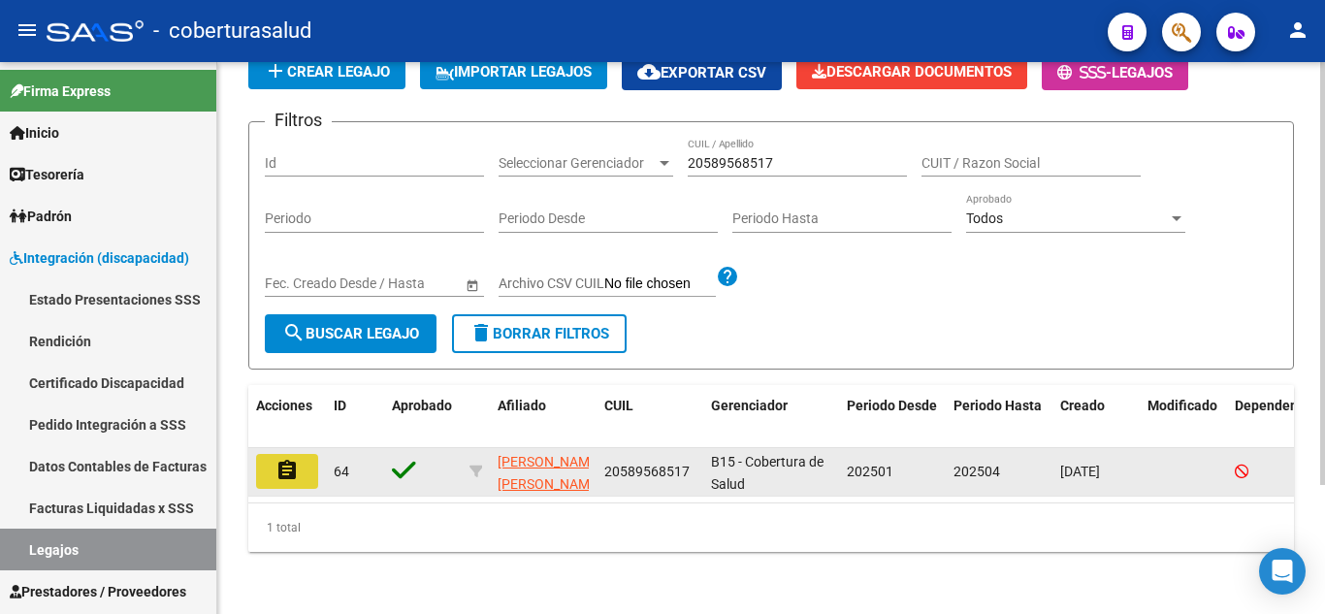
click at [272, 454] on button "assignment" at bounding box center [287, 471] width 62 height 35
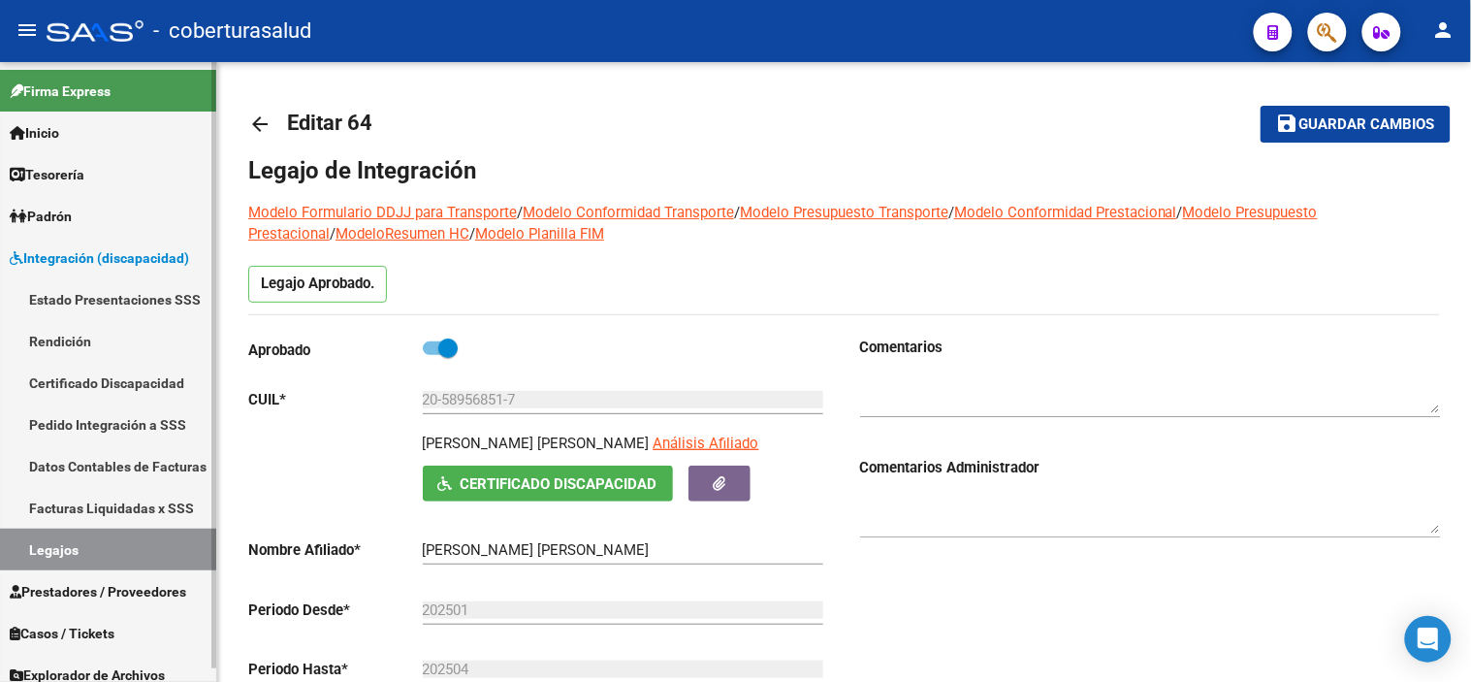
click at [78, 550] on link "Legajos" at bounding box center [108, 549] width 216 height 42
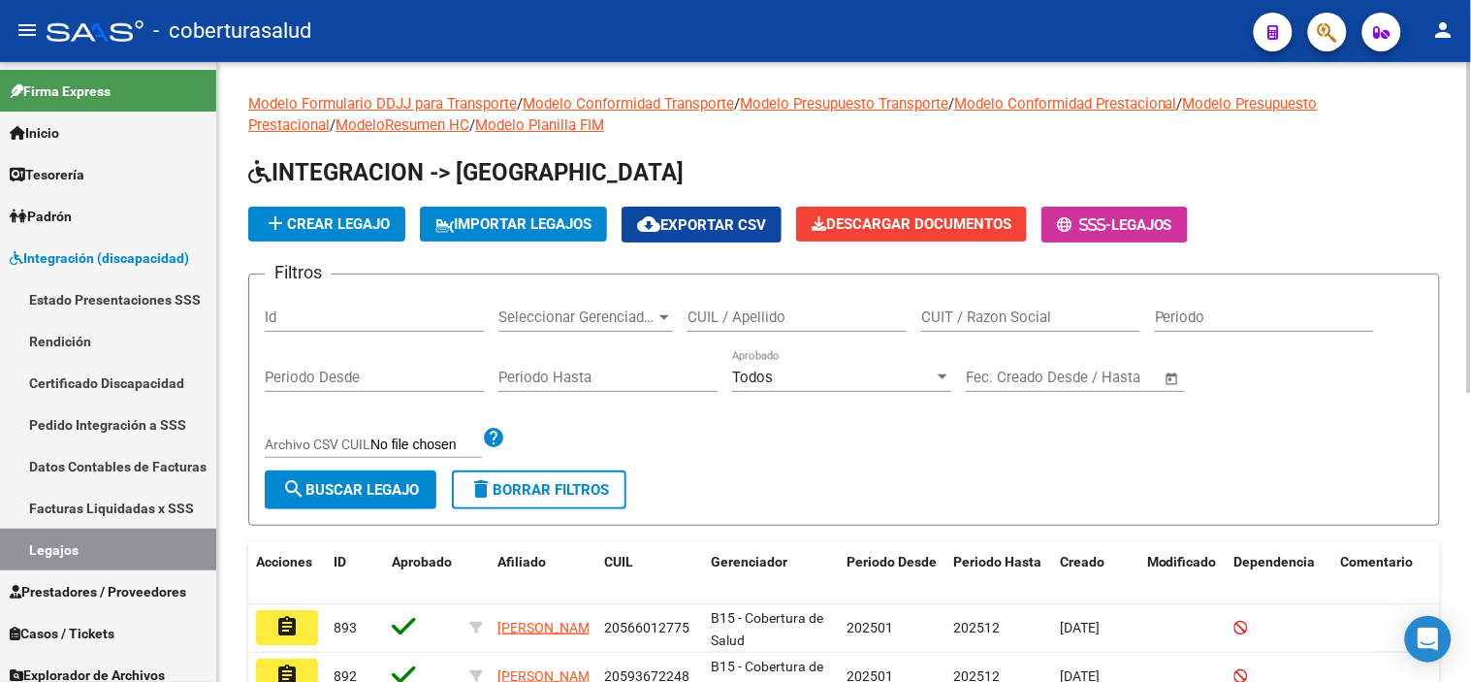
click at [344, 315] on input "Id" at bounding box center [374, 316] width 219 height 17
type input "64"
click at [402, 491] on span "search Buscar Legajo" at bounding box center [350, 489] width 137 height 17
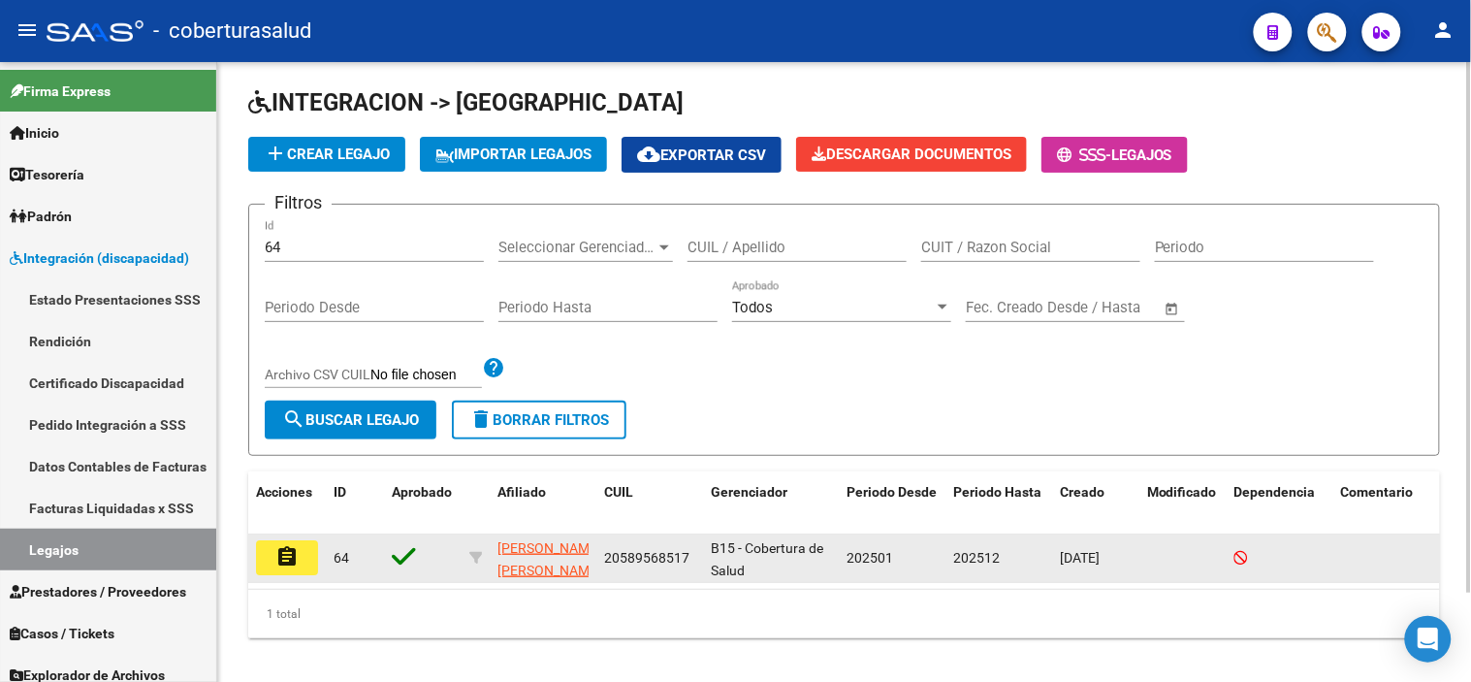
scroll to position [104, 0]
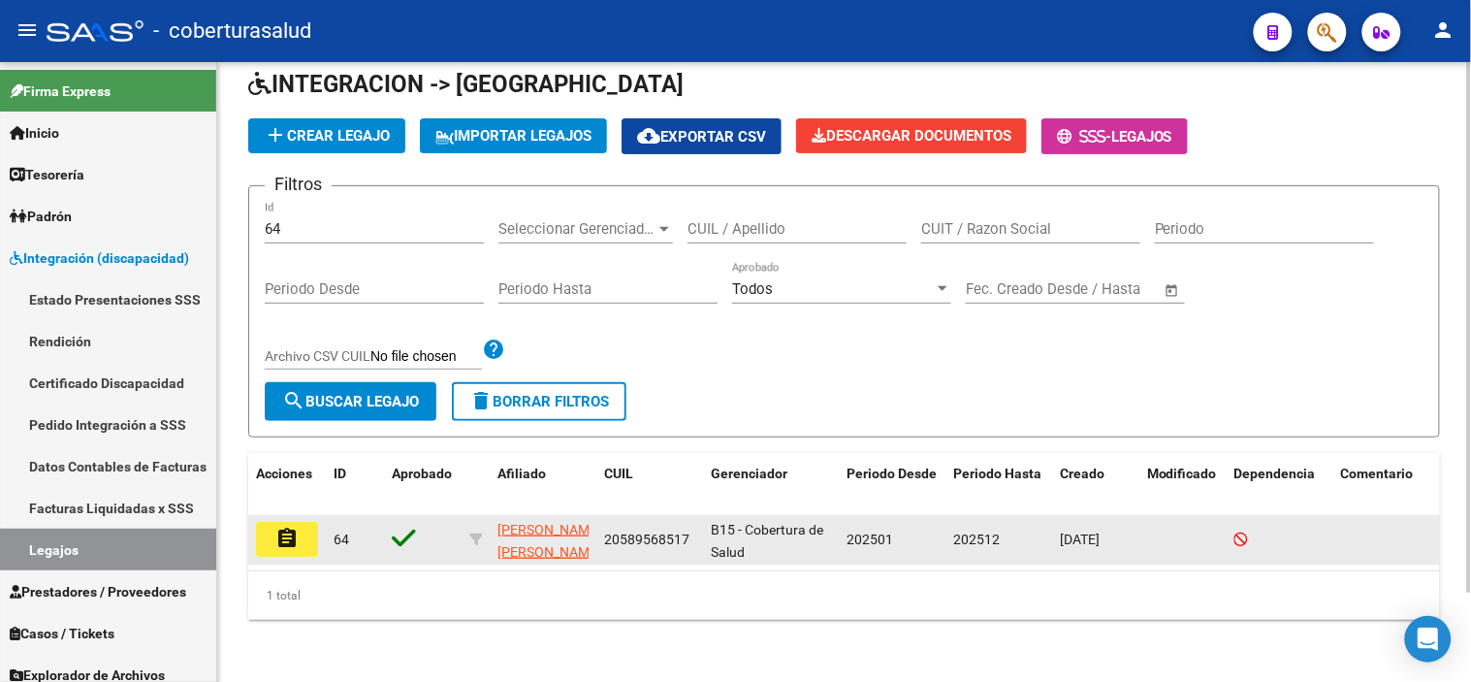
click at [296, 516] on datatable-body-cell "assignment" at bounding box center [287, 540] width 78 height 48
click at [288, 527] on mat-icon "assignment" at bounding box center [286, 538] width 23 height 23
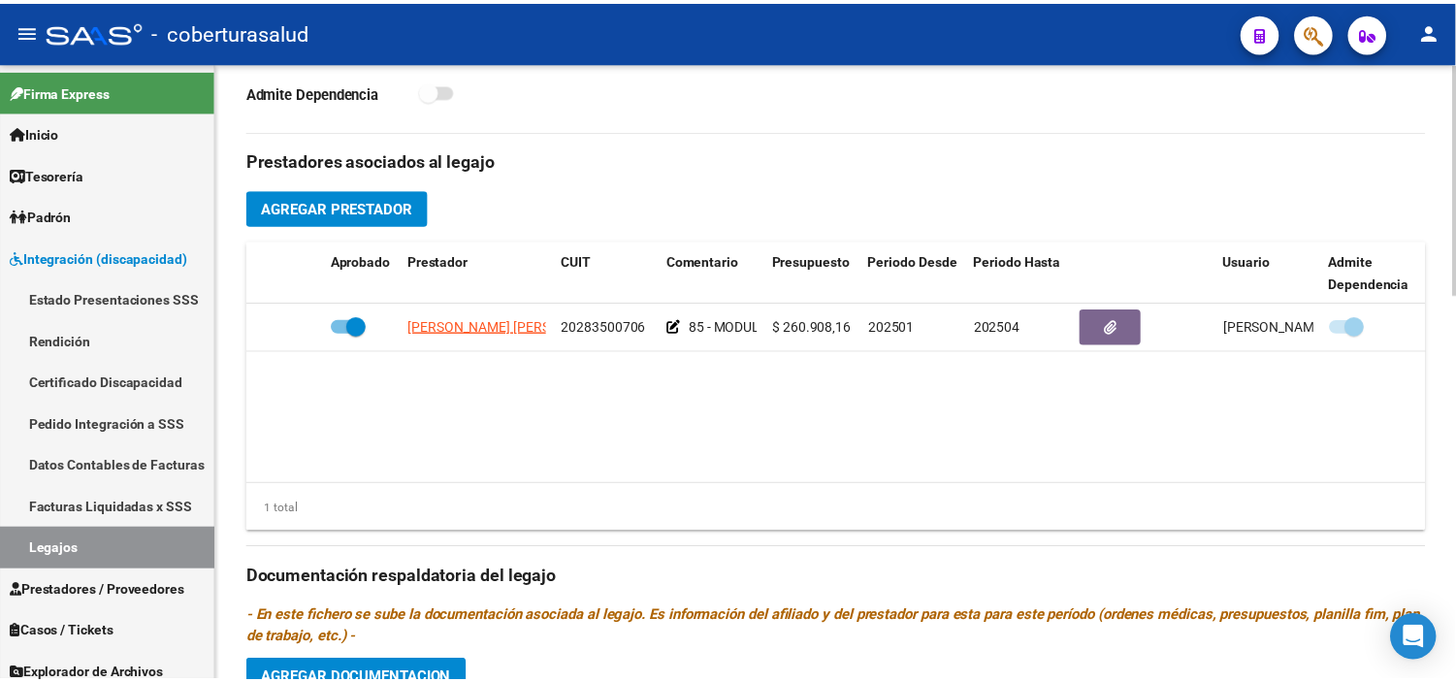
scroll to position [646, 0]
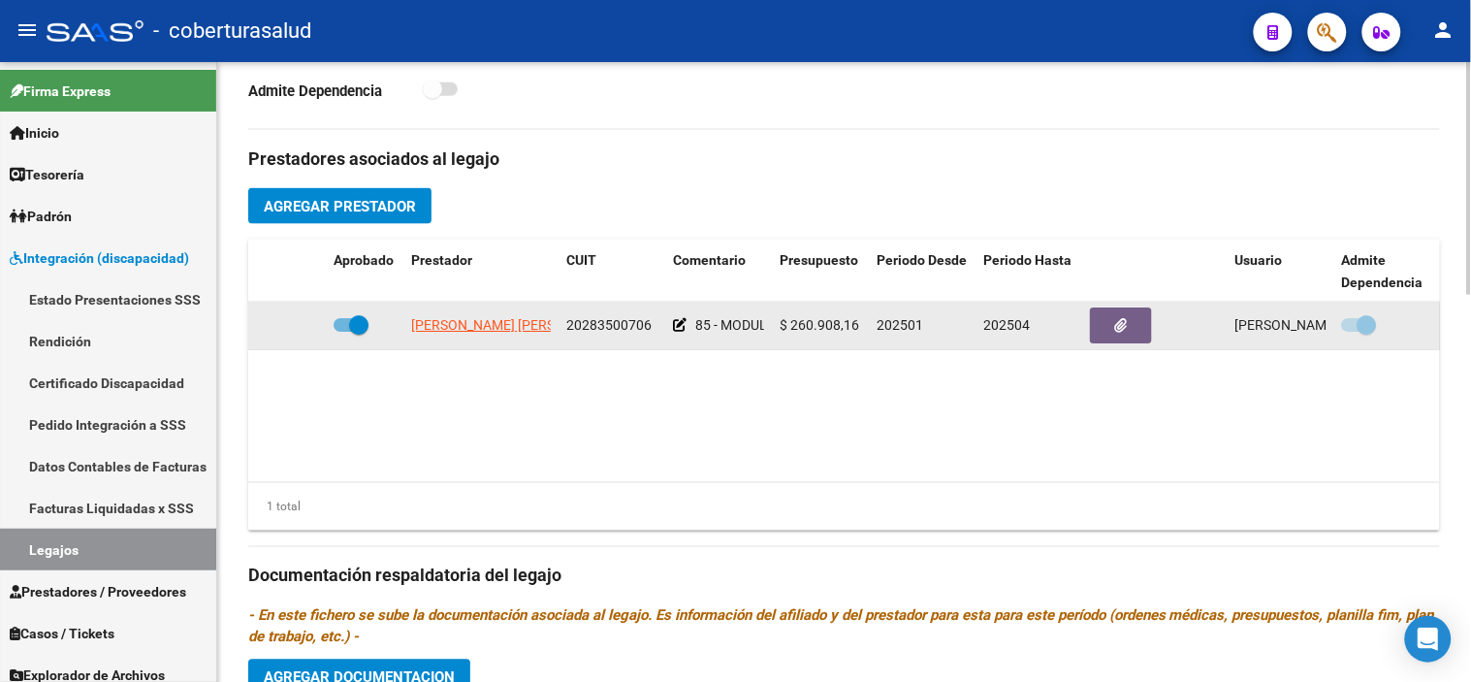
click at [353, 331] on span at bounding box center [358, 324] width 19 height 19
click at [343, 332] on input "checkbox" at bounding box center [342, 332] width 1 height 1
checkbox input "false"
click at [293, 327] on icon at bounding box center [298, 325] width 14 height 14
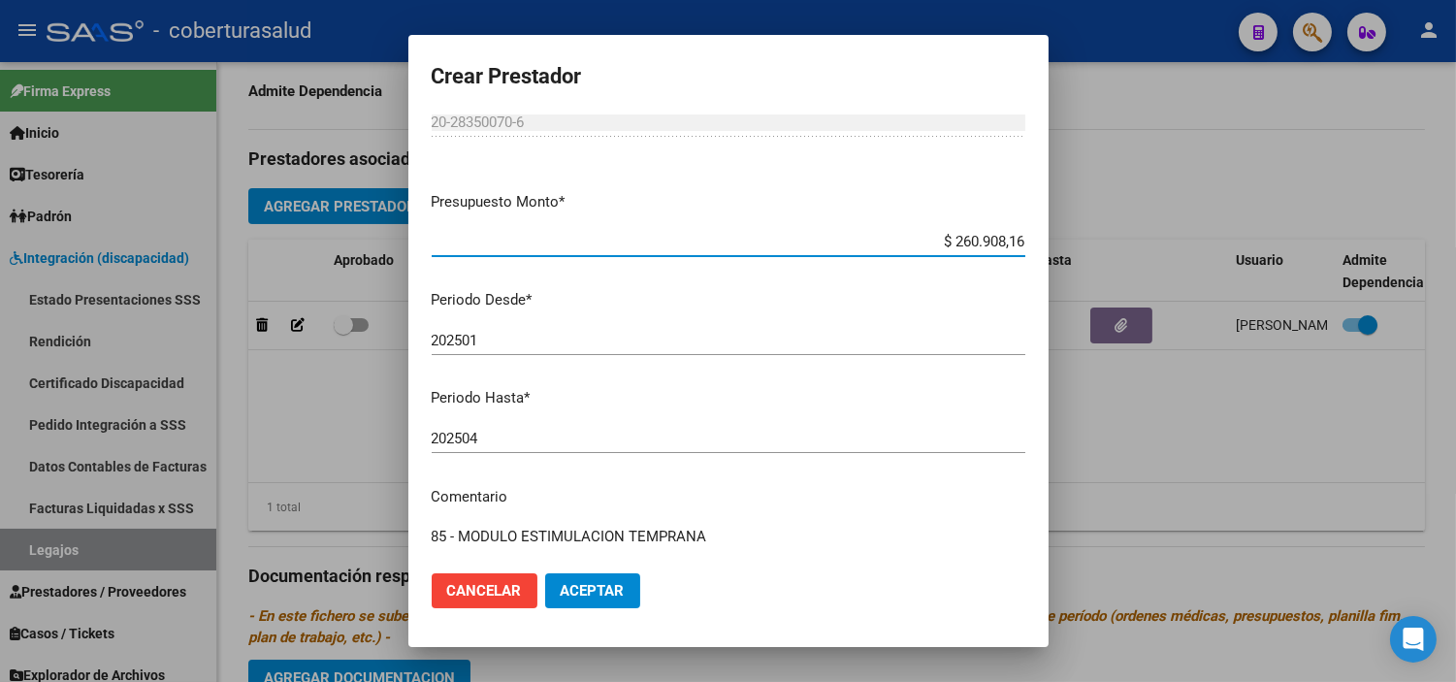
scroll to position [215, 0]
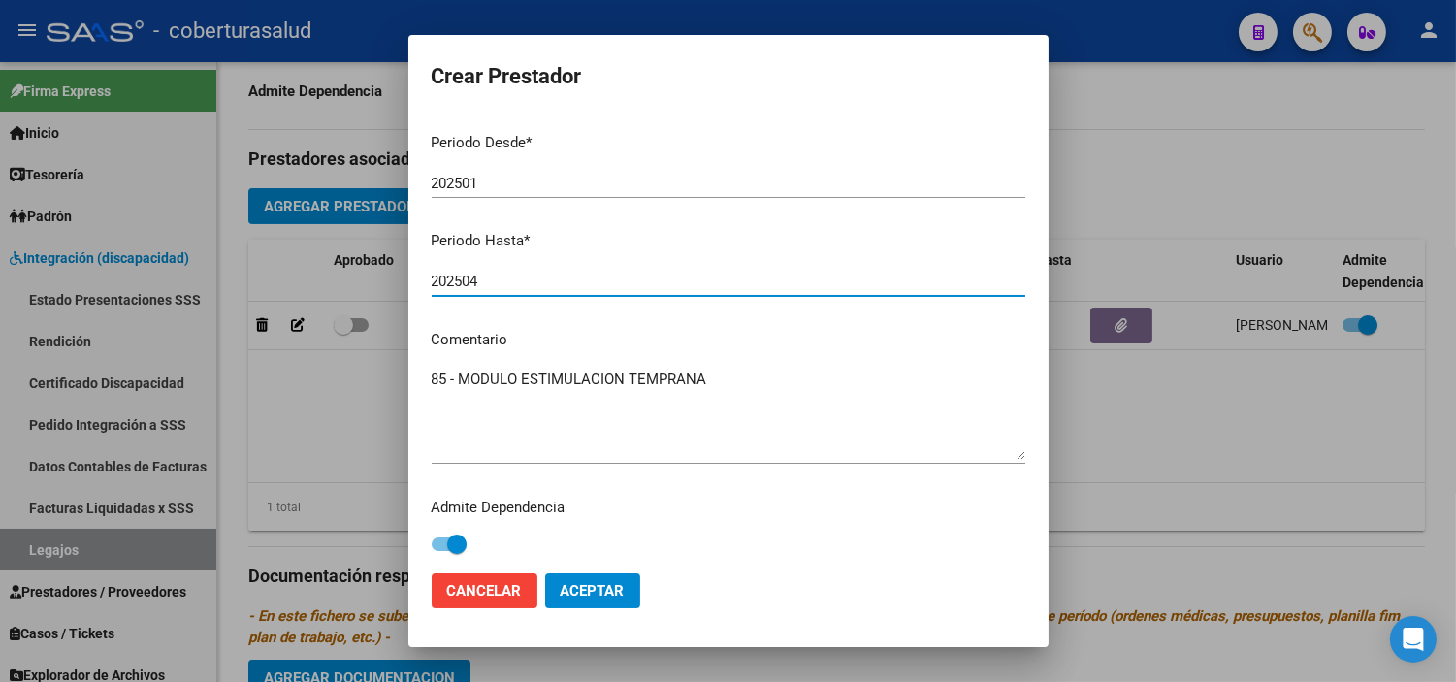
click at [498, 279] on input "202504" at bounding box center [728, 280] width 593 height 17
type input "202508"
click at [595, 578] on button "Aceptar" at bounding box center [592, 590] width 95 height 35
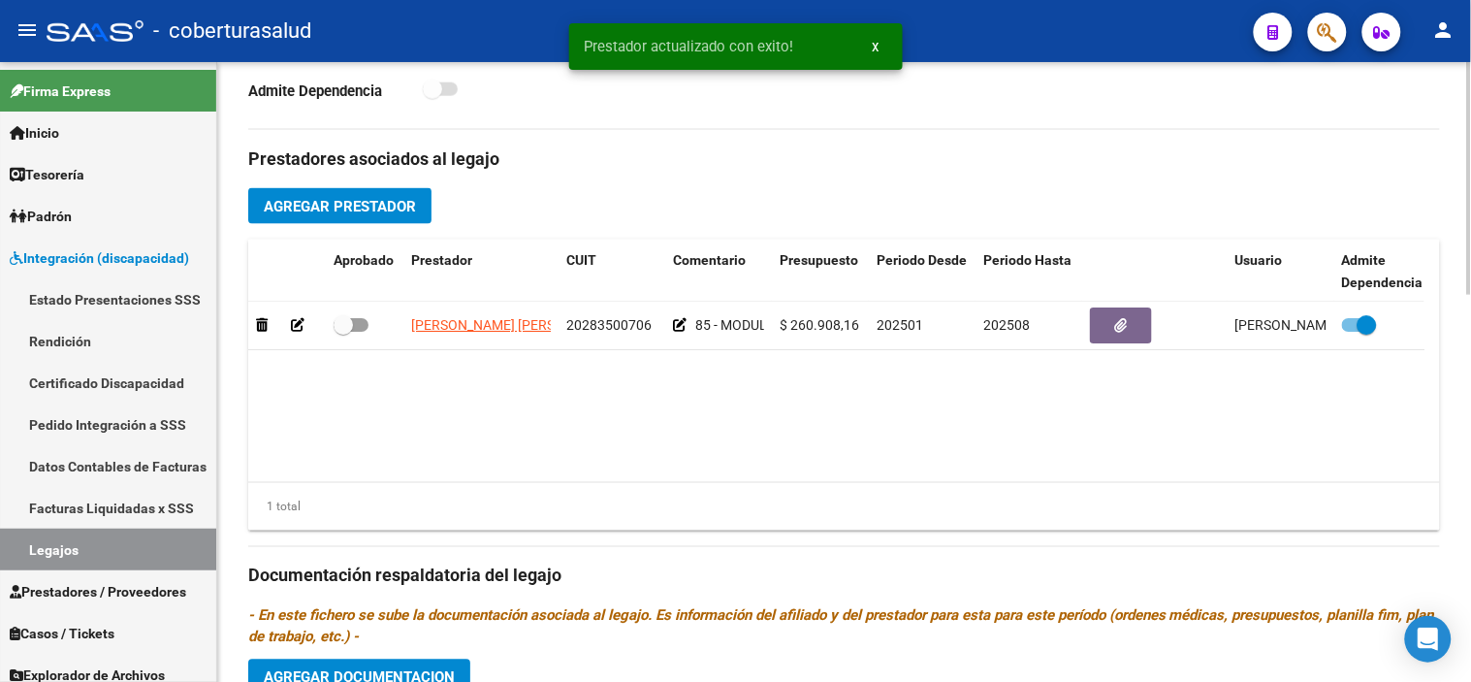
click at [611, 384] on datatable-body "[PERSON_NAME] [PERSON_NAME] 20283500706 85 - MODULO ESTIMULACION TEMPRANA $ 260…" at bounding box center [836, 392] width 1176 height 180
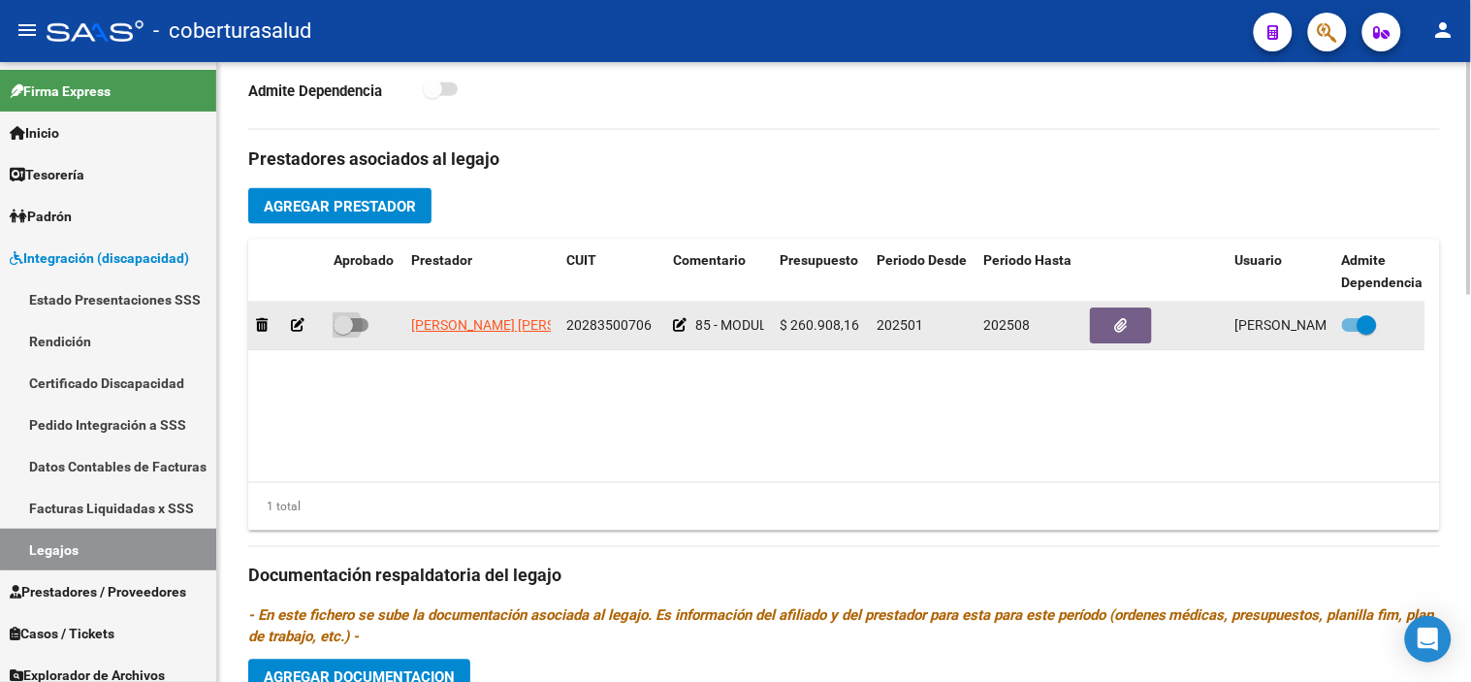
click at [345, 326] on span at bounding box center [343, 324] width 19 height 19
click at [343, 332] on input "checkbox" at bounding box center [342, 332] width 1 height 1
click at [352, 322] on span at bounding box center [358, 324] width 19 height 19
click at [343, 332] on input "checkbox" at bounding box center [342, 332] width 1 height 1
checkbox input "false"
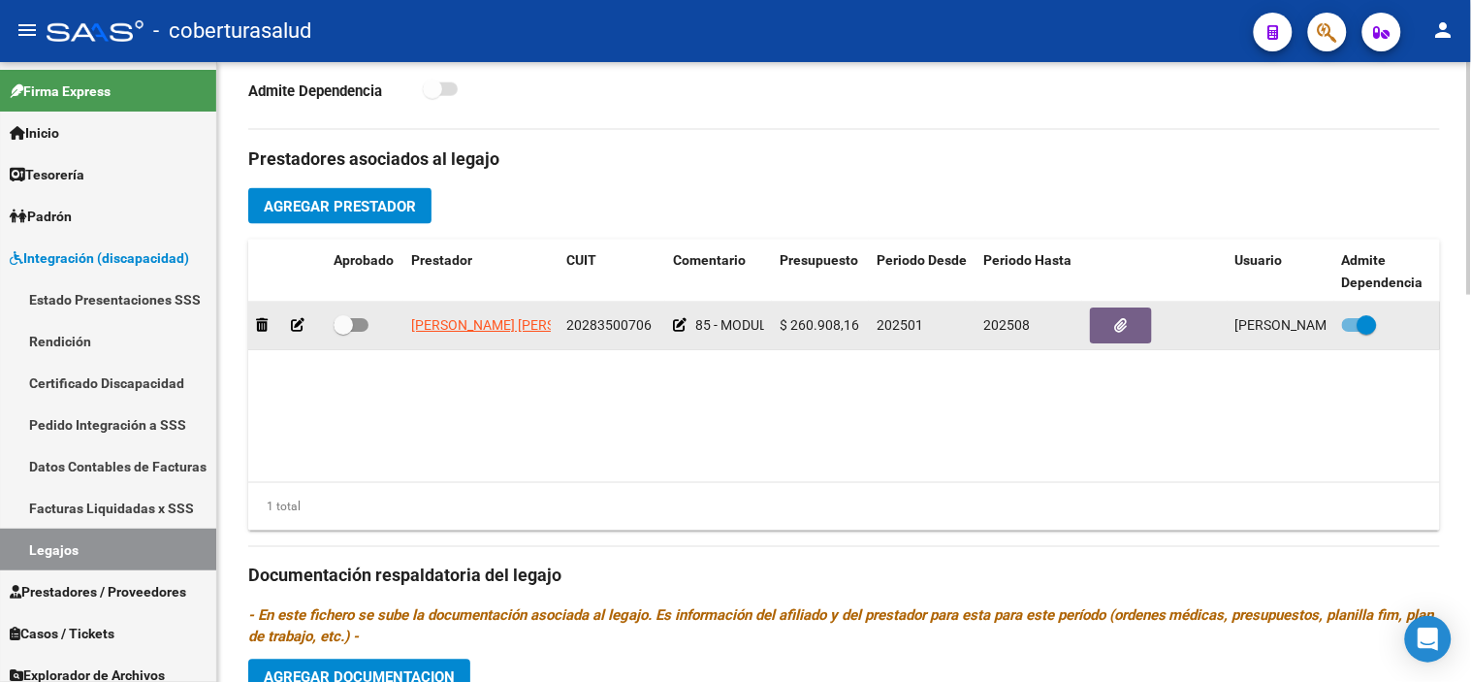
click at [304, 336] on div at bounding box center [287, 325] width 62 height 22
click at [298, 331] on icon at bounding box center [298, 325] width 14 height 14
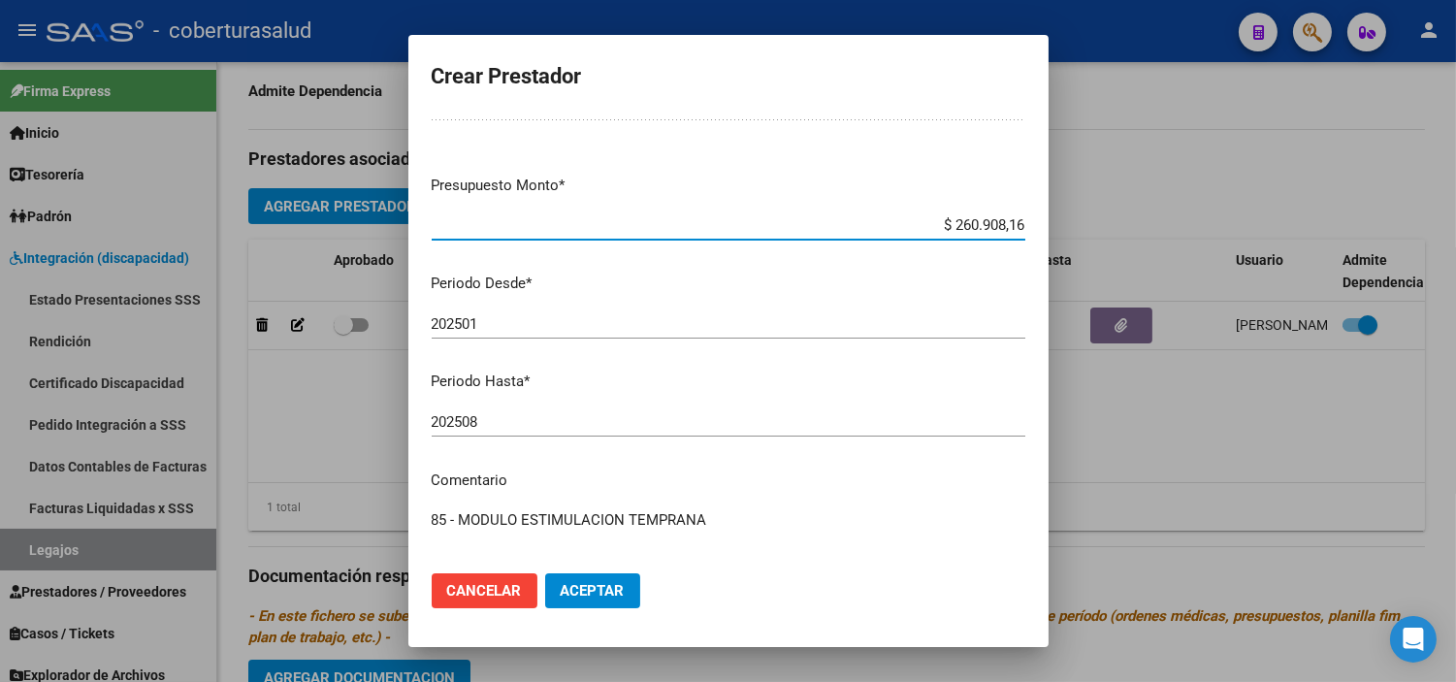
scroll to position [108, 0]
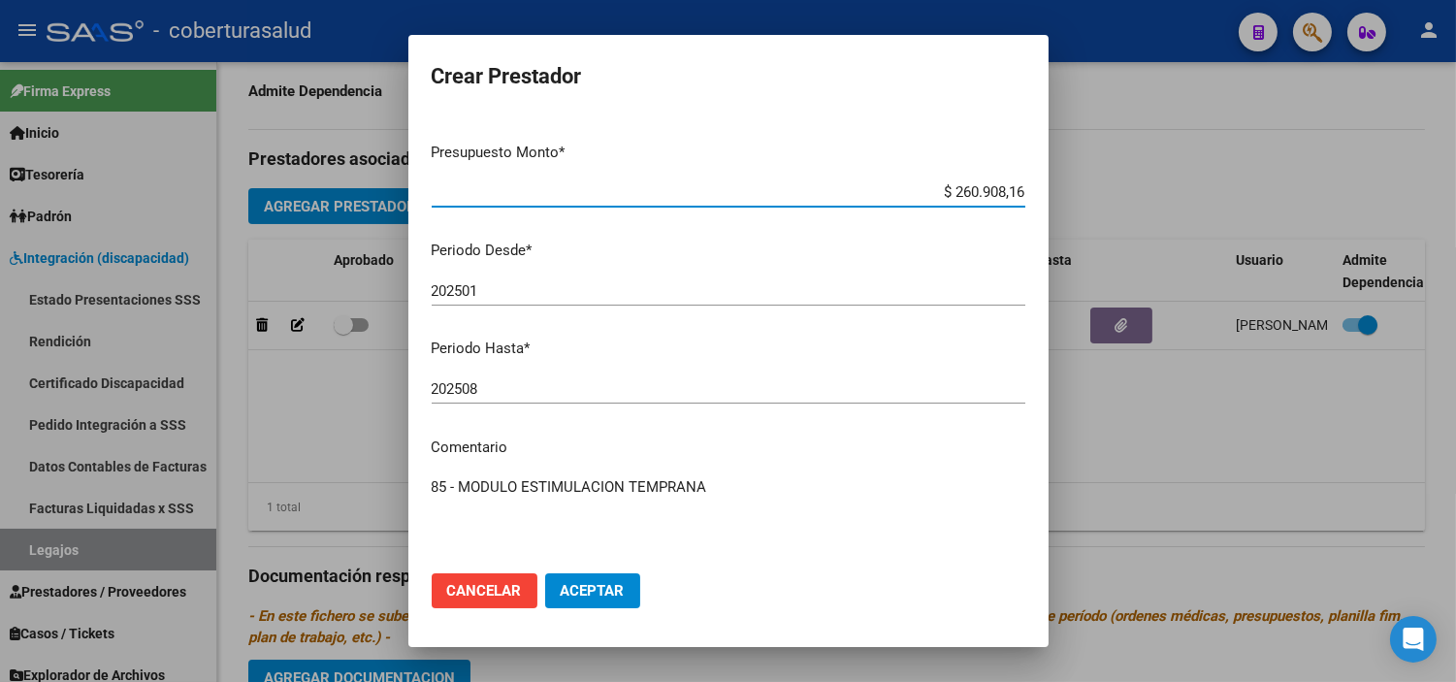
click at [496, 389] on input "202508" at bounding box center [728, 388] width 593 height 17
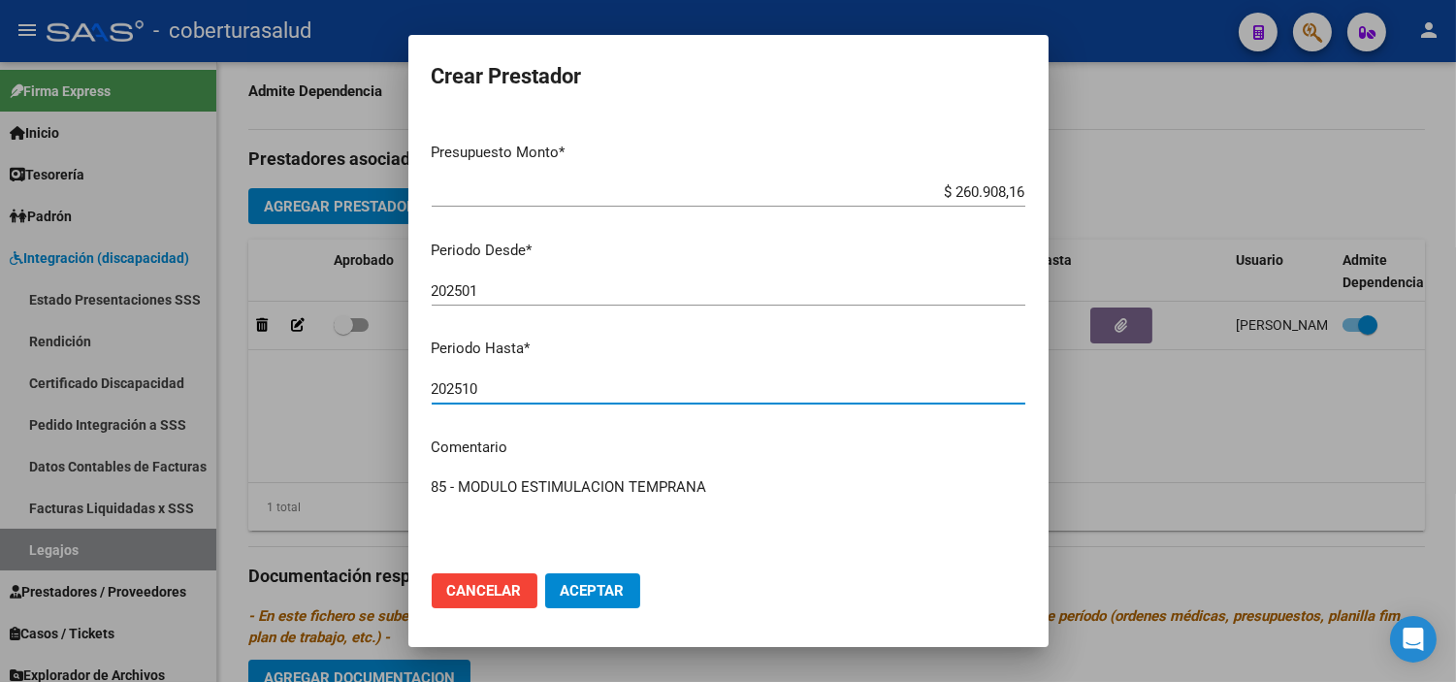
type input "202510"
click at [605, 592] on span "Aceptar" at bounding box center [592, 590] width 64 height 17
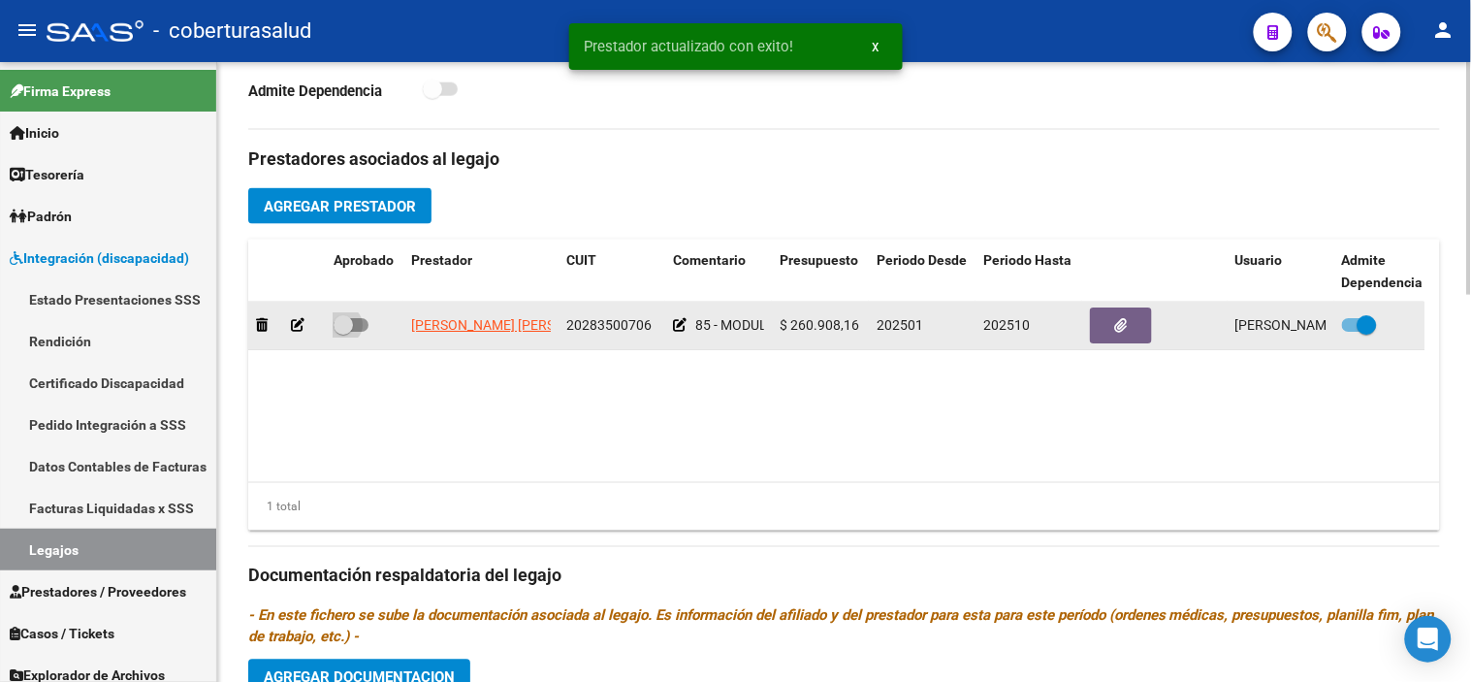
click at [350, 327] on span at bounding box center [343, 324] width 19 height 19
click at [343, 332] on input "checkbox" at bounding box center [342, 332] width 1 height 1
checkbox input "true"
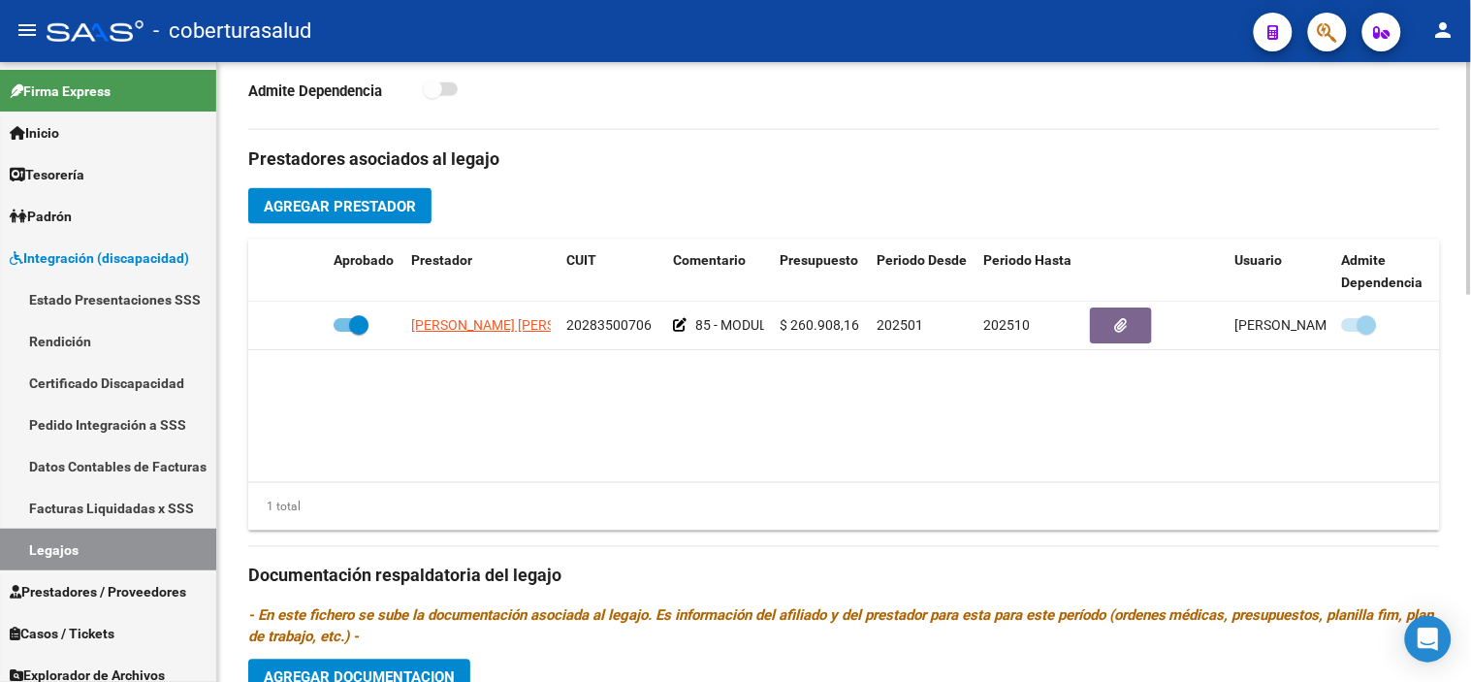
click at [412, 207] on span "Agregar Prestador" at bounding box center [340, 206] width 152 height 17
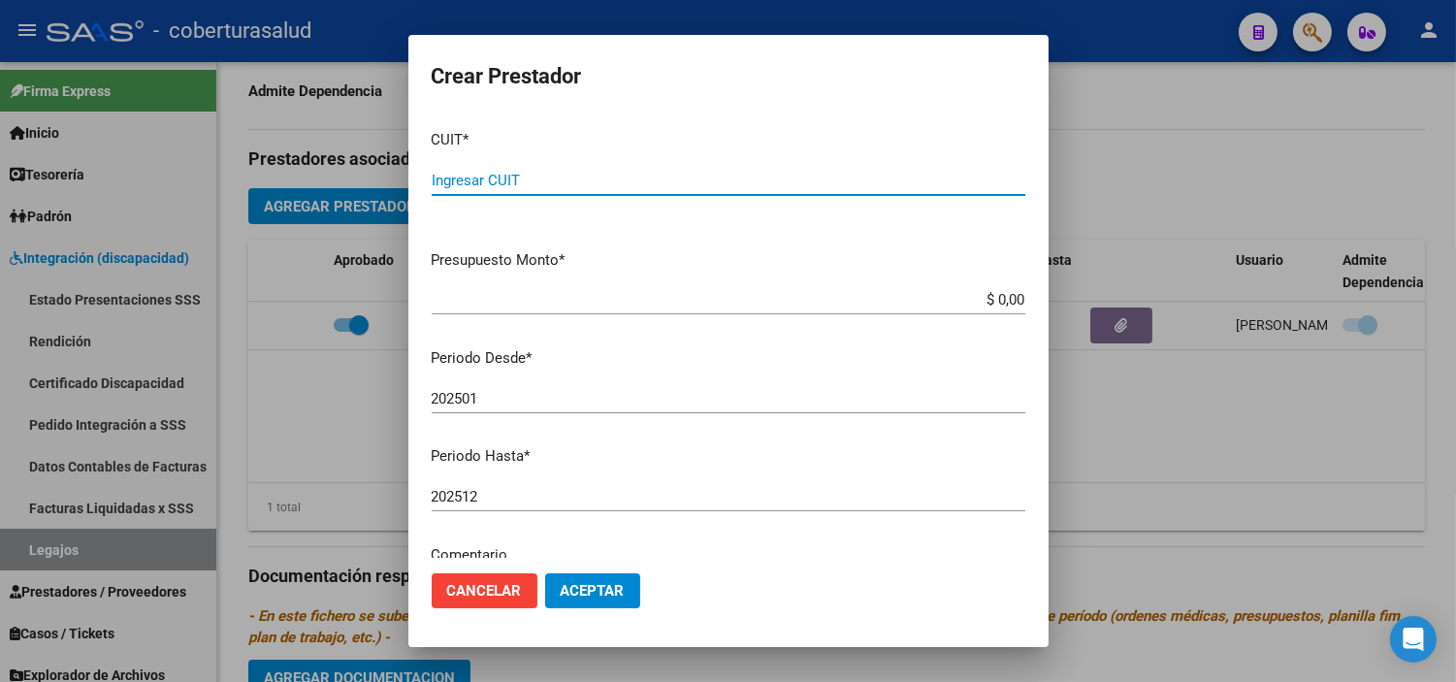
click at [470, 172] on input "Ingresar CUIT" at bounding box center [728, 180] width 593 height 17
paste input "30-71791359-7"
type input "30-71791359-7"
click at [1006, 297] on input "$ 0,00" at bounding box center [728, 299] width 593 height 17
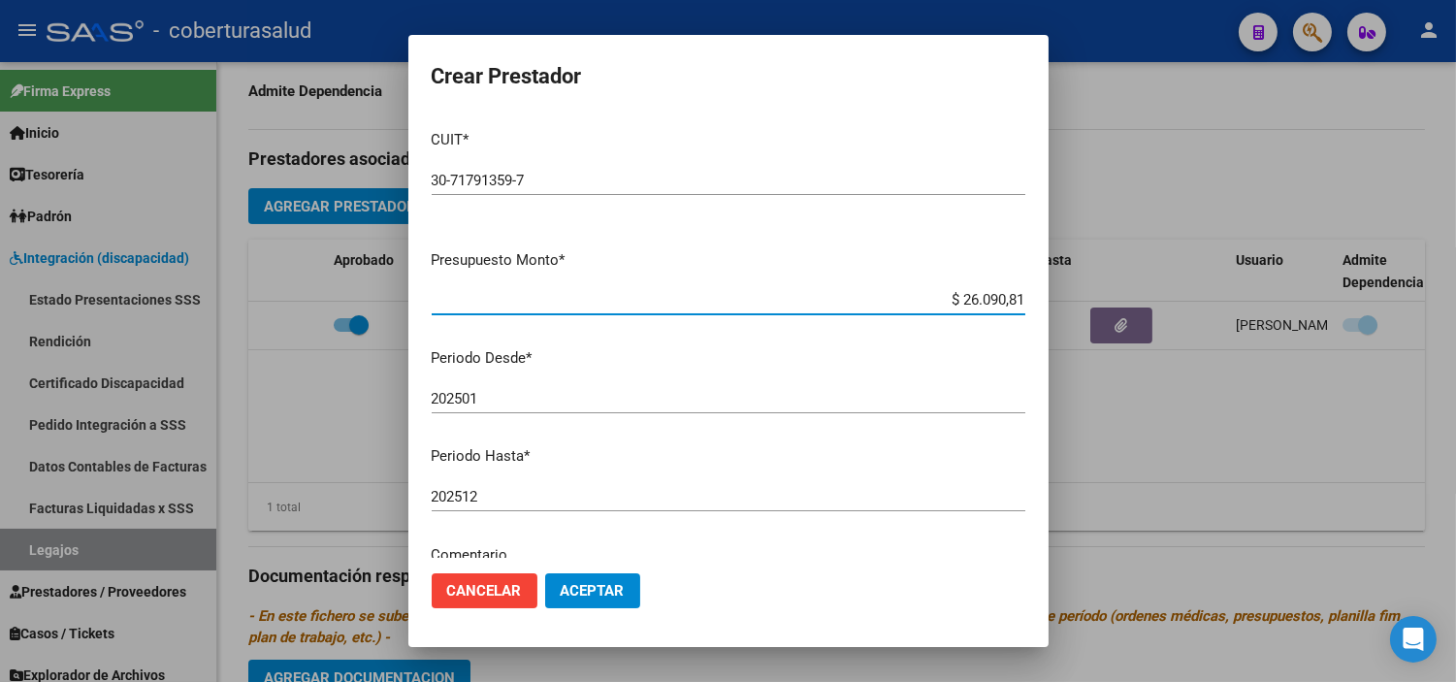
type input "$ 260.908,16"
click at [522, 393] on input "202501" at bounding box center [728, 398] width 593 height 17
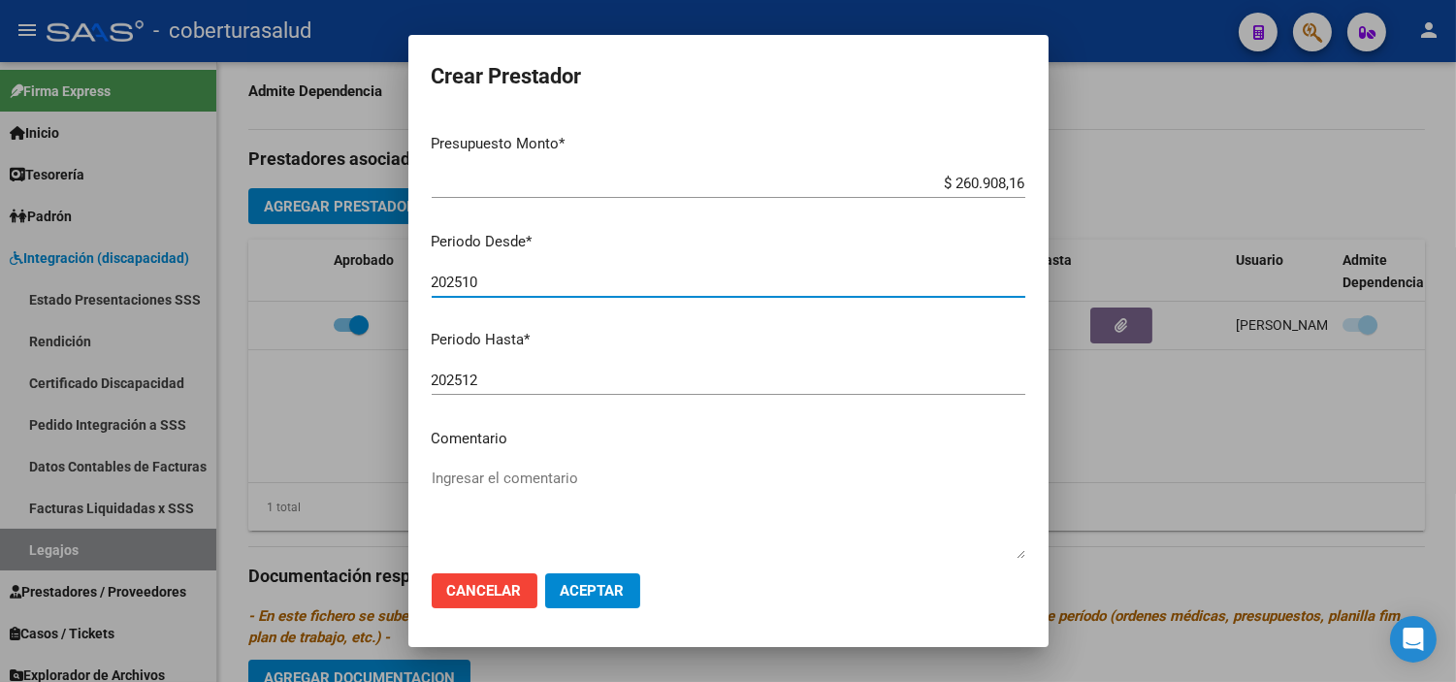
scroll to position [215, 0]
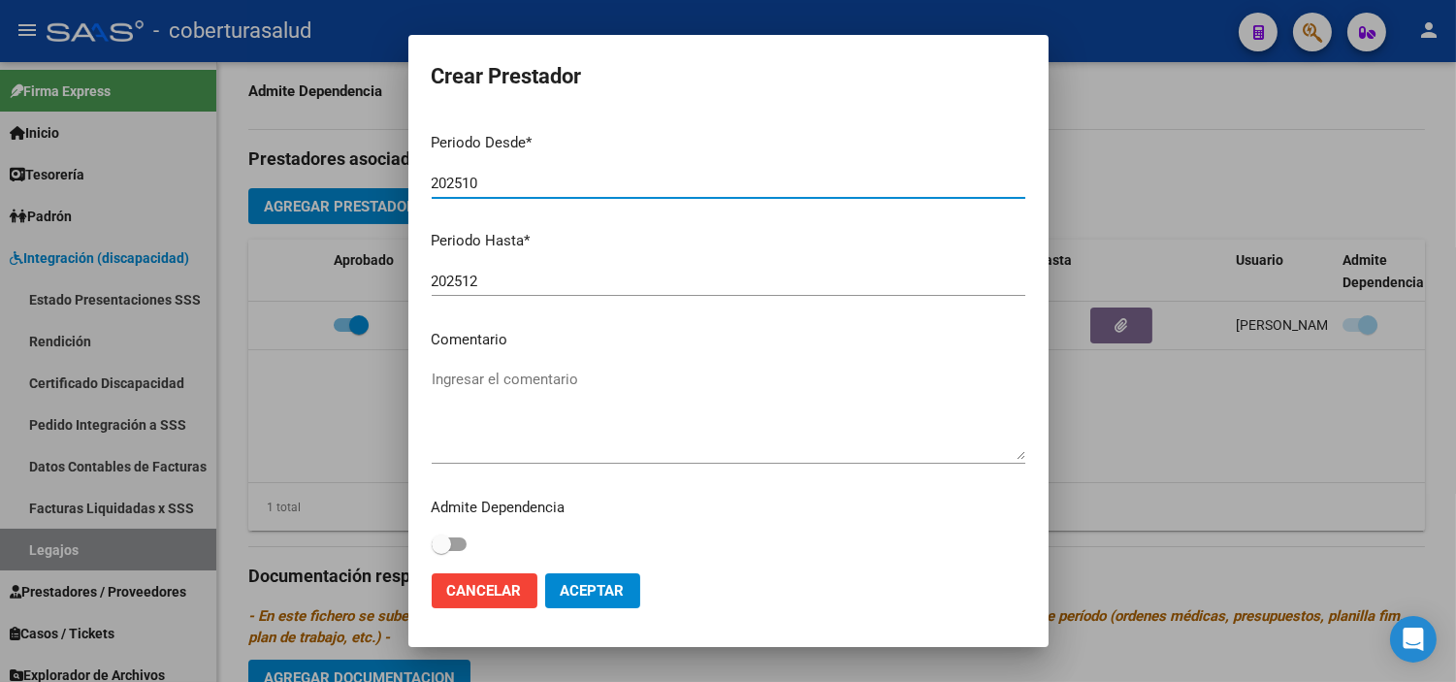
type input "202510"
click at [515, 383] on textarea "Ingresar el comentario" at bounding box center [728, 413] width 593 height 91
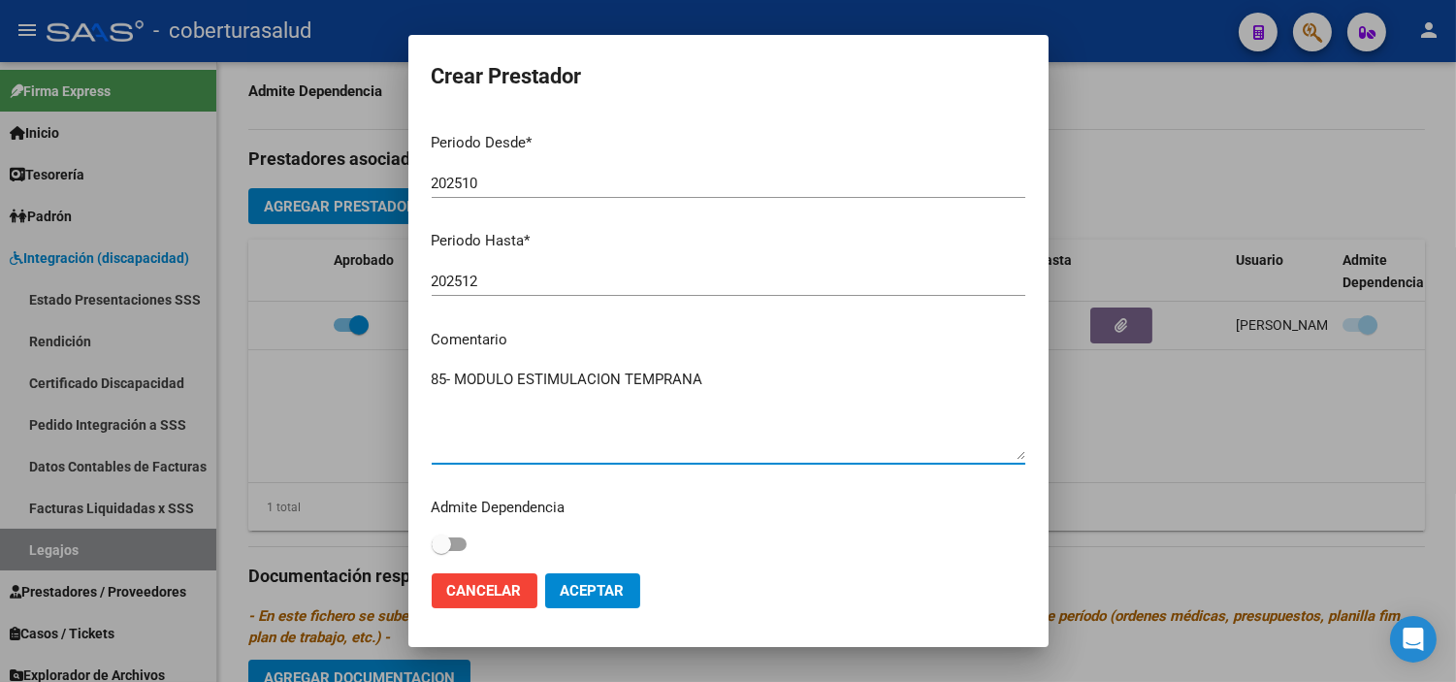
type textarea "85- MODULO ESTIMULACION TEMPRANA"
click at [589, 579] on button "Aceptar" at bounding box center [592, 590] width 95 height 35
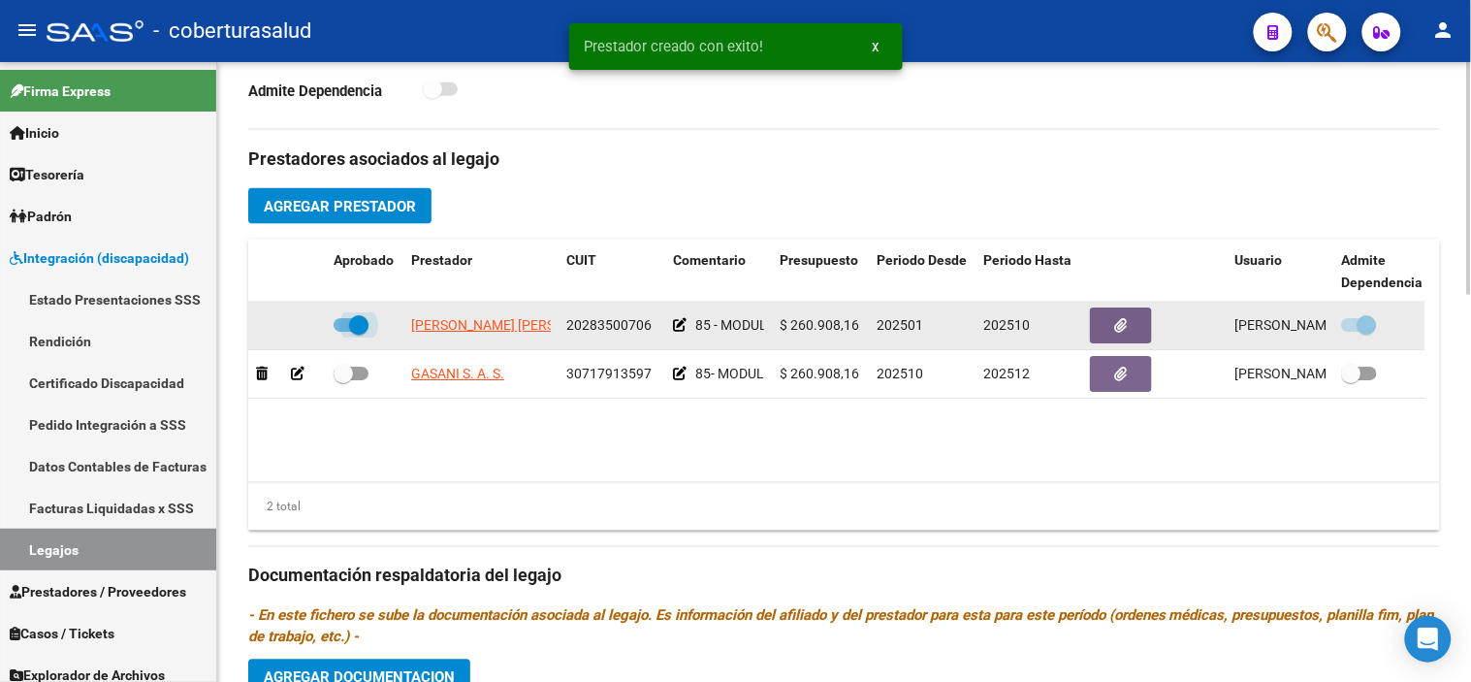
click at [360, 323] on span at bounding box center [358, 324] width 19 height 19
click at [343, 332] on input "checkbox" at bounding box center [342, 332] width 1 height 1
checkbox input "false"
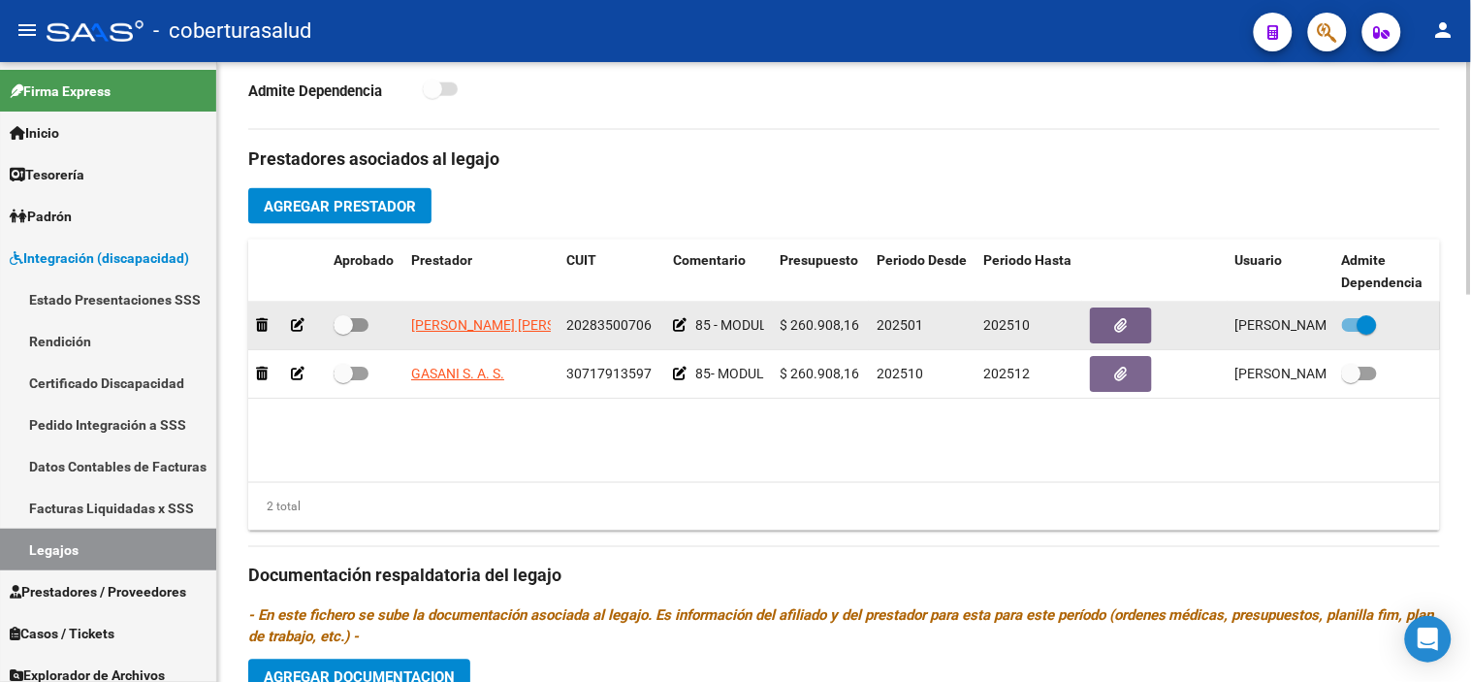
click at [1324, 325] on span at bounding box center [1367, 324] width 19 height 19
click at [1324, 332] on input "checkbox" at bounding box center [1351, 332] width 1 height 1
checkbox input "false"
click at [334, 326] on span at bounding box center [343, 324] width 19 height 19
click at [342, 332] on input "checkbox" at bounding box center [342, 332] width 1 height 1
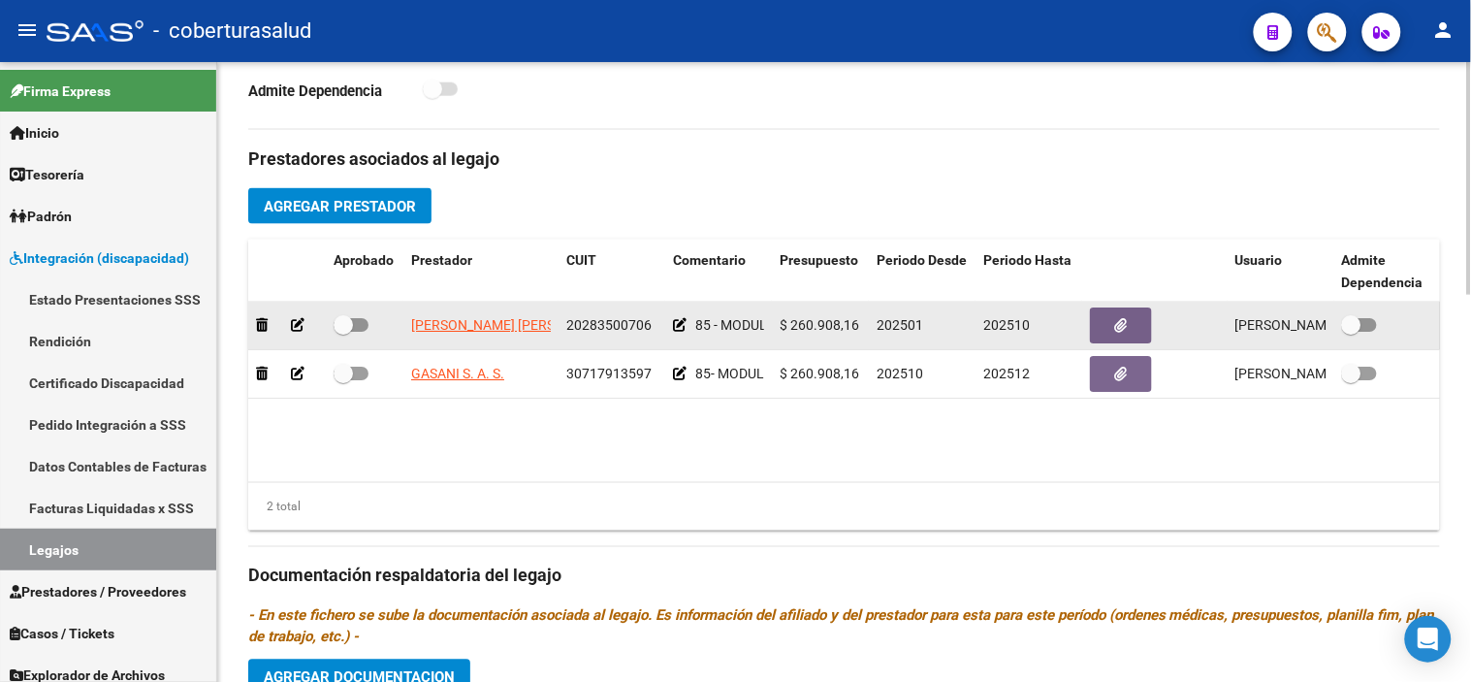
checkbox input "true"
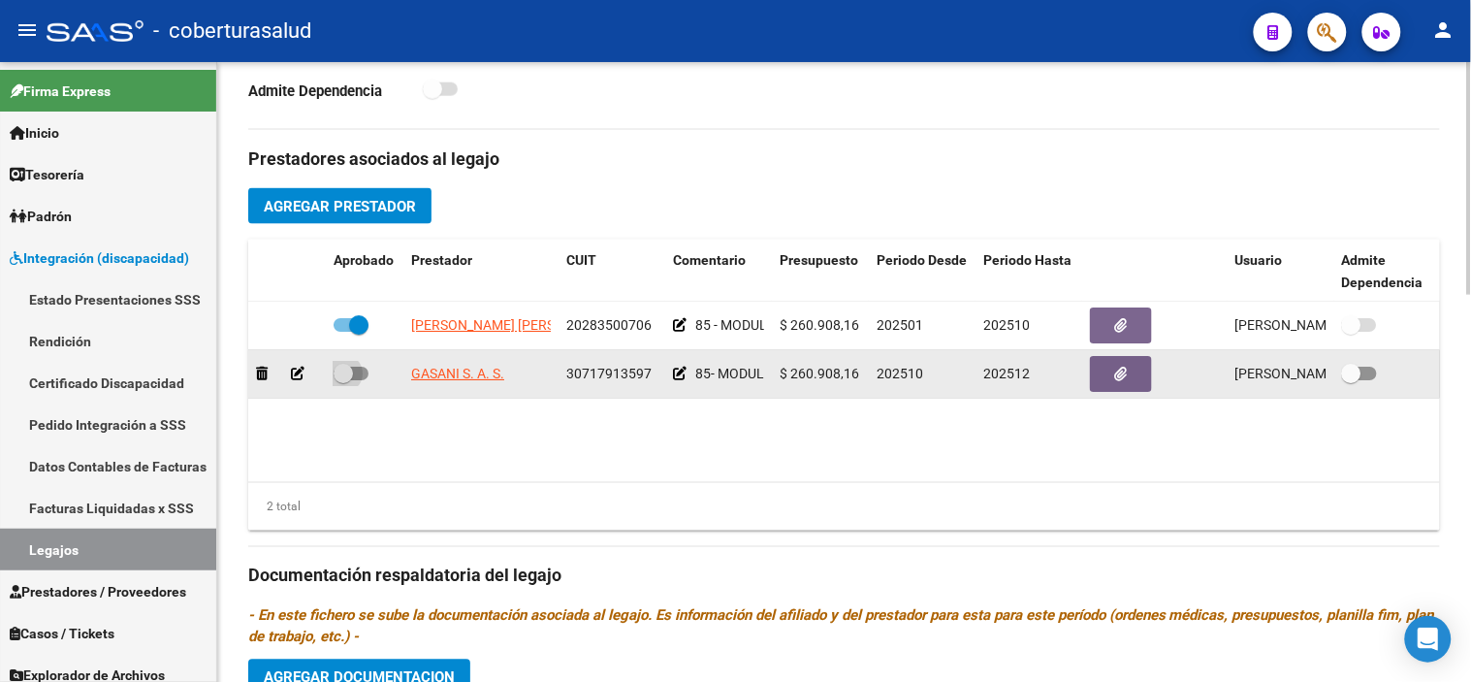
click at [354, 376] on span at bounding box center [351, 374] width 35 height 14
click at [343, 380] on input "checkbox" at bounding box center [342, 380] width 1 height 1
checkbox input "true"
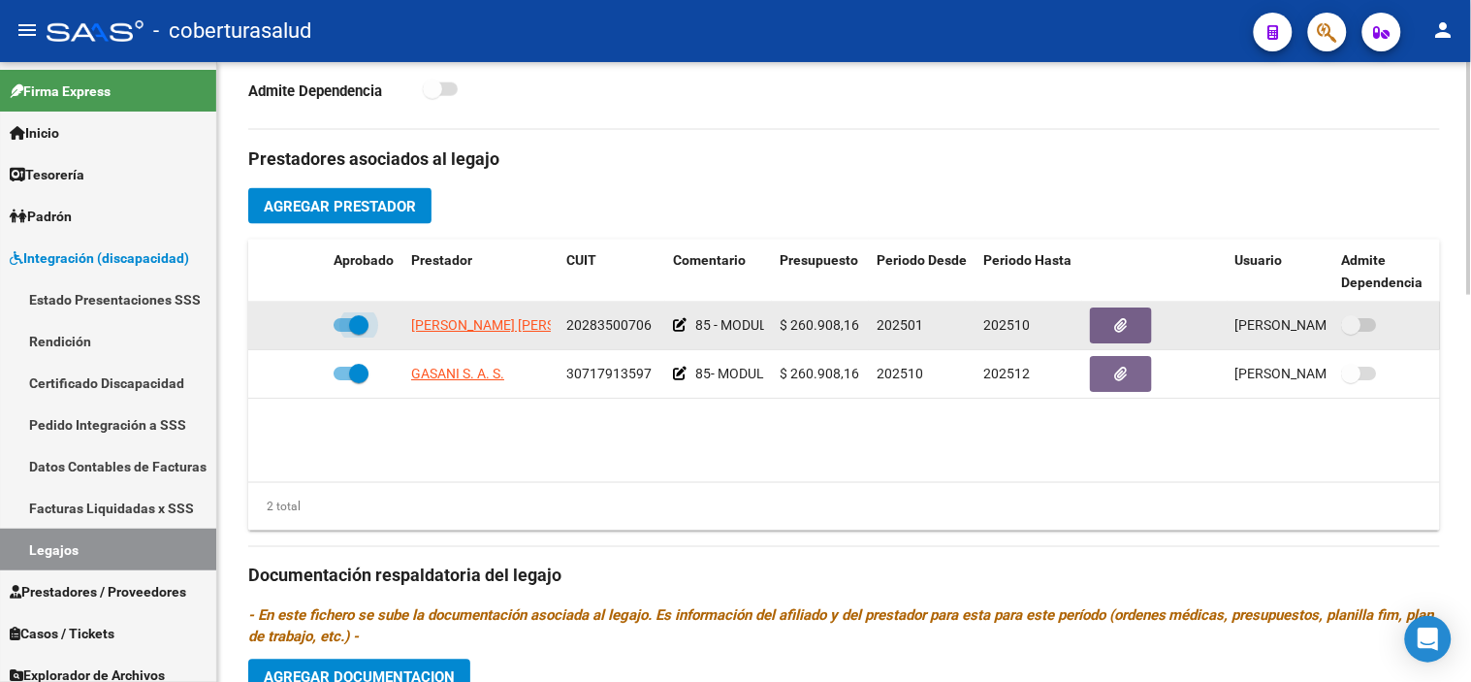
click at [367, 324] on span at bounding box center [358, 324] width 19 height 19
click at [343, 332] on input "checkbox" at bounding box center [342, 332] width 1 height 1
checkbox input "false"
click at [289, 326] on div at bounding box center [287, 325] width 62 height 22
click at [292, 325] on icon at bounding box center [298, 325] width 14 height 14
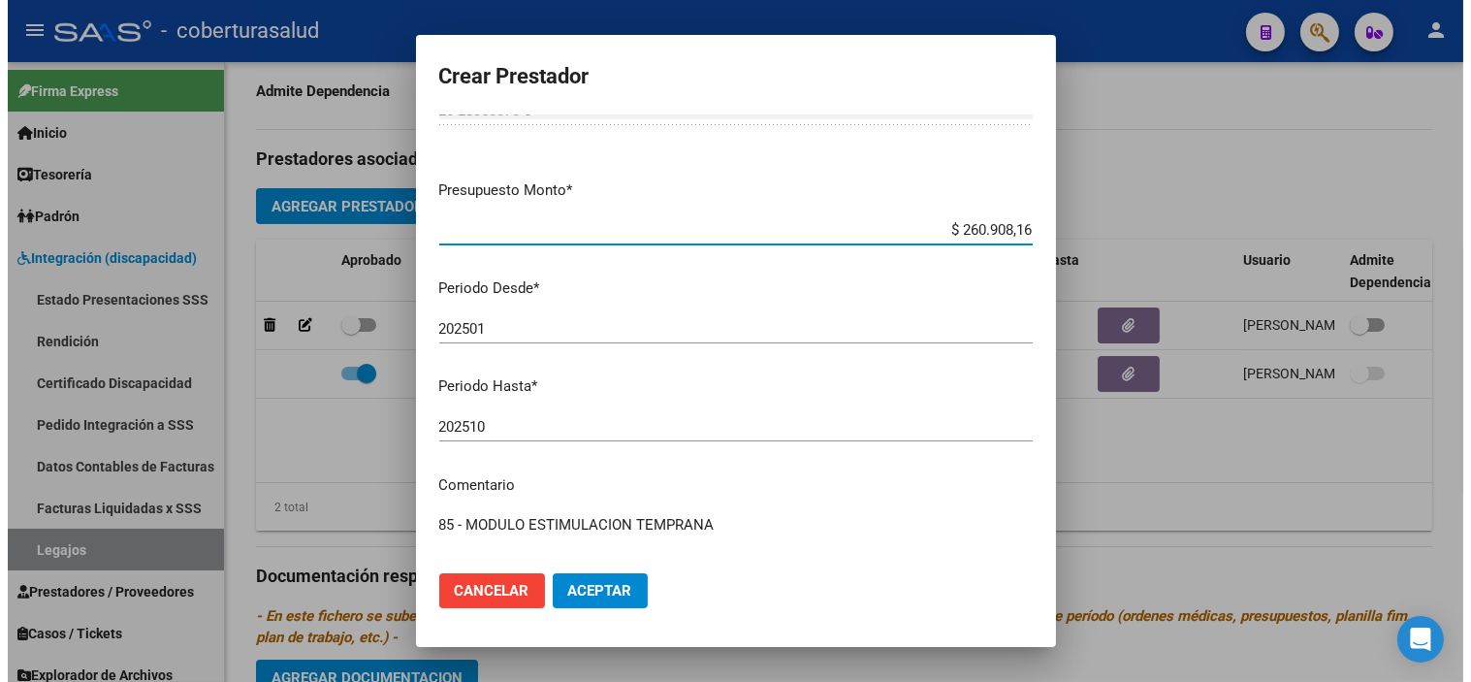
scroll to position [108, 0]
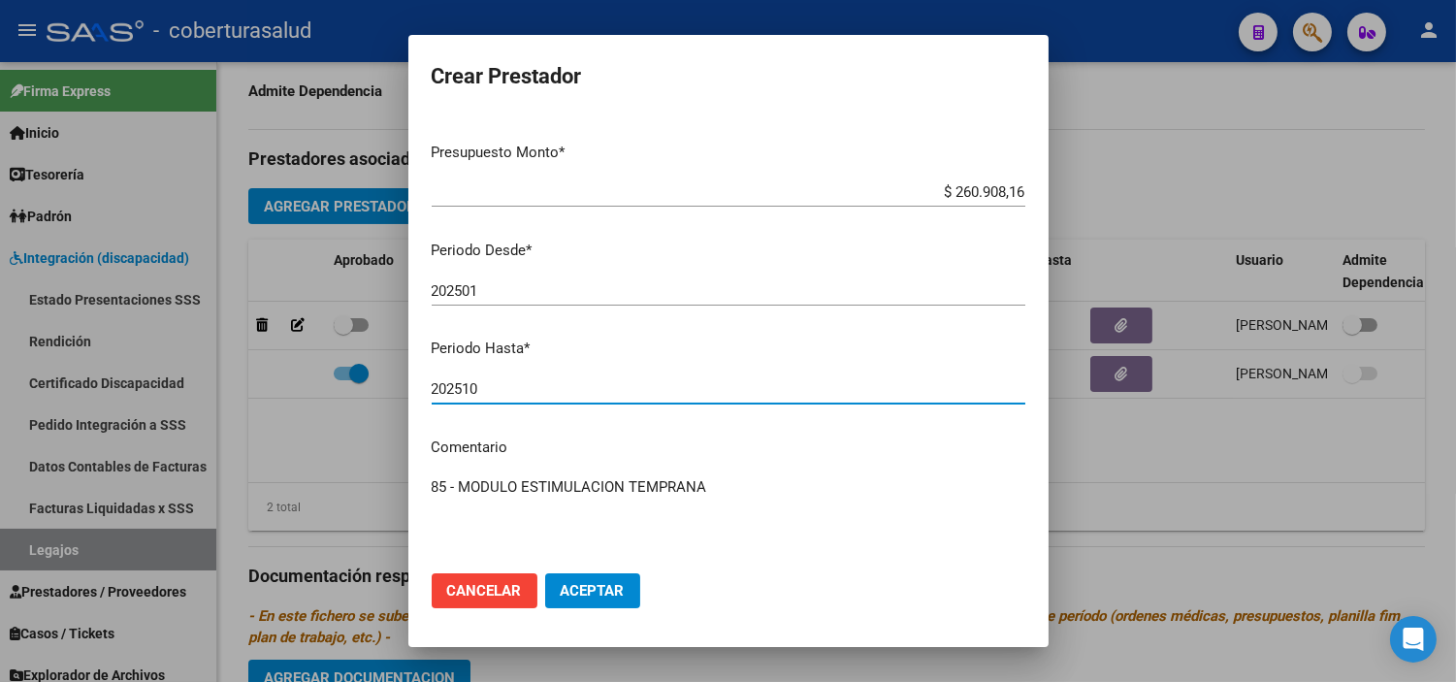
click at [501, 392] on input "202510" at bounding box center [728, 388] width 593 height 17
type input "202509"
click at [586, 586] on span "Aceptar" at bounding box center [592, 590] width 64 height 17
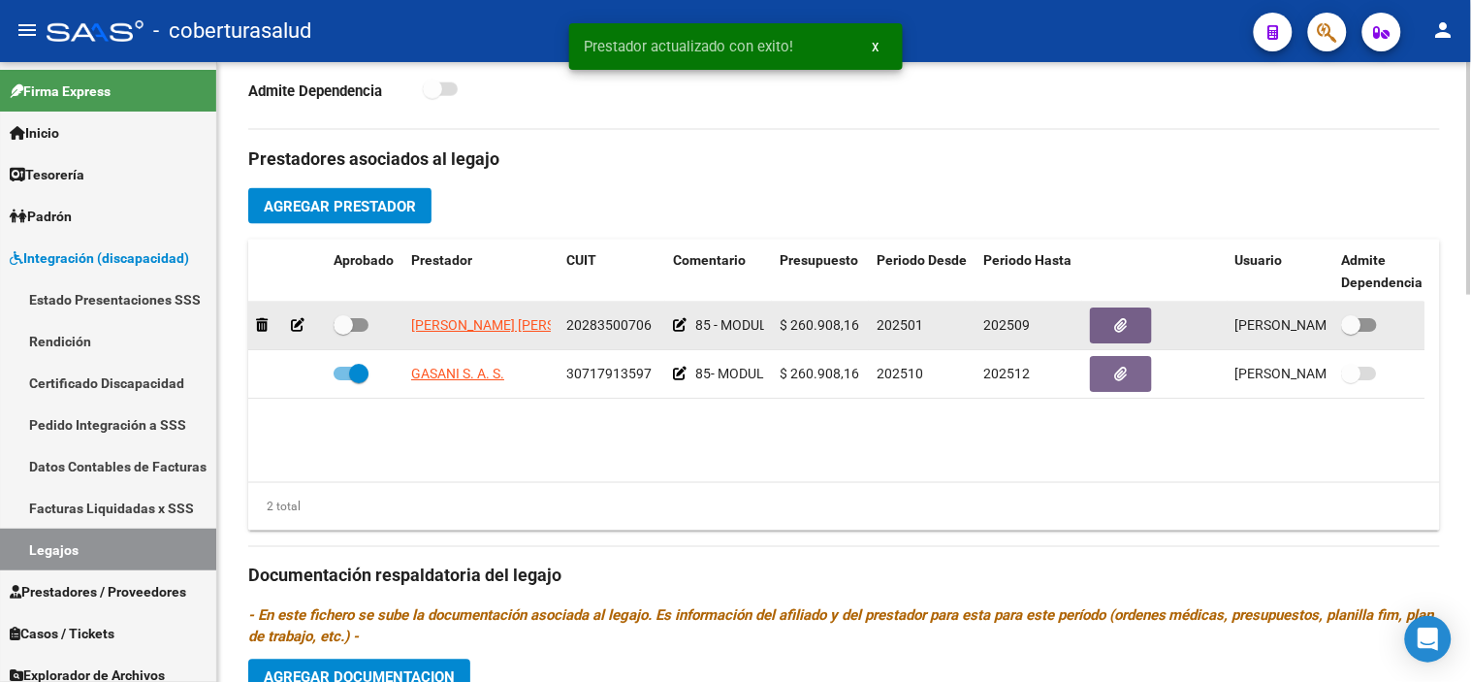
click at [349, 315] on label at bounding box center [351, 324] width 35 height 23
click at [343, 332] on input "checkbox" at bounding box center [342, 332] width 1 height 1
checkbox input "true"
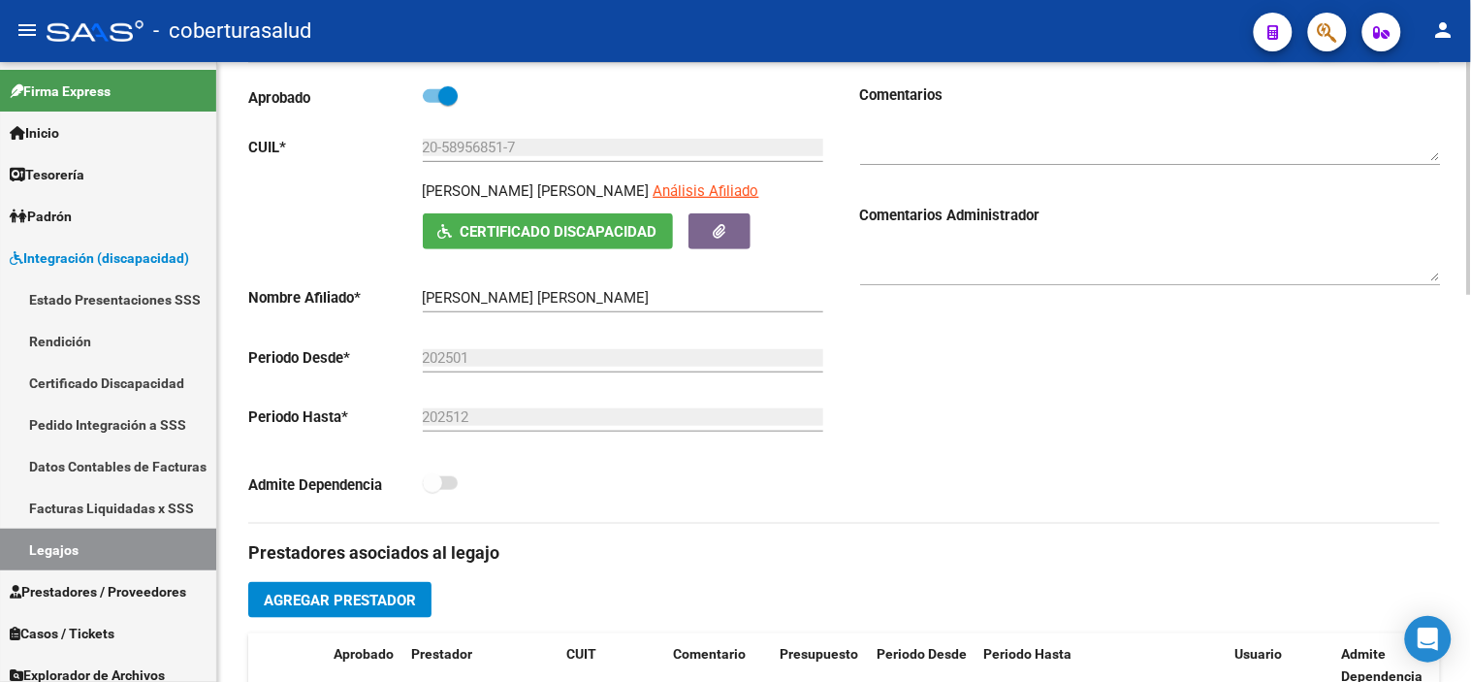
scroll to position [0, 0]
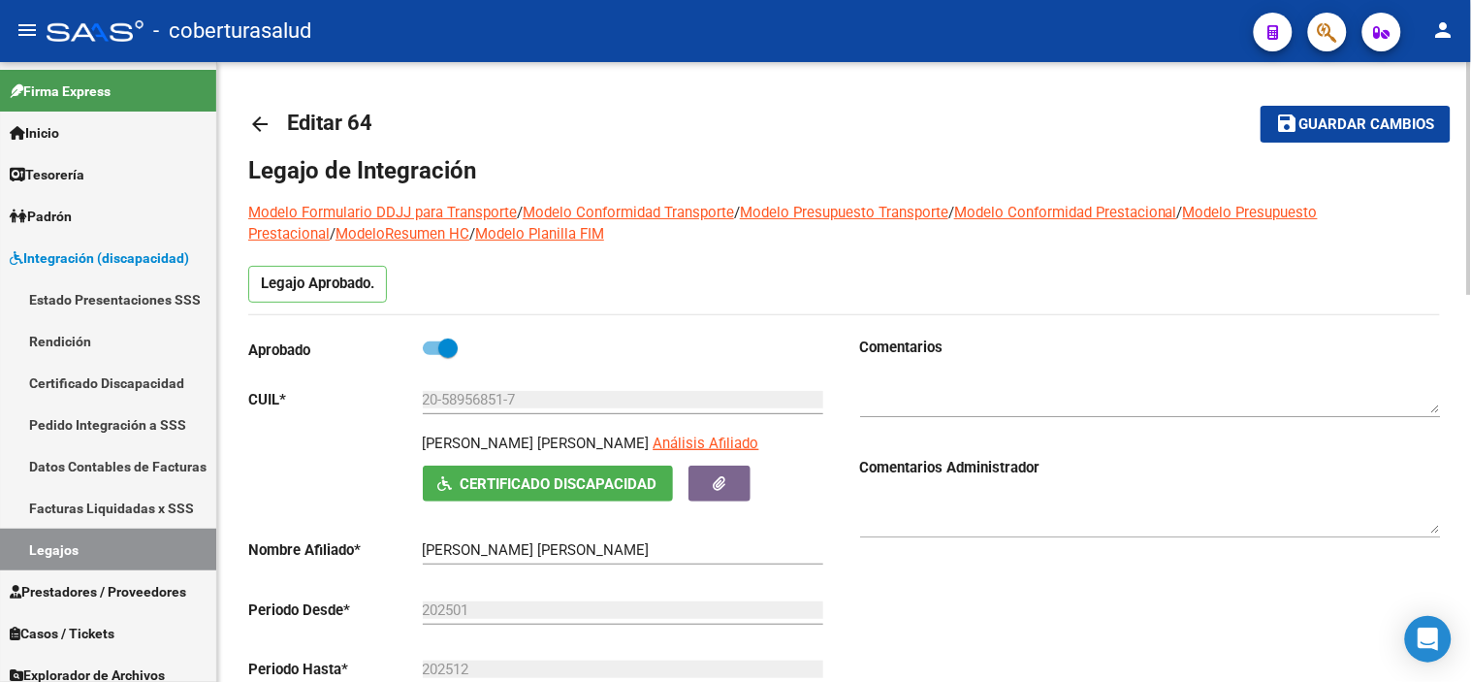
click at [1283, 129] on mat-icon "save" at bounding box center [1287, 123] width 23 height 23
click at [1320, 122] on span "Guardar cambios" at bounding box center [1367, 124] width 136 height 17
click at [91, 549] on link "Legajos" at bounding box center [108, 549] width 216 height 42
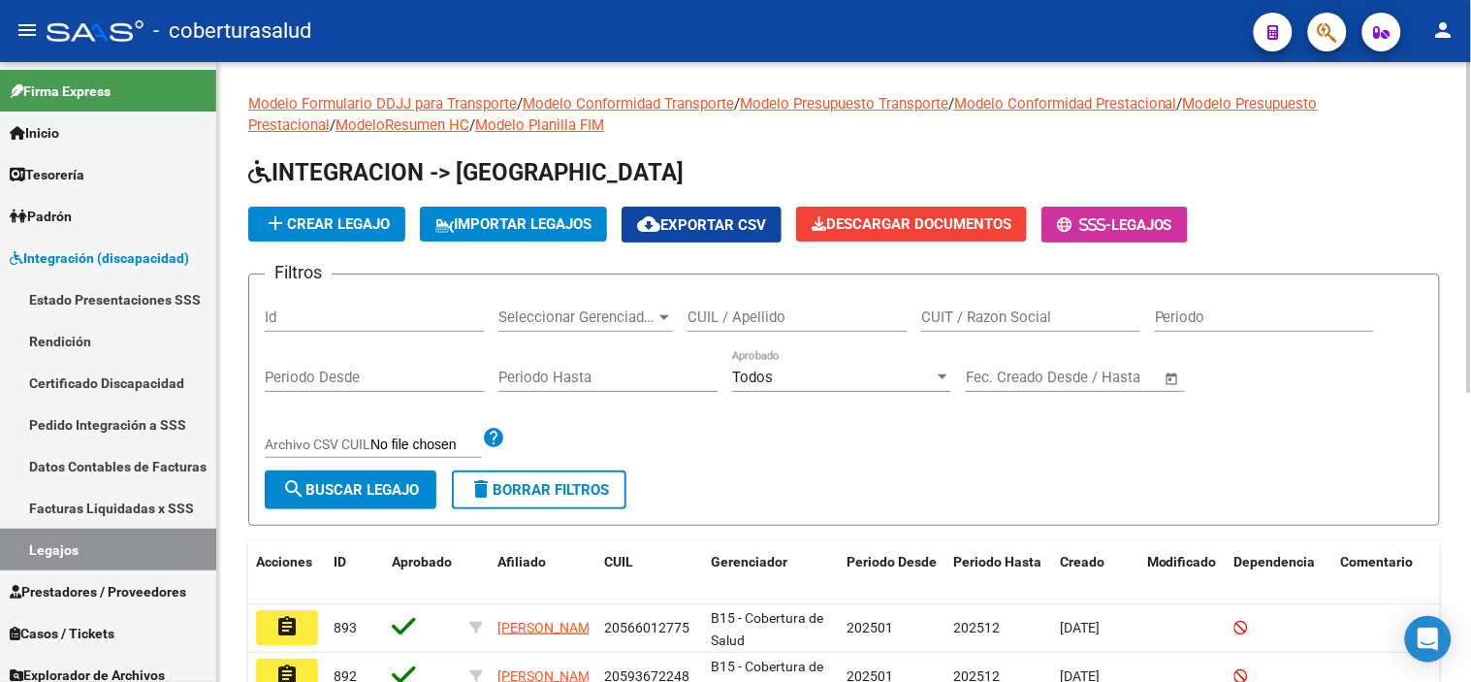
click at [778, 316] on input "CUIL / Apellido" at bounding box center [797, 316] width 219 height 17
paste input "27581637883"
type input "27581637883"
click at [341, 492] on span "search Buscar Legajo" at bounding box center [350, 489] width 137 height 17
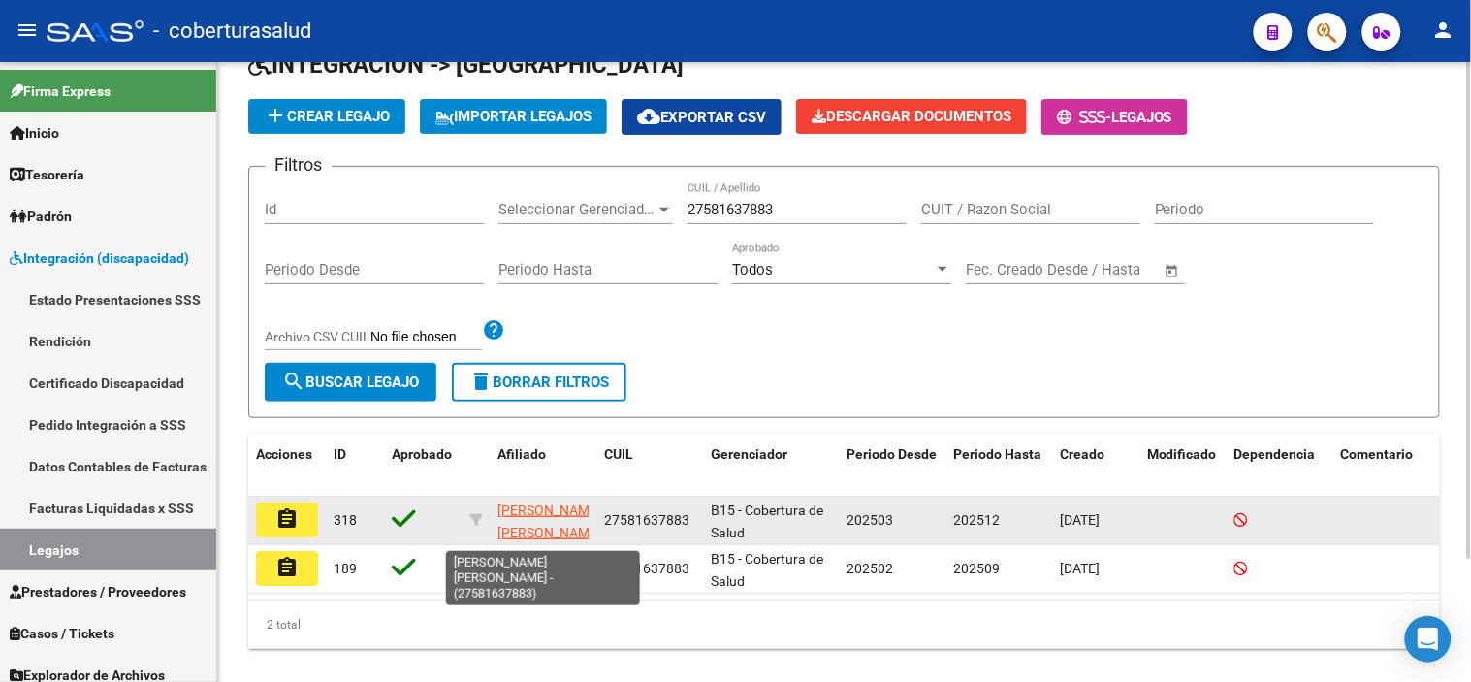
click at [517, 521] on app-link-go-to "[PERSON_NAME] [PERSON_NAME] -" at bounding box center [549, 532] width 104 height 66
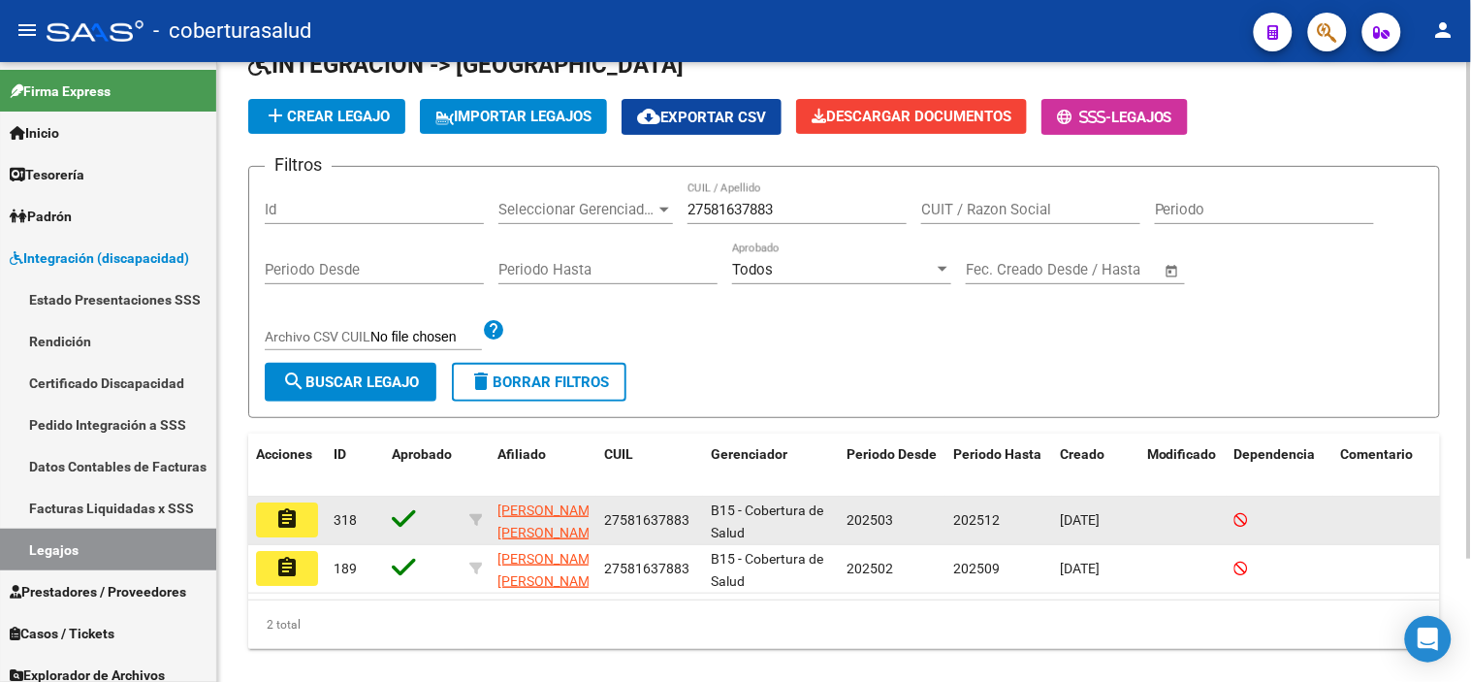
click at [305, 525] on button "assignment" at bounding box center [287, 519] width 62 height 35
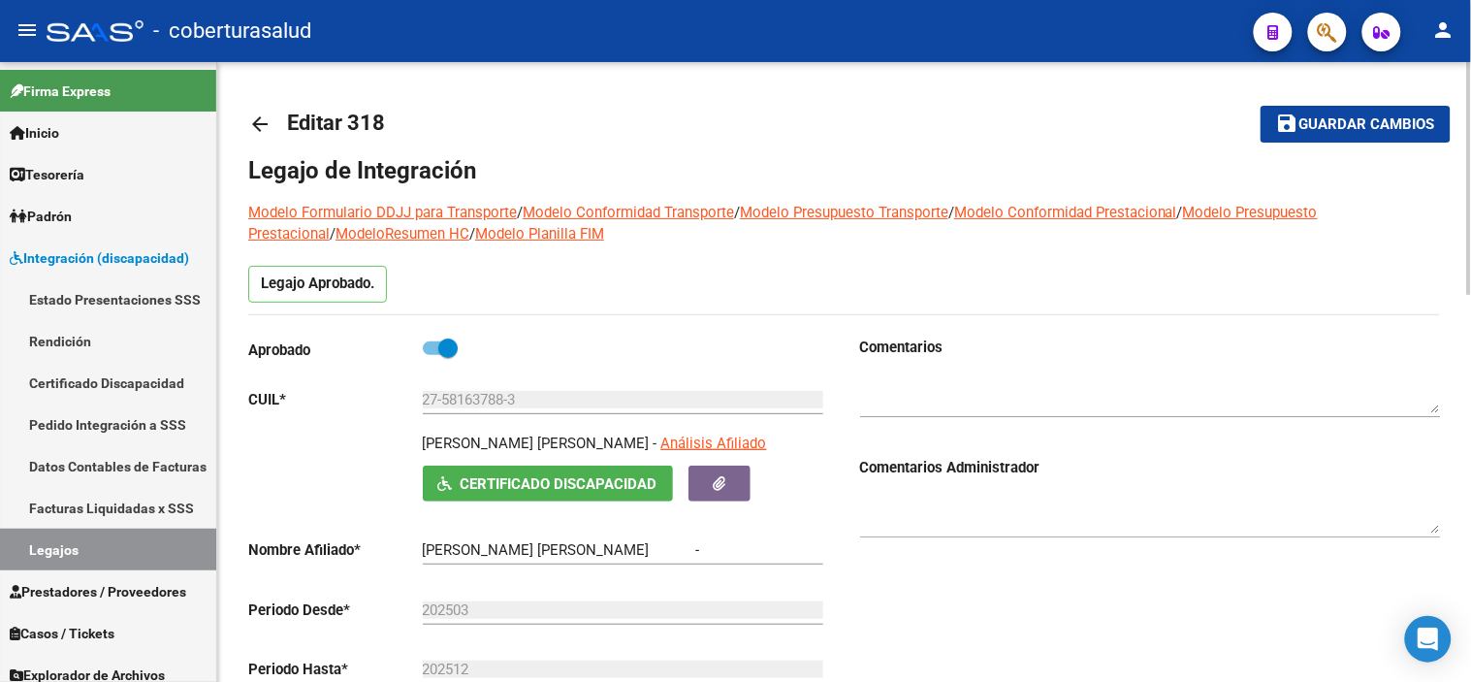
type input "[PERSON_NAME] [PERSON_NAME]"
click at [138, 560] on link "Legajos" at bounding box center [108, 549] width 216 height 42
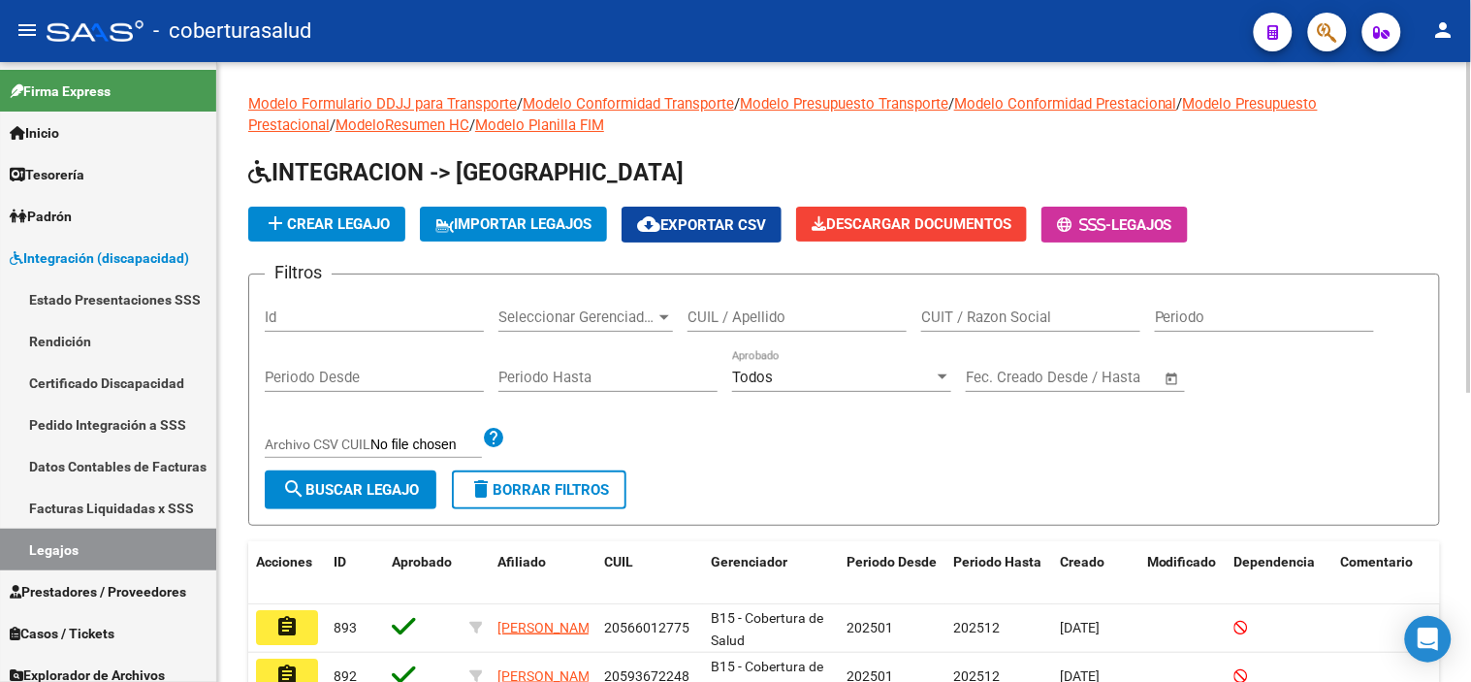
click at [846, 321] on input "CUIL / Apellido" at bounding box center [797, 316] width 219 height 17
paste input "27581637883"
type input "27581637883"
click at [361, 481] on span "search Buscar Legajo" at bounding box center [350, 489] width 137 height 17
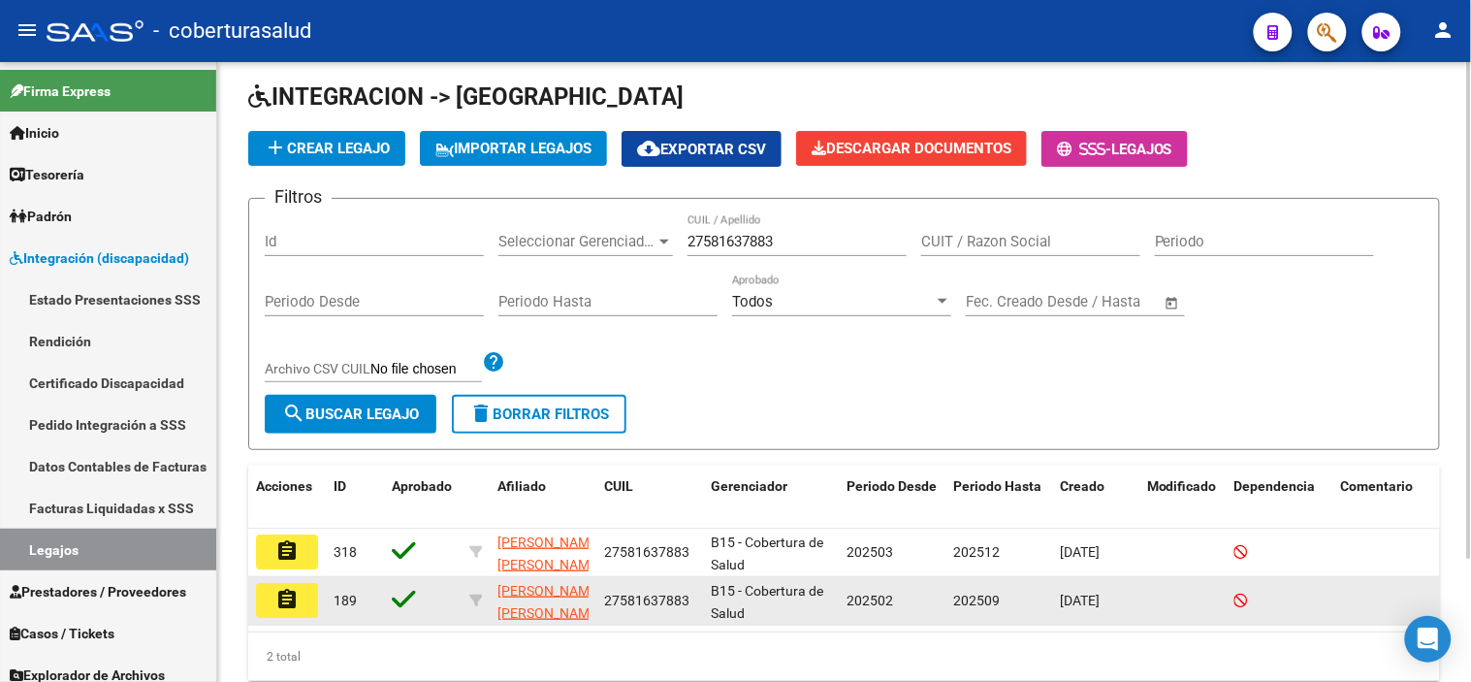
scroll to position [108, 0]
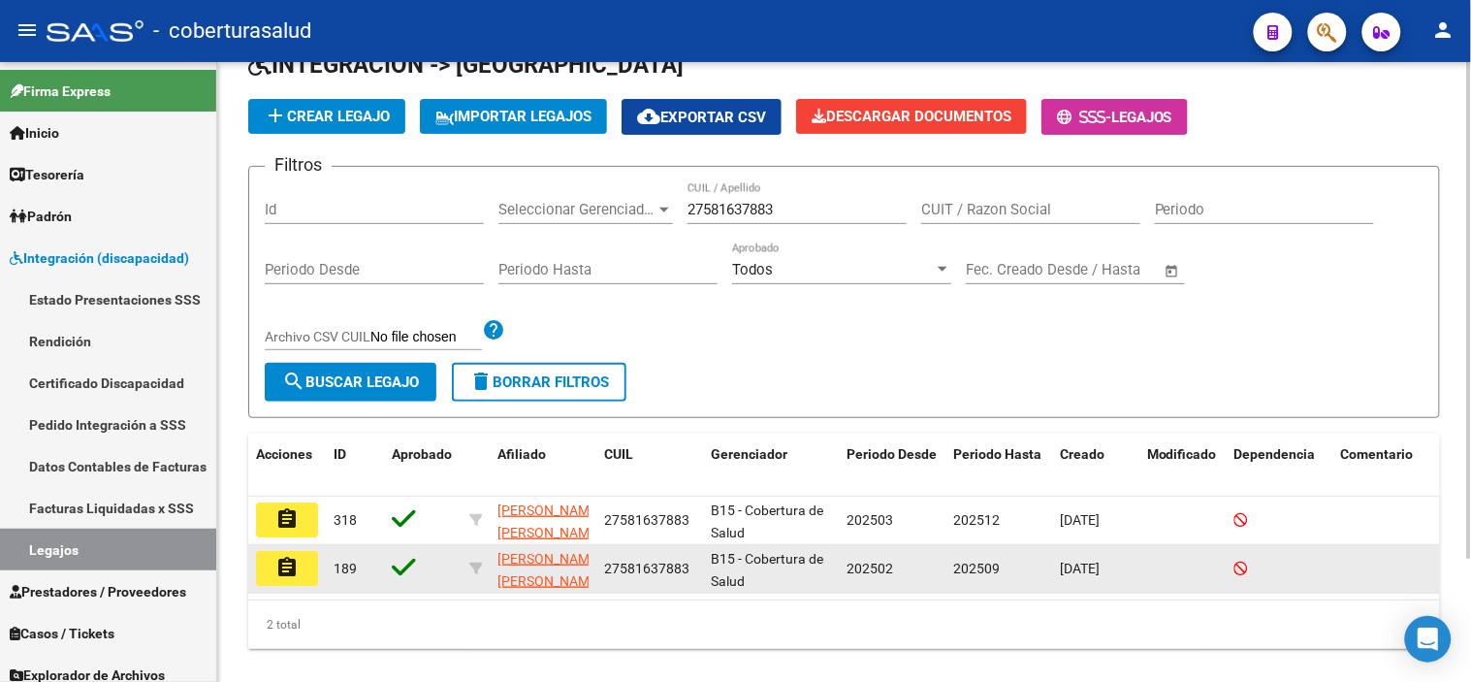
click at [293, 575] on mat-icon "assignment" at bounding box center [286, 567] width 23 height 23
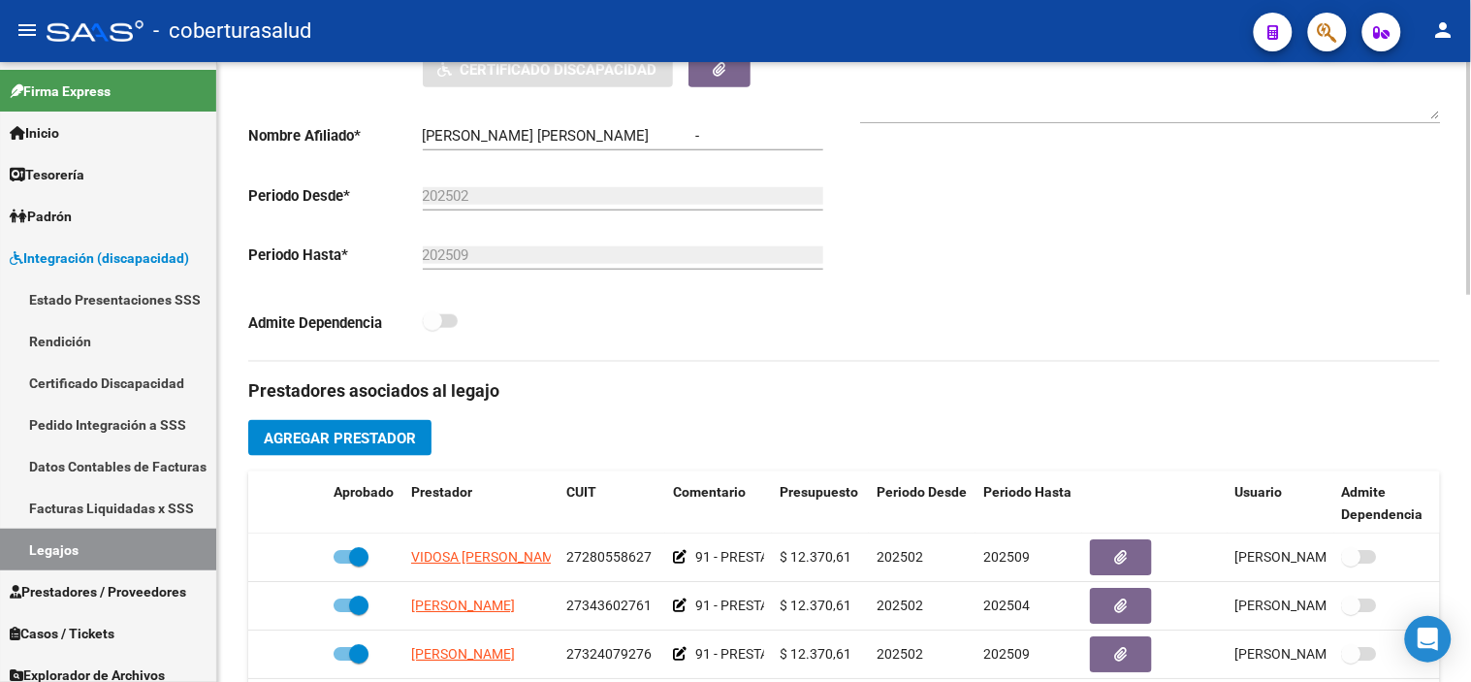
type input "[PERSON_NAME] [PERSON_NAME]"
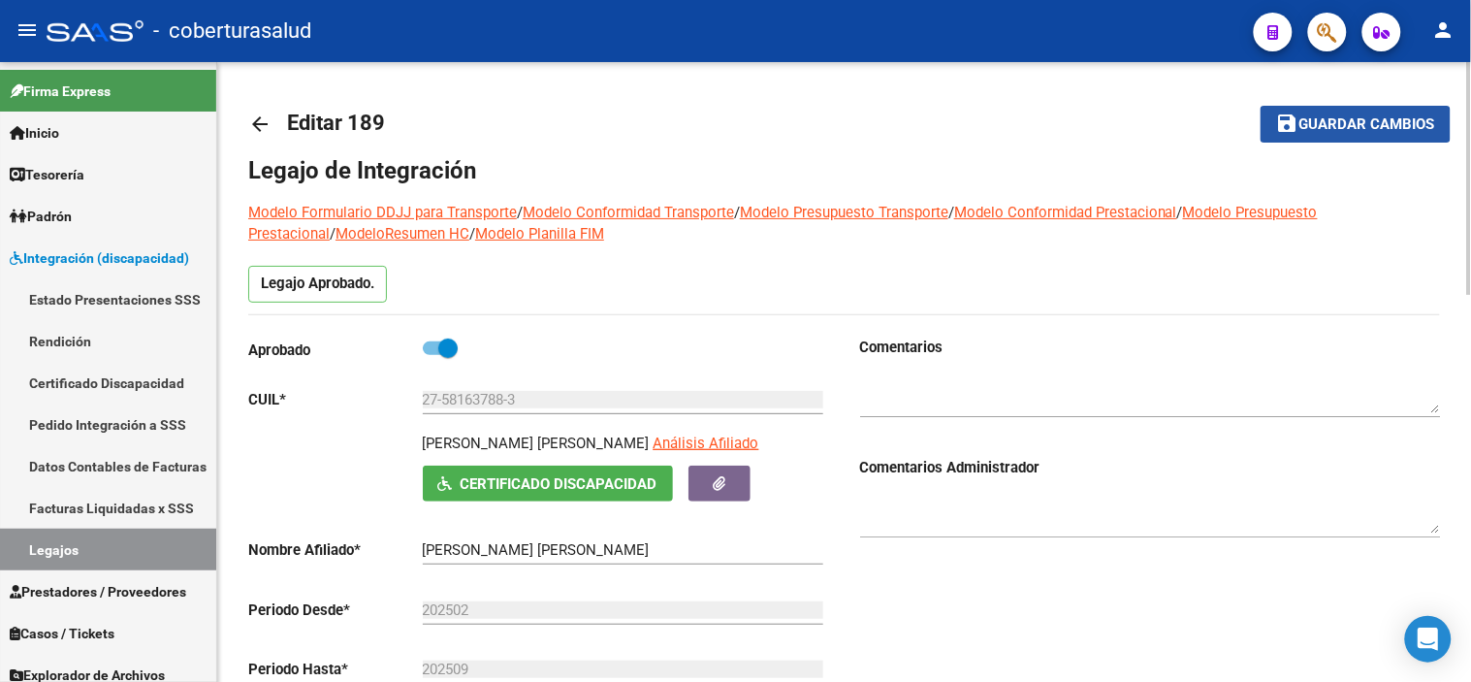
click at [1324, 126] on span "Guardar cambios" at bounding box center [1367, 124] width 136 height 17
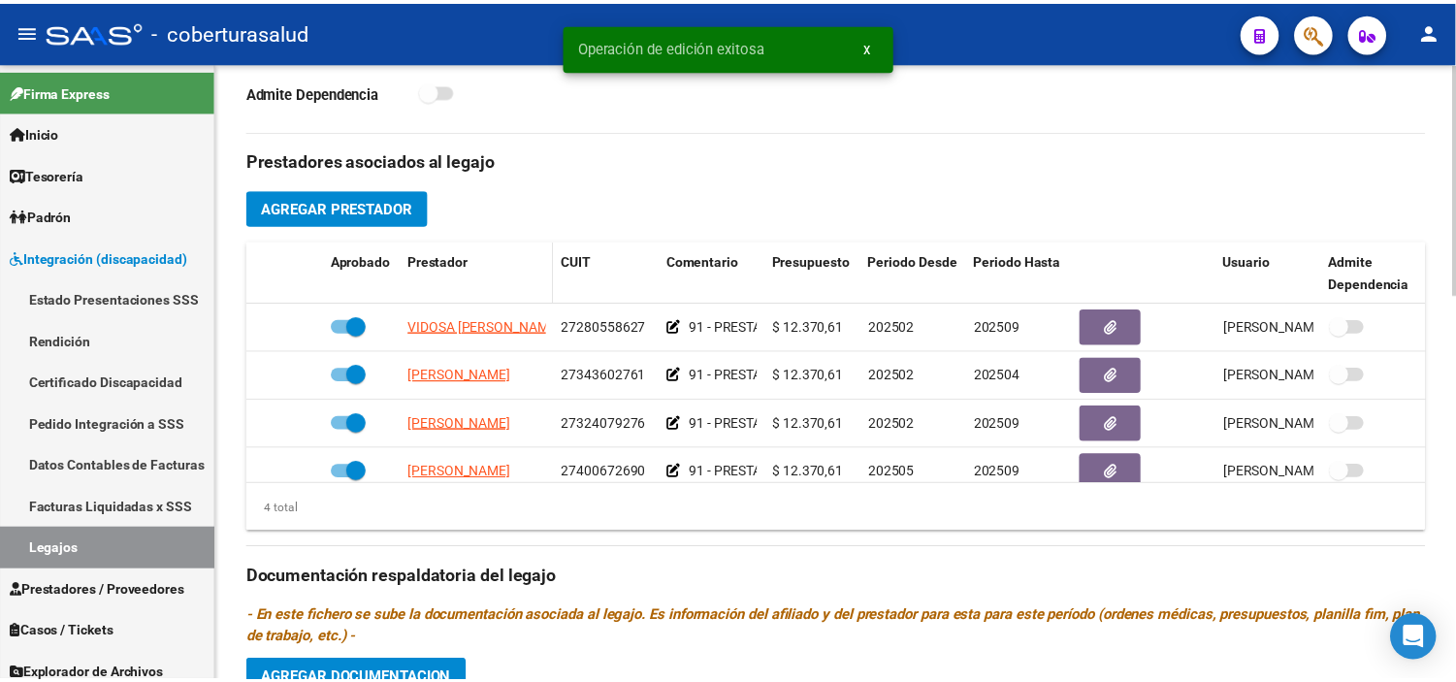
scroll to position [646, 0]
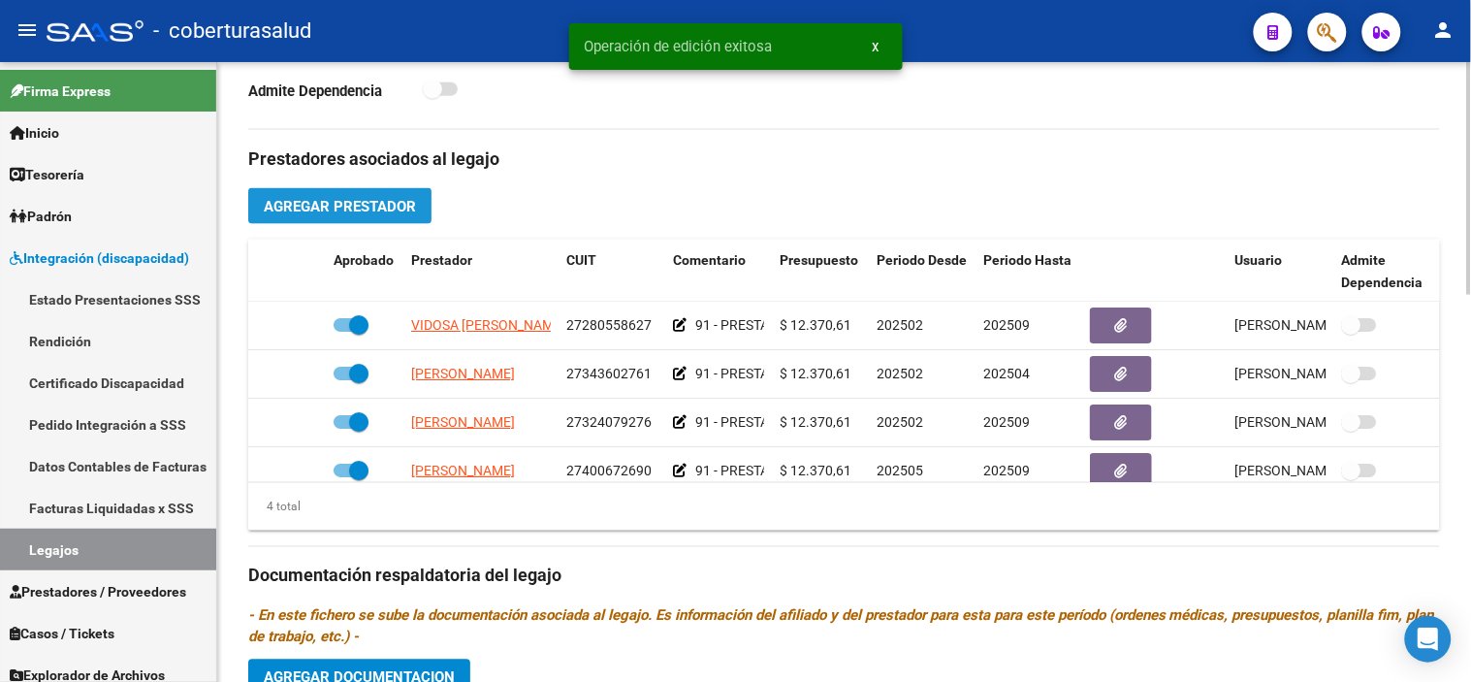
click at [375, 195] on button "Agregar Prestador" at bounding box center [339, 206] width 183 height 36
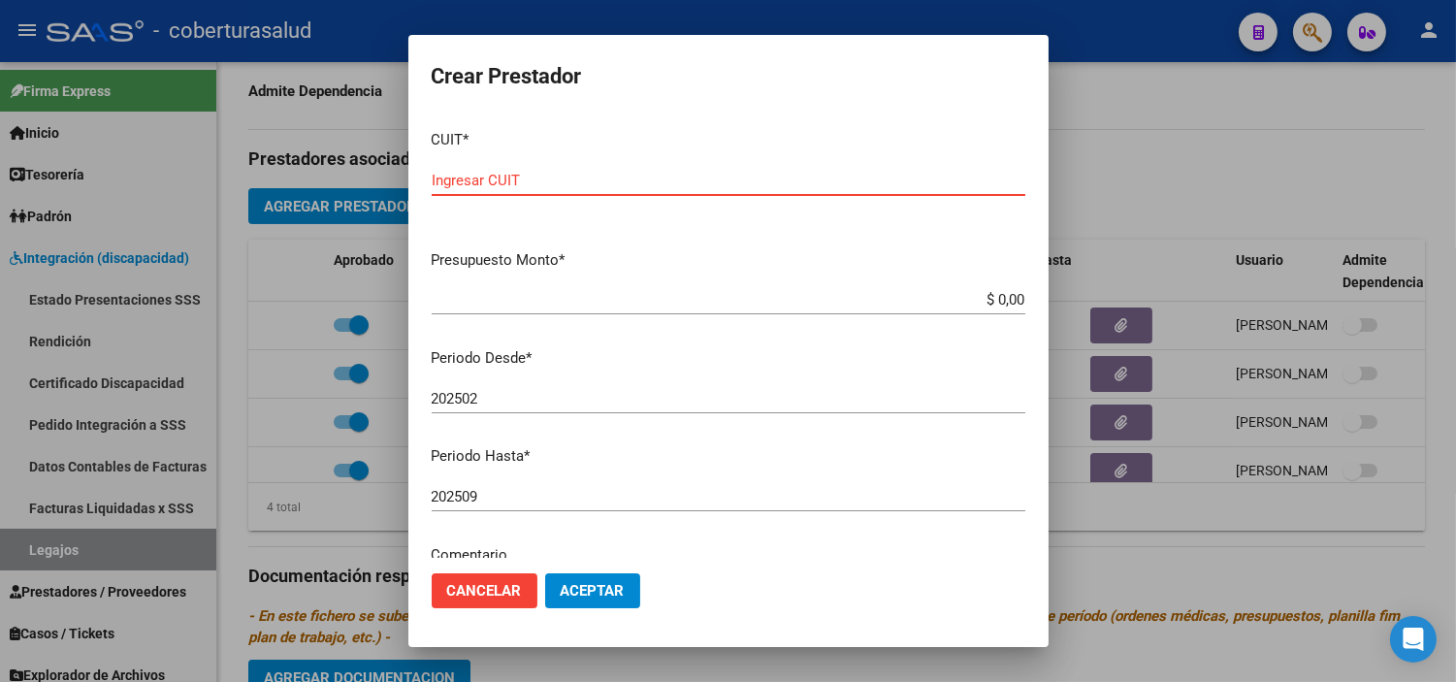
click at [556, 179] on input "Ingresar CUIT" at bounding box center [728, 180] width 593 height 17
paste input "20-41680766-4"
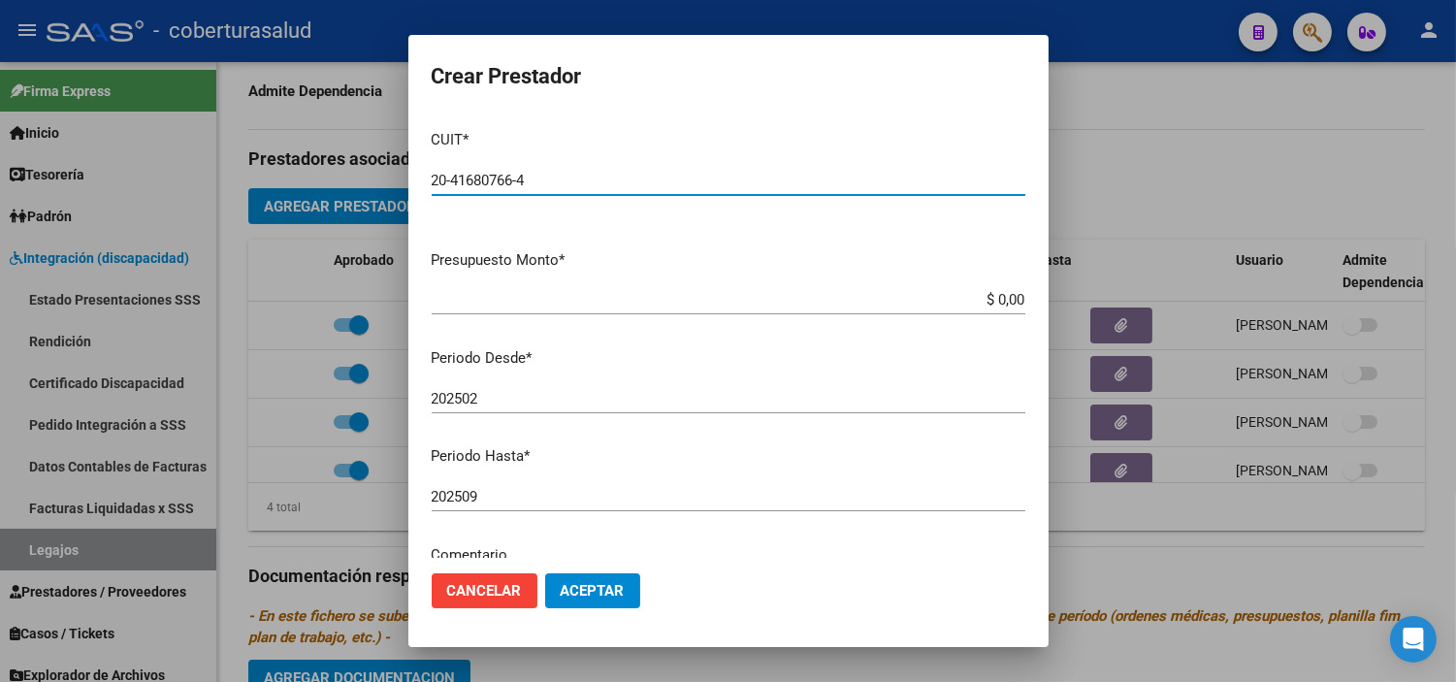
type input "20-41680766-4"
click at [1007, 301] on input "$ 0,00" at bounding box center [728, 299] width 593 height 17
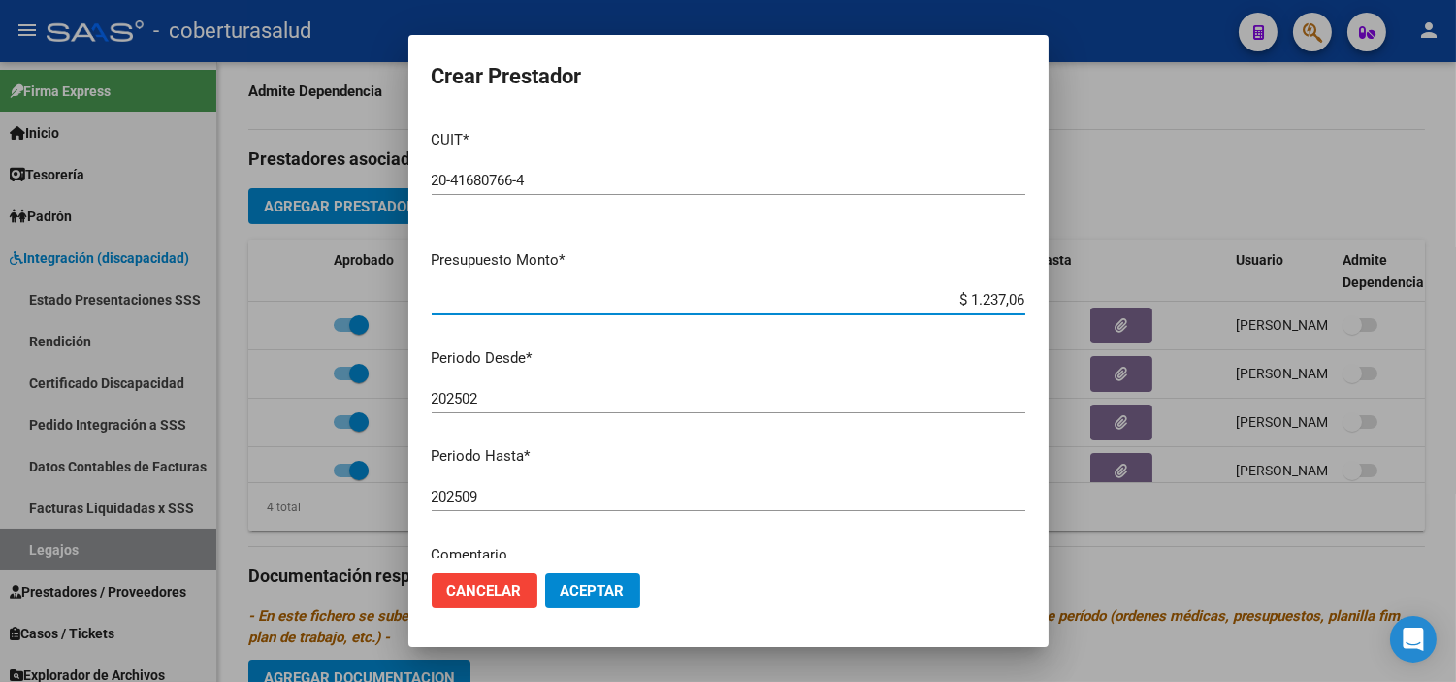
type input "$ 12.370,61"
click at [481, 402] on input "202502" at bounding box center [728, 398] width 593 height 17
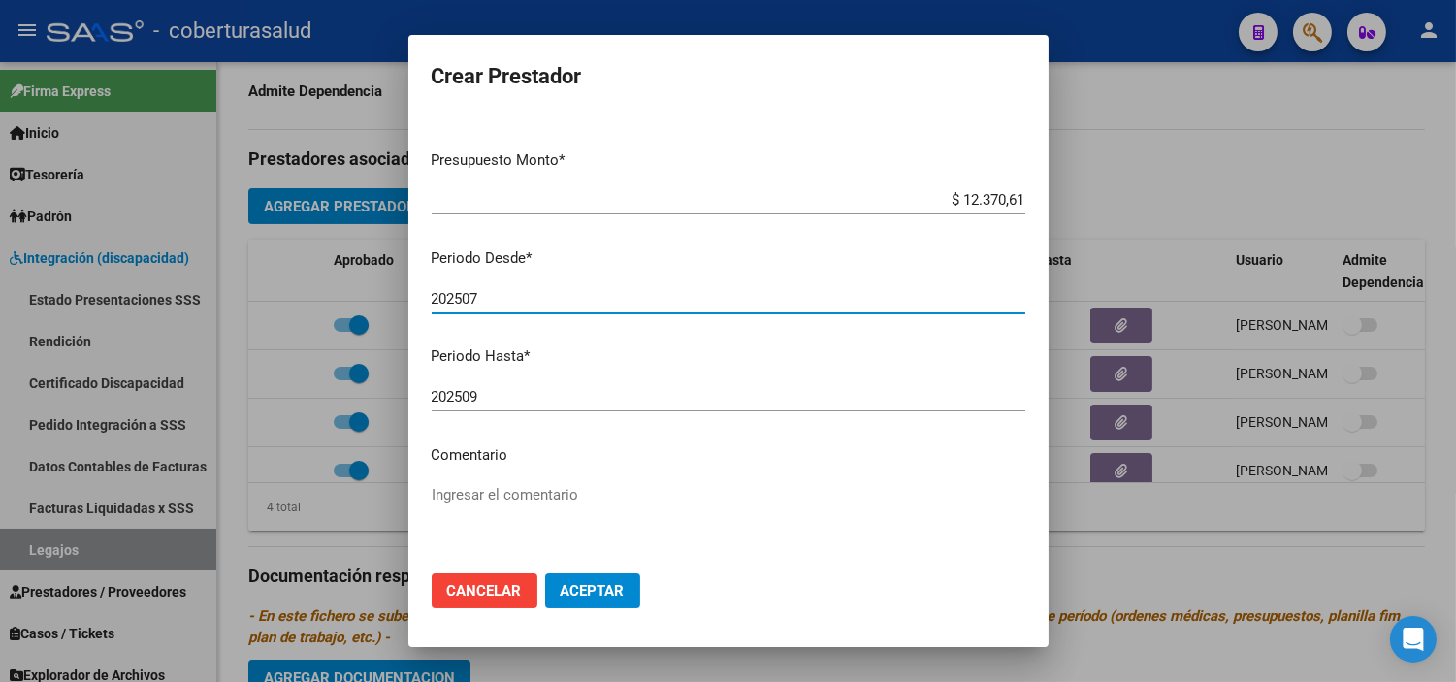
scroll to position [215, 0]
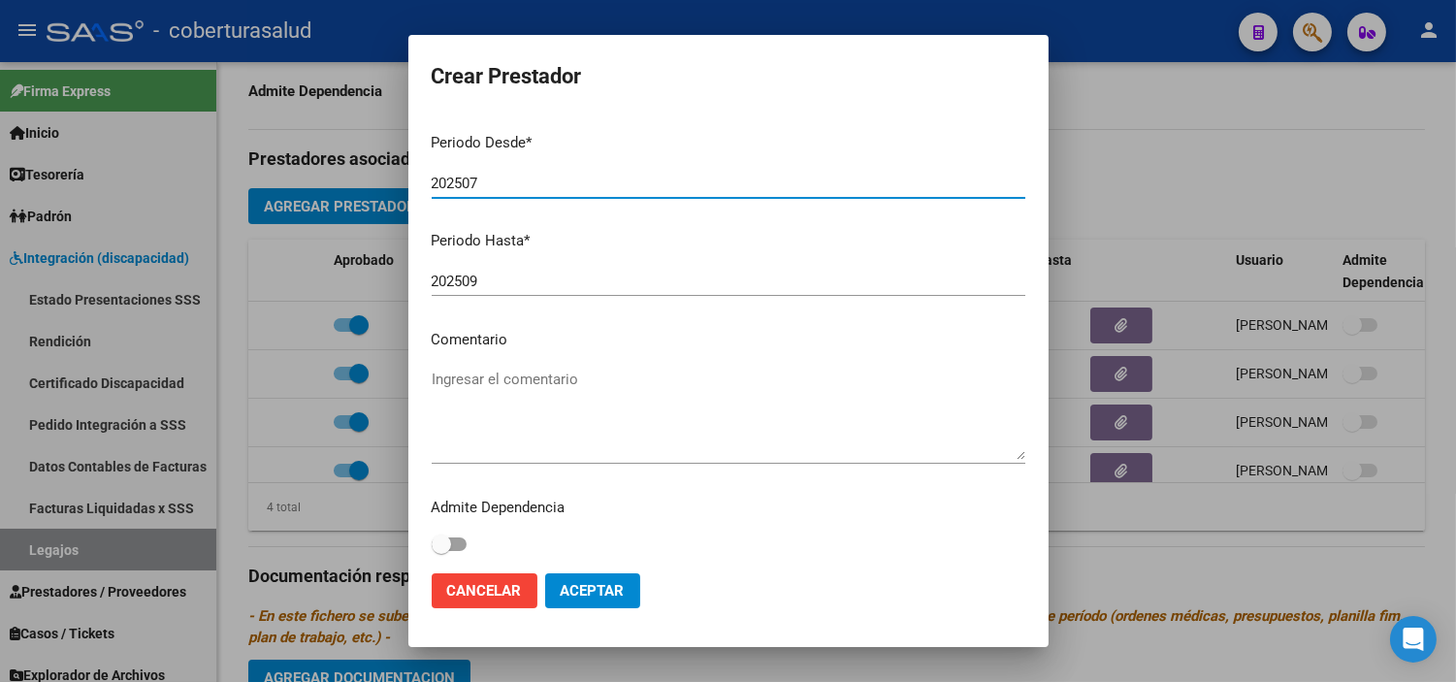
type input "202507"
click at [497, 379] on textarea "Ingresar el comentario" at bounding box center [728, 413] width 593 height 91
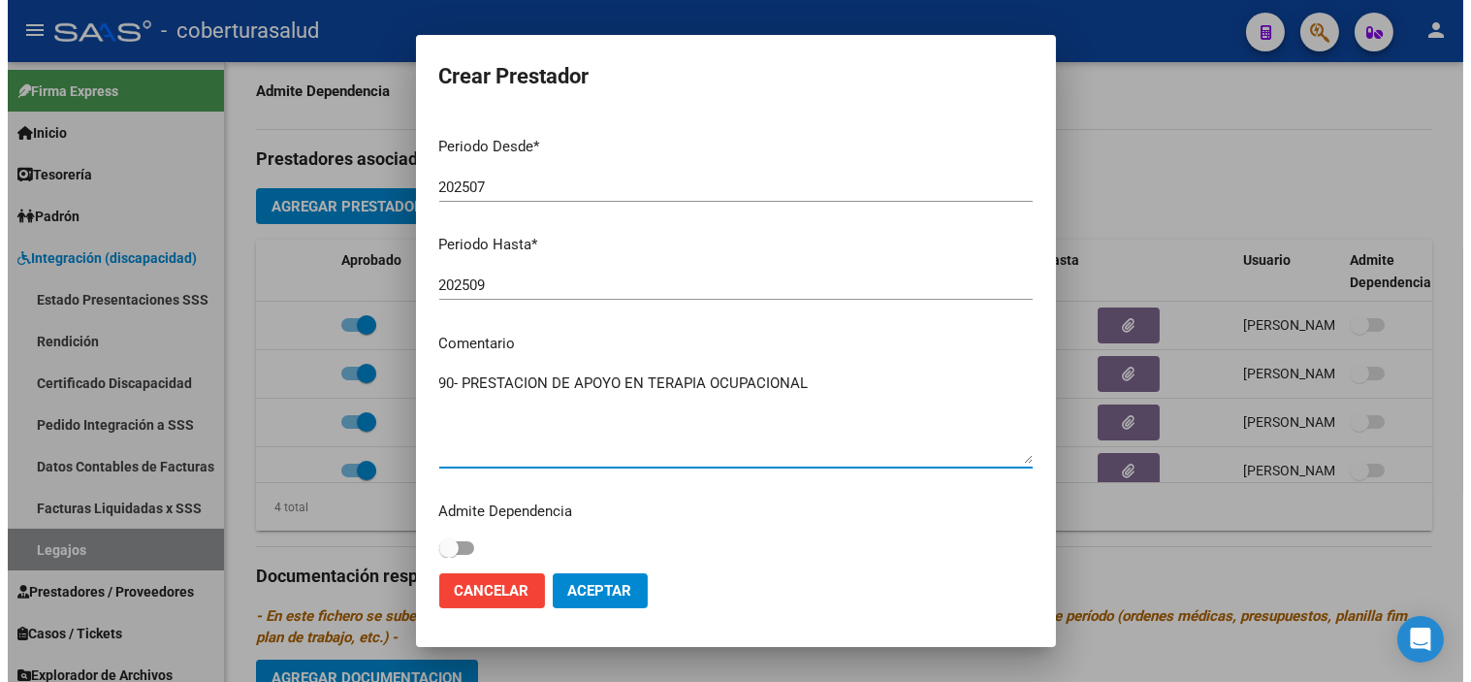
scroll to position [220, 0]
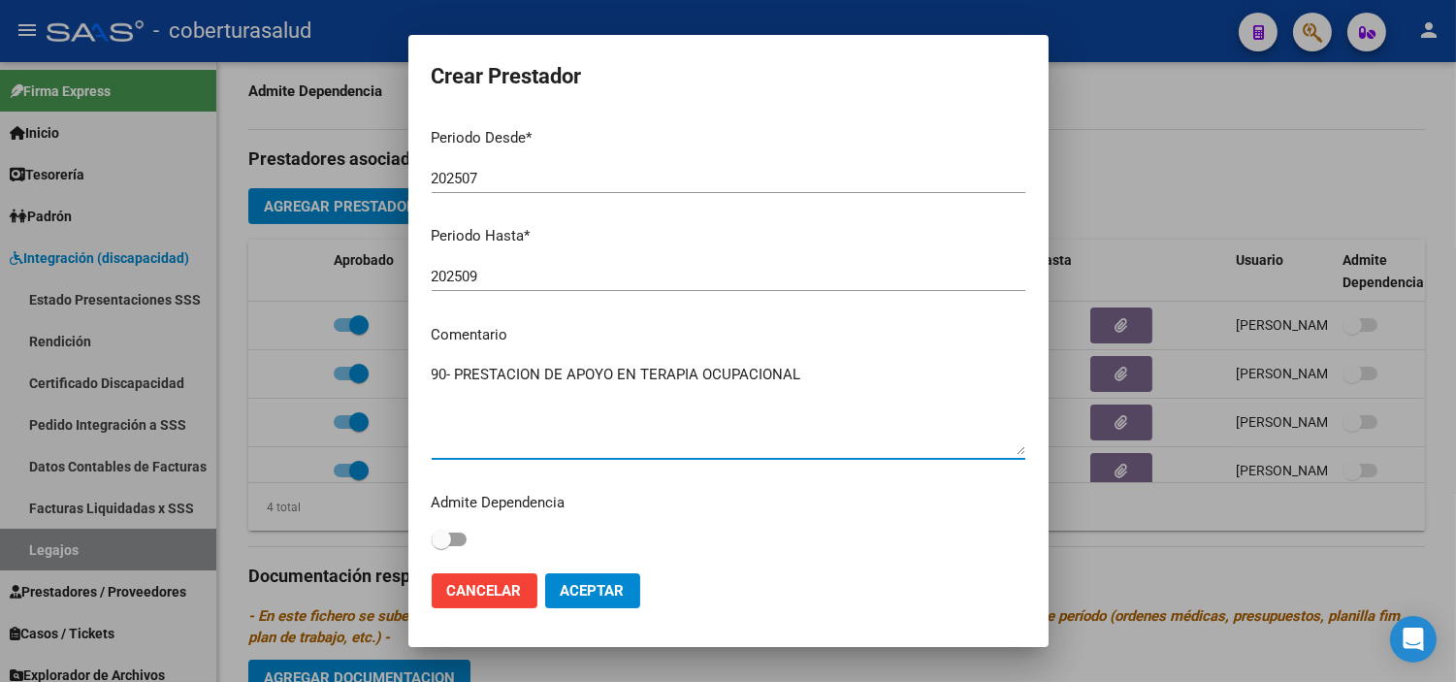
type textarea "90- PRESTACION DE APOYO EN TERAPIA OCUPACIONAL"
click at [608, 583] on span "Aceptar" at bounding box center [592, 590] width 64 height 17
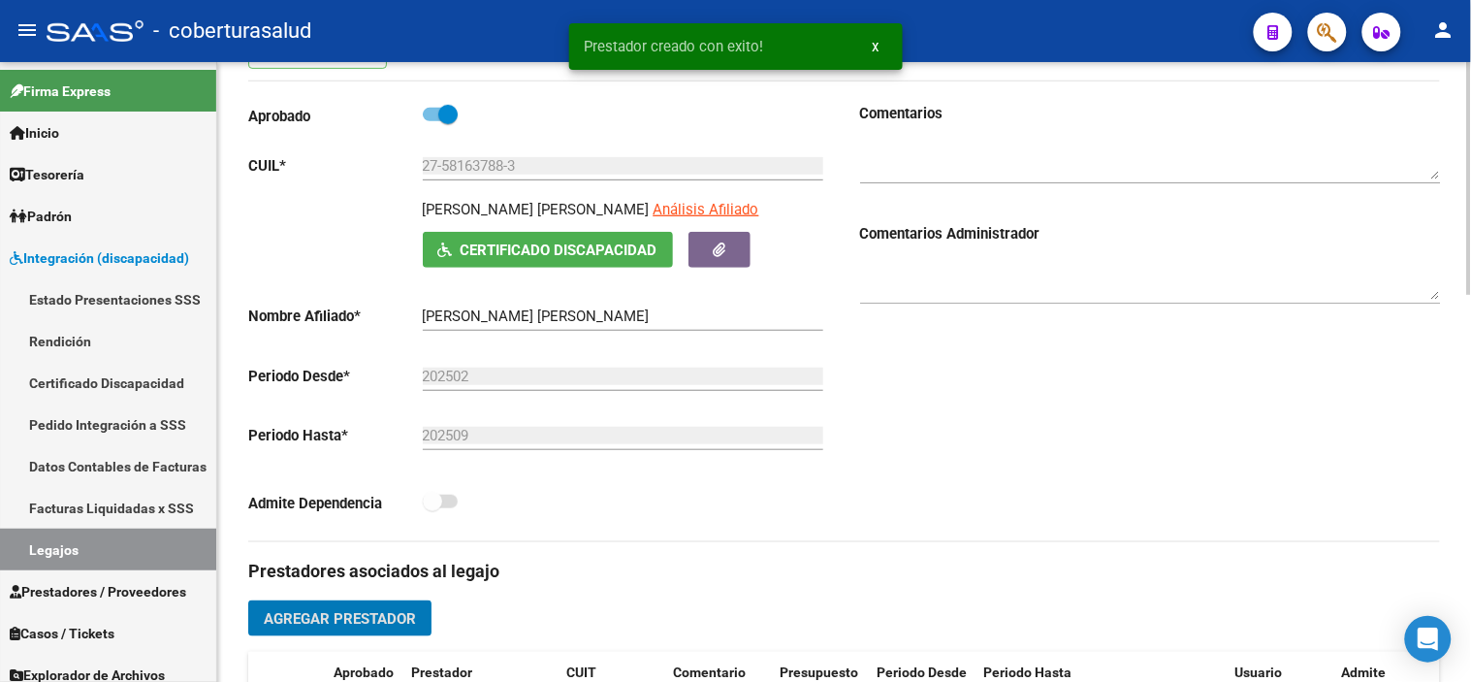
scroll to position [108, 0]
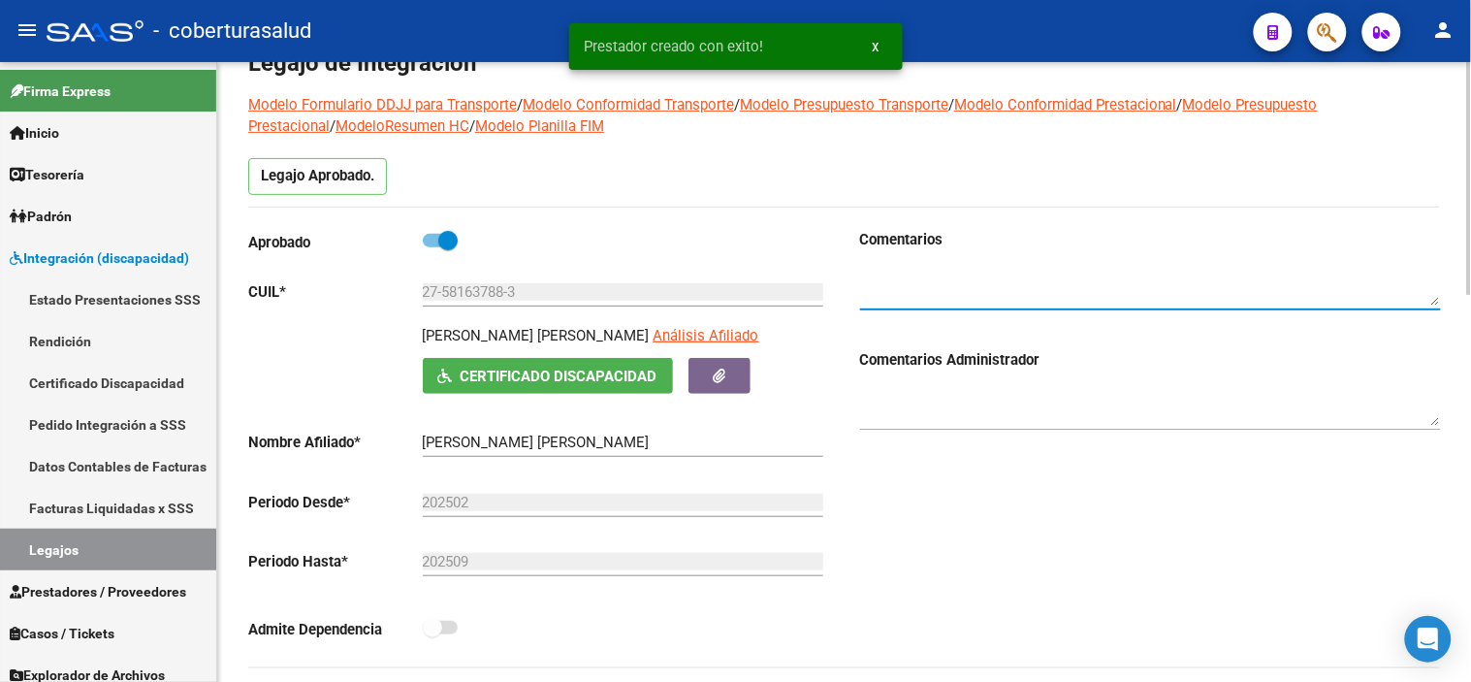
click at [886, 289] on textarea at bounding box center [1150, 286] width 581 height 39
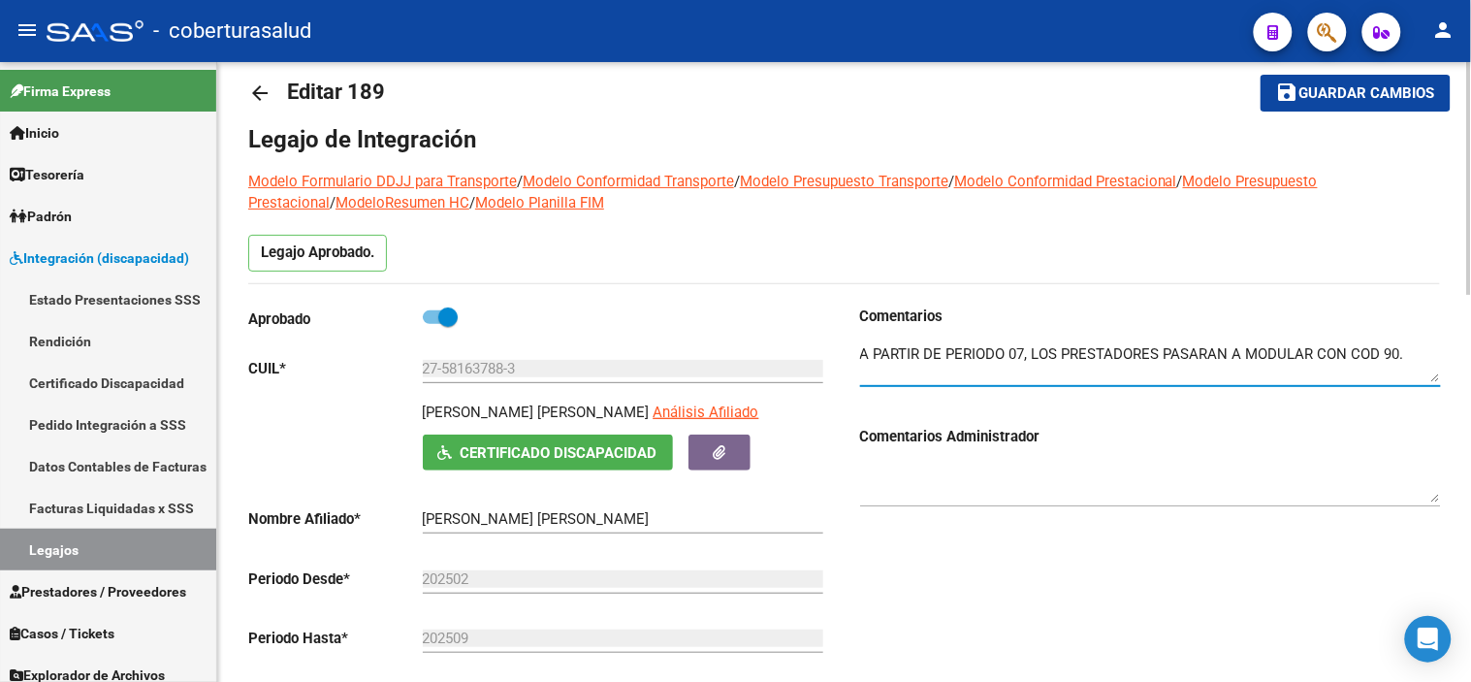
scroll to position [0, 0]
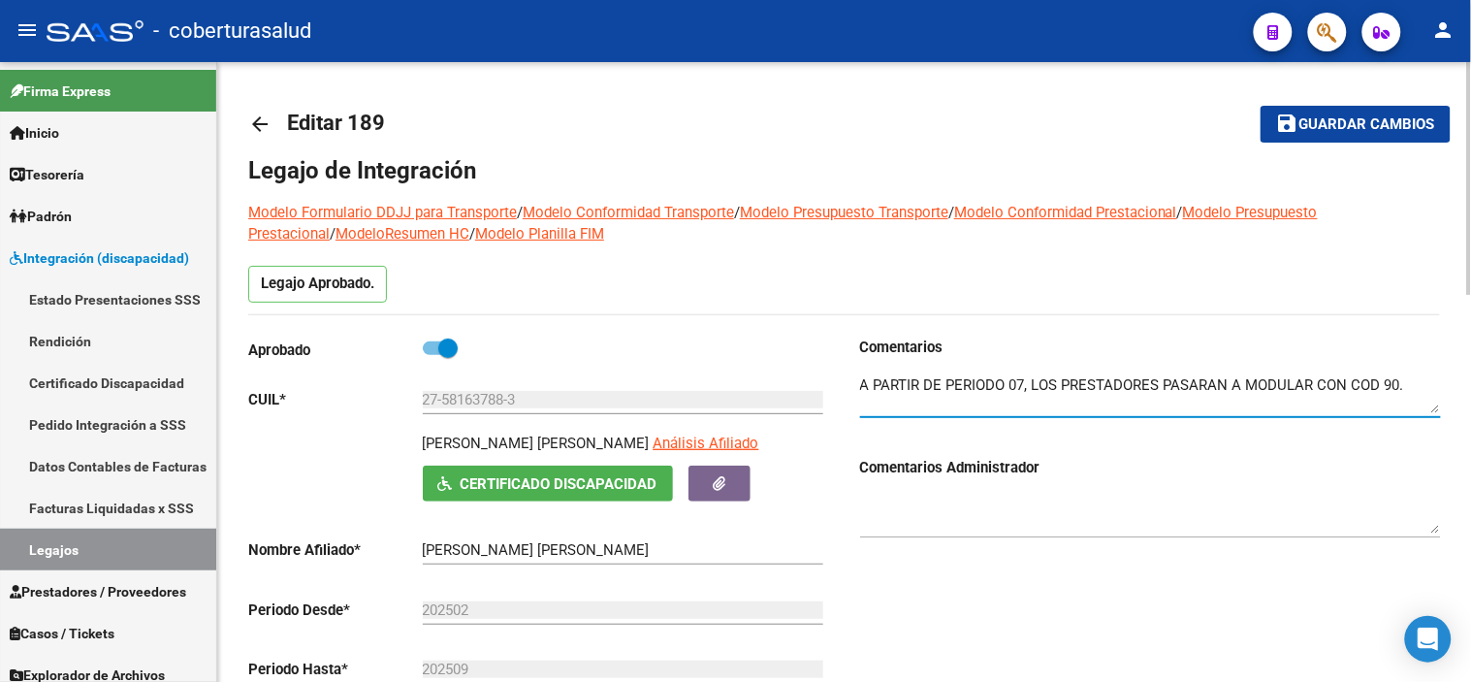
type textarea "A PARTIR DE PERIODO 07, LOS PRESTADORES PASARAN A MODULAR CON COD 90."
click at [1324, 123] on span "Guardar cambios" at bounding box center [1367, 124] width 136 height 17
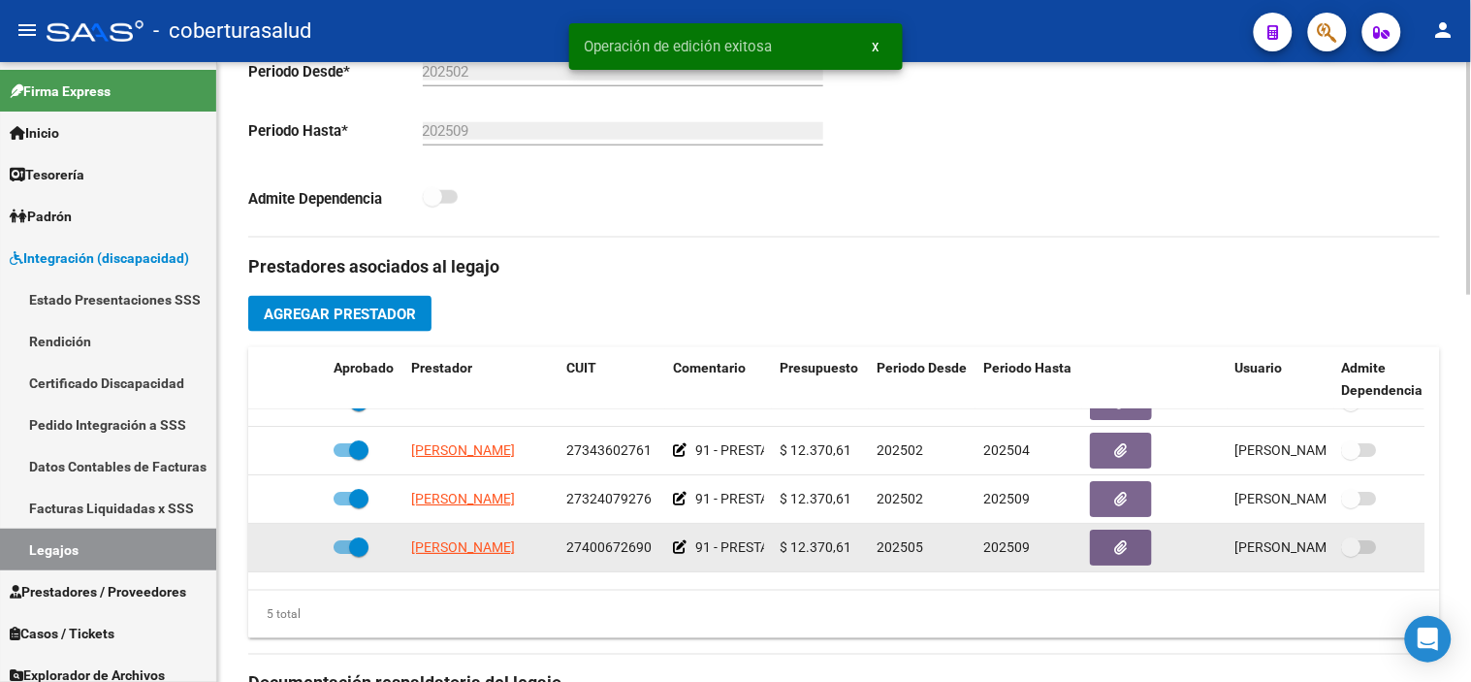
scroll to position [83, 0]
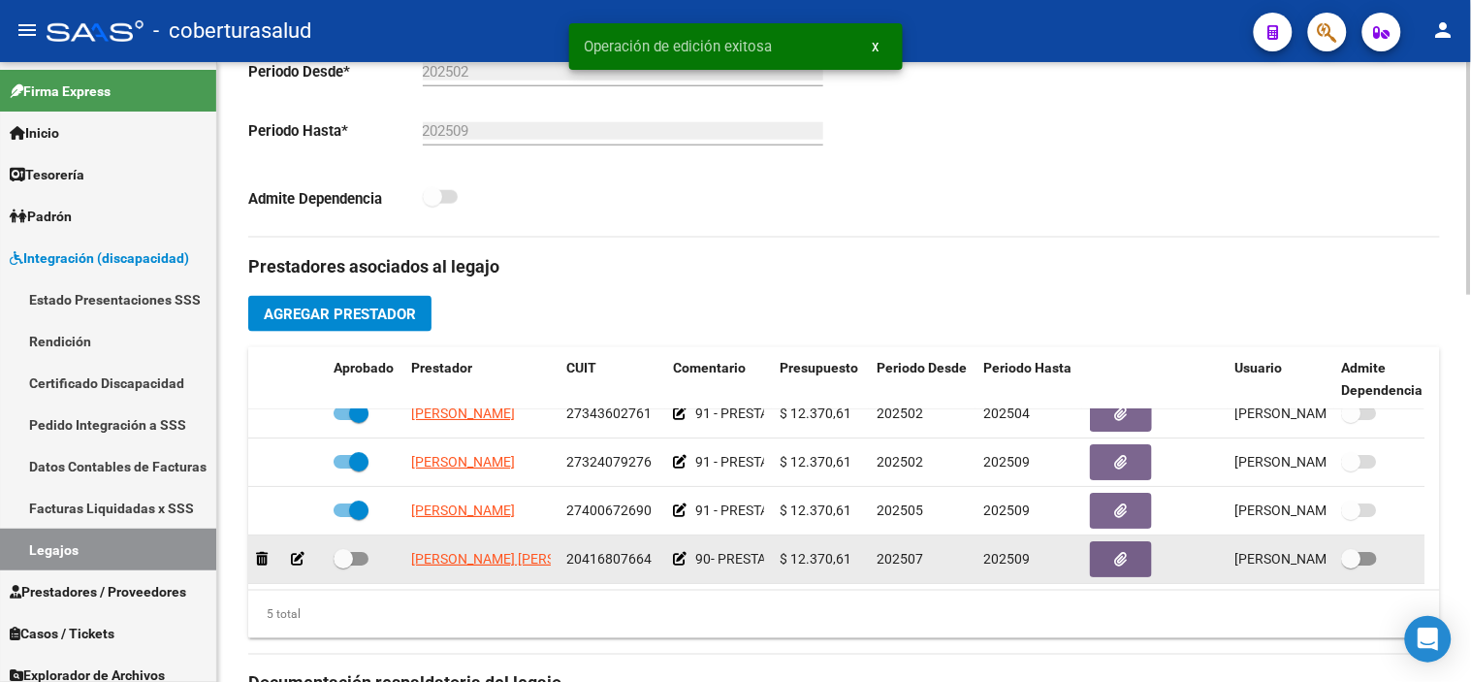
click at [349, 549] on span at bounding box center [343, 558] width 19 height 19
click at [343, 565] on input "checkbox" at bounding box center [342, 565] width 1 height 1
checkbox input "true"
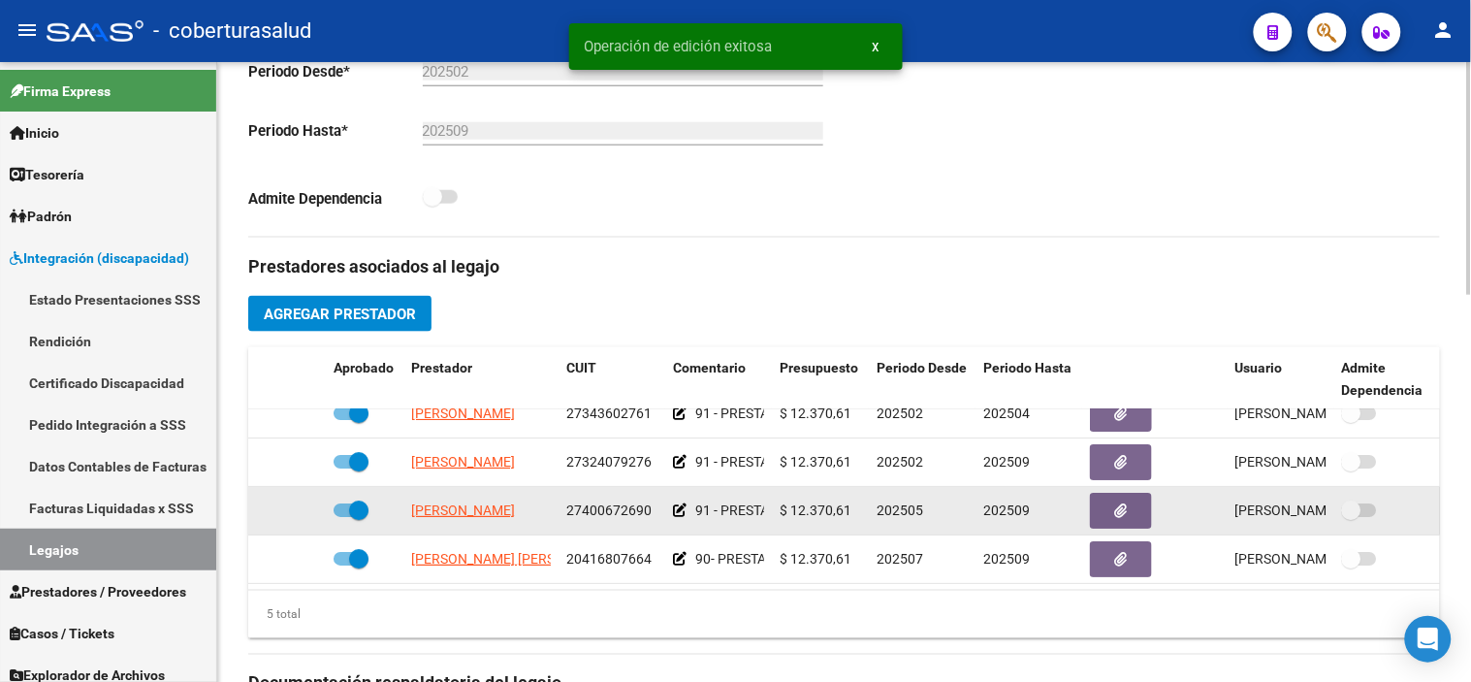
click at [673, 503] on icon at bounding box center [680, 510] width 14 height 14
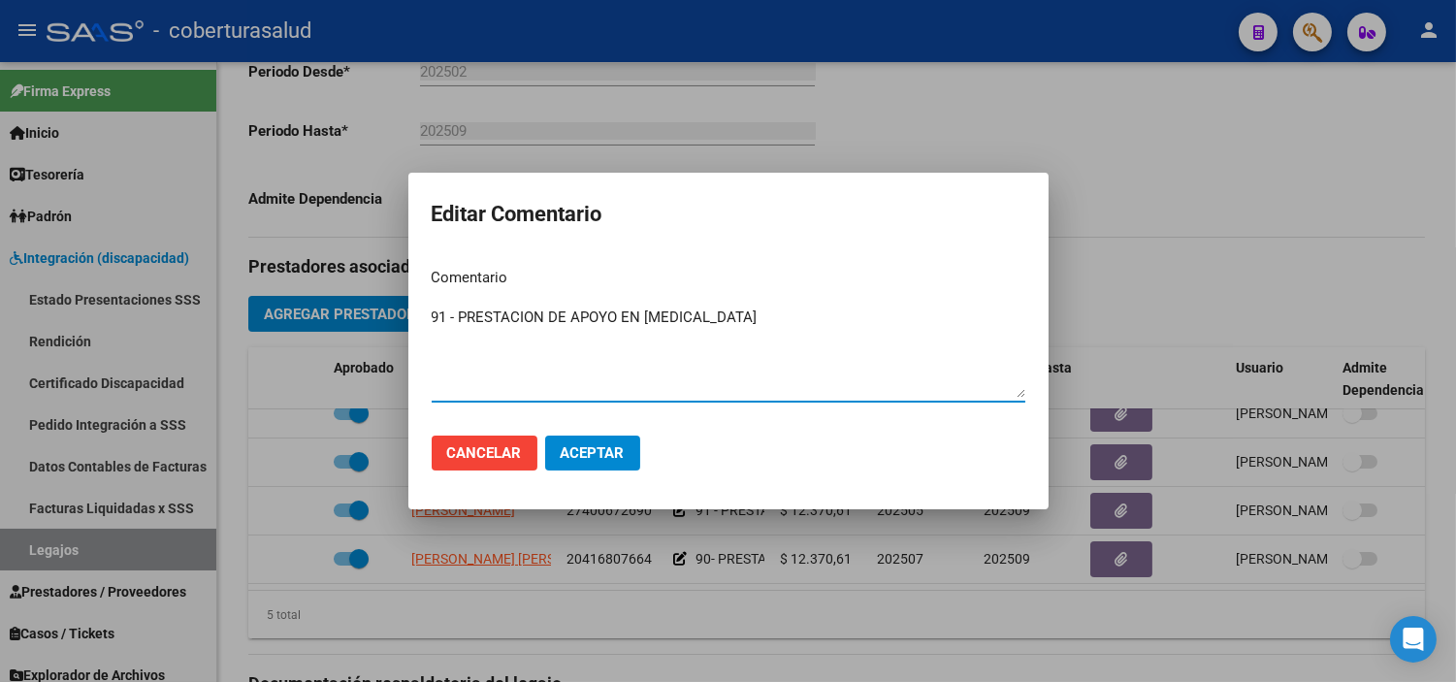
click at [444, 318] on textarea "91 - PRESTACION DE APOYO EN [MEDICAL_DATA]" at bounding box center [728, 351] width 593 height 91
type textarea "90 - PRESTACION DE APOYO EN PSICOMOTRICIDAD"
click at [619, 451] on span "Aceptar" at bounding box center [592, 452] width 64 height 17
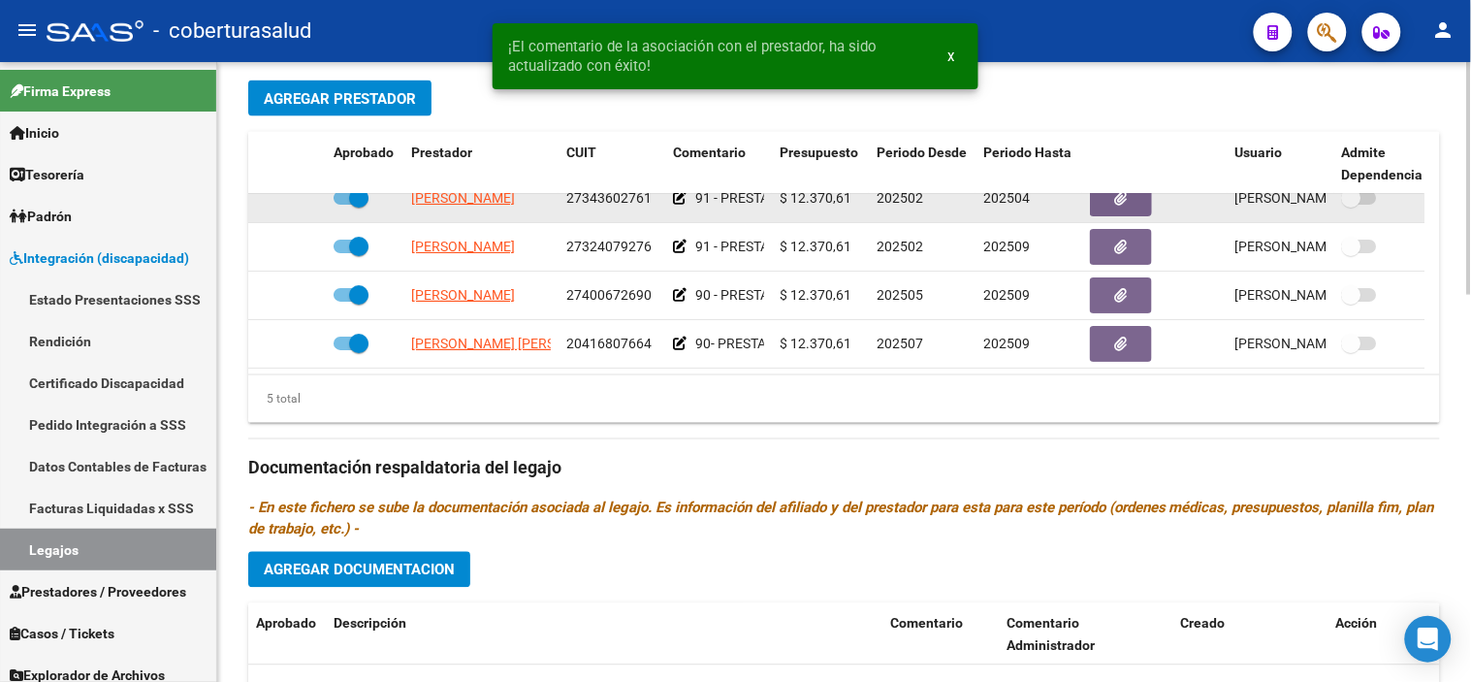
scroll to position [0, 0]
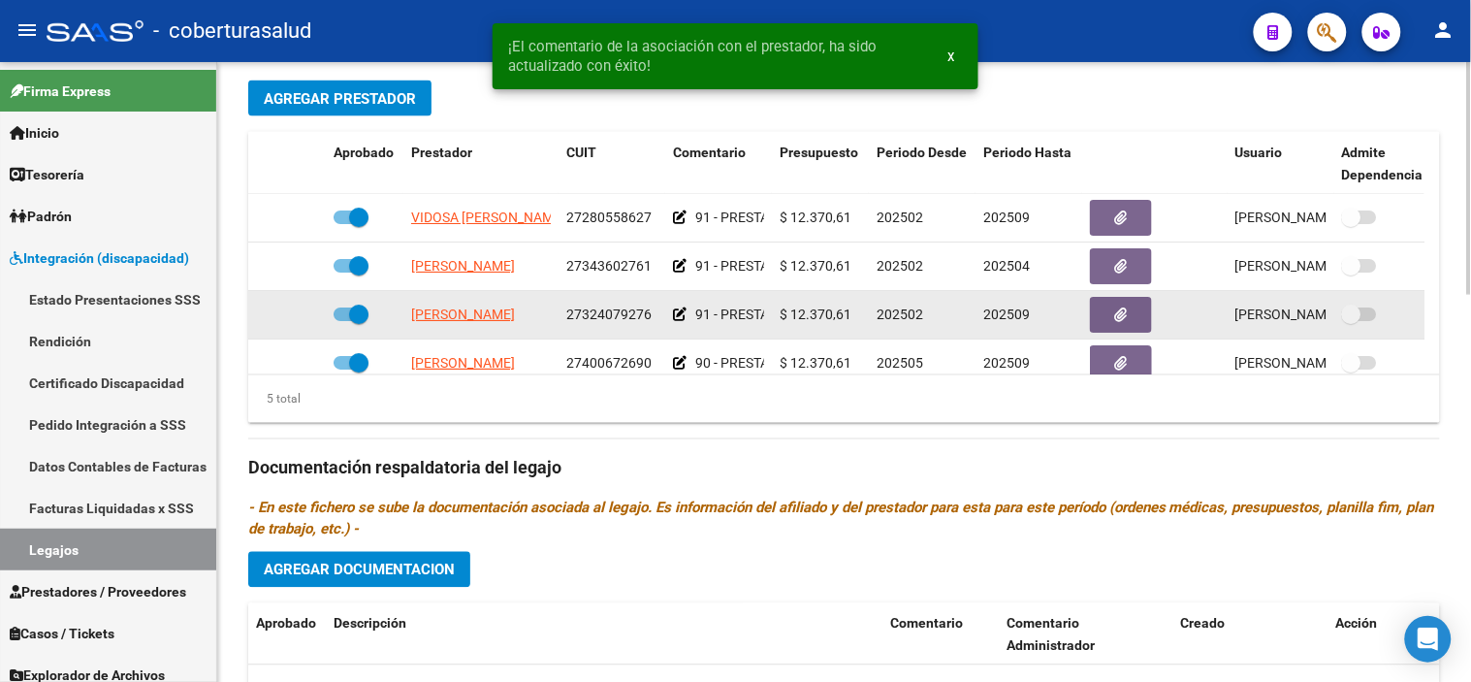
click at [681, 314] on icon at bounding box center [680, 314] width 14 height 14
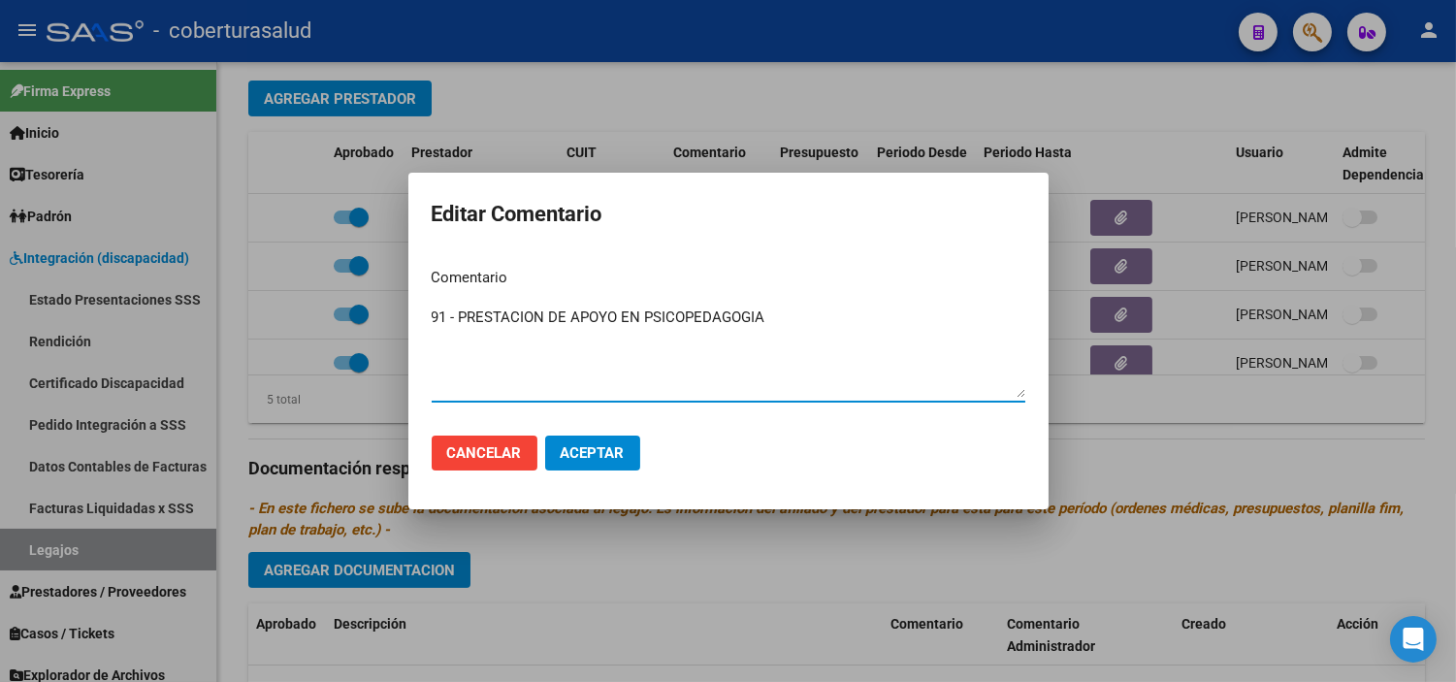
click at [440, 320] on textarea "91 - PRESTACION DE APOYO EN PSICOPEDAGOGIA" at bounding box center [728, 351] width 593 height 91
type textarea "90 - PRESTACION DE APOYO EN PSICOPEDAGOGIA"
click at [602, 448] on span "Aceptar" at bounding box center [592, 452] width 64 height 17
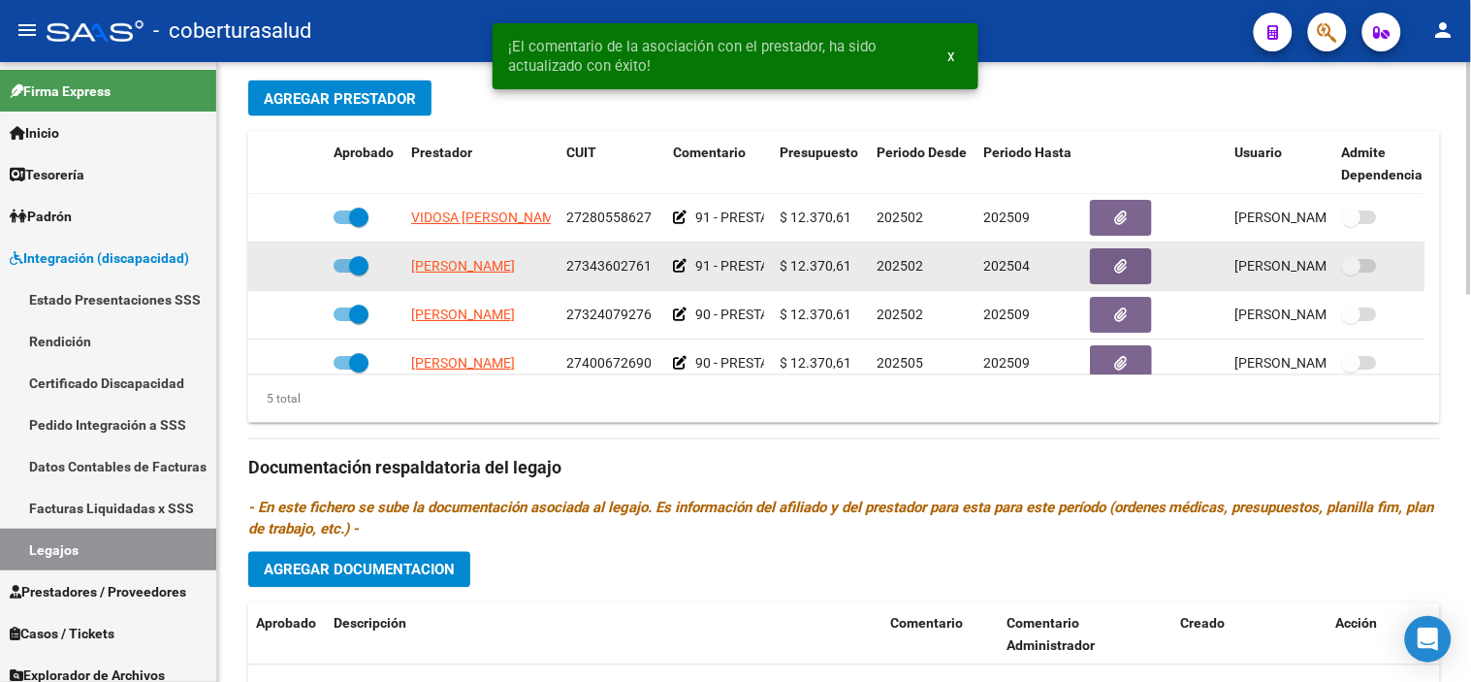
click at [676, 270] on icon at bounding box center [680, 266] width 14 height 14
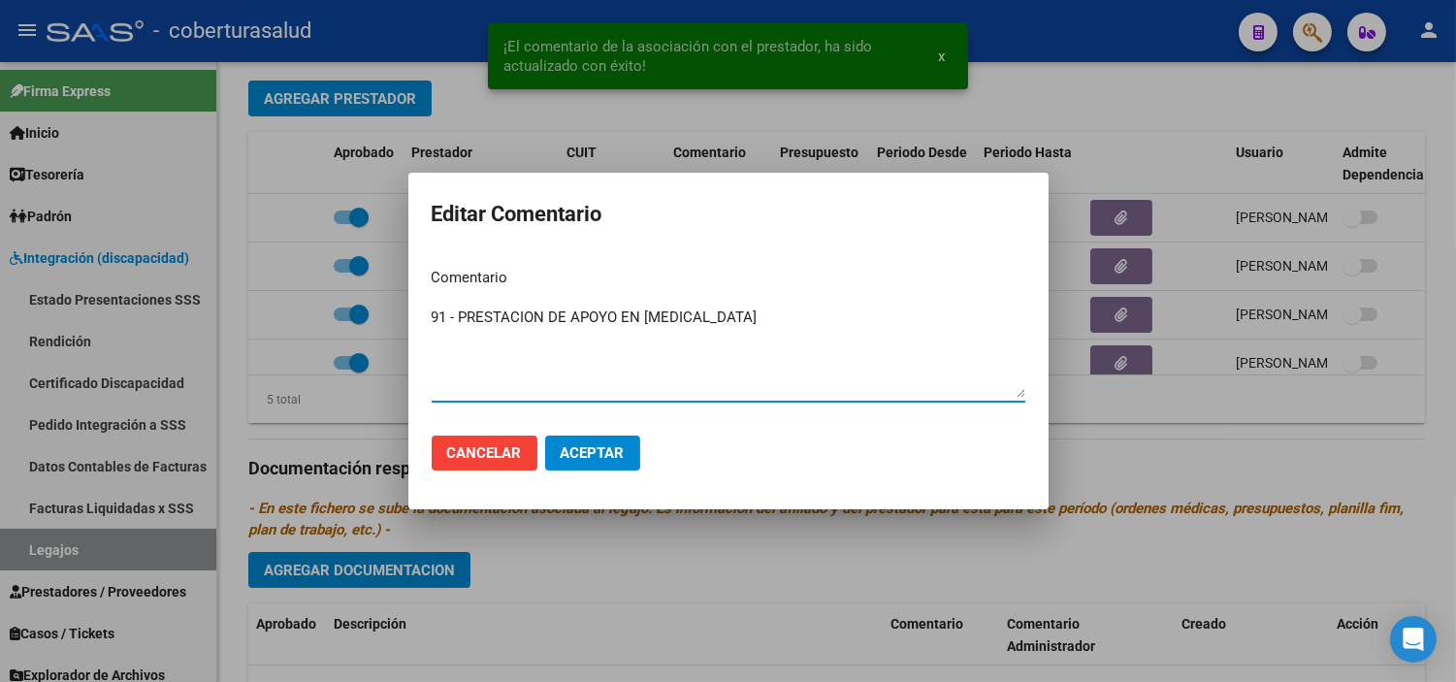
click at [439, 321] on textarea "91 - PRESTACION DE APOYO EN [MEDICAL_DATA]" at bounding box center [728, 351] width 593 height 91
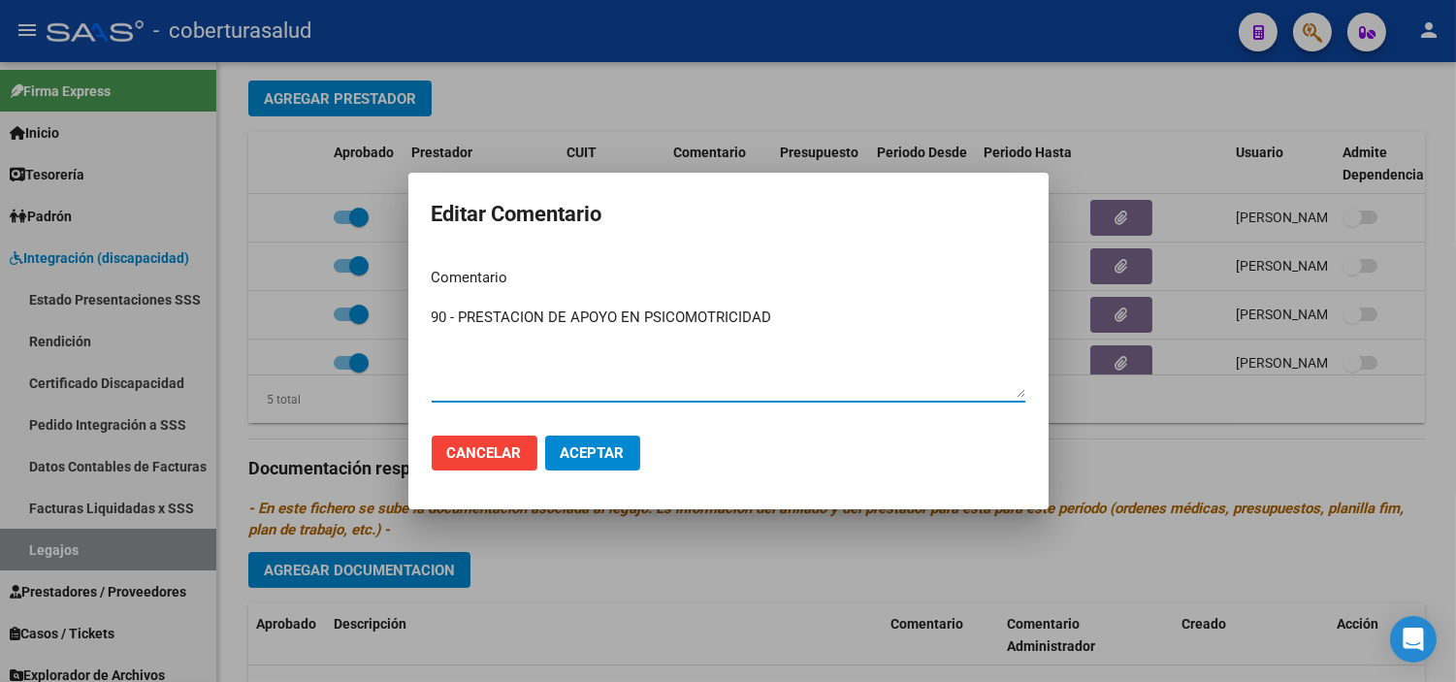
type textarea "90 - PRESTACION DE APOYO EN PSICOMOTRICIDAD"
click at [572, 457] on span "Aceptar" at bounding box center [592, 452] width 64 height 17
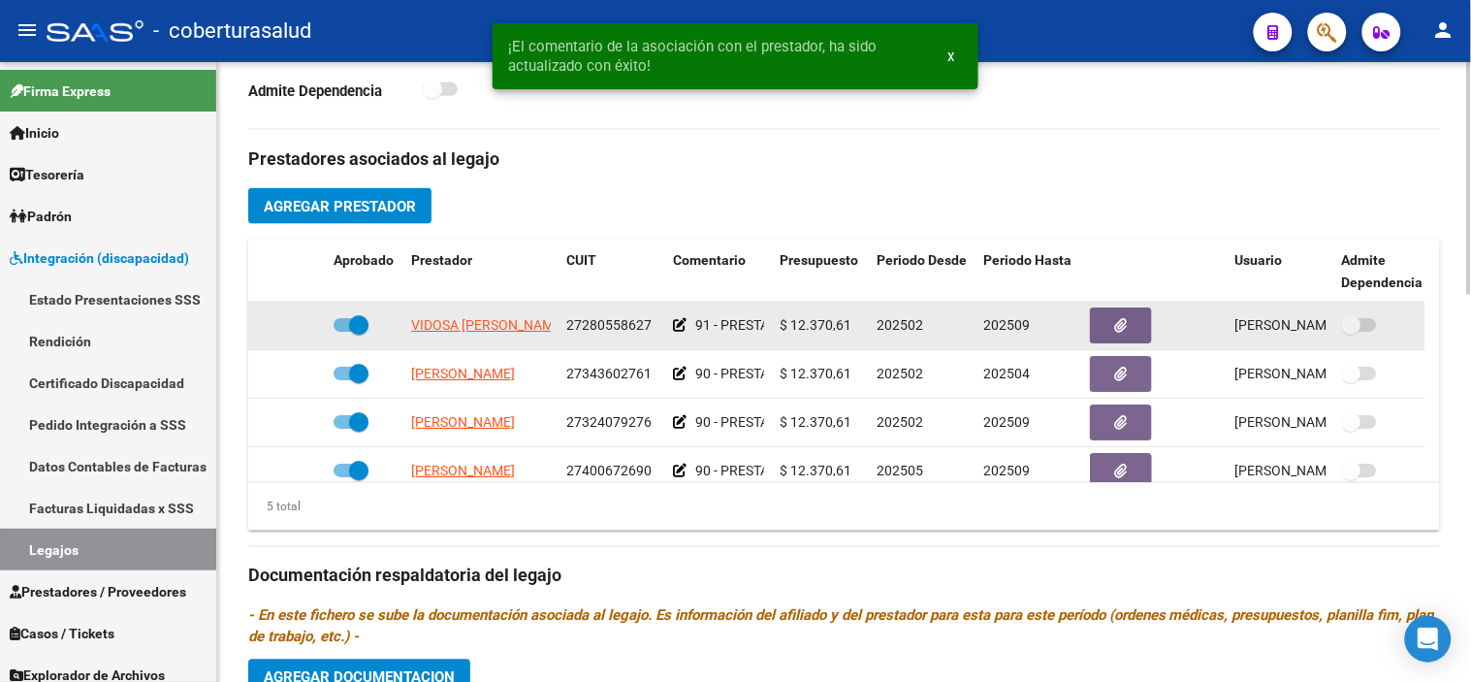
click at [675, 326] on icon at bounding box center [680, 325] width 14 height 14
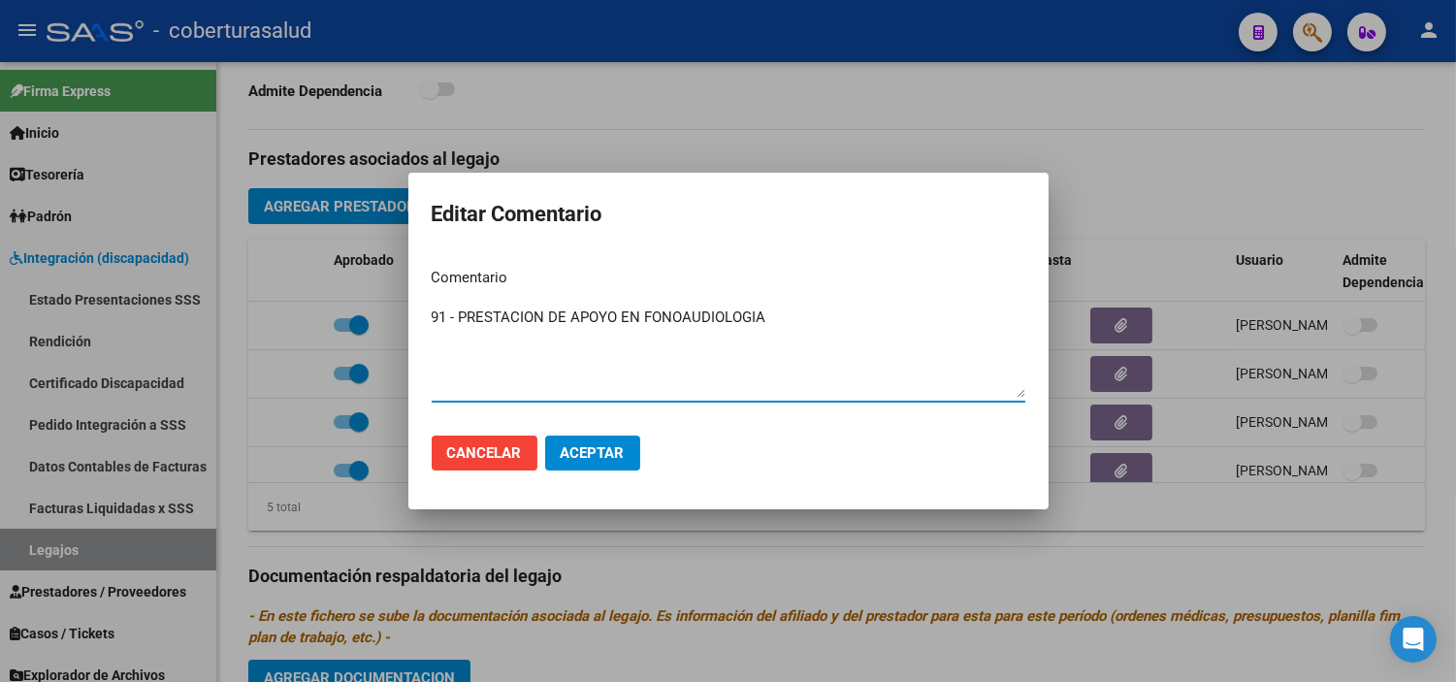
click at [439, 317] on textarea "91 - PRESTACION DE APOYO EN FONOAUDIOLOGIA" at bounding box center [728, 351] width 593 height 91
type textarea "90 - PRESTACION DE APOYO EN FONOAUDIOLOGIA"
click at [612, 451] on span "Aceptar" at bounding box center [592, 452] width 64 height 17
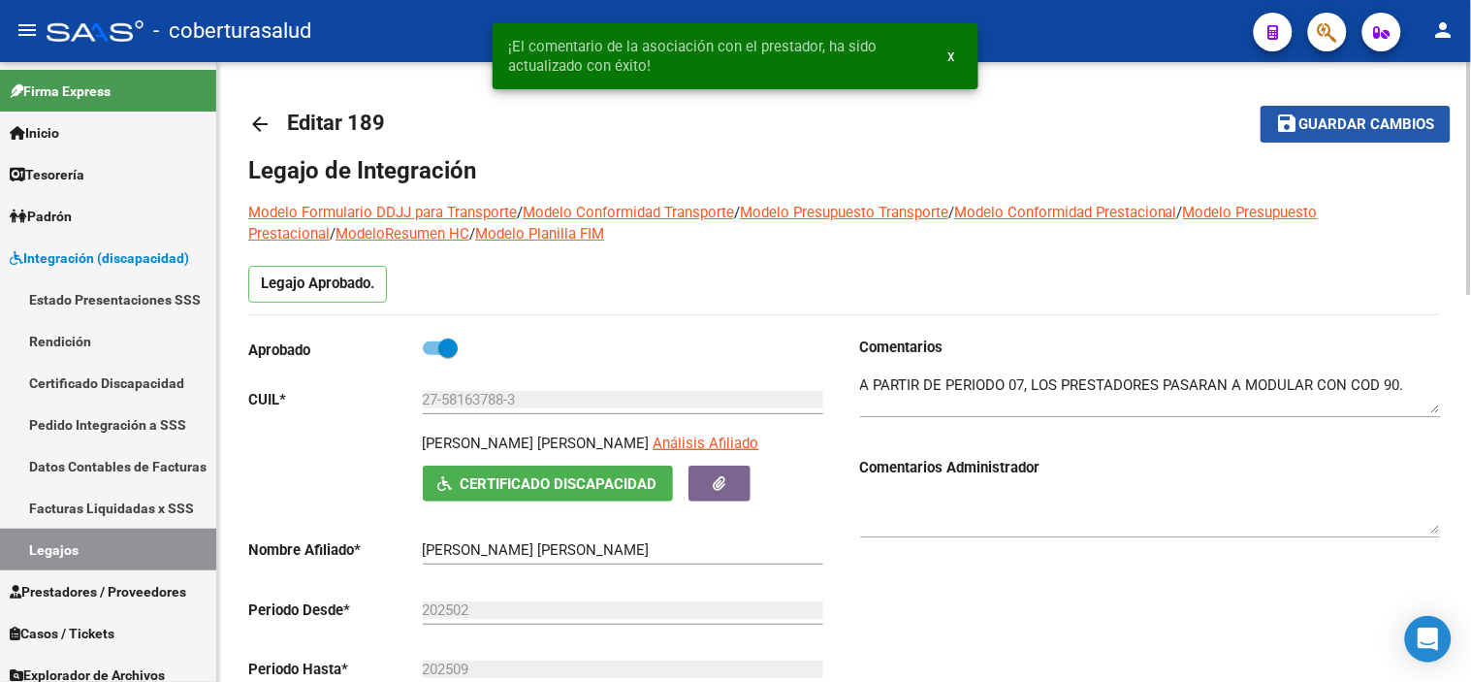
click at [1319, 119] on span "Guardar cambios" at bounding box center [1367, 124] width 136 height 17
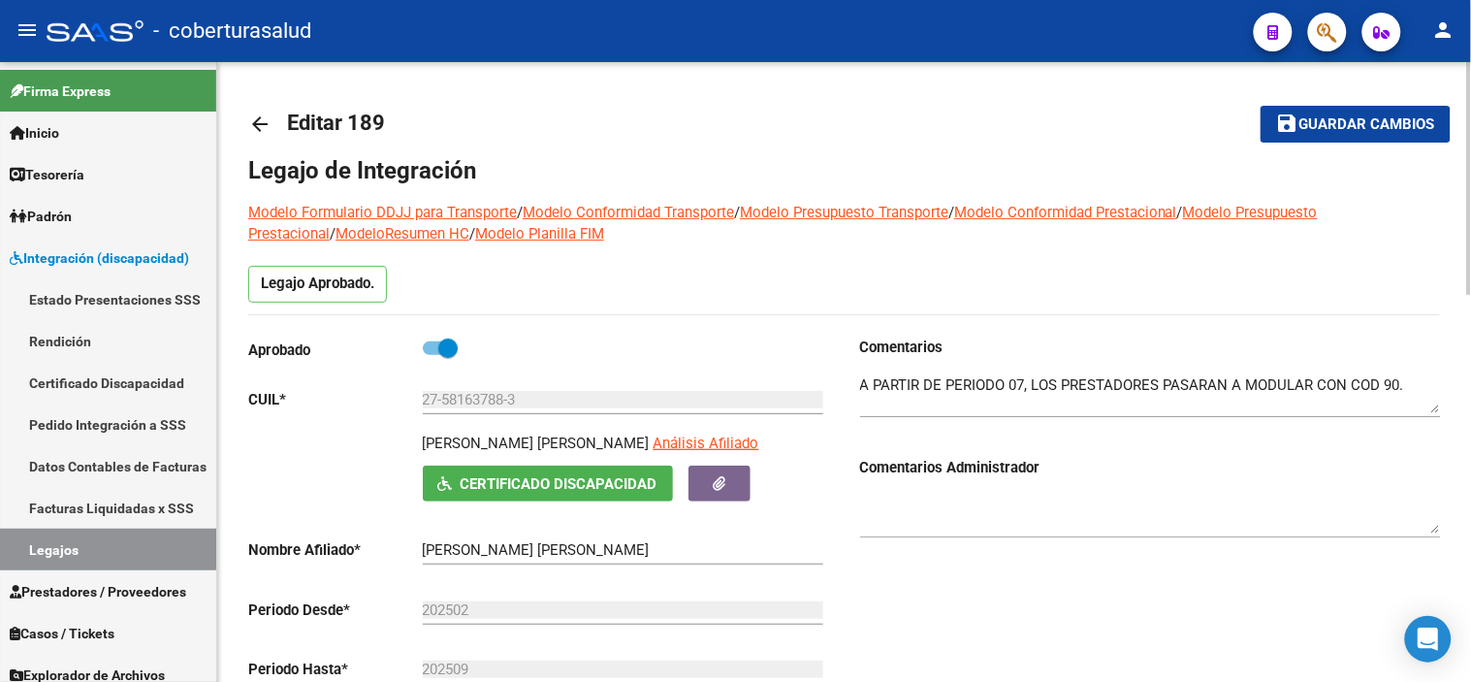
click at [1324, 121] on span "Guardar cambios" at bounding box center [1367, 124] width 136 height 17
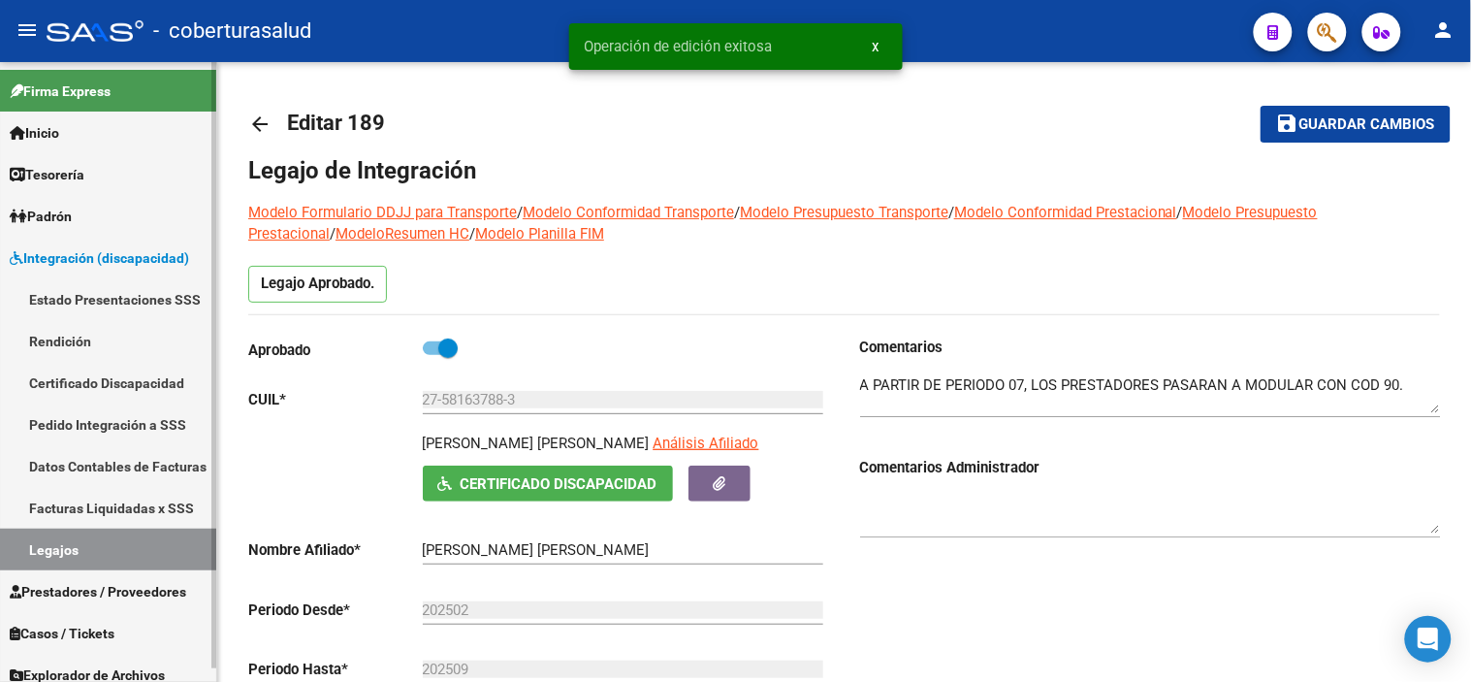
click at [99, 555] on link "Legajos" at bounding box center [108, 549] width 216 height 42
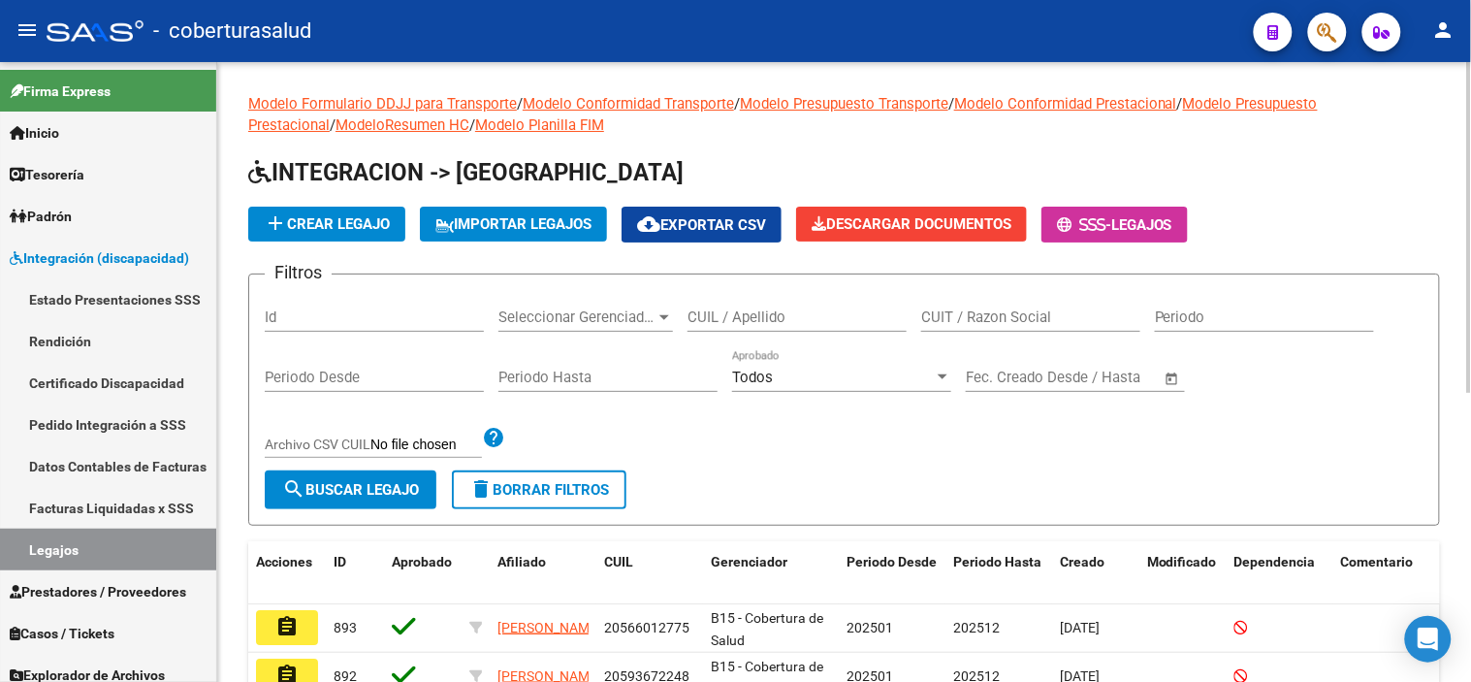
click at [799, 321] on input "CUIL / Apellido" at bounding box center [797, 316] width 219 height 17
paste input "27494064508"
type input "27494064508"
click at [381, 498] on span "search Buscar Legajo" at bounding box center [350, 489] width 137 height 17
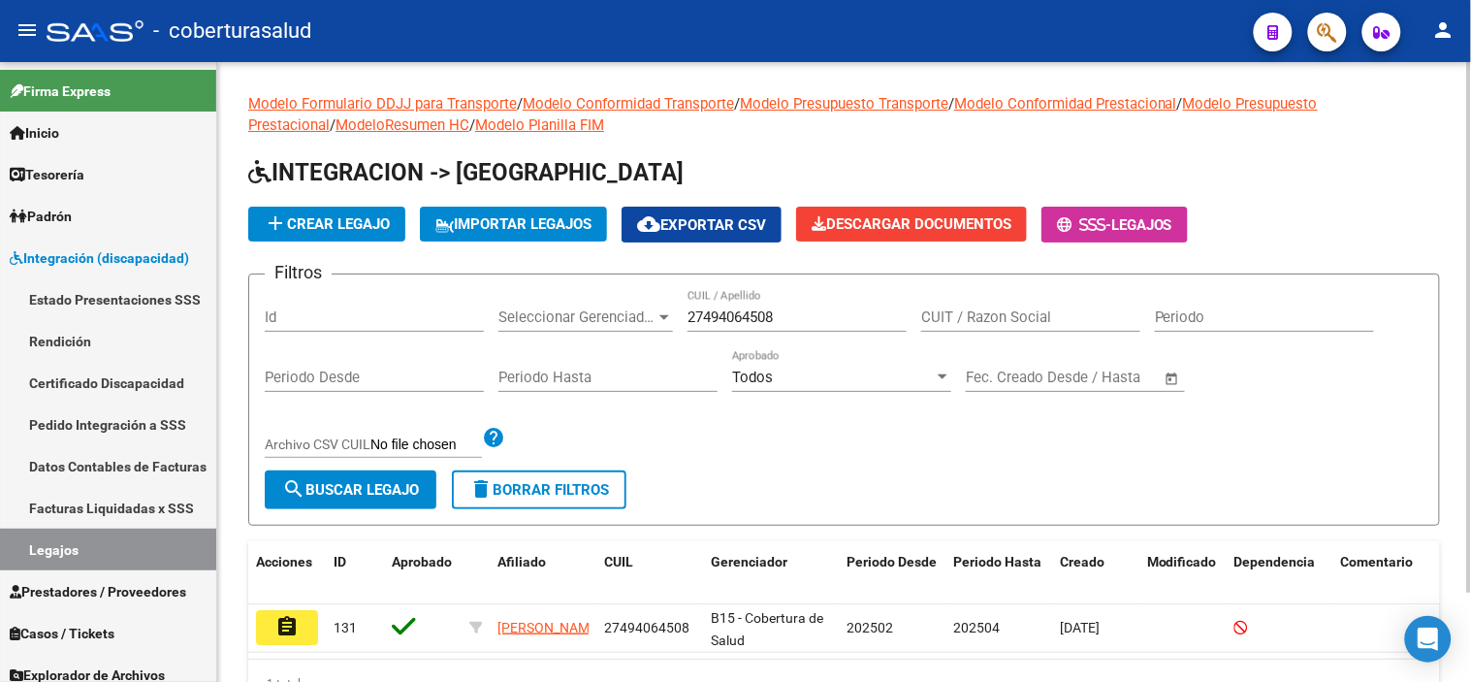
scroll to position [104, 0]
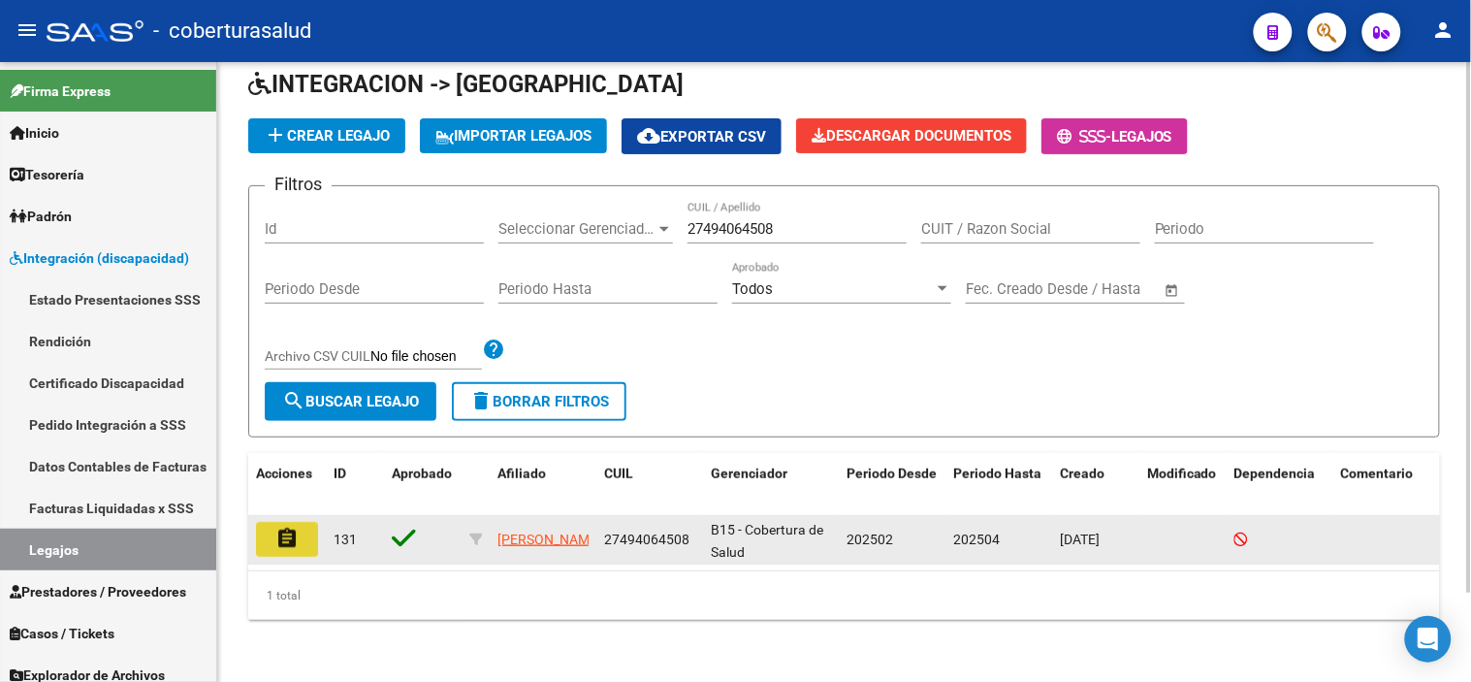
click at [288, 528] on mat-icon "assignment" at bounding box center [286, 538] width 23 height 23
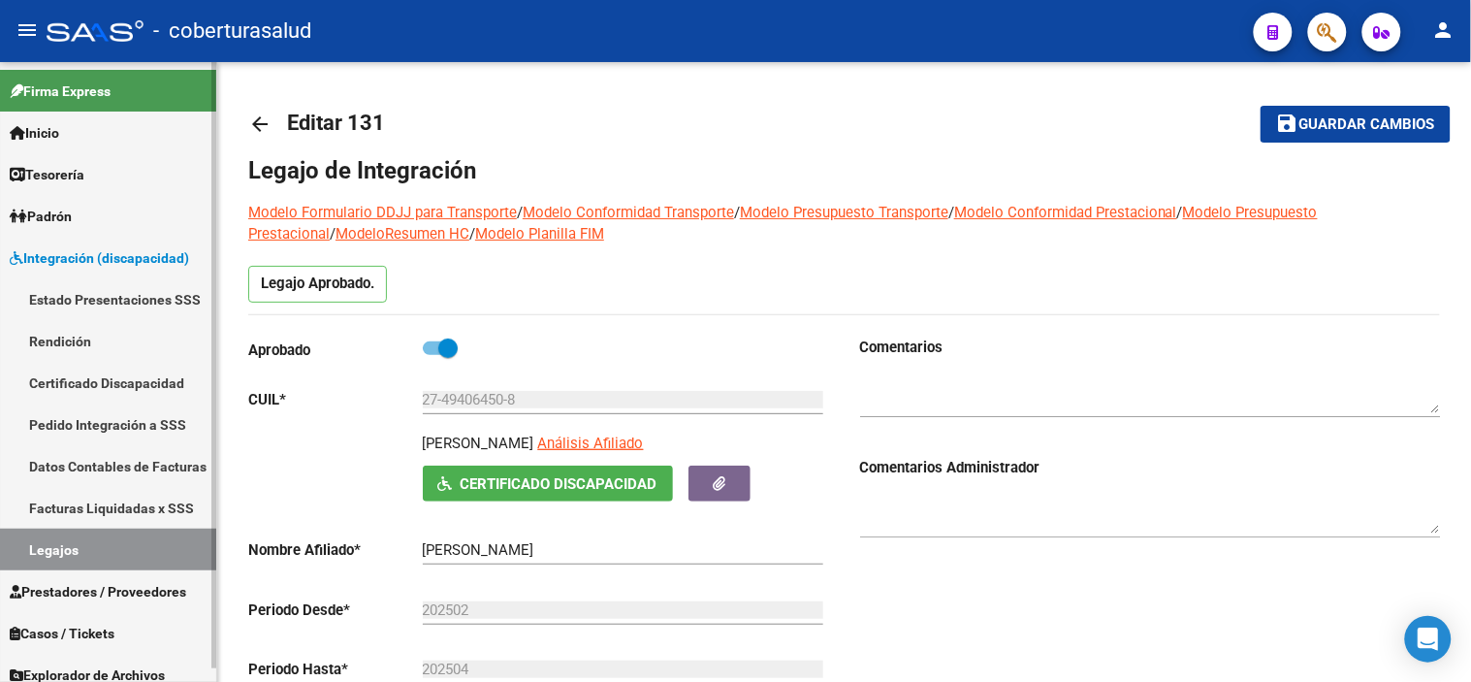
click at [104, 551] on link "Legajos" at bounding box center [108, 549] width 216 height 42
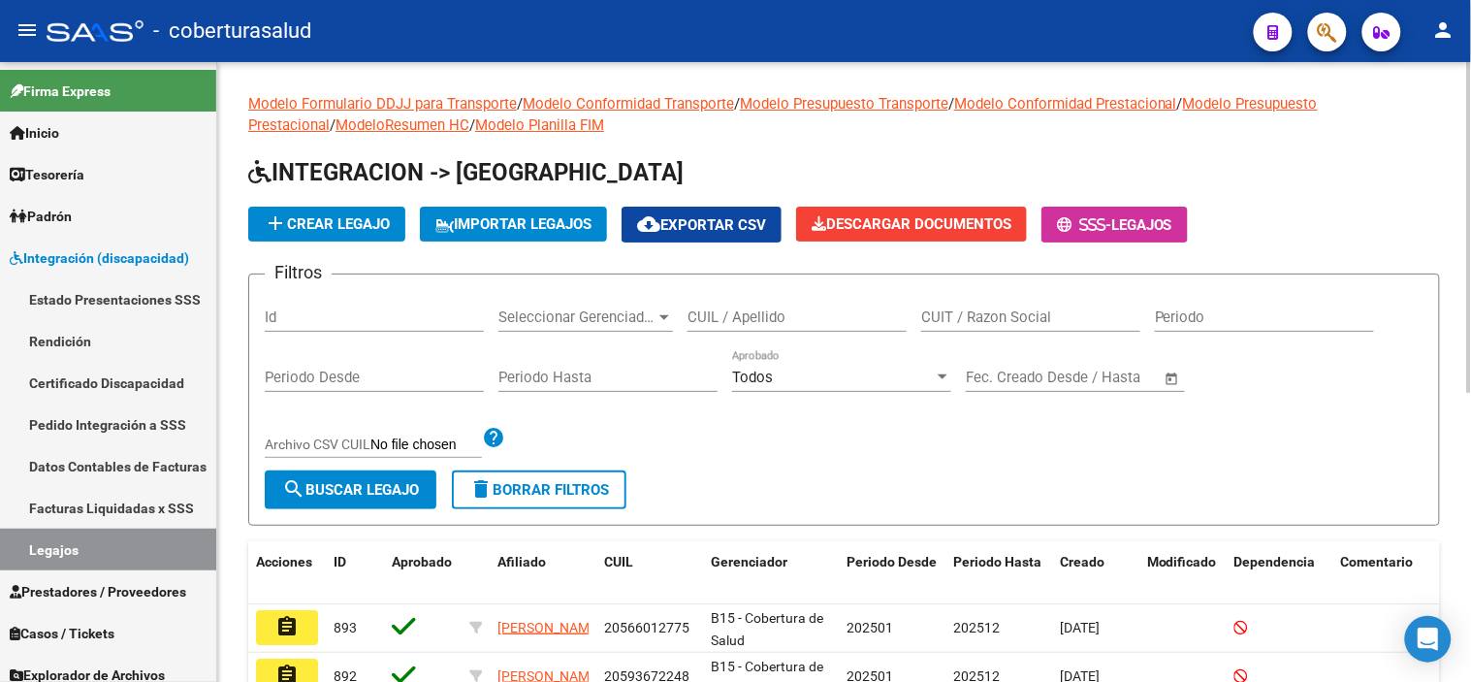
click at [350, 315] on input "Id" at bounding box center [374, 316] width 219 height 17
click at [401, 496] on span "search Buscar Legajo" at bounding box center [350, 489] width 137 height 17
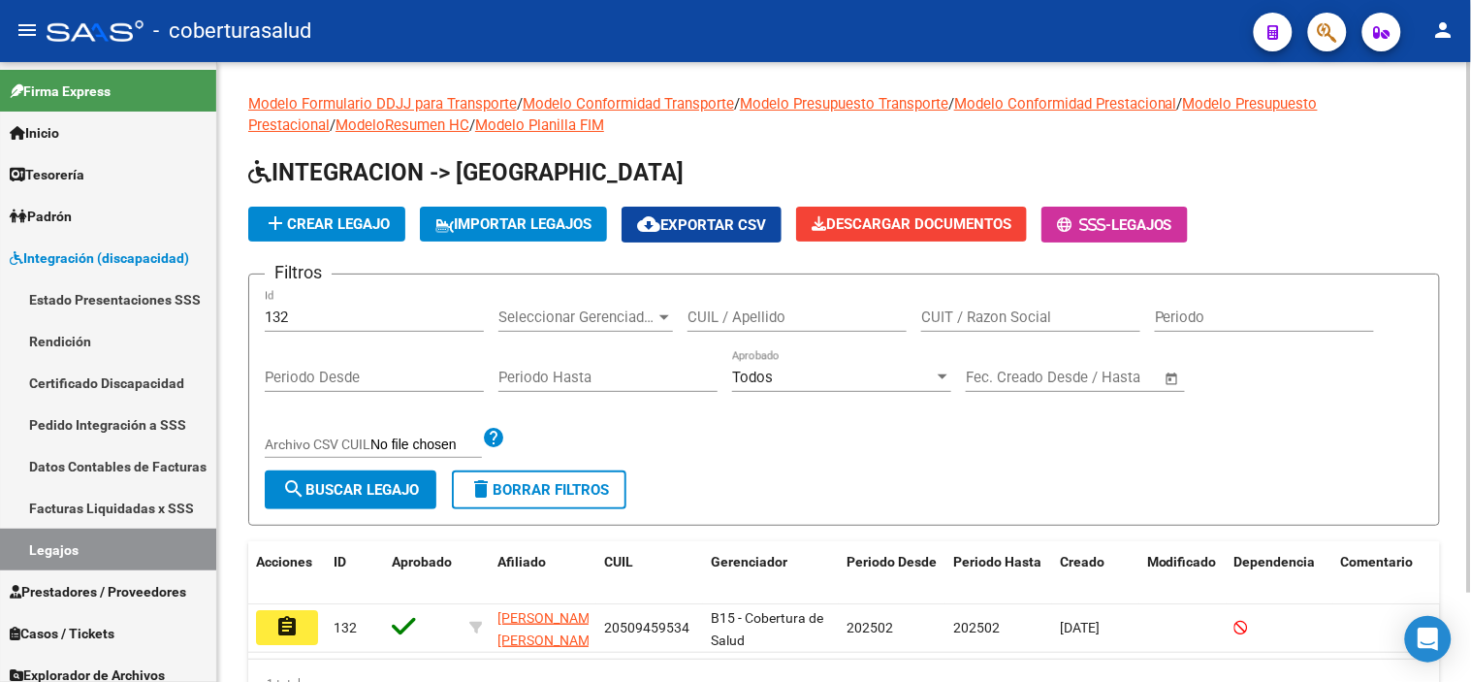
scroll to position [104, 0]
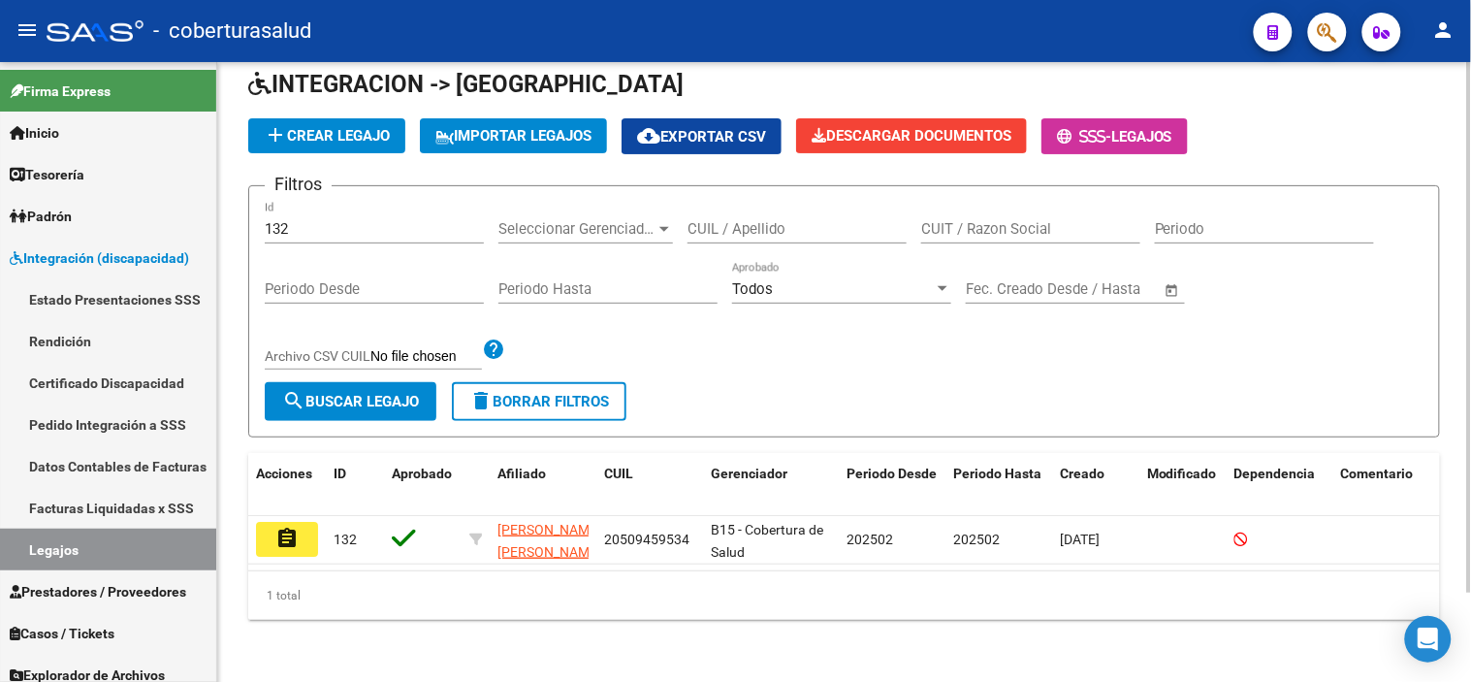
click at [353, 220] on input "132" at bounding box center [374, 228] width 219 height 17
type input "131"
click at [395, 393] on span "search Buscar Legajo" at bounding box center [350, 401] width 137 height 17
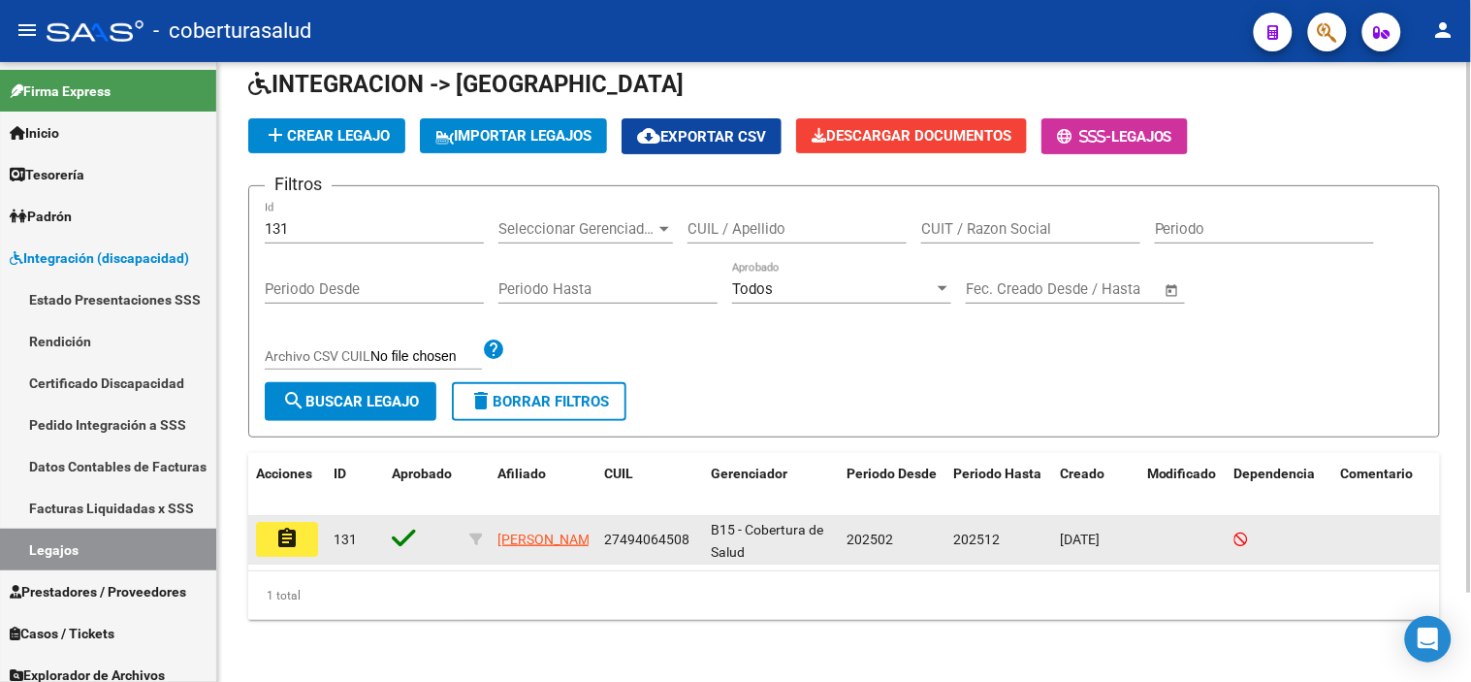
click at [287, 527] on mat-icon "assignment" at bounding box center [286, 538] width 23 height 23
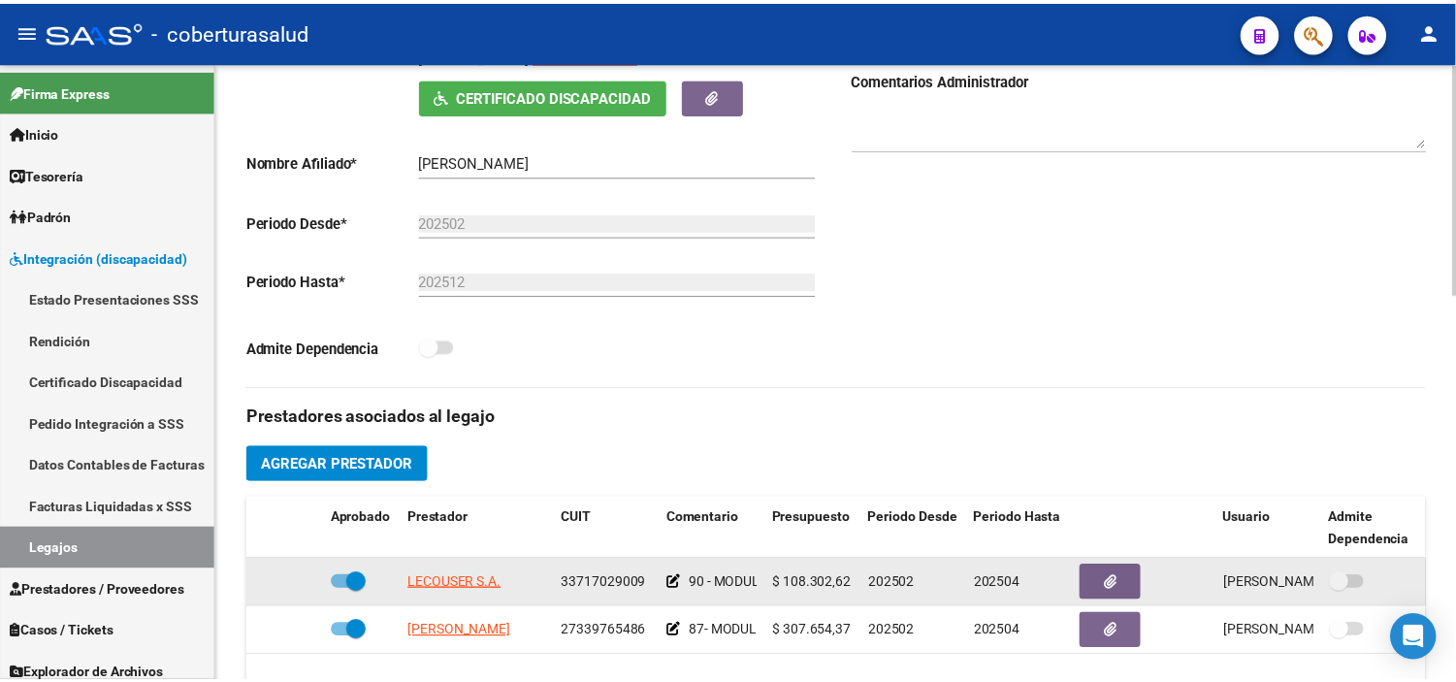
scroll to position [538, 0]
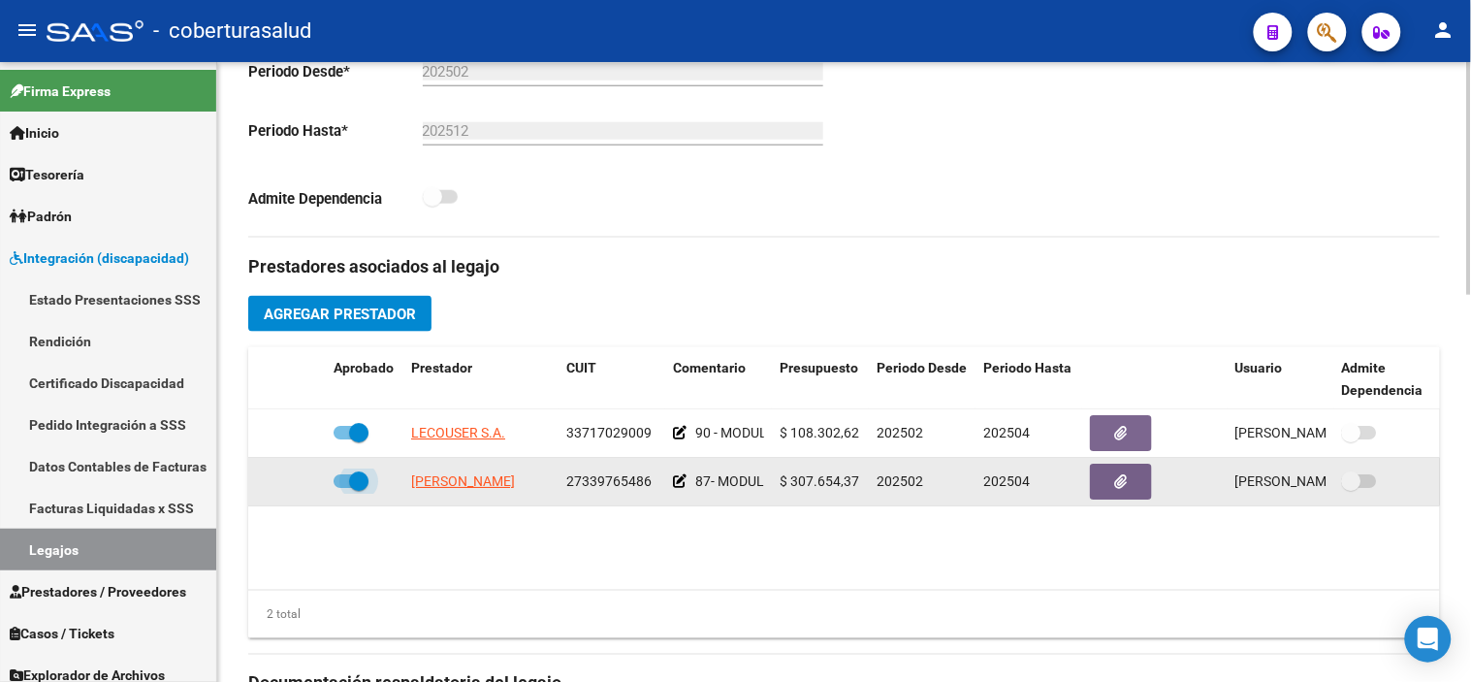
click at [347, 480] on span at bounding box center [351, 481] width 35 height 14
click at [343, 488] on input "checkbox" at bounding box center [342, 488] width 1 height 1
checkbox input "false"
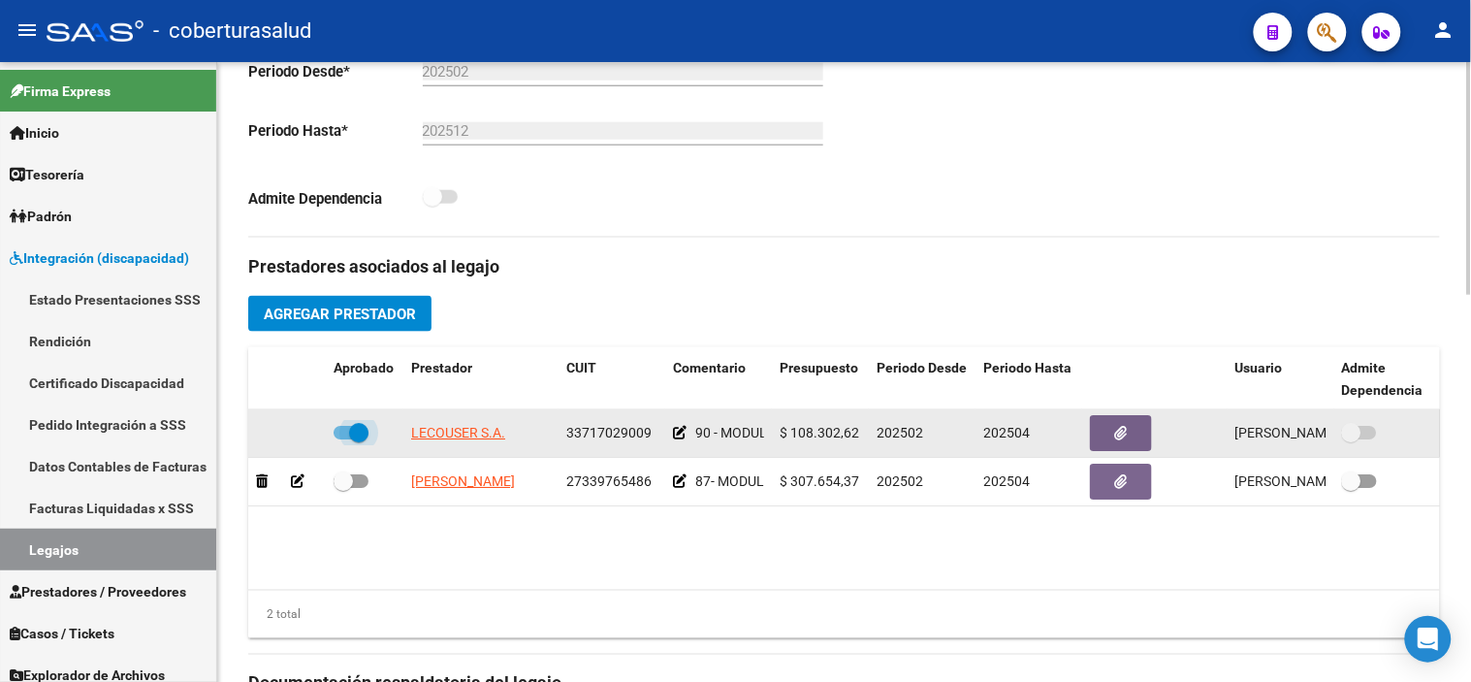
click at [366, 439] on span at bounding box center [358, 432] width 19 height 19
click at [343, 439] on input "checkbox" at bounding box center [342, 439] width 1 height 1
checkbox input "false"
click at [304, 429] on icon at bounding box center [298, 433] width 14 height 14
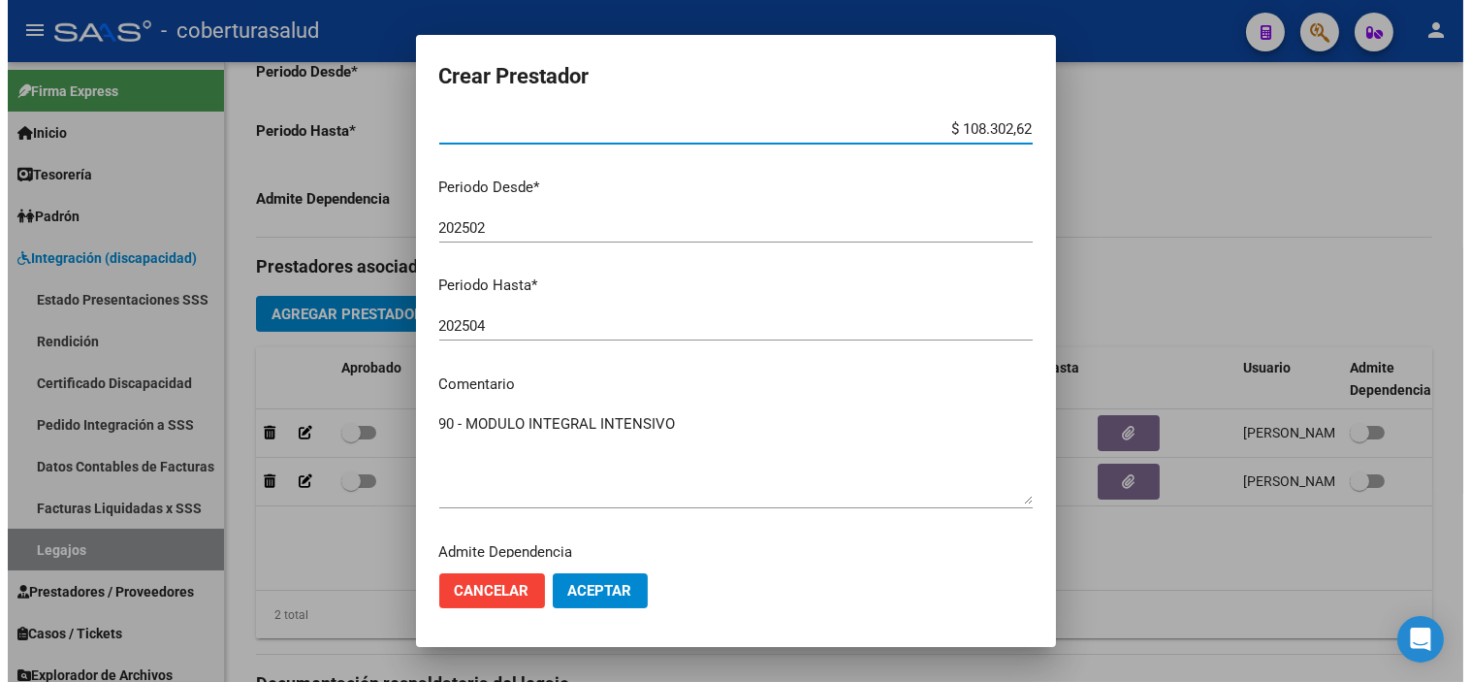
scroll to position [215, 0]
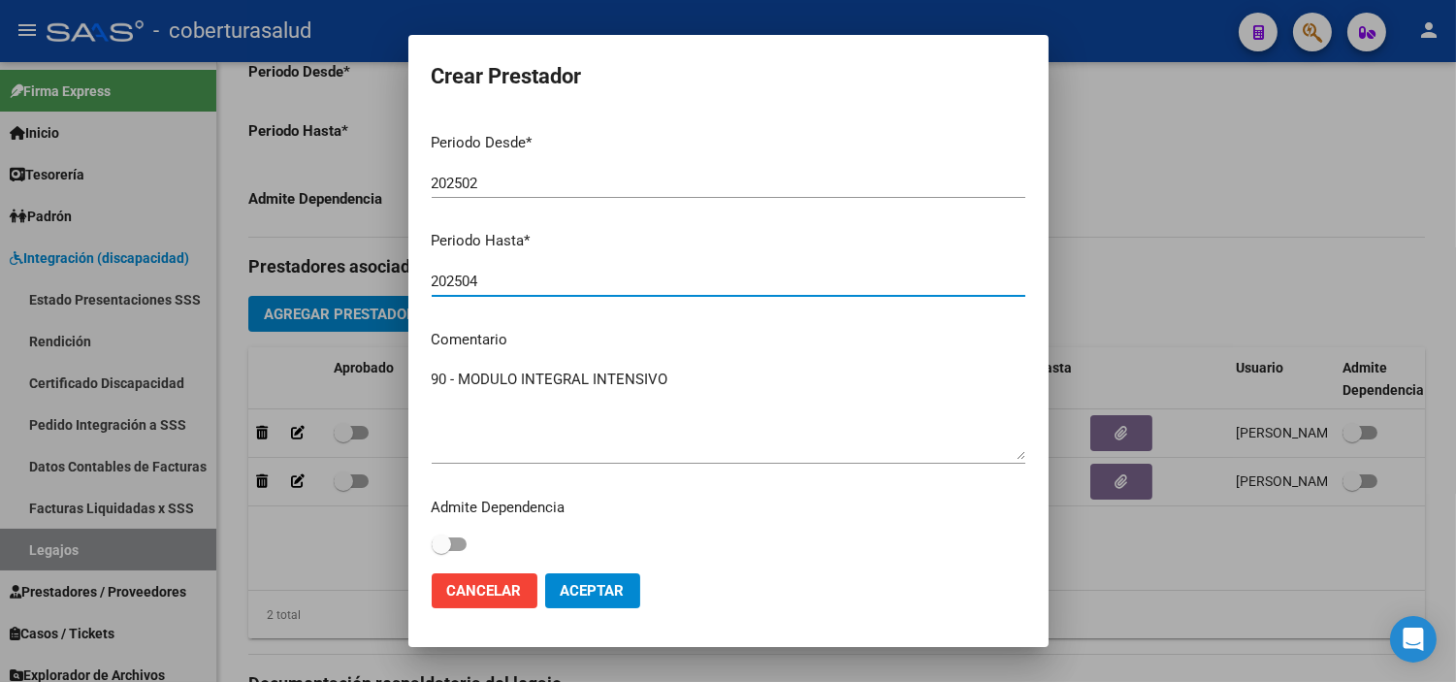
click at [504, 274] on input "202504" at bounding box center [728, 280] width 593 height 17
type input "202512"
click at [456, 545] on span at bounding box center [449, 544] width 35 height 14
click at [441, 551] on input "checkbox" at bounding box center [440, 551] width 1 height 1
checkbox input "true"
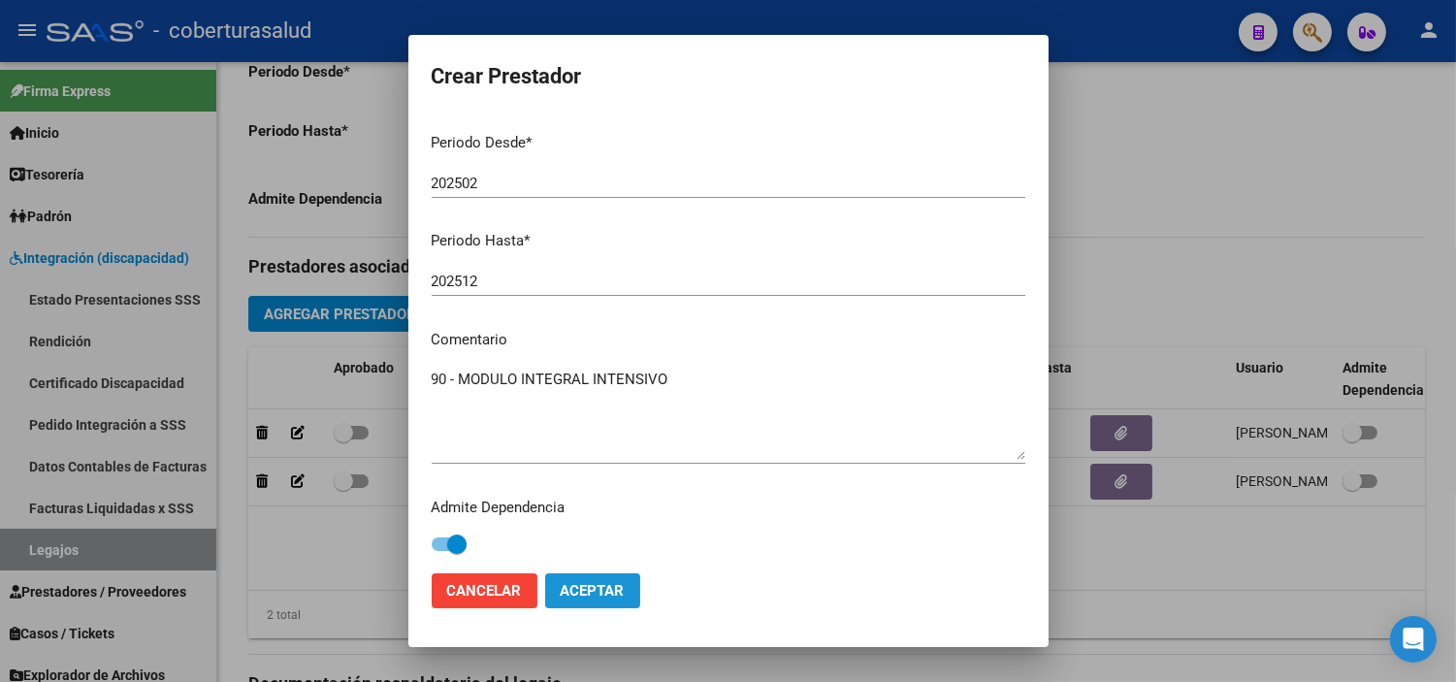
click at [604, 588] on span "Aceptar" at bounding box center [592, 590] width 64 height 17
checkbox input "true"
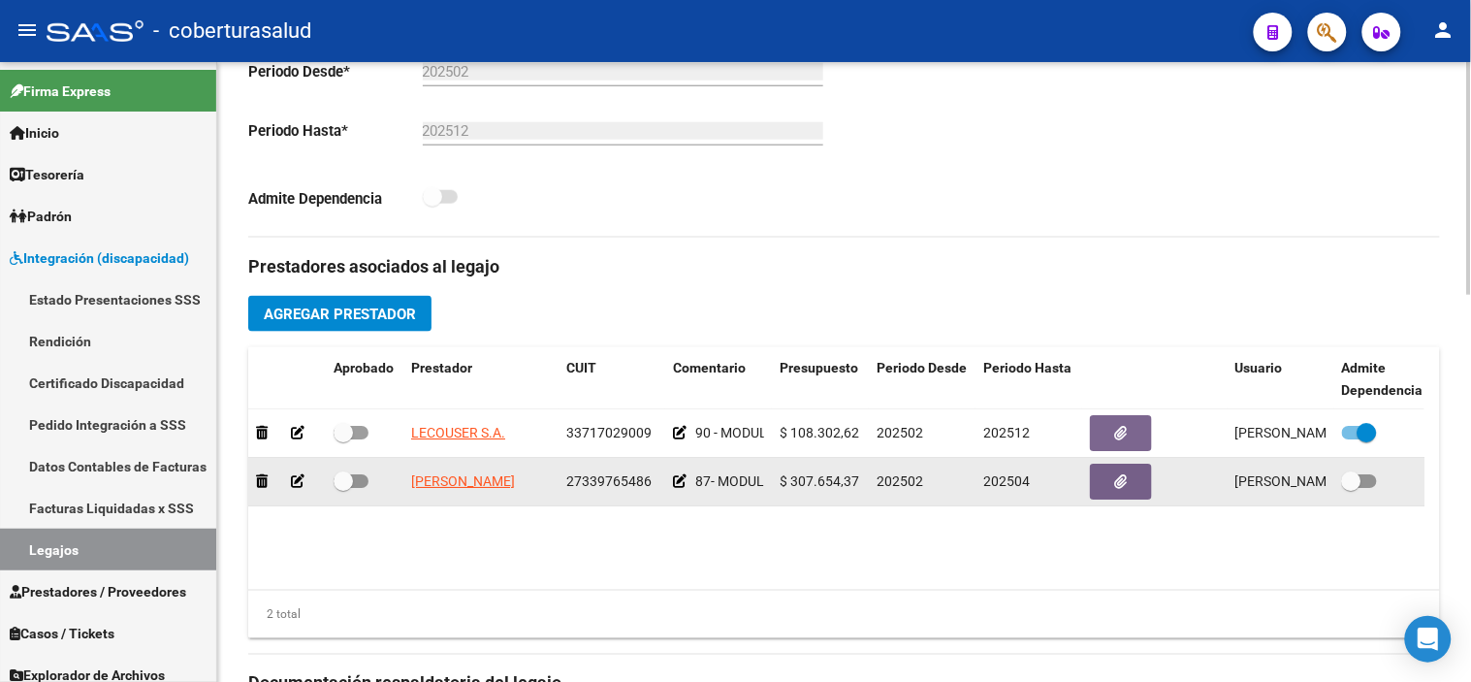
click at [301, 482] on icon at bounding box center [298, 481] width 14 height 14
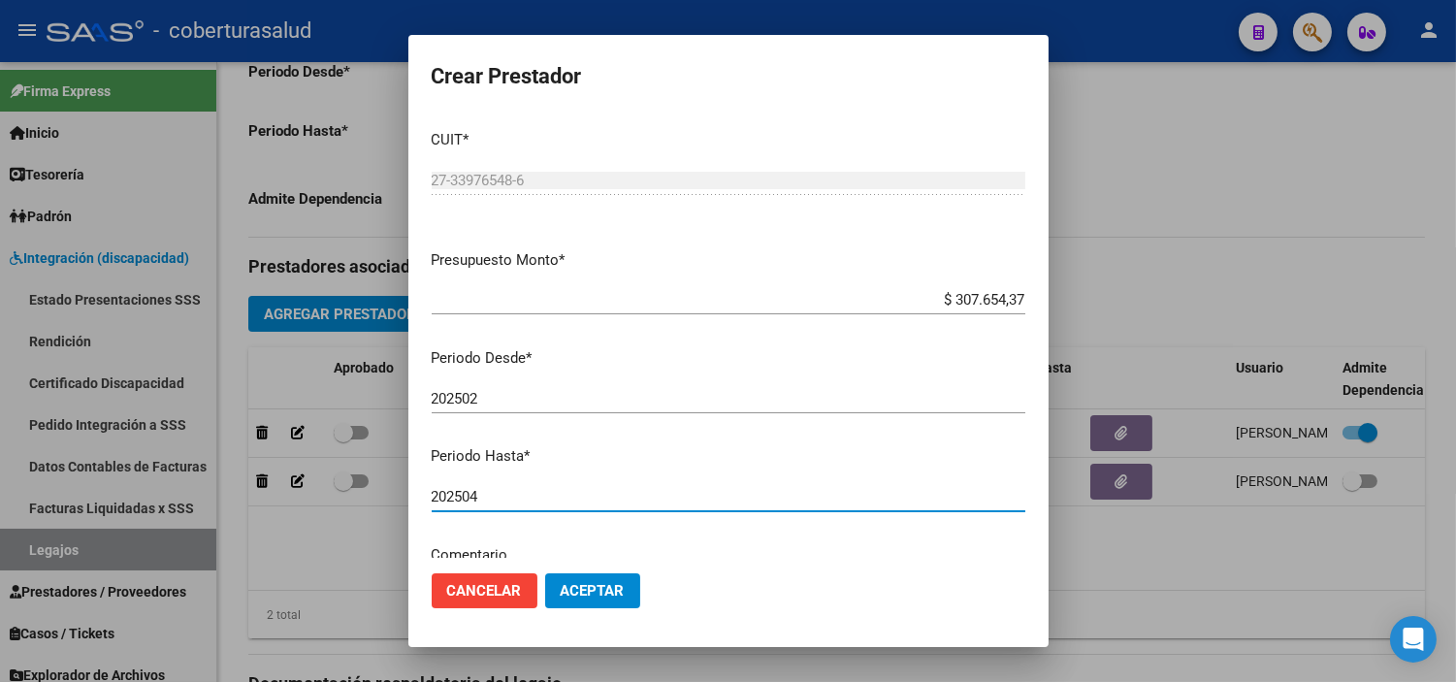
click at [487, 496] on input "202504" at bounding box center [728, 496] width 593 height 17
type input "202512"
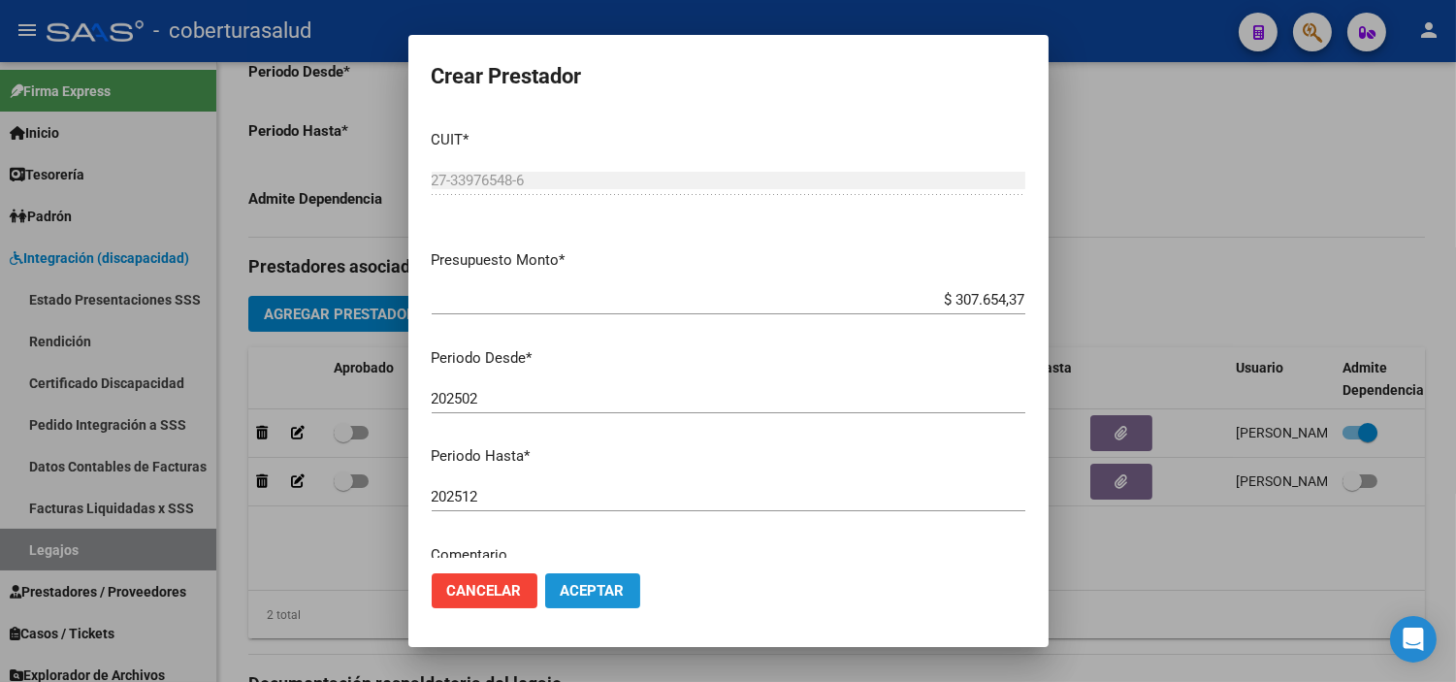
click at [574, 583] on span "Aceptar" at bounding box center [592, 590] width 64 height 17
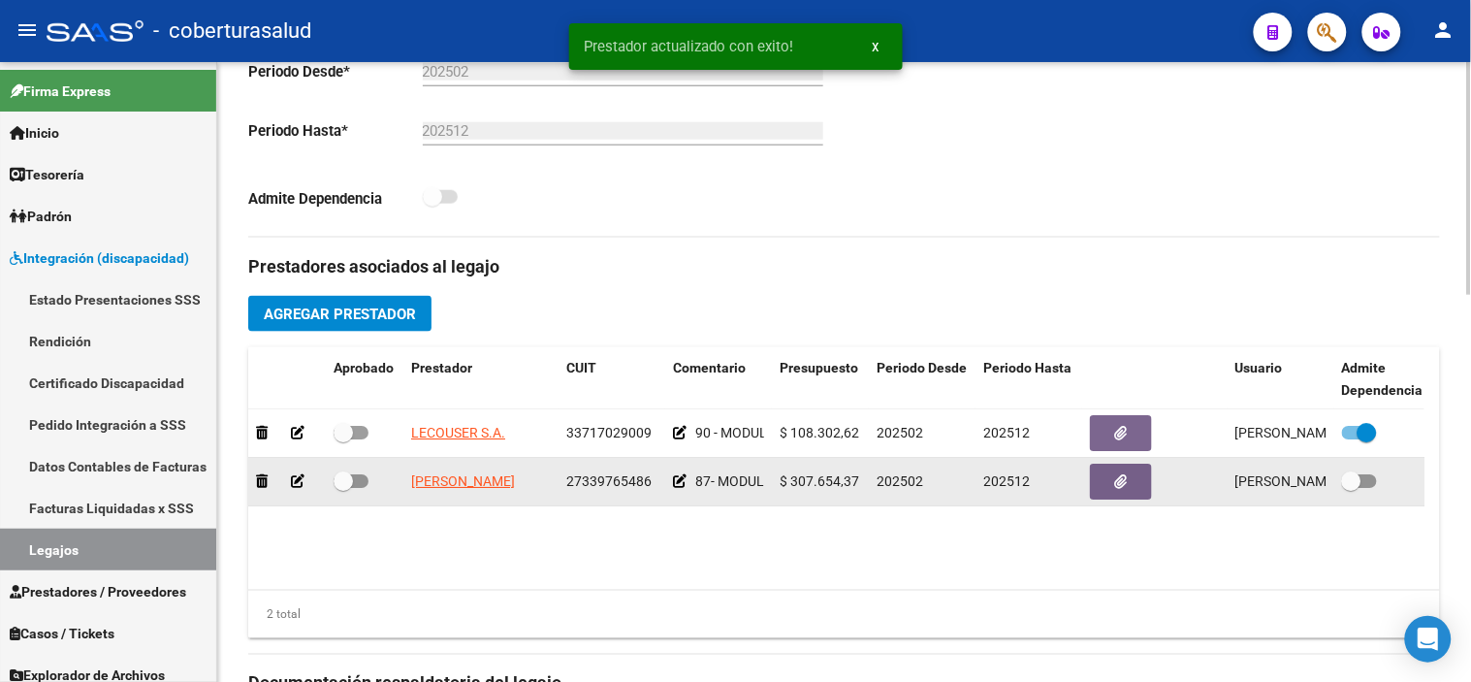
click at [355, 481] on span at bounding box center [351, 481] width 35 height 14
click at [343, 488] on input "checkbox" at bounding box center [342, 488] width 1 height 1
checkbox input "true"
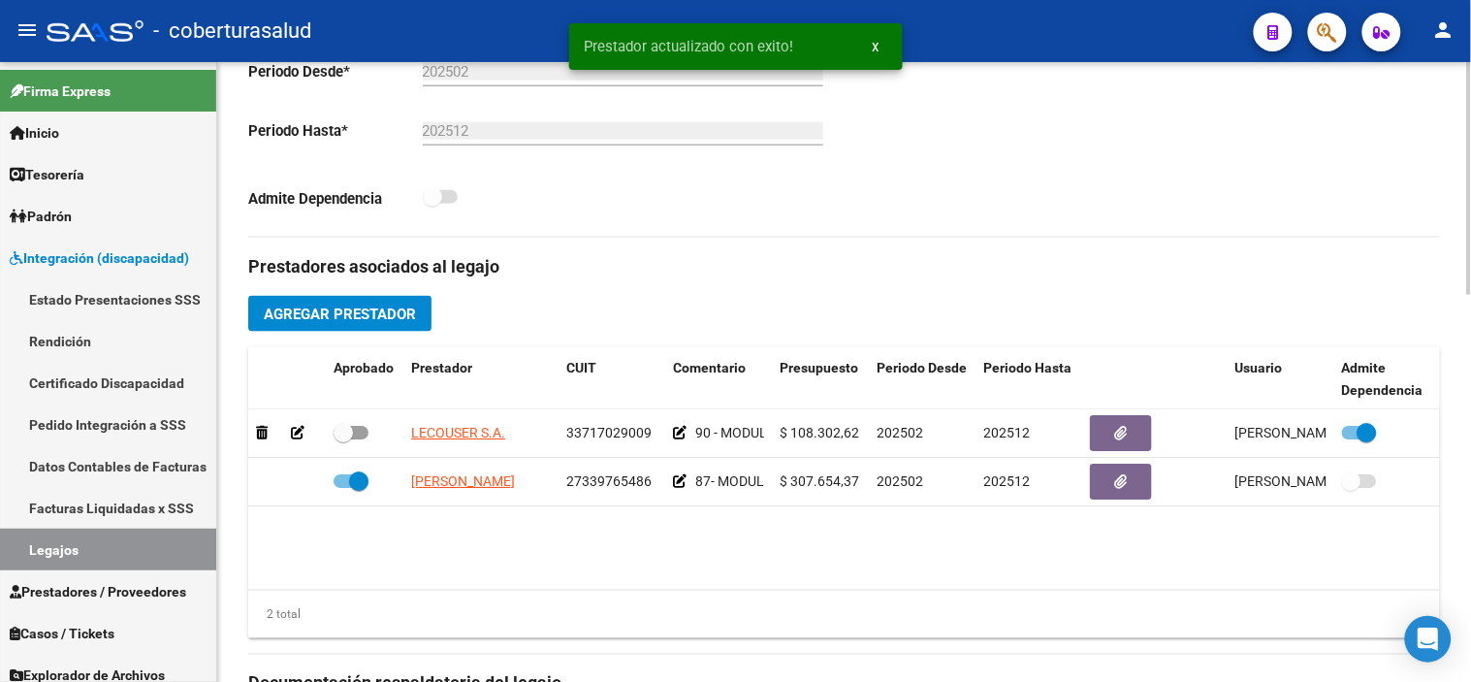
click at [447, 534] on datatable-body "LECOUSER S.A. 33717029009 90 - MODULO INTEGRAL INTENSIVO $ 108.302,62 202502 20…" at bounding box center [844, 499] width 1192 height 180
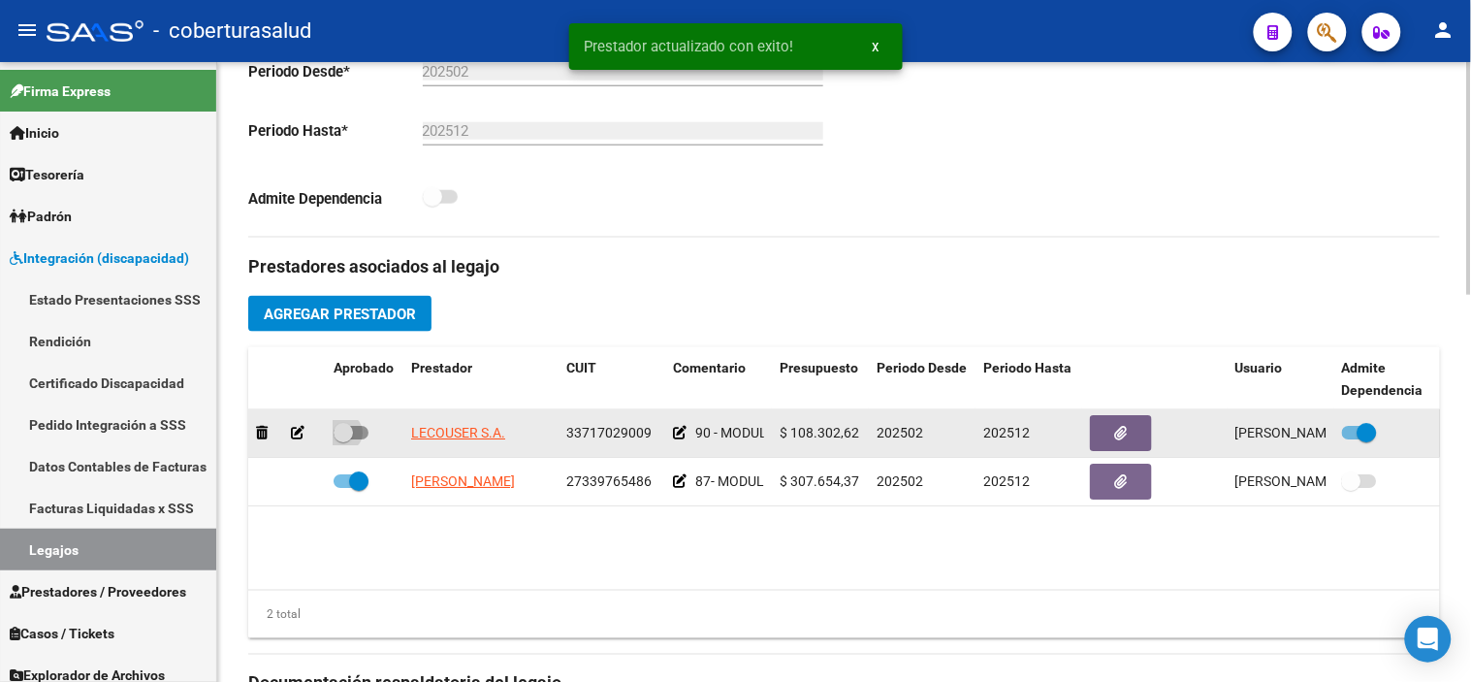
click at [339, 438] on span at bounding box center [343, 432] width 19 height 19
click at [342, 439] on input "checkbox" at bounding box center [342, 439] width 1 height 1
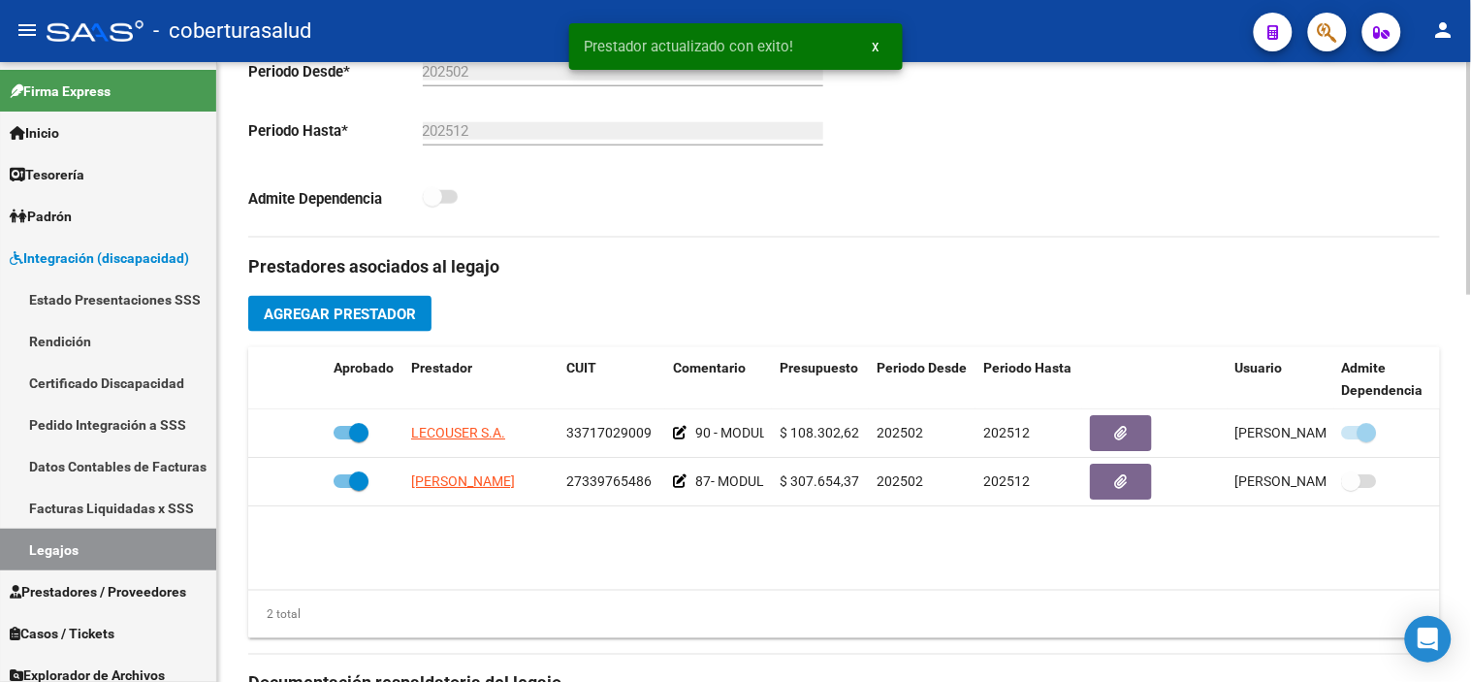
click at [496, 535] on datatable-body "LECOUSER S.A. 33717029009 90 - MODULO INTEGRAL INTENSIVO $ 108.302,62 202502 20…" at bounding box center [844, 499] width 1192 height 180
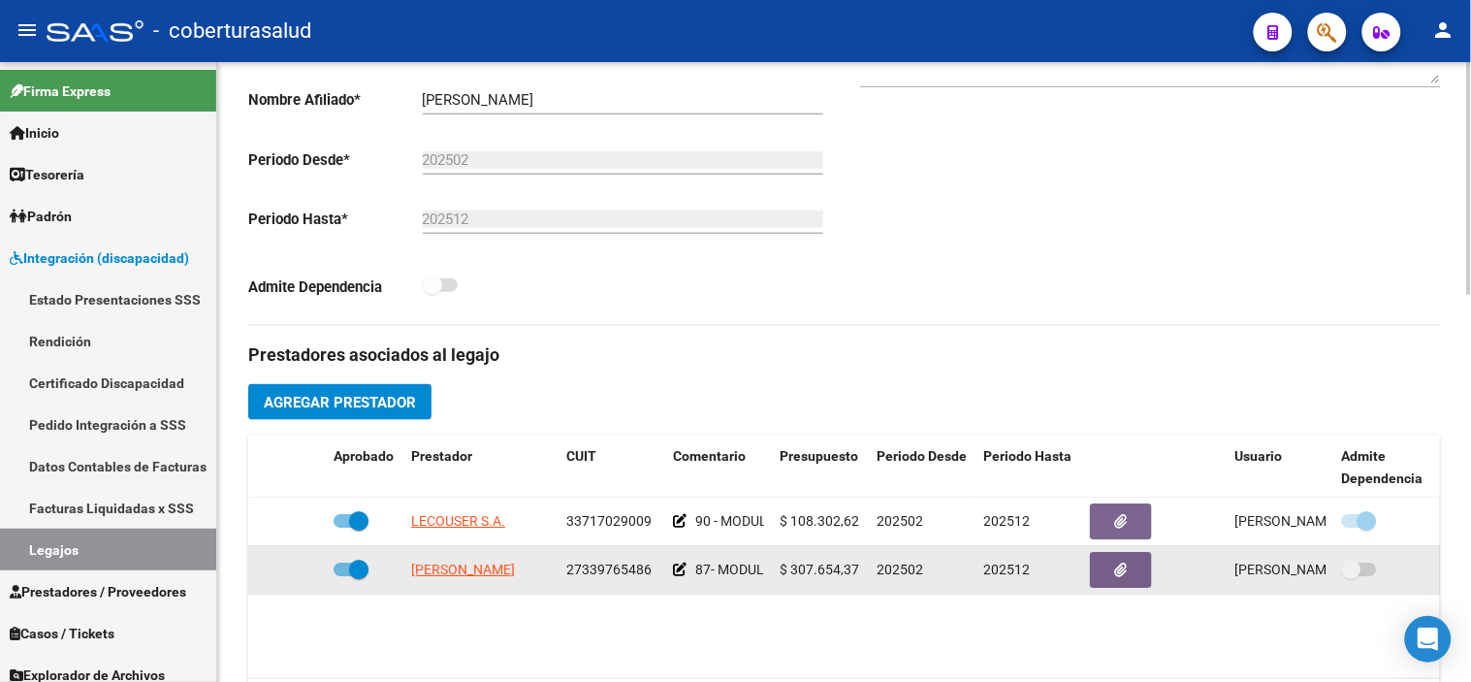
scroll to position [538, 0]
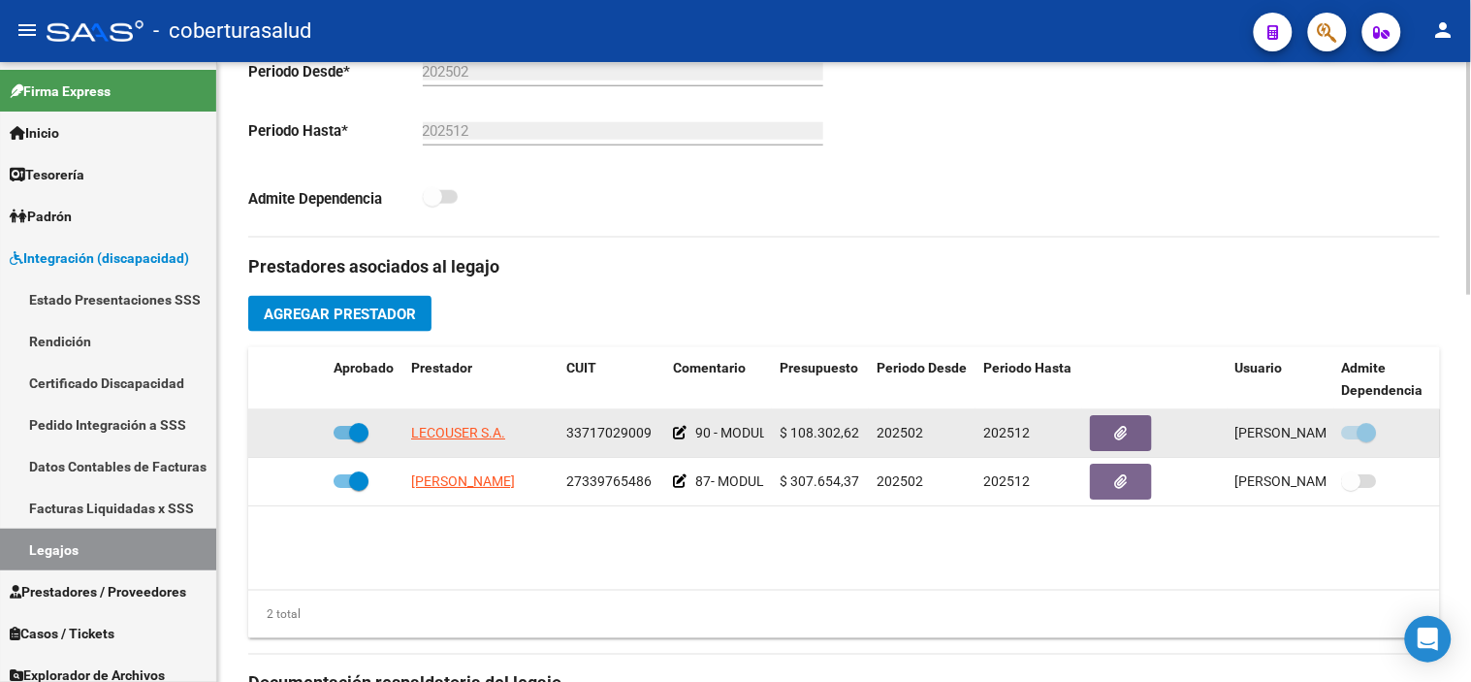
click at [351, 432] on span at bounding box center [358, 432] width 19 height 19
click at [343, 439] on input "checkbox" at bounding box center [342, 439] width 1 height 1
checkbox input "false"
click at [1324, 431] on span at bounding box center [1367, 432] width 19 height 19
click at [1324, 439] on input "checkbox" at bounding box center [1351, 439] width 1 height 1
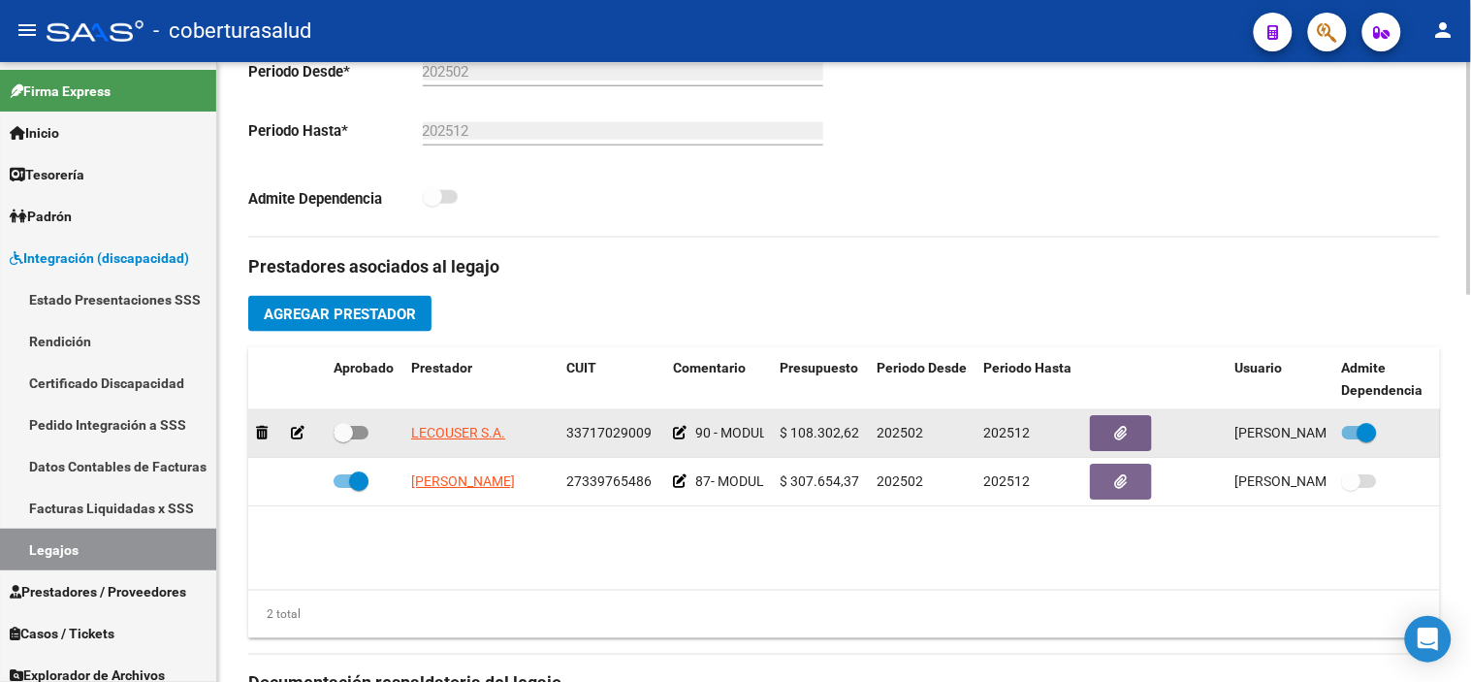
checkbox input "false"
click at [355, 439] on span at bounding box center [351, 433] width 35 height 14
click at [343, 439] on input "checkbox" at bounding box center [342, 439] width 1 height 1
checkbox input "true"
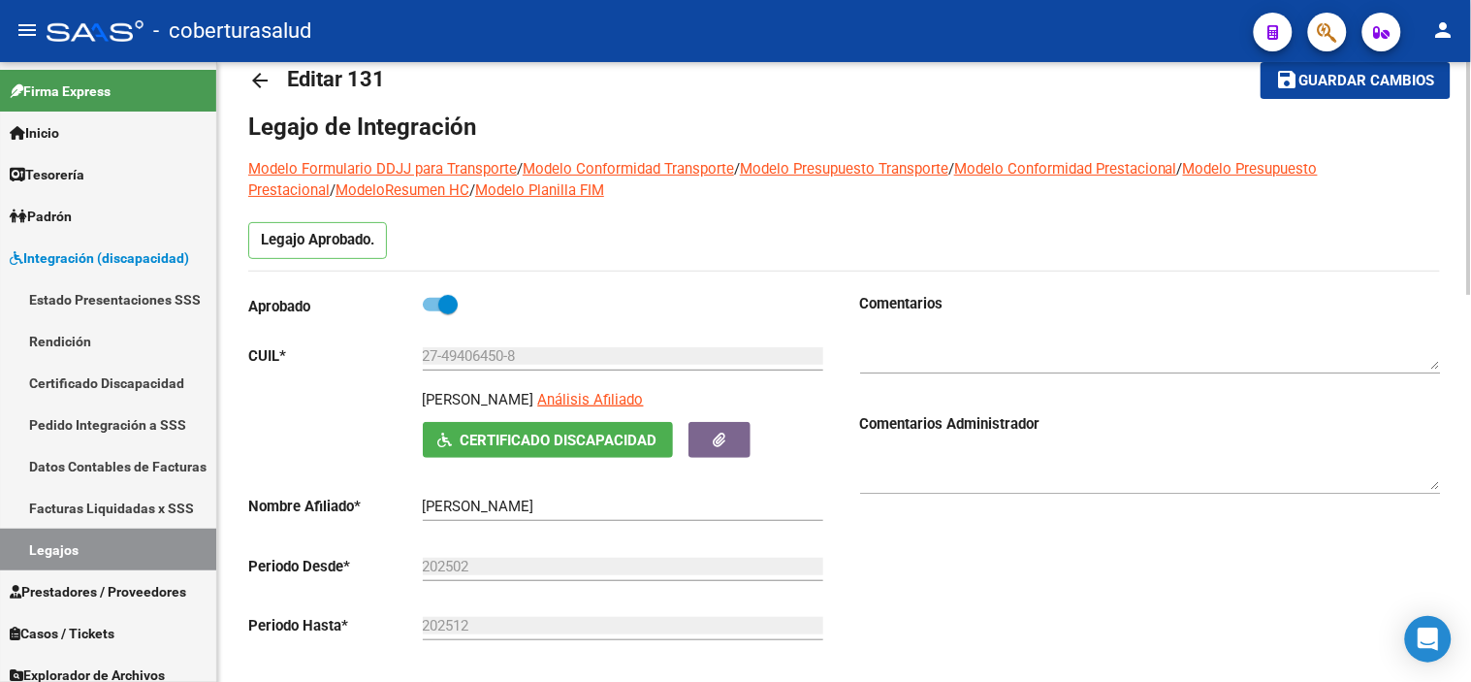
scroll to position [0, 0]
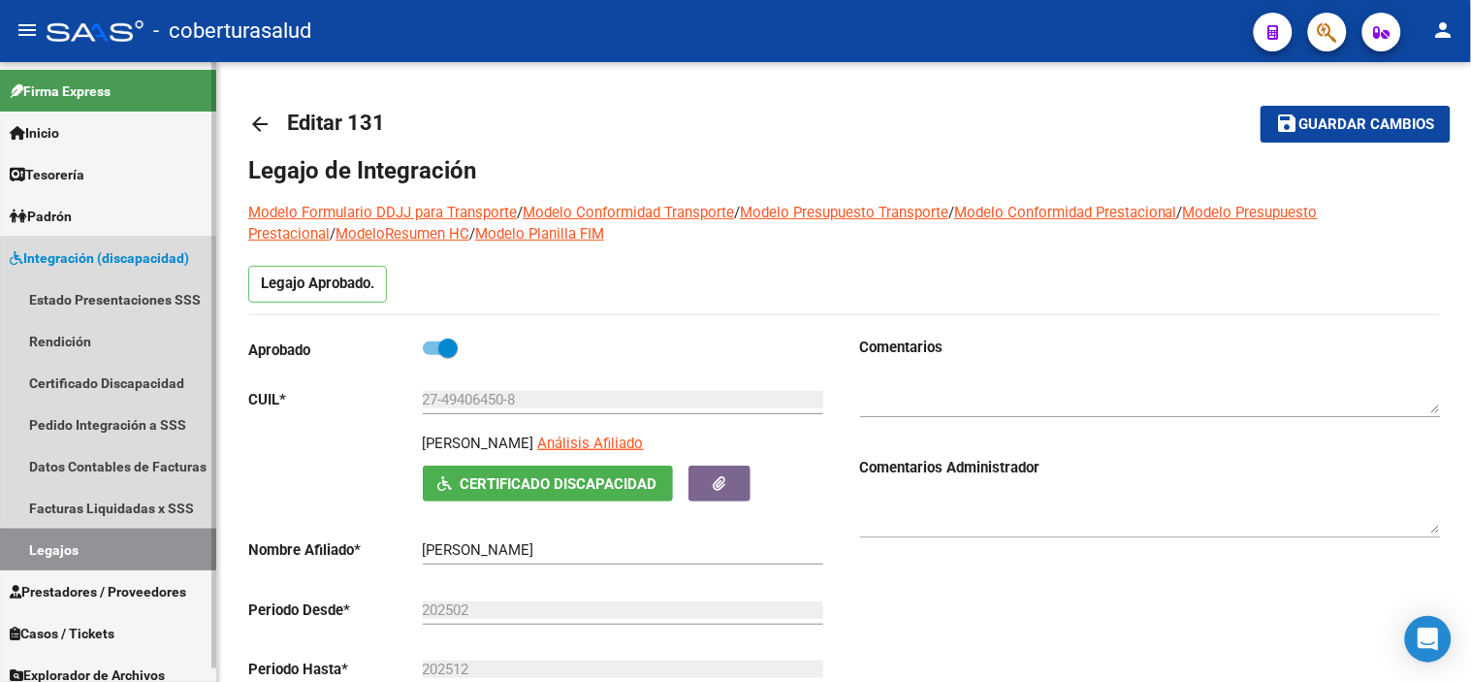
click at [59, 540] on link "Legajos" at bounding box center [108, 549] width 216 height 42
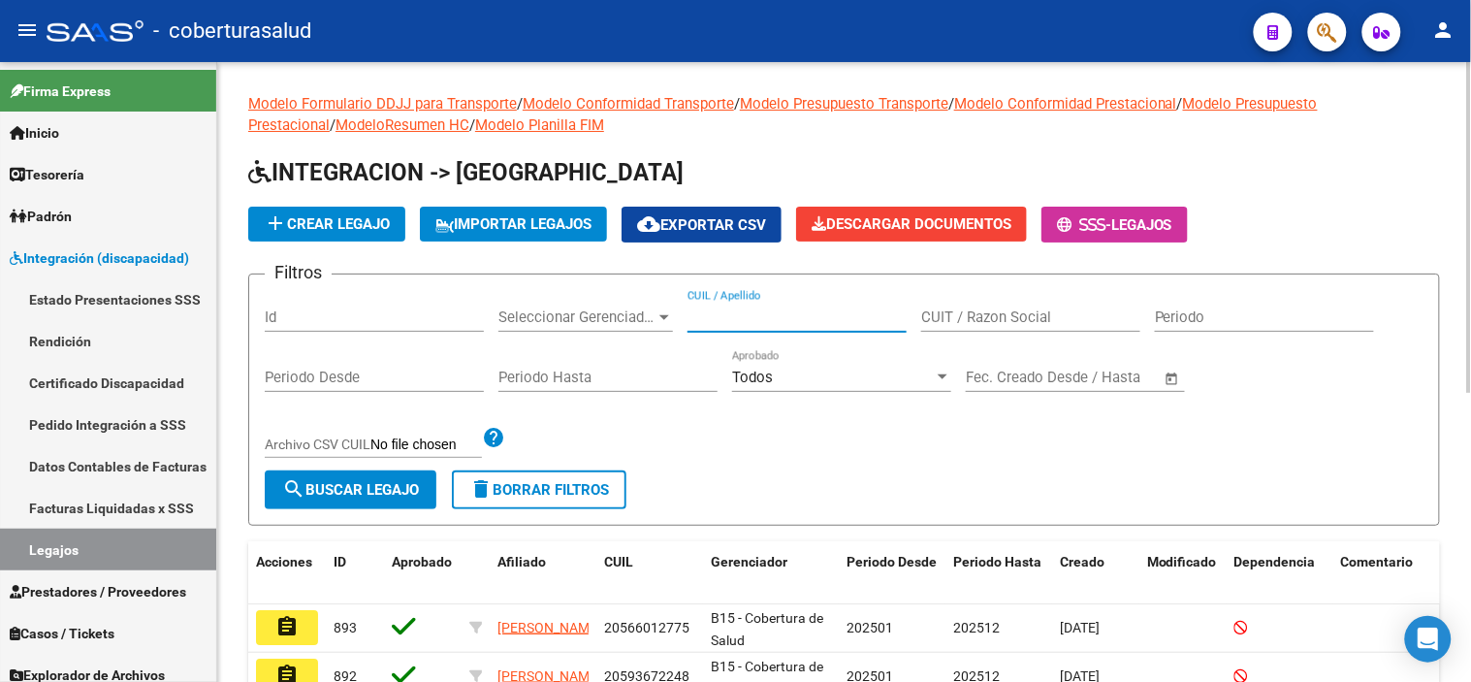
click at [791, 317] on input "CUIL / Apellido" at bounding box center [797, 316] width 219 height 17
paste input "20530436250"
type input "20530436250"
click at [362, 479] on button "search Buscar Legajo" at bounding box center [351, 489] width 172 height 39
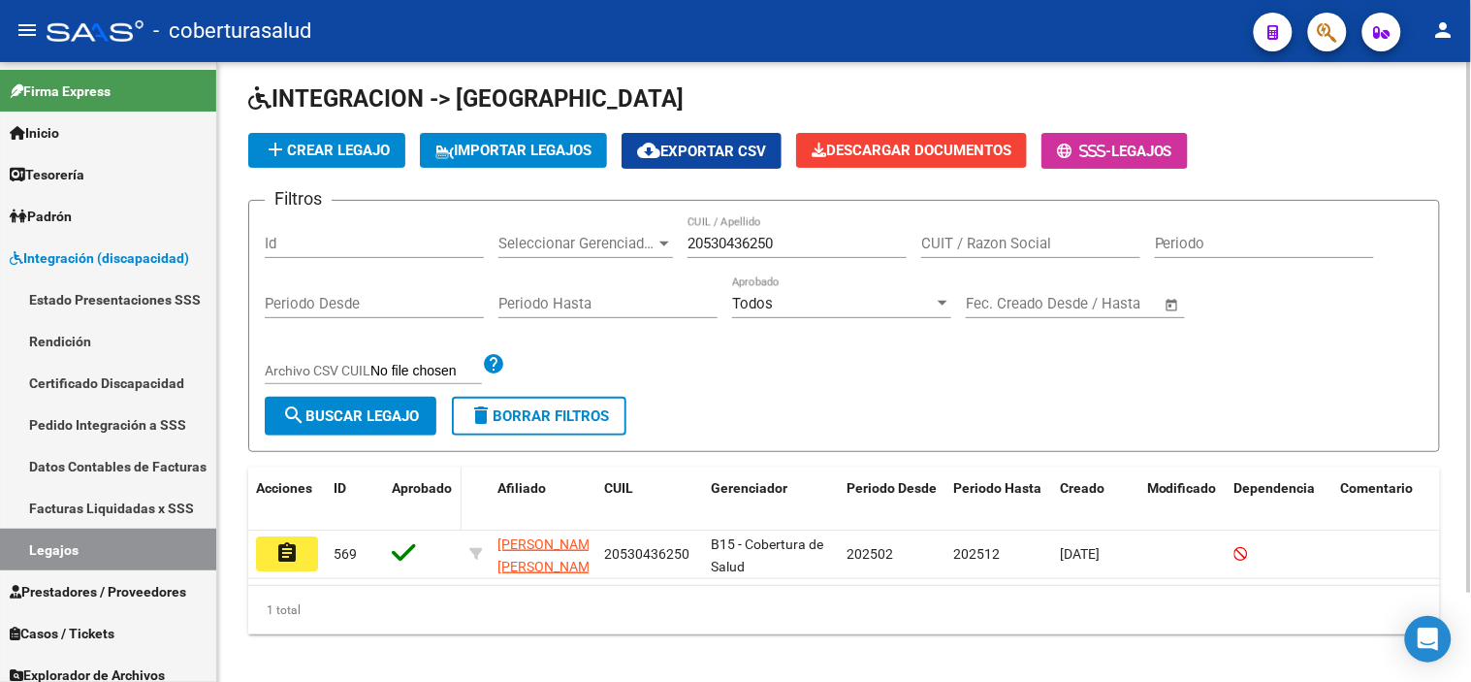
scroll to position [104, 0]
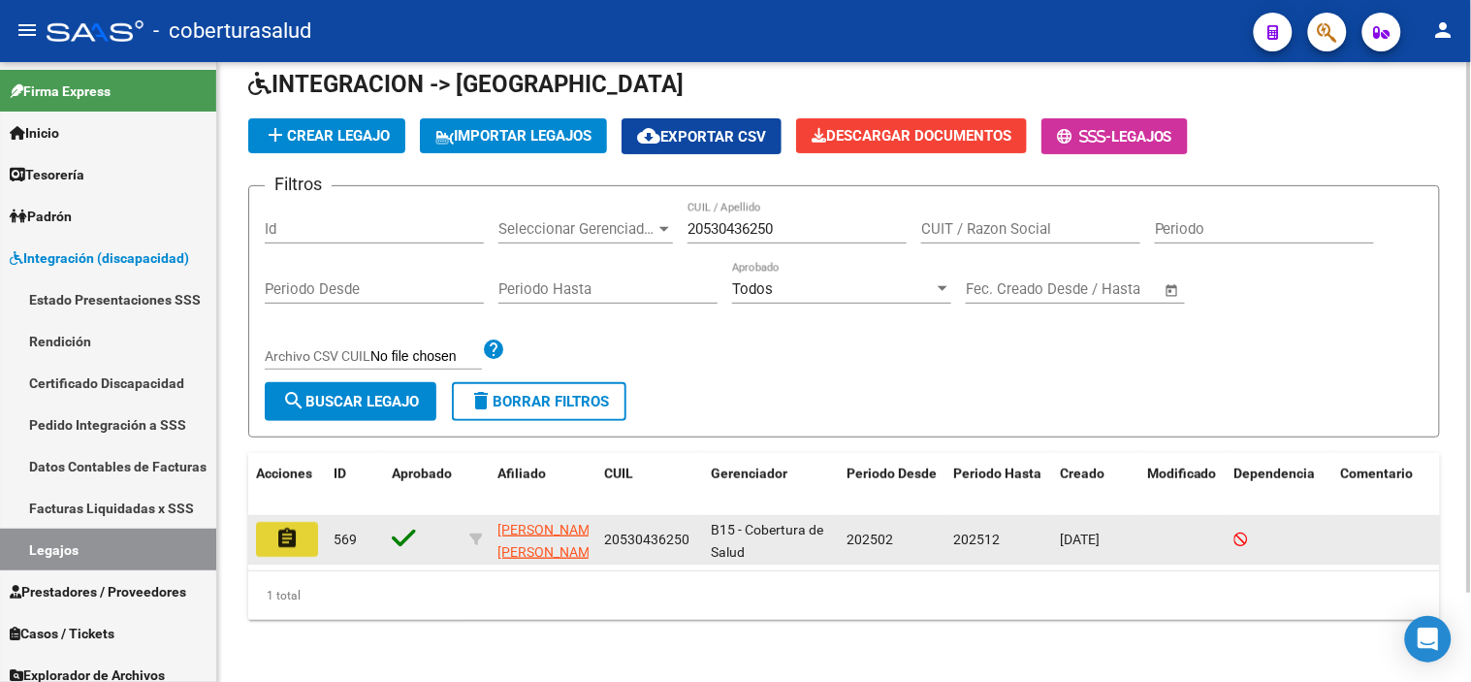
click at [301, 522] on button "assignment" at bounding box center [287, 539] width 62 height 35
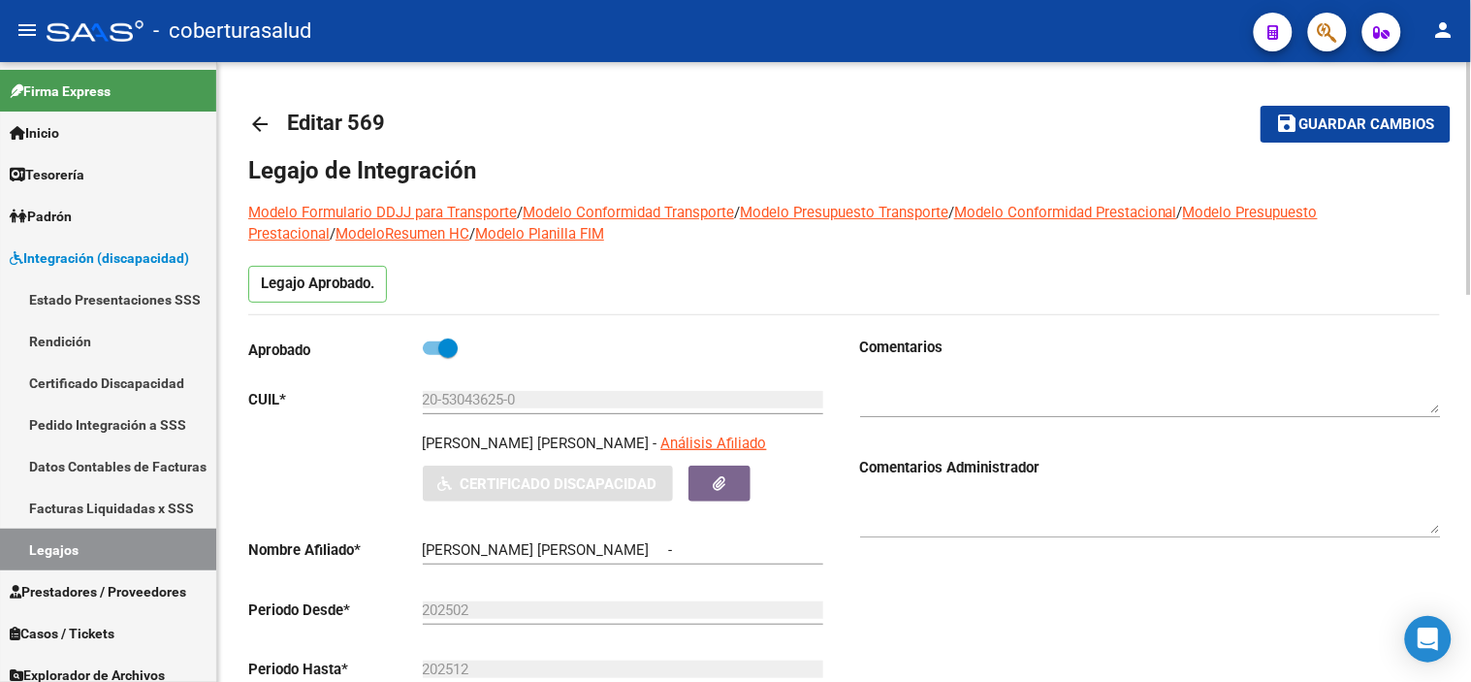
type input "[PERSON_NAME] [PERSON_NAME]"
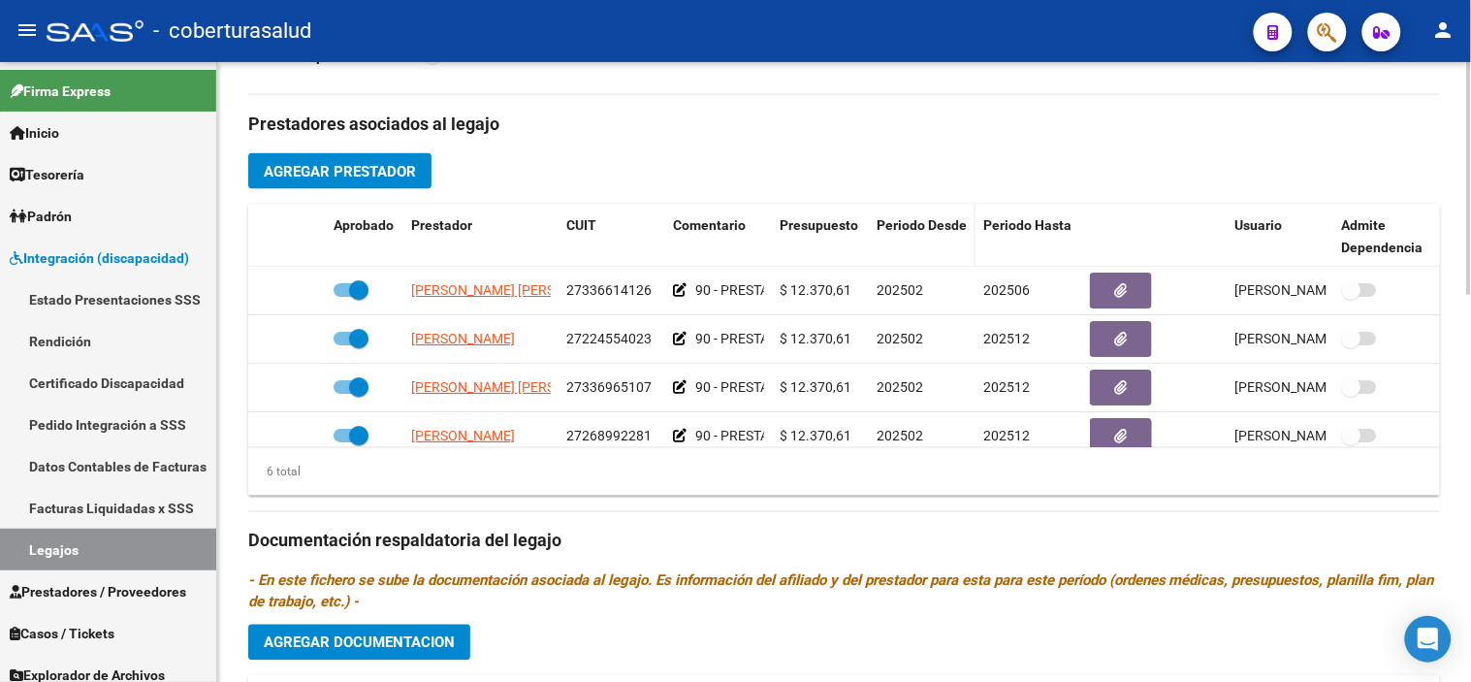
scroll to position [646, 0]
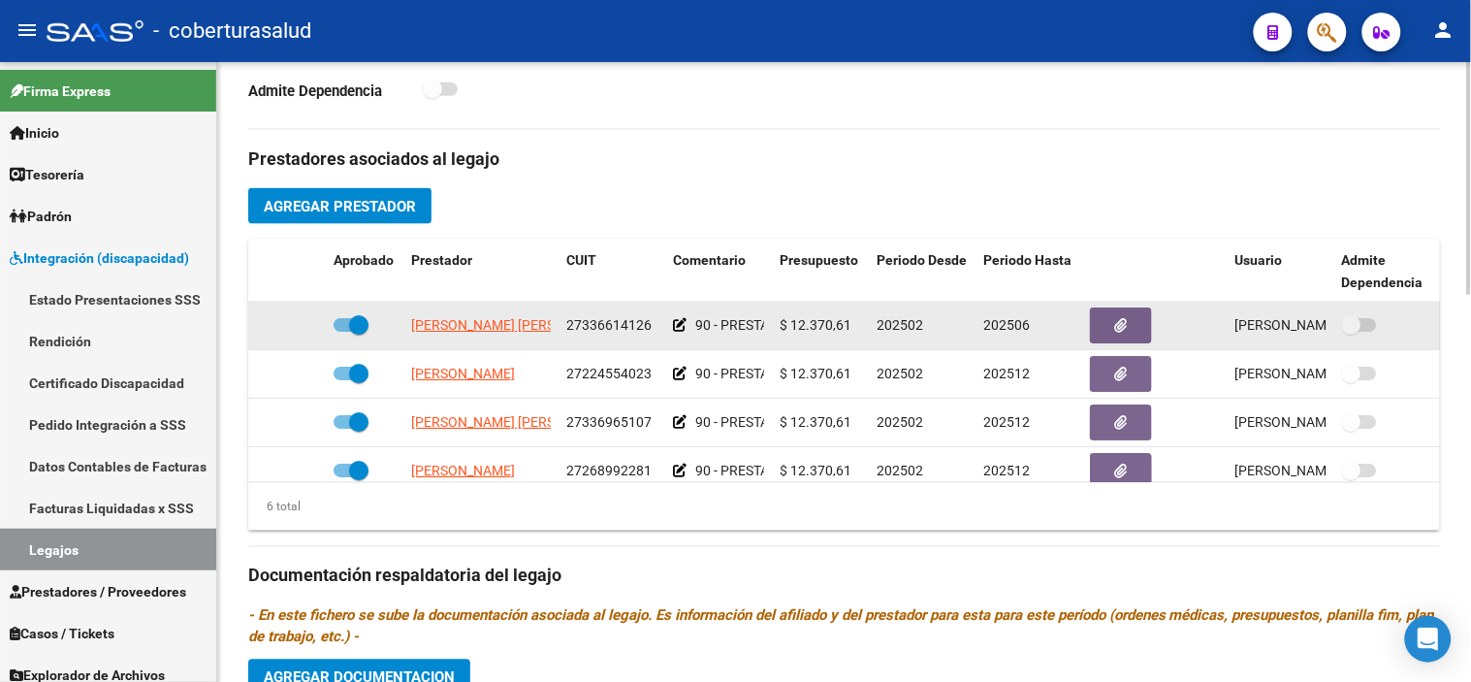
click at [362, 322] on span at bounding box center [358, 324] width 19 height 19
click at [343, 332] on input "checkbox" at bounding box center [342, 332] width 1 height 1
checkbox input "false"
click at [295, 323] on icon at bounding box center [298, 325] width 14 height 14
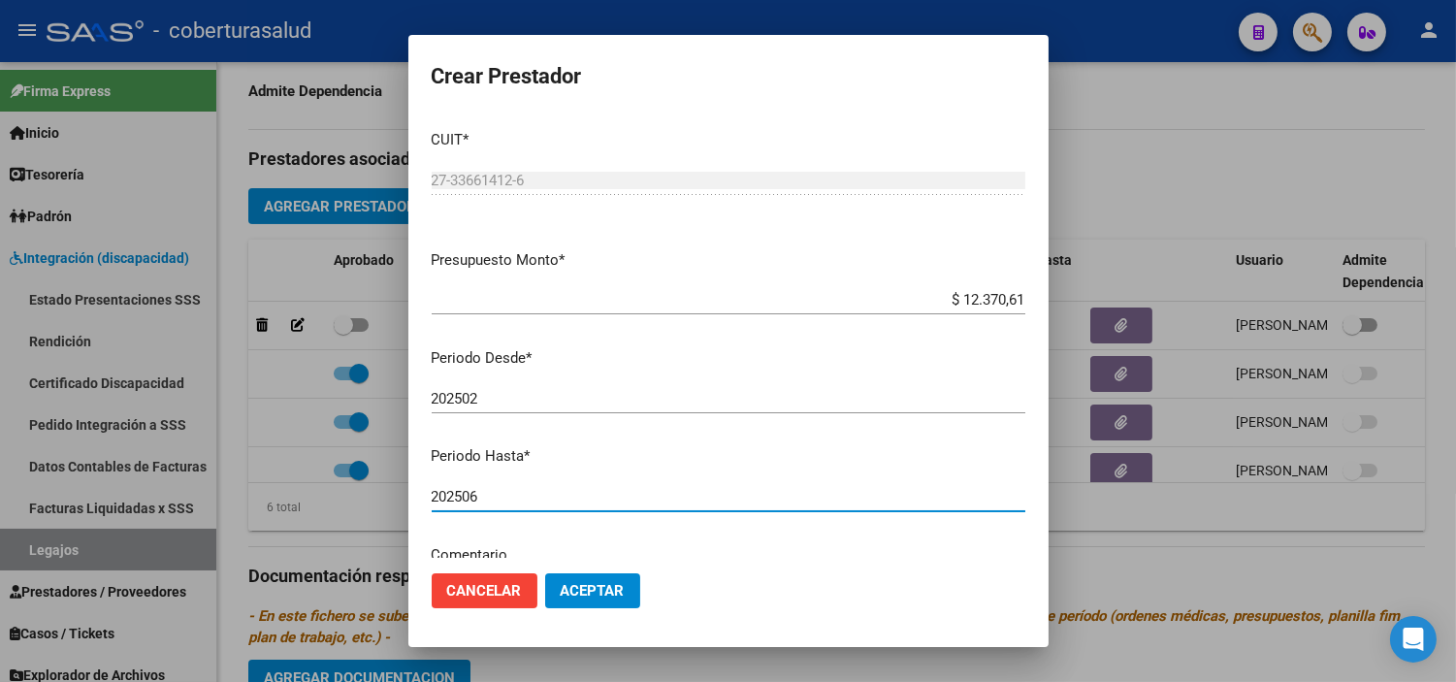
click at [489, 491] on input "202506" at bounding box center [728, 496] width 593 height 17
type input "202512"
click at [599, 596] on span "Aceptar" at bounding box center [592, 590] width 64 height 17
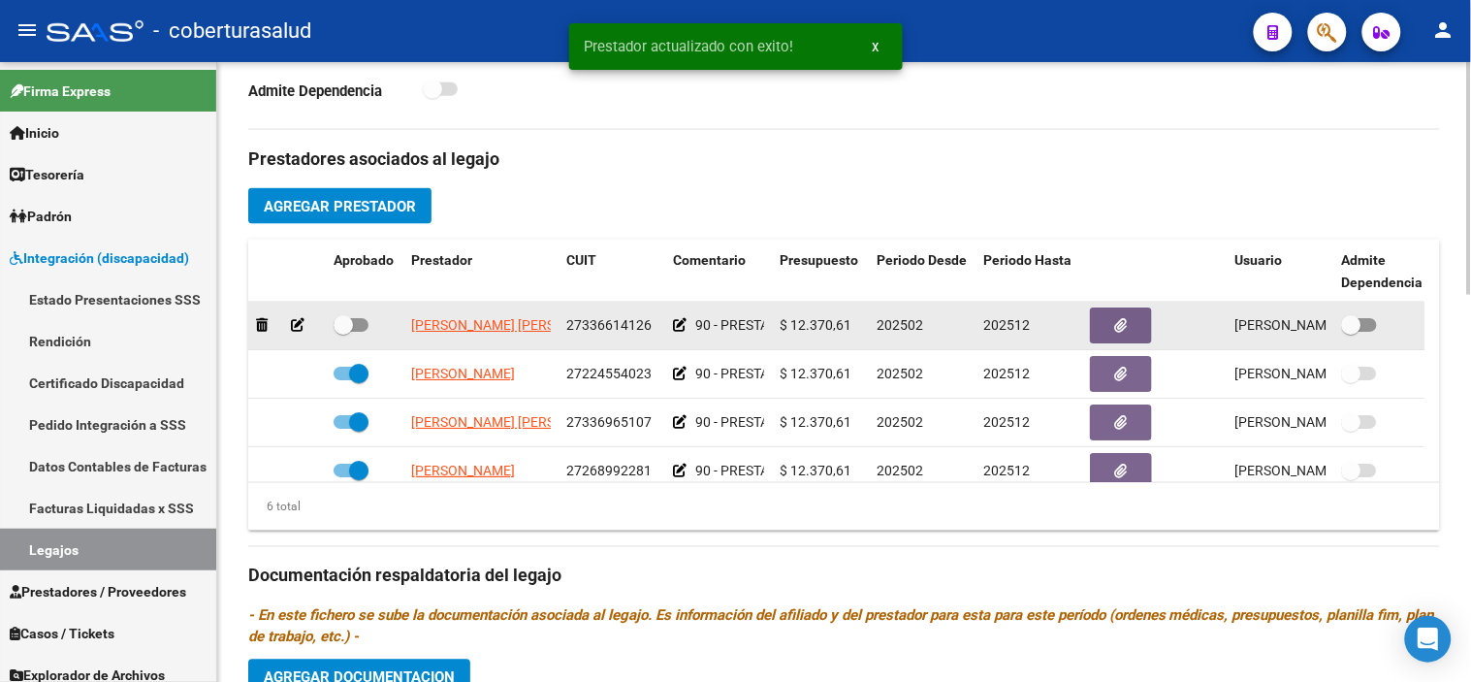
click at [341, 320] on span at bounding box center [343, 324] width 19 height 19
click at [342, 332] on input "checkbox" at bounding box center [342, 332] width 1 height 1
checkbox input "true"
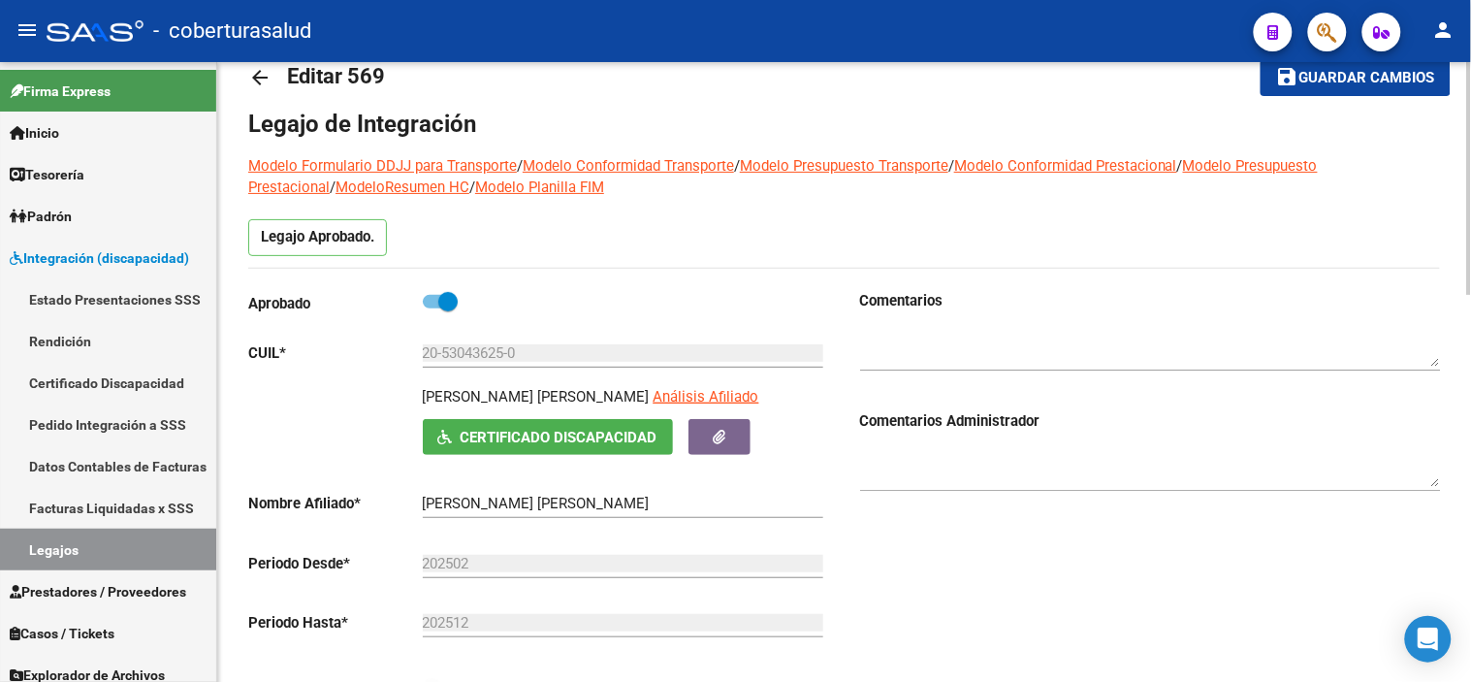
scroll to position [0, 0]
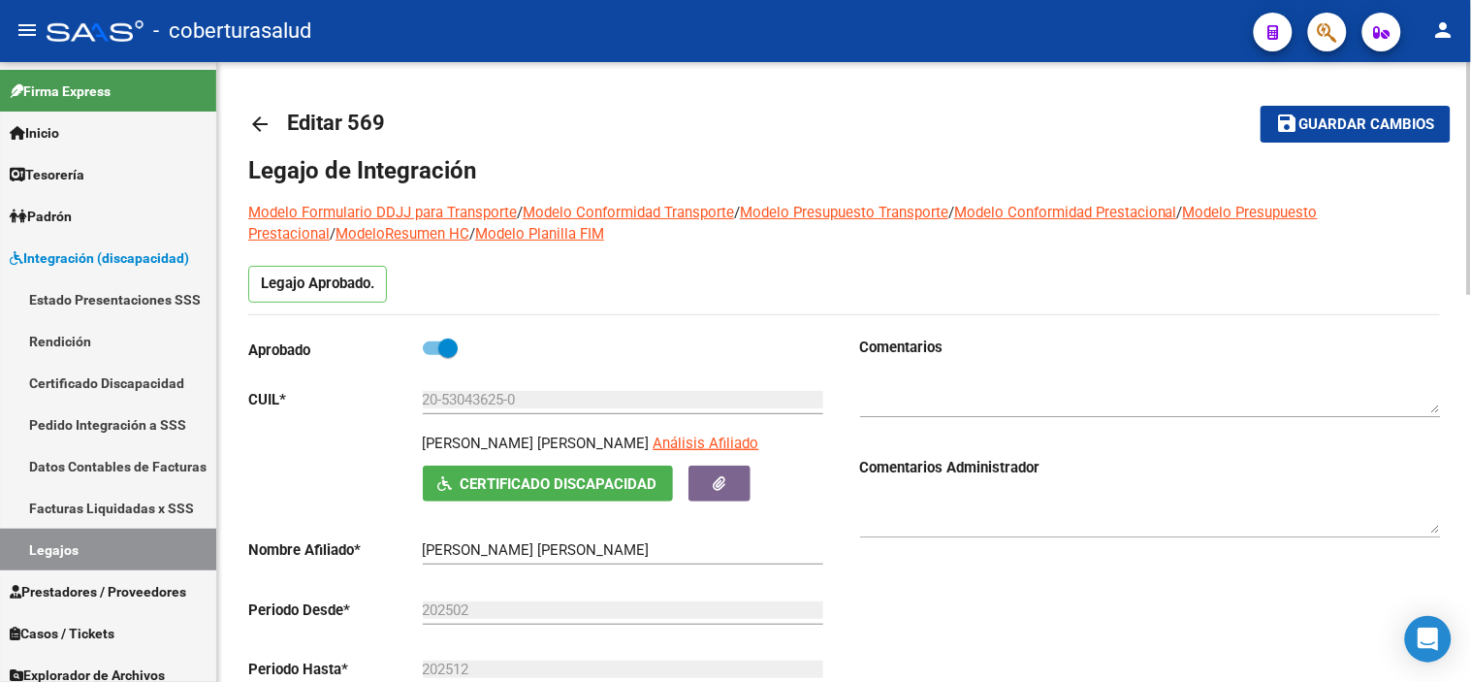
click at [1320, 126] on span "Guardar cambios" at bounding box center [1367, 124] width 136 height 17
click at [1324, 128] on span "Guardar cambios" at bounding box center [1367, 124] width 136 height 17
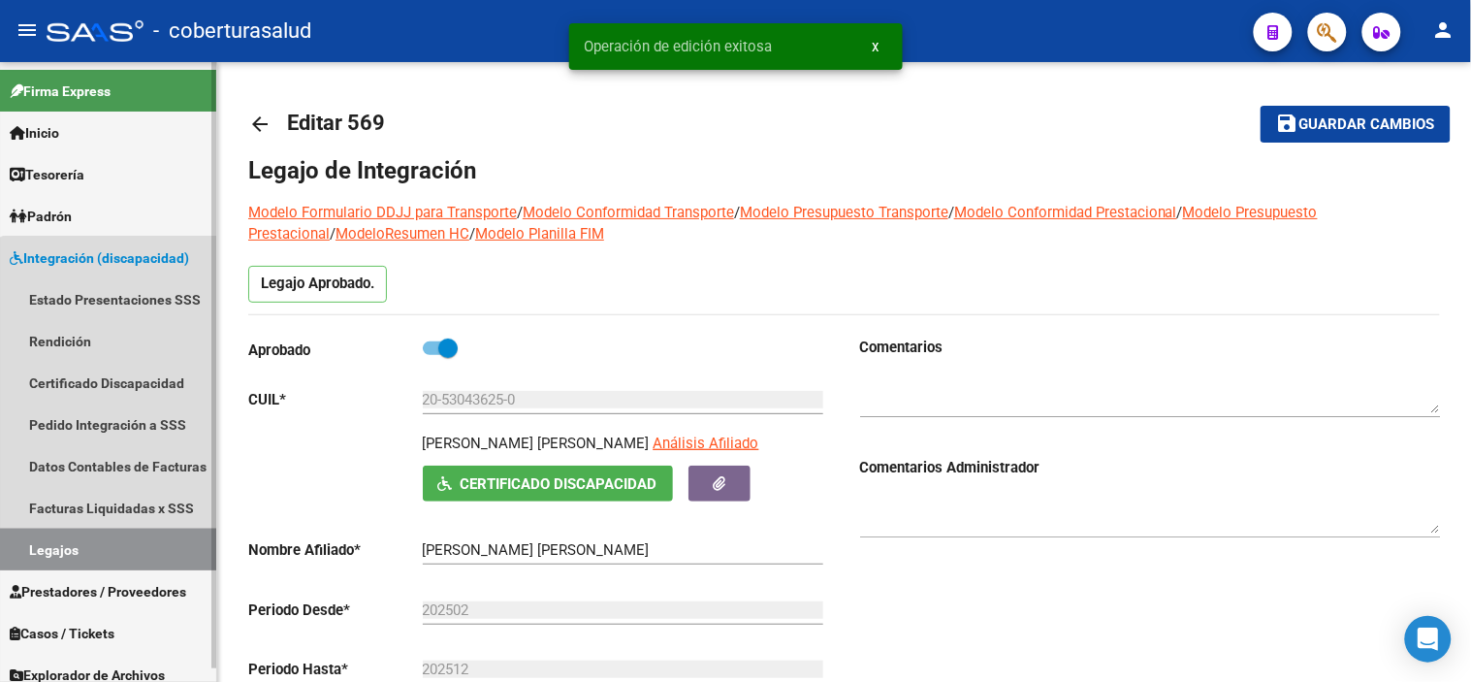
click at [141, 547] on link "Legajos" at bounding box center [108, 549] width 216 height 42
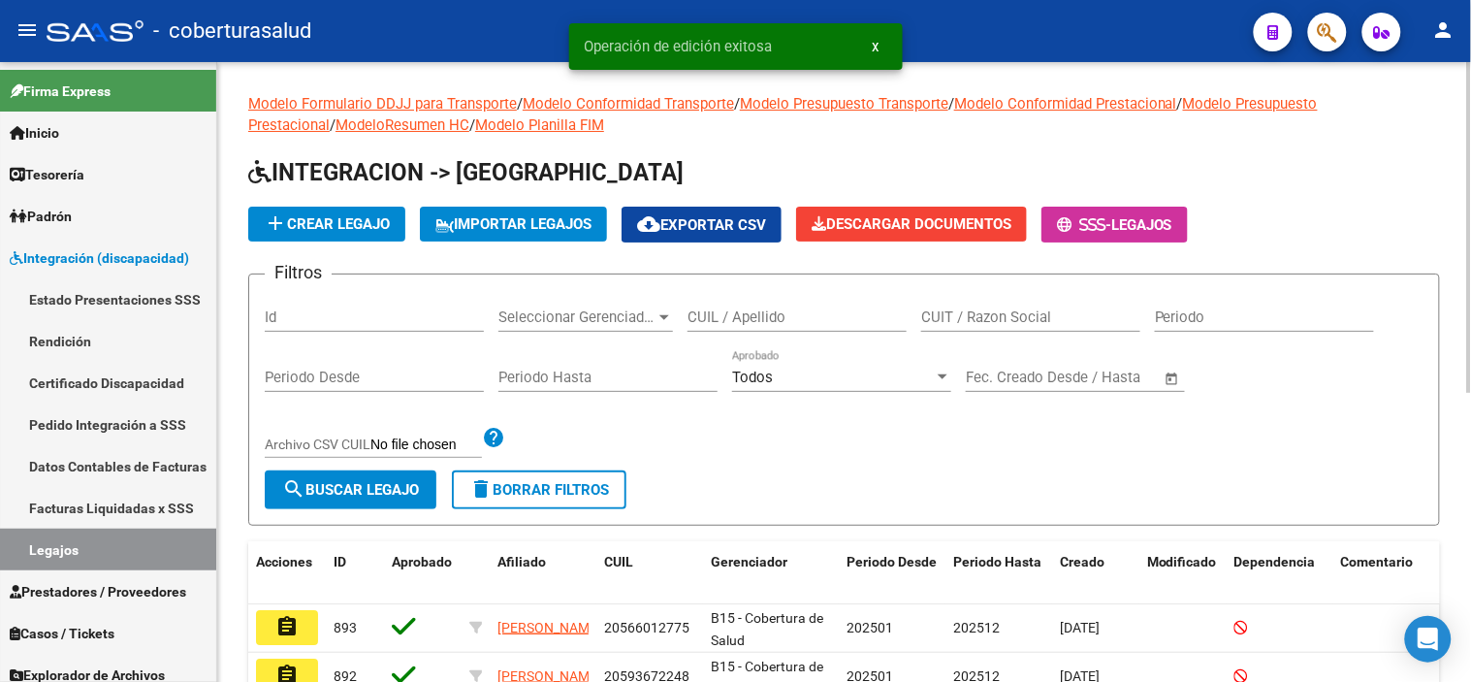
click at [725, 320] on input "CUIL / Apellido" at bounding box center [797, 316] width 219 height 17
paste input "20547108265"
type input "20547108265"
click at [331, 495] on span "search Buscar Legajo" at bounding box center [350, 489] width 137 height 17
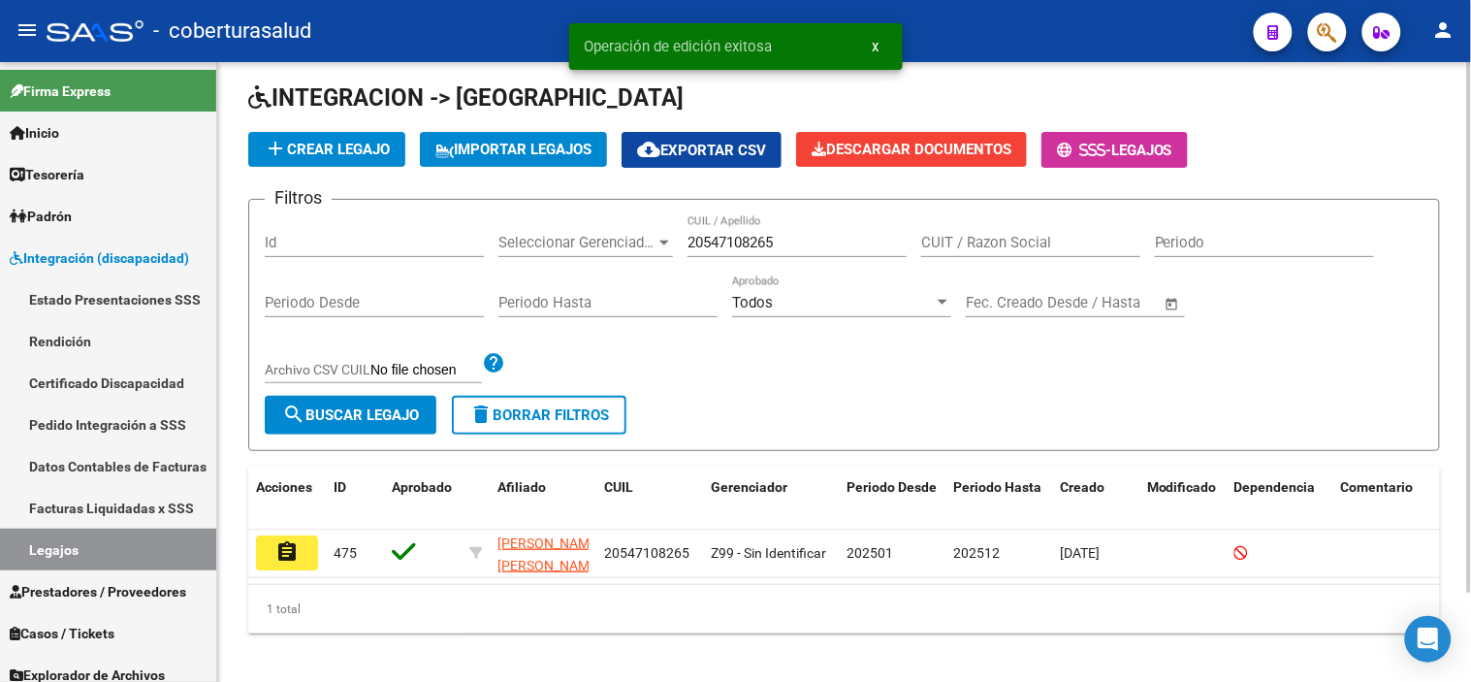
scroll to position [104, 0]
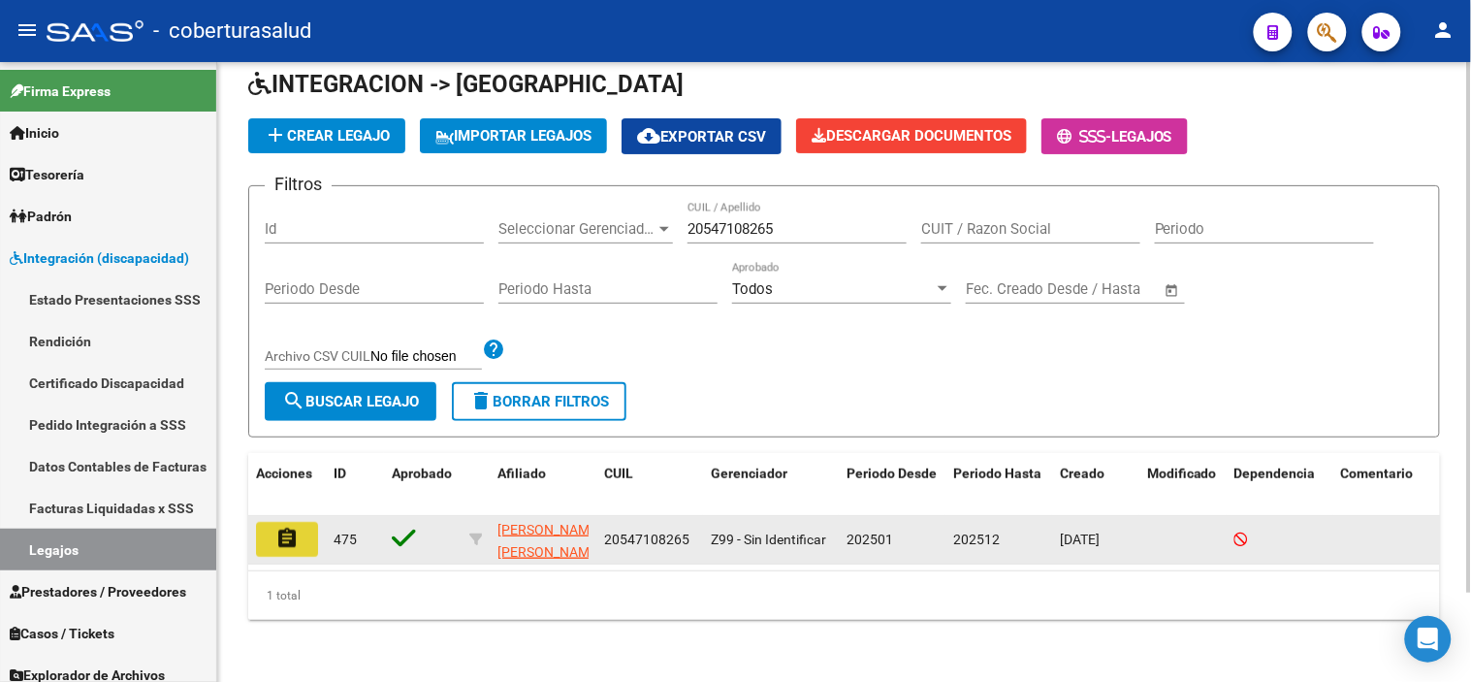
click at [281, 527] on mat-icon "assignment" at bounding box center [286, 538] width 23 height 23
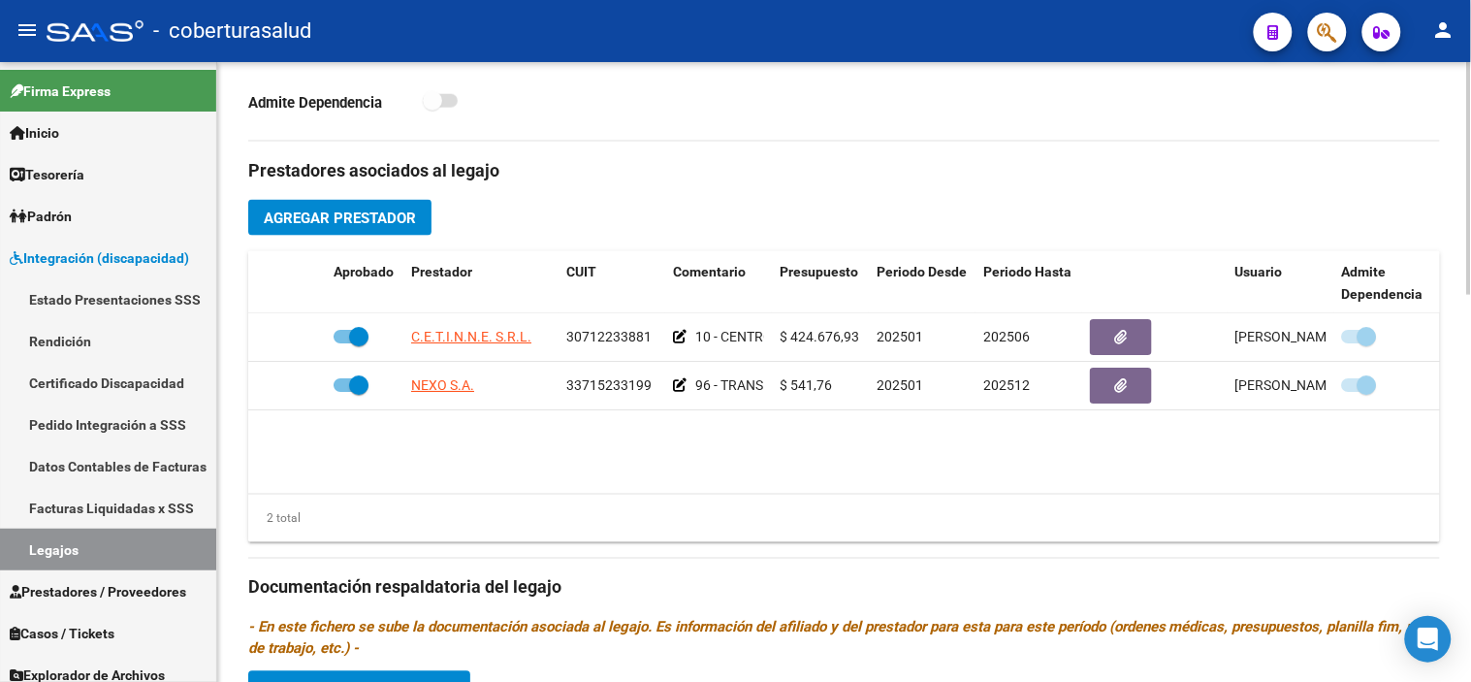
scroll to position [646, 0]
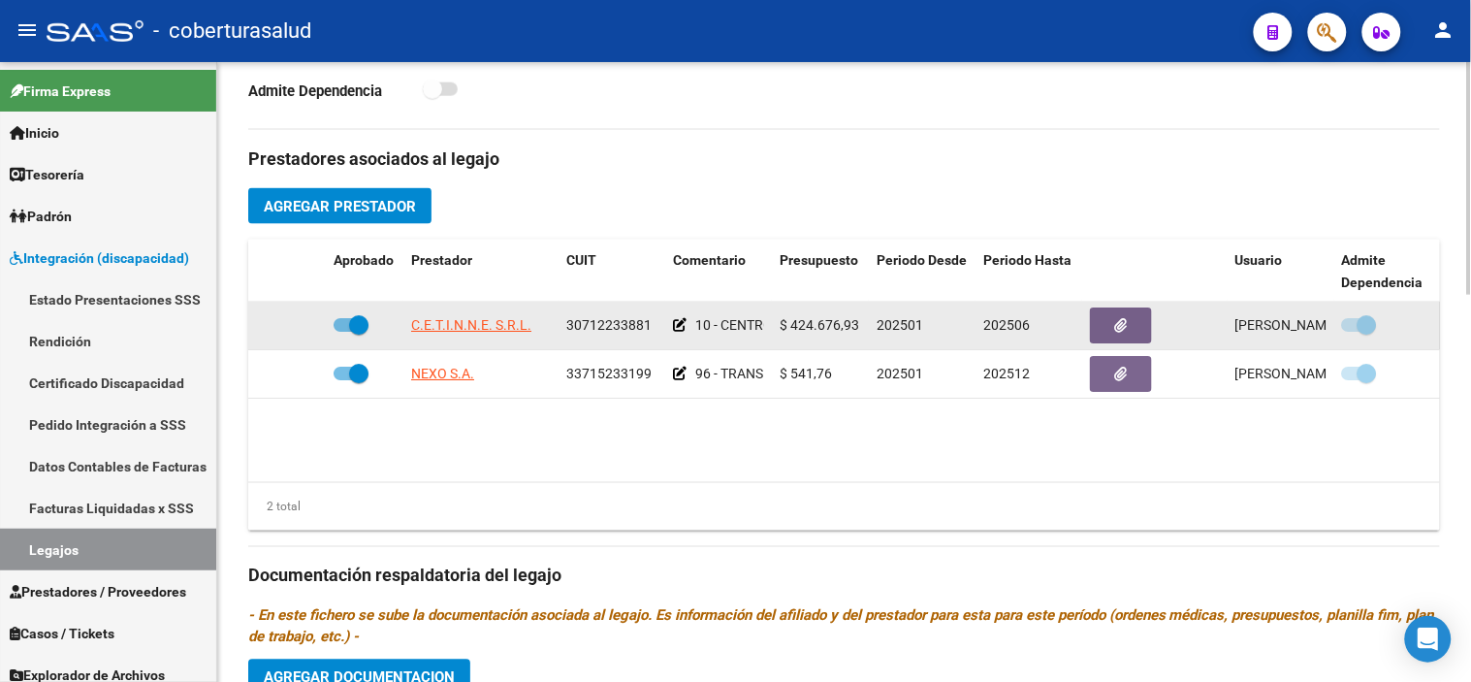
click at [354, 326] on span at bounding box center [358, 324] width 19 height 19
click at [343, 332] on input "checkbox" at bounding box center [342, 332] width 1 height 1
checkbox input "false"
click at [296, 322] on icon at bounding box center [298, 325] width 14 height 14
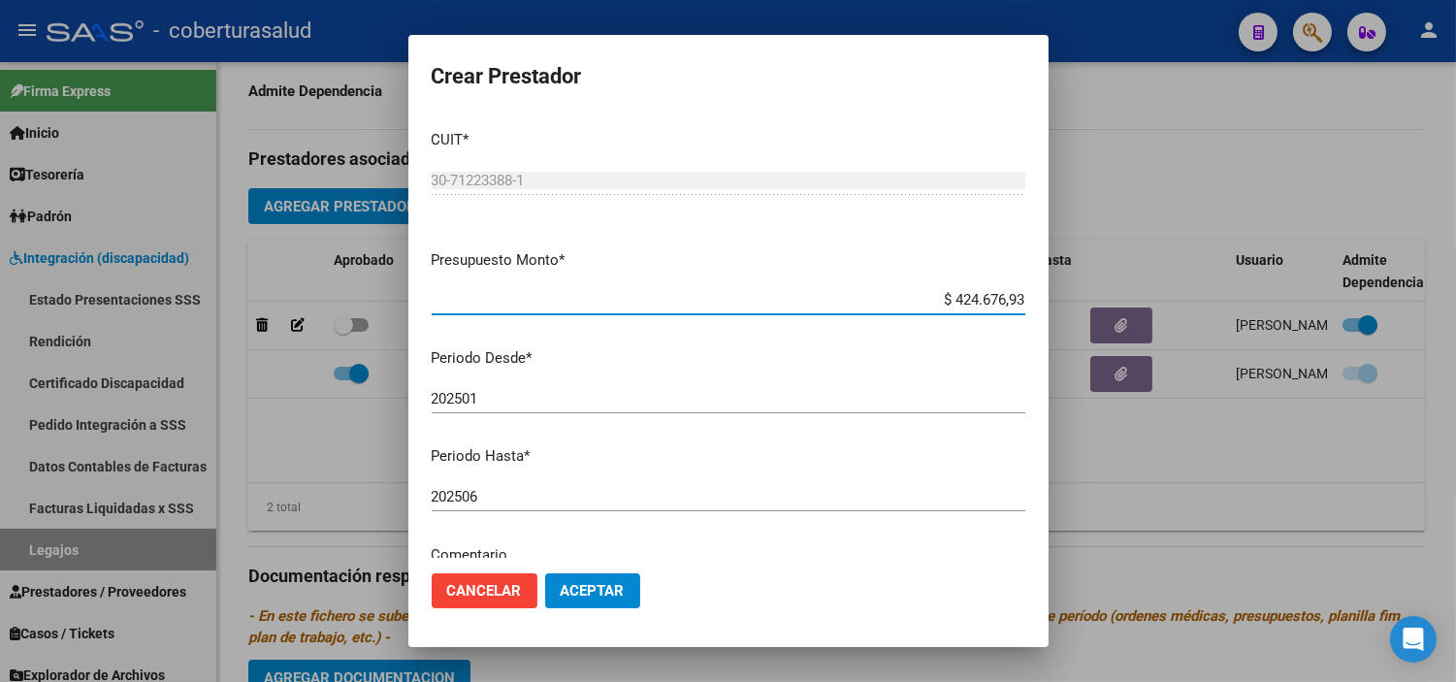
click at [504, 400] on input "202501" at bounding box center [728, 398] width 593 height 17
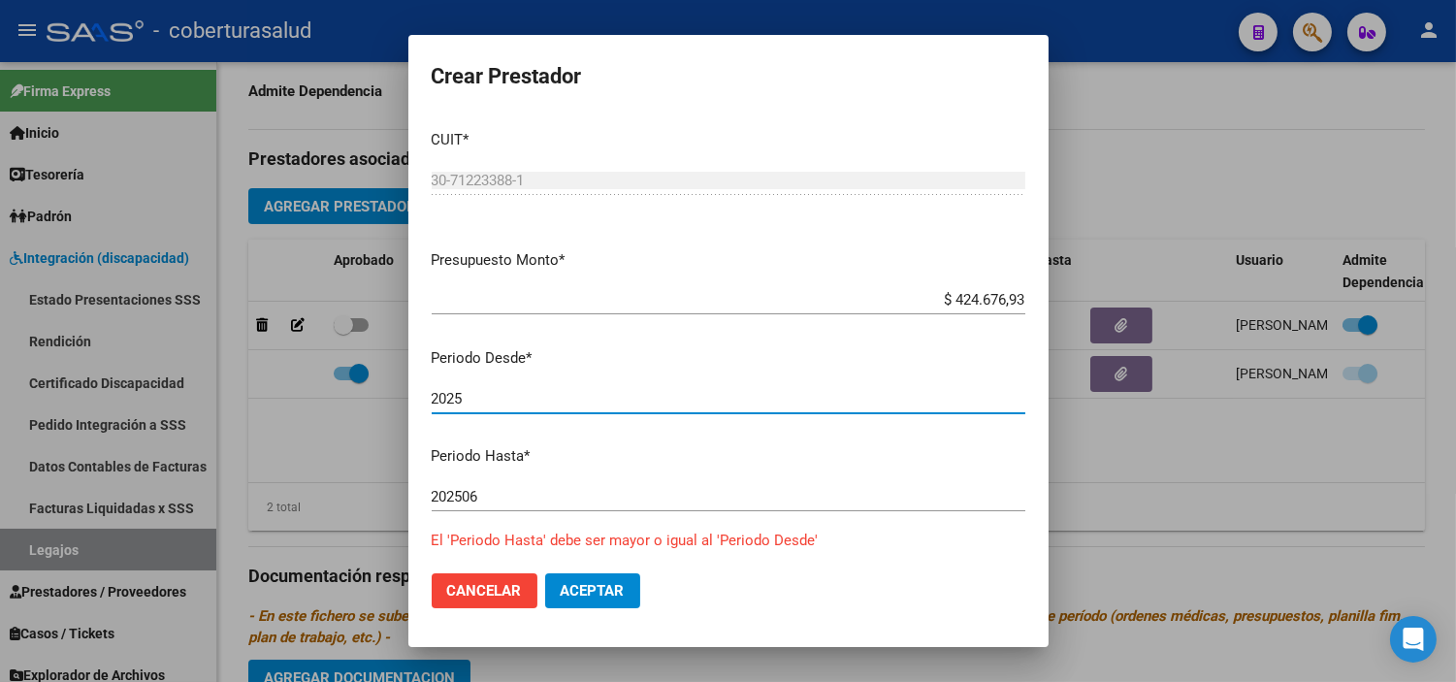
type input "2025"
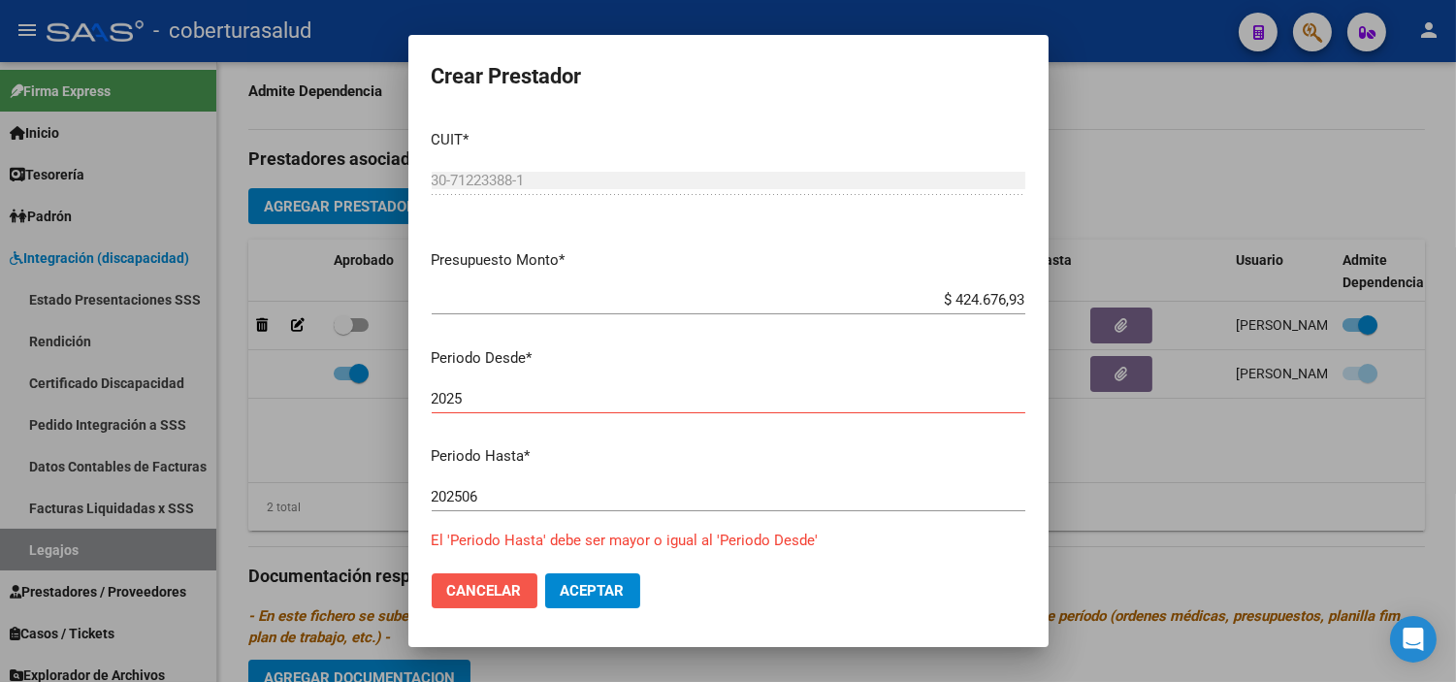
click at [486, 588] on span "Cancelar" at bounding box center [484, 590] width 75 height 17
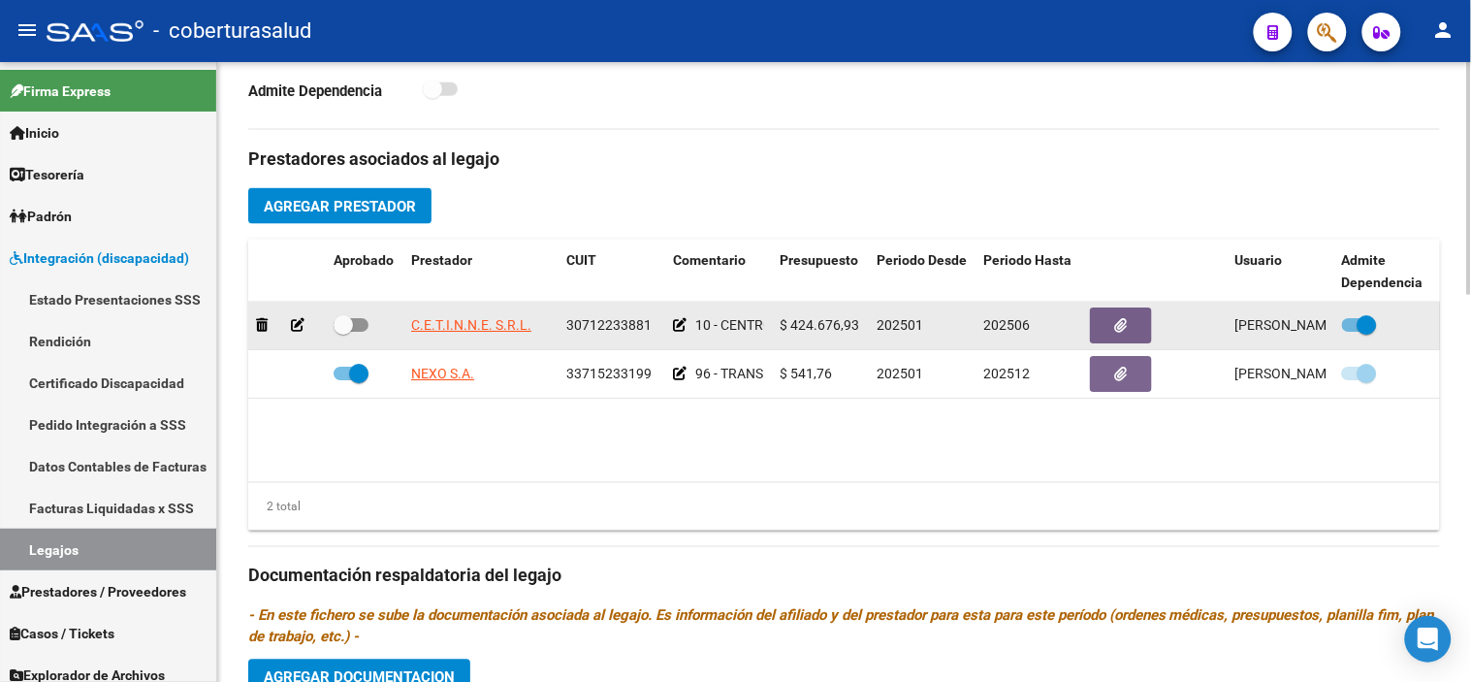
click at [295, 326] on icon at bounding box center [298, 325] width 14 height 14
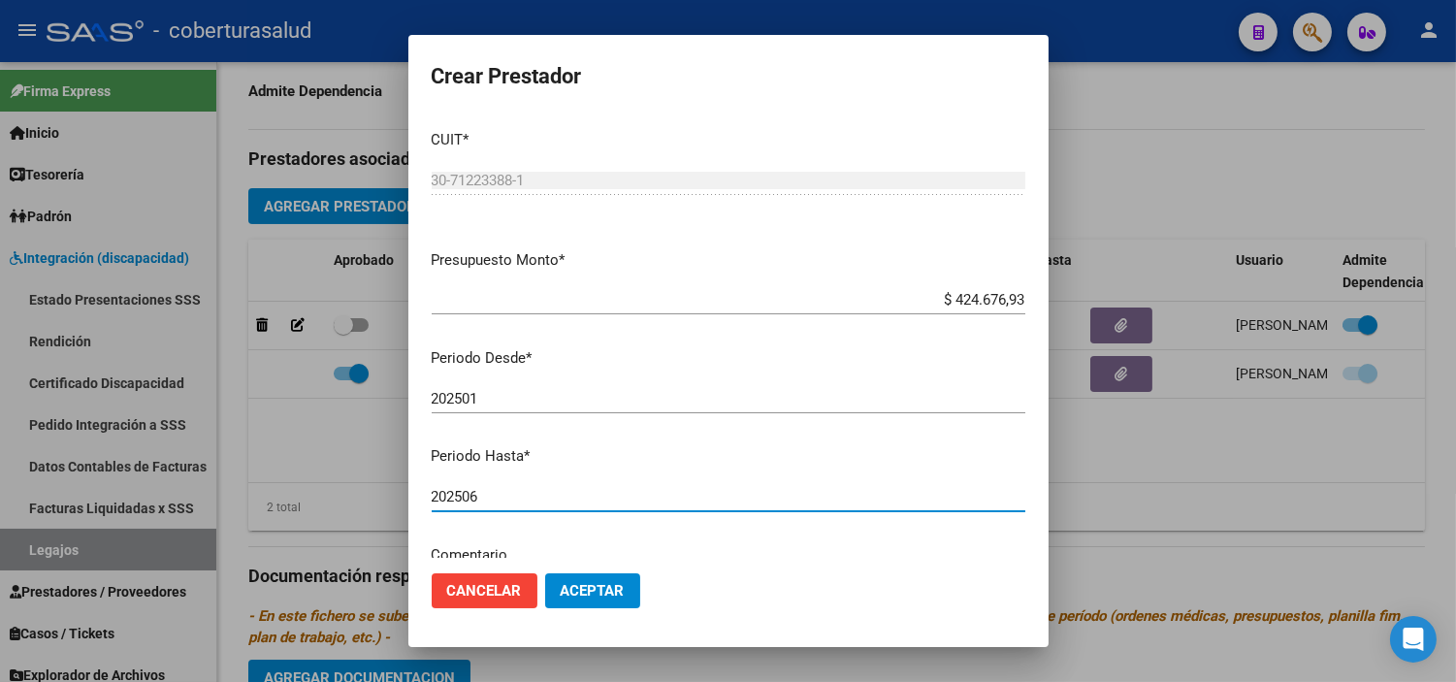
click at [492, 496] on input "202506" at bounding box center [728, 496] width 593 height 17
type input "202512"
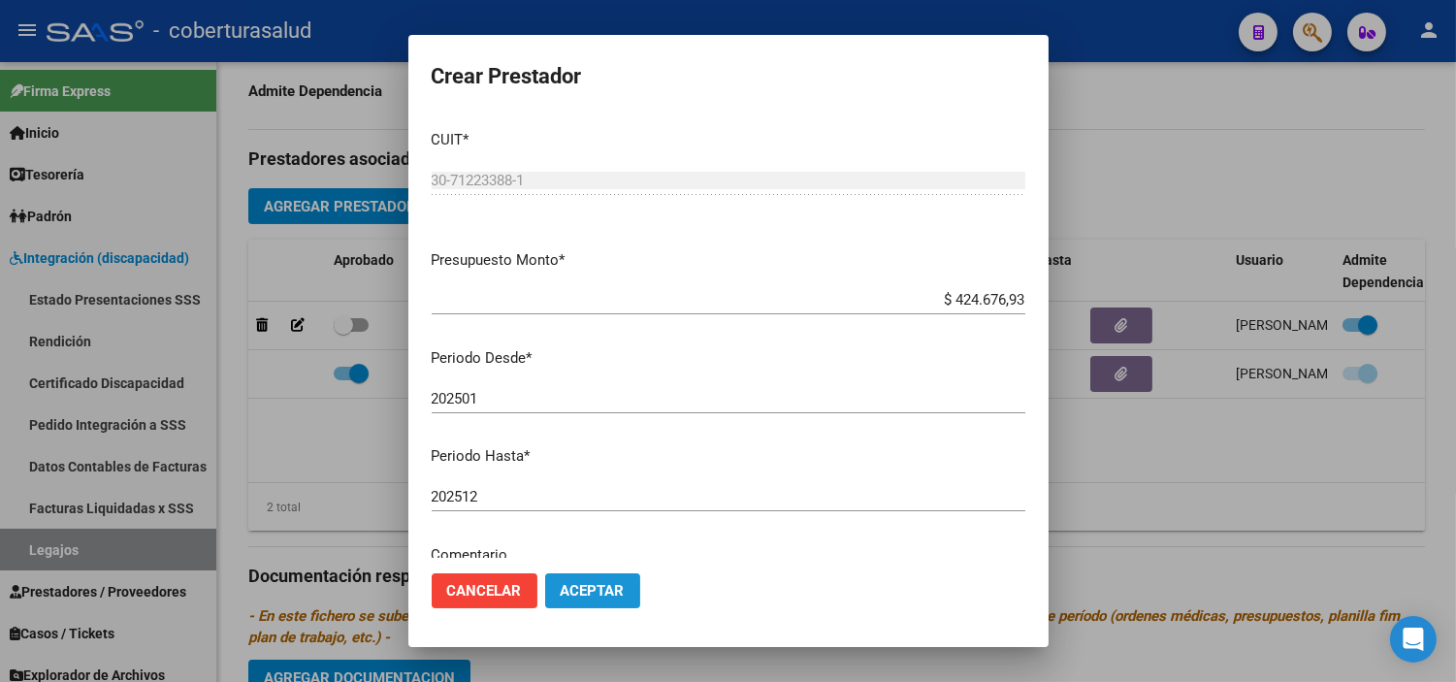
click at [583, 592] on span "Aceptar" at bounding box center [592, 590] width 64 height 17
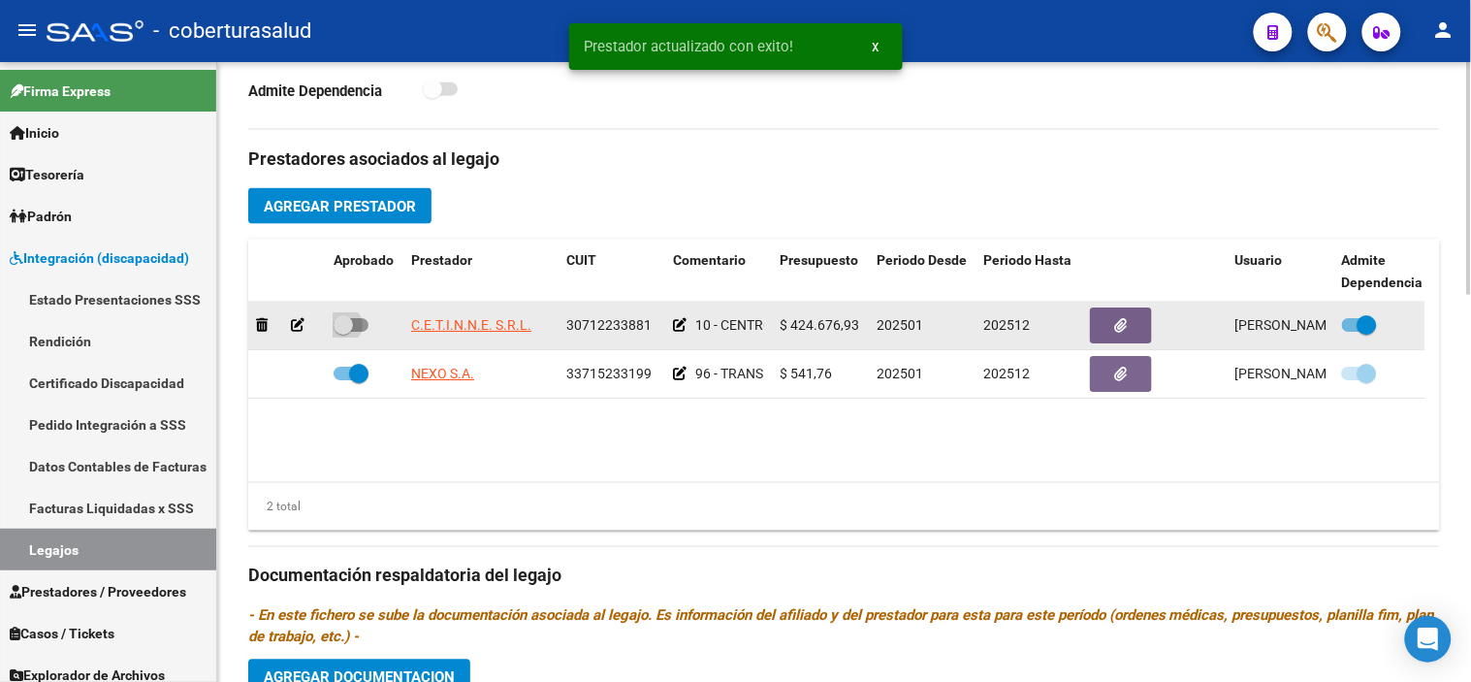
click at [347, 318] on span at bounding box center [343, 324] width 19 height 19
click at [343, 332] on input "checkbox" at bounding box center [342, 332] width 1 height 1
checkbox input "true"
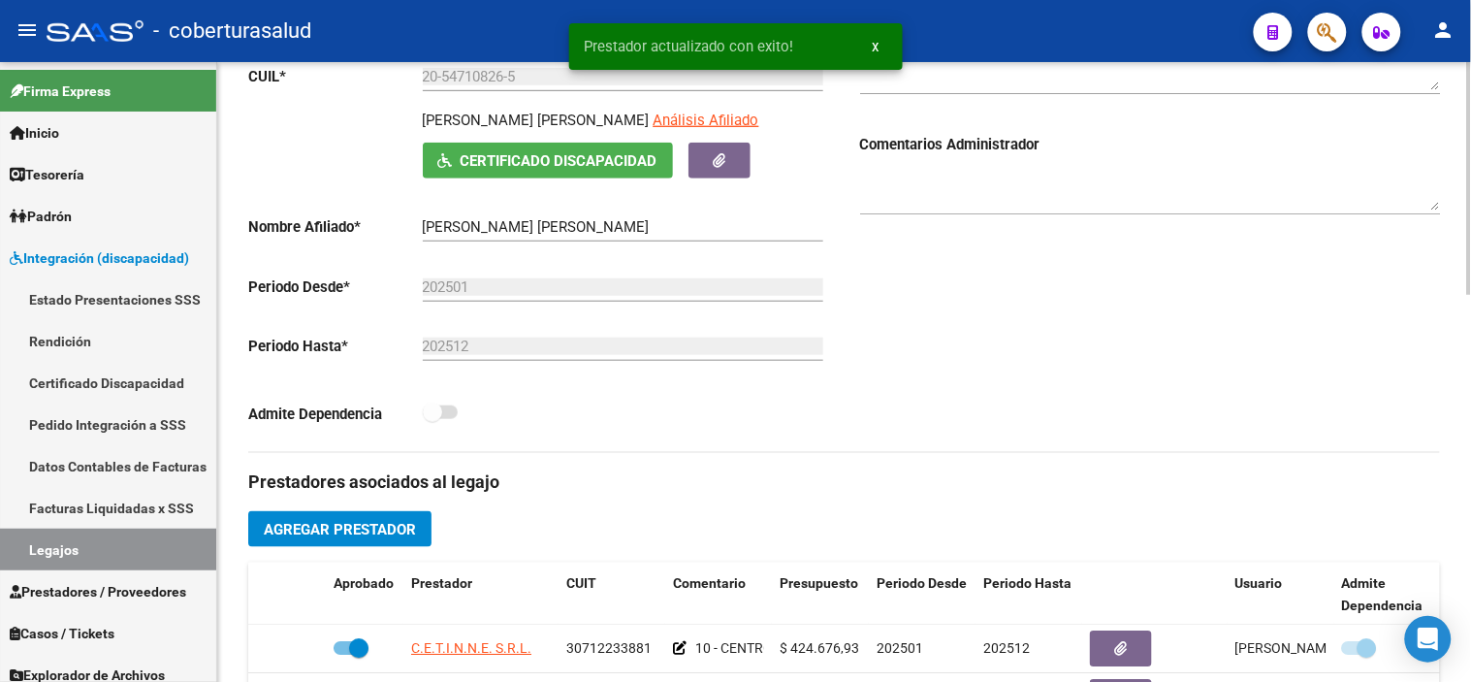
scroll to position [0, 0]
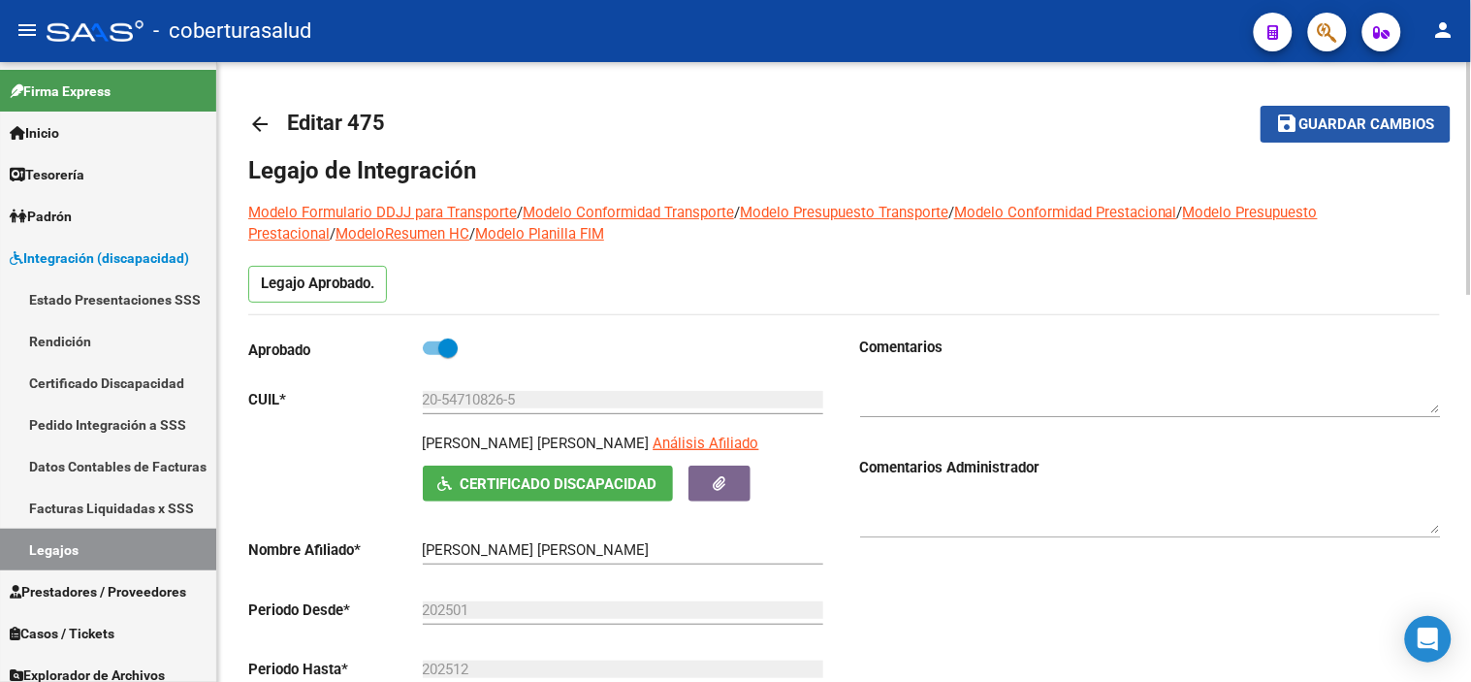
click at [1324, 123] on span "Guardar cambios" at bounding box center [1367, 124] width 136 height 17
click at [1321, 122] on span "Guardar cambios" at bounding box center [1367, 124] width 136 height 17
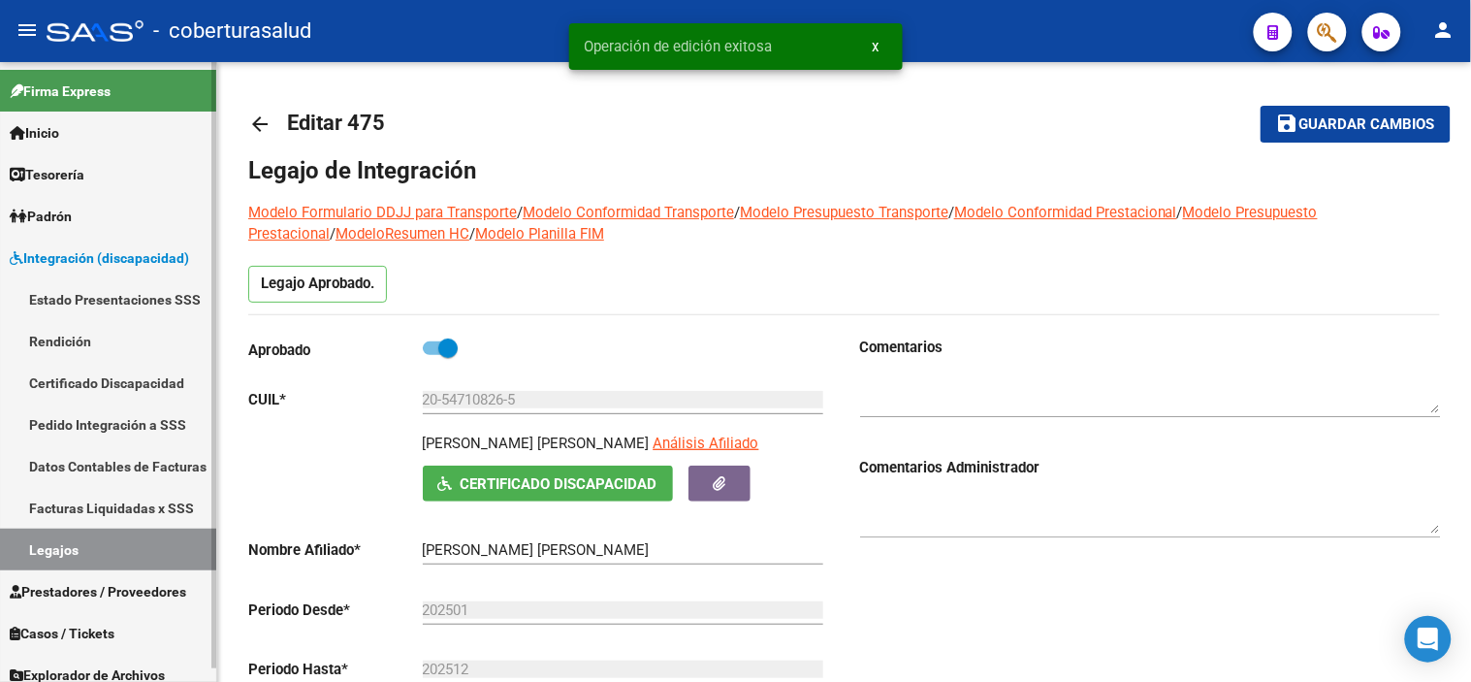
click at [110, 541] on link "Legajos" at bounding box center [108, 549] width 216 height 42
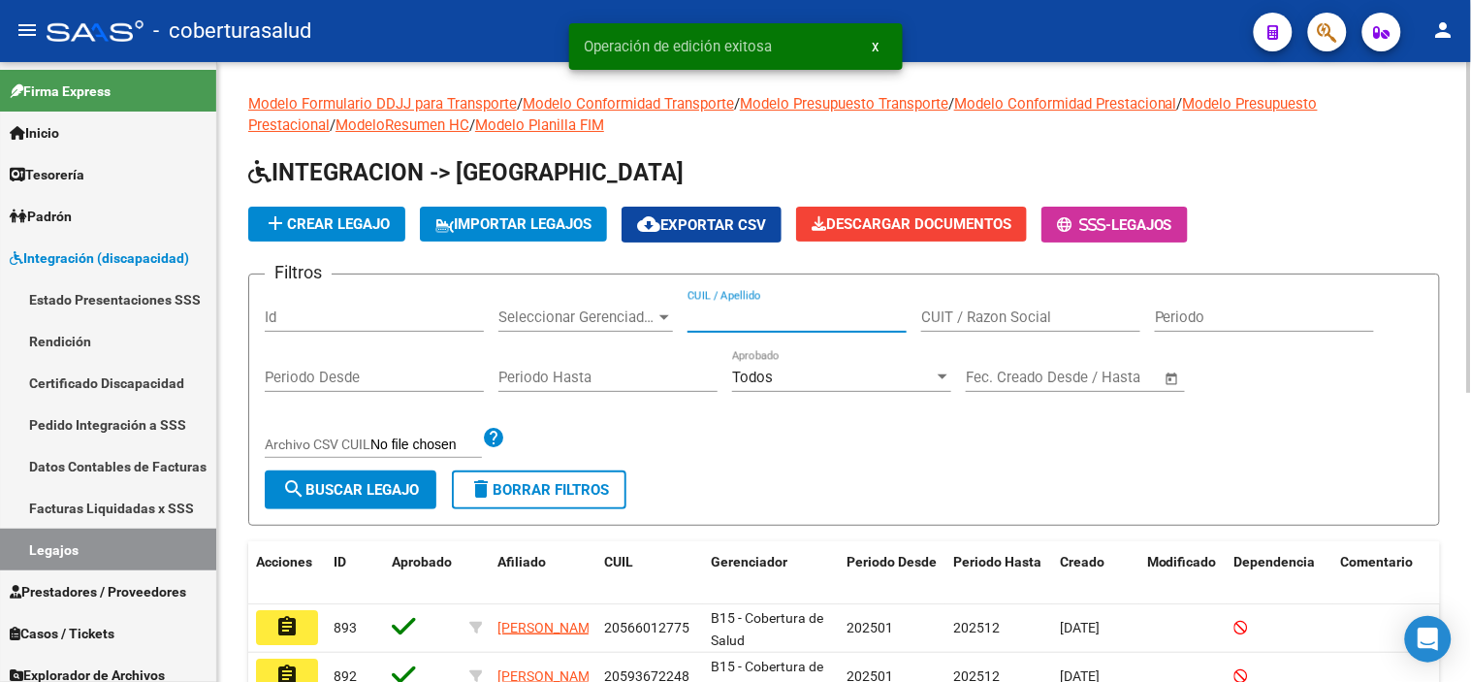
click at [741, 312] on input "CUIL / Apellido" at bounding box center [797, 316] width 219 height 17
paste input "20559272680"
type input "20559272680"
click at [335, 488] on span "search Buscar Legajo" at bounding box center [350, 489] width 137 height 17
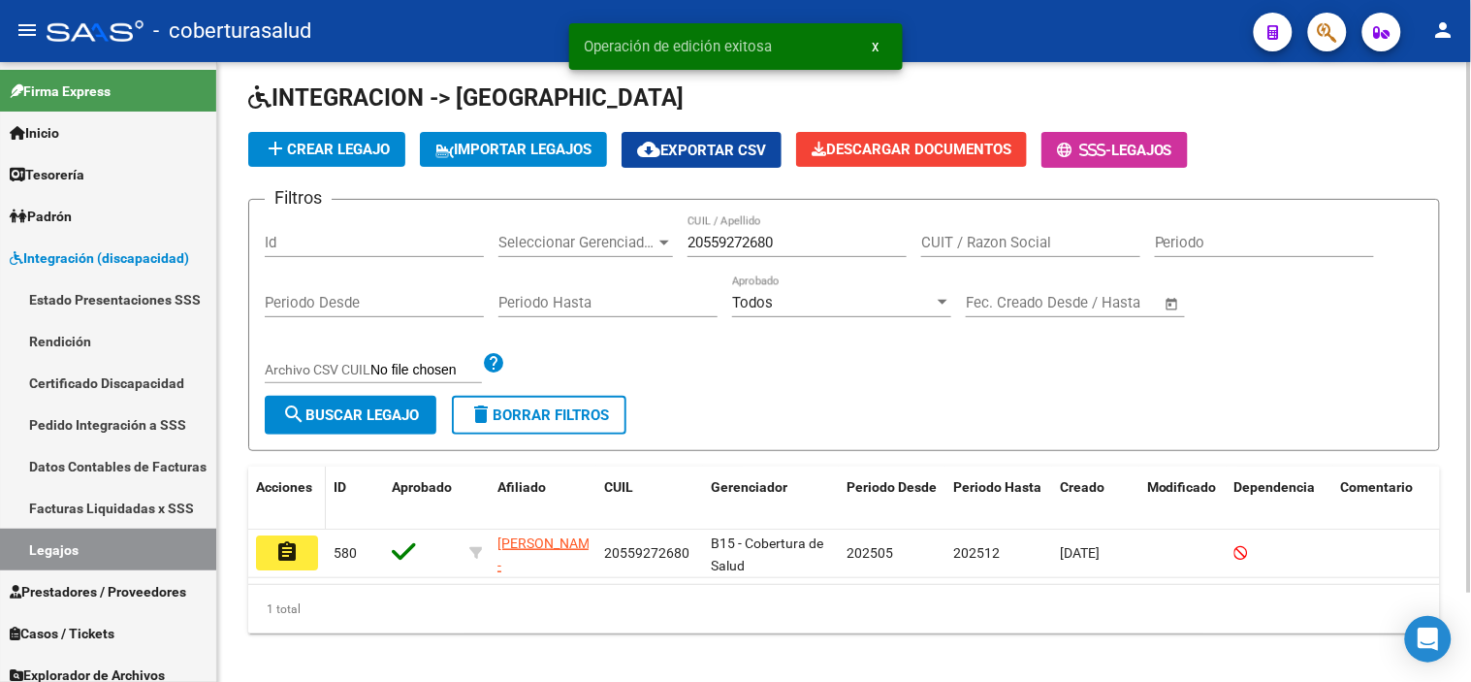
scroll to position [104, 0]
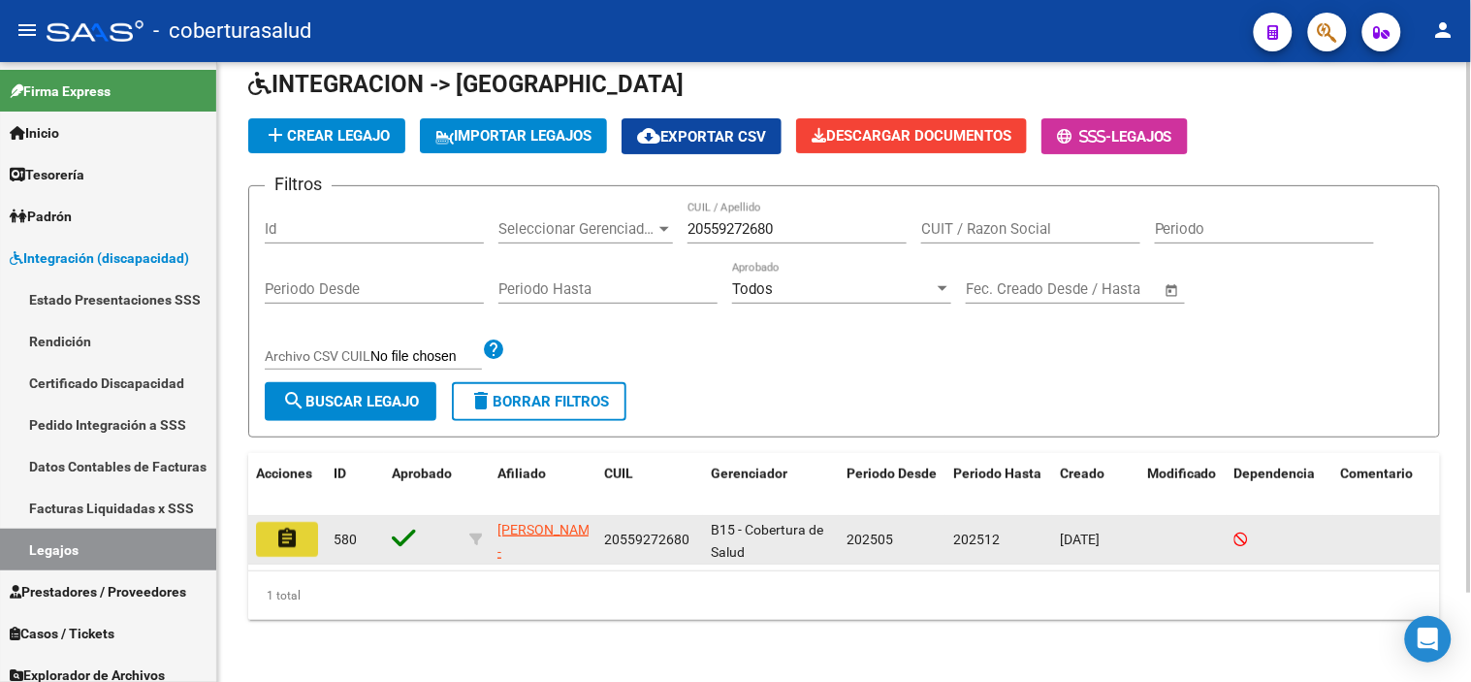
click at [284, 527] on mat-icon "assignment" at bounding box center [286, 538] width 23 height 23
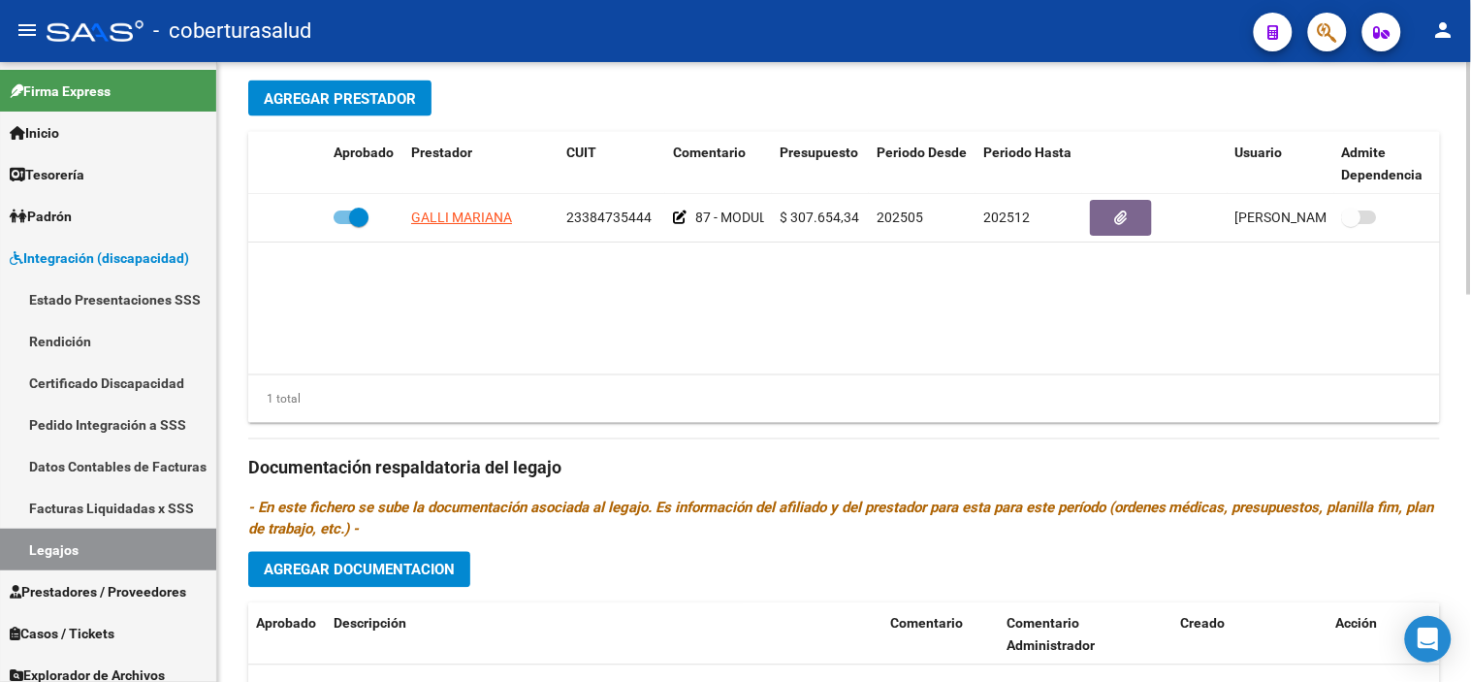
type input "[PERSON_NAME] [PERSON_NAME]"
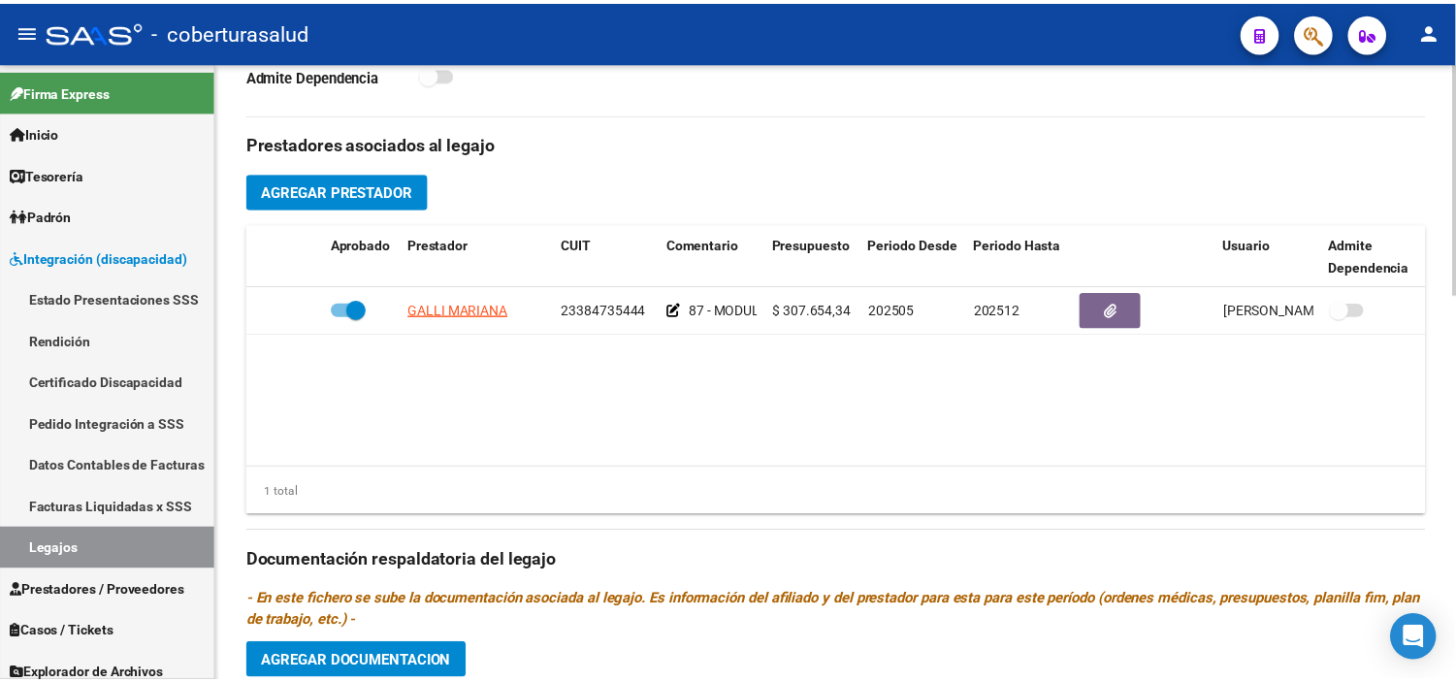
scroll to position [646, 0]
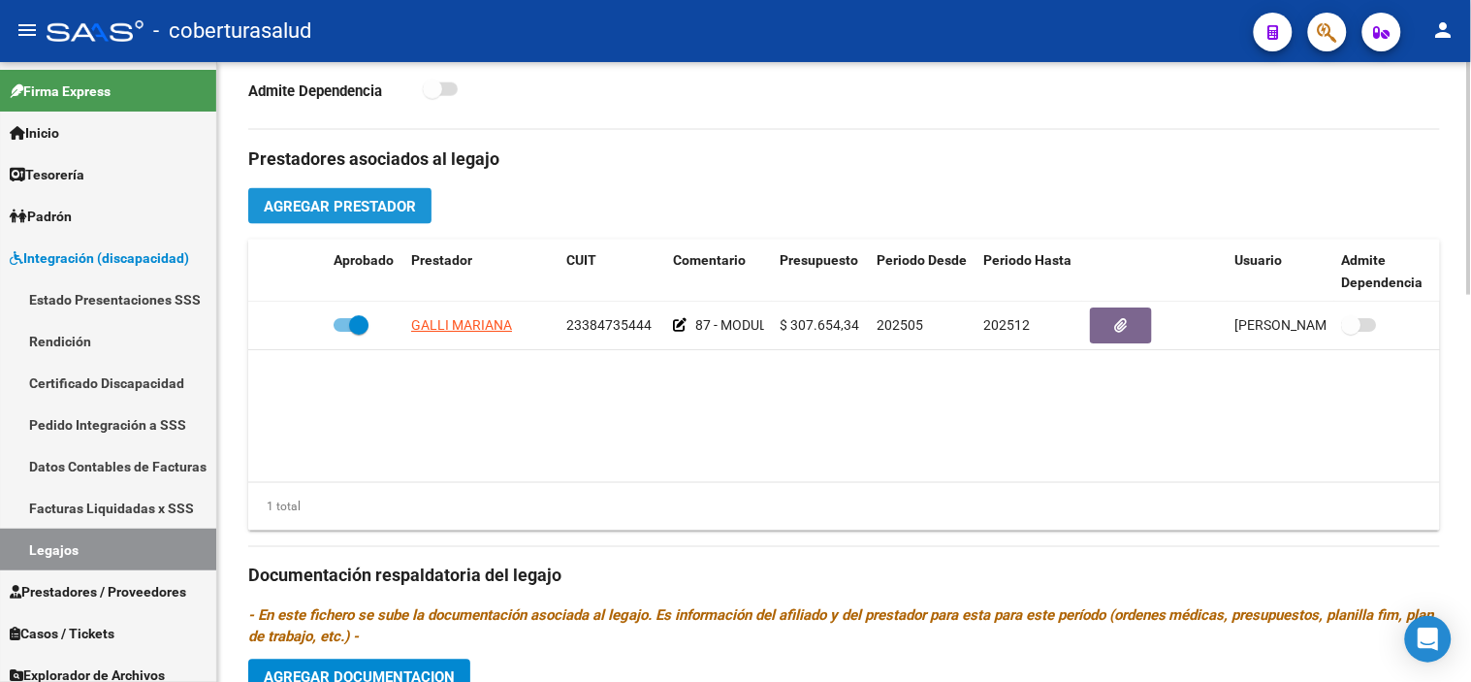
click at [287, 210] on span "Agregar Prestador" at bounding box center [340, 206] width 152 height 17
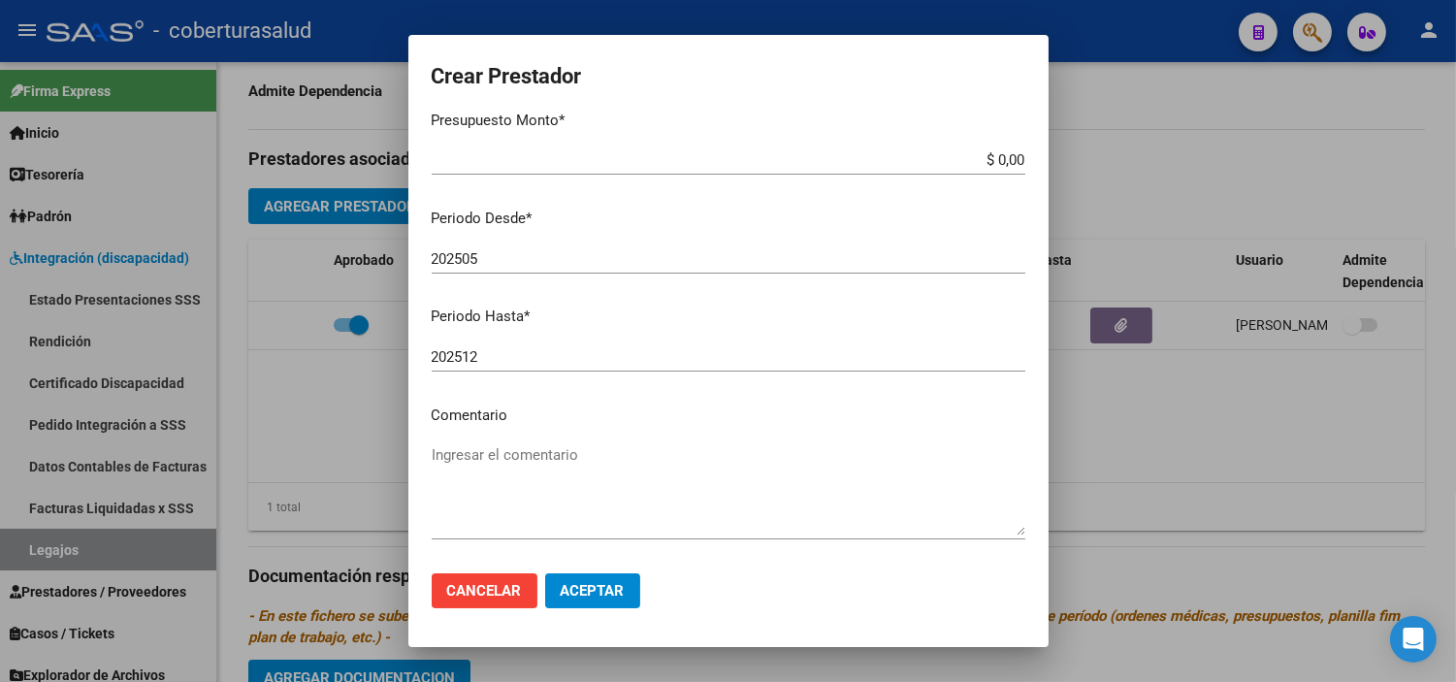
scroll to position [220, 0]
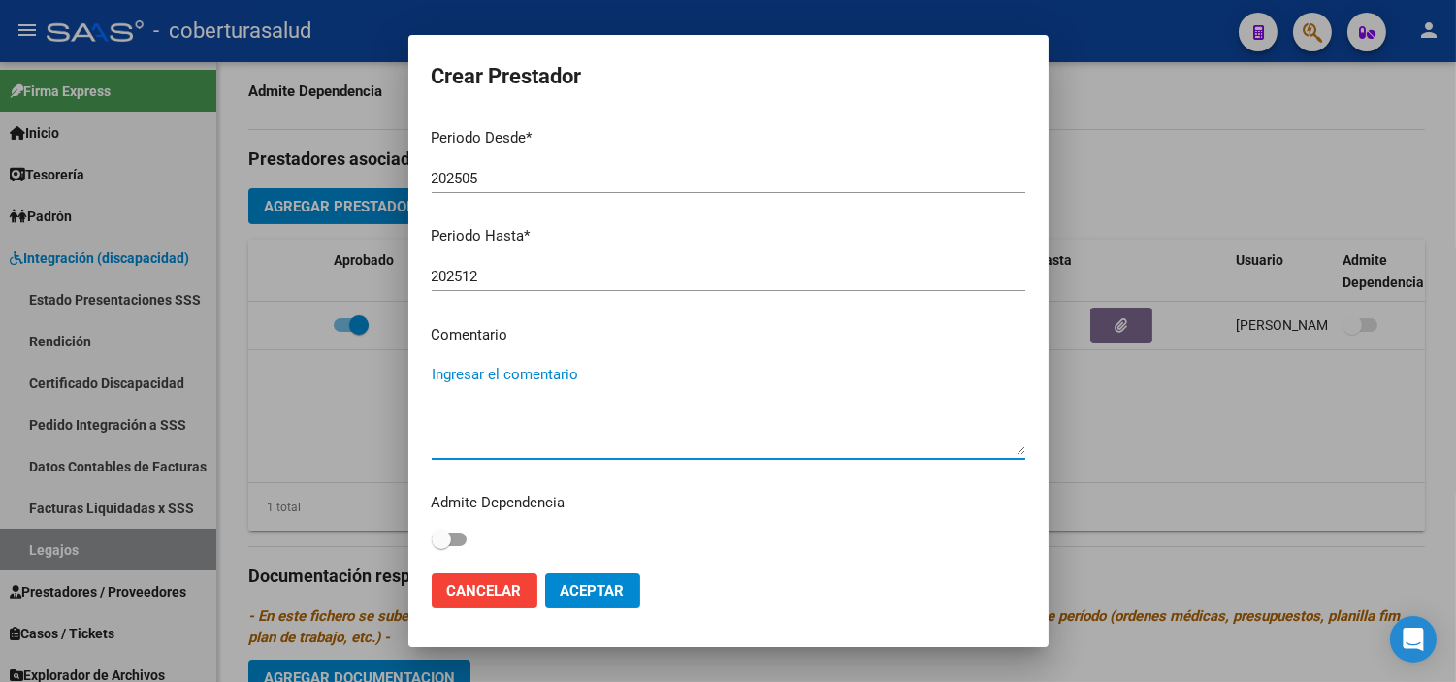
click at [506, 402] on textarea "Ingresar el comentario" at bounding box center [728, 409] width 593 height 91
click at [470, 375] on textarea "Ingresar el comentario" at bounding box center [728, 409] width 593 height 91
paste textarea "PRESTACION DE APOYO EN PSICOLOGIA"
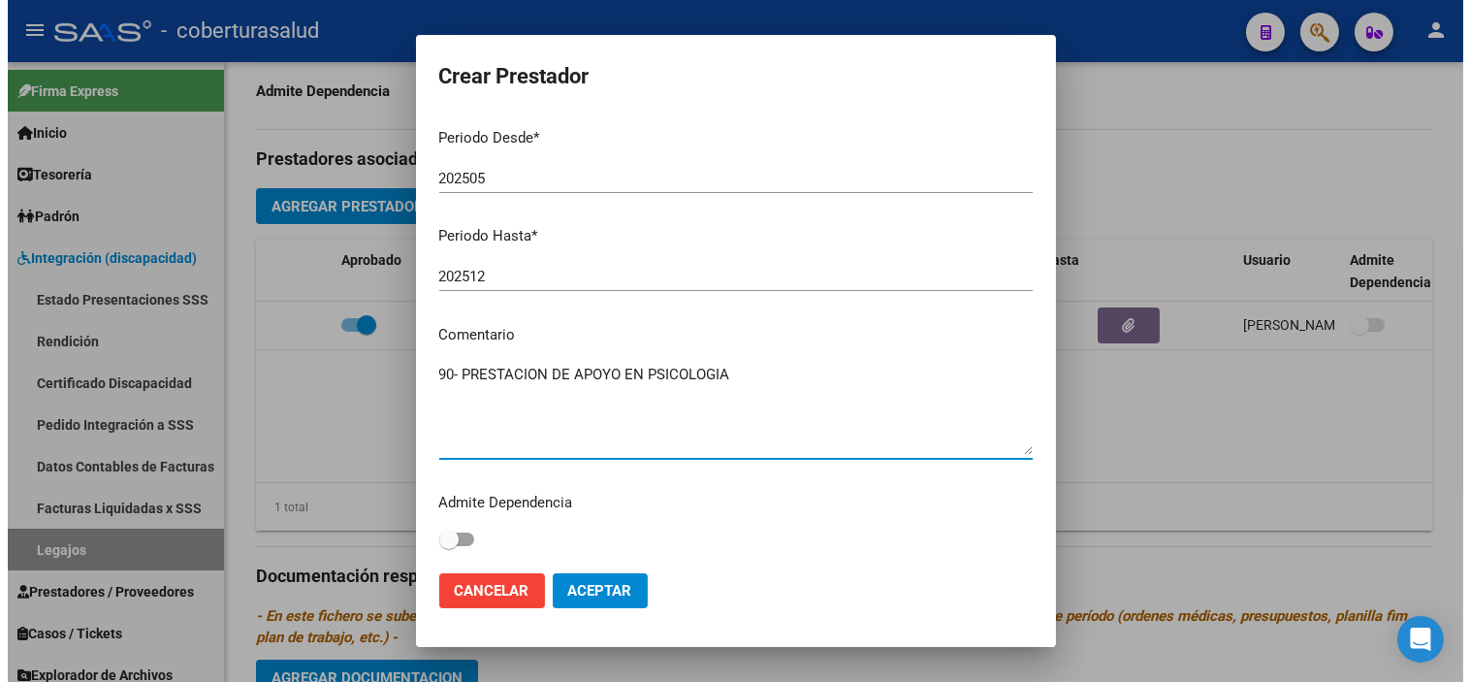
scroll to position [112, 0]
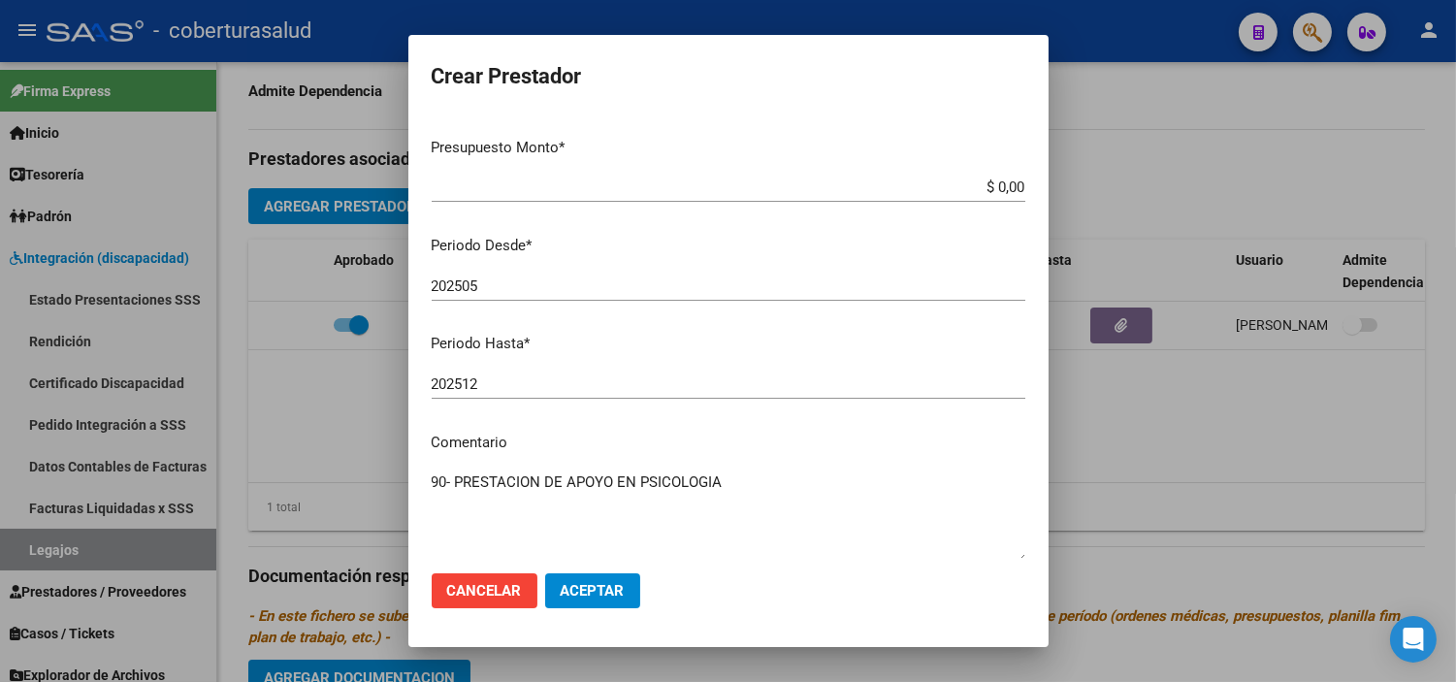
type textarea "90- PRESTACION DE APOYO EN PSICOLOGIA"
click at [511, 593] on span "Cancelar" at bounding box center [484, 590] width 75 height 17
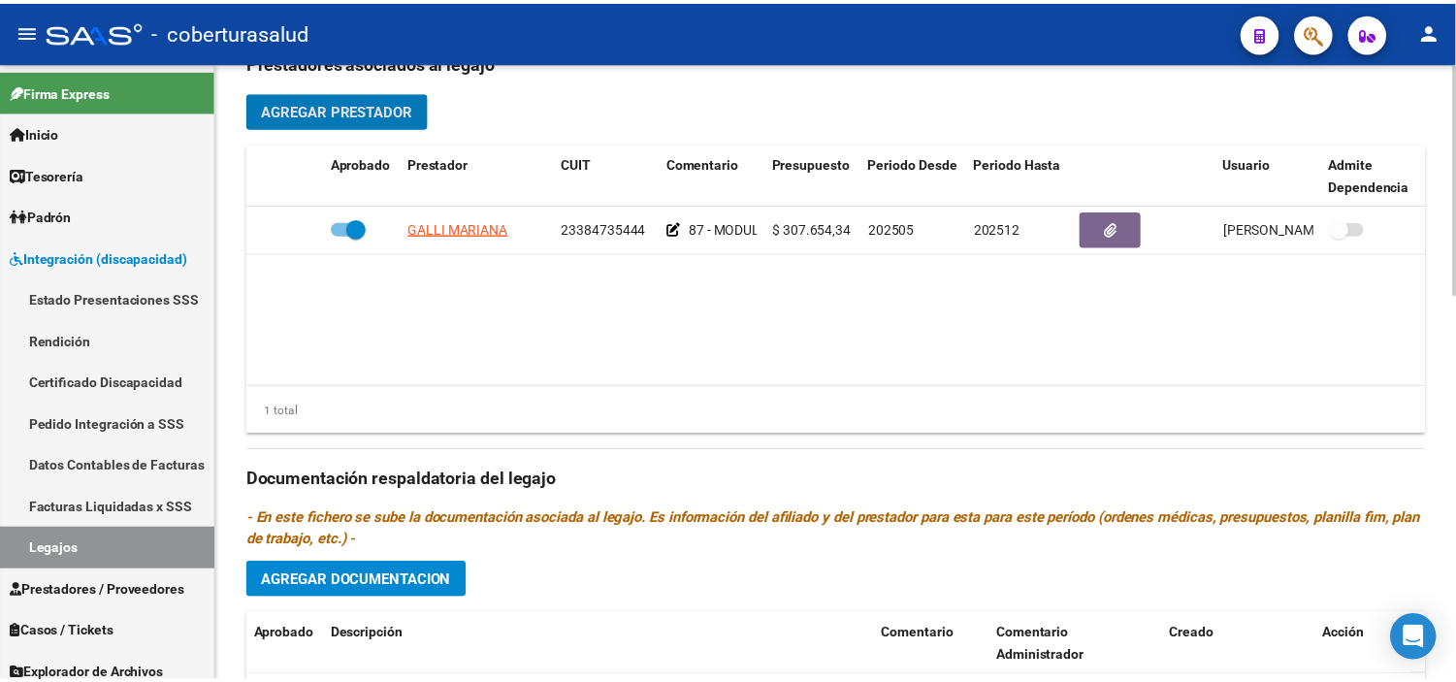
scroll to position [753, 0]
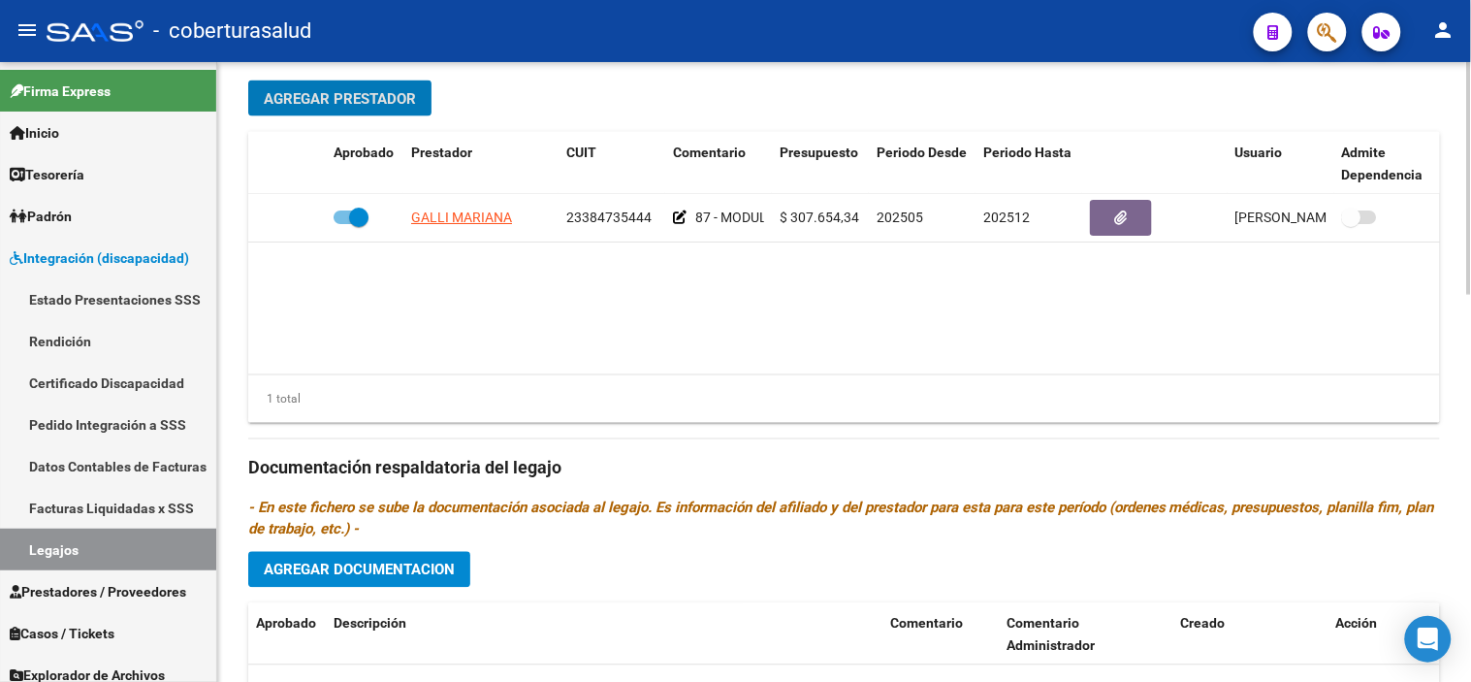
click at [344, 112] on button "Agregar Prestador" at bounding box center [339, 98] width 183 height 36
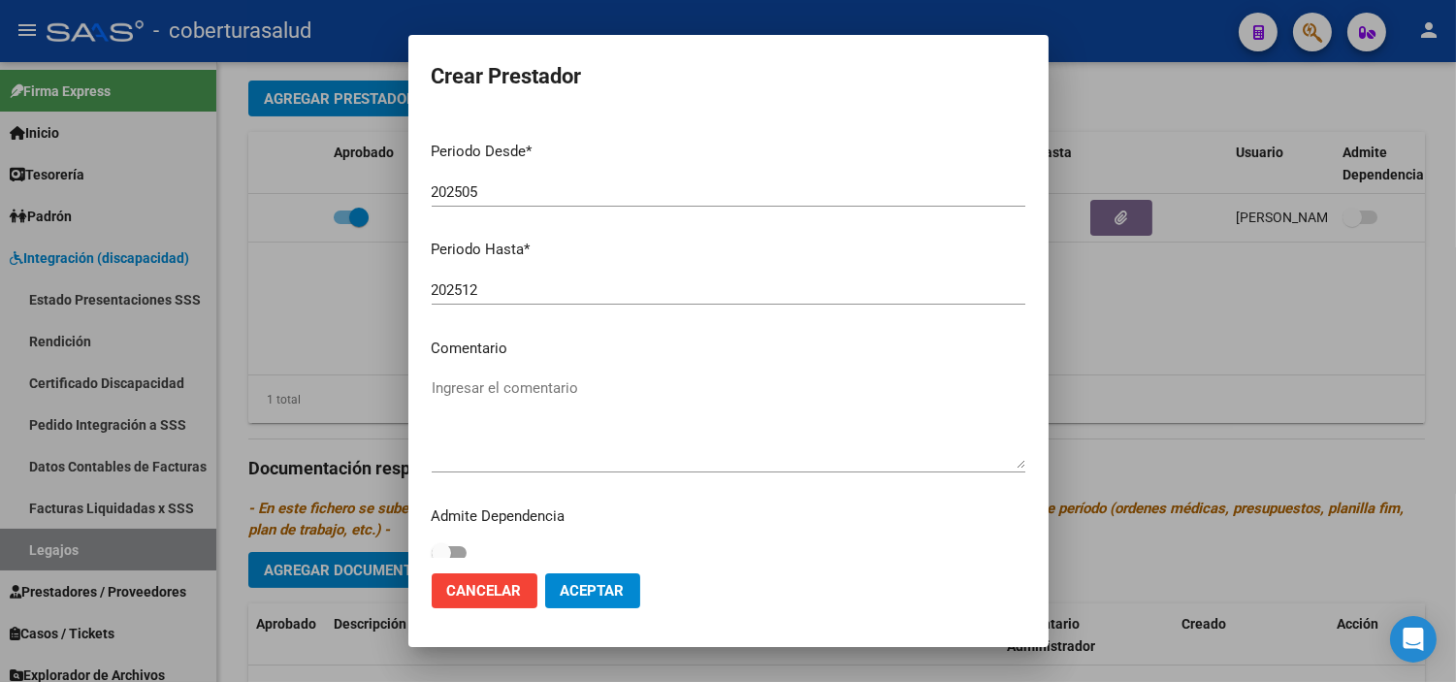
scroll to position [220, 0]
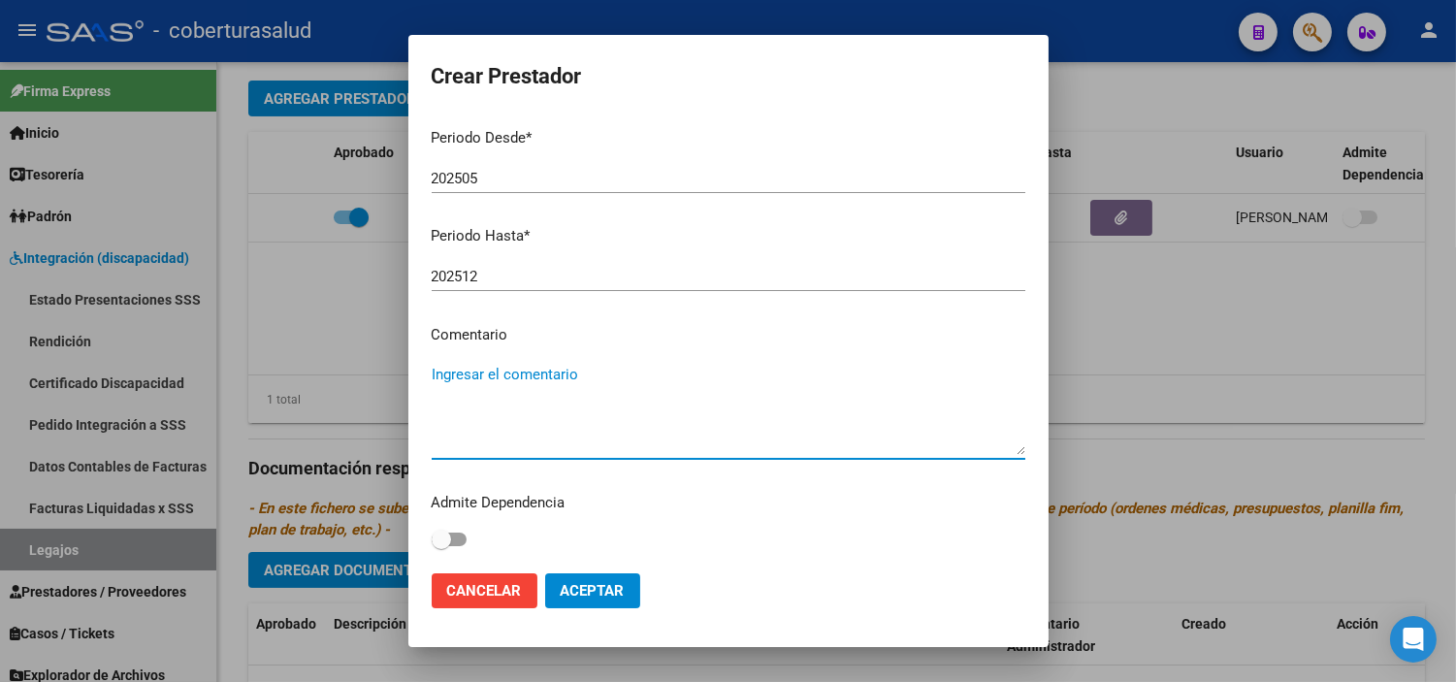
click at [496, 383] on textarea "Ingresar el comentario" at bounding box center [728, 409] width 593 height 91
paste textarea "PRESTACION DE APOYO EN PSICOLOGIA"
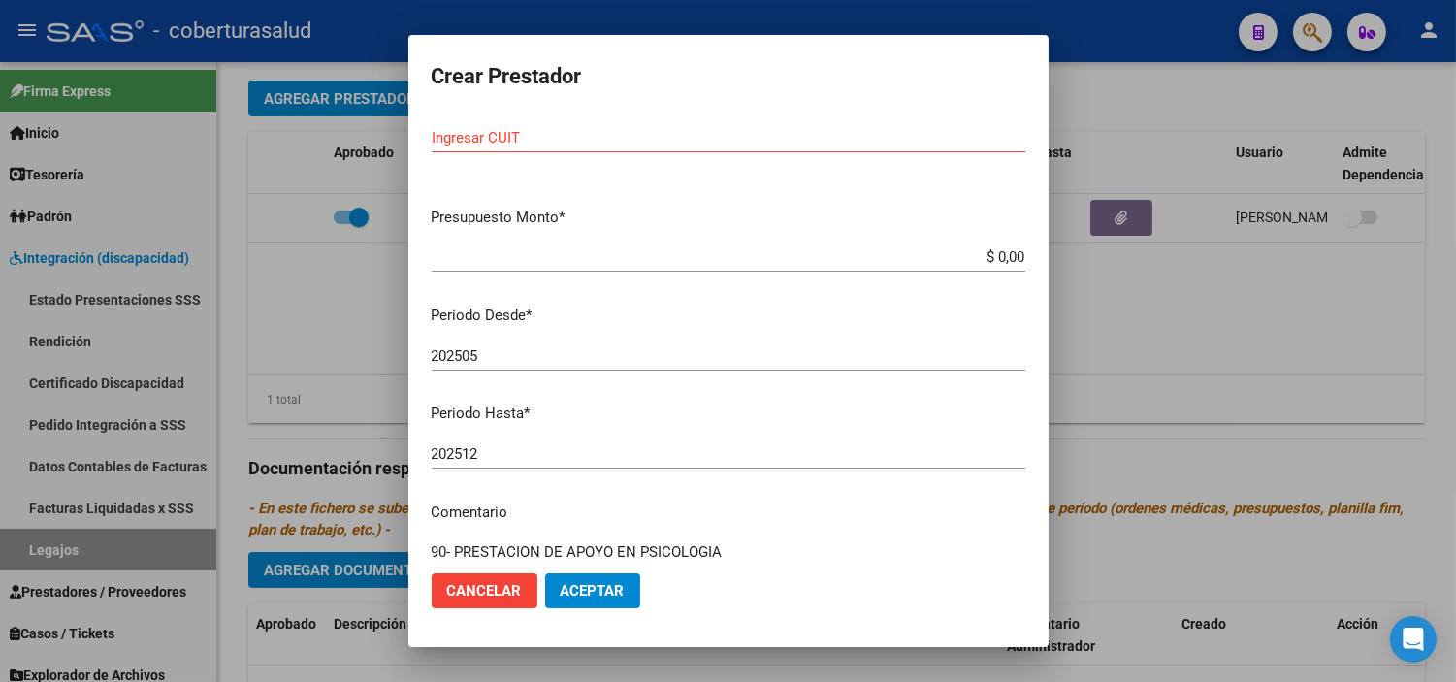
scroll to position [5, 0]
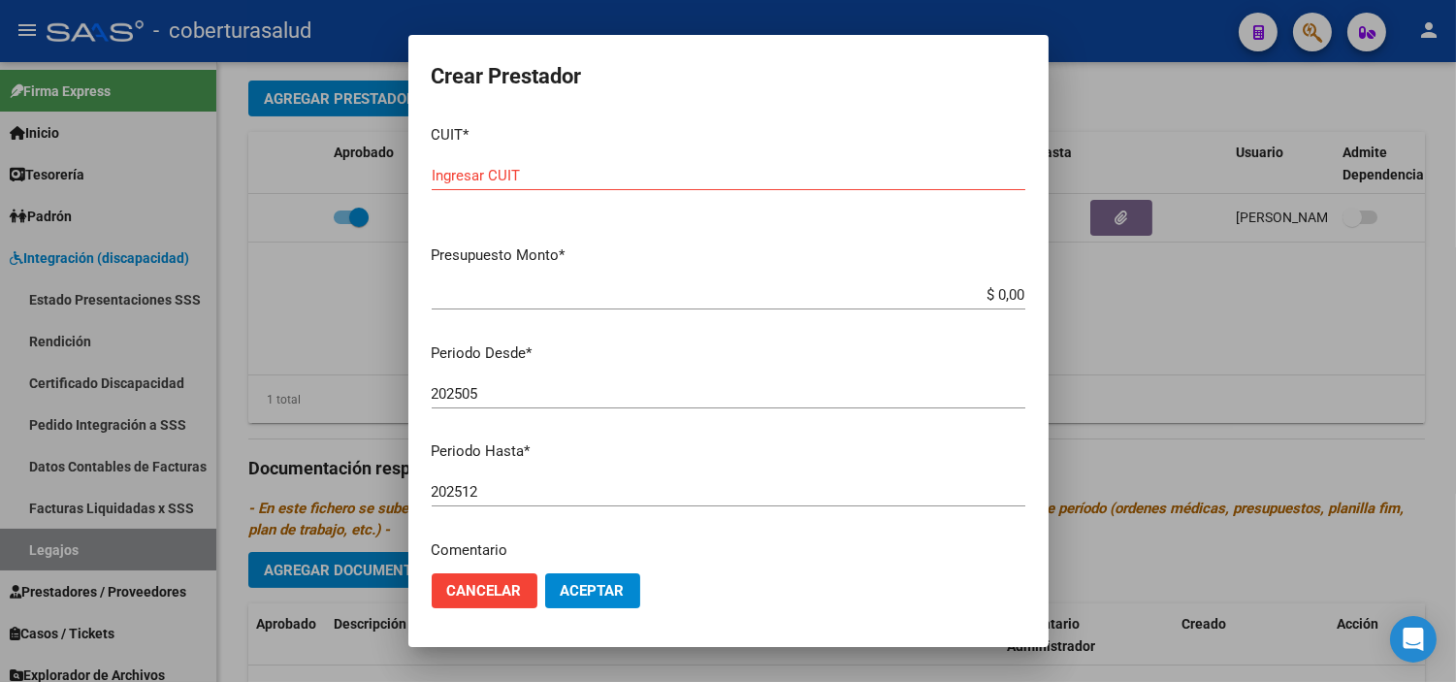
type textarea "90- PRESTACION DE APOYO EN PSICOLOGIA"
click at [1005, 293] on input "$ 0,00" at bounding box center [728, 294] width 593 height 17
paste input "27405592784"
type input "$ 1.237.061.274.055.927,75"
click at [632, 156] on div "CUIT * Ingresar CUIT" at bounding box center [728, 170] width 593 height 120
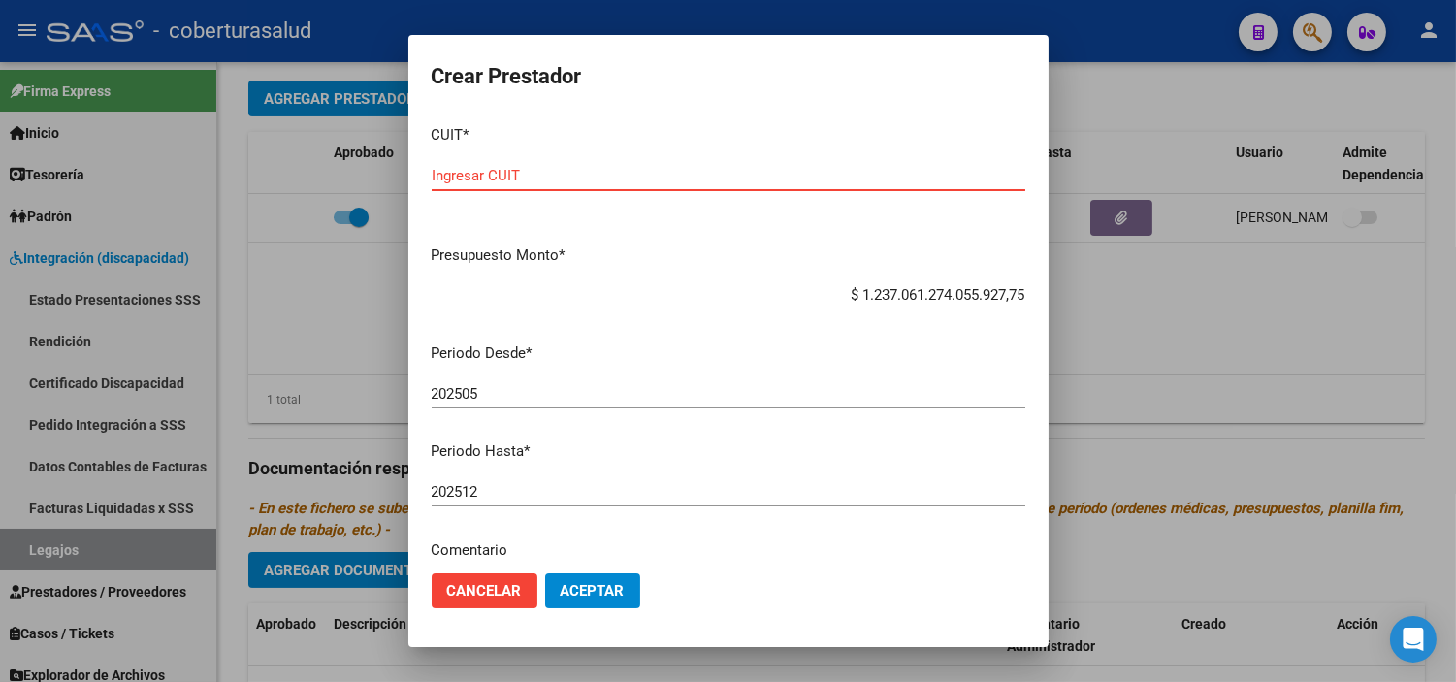
click at [623, 167] on input "Ingresar CUIT" at bounding box center [728, 175] width 593 height 17
paste input "27-40559278-4"
type input "27-40559278-4"
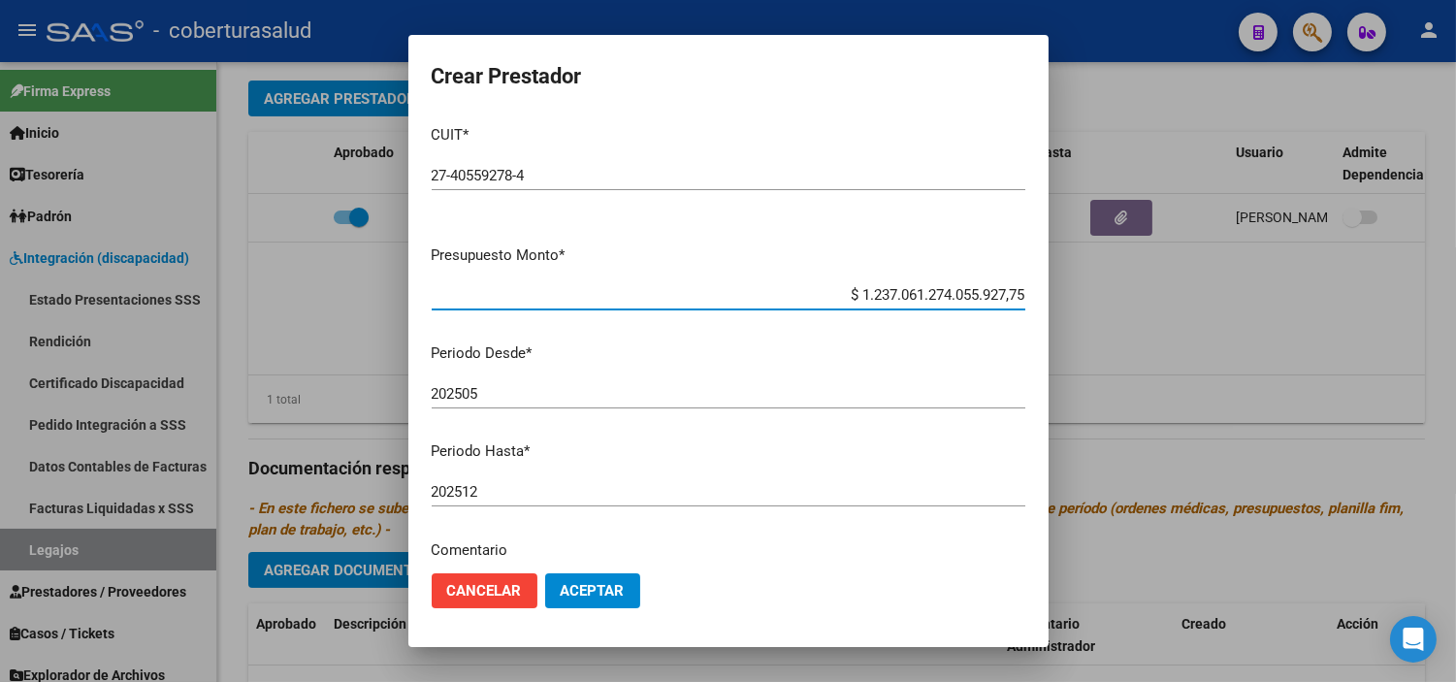
drag, startPoint x: 948, startPoint y: 298, endPoint x: 1103, endPoint y: 298, distance: 154.2
click at [1102, 298] on div "Crear Prestador CUIT * 27-40559278-4 Ingresar CUIT ARCA Padrón Presupuesto Mont…" at bounding box center [728, 341] width 1456 height 682
type input "$ 12.370,61"
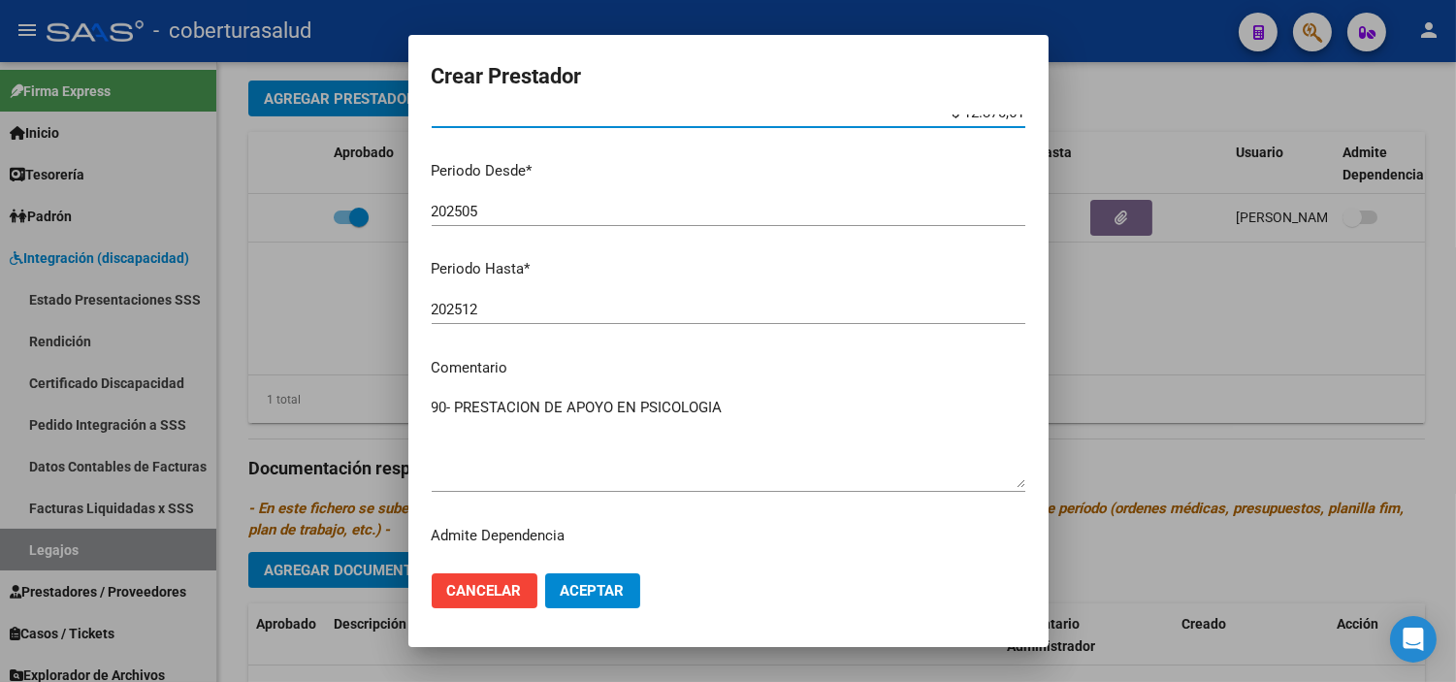
scroll to position [220, 0]
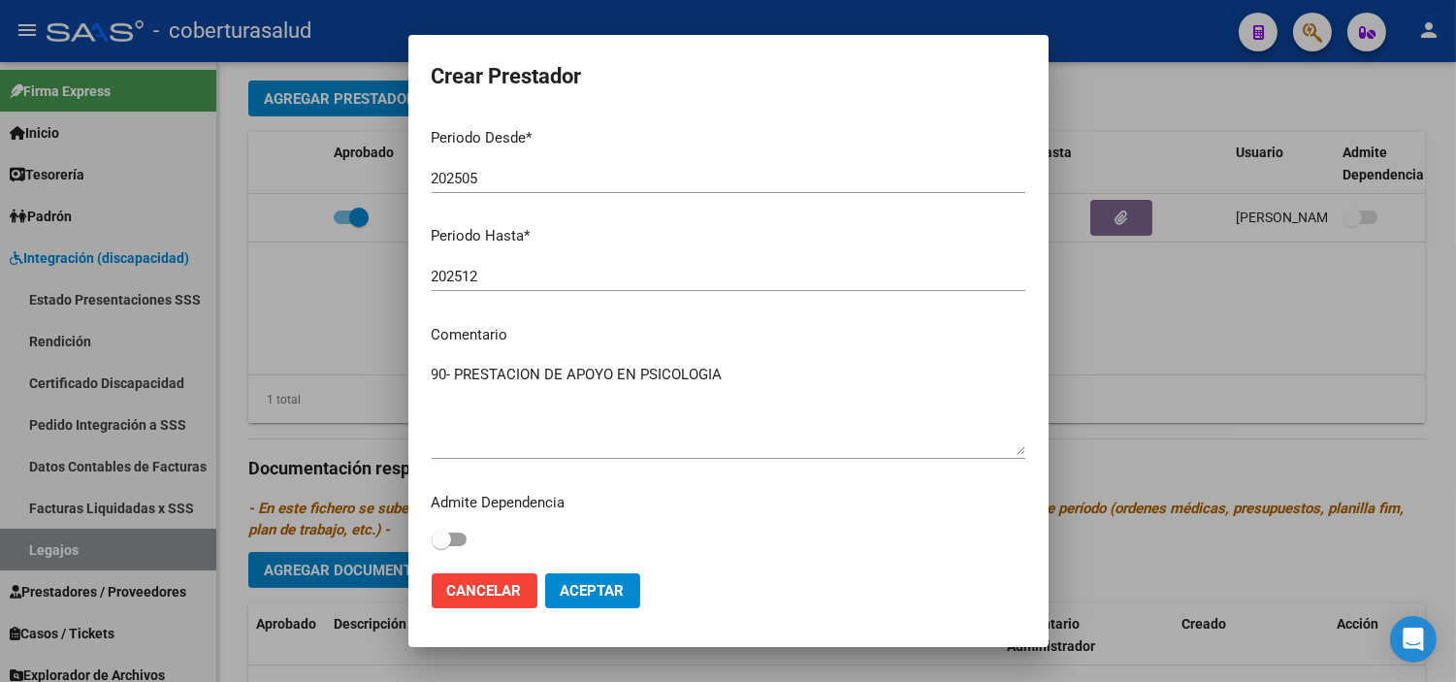
click at [618, 590] on span "Aceptar" at bounding box center [592, 590] width 64 height 17
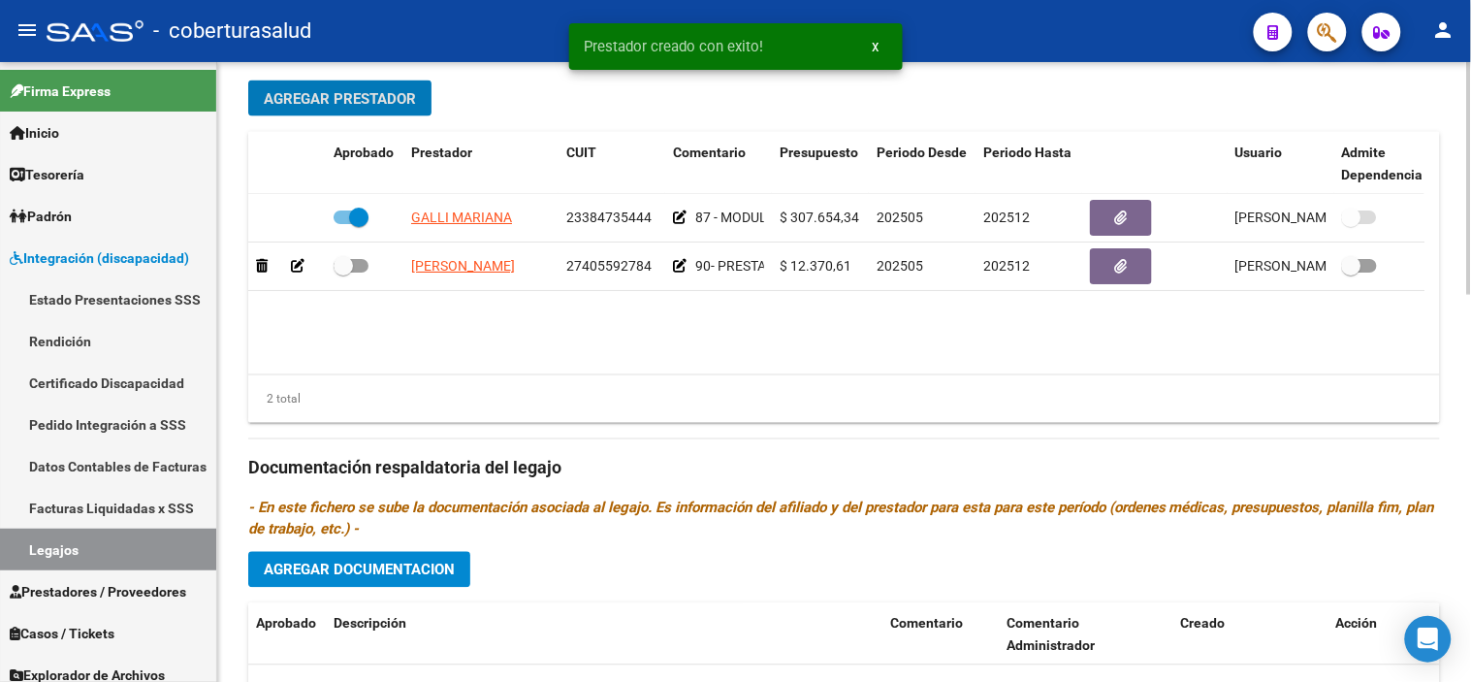
click at [365, 88] on button "Agregar Prestador" at bounding box center [339, 98] width 183 height 36
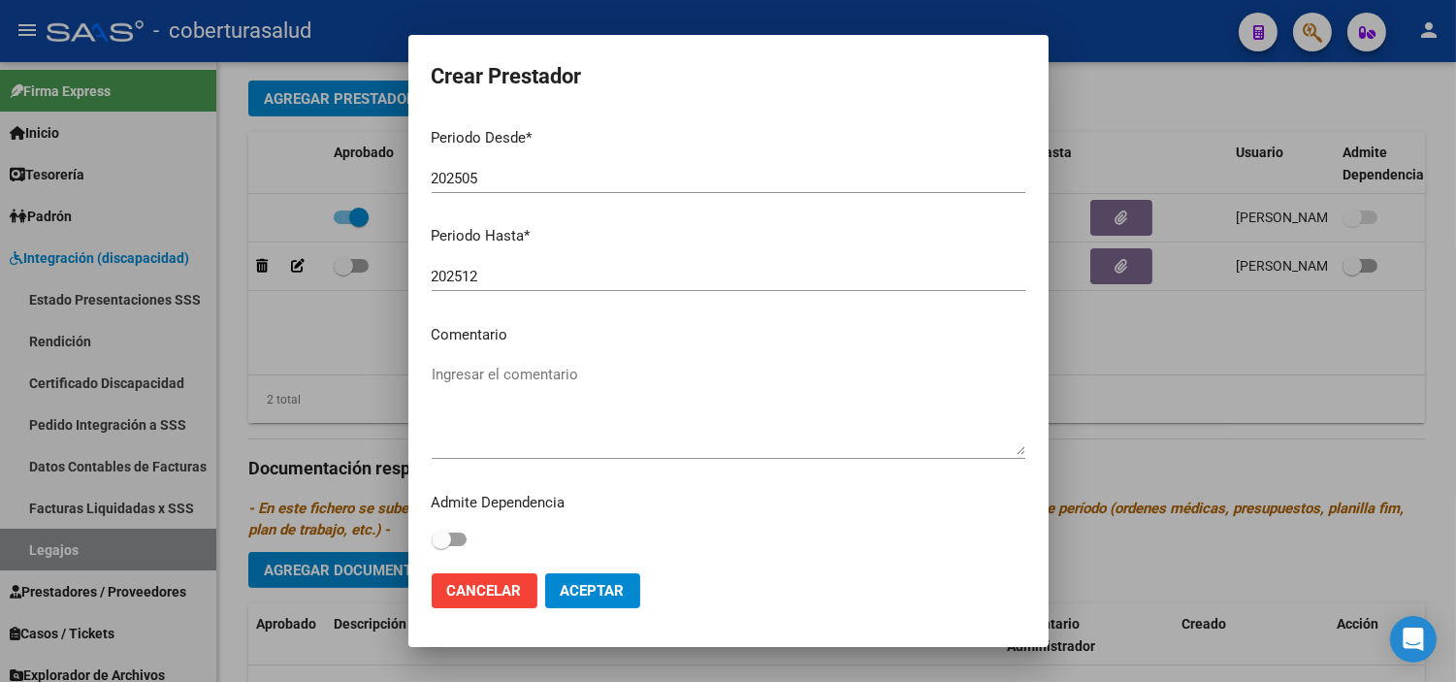
scroll to position [0, 0]
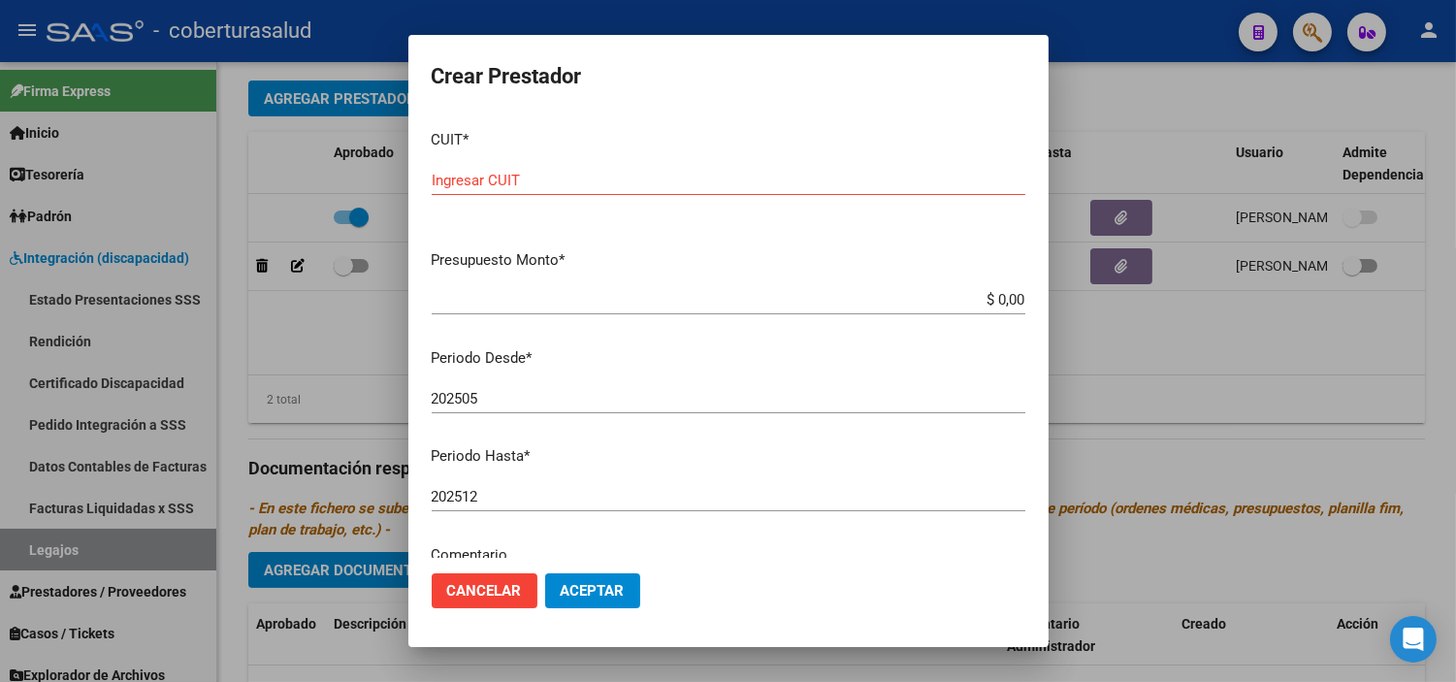
click at [557, 162] on div "CUIT * Ingresar CUIT" at bounding box center [728, 174] width 593 height 120
click at [558, 176] on div "Ingresar CUIT" at bounding box center [728, 180] width 593 height 29
paste input "27-36134903-8"
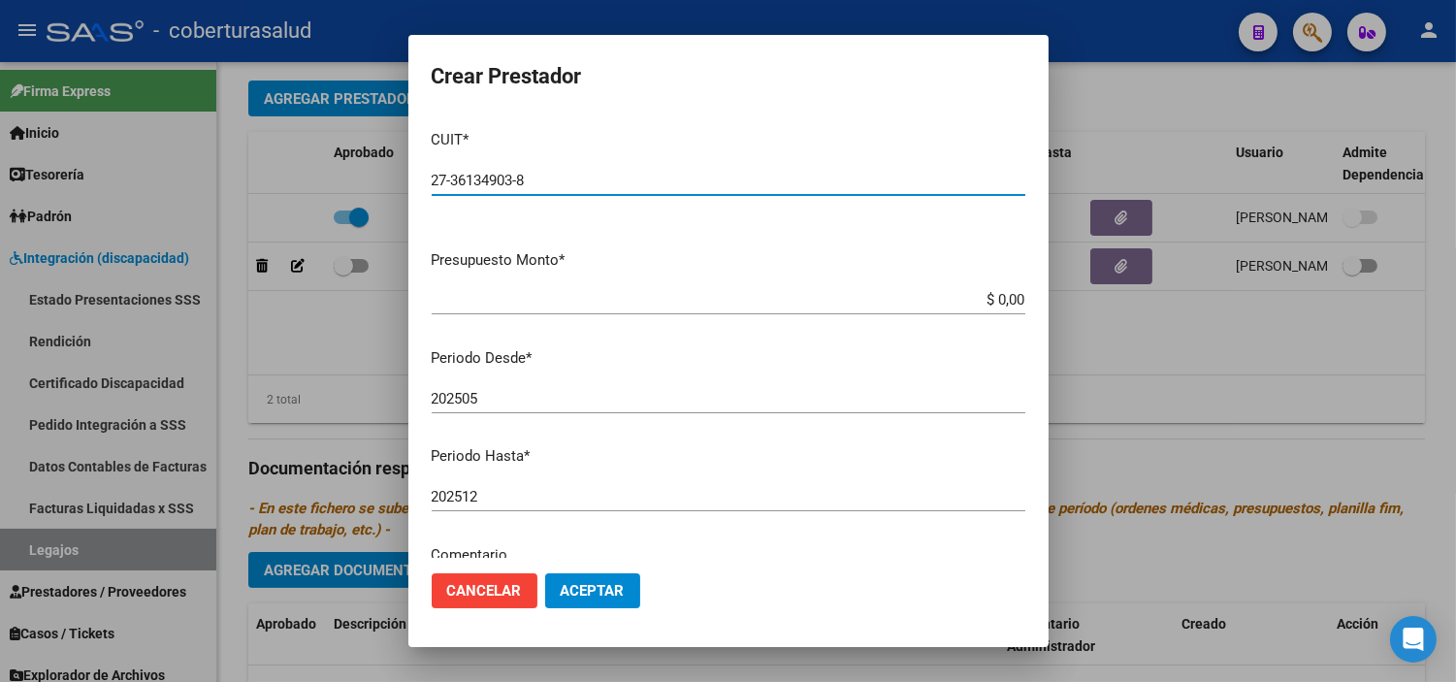
type input "27-36134903-8"
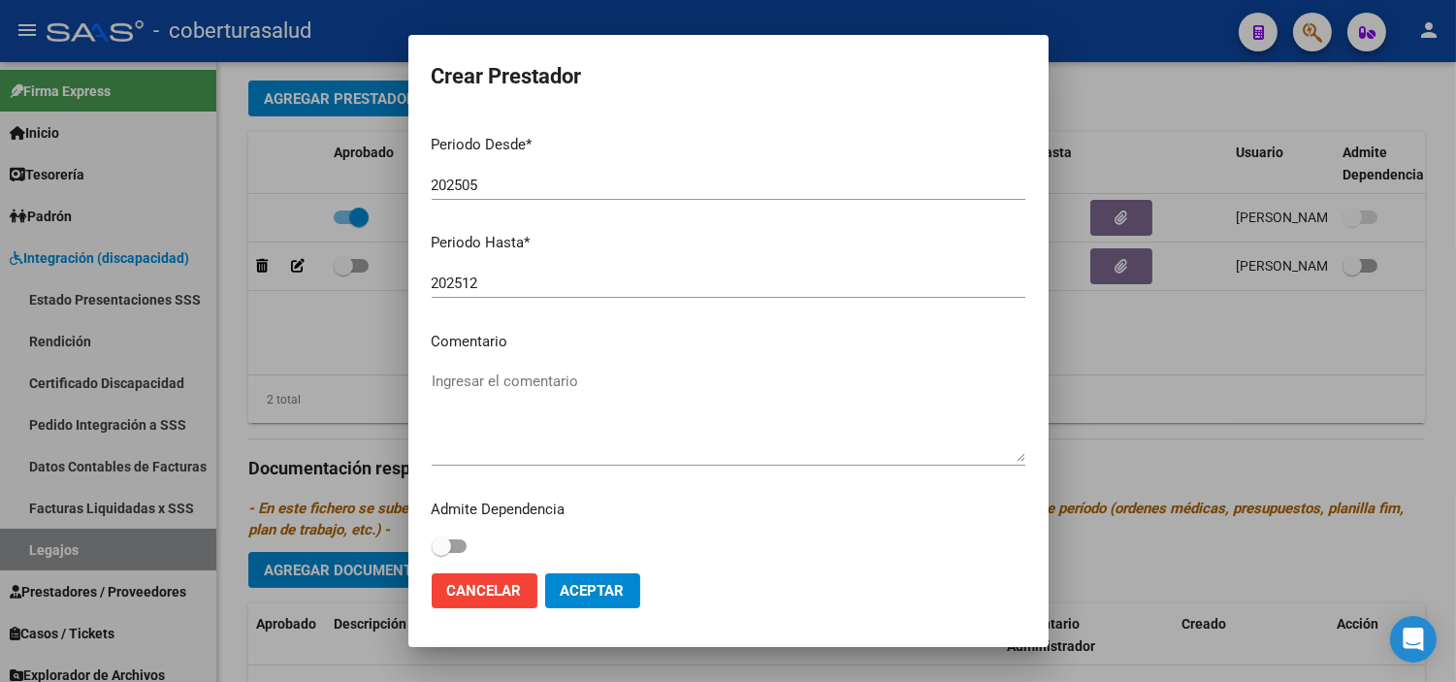
scroll to position [215, 0]
click at [516, 386] on textarea "Ingresar el comentario" at bounding box center [728, 413] width 593 height 91
paste textarea "PRESTACION DE APOYO EN PSICOPEDAGOGIA"
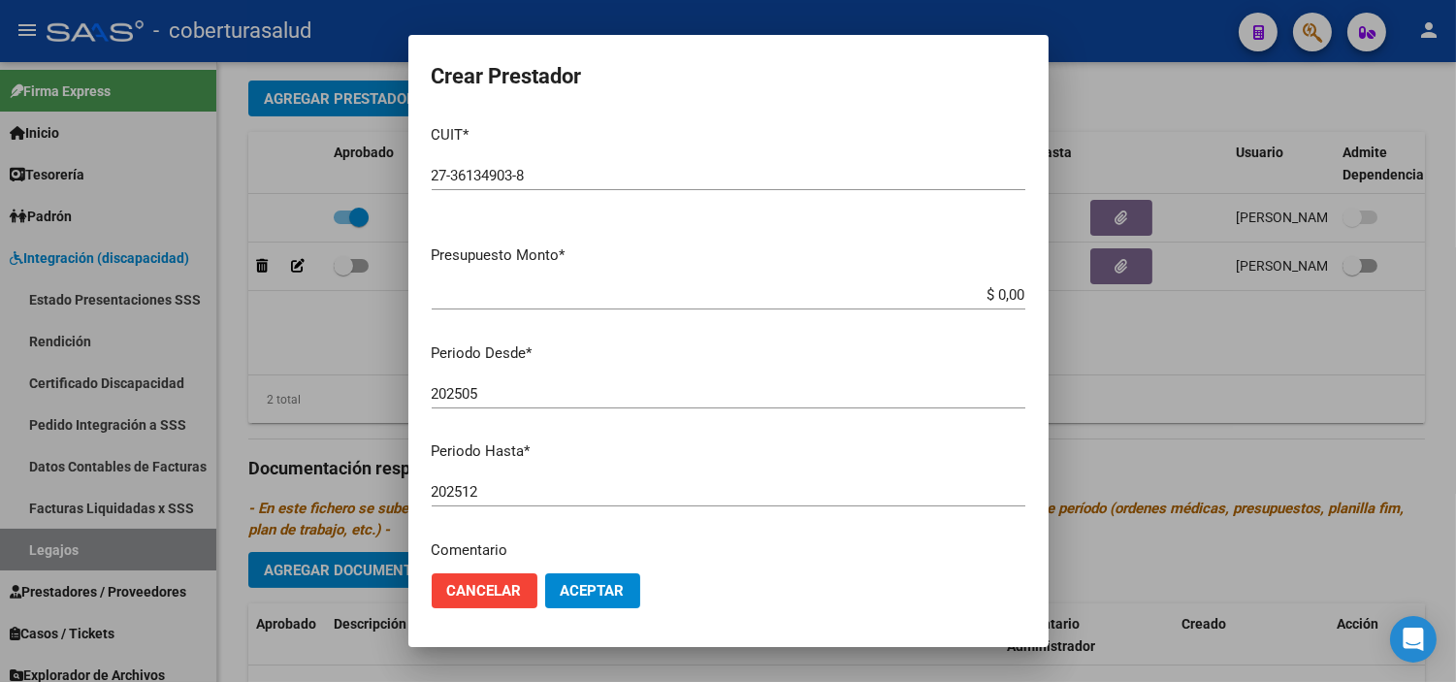
scroll to position [0, 0]
type textarea "90- PRESTACION DE APOYO EN PSICOPEDAGOGIA"
click at [1007, 298] on input "$ 0,00" at bounding box center [728, 299] width 593 height 17
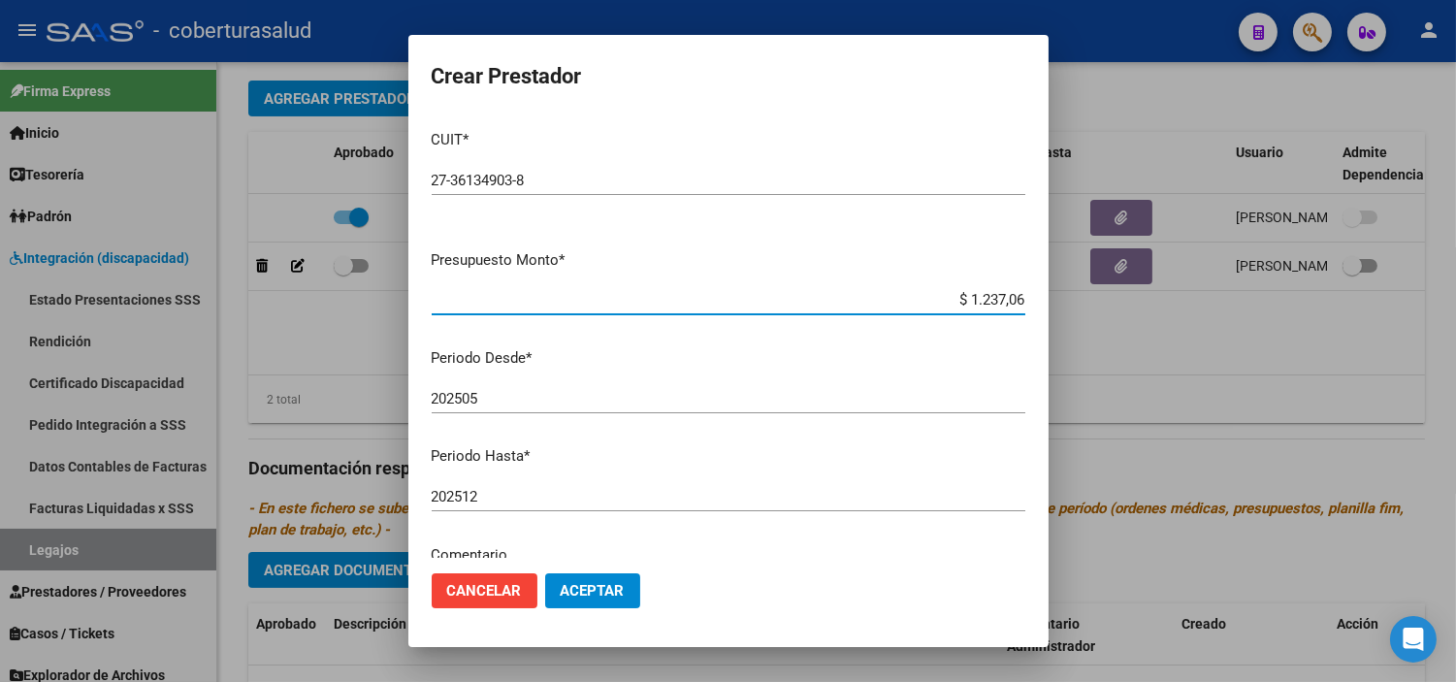
type input "$ 12.370,61"
click at [609, 588] on span "Aceptar" at bounding box center [592, 590] width 64 height 17
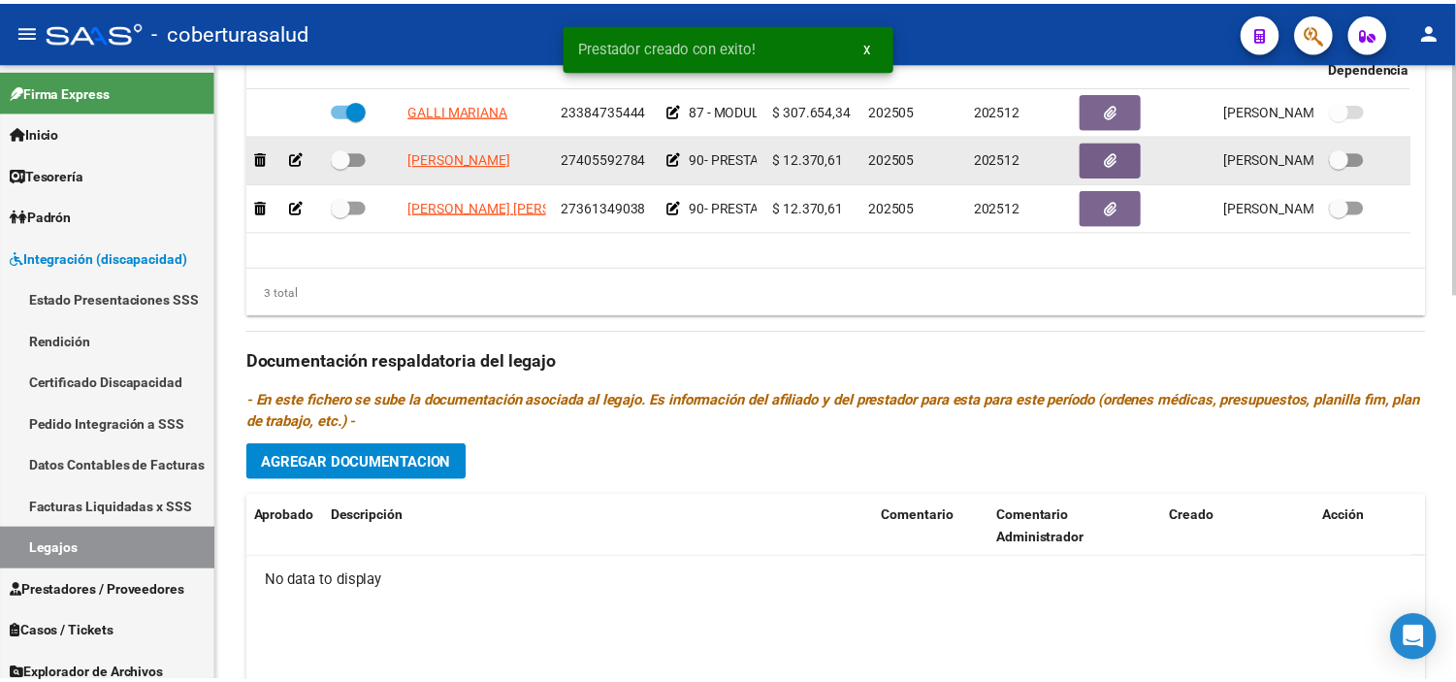
scroll to position [646, 0]
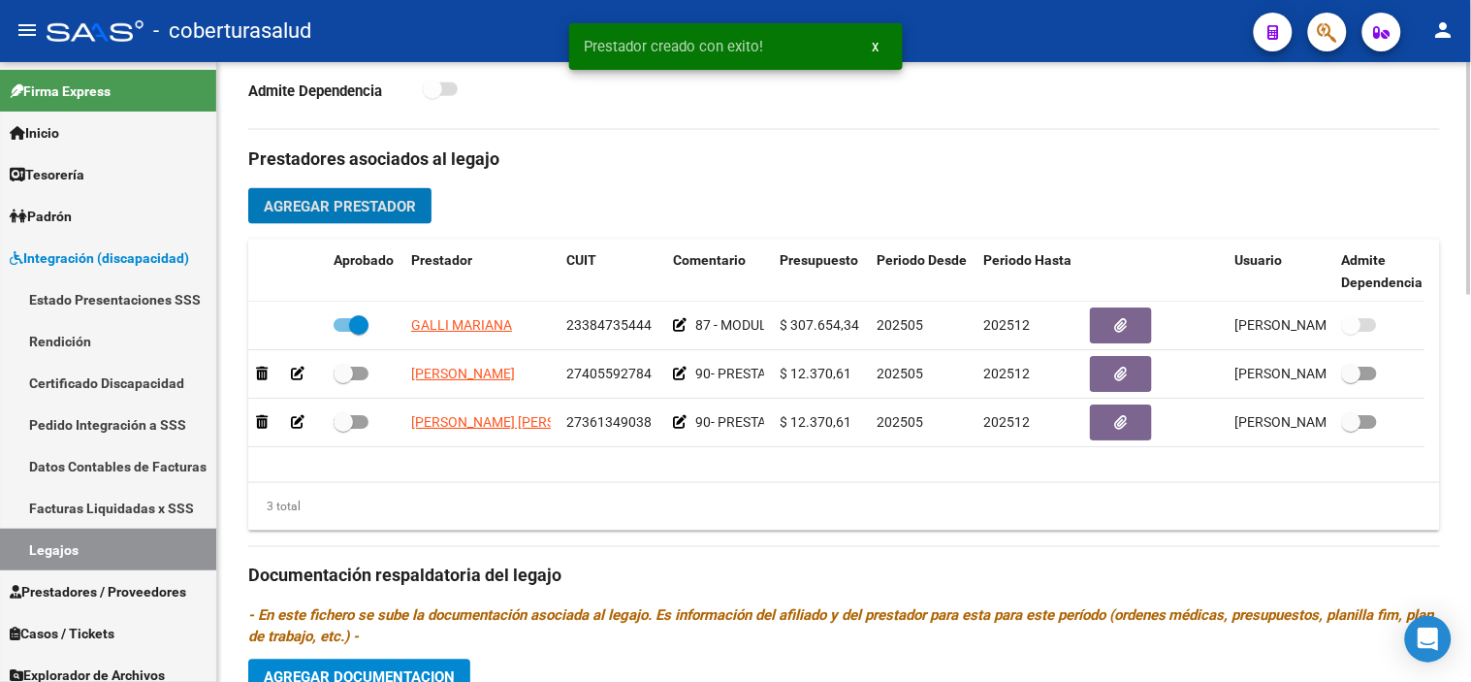
click at [378, 204] on span "Agregar Prestador" at bounding box center [340, 206] width 152 height 17
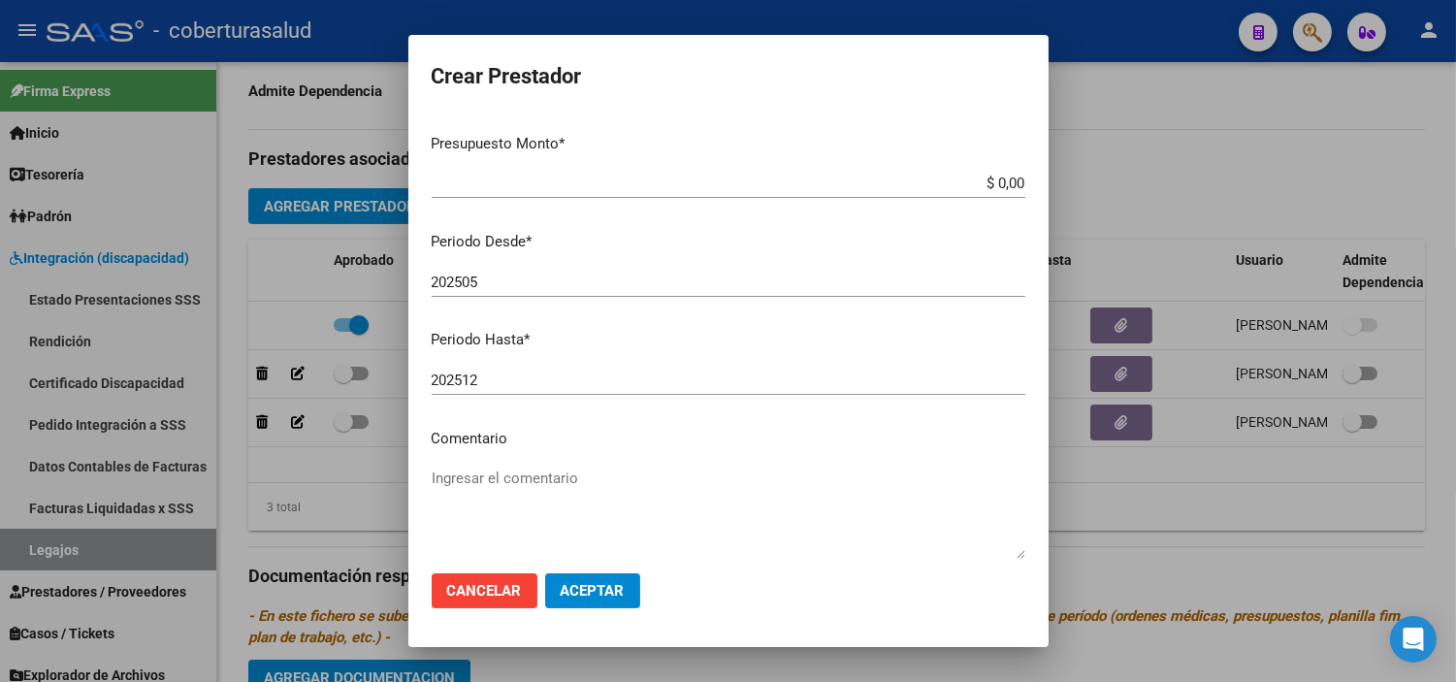
scroll to position [220, 0]
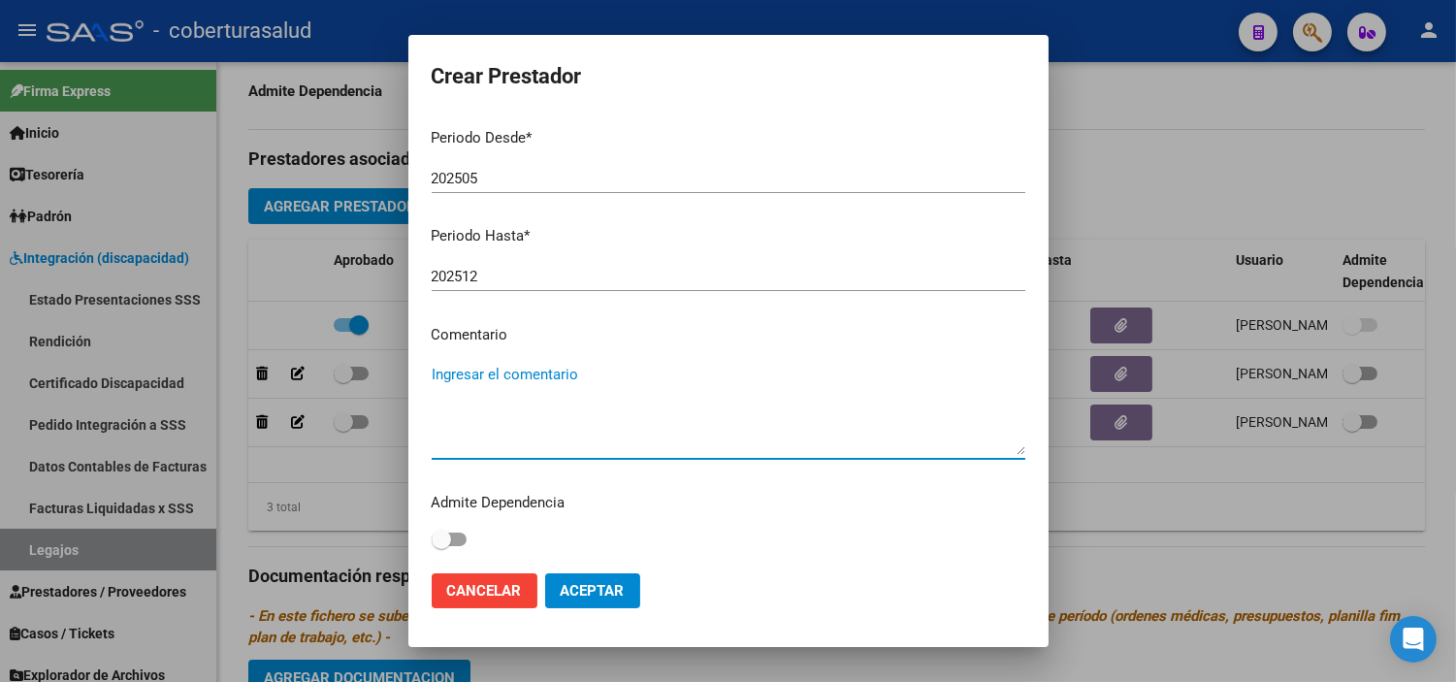
click at [530, 404] on textarea "Ingresar el comentario" at bounding box center [728, 409] width 593 height 91
paste textarea "PRESTACION DE APOYO EN FONOAUDIOLOGIA"
click at [432, 370] on textarea "PRESTACION DE APOYO EN FONOAUDIOLOGIA" at bounding box center [728, 409] width 593 height 91
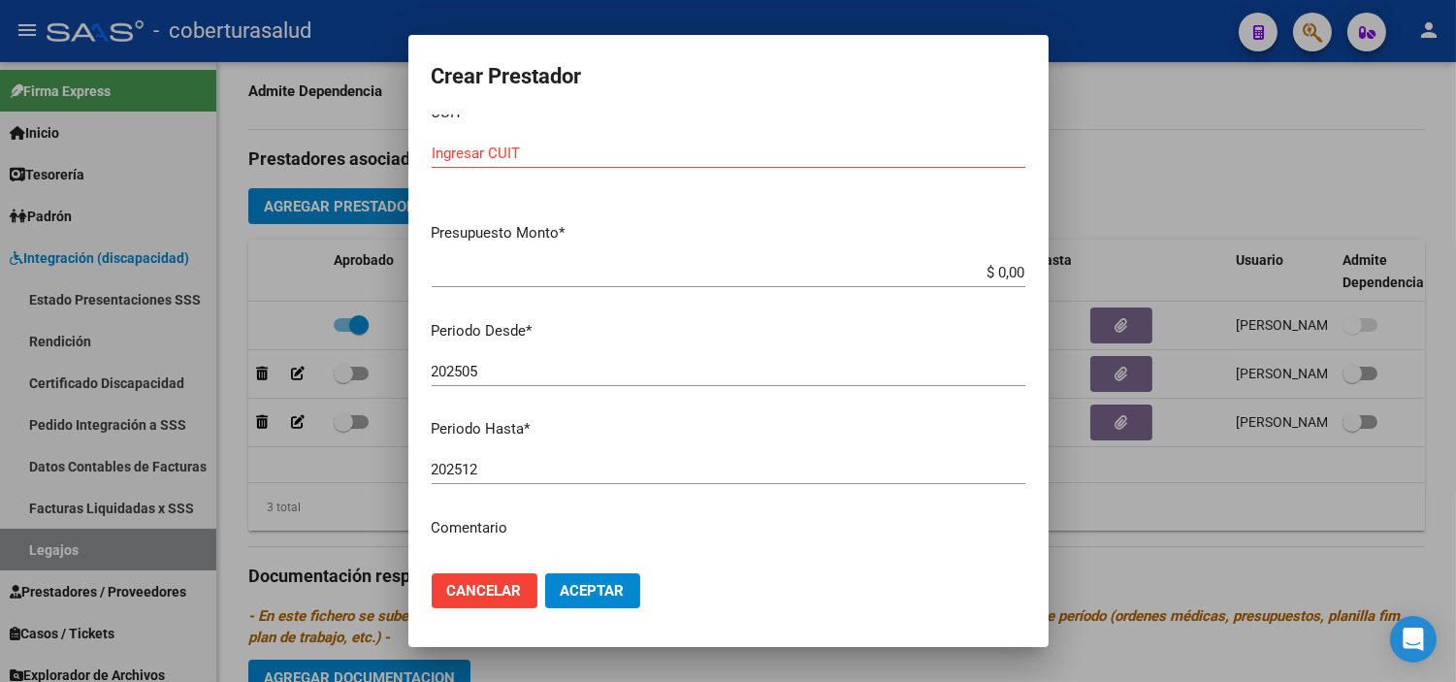
scroll to position [5, 0]
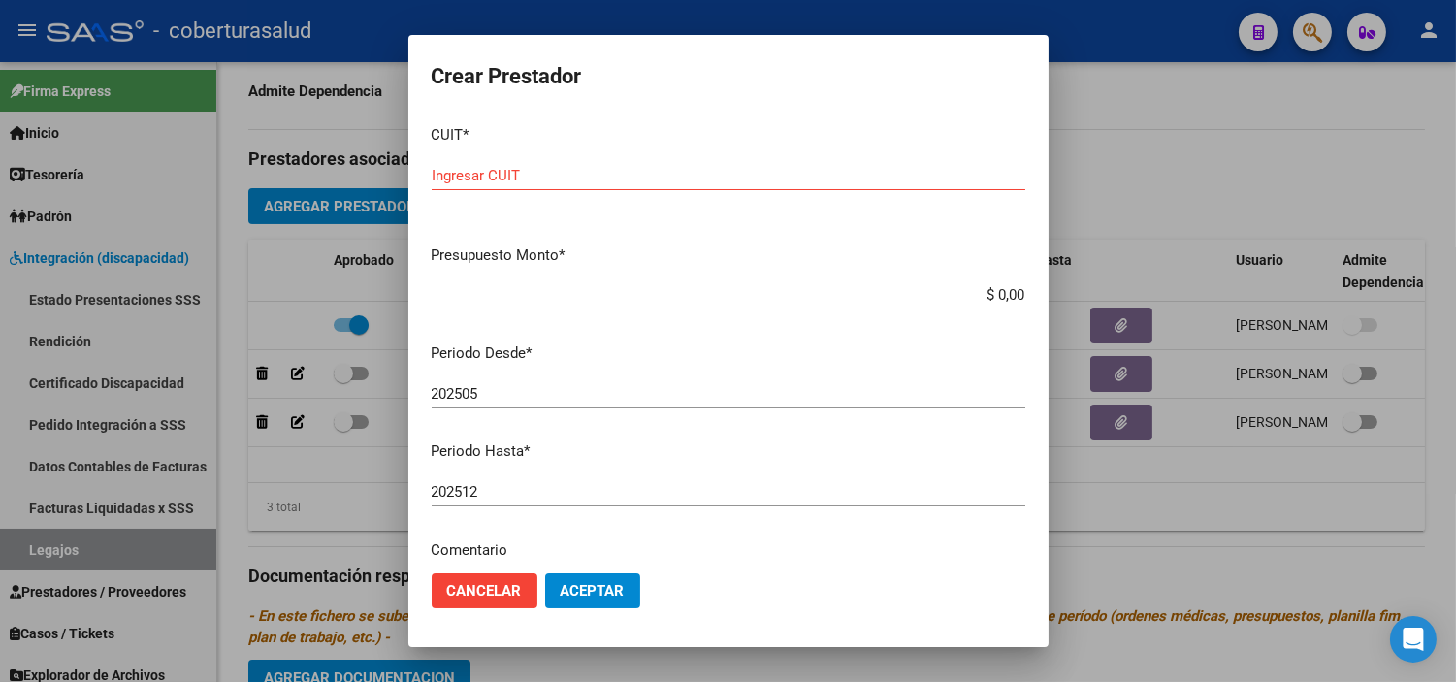
type textarea "90- PRESTACION DE APOYO EN FONOAUDIOLOGIA"
click at [590, 170] on input "Ingresar CUIT" at bounding box center [728, 175] width 593 height 17
paste input "27-20111246-5"
type input "27-20111246-5"
click at [995, 293] on input "$ 0,00" at bounding box center [728, 294] width 593 height 17
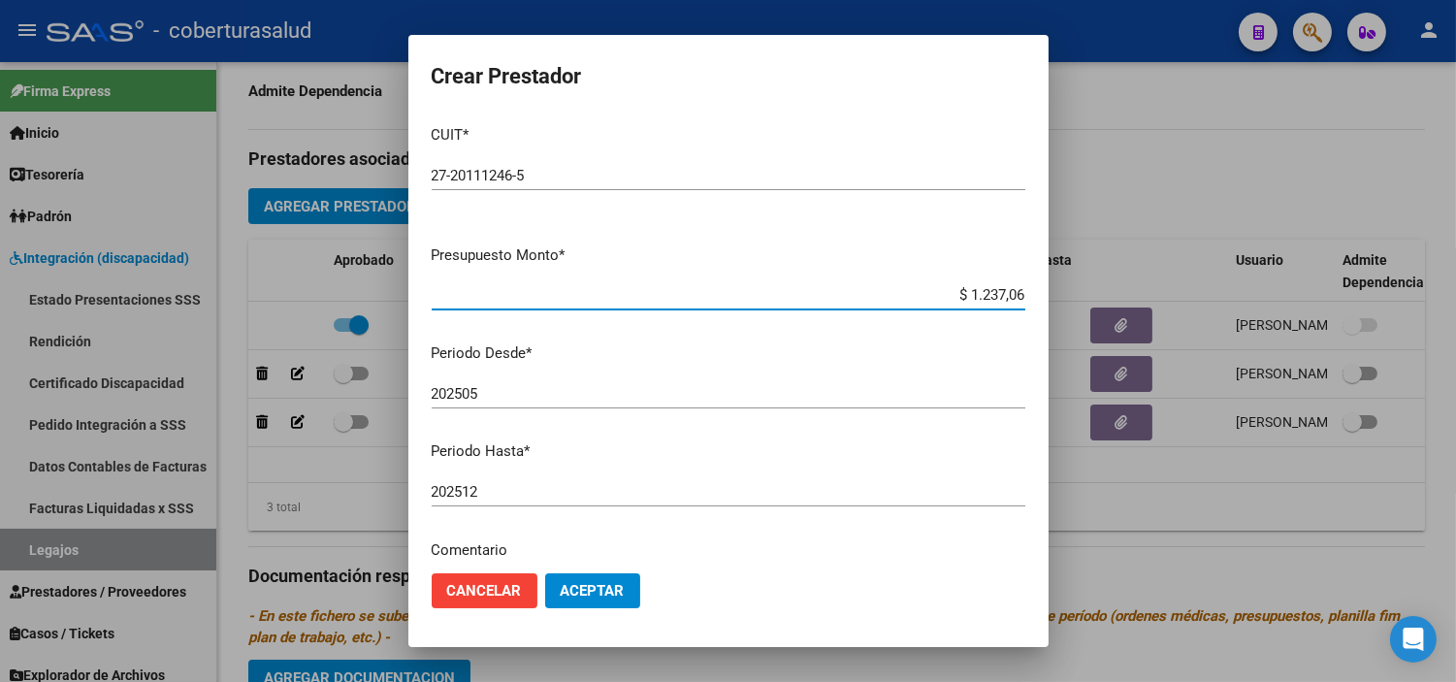
type input "$ 12.370,61"
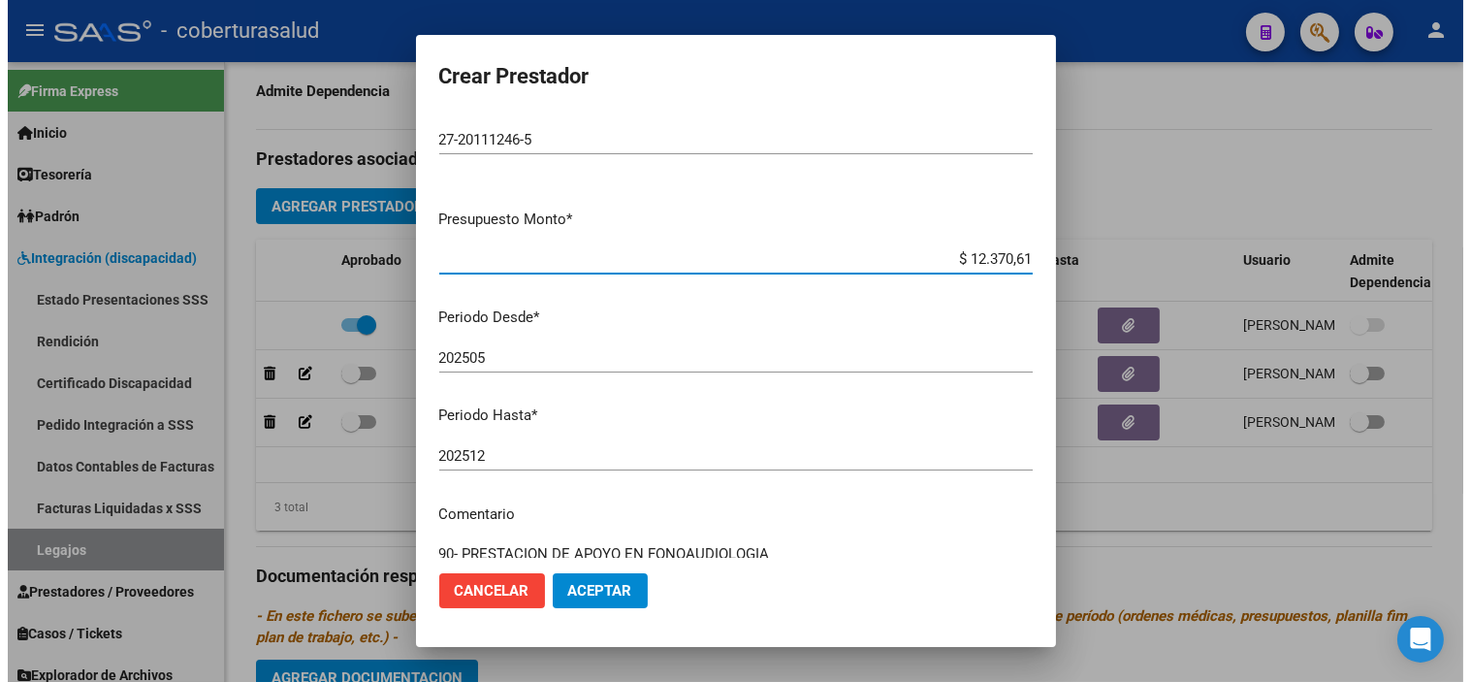
scroll to position [0, 0]
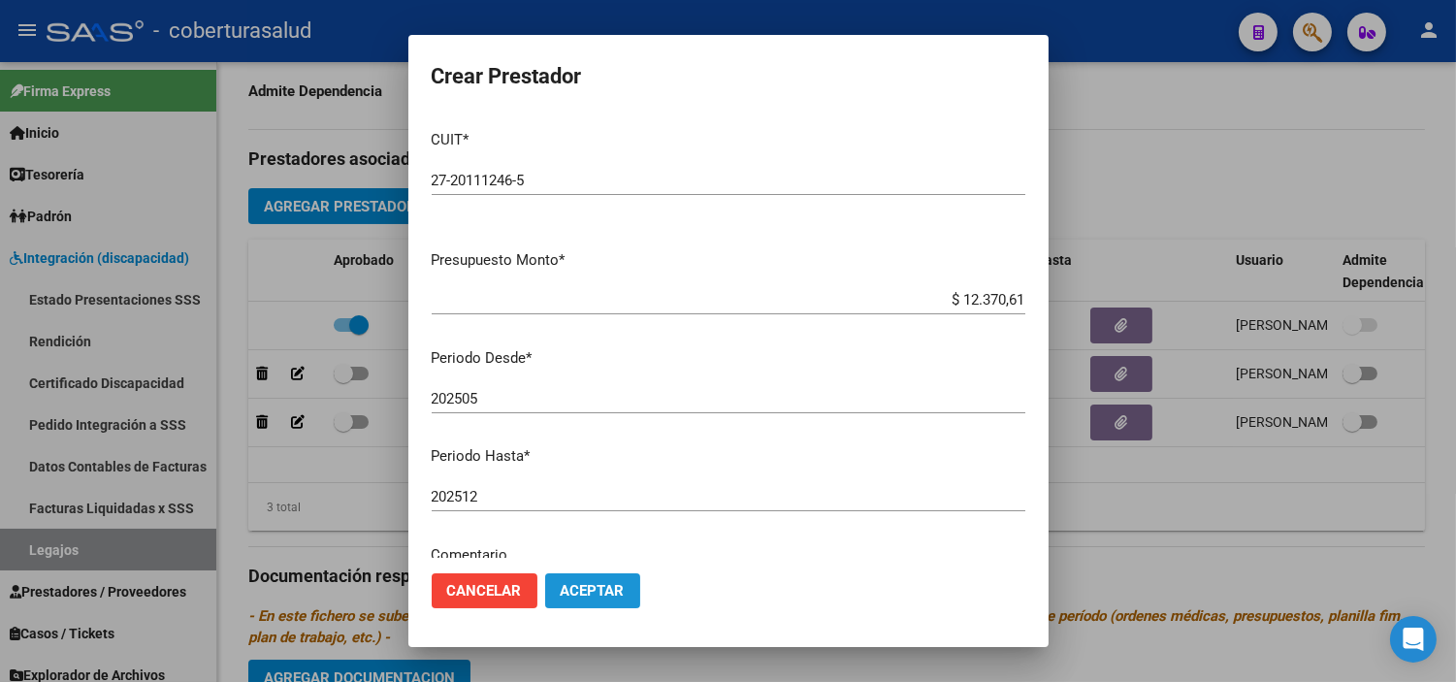
click at [611, 590] on span "Aceptar" at bounding box center [592, 590] width 64 height 17
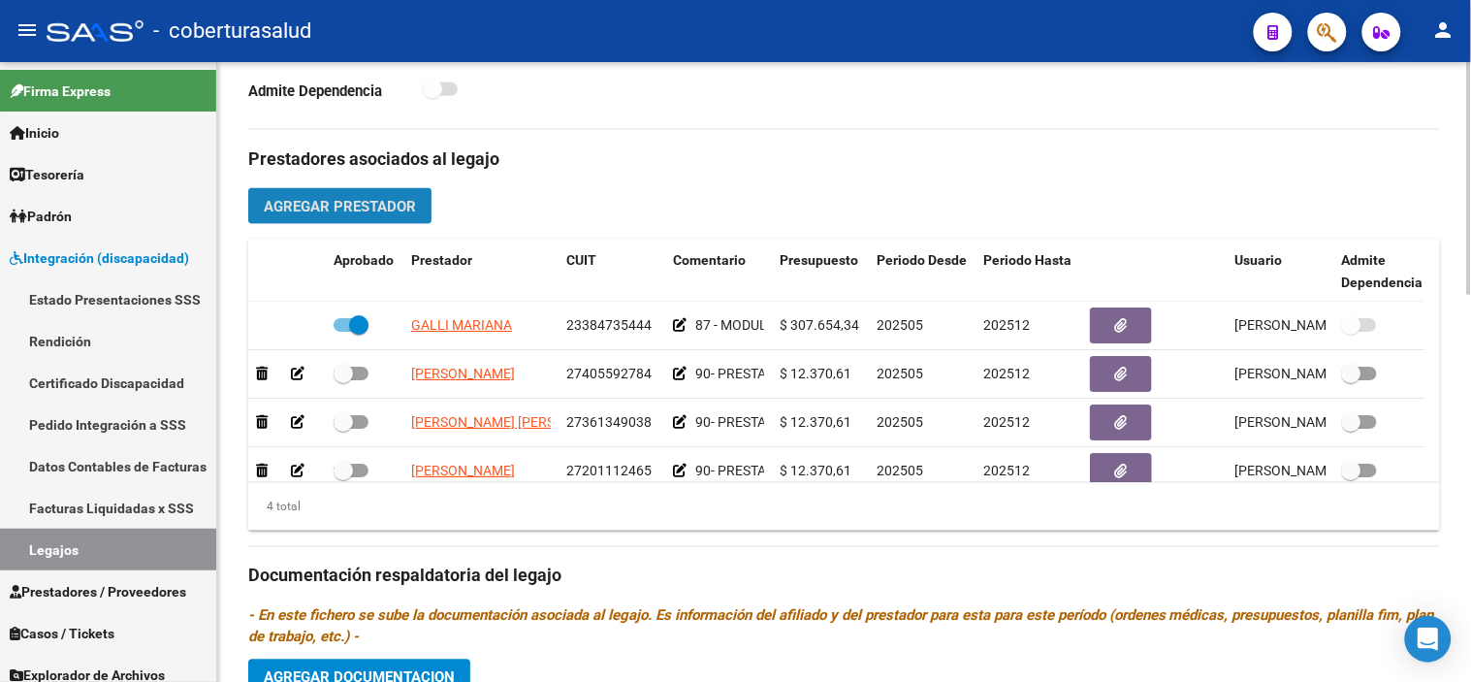
click at [409, 204] on span "Agregar Prestador" at bounding box center [340, 206] width 152 height 17
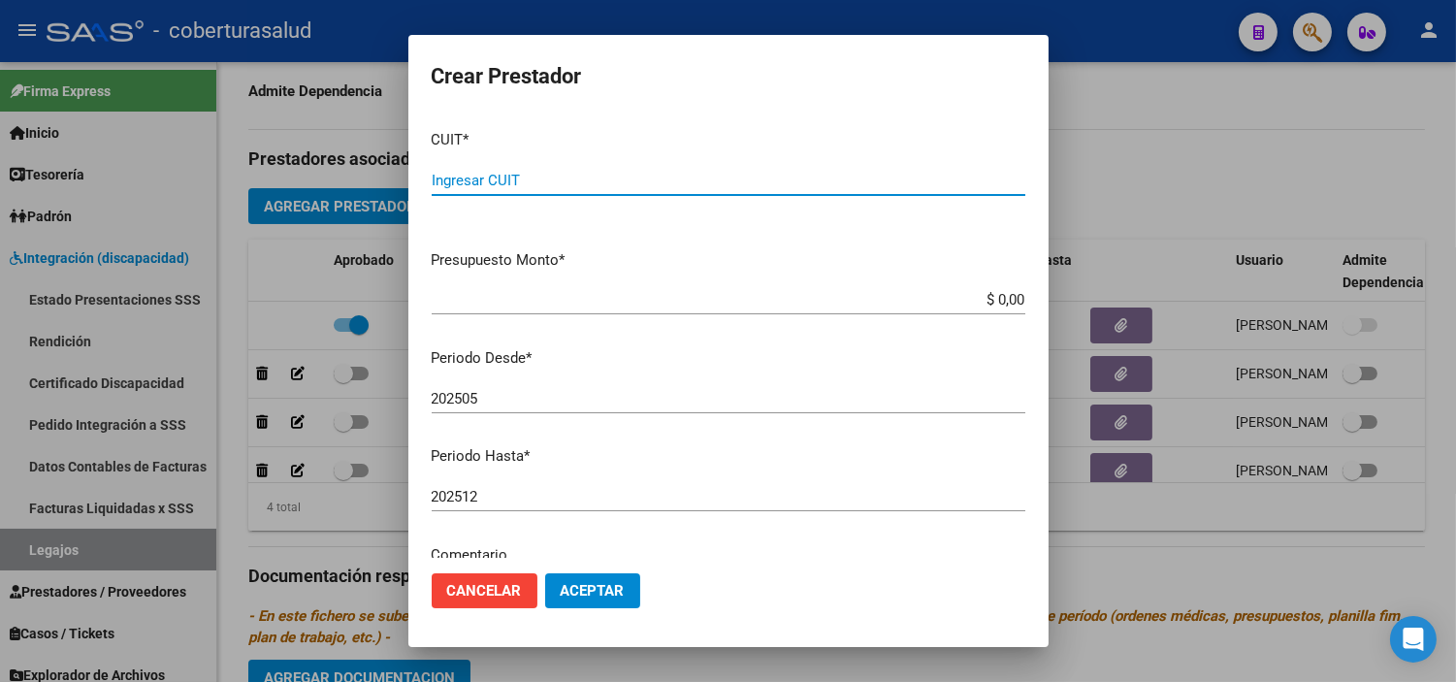
scroll to position [220, 0]
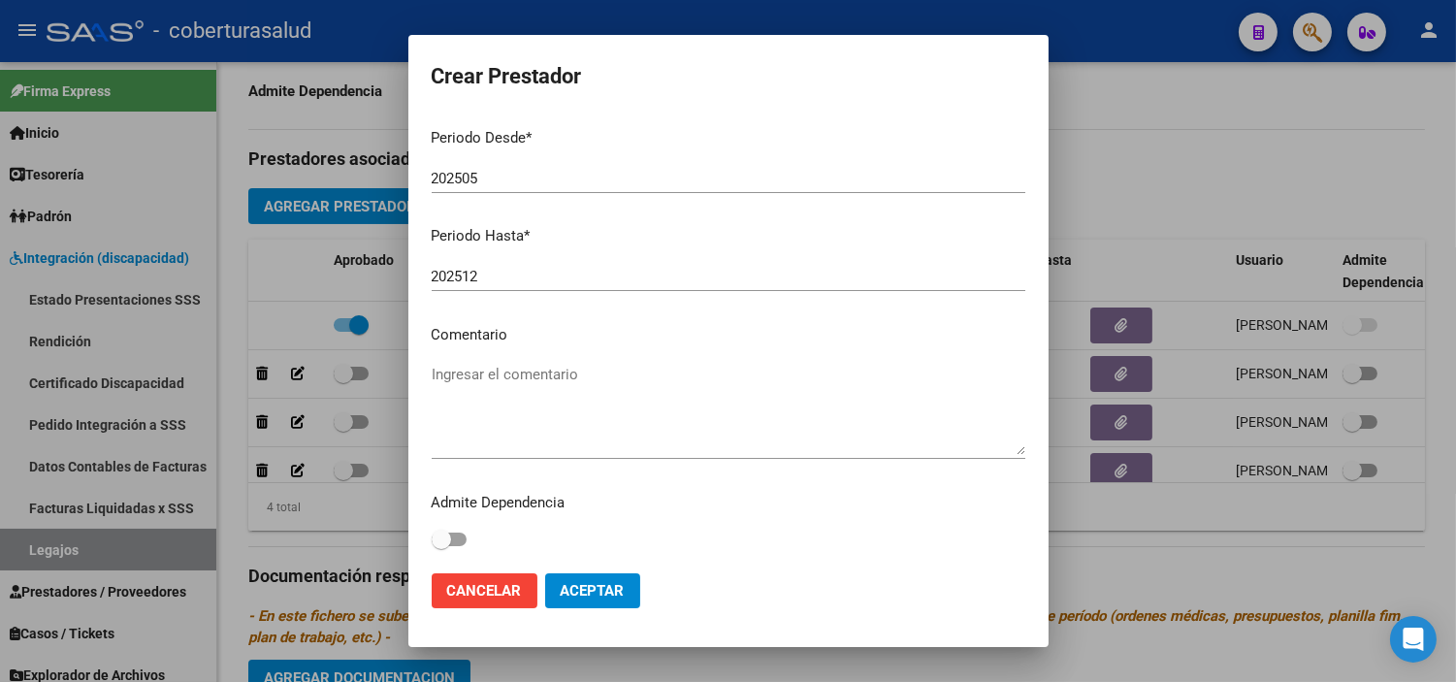
click at [495, 380] on textarea "Ingresar el comentario" at bounding box center [728, 409] width 593 height 91
paste textarea "PRESTACION DE APOYO EN TERAPIA OCUPACIONAL"
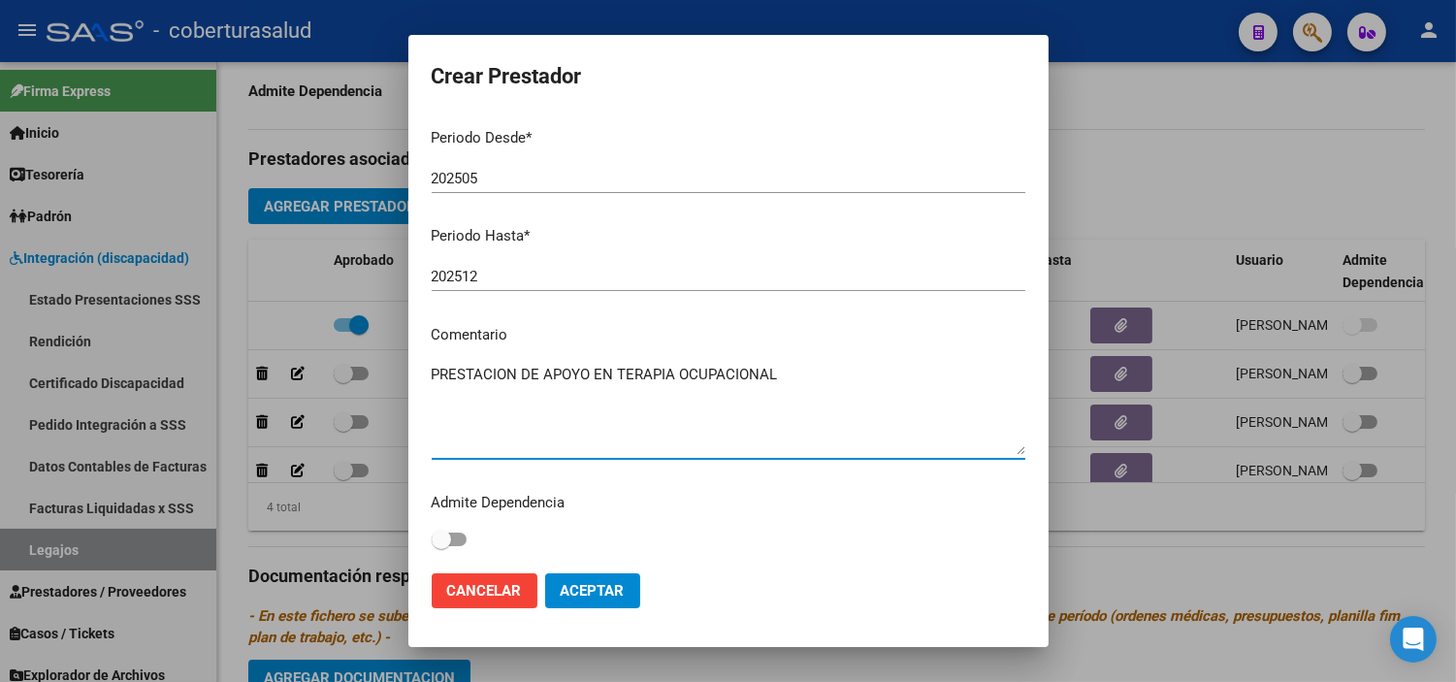
click at [427, 370] on mat-dialog-content "CUIT * Ingresar CUIT Presupuesto Monto * $ 0,00 Ingresar el monto Periodo Desde…" at bounding box center [728, 335] width 640 height 443
click at [432, 366] on textarea "PRESTACION DE APOYO EN TERAPIA OCUPACIONAL" at bounding box center [728, 409] width 593 height 91
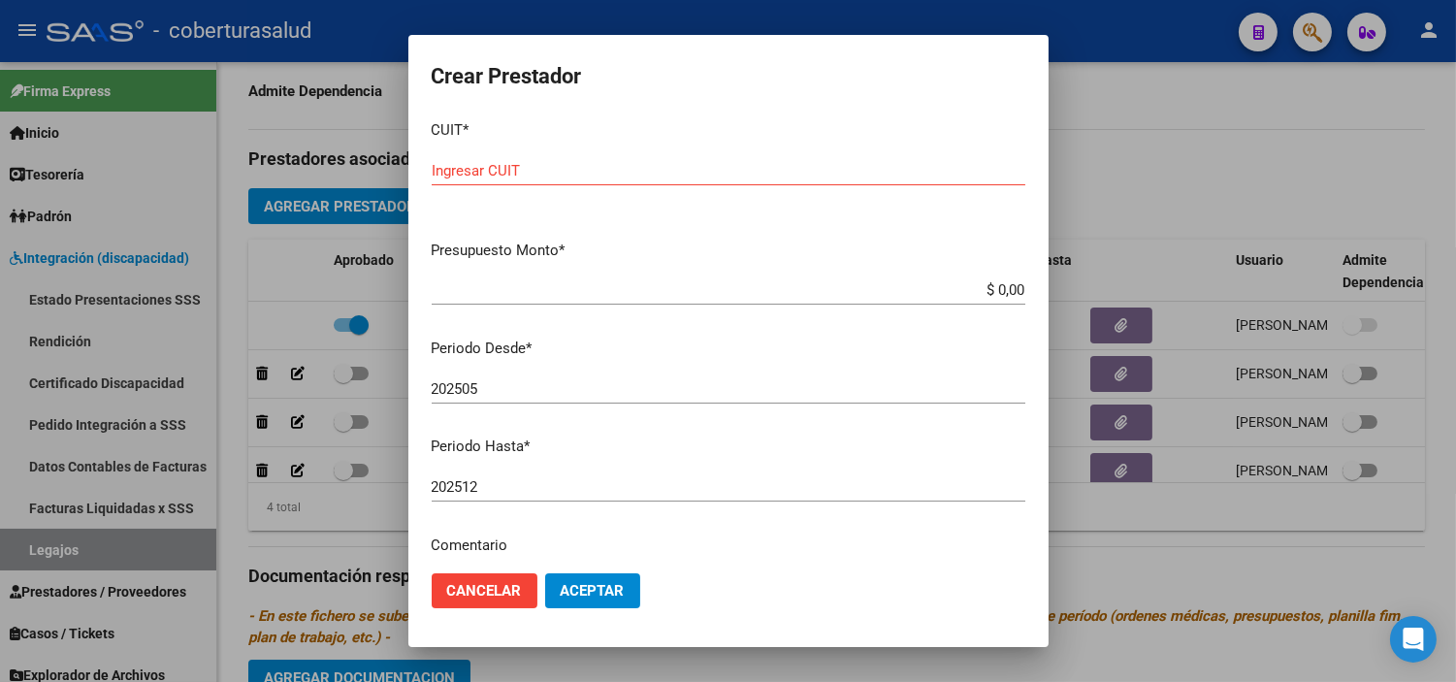
scroll to position [5, 0]
type textarea "90- PRESTACION DE APOYO EN TERAPIA OCUPACIONAL"
click at [546, 168] on input "Ingresar CUIT" at bounding box center [728, 175] width 593 height 17
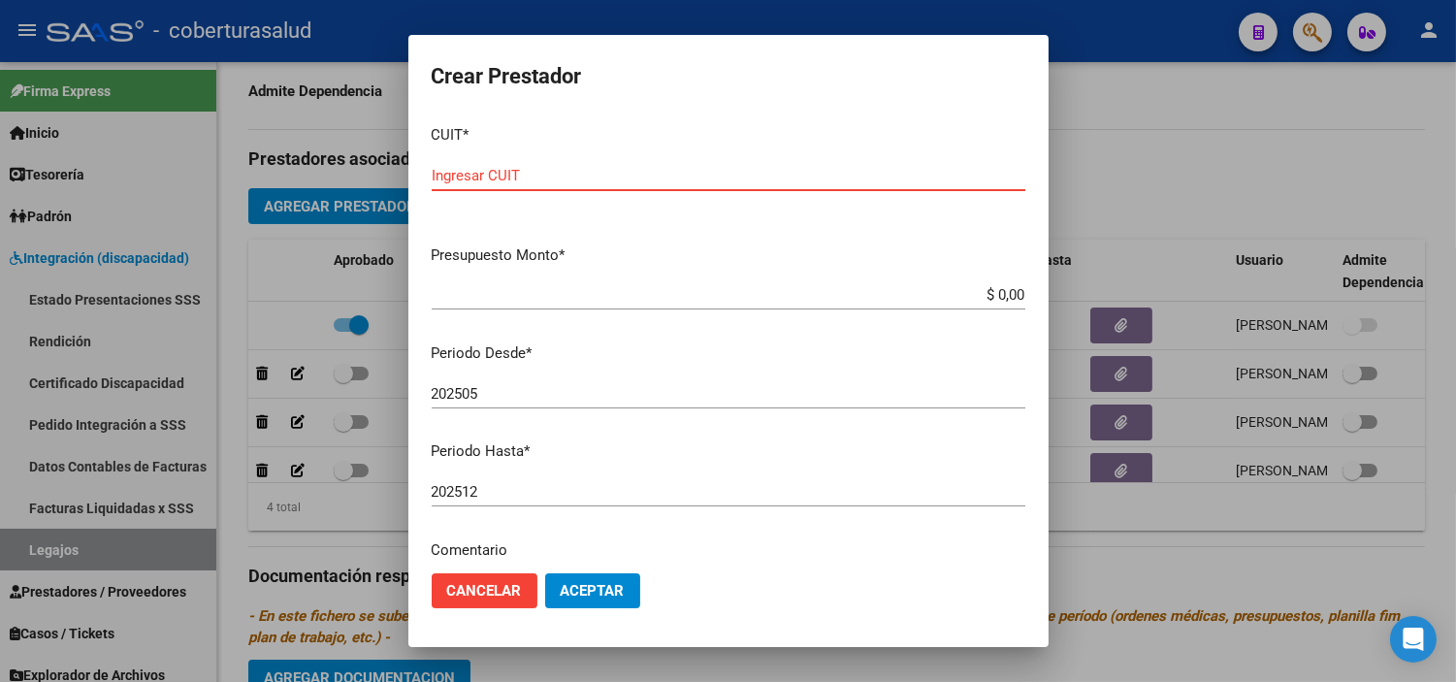
paste input "27-41084164-4"
type input "27-41084164-4"
click at [984, 293] on input "$ 0,00" at bounding box center [728, 294] width 593 height 17
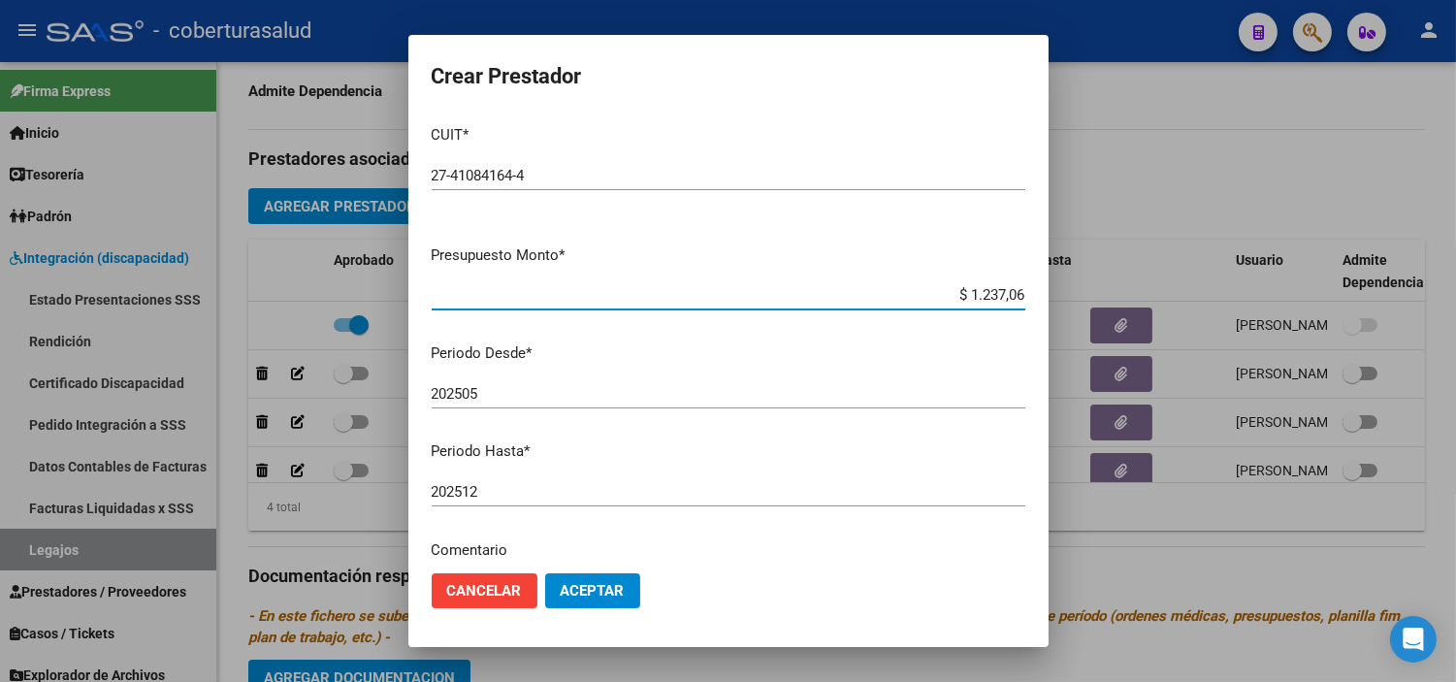
type input "$ 12.370,61"
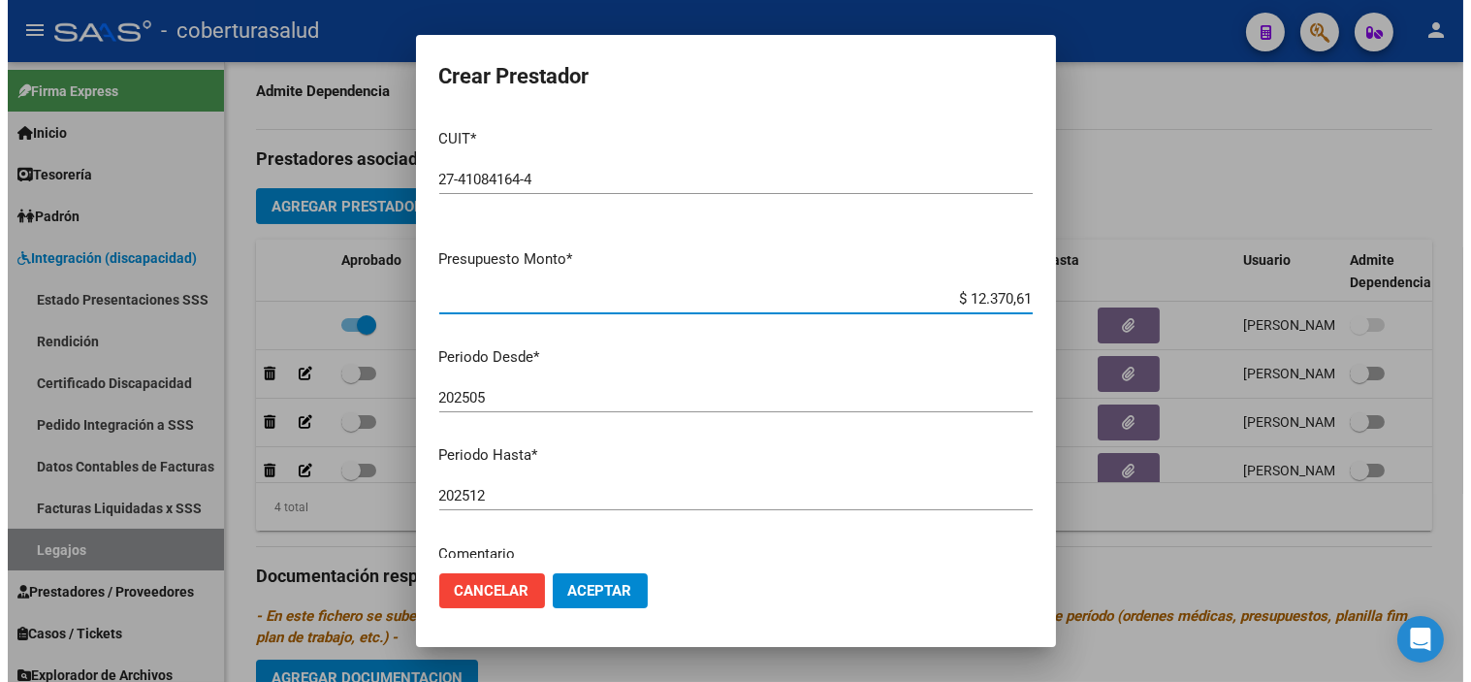
scroll to position [0, 0]
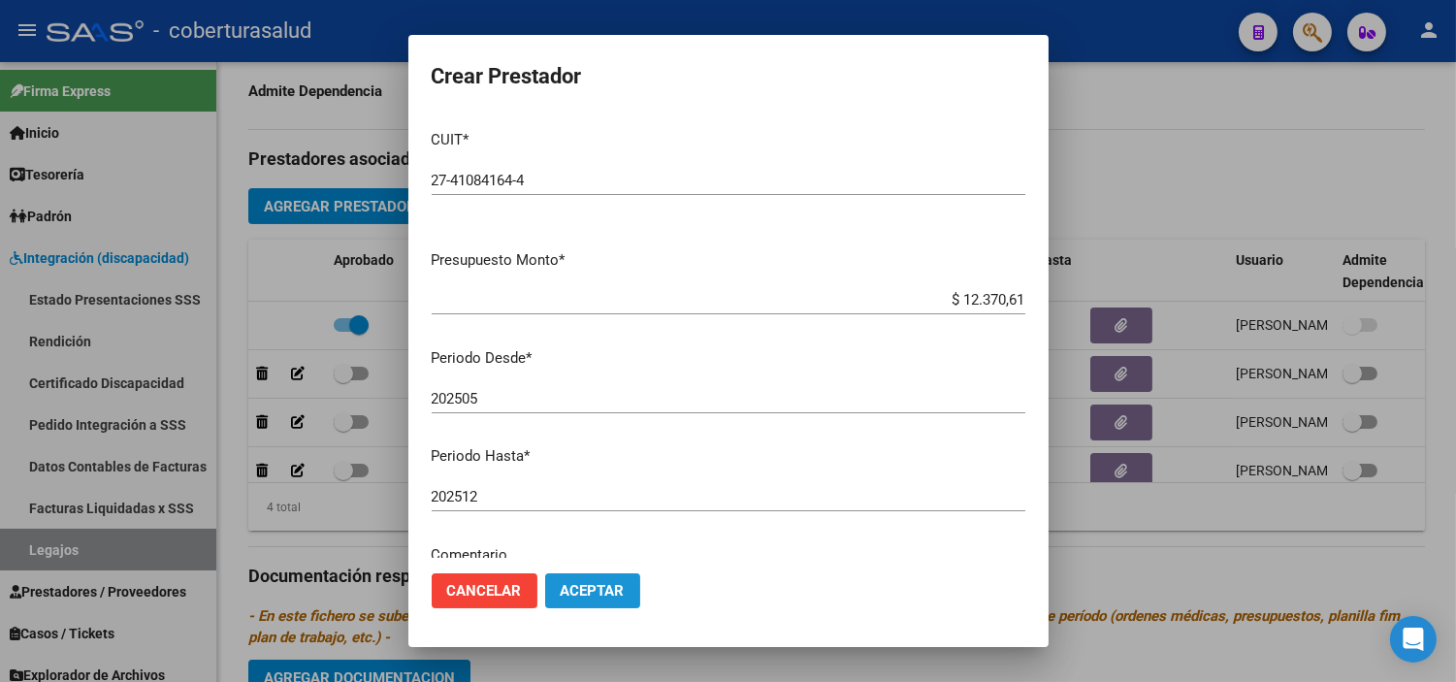
click at [617, 583] on span "Aceptar" at bounding box center [592, 590] width 64 height 17
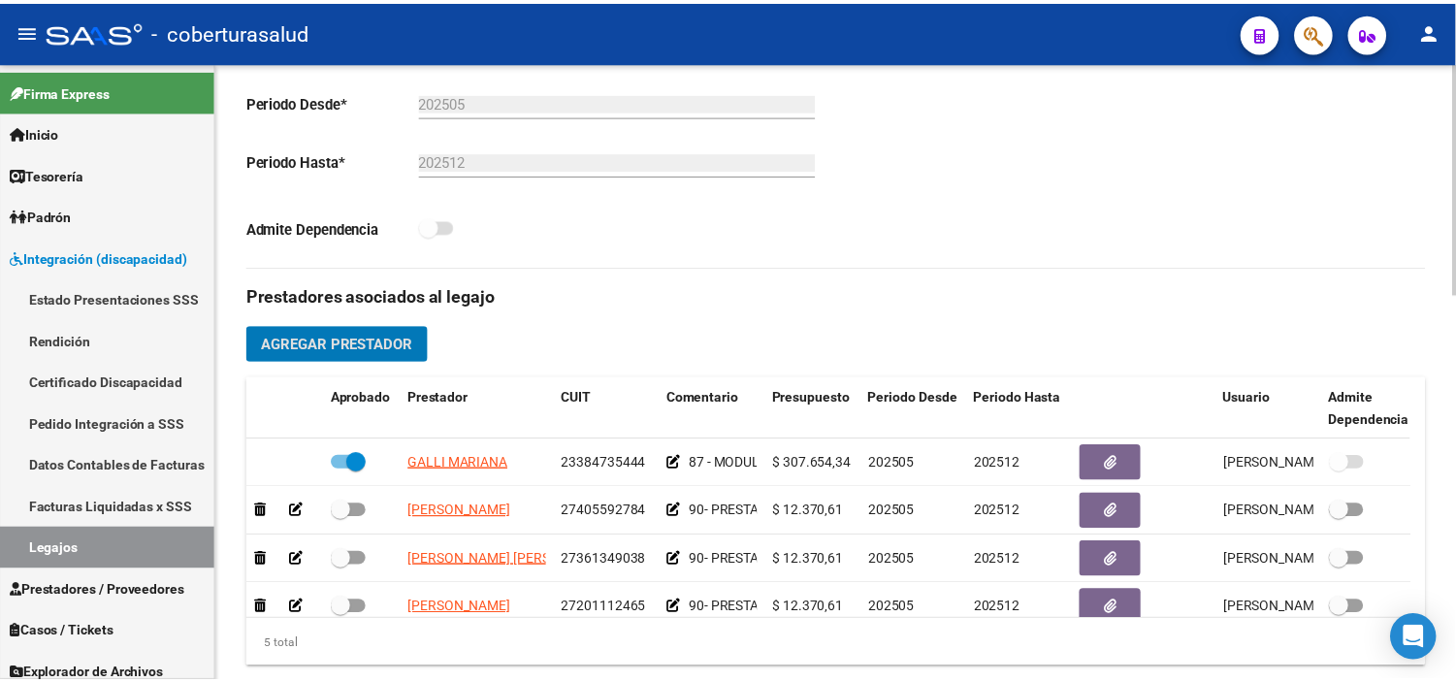
scroll to position [538, 0]
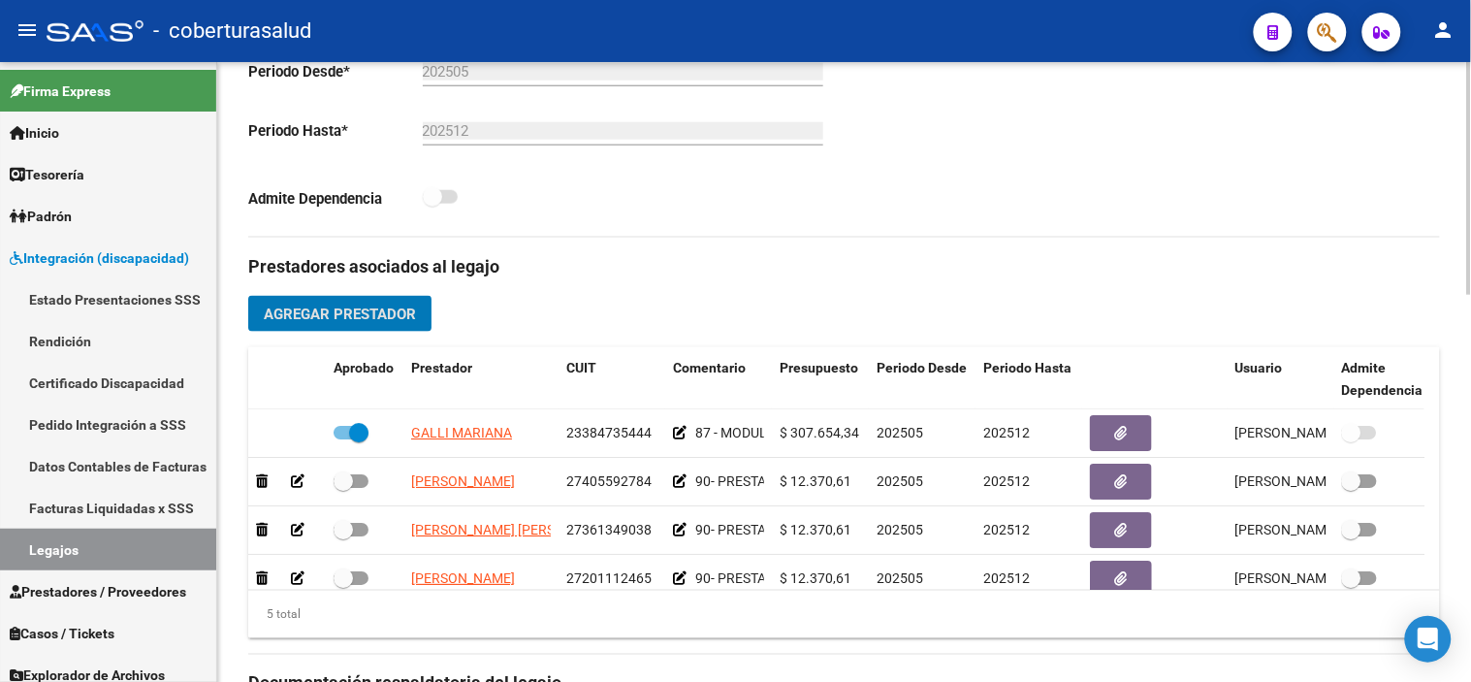
click at [415, 313] on span "Agregar Prestador" at bounding box center [340, 313] width 152 height 17
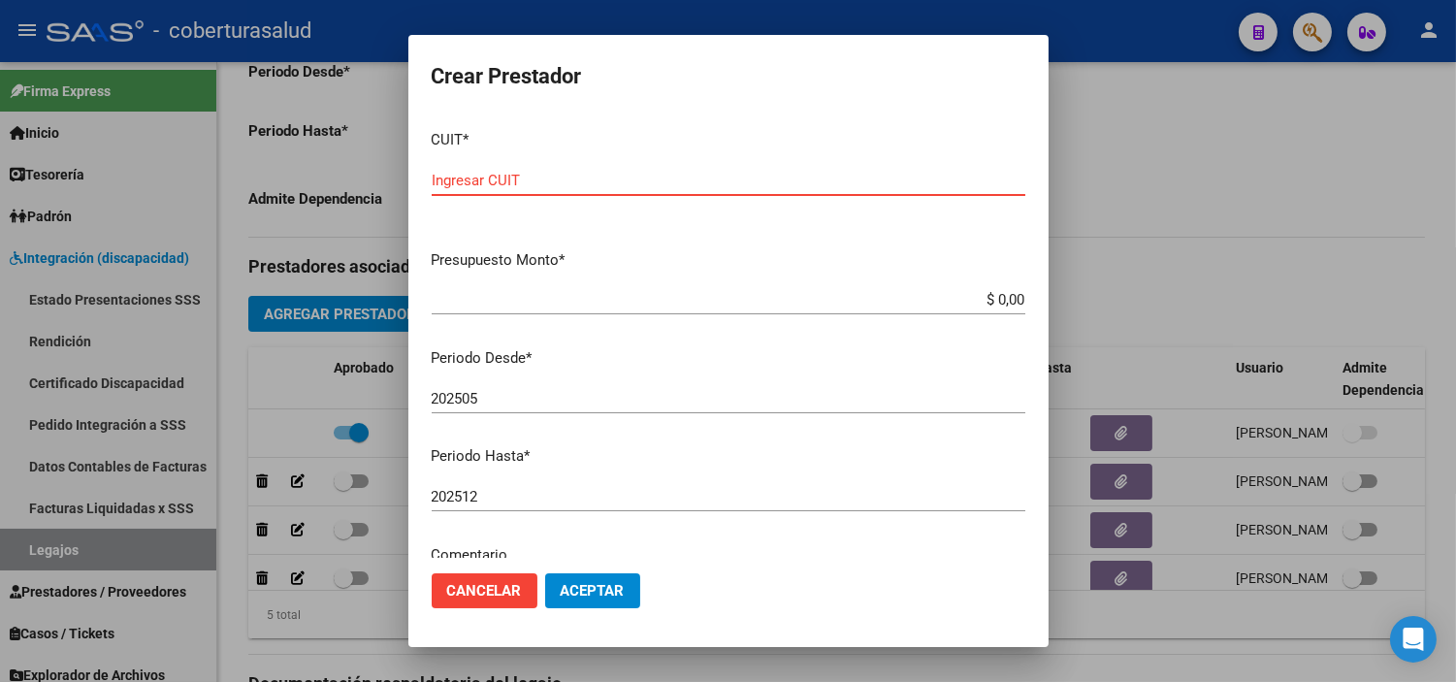
paste input "23-35936307-9"
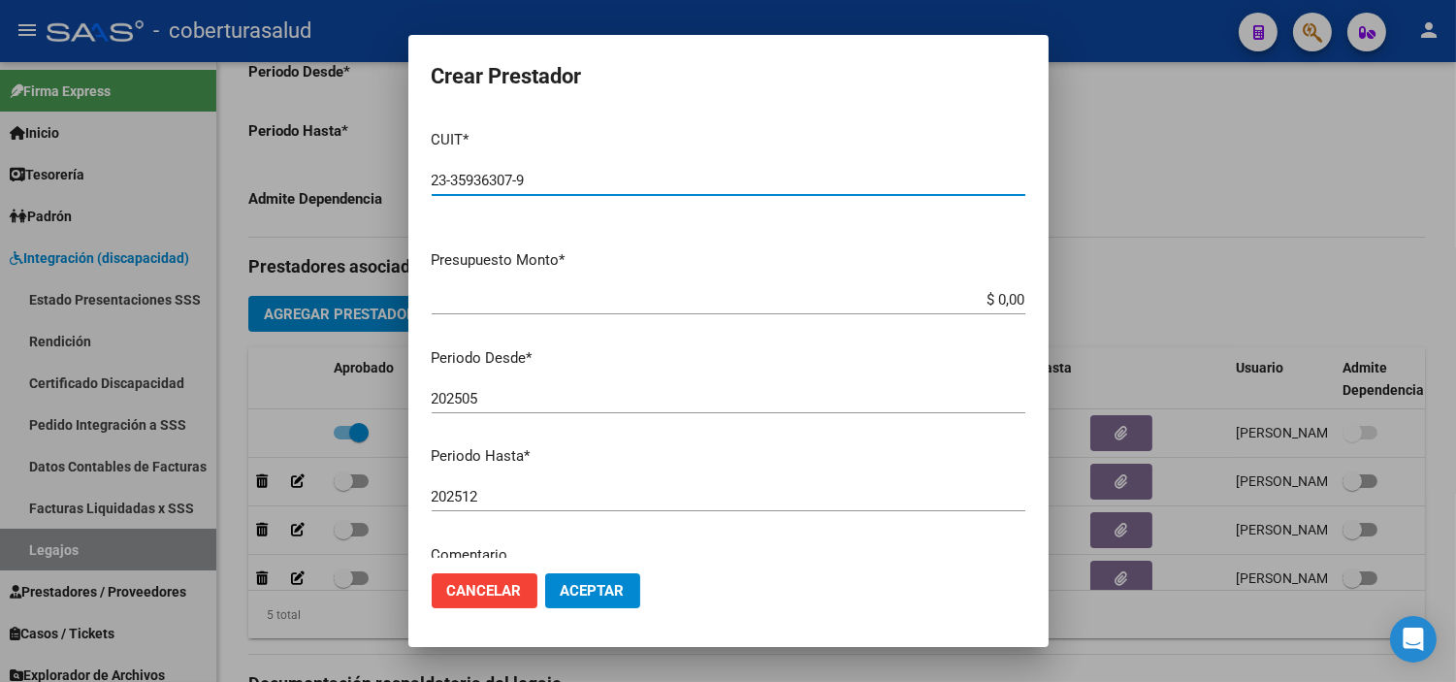
type input "23-35936307-9"
click at [1011, 299] on app-form-text-field "Presupuesto Monto * $ 0,00 Ingresar el monto" at bounding box center [736, 279] width 609 height 60
click at [1005, 298] on input "$ 0,00" at bounding box center [728, 299] width 593 height 17
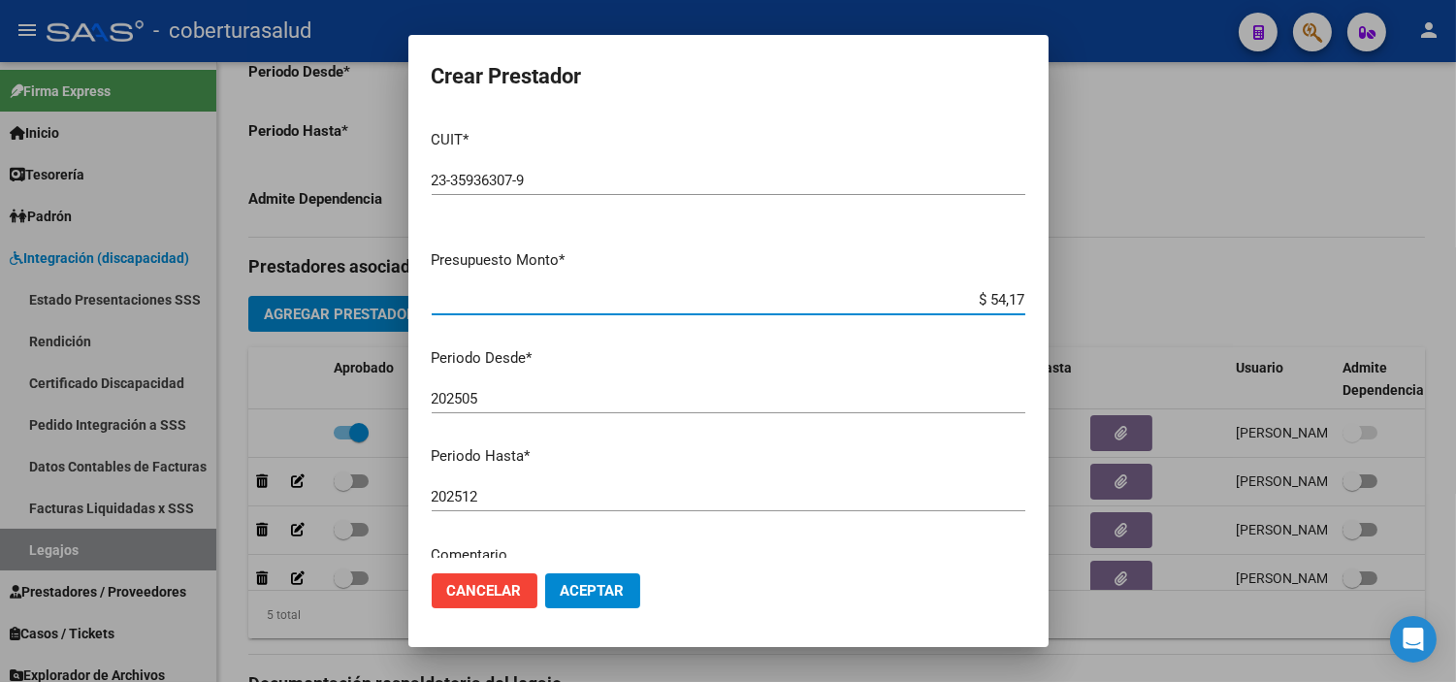
type input "$ 541,76"
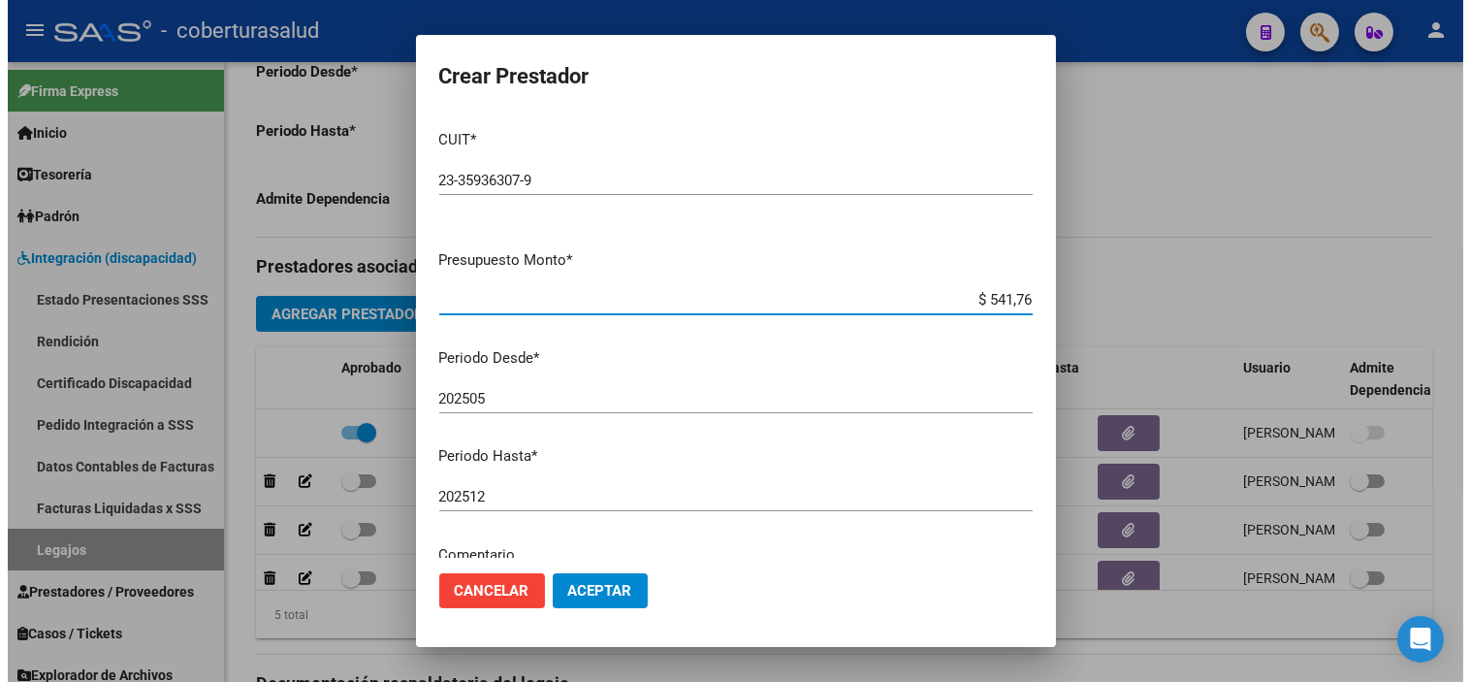
scroll to position [215, 0]
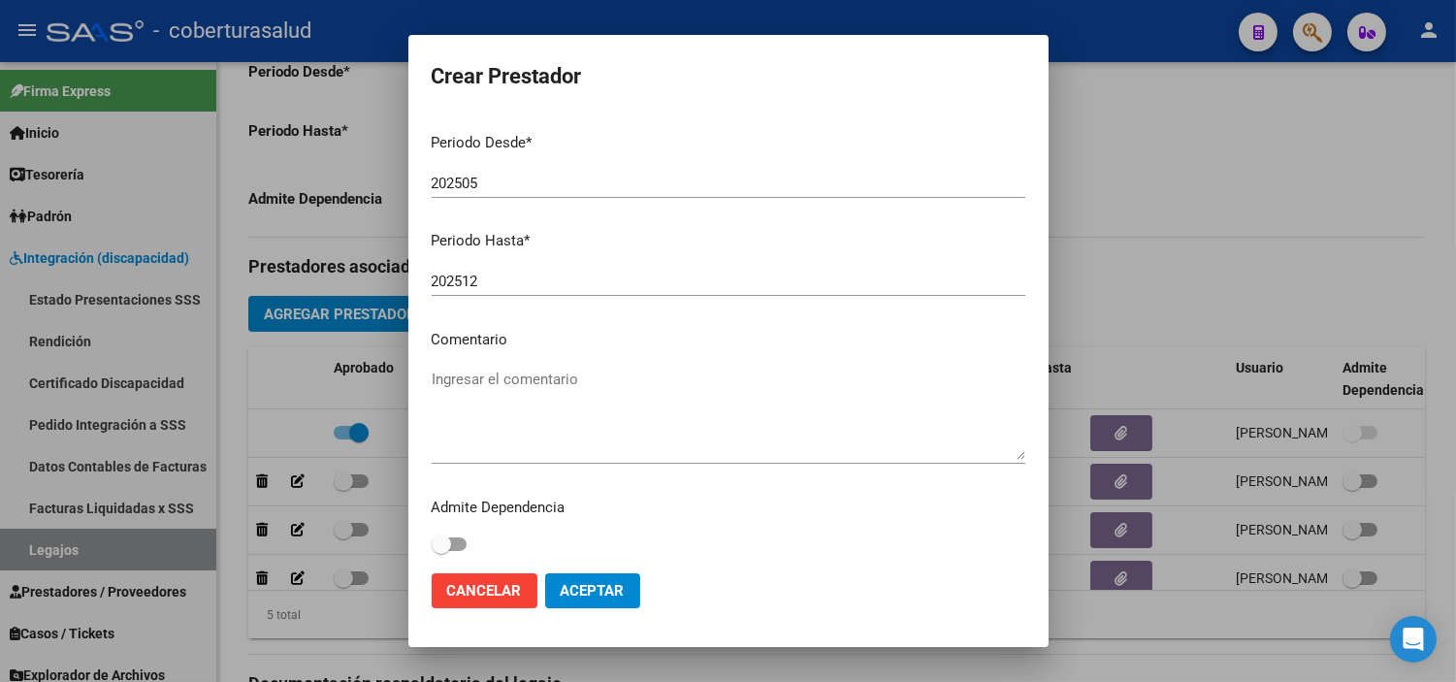
click at [526, 428] on textarea "Ingresar el comentario" at bounding box center [728, 413] width 593 height 91
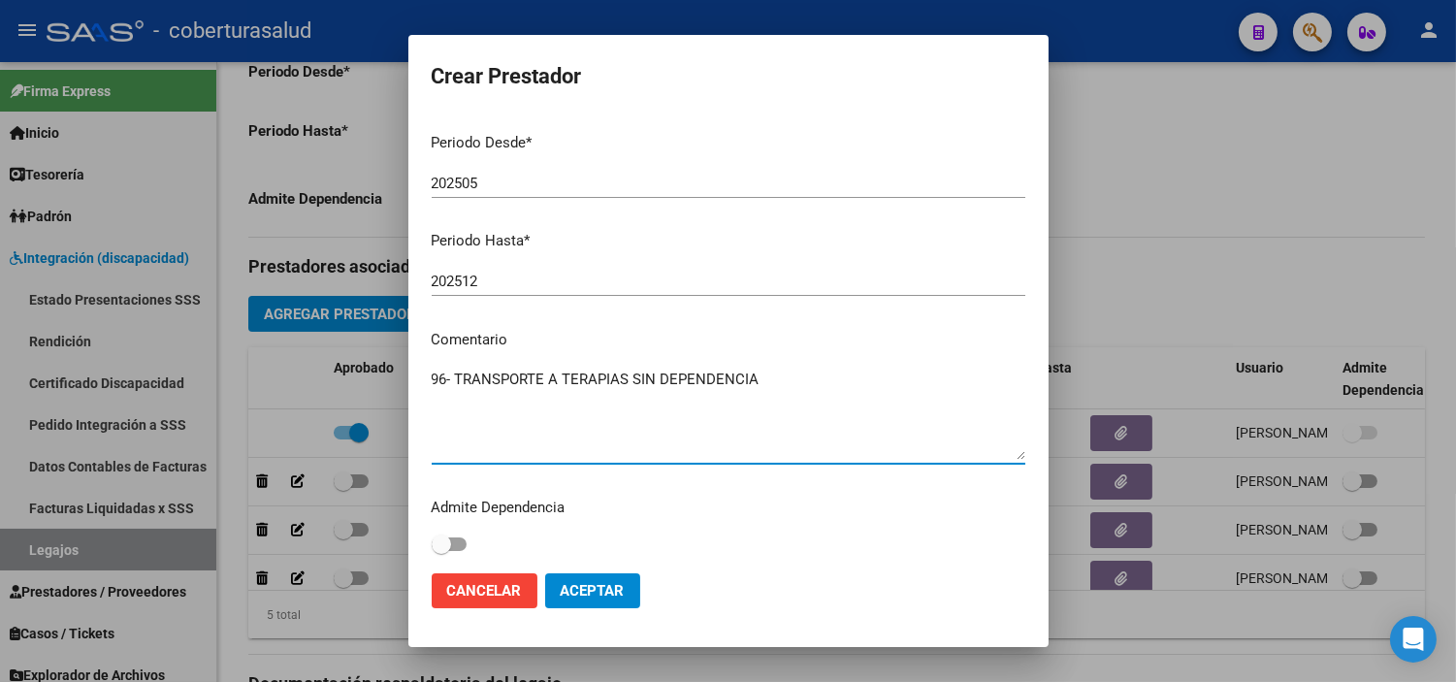
type textarea "96- TRANSPORTE A TERAPIAS SIN DEPENDENCIA"
click at [611, 589] on span "Aceptar" at bounding box center [592, 590] width 64 height 17
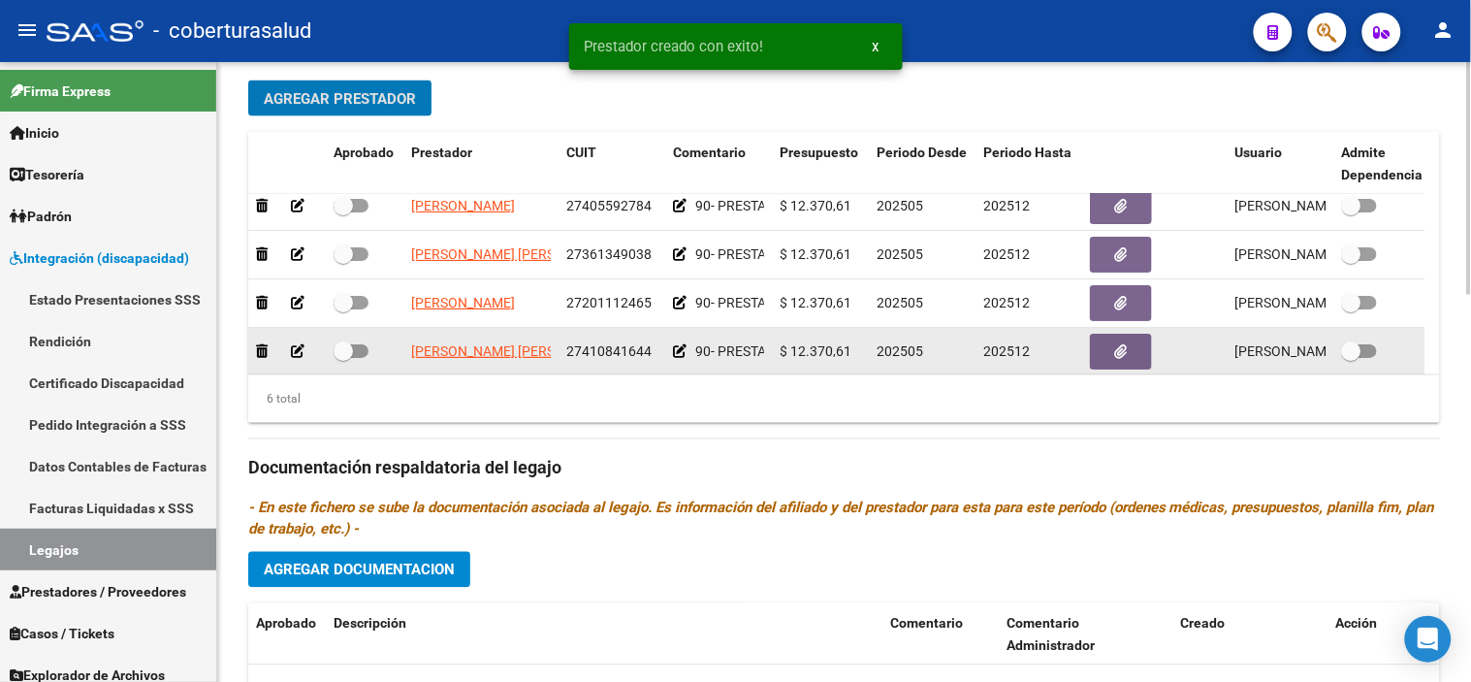
scroll to position [24, 0]
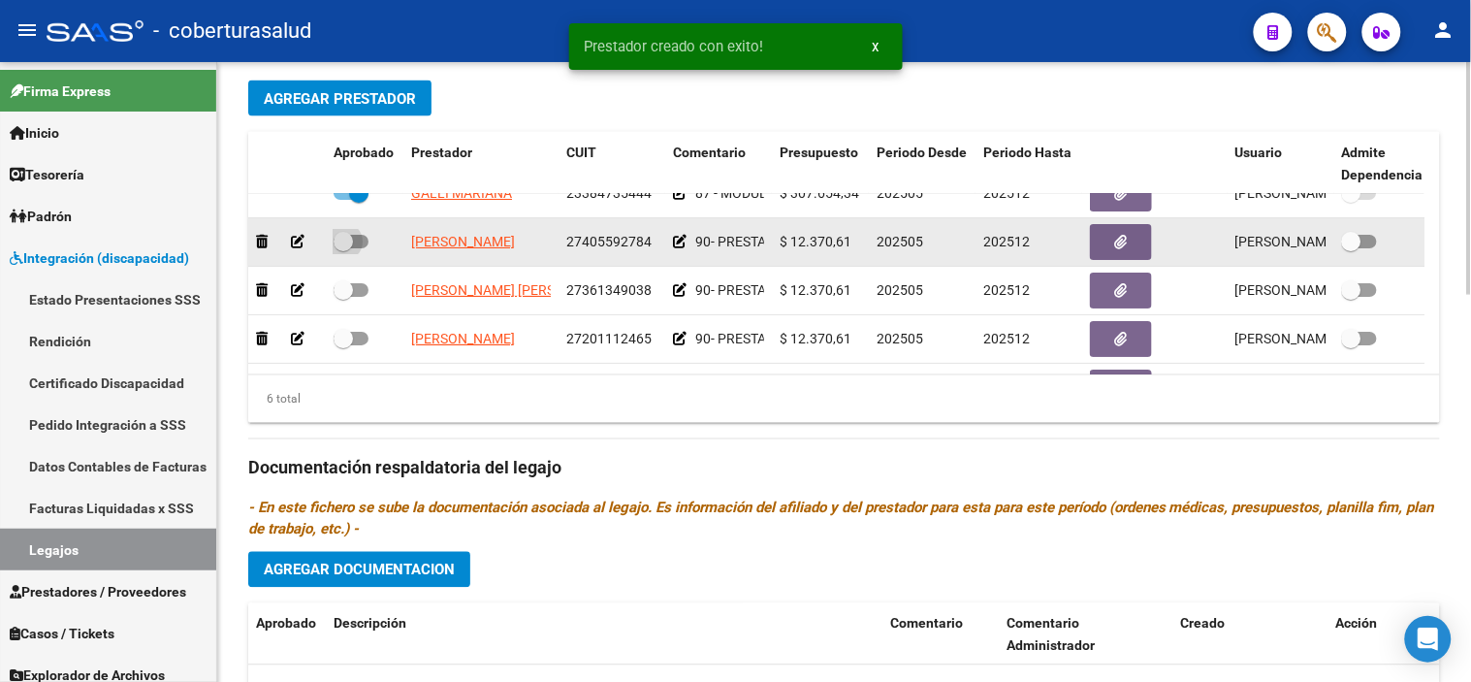
click at [354, 244] on span at bounding box center [351, 242] width 35 height 14
click at [343, 248] on input "checkbox" at bounding box center [342, 248] width 1 height 1
checkbox input "true"
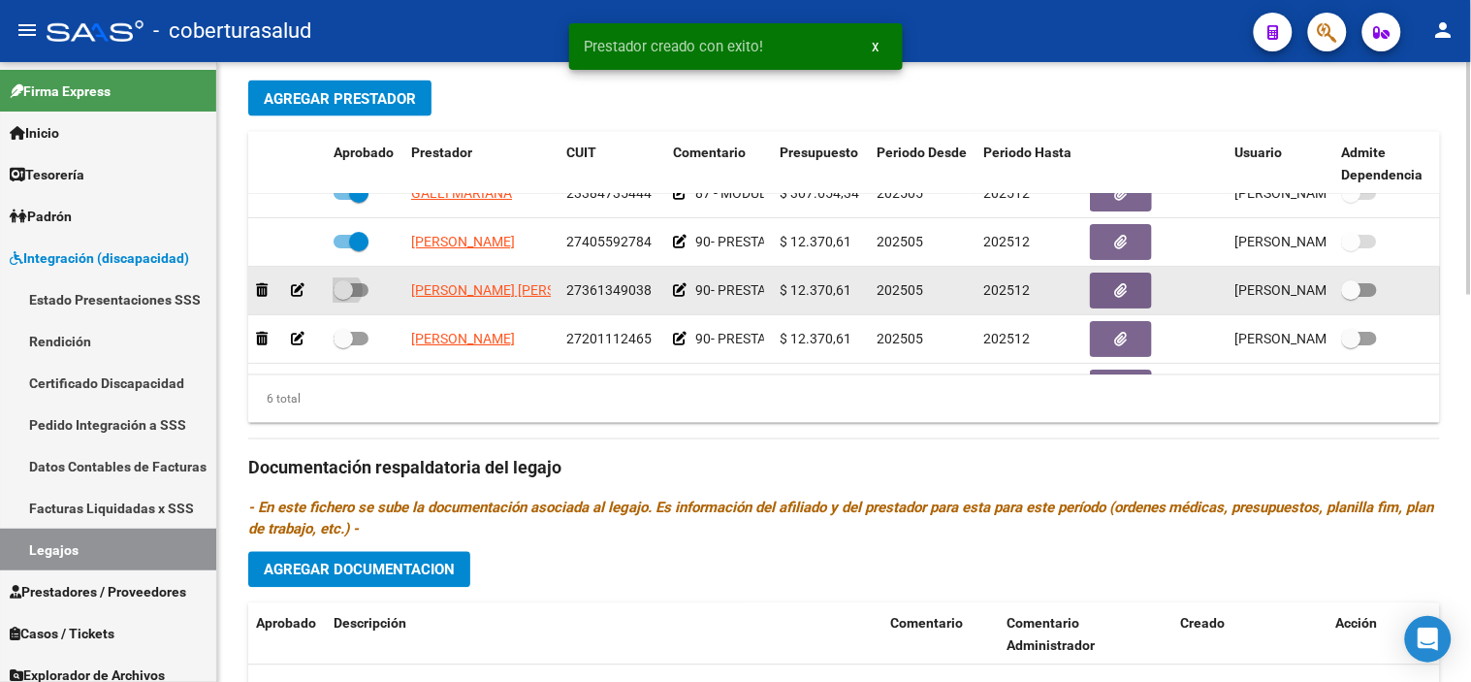
click at [355, 279] on label at bounding box center [351, 289] width 35 height 23
click at [343, 297] on input "checkbox" at bounding box center [342, 297] width 1 height 1
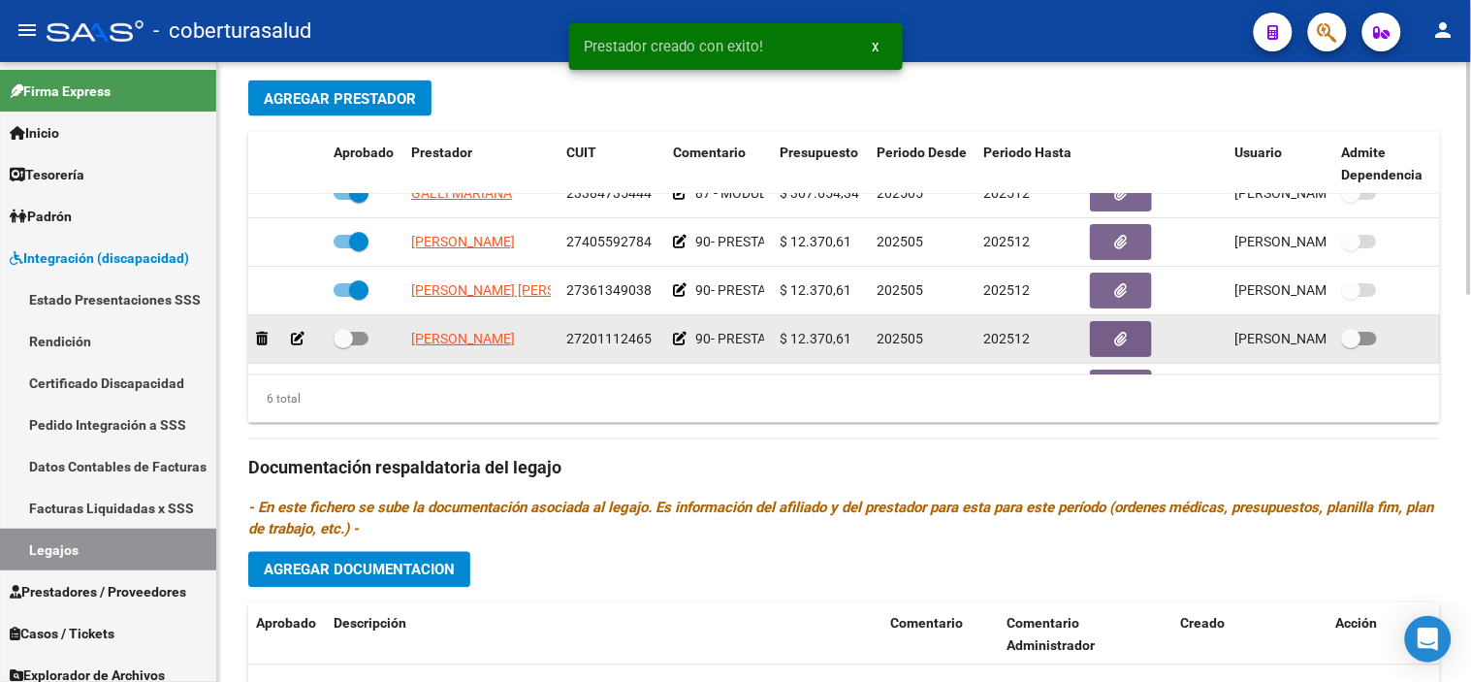
click at [359, 333] on span at bounding box center [351, 339] width 35 height 14
click at [343, 345] on input "checkbox" at bounding box center [342, 345] width 1 height 1
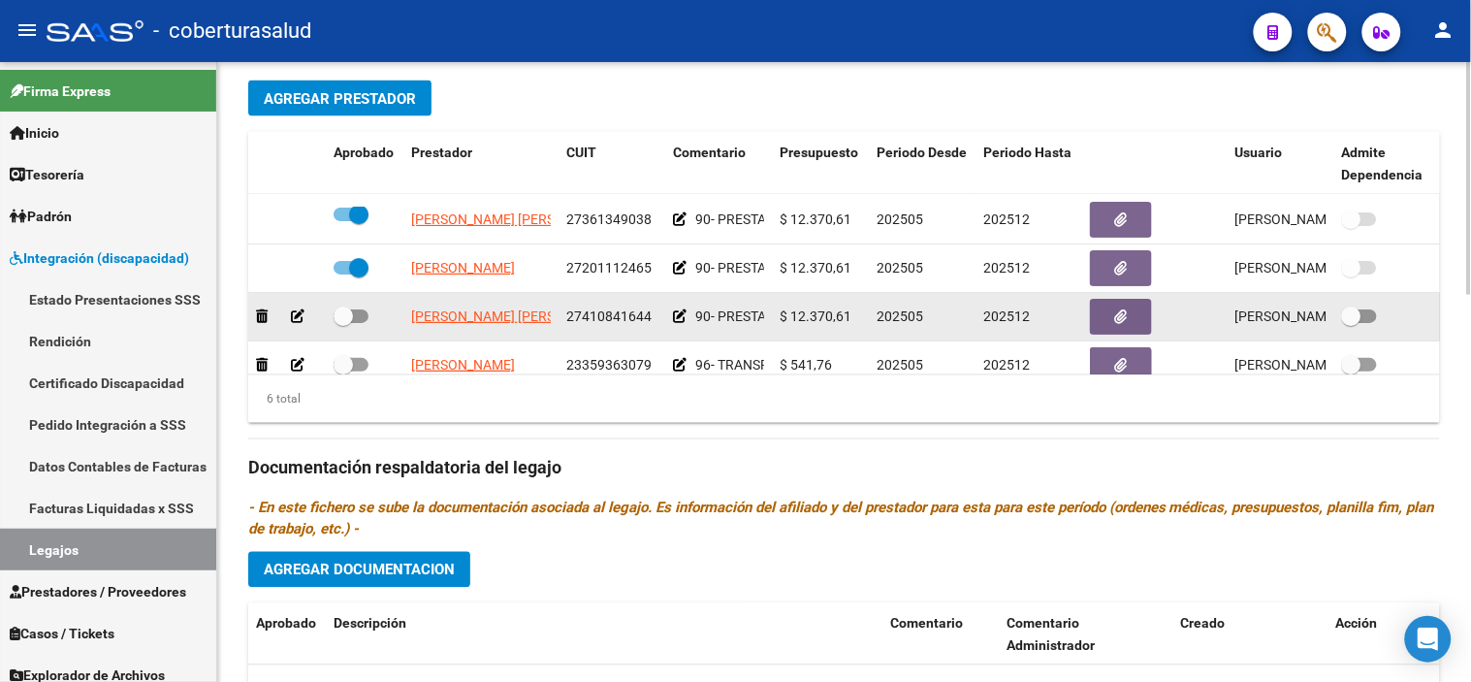
scroll to position [132, 0]
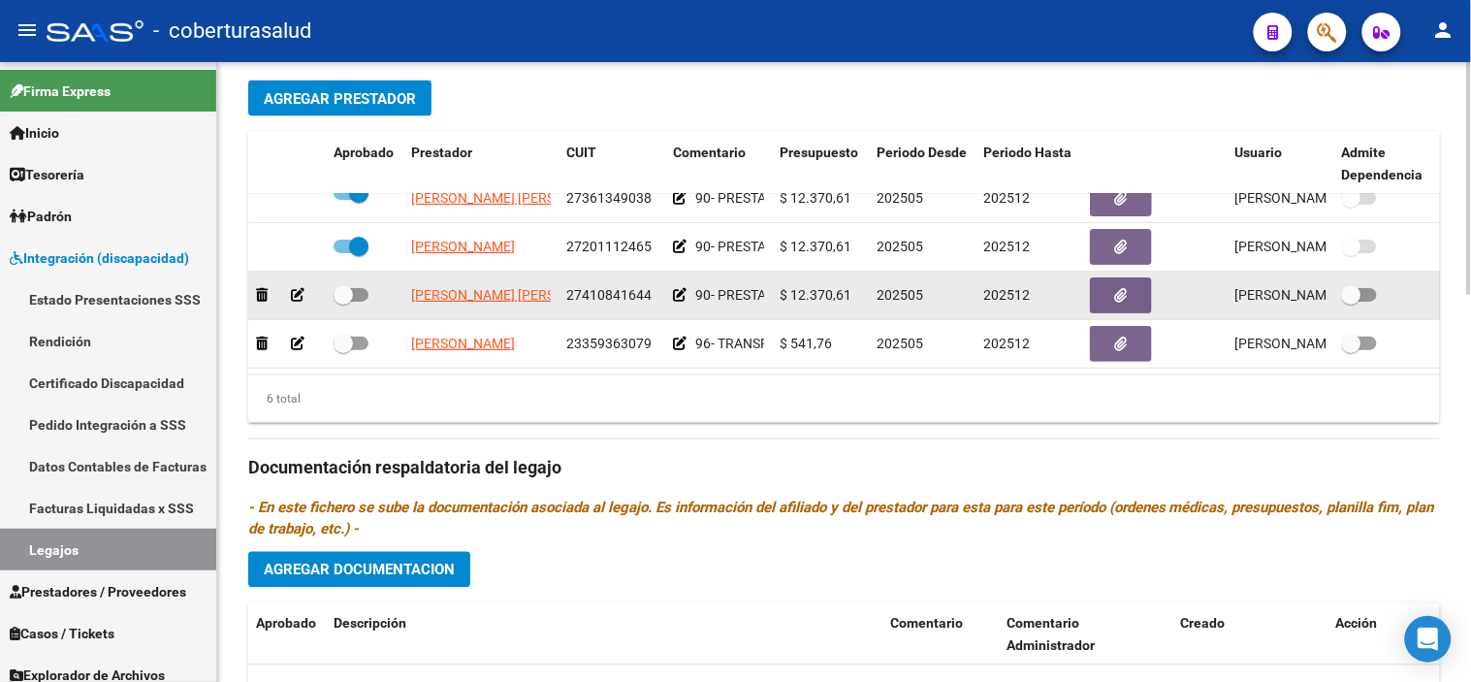
click at [355, 288] on span at bounding box center [351, 295] width 35 height 14
click at [343, 302] on input "checkbox" at bounding box center [342, 302] width 1 height 1
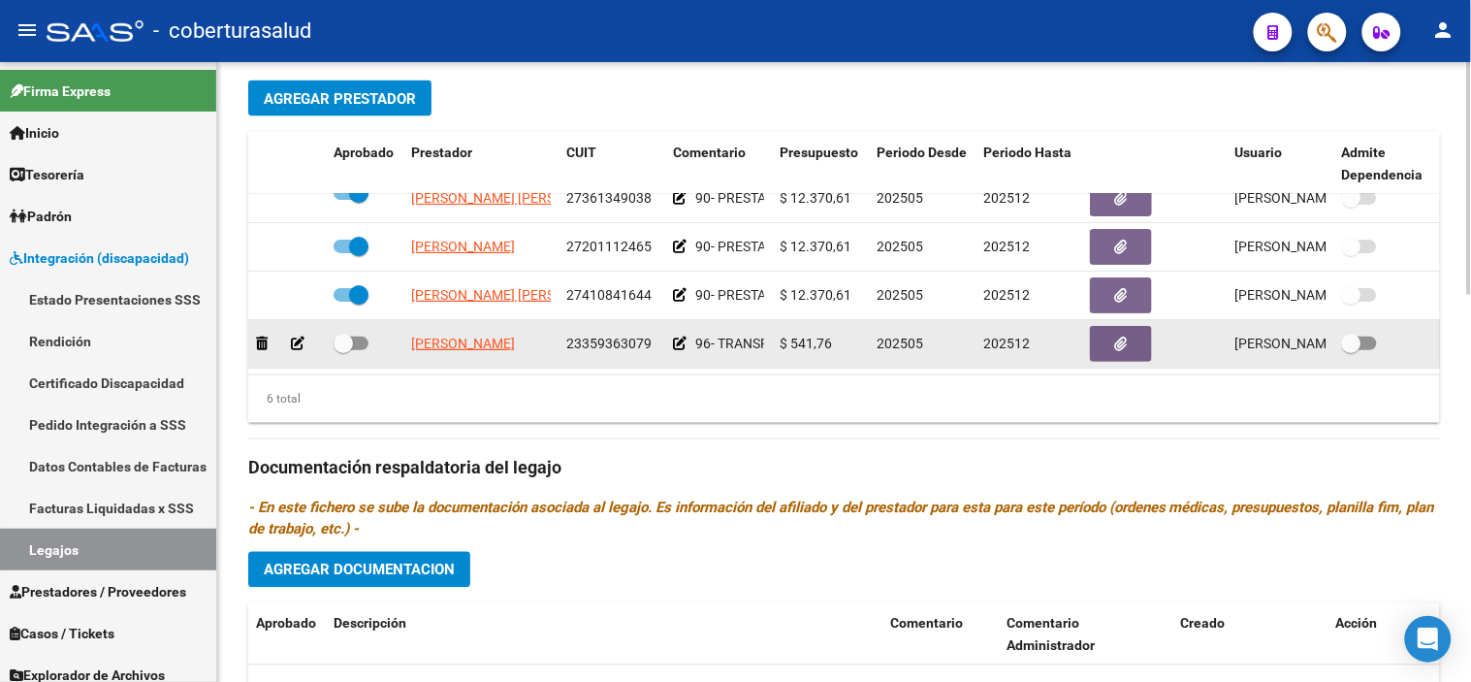
click at [359, 336] on span at bounding box center [351, 343] width 35 height 14
click at [343, 350] on input "checkbox" at bounding box center [342, 350] width 1 height 1
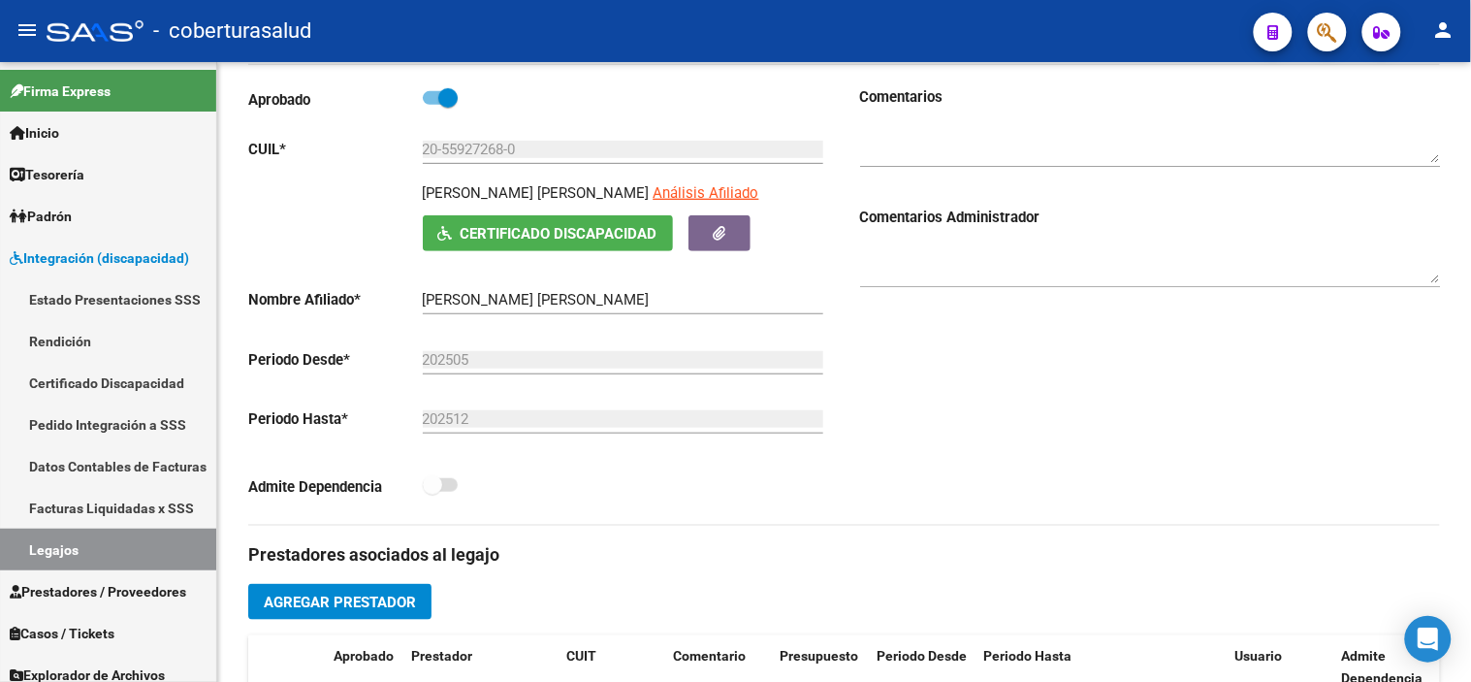
scroll to position [0, 0]
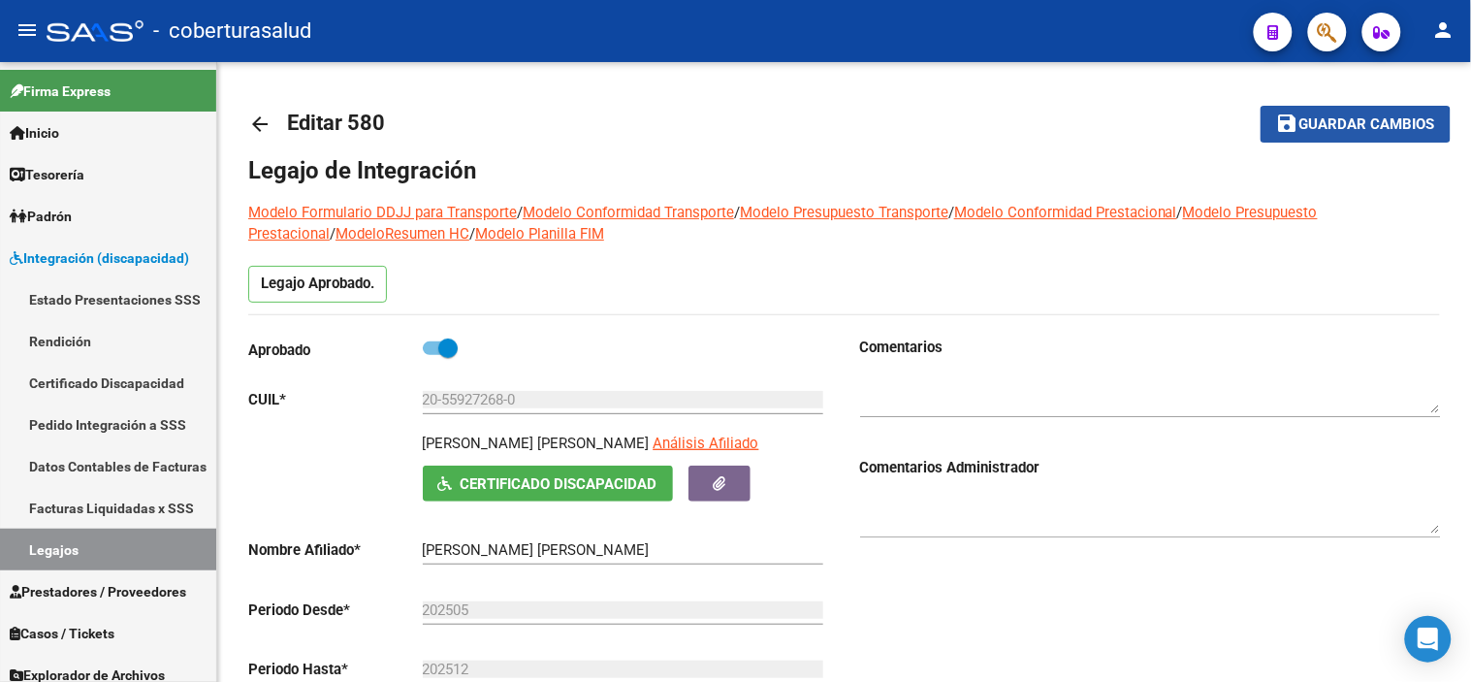
click at [1324, 126] on span "Guardar cambios" at bounding box center [1367, 124] width 136 height 17
click at [1302, 131] on span "Guardar cambios" at bounding box center [1367, 124] width 136 height 17
click at [49, 555] on link "Legajos" at bounding box center [108, 549] width 216 height 42
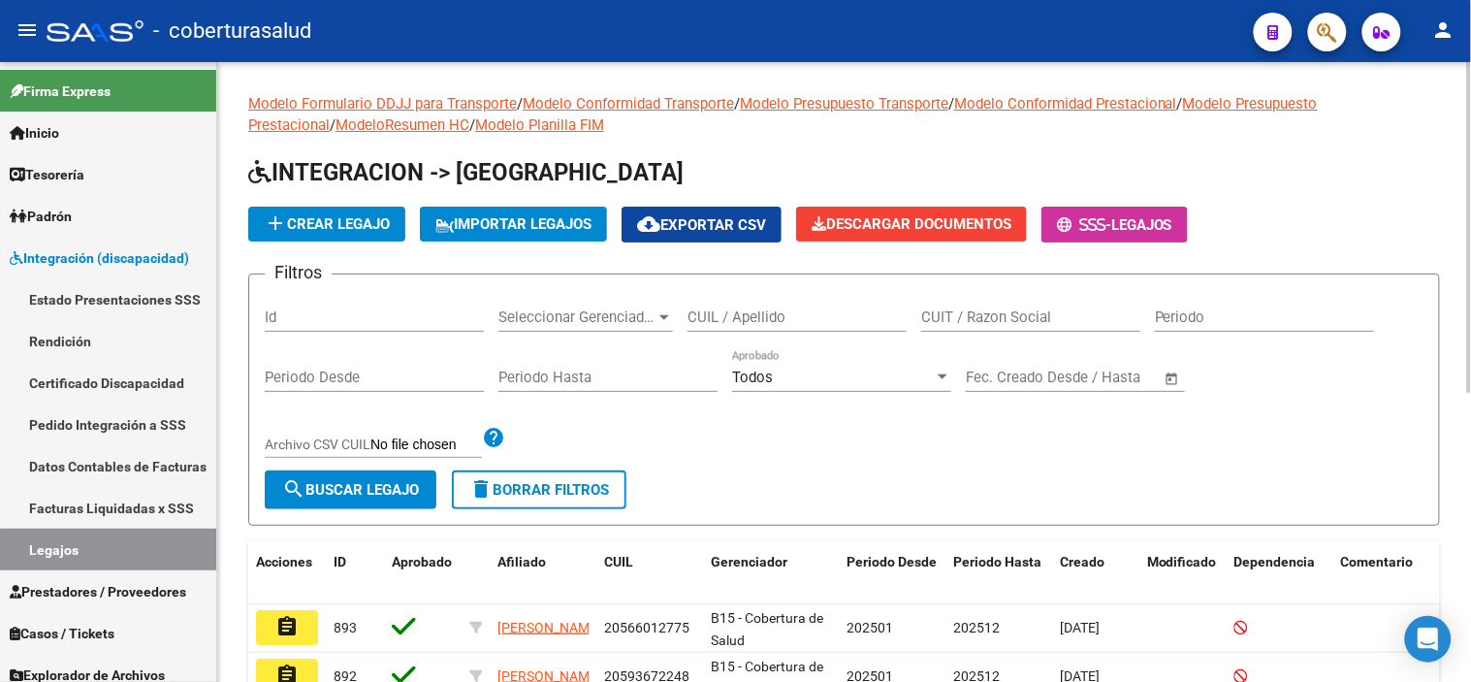
click at [725, 308] on input "CUIL / Apellido" at bounding box center [797, 316] width 219 height 17
paste input "27452751327"
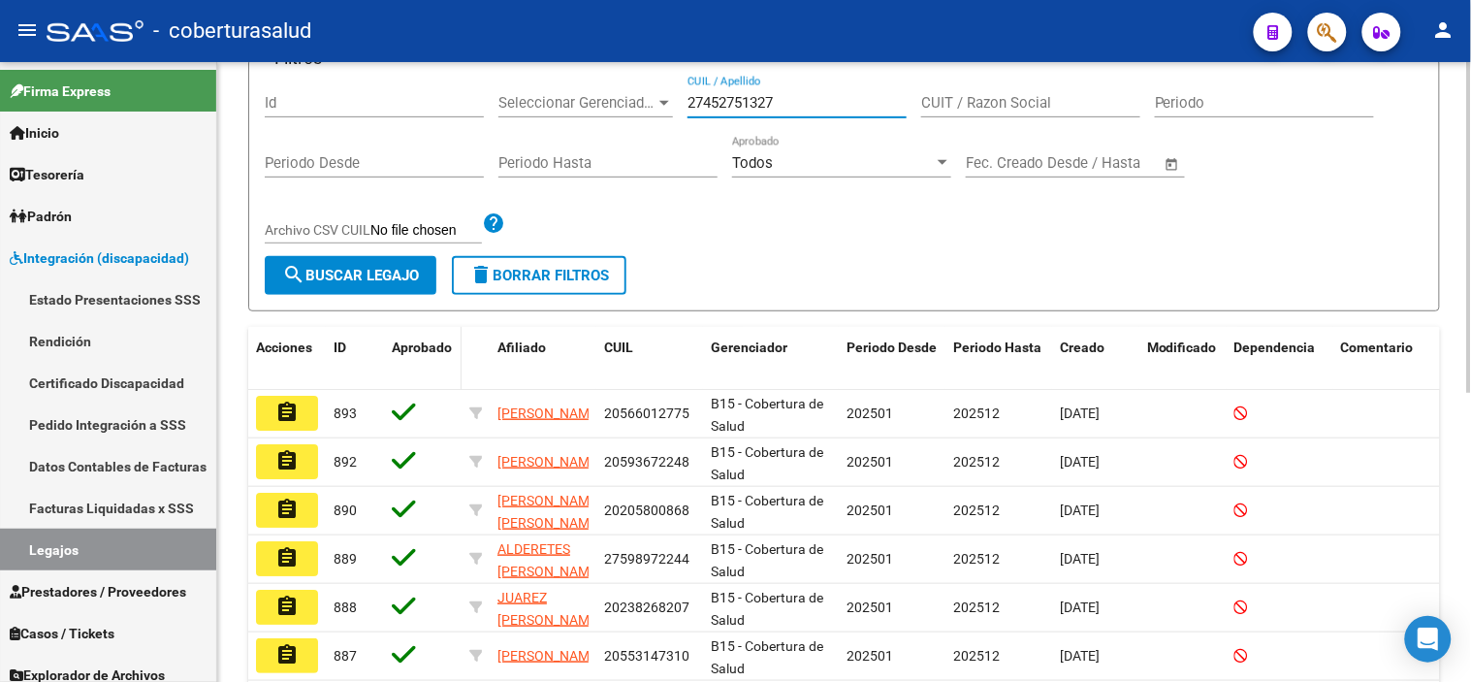
scroll to position [215, 0]
click at [389, 254] on div "Filtros Id Seleccionar Gerenciador Seleccionar Gerenciador 27452751327 CUIL / A…" at bounding box center [844, 165] width 1159 height 180
click at [386, 272] on span "search Buscar Legajo" at bounding box center [350, 274] width 137 height 17
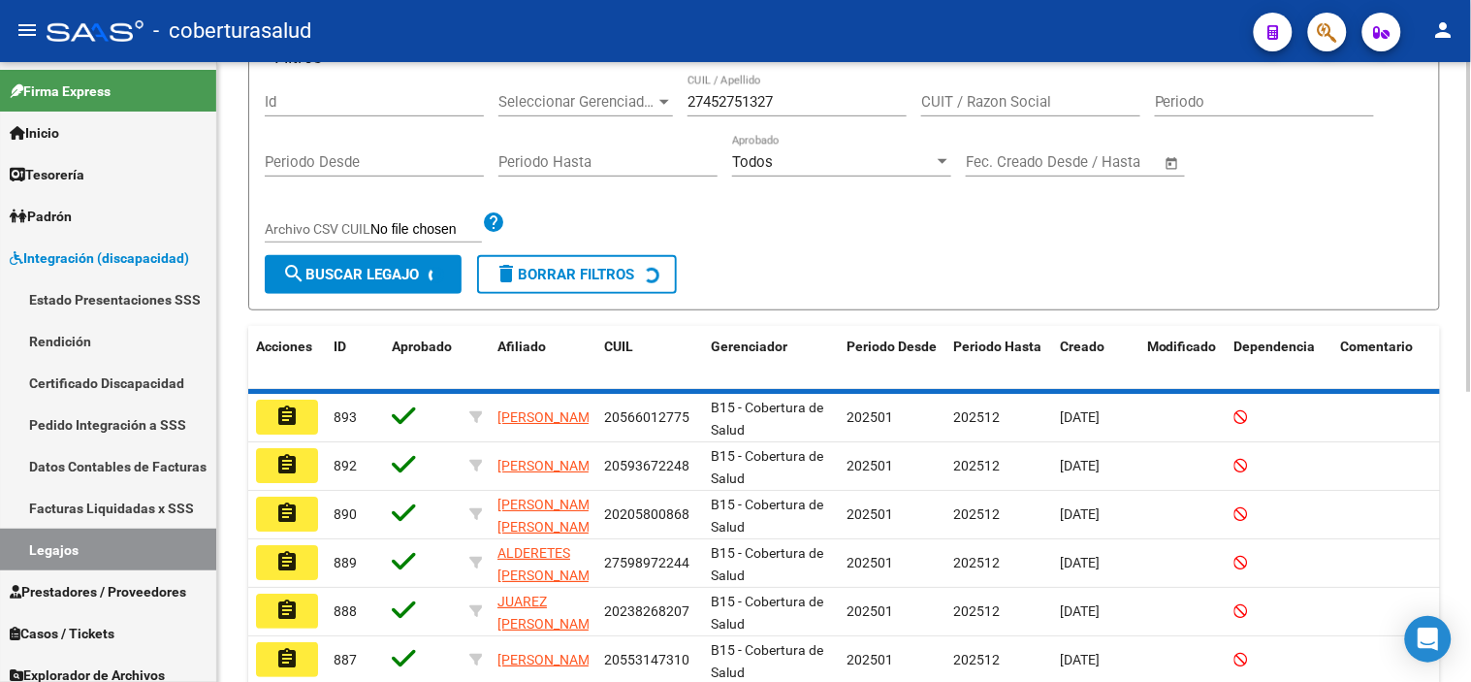
scroll to position [104, 0]
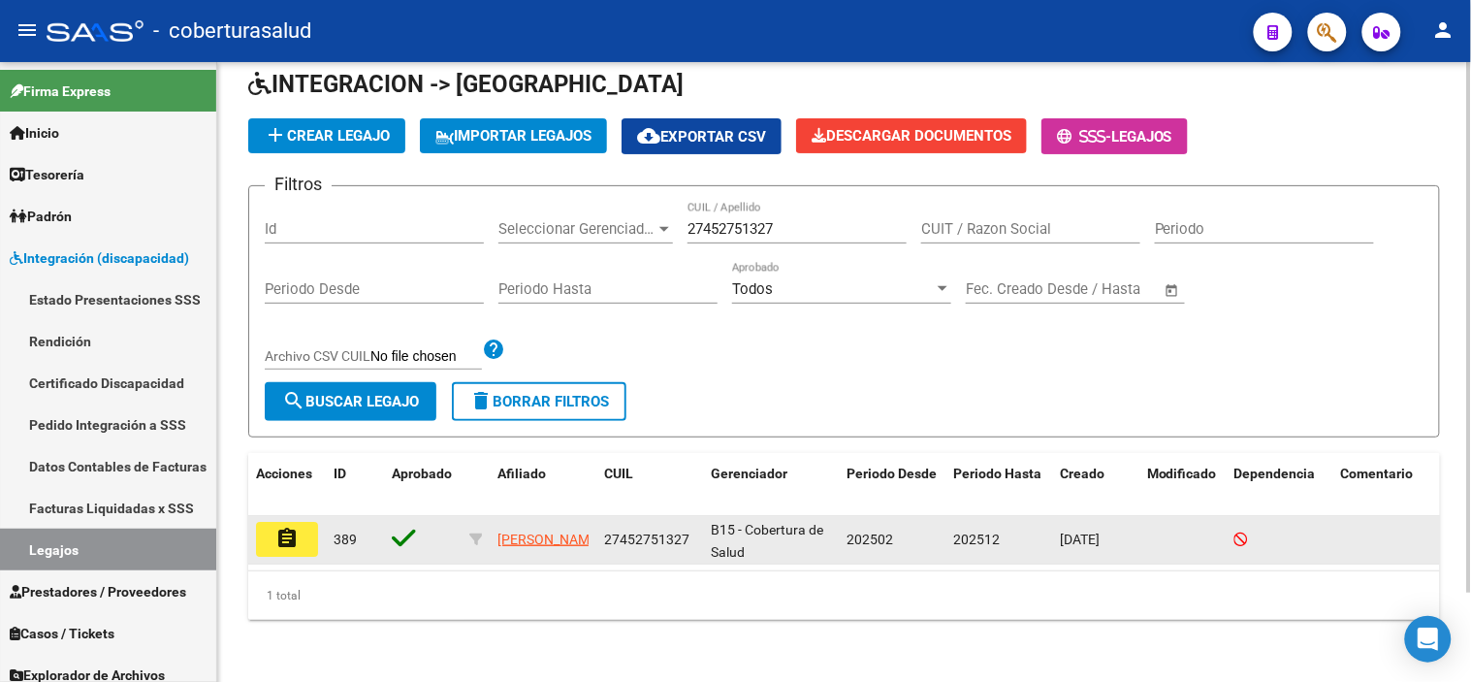
click at [278, 527] on mat-icon "assignment" at bounding box center [286, 538] width 23 height 23
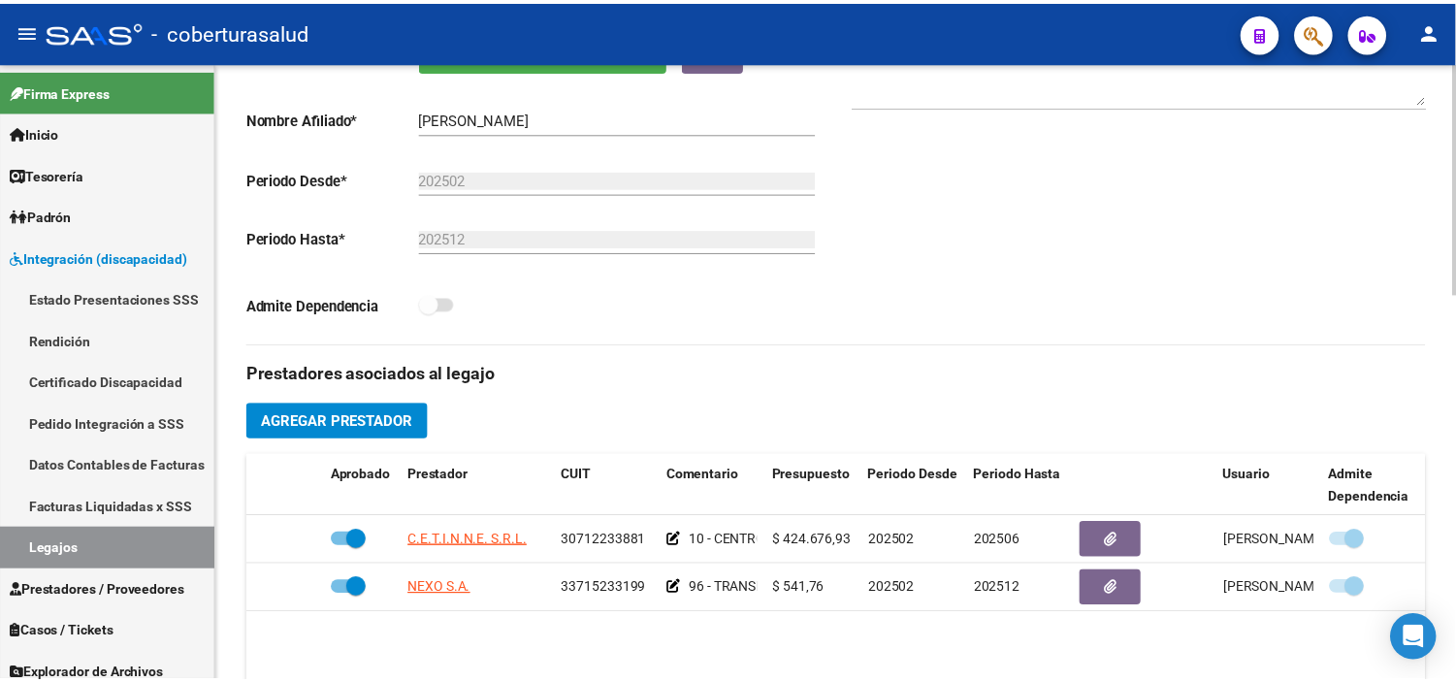
scroll to position [538, 0]
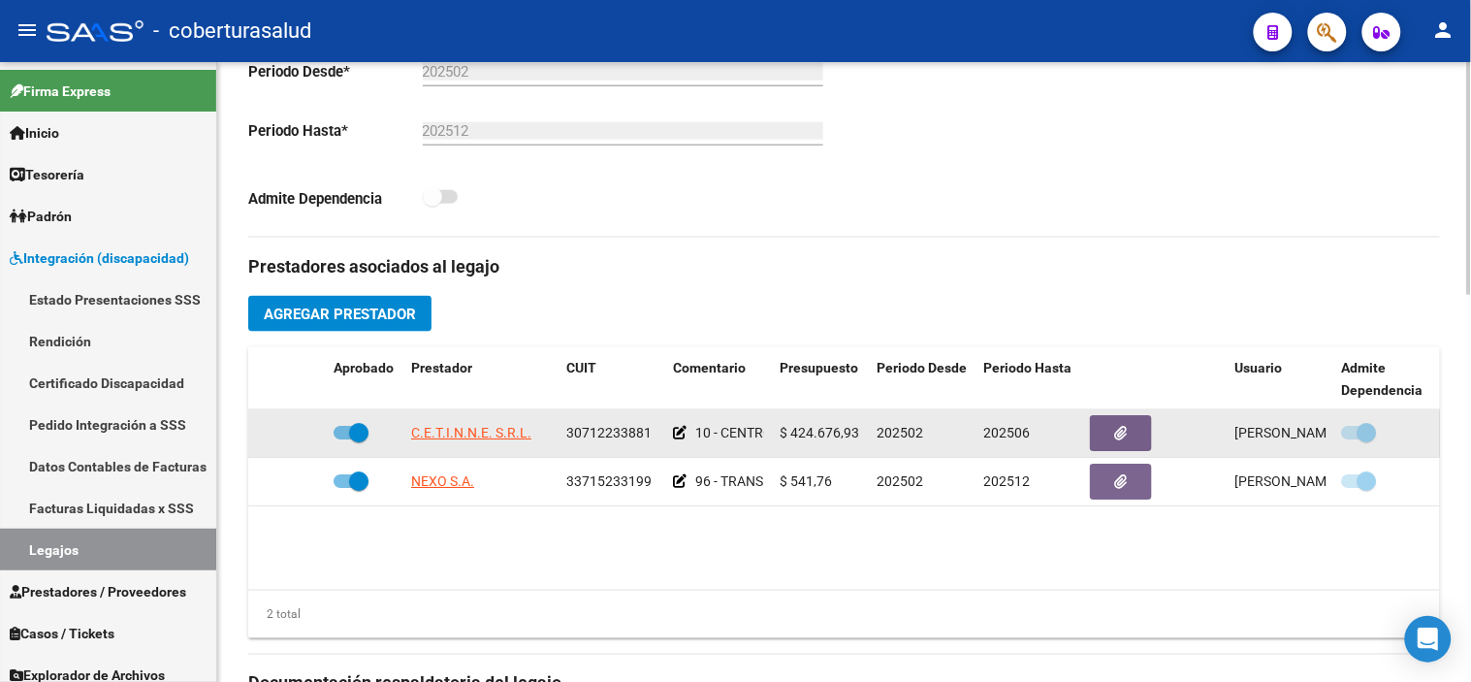
drag, startPoint x: 648, startPoint y: 433, endPoint x: 567, endPoint y: 433, distance: 80.5
click at [567, 433] on span "30712233881" at bounding box center [608, 433] width 85 height 16
copy span "30712233881"
click at [365, 444] on label at bounding box center [351, 432] width 35 height 23
click at [343, 440] on input "checkbox" at bounding box center [342, 439] width 1 height 1
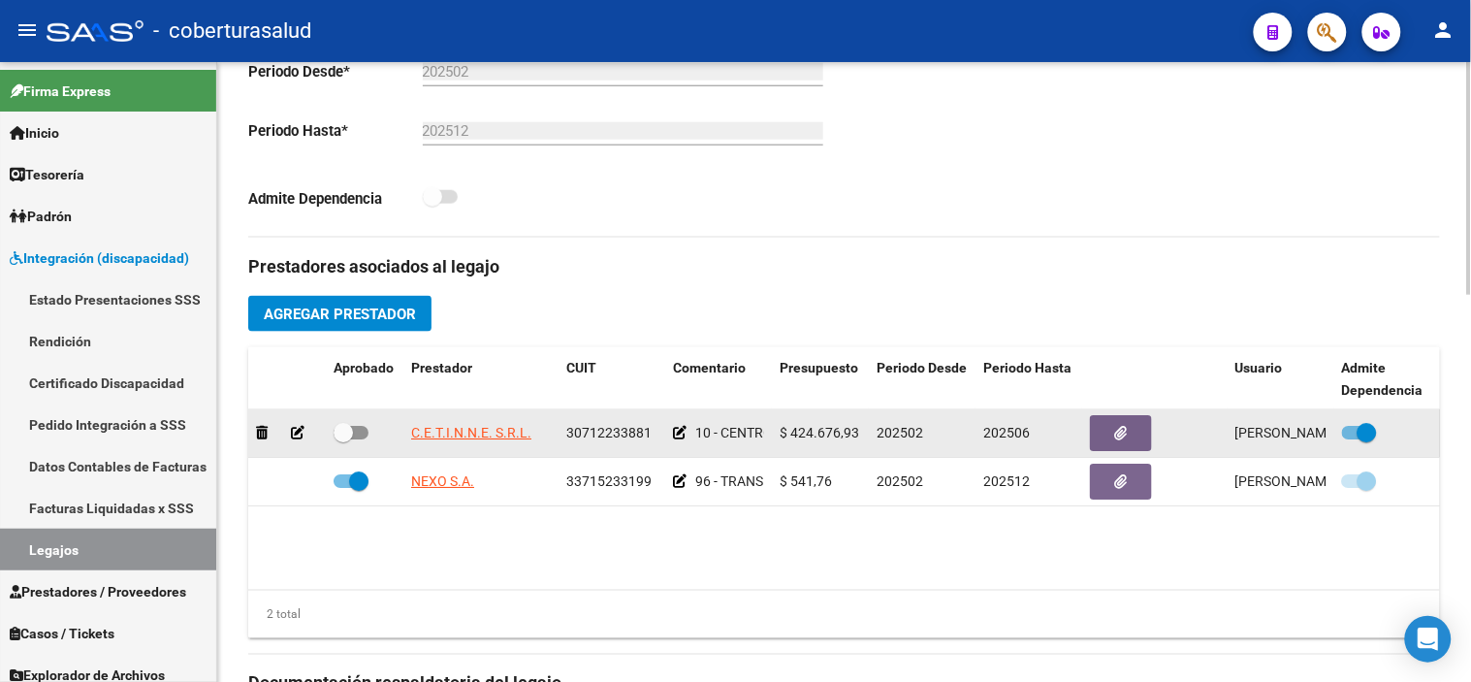
click at [298, 433] on icon at bounding box center [298, 433] width 14 height 14
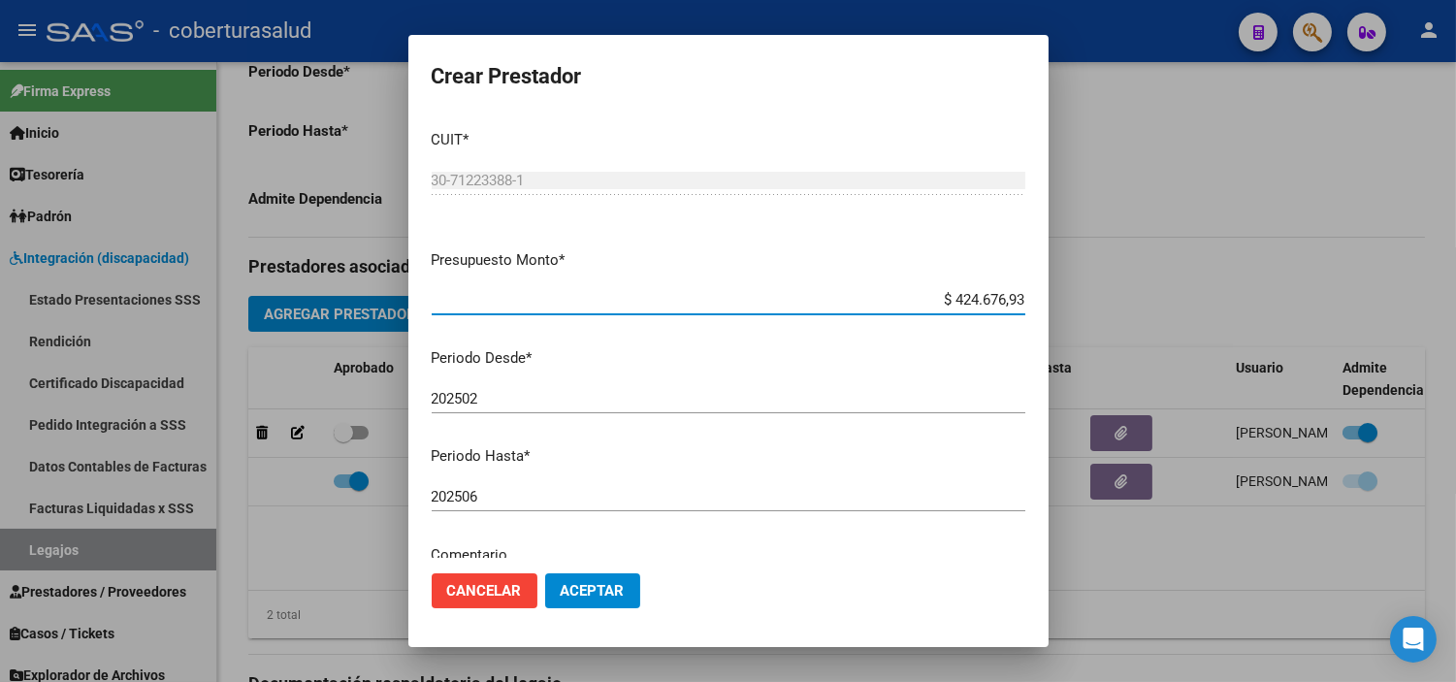
click at [492, 496] on input "202506" at bounding box center [728, 496] width 593 height 17
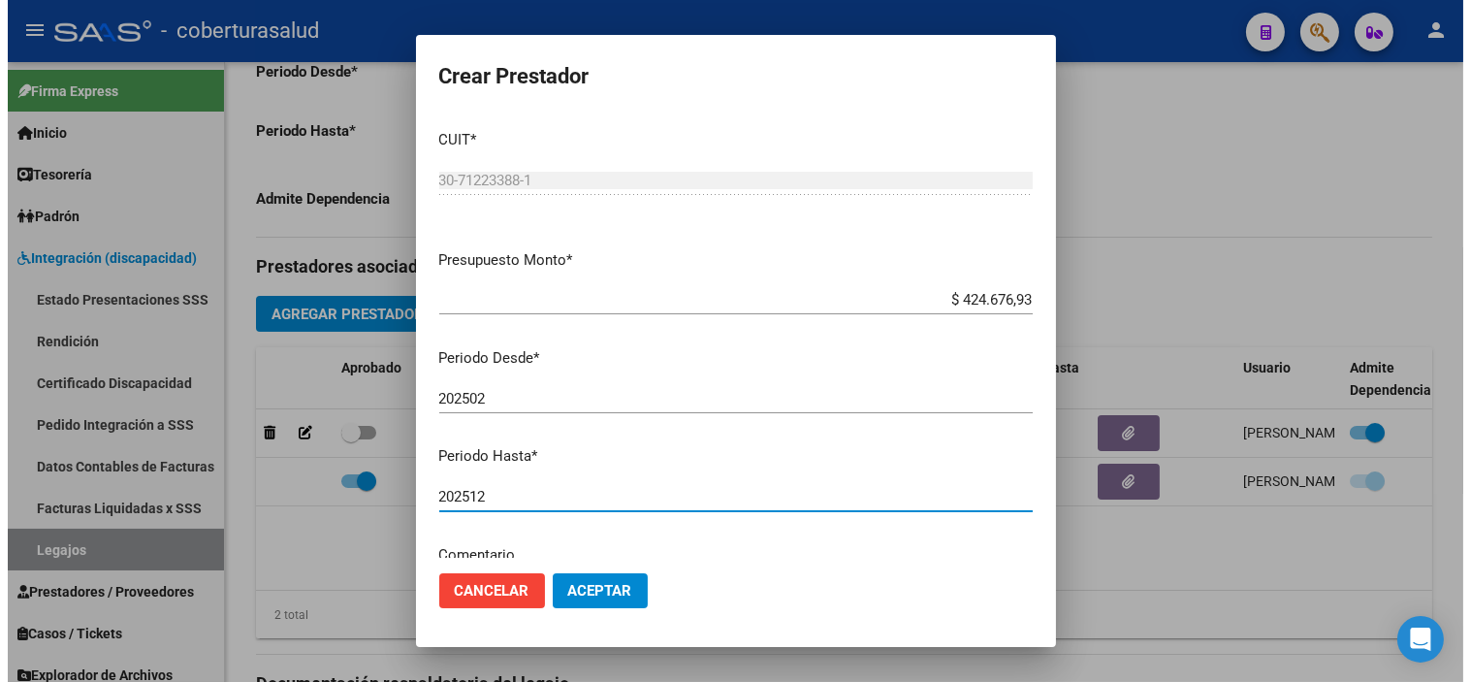
scroll to position [220, 0]
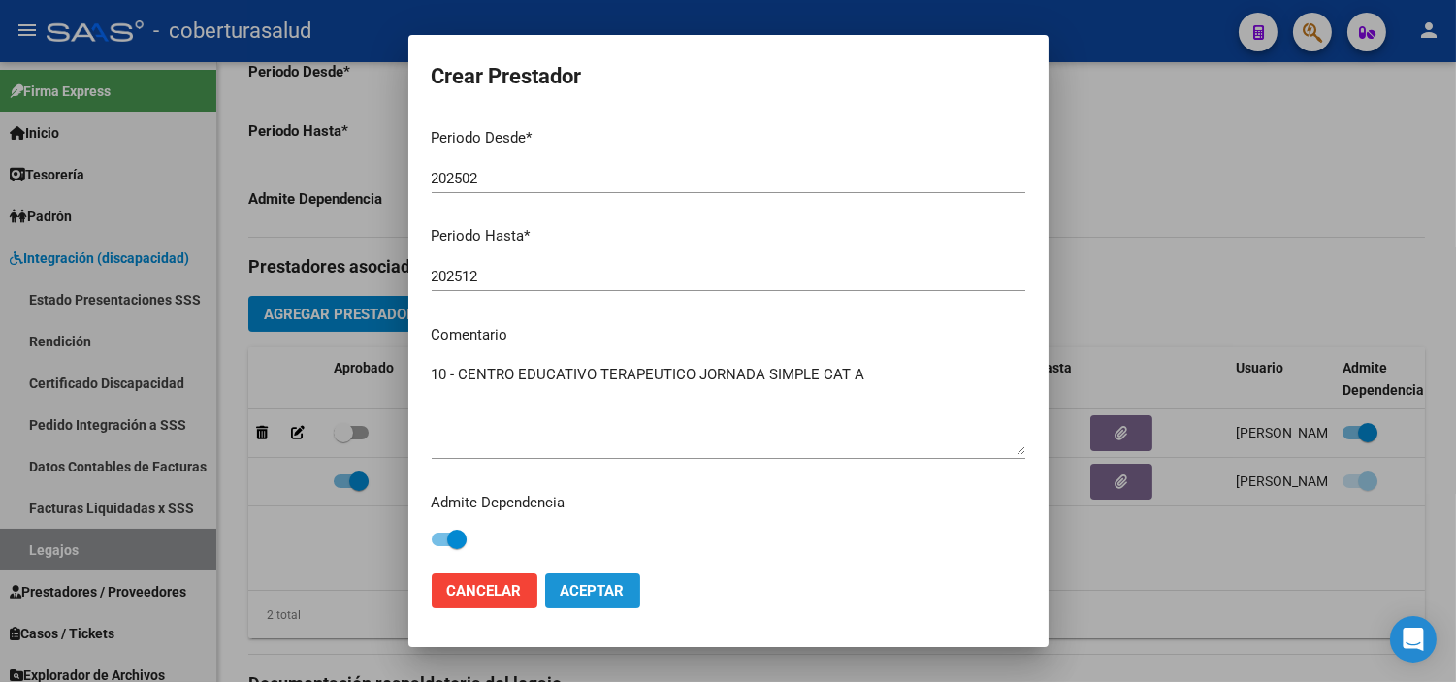
click at [607, 587] on span "Aceptar" at bounding box center [592, 590] width 64 height 17
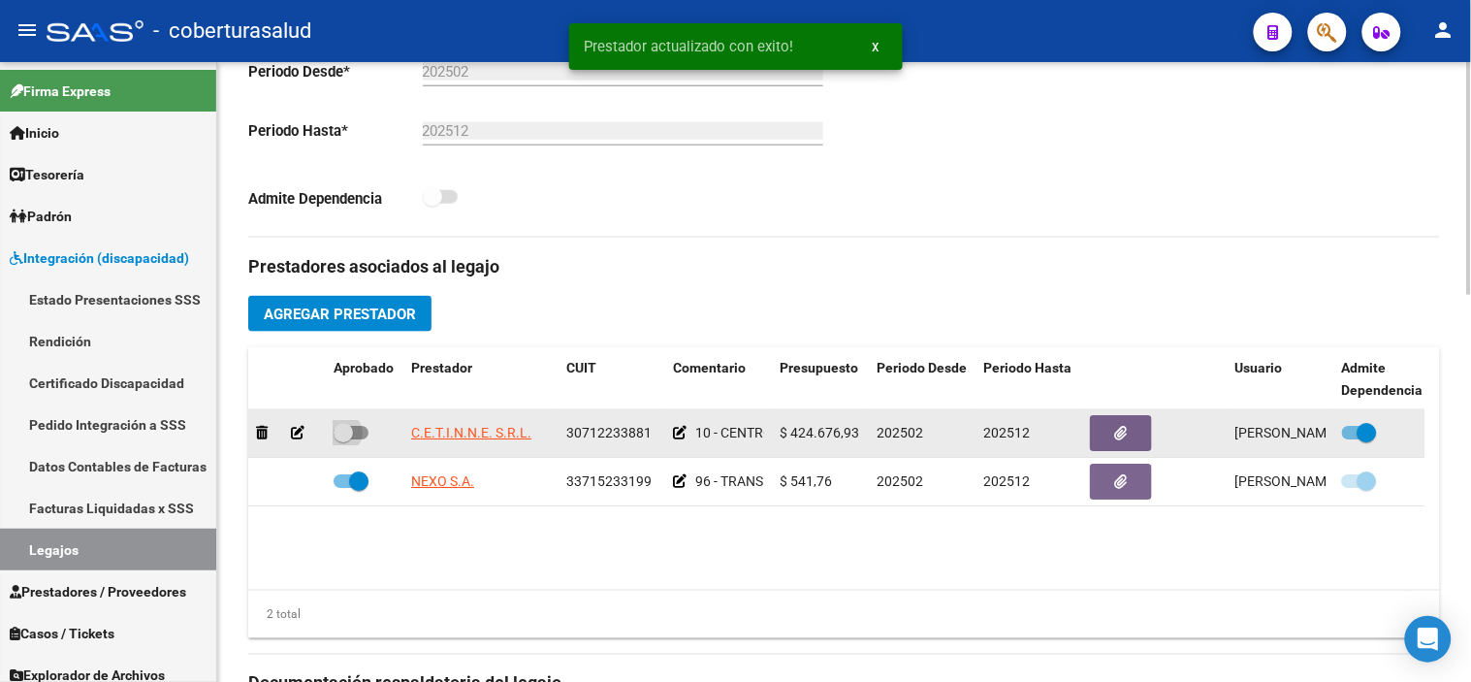
click at [357, 428] on span at bounding box center [351, 433] width 35 height 14
click at [343, 439] on input "checkbox" at bounding box center [342, 439] width 1 height 1
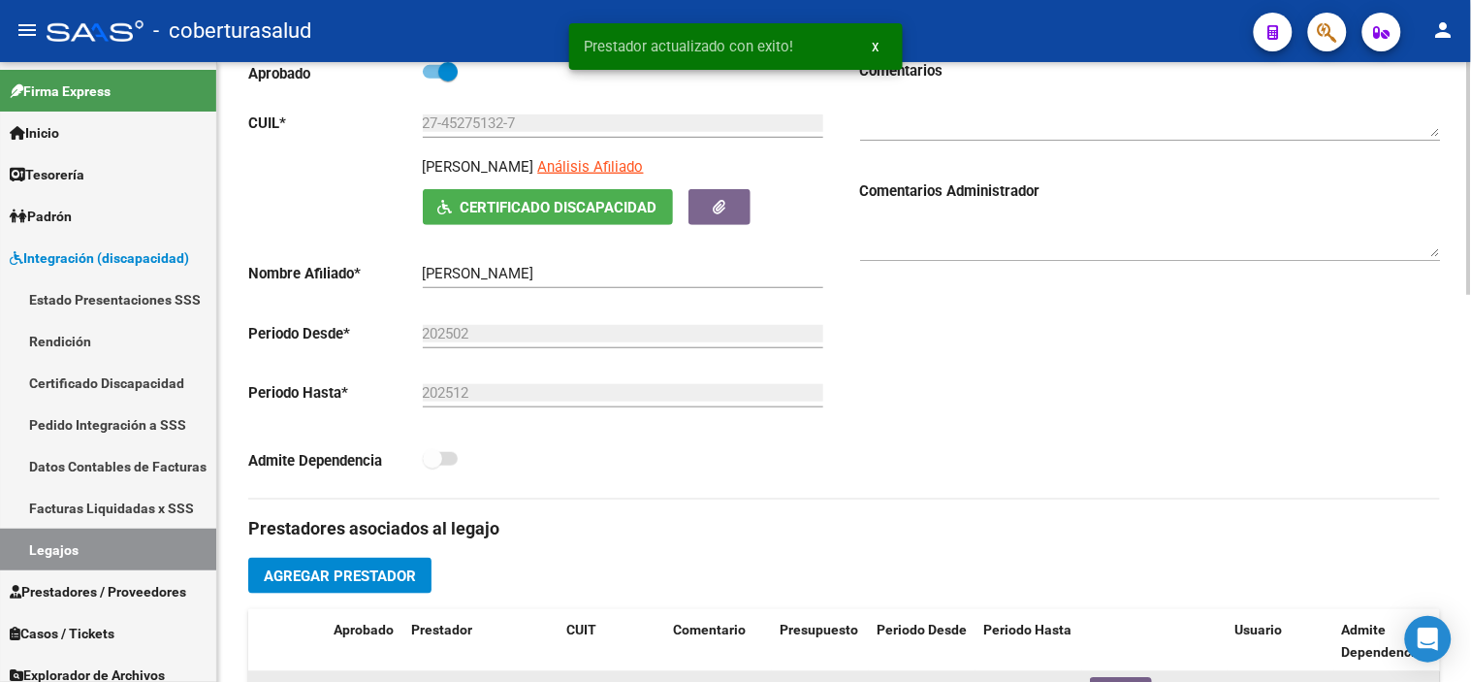
scroll to position [0, 0]
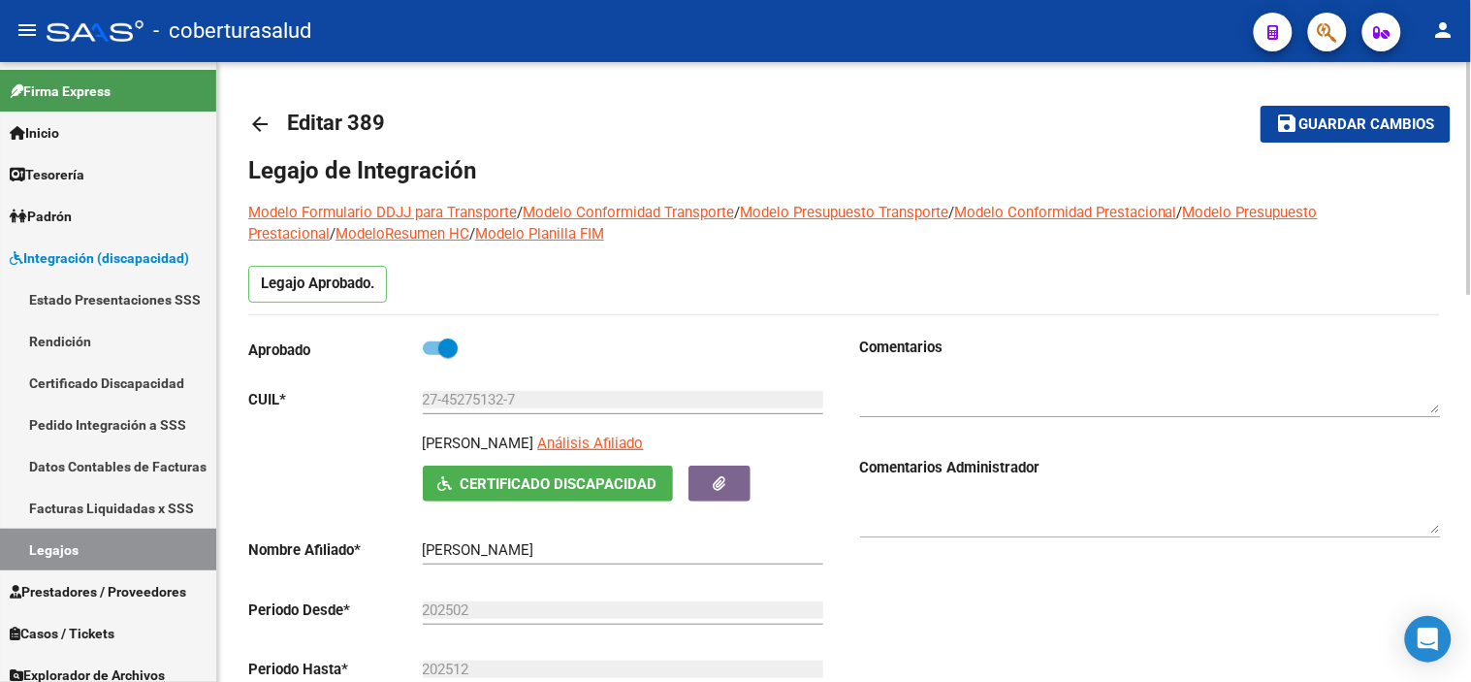
click at [1324, 136] on button "save Guardar cambios" at bounding box center [1356, 124] width 190 height 36
